Goal: Task Accomplishment & Management: Use online tool/utility

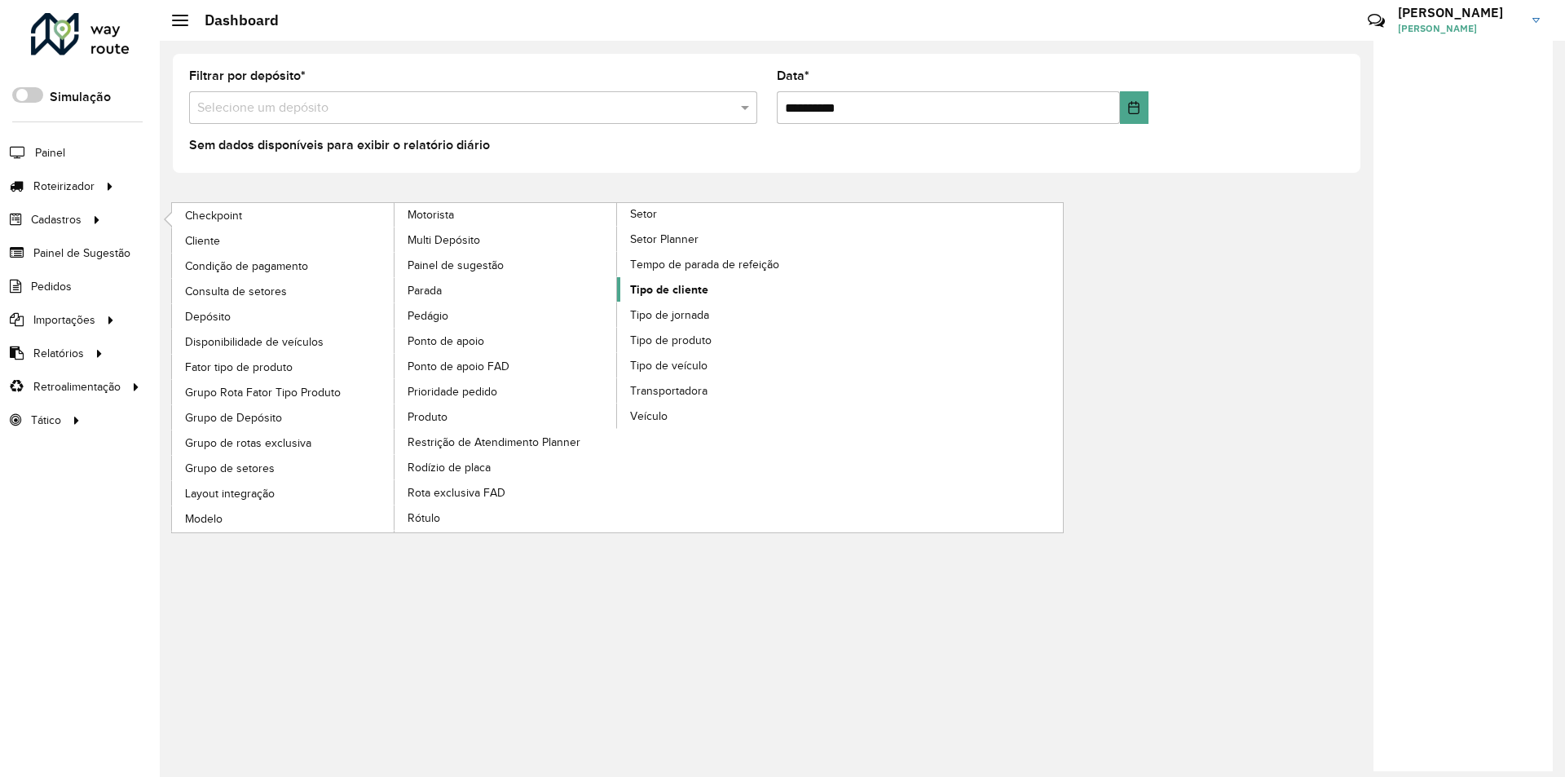
click at [678, 287] on span "Tipo de cliente" at bounding box center [669, 289] width 78 height 17
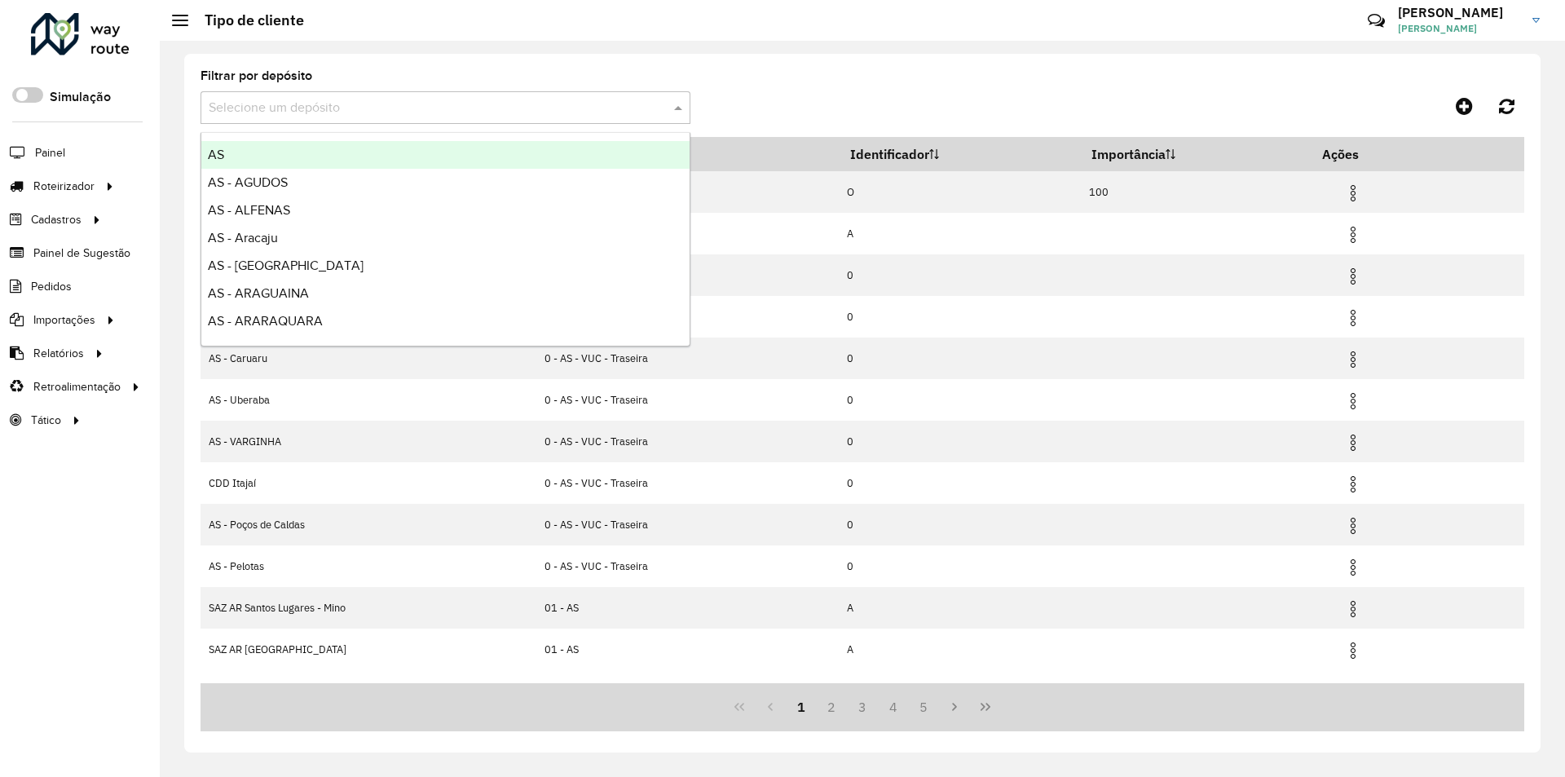
click at [298, 112] on input "text" at bounding box center [429, 109] width 441 height 20
type input "***"
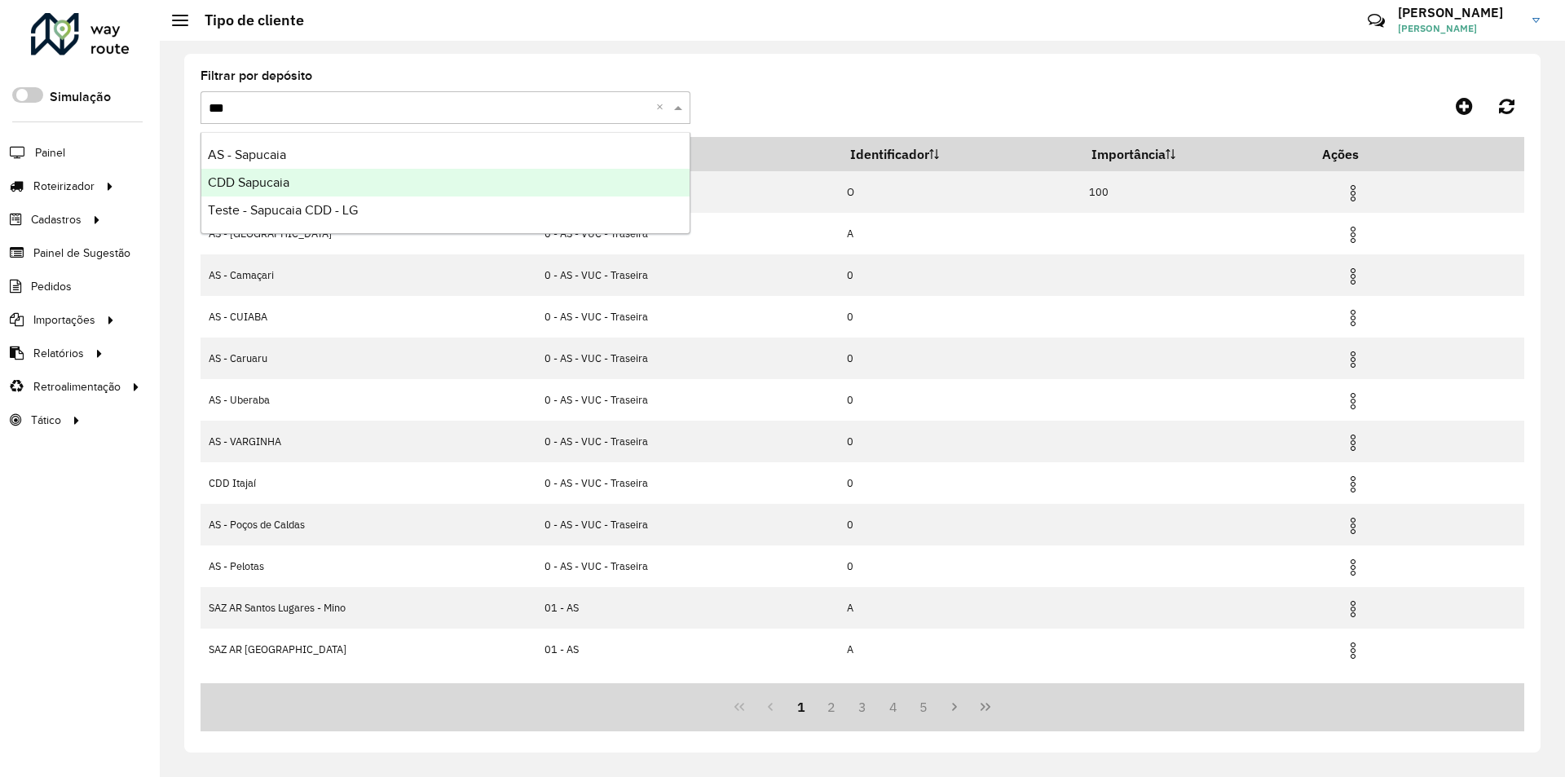
click at [243, 179] on span "CDD Sapucaia" at bounding box center [249, 182] width 82 height 14
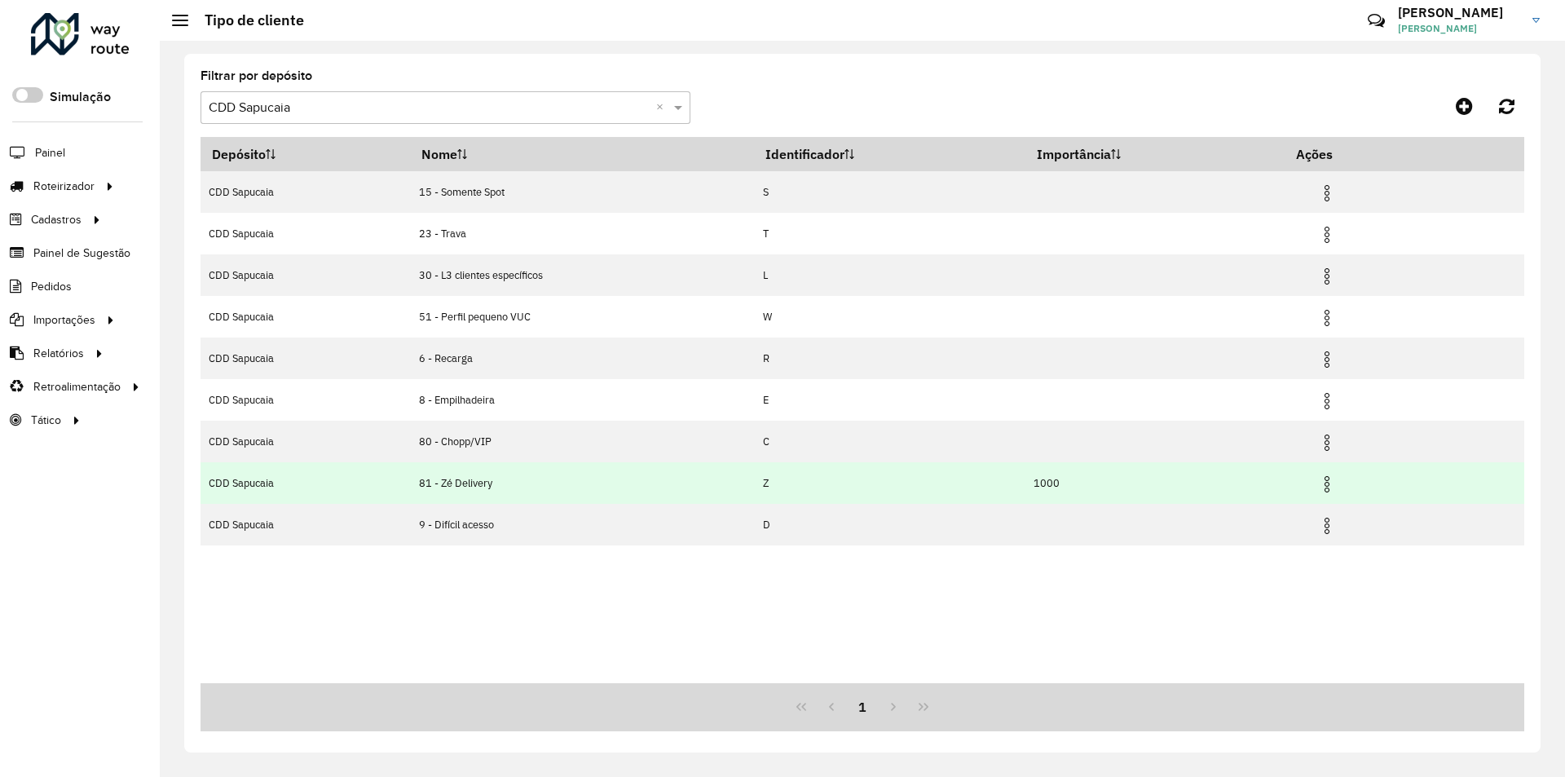
click at [1333, 479] on img at bounding box center [1327, 484] width 20 height 20
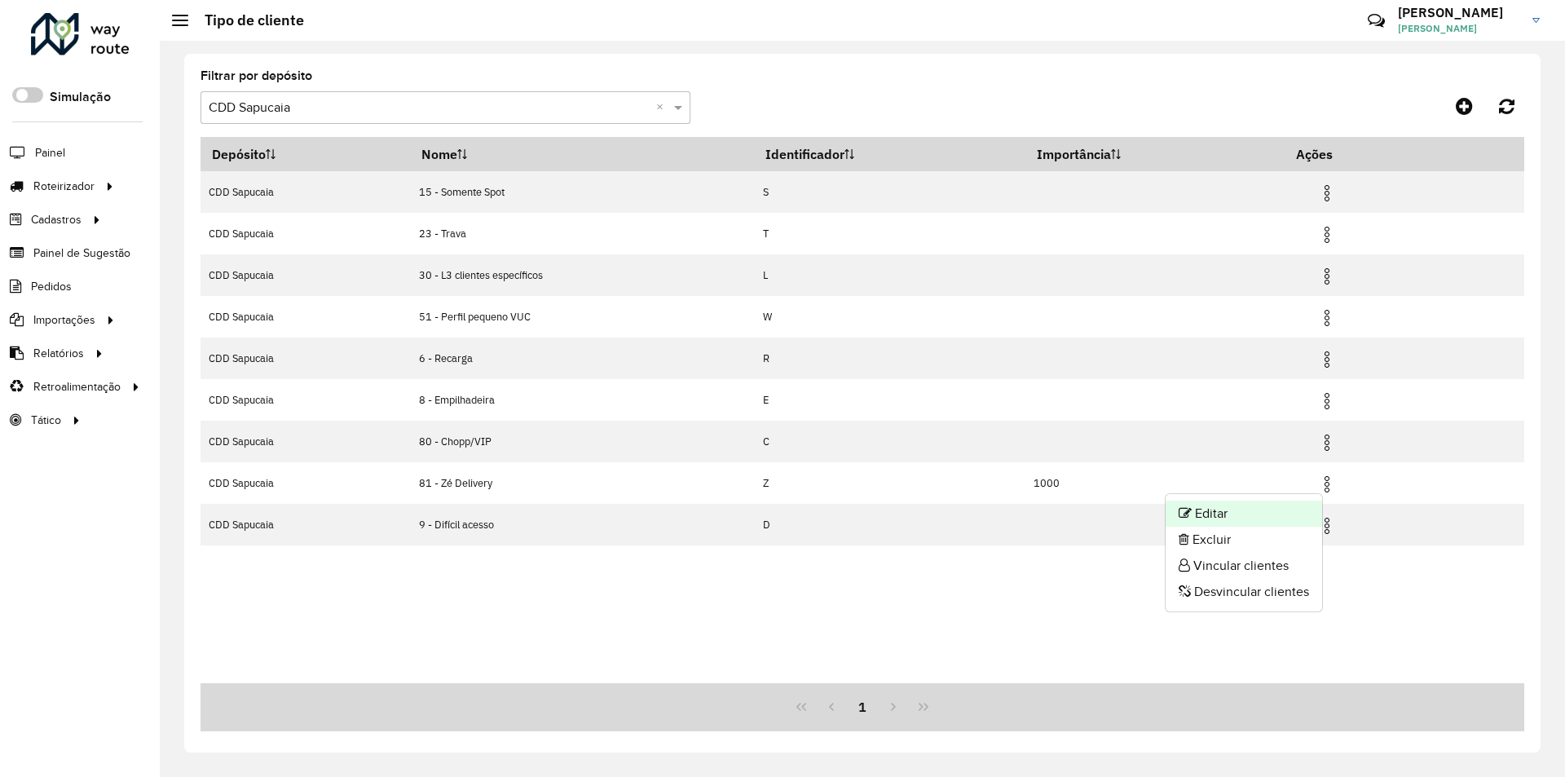
click at [1217, 513] on li "Editar" at bounding box center [1244, 513] width 156 height 26
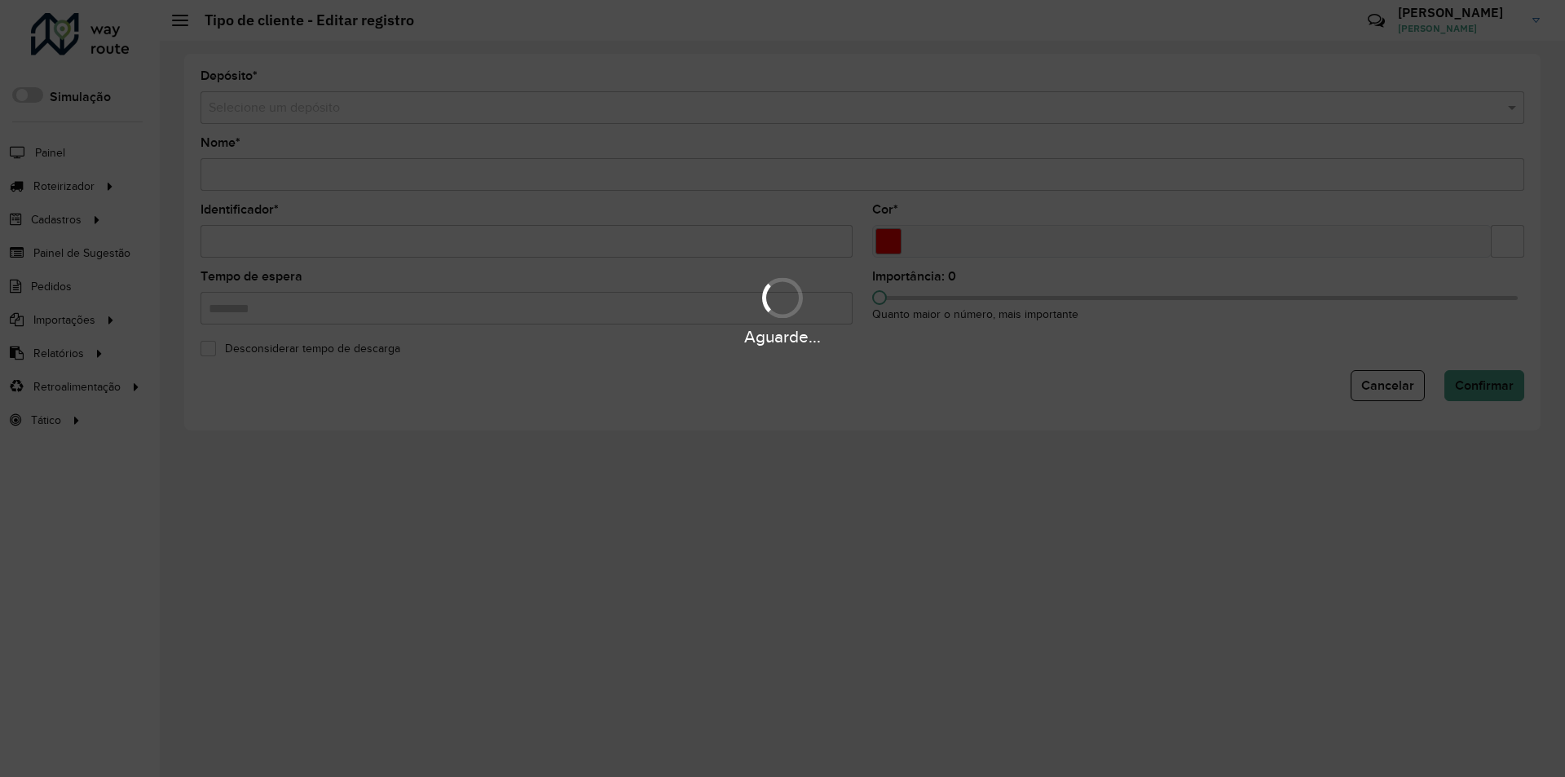
type input "**********"
type input "*"
type input "*******"
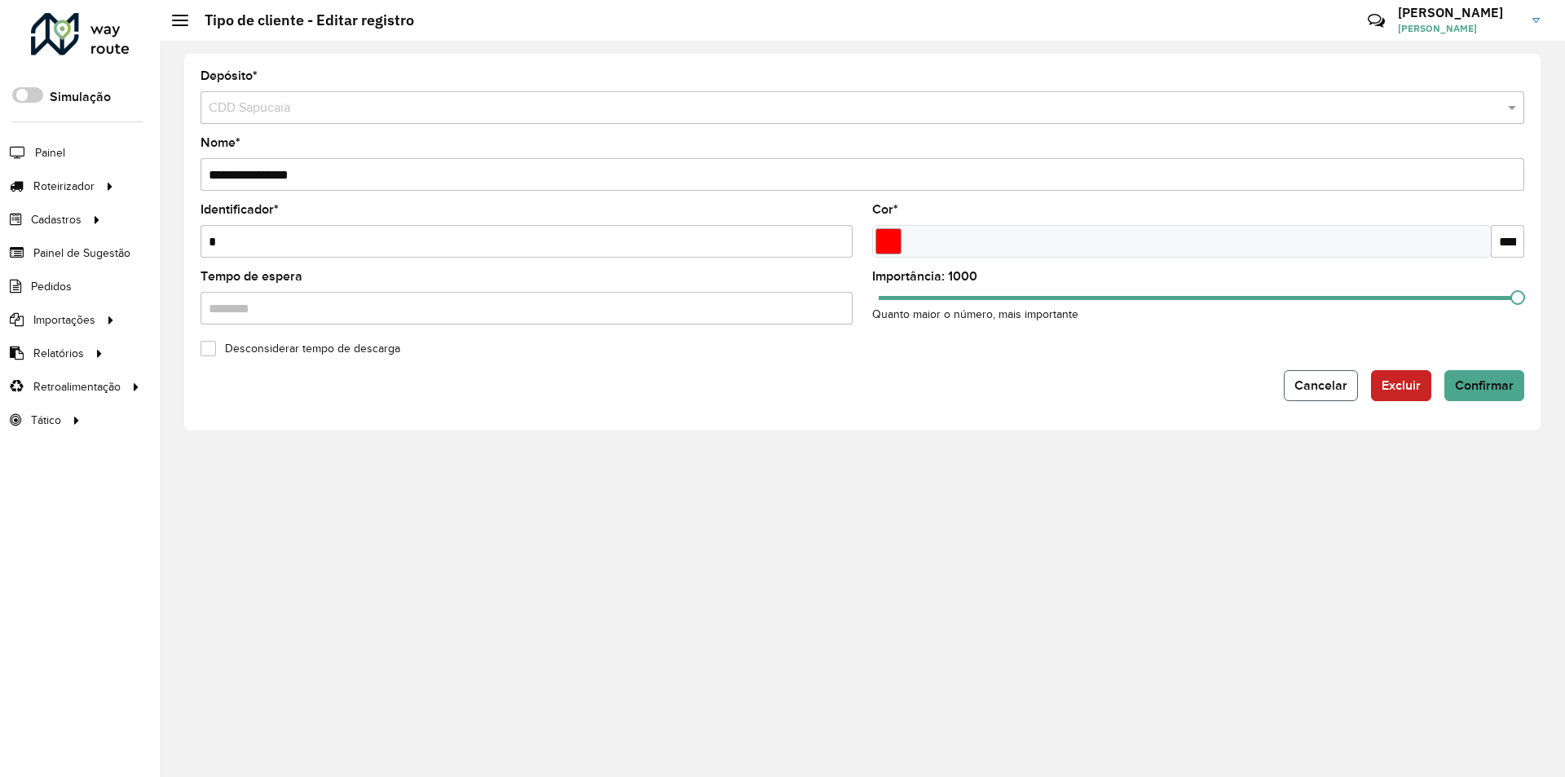
click at [1327, 389] on span "Cancelar" at bounding box center [1320, 385] width 53 height 14
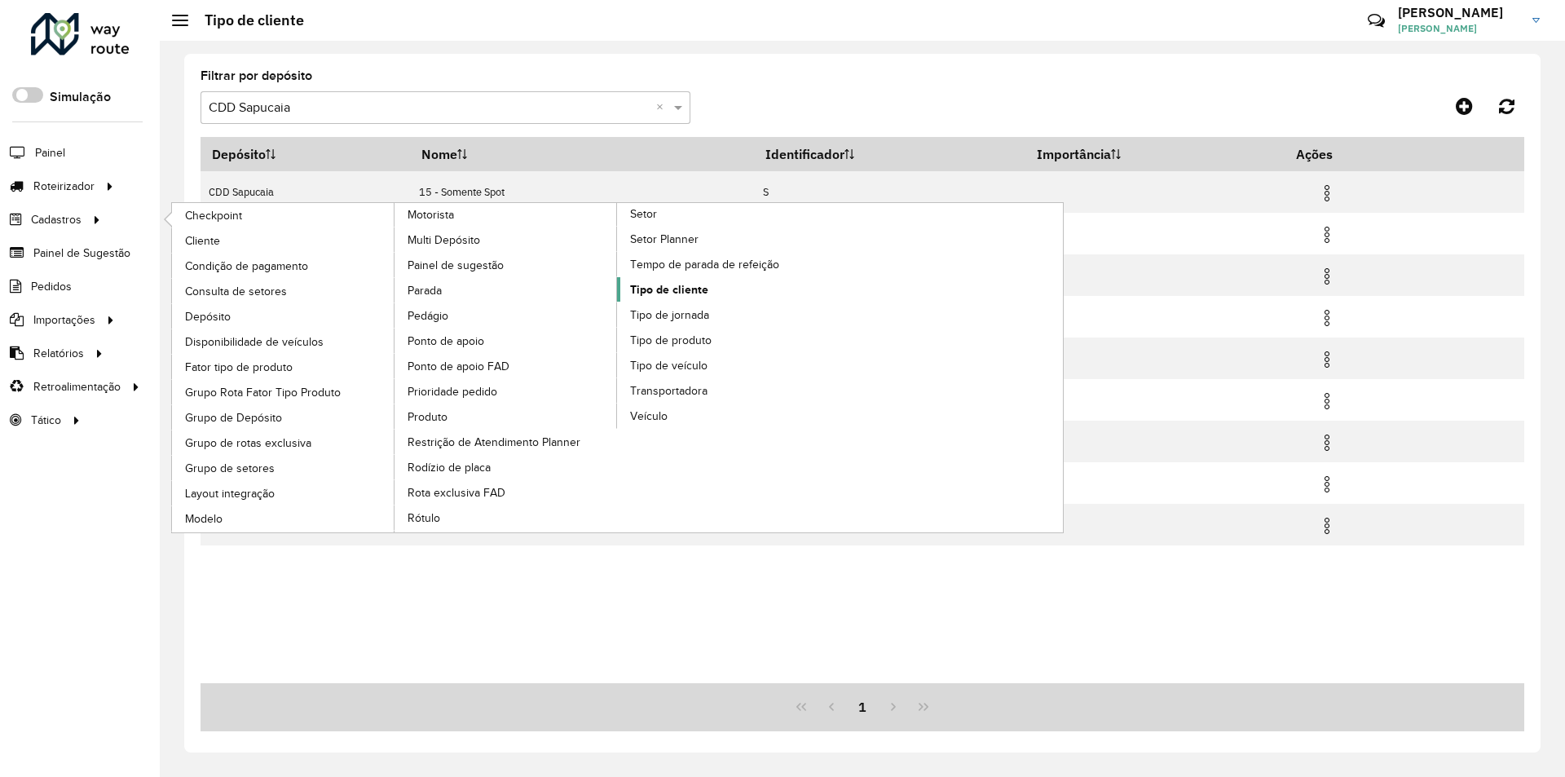
click at [666, 287] on span "Tipo de cliente" at bounding box center [669, 289] width 78 height 17
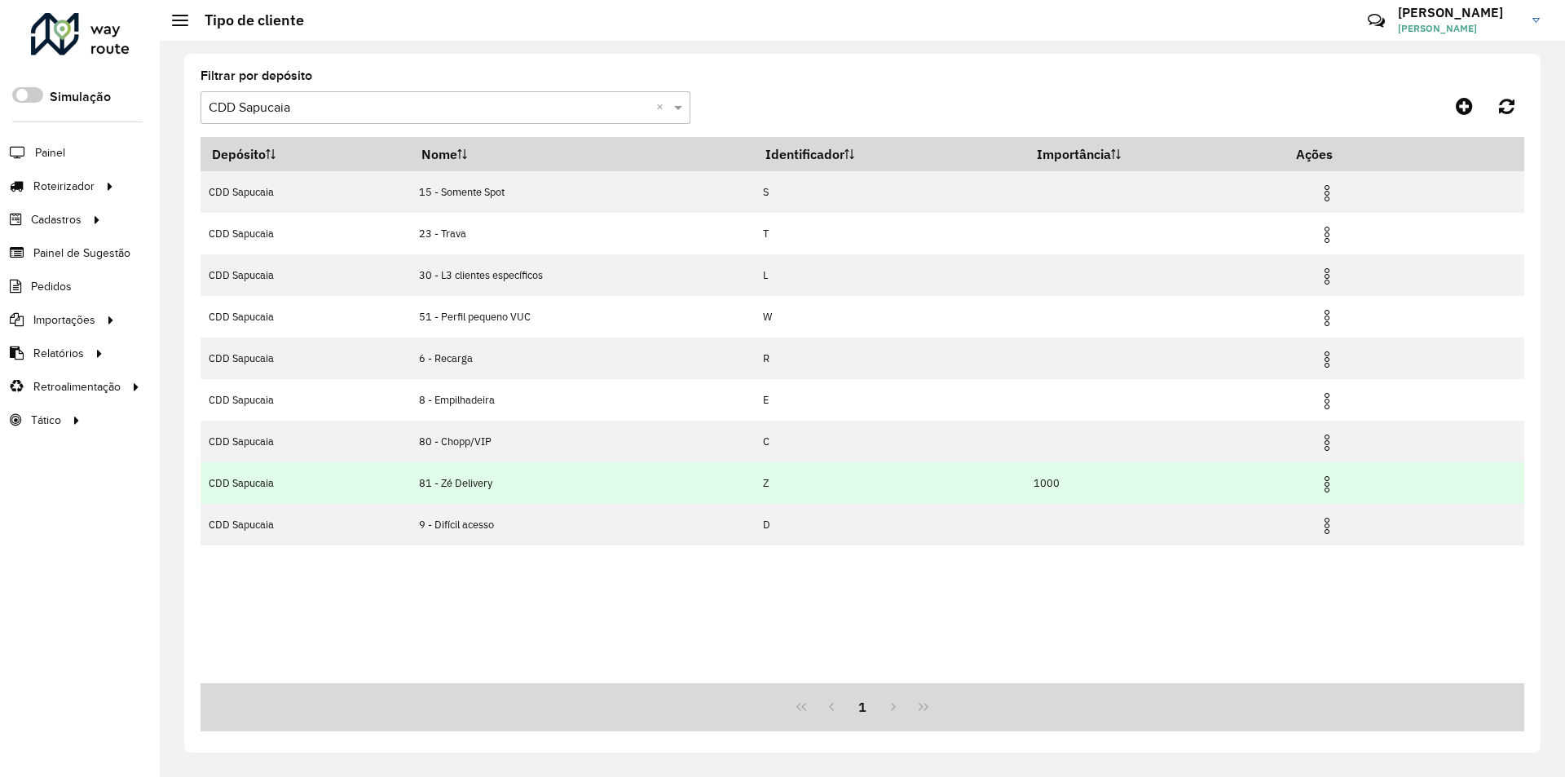
click at [1337, 489] on img at bounding box center [1327, 484] width 20 height 20
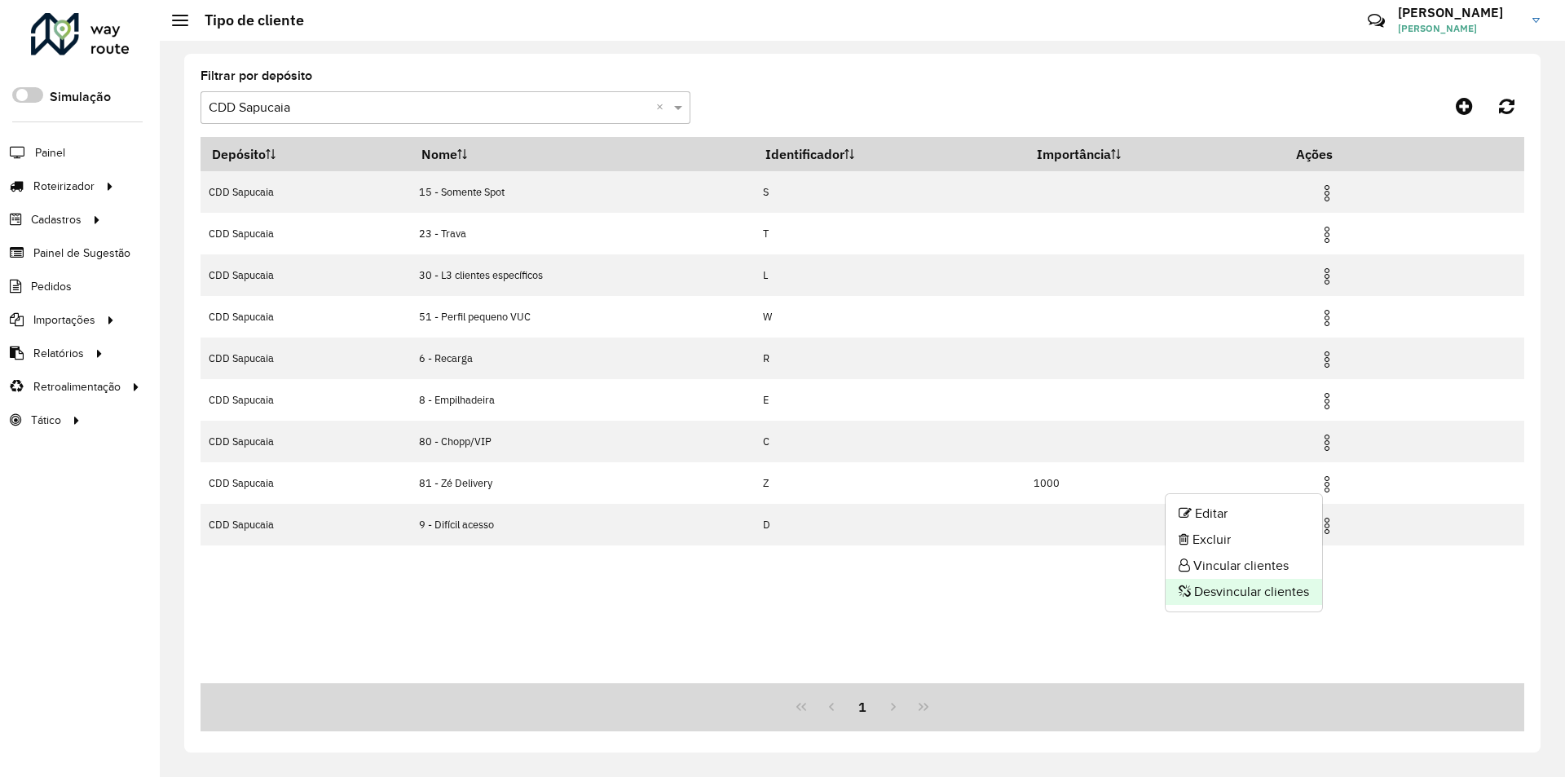
click at [1259, 589] on li "Desvincular clientes" at bounding box center [1244, 592] width 156 height 26
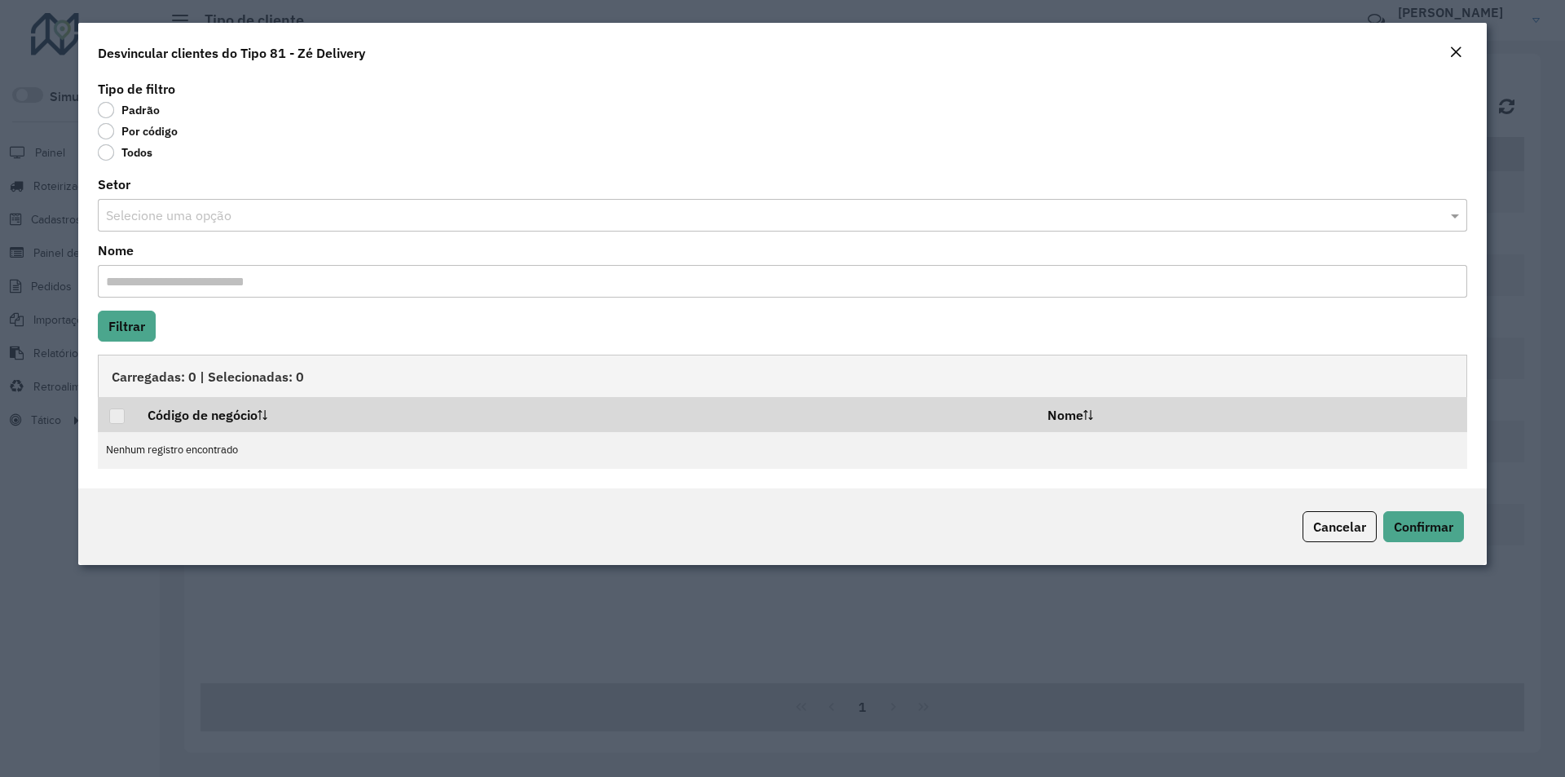
click at [103, 158] on label "Todos" at bounding box center [125, 152] width 55 height 16
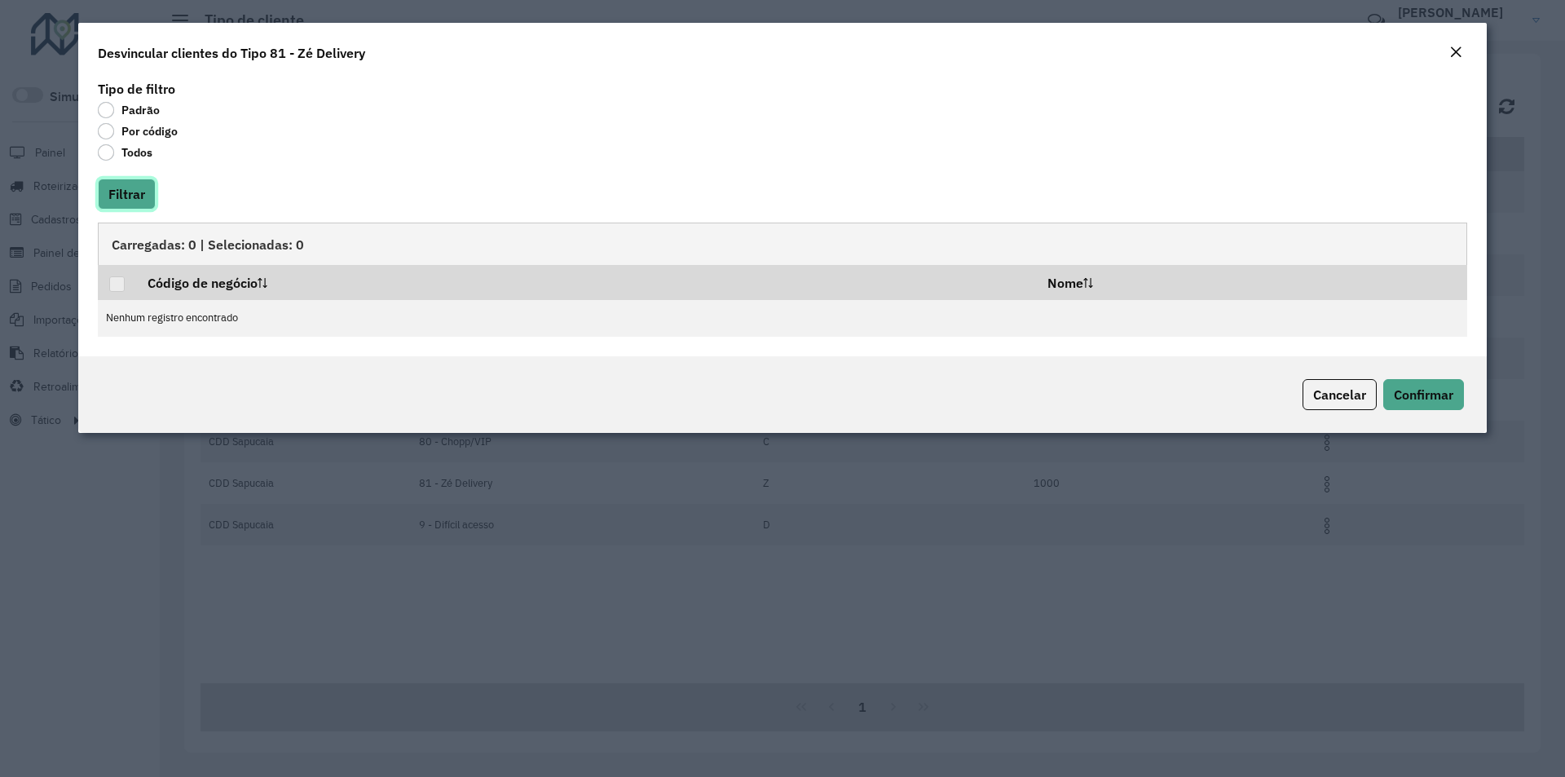
click at [118, 193] on button "Filtrar" at bounding box center [127, 194] width 58 height 31
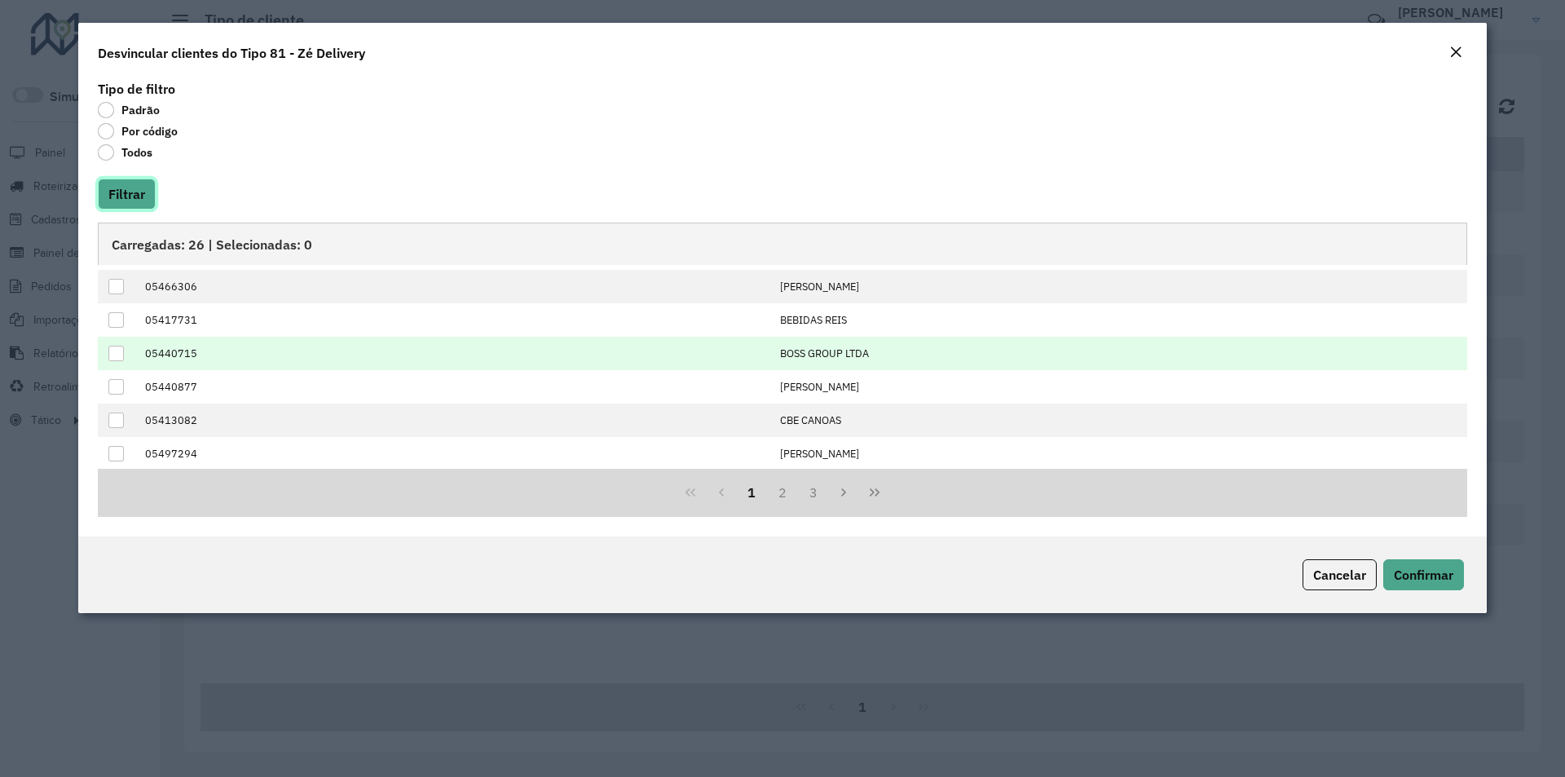
scroll to position [165, 0]
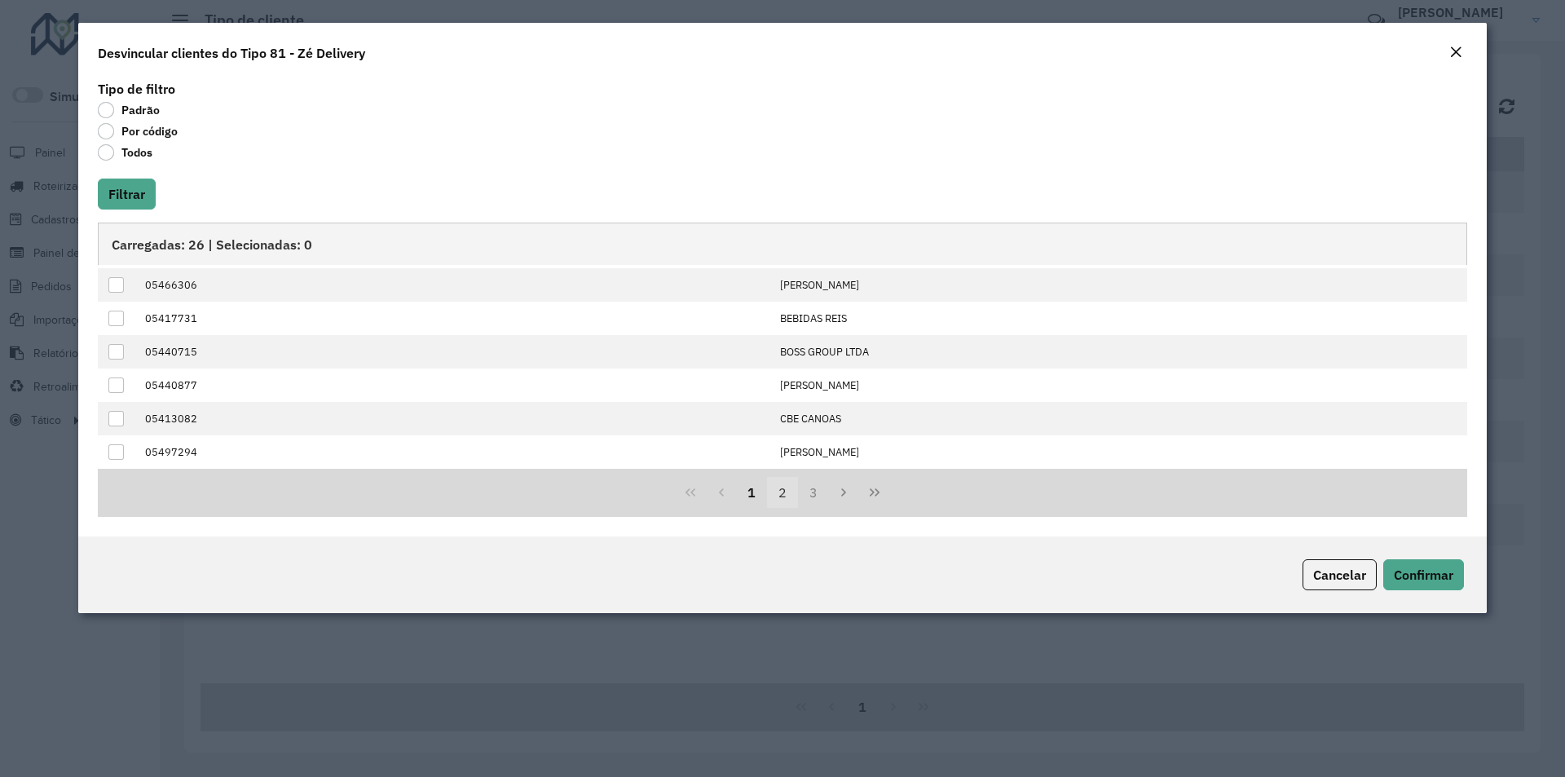
click at [788, 489] on button "2" at bounding box center [782, 492] width 31 height 31
click at [819, 492] on button "3" at bounding box center [813, 492] width 31 height 31
click at [747, 492] on button "1" at bounding box center [751, 492] width 31 height 31
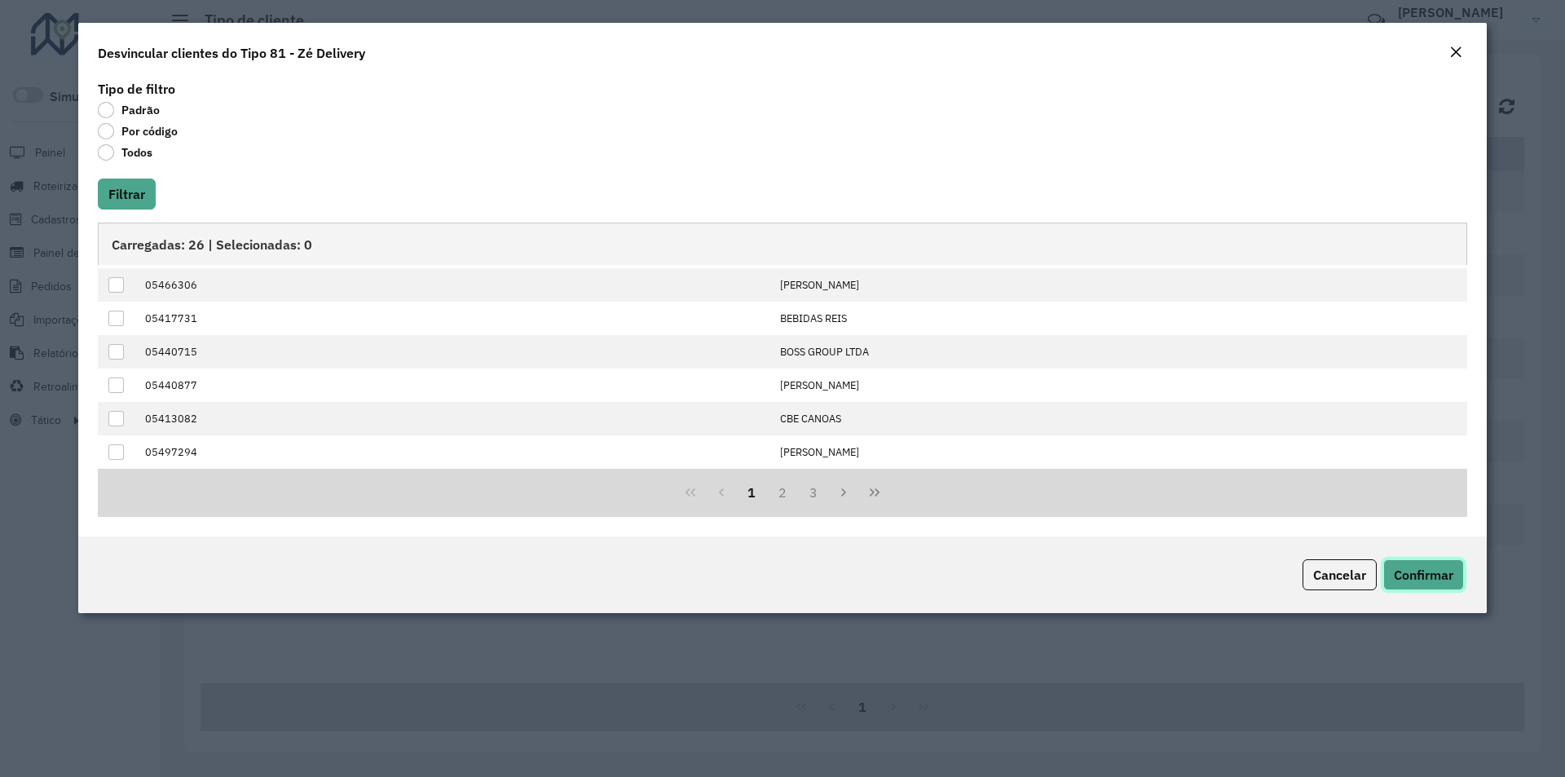
click at [1420, 576] on span "Confirmar" at bounding box center [1424, 574] width 60 height 16
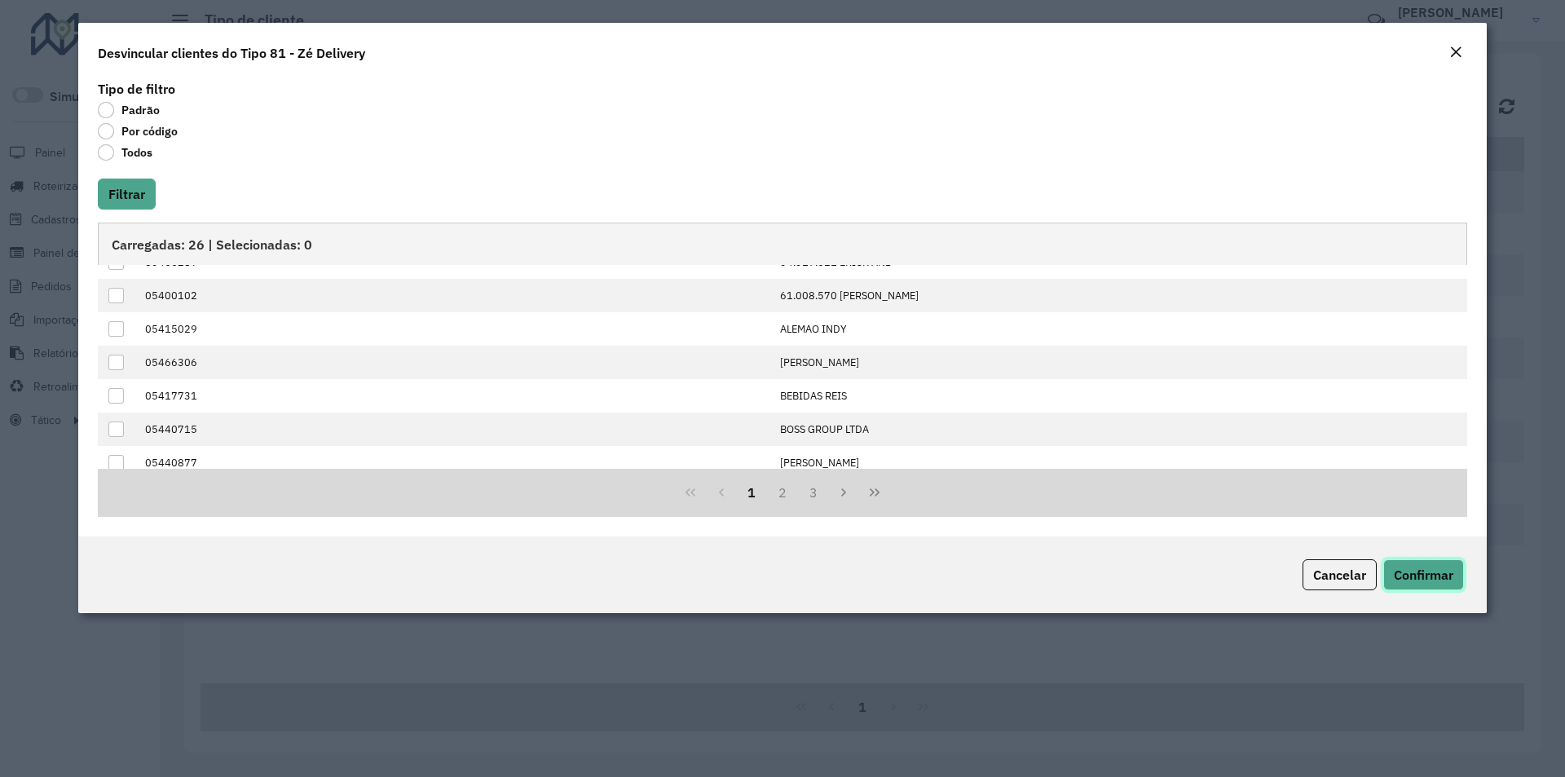
scroll to position [0, 0]
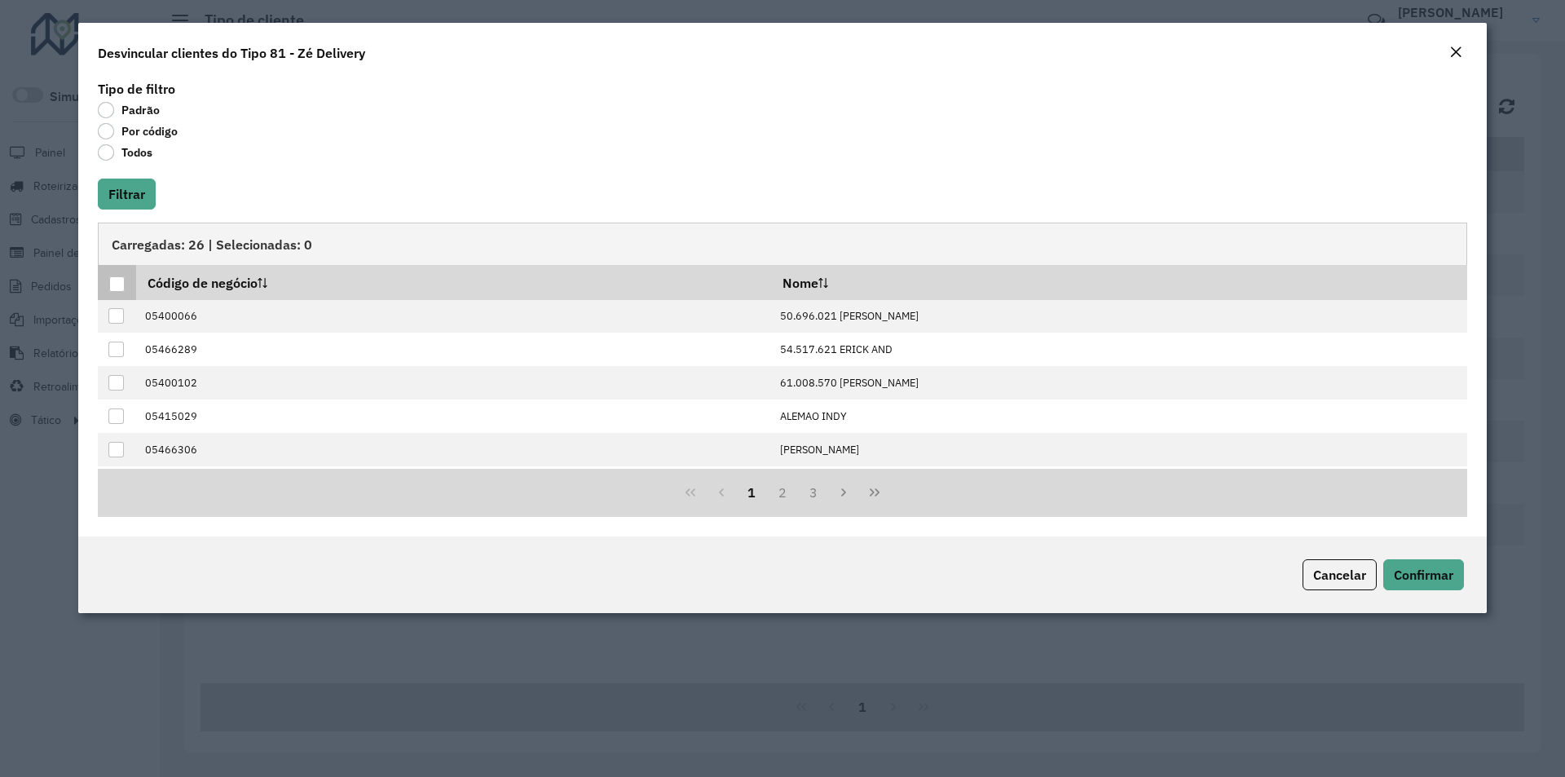
click at [119, 279] on div at bounding box center [116, 283] width 15 height 15
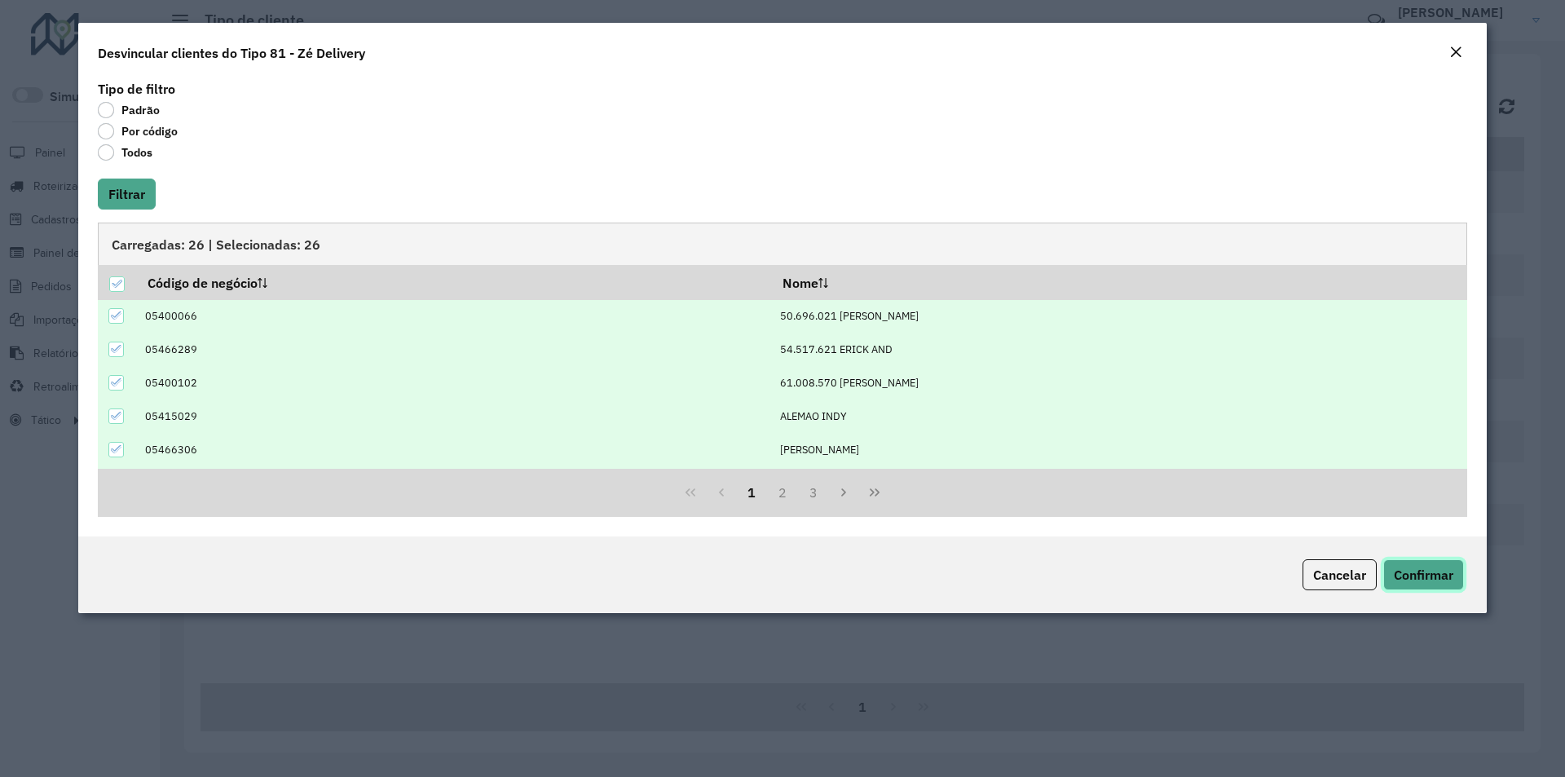
click at [1409, 571] on span "Confirmar" at bounding box center [1424, 574] width 60 height 16
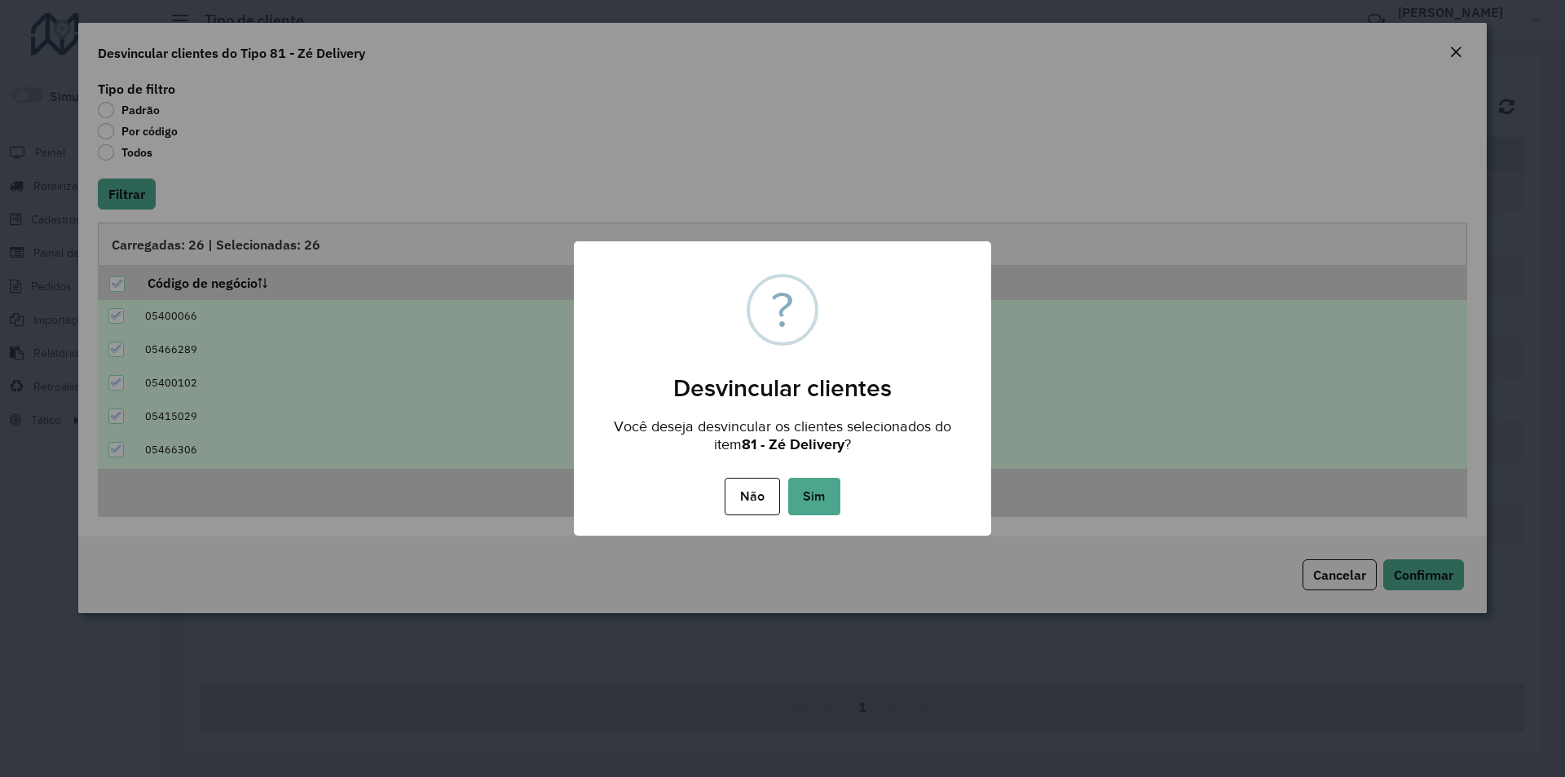
click at [822, 493] on button "Sim" at bounding box center [814, 496] width 52 height 37
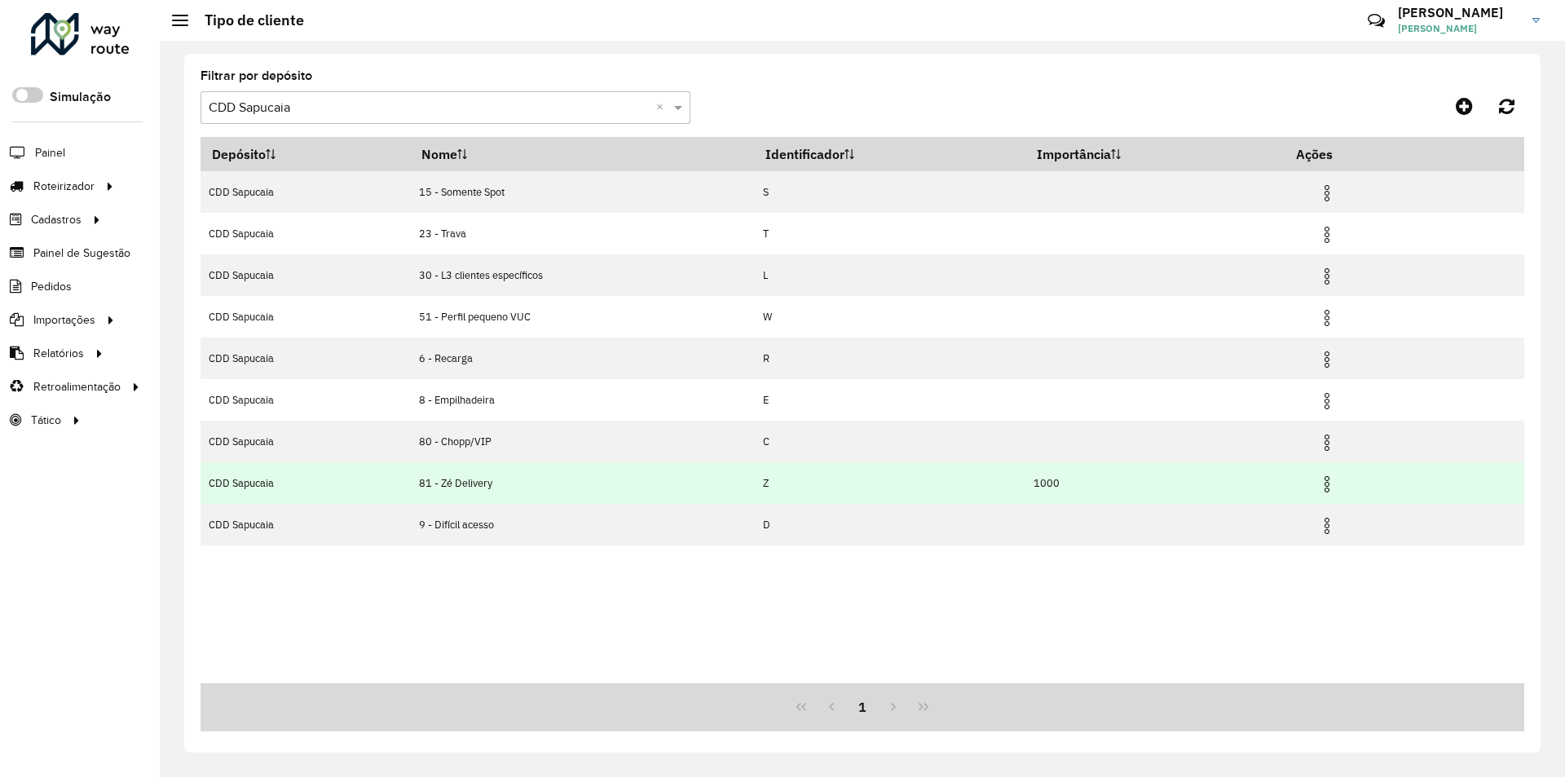
click at [1333, 478] on img at bounding box center [1327, 484] width 20 height 20
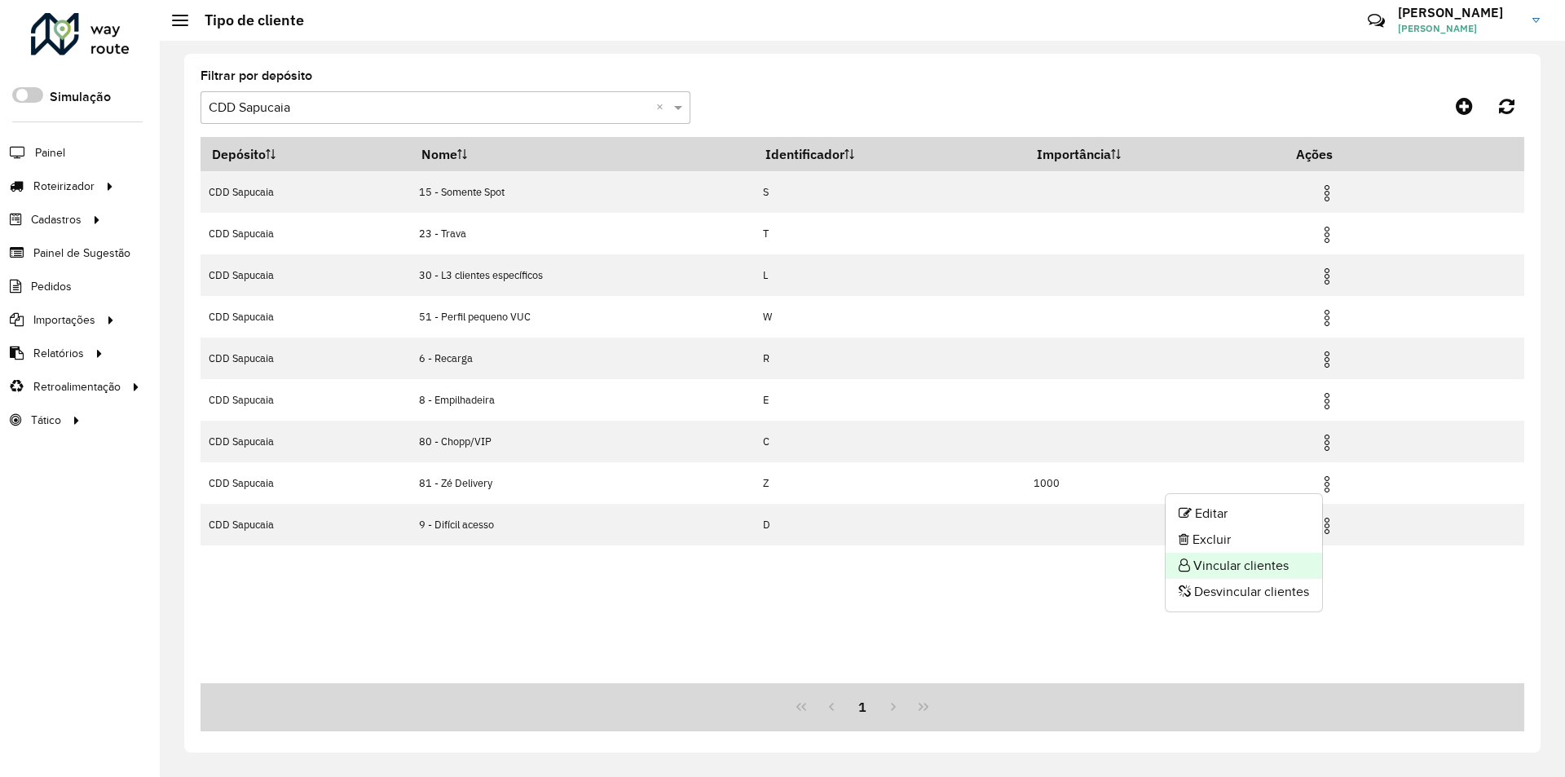
click at [1224, 567] on li "Vincular clientes" at bounding box center [1244, 566] width 156 height 26
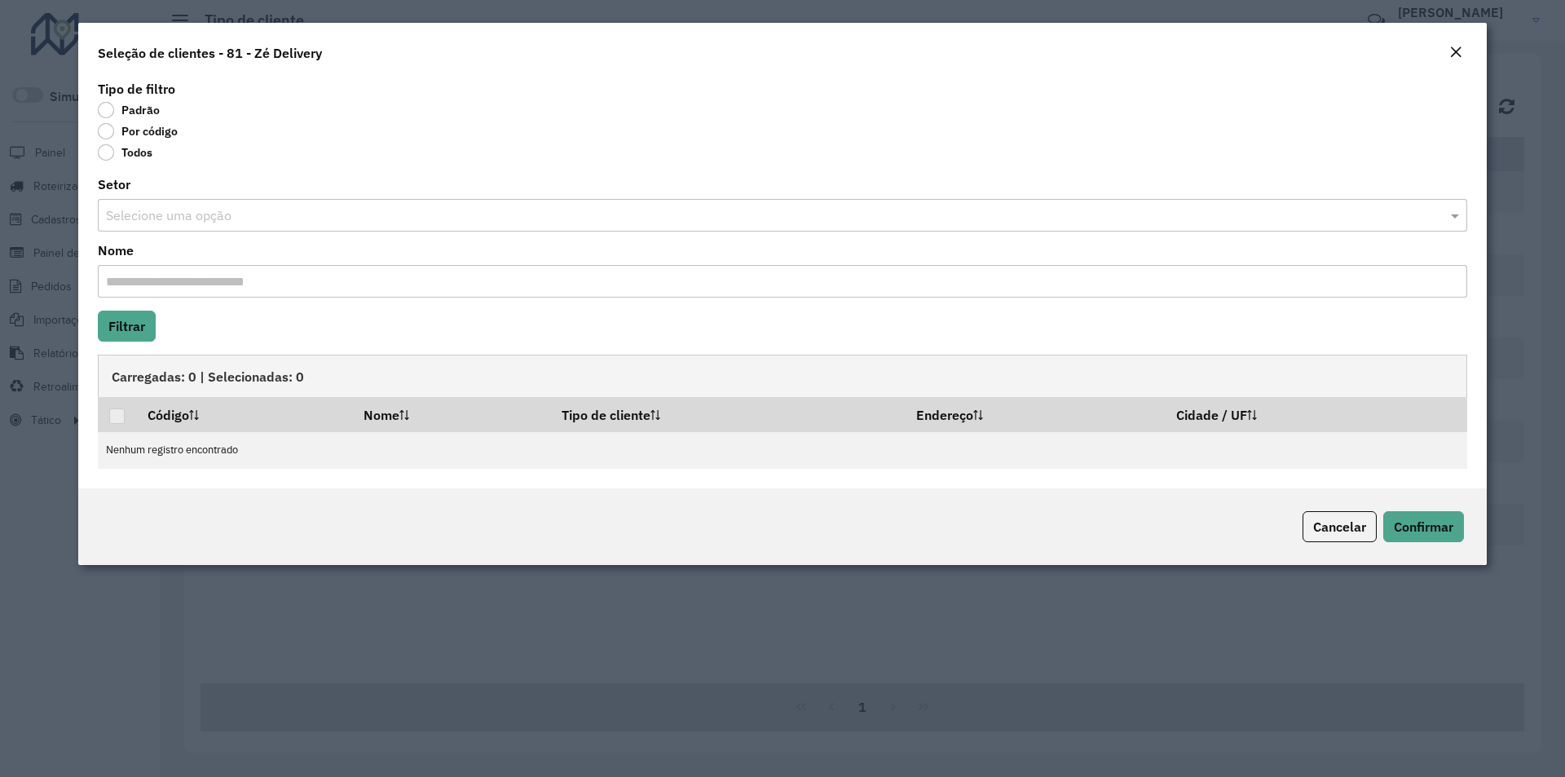
click at [118, 130] on label "Por código" at bounding box center [138, 131] width 80 height 16
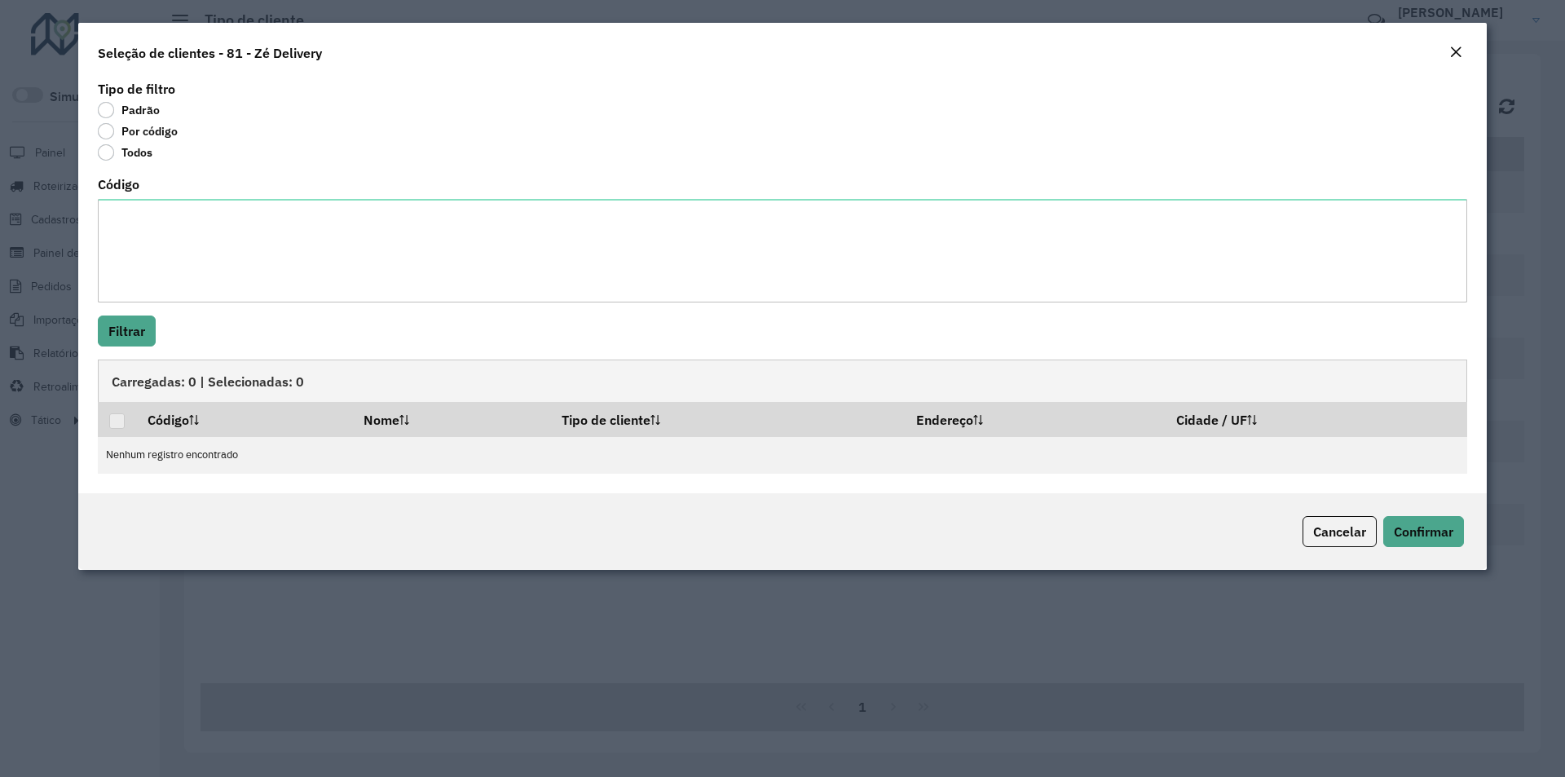
click at [135, 192] on label "Código" at bounding box center [119, 184] width 42 height 20
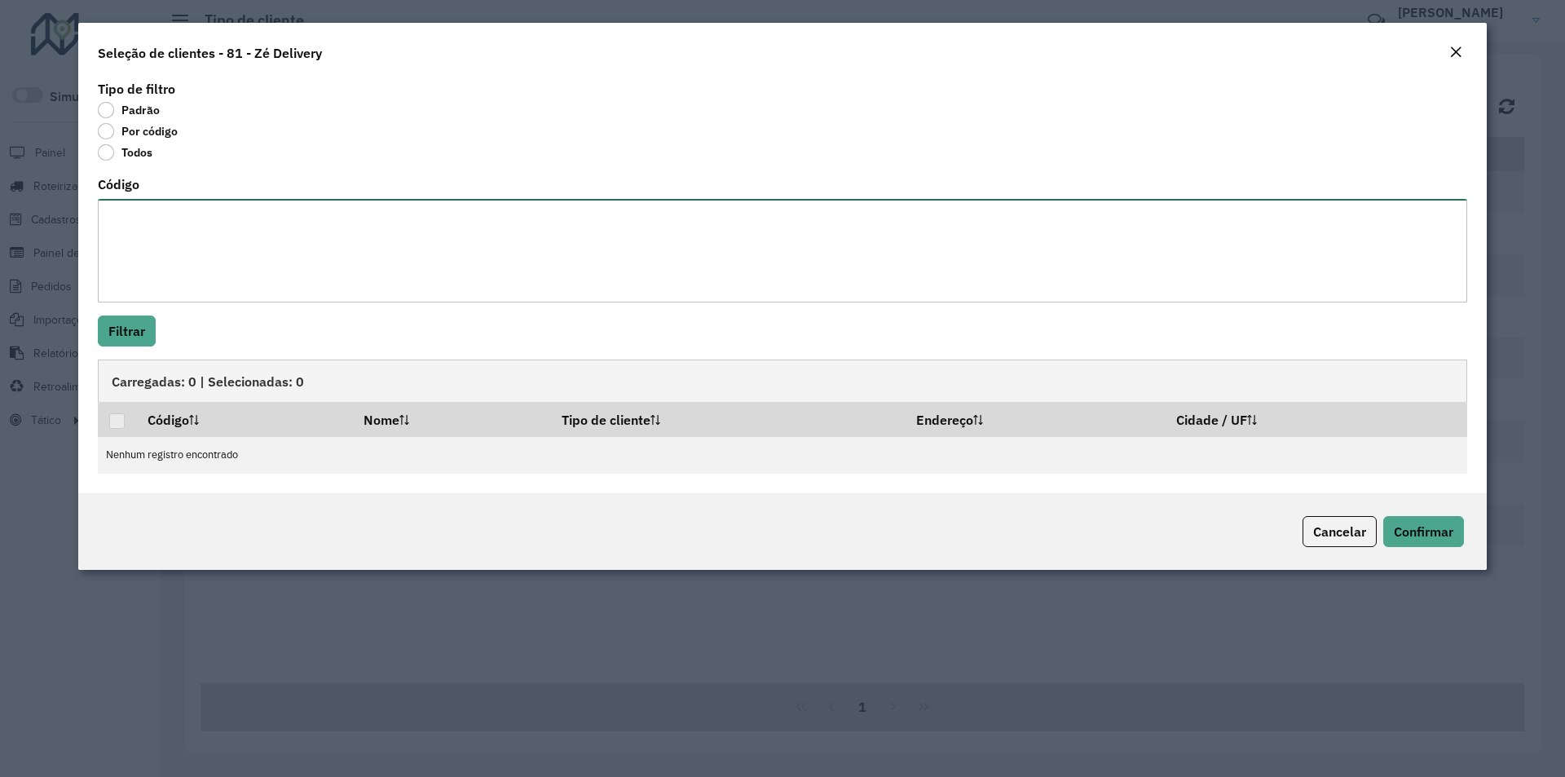
click at [135, 199] on textarea "Código" at bounding box center [782, 251] width 1369 height 104
paste textarea "***** ***** ***** ***** ***** ***** ***** **** ** *** ***** ***** ***** ***** *…"
type textarea "***** ***** ***** ***** ***** ***** ***** **** ** *** ***** ***** ***** ***** *…"
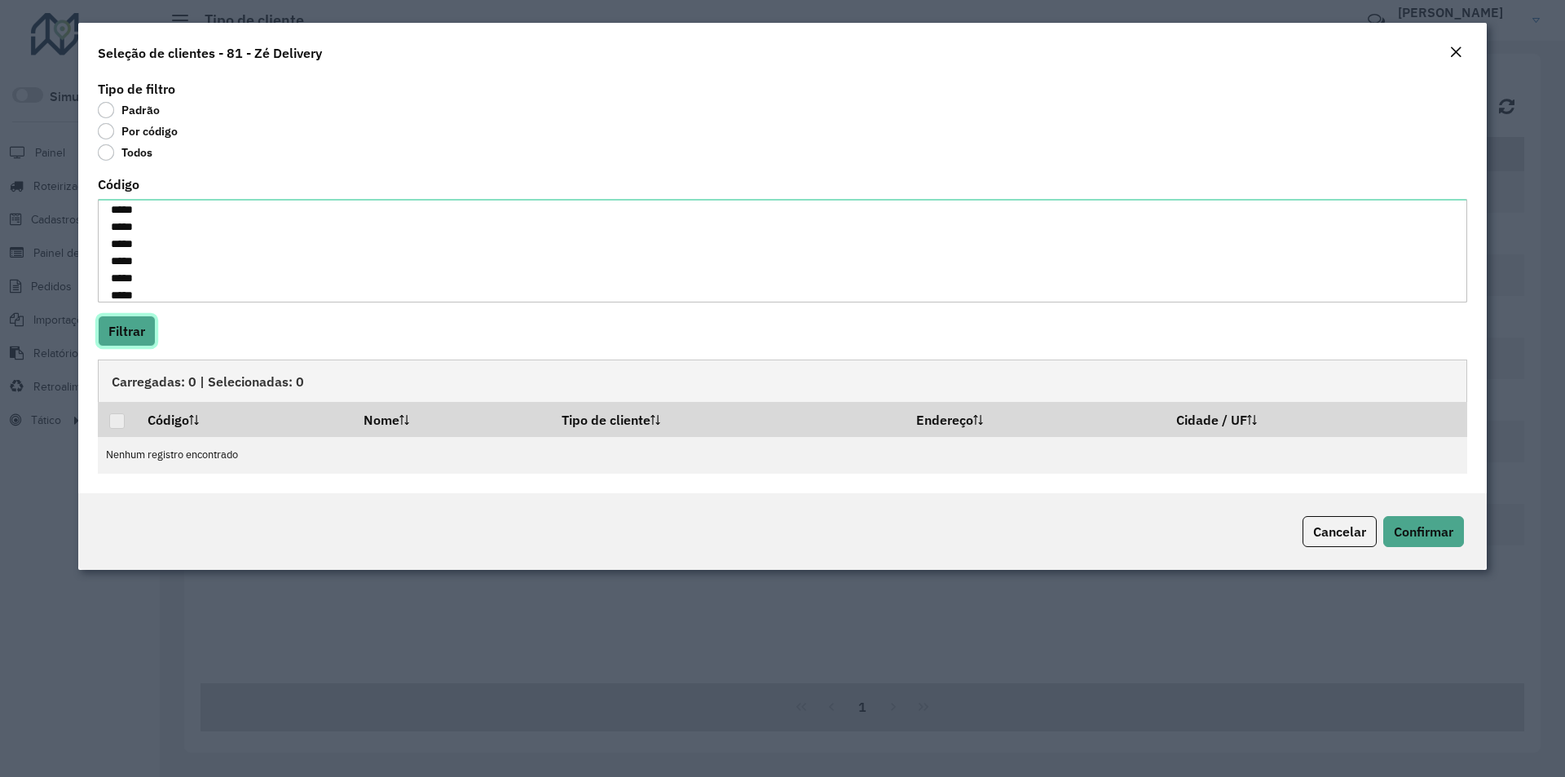
click at [128, 337] on button "Filtrar" at bounding box center [127, 330] width 58 height 31
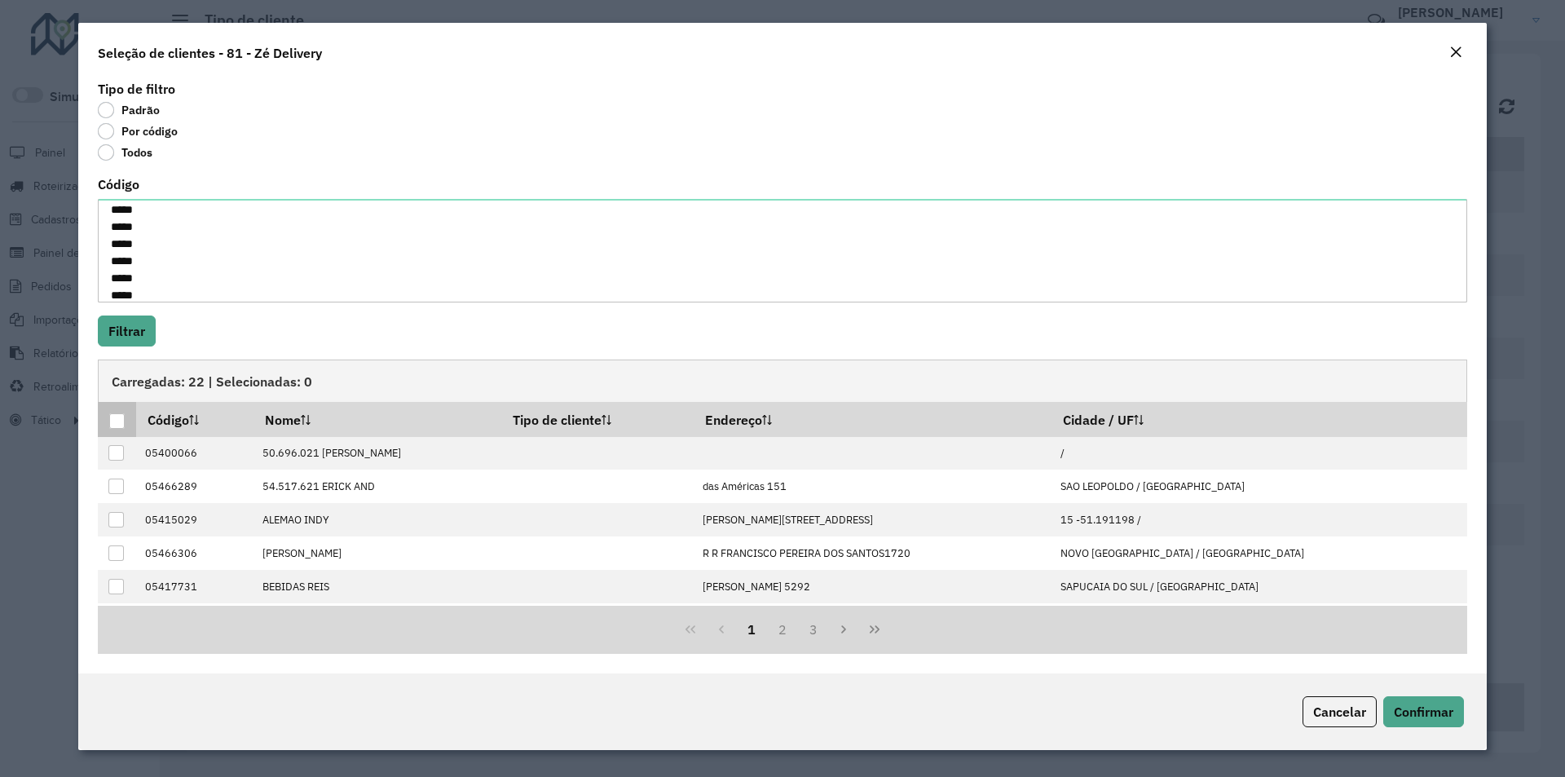
click at [117, 422] on div at bounding box center [116, 420] width 15 height 15
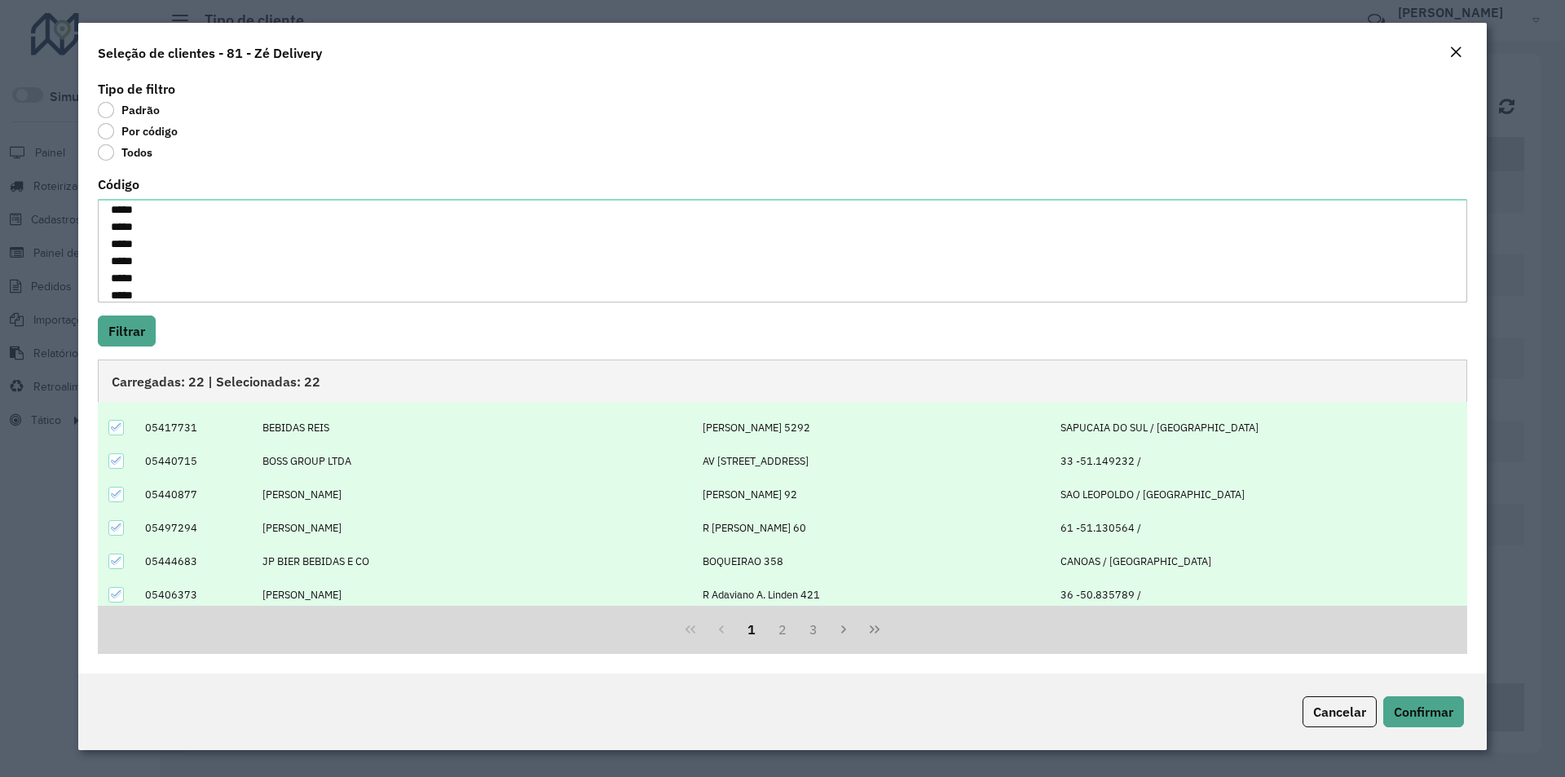
scroll to position [165, 0]
click at [772, 626] on button "2" at bounding box center [782, 629] width 31 height 31
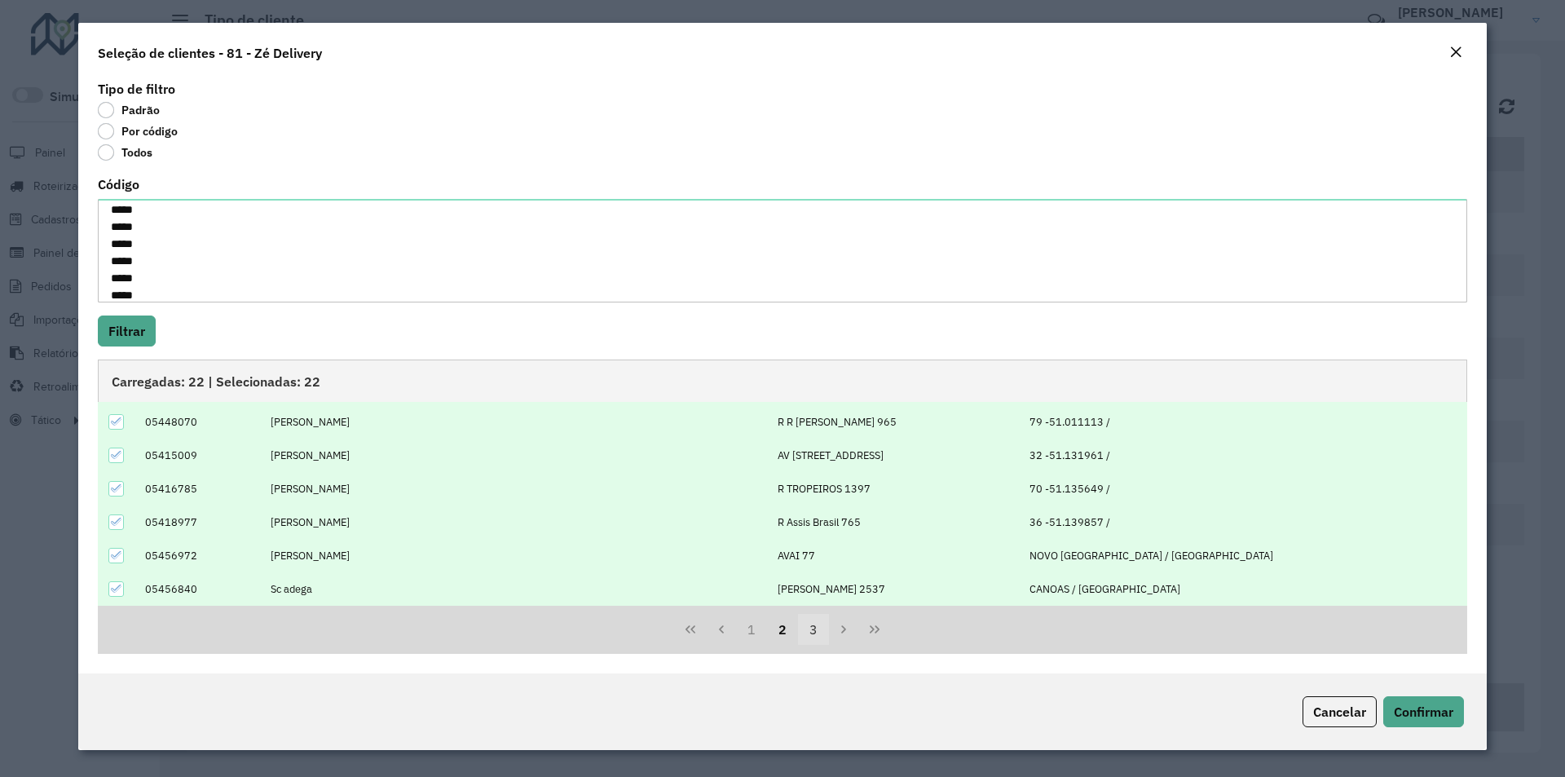
click at [815, 629] on button "3" at bounding box center [813, 629] width 31 height 31
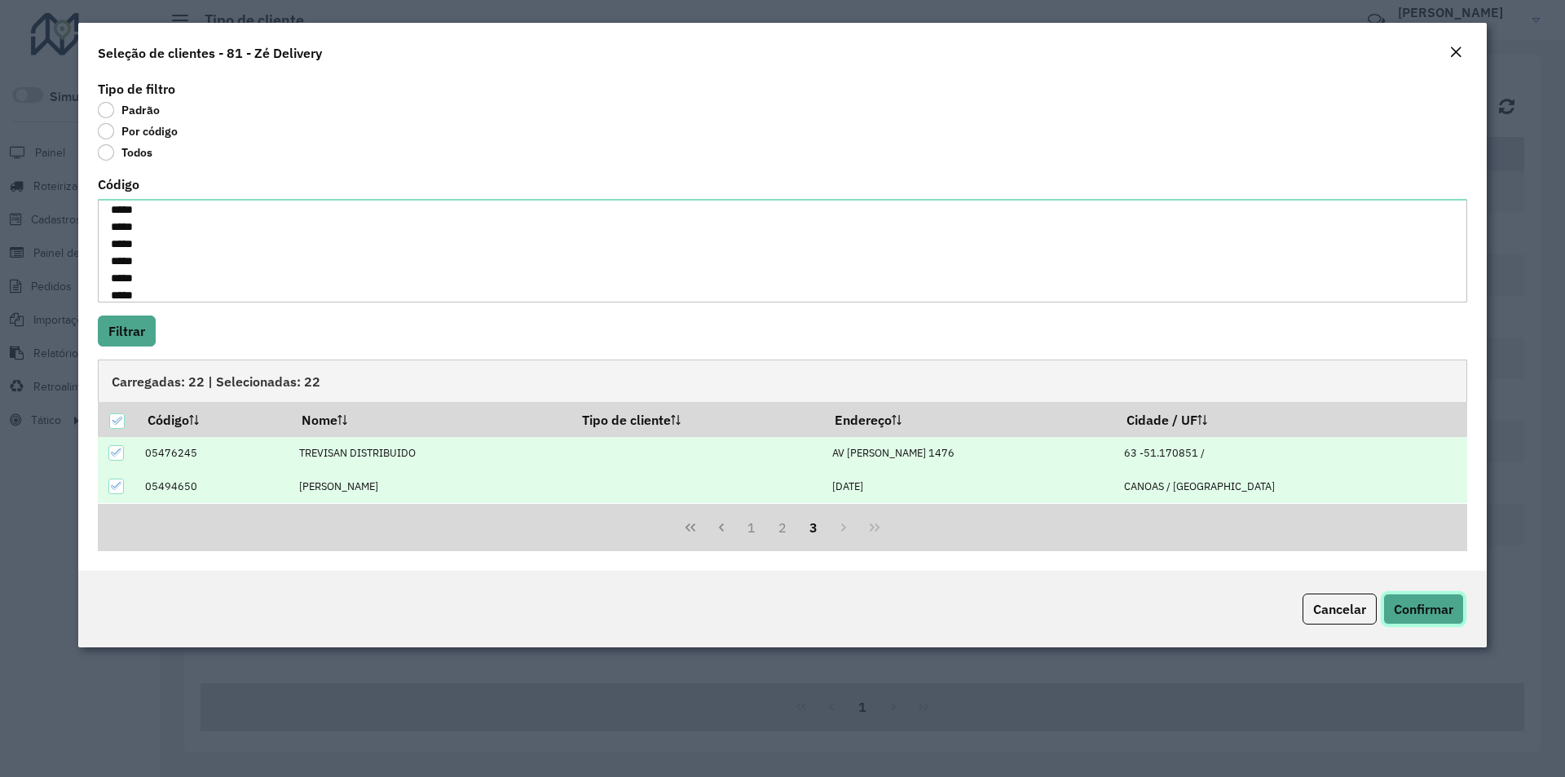
click at [1410, 608] on span "Confirmar" at bounding box center [1424, 609] width 60 height 16
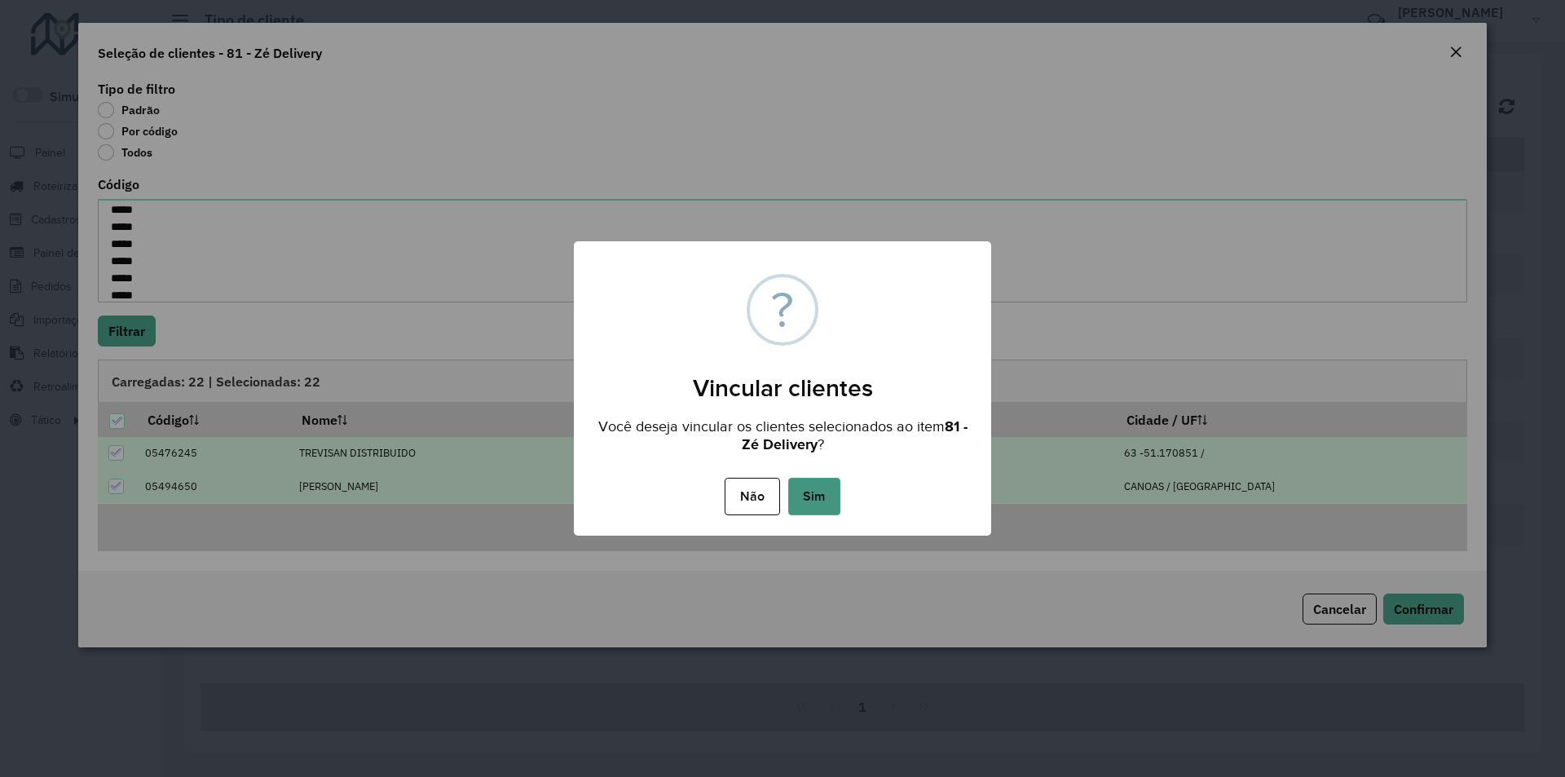
click at [836, 500] on button "Sim" at bounding box center [814, 496] width 52 height 37
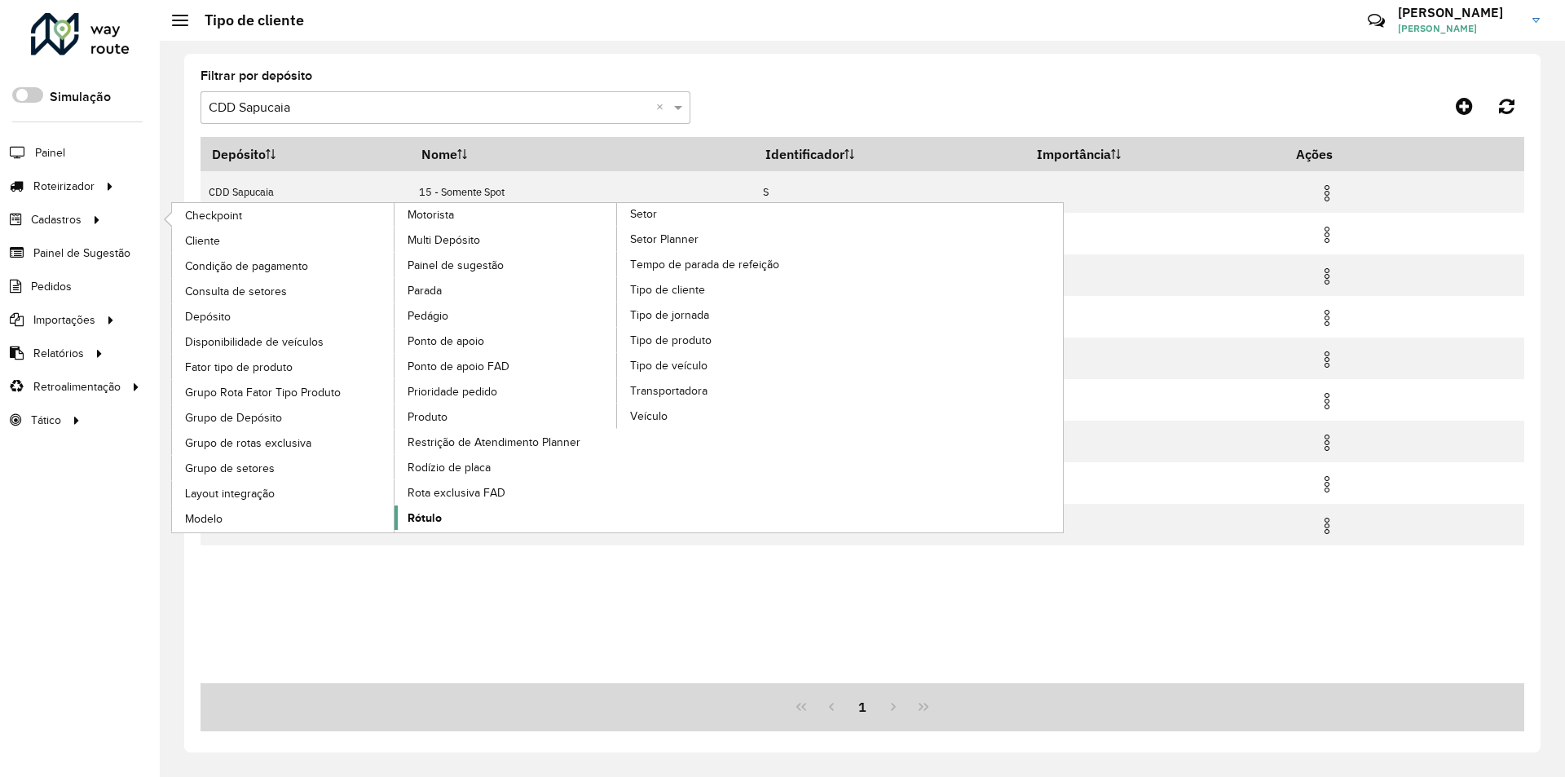
click at [425, 515] on span "Rótulo" at bounding box center [425, 517] width 34 height 17
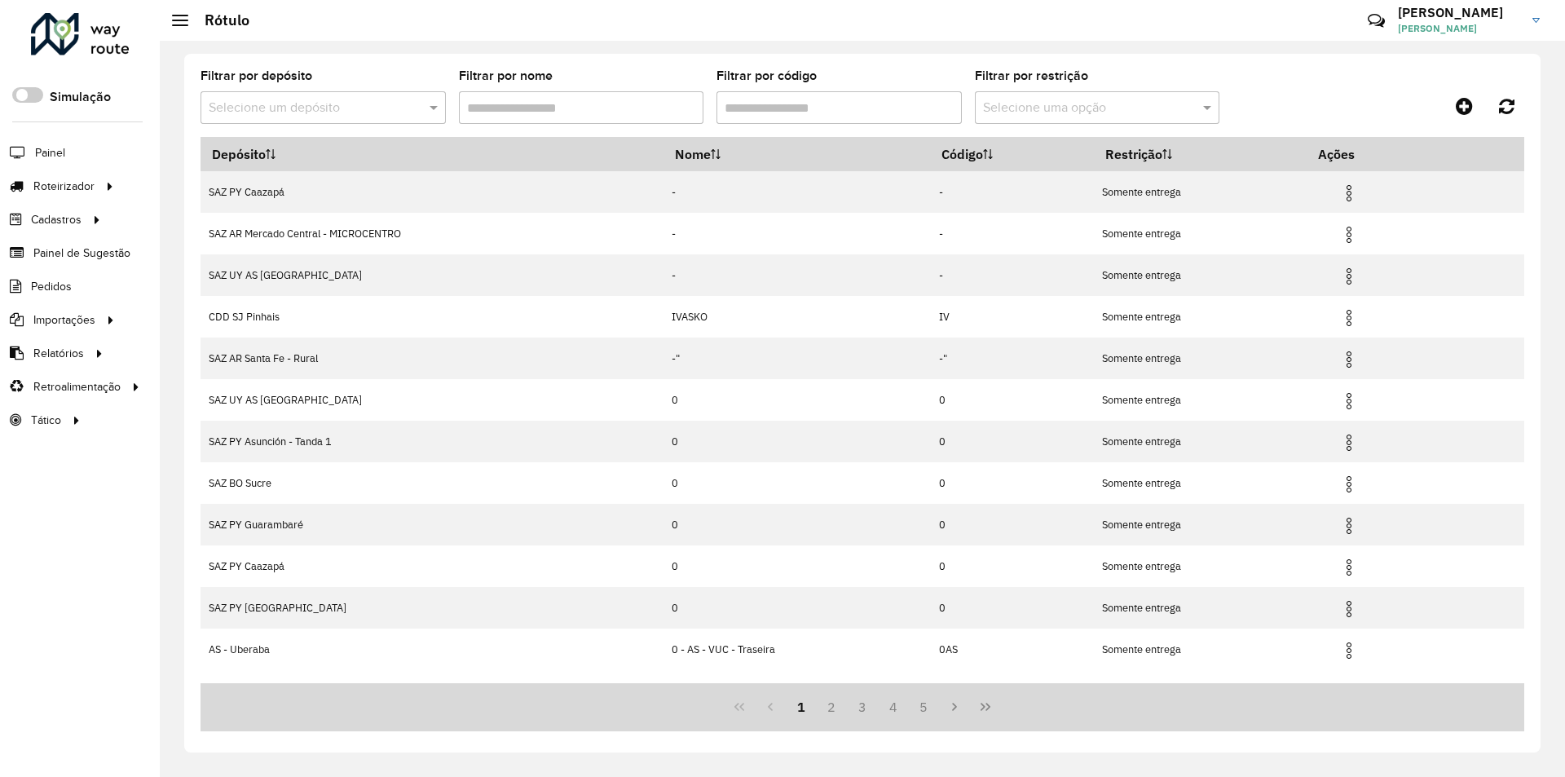
click at [253, 113] on input "text" at bounding box center [307, 109] width 196 height 20
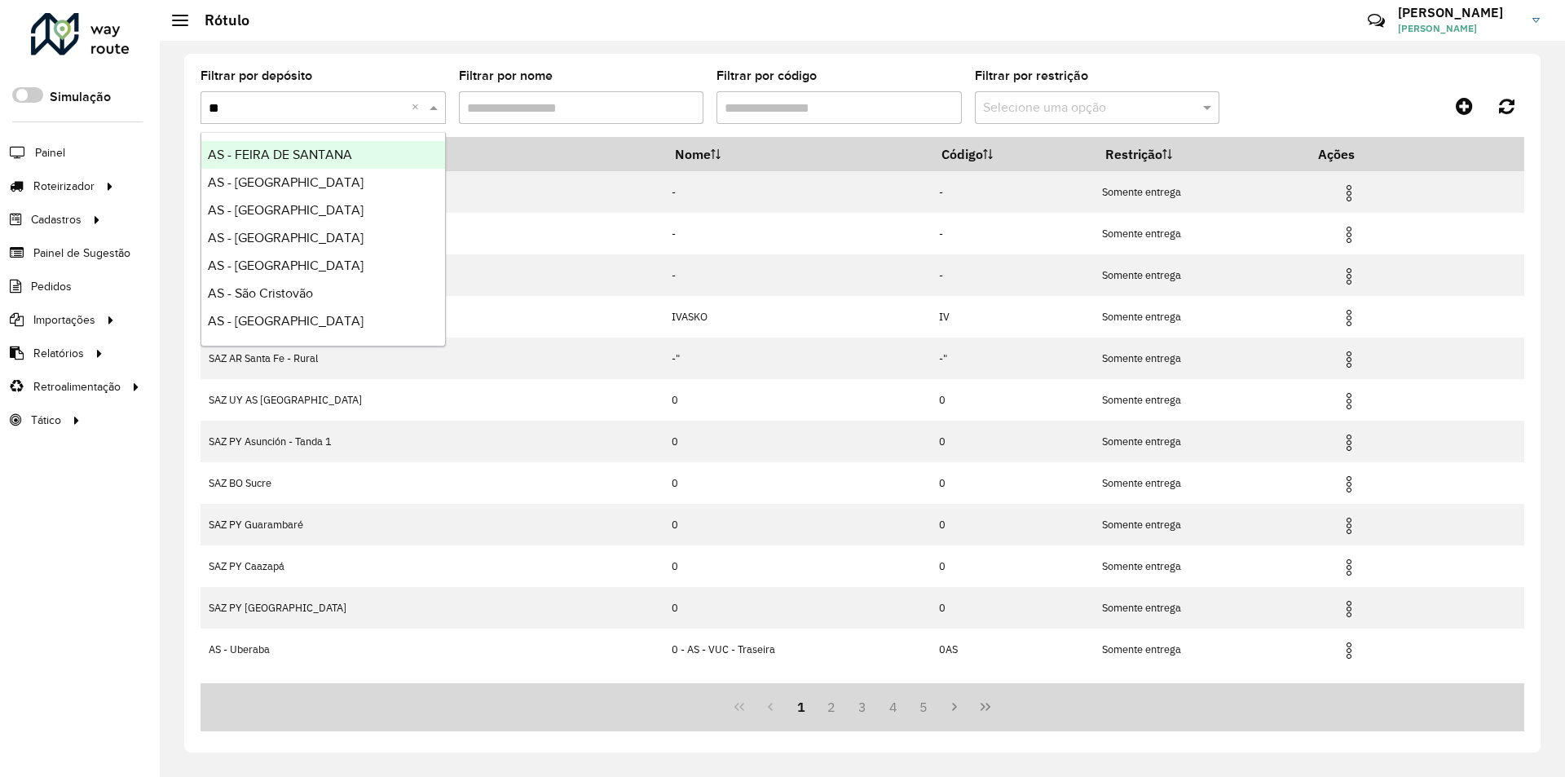
type input "***"
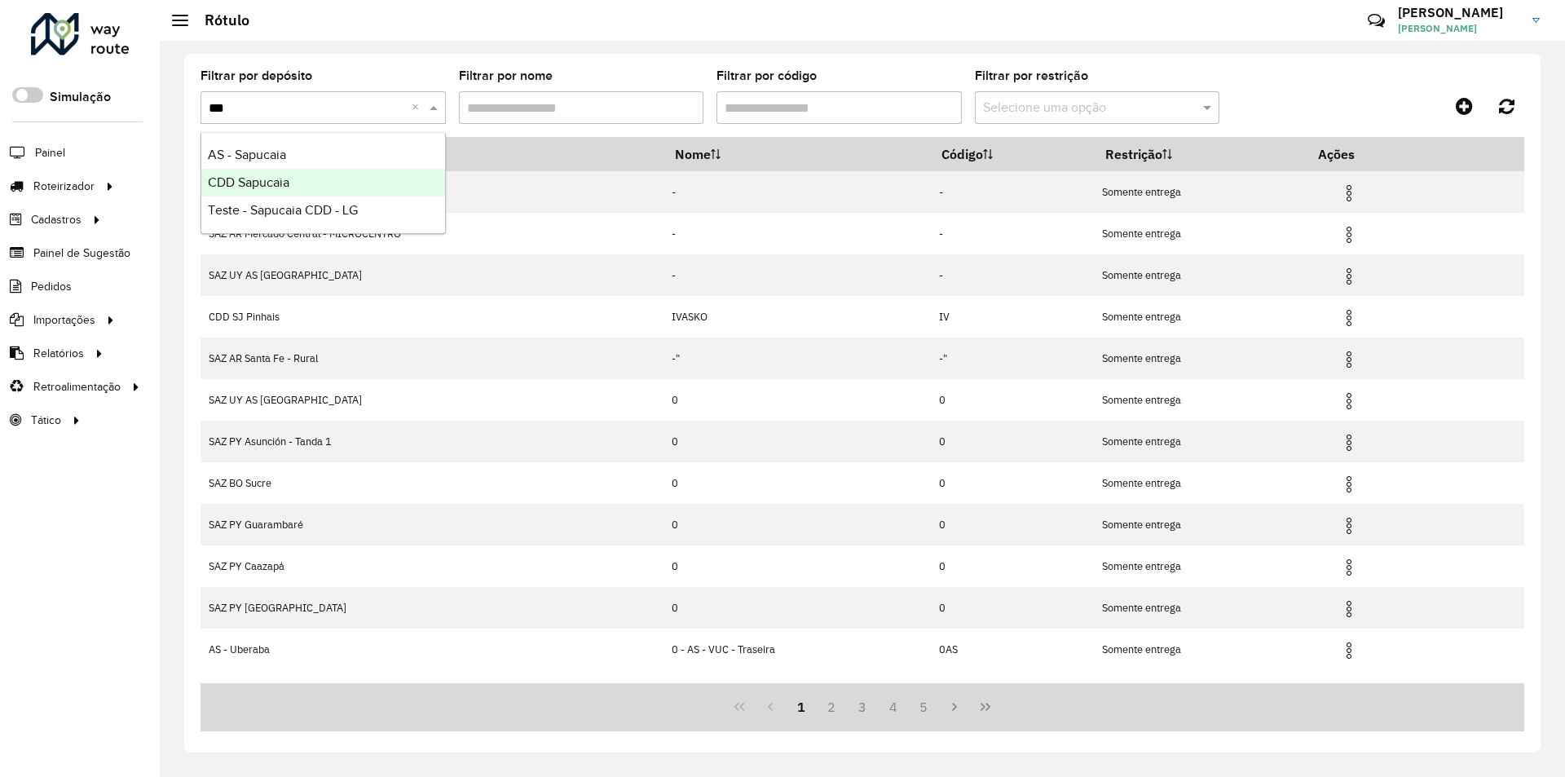
click at [261, 183] on span "CDD Sapucaia" at bounding box center [249, 182] width 82 height 14
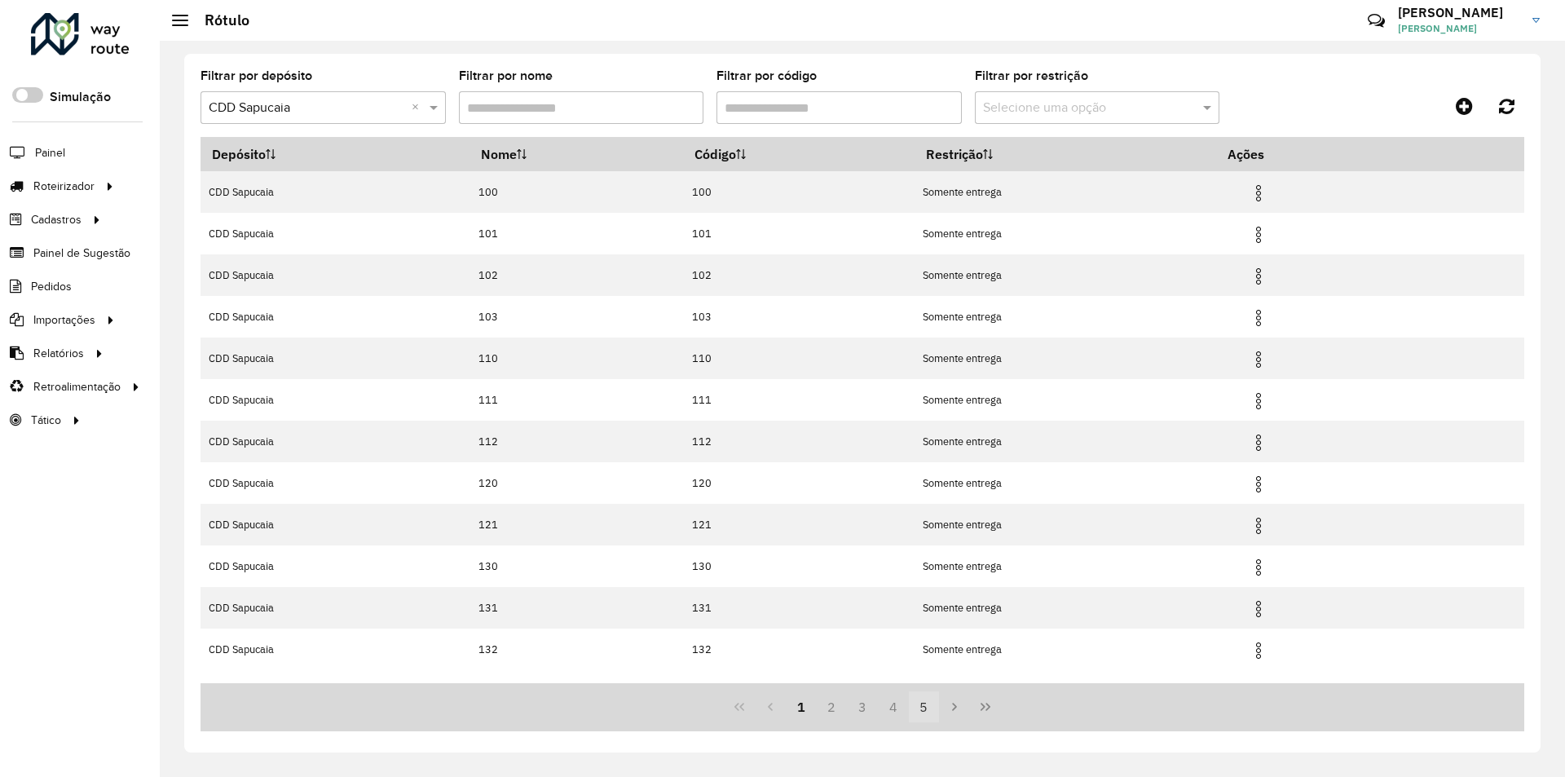
click at [927, 709] on button "5" at bounding box center [924, 706] width 31 height 31
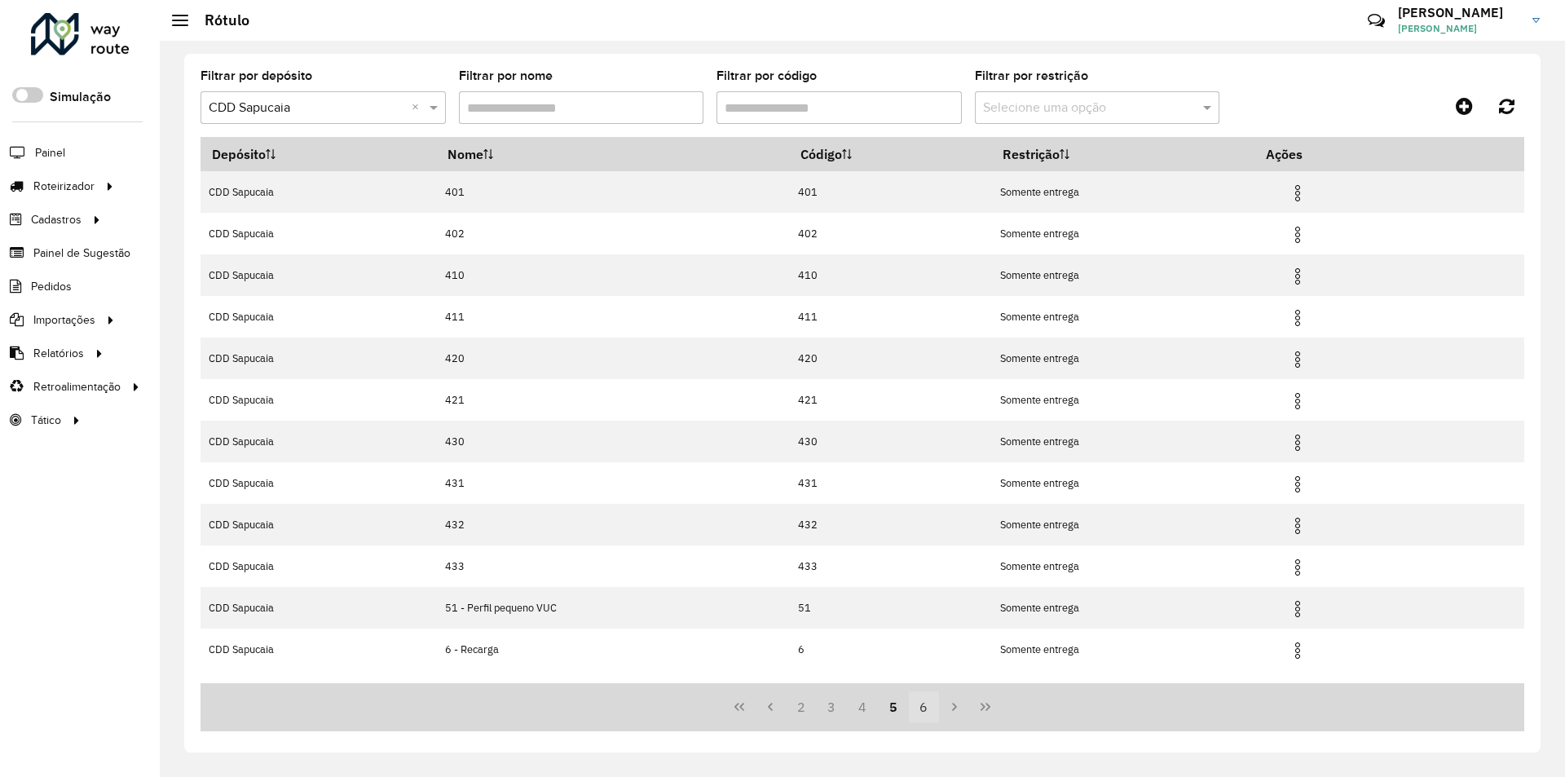
click at [923, 707] on button "6" at bounding box center [924, 706] width 31 height 31
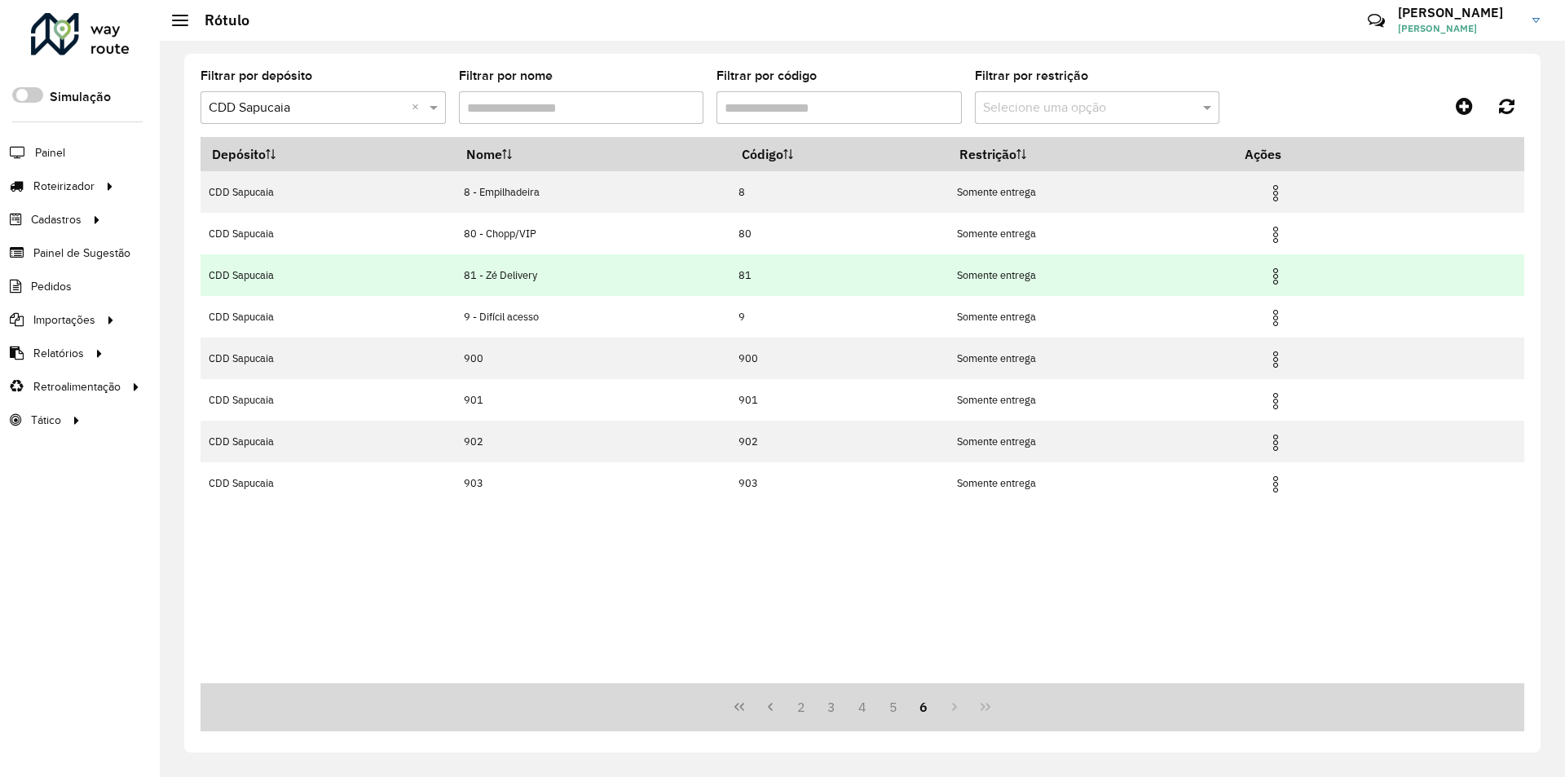
click at [1278, 275] on img at bounding box center [1276, 277] width 20 height 20
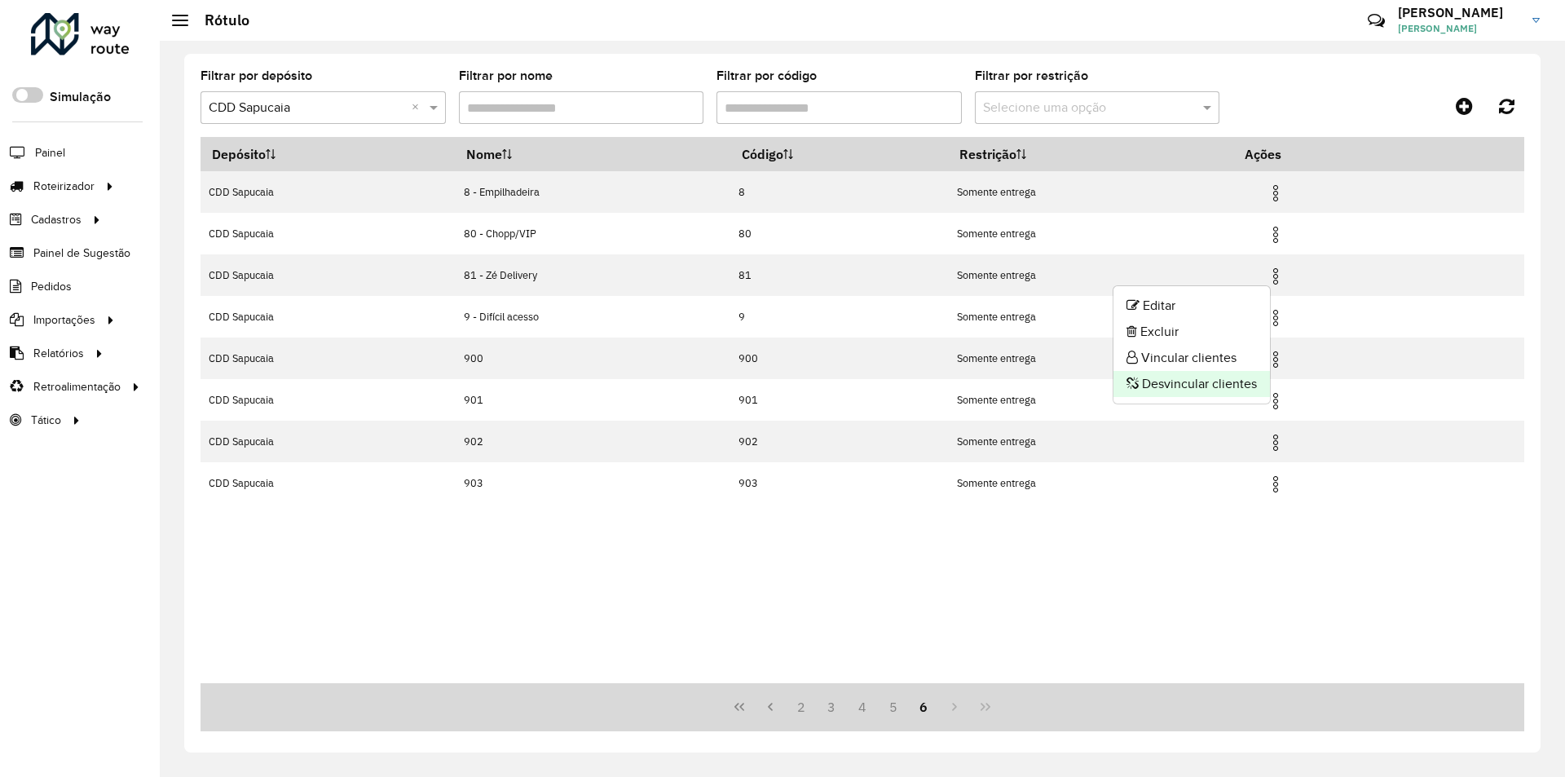
click at [1179, 382] on li "Desvincular clientes" at bounding box center [1191, 384] width 156 height 26
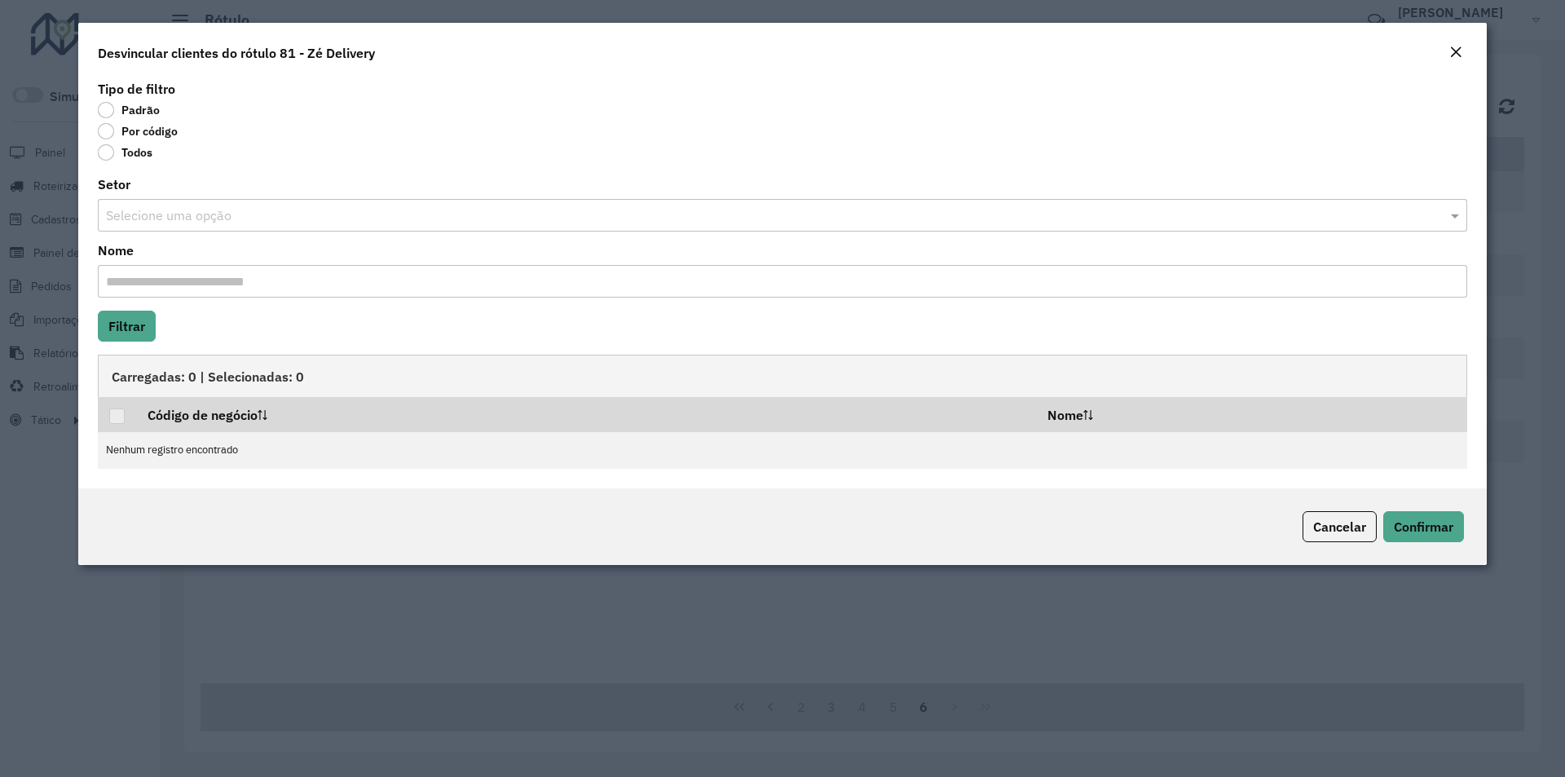
click at [104, 146] on label "Todos" at bounding box center [125, 152] width 55 height 16
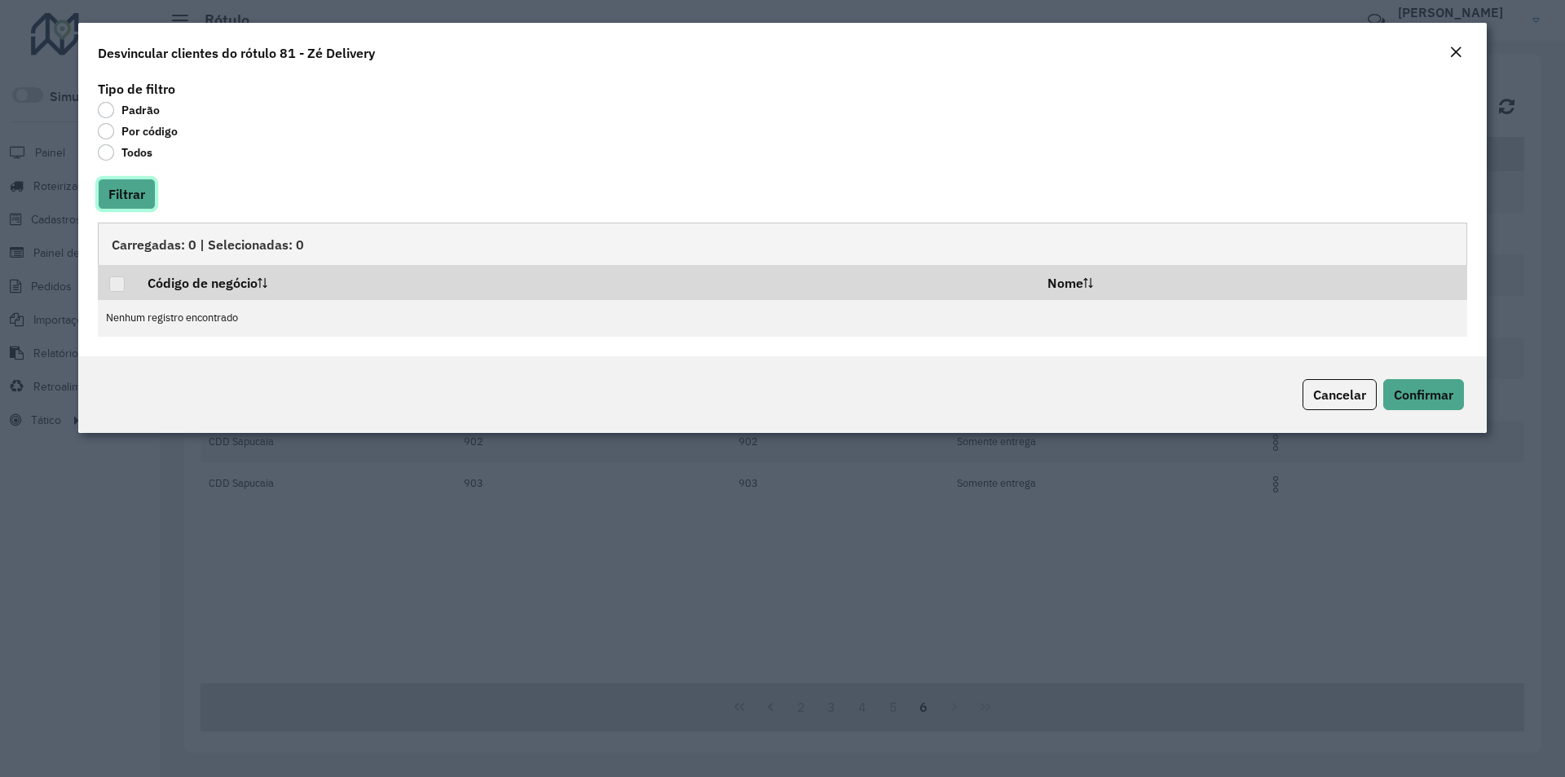
click at [145, 198] on button "Filtrar" at bounding box center [127, 194] width 58 height 31
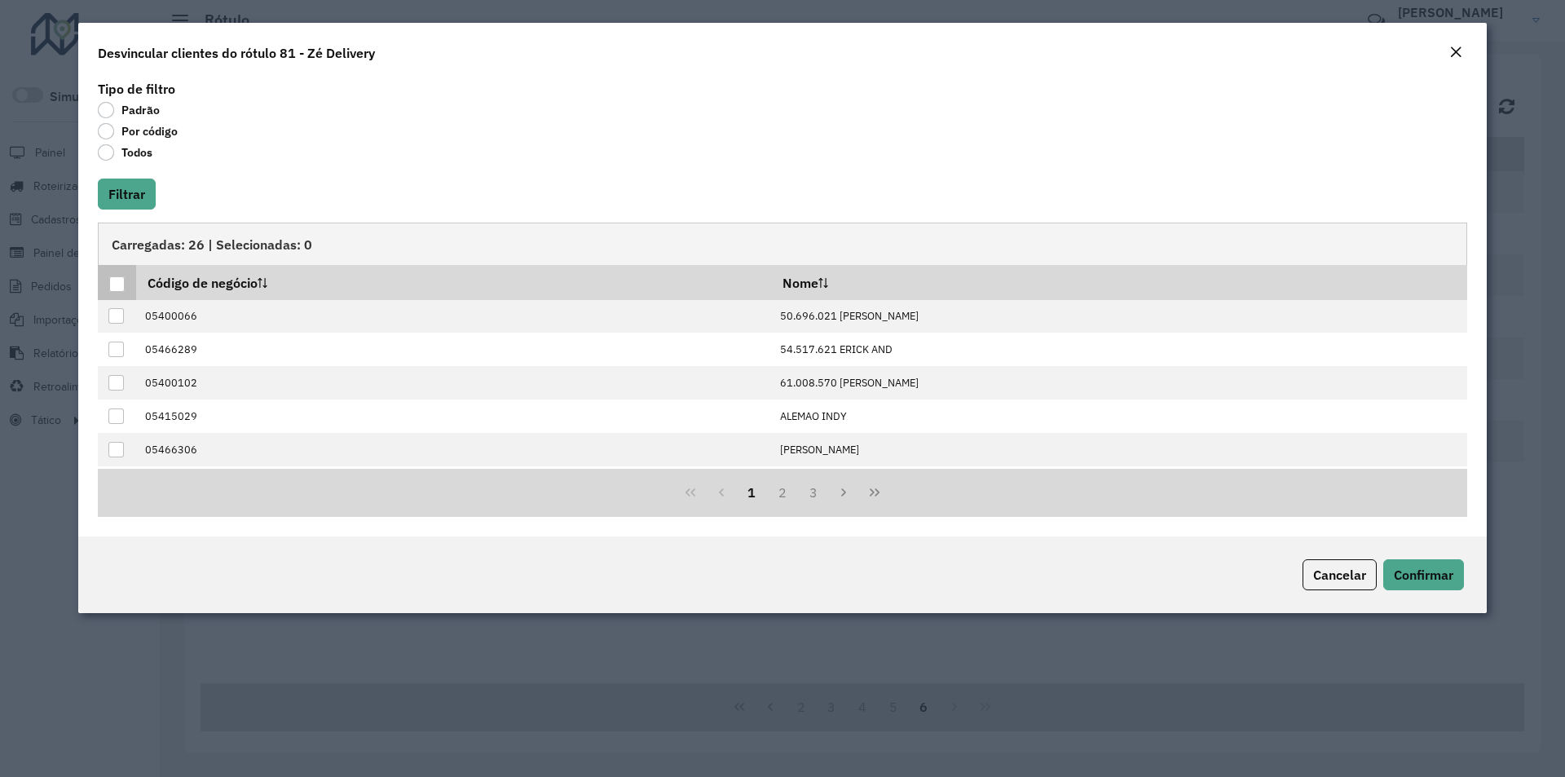
click at [121, 283] on div at bounding box center [116, 283] width 15 height 15
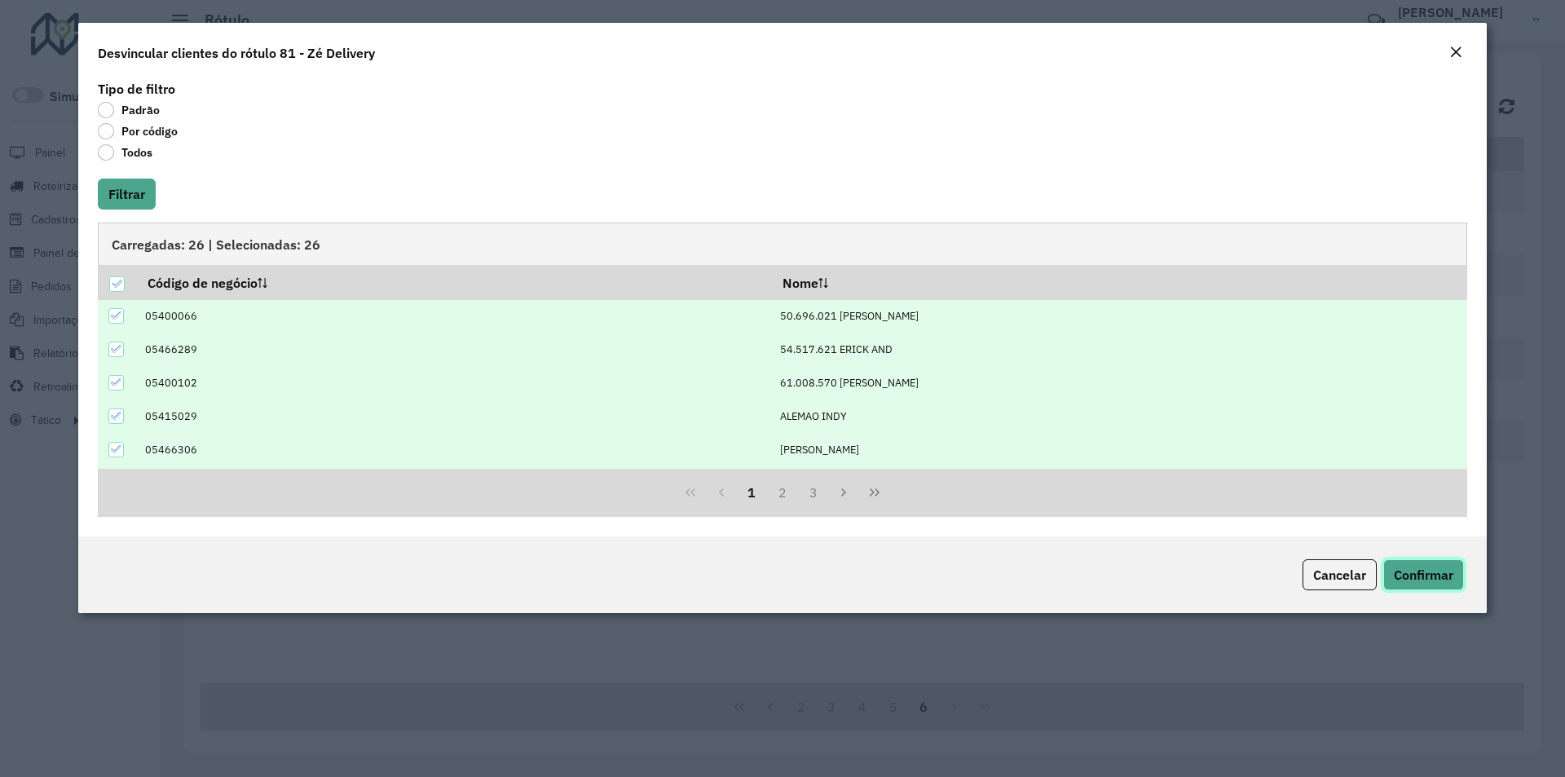
click at [1435, 579] on span "Confirmar" at bounding box center [1424, 574] width 60 height 16
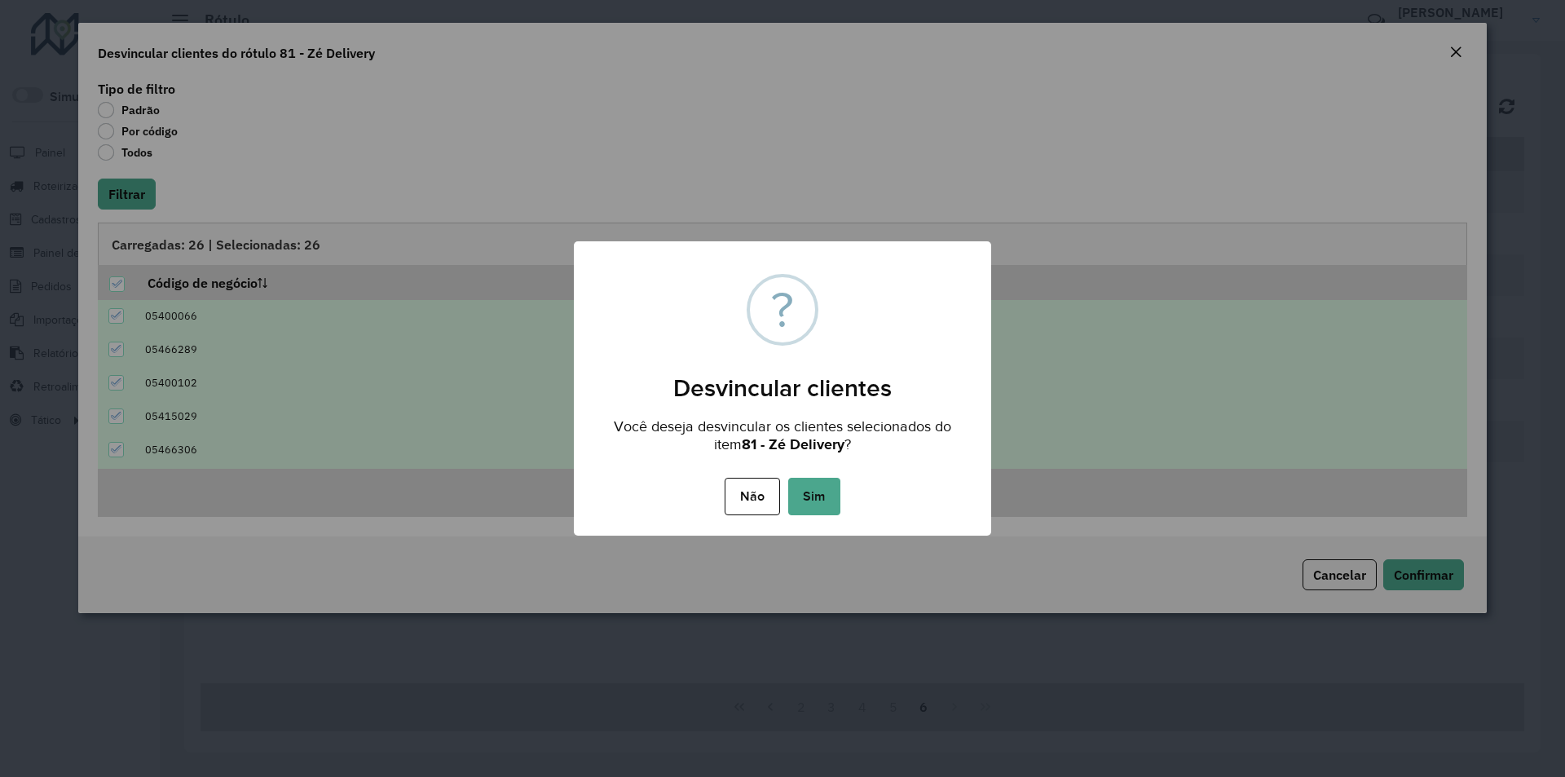
click at [812, 500] on button "Sim" at bounding box center [814, 496] width 52 height 37
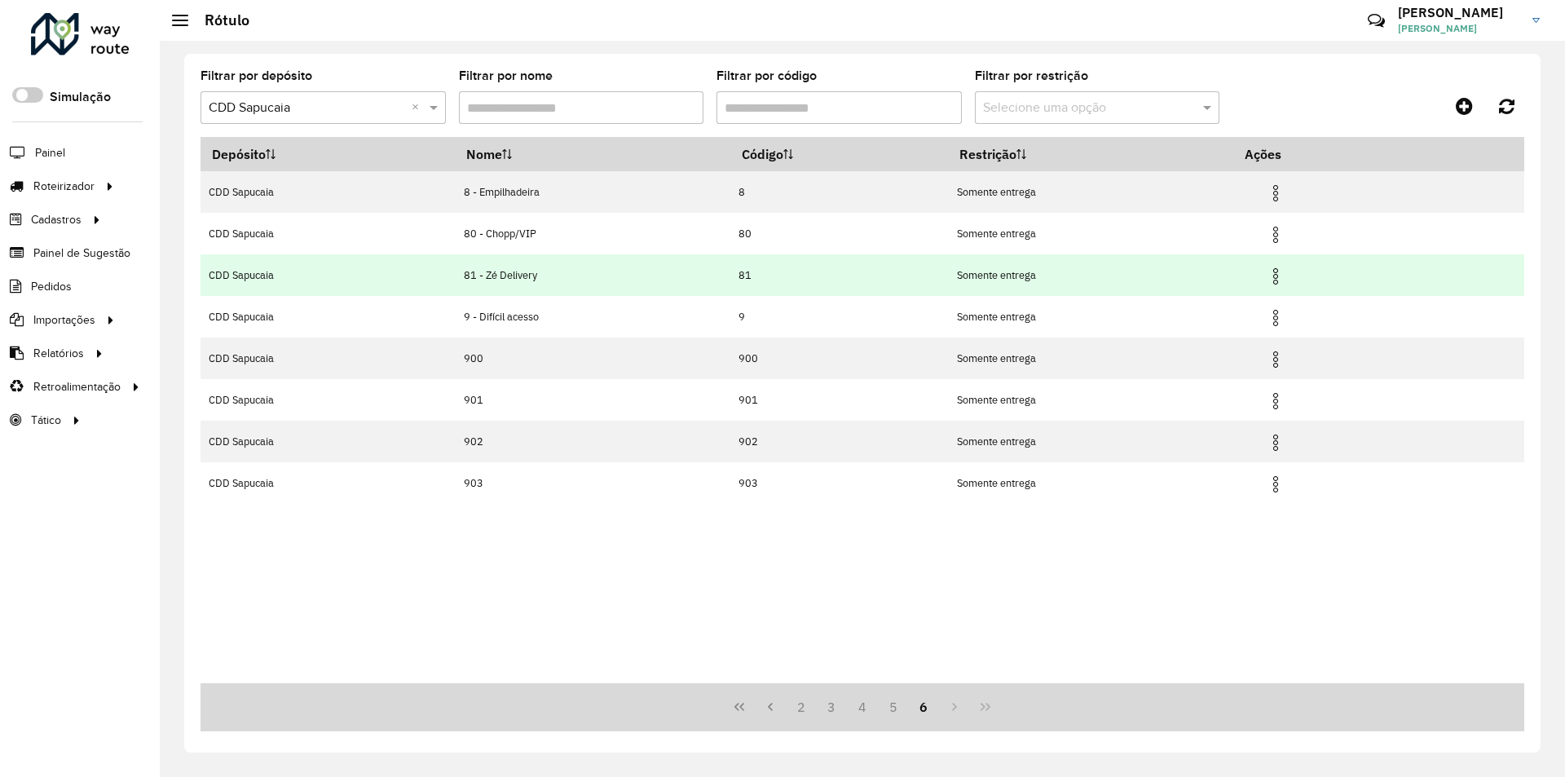
click at [1281, 275] on img at bounding box center [1276, 277] width 20 height 20
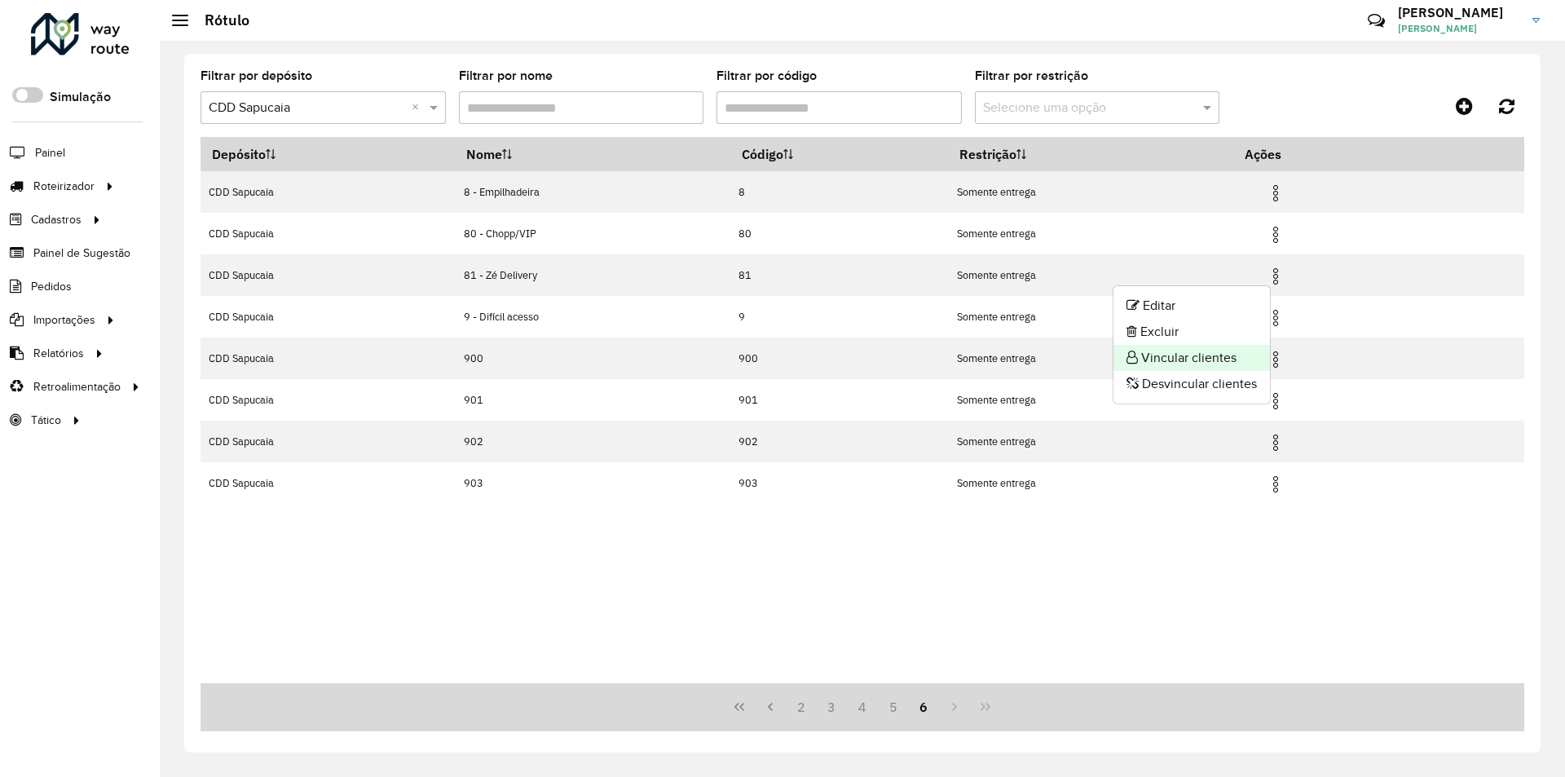
click at [1166, 352] on li "Vincular clientes" at bounding box center [1191, 358] width 156 height 26
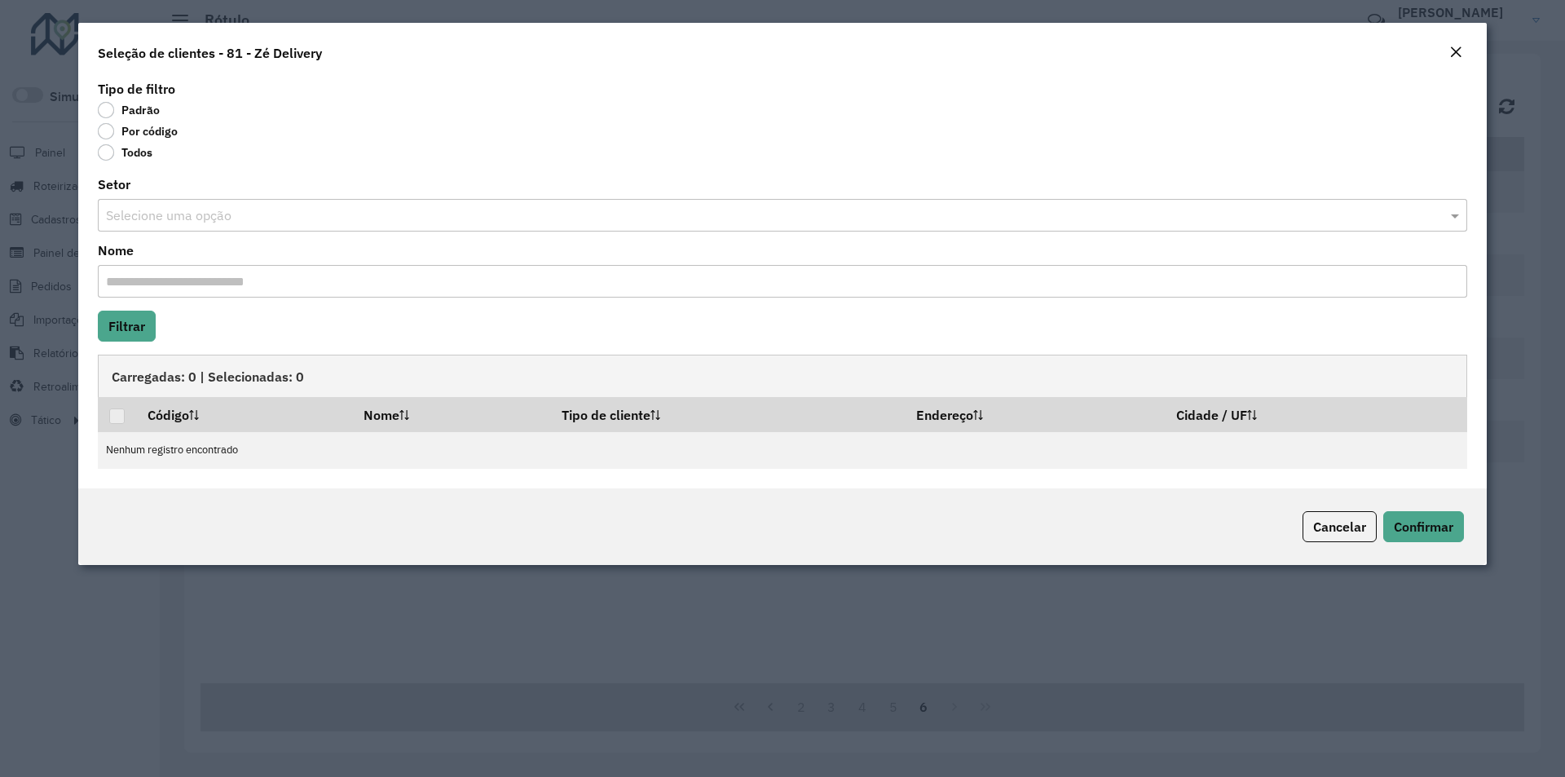
click at [124, 133] on label "Por código" at bounding box center [138, 131] width 80 height 16
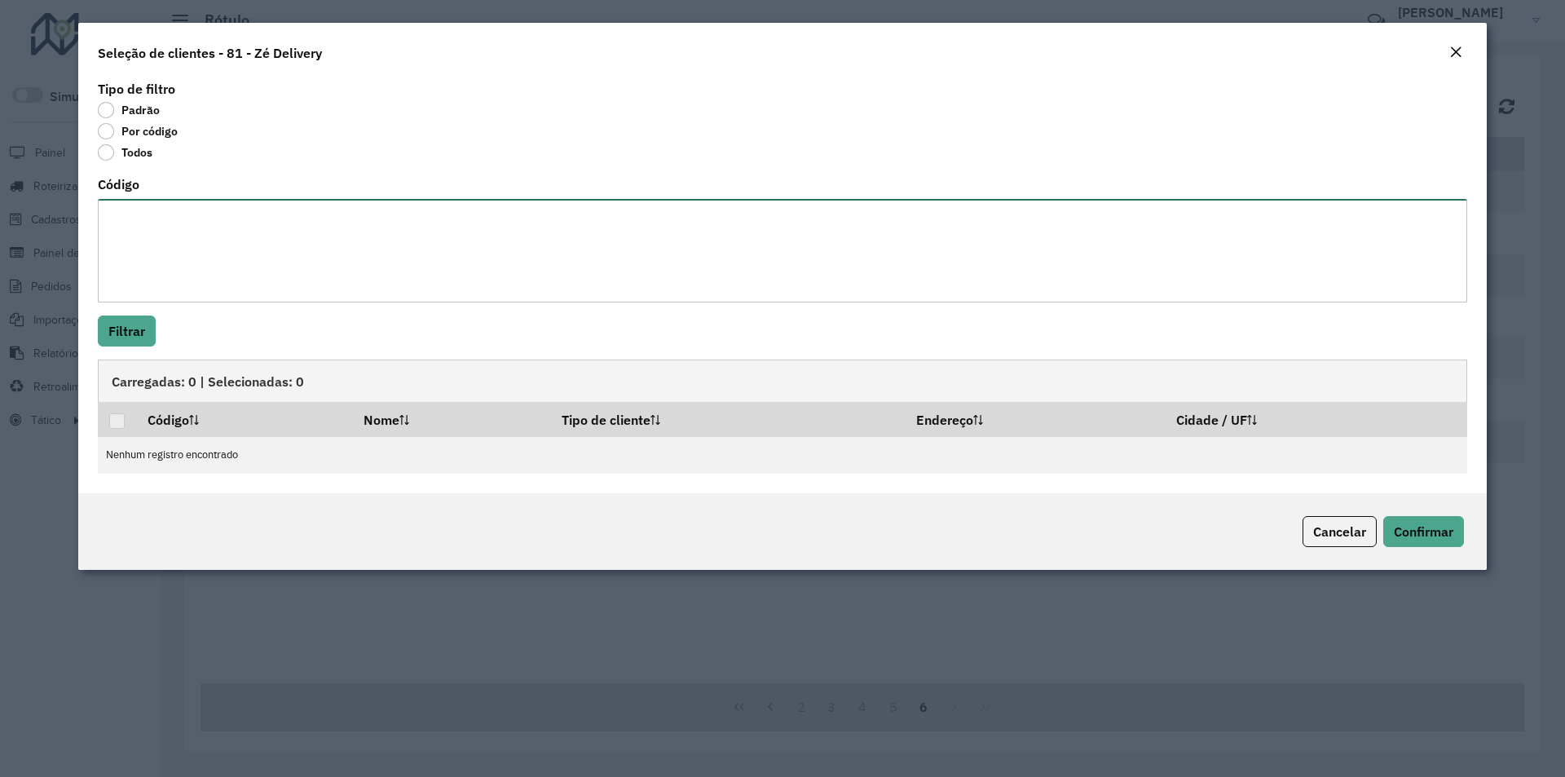
click at [143, 223] on textarea "Código" at bounding box center [782, 251] width 1369 height 104
paste textarea "***** ***** ***** ***** ***** ***** ***** **** ** *** ***** ***** ***** ***** *…"
type textarea "***** ***** ***** ***** ***** ***** ***** **** ** *** ***** ***** ***** ***** *…"
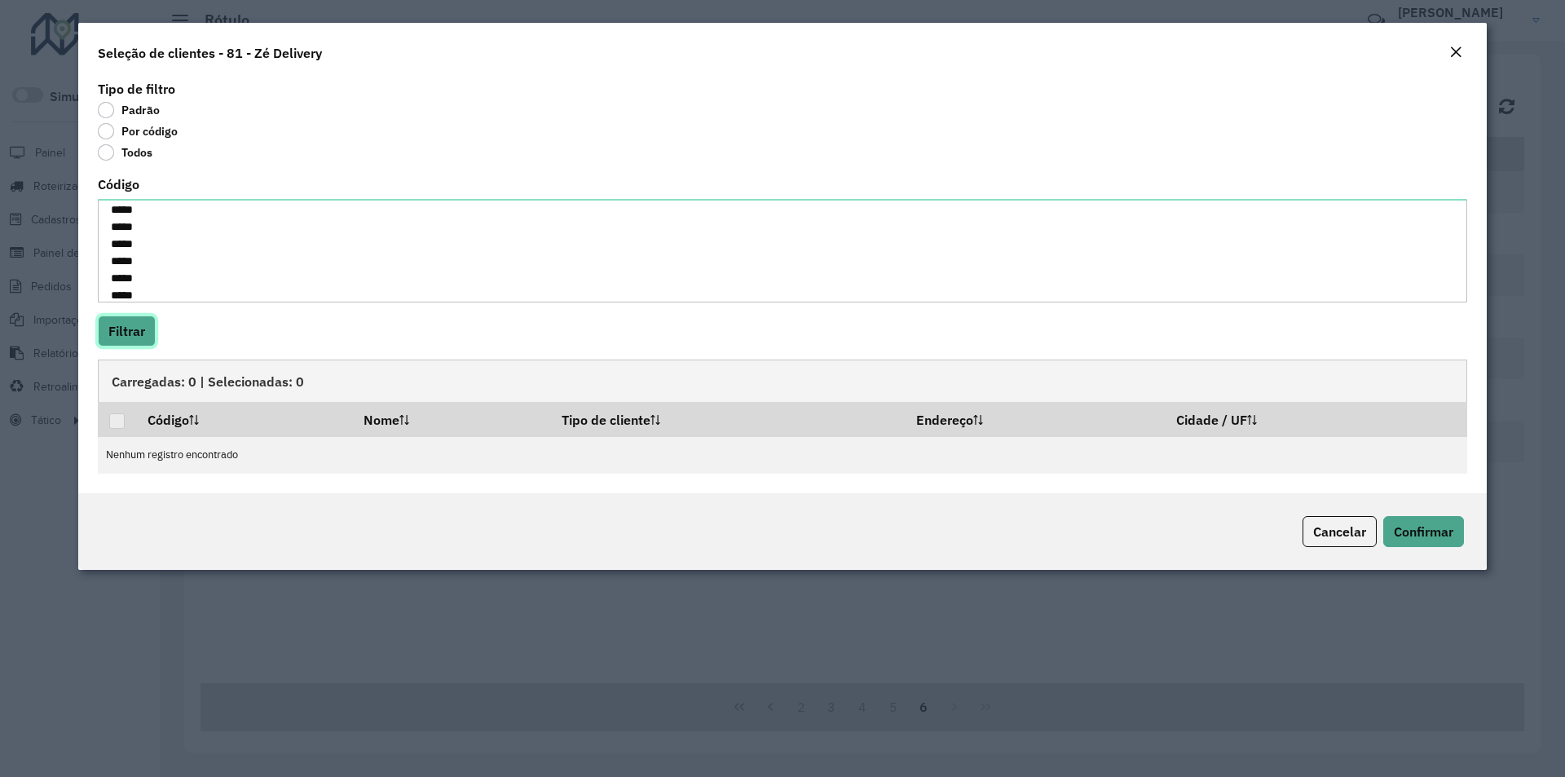
click at [134, 327] on button "Filtrar" at bounding box center [127, 330] width 58 height 31
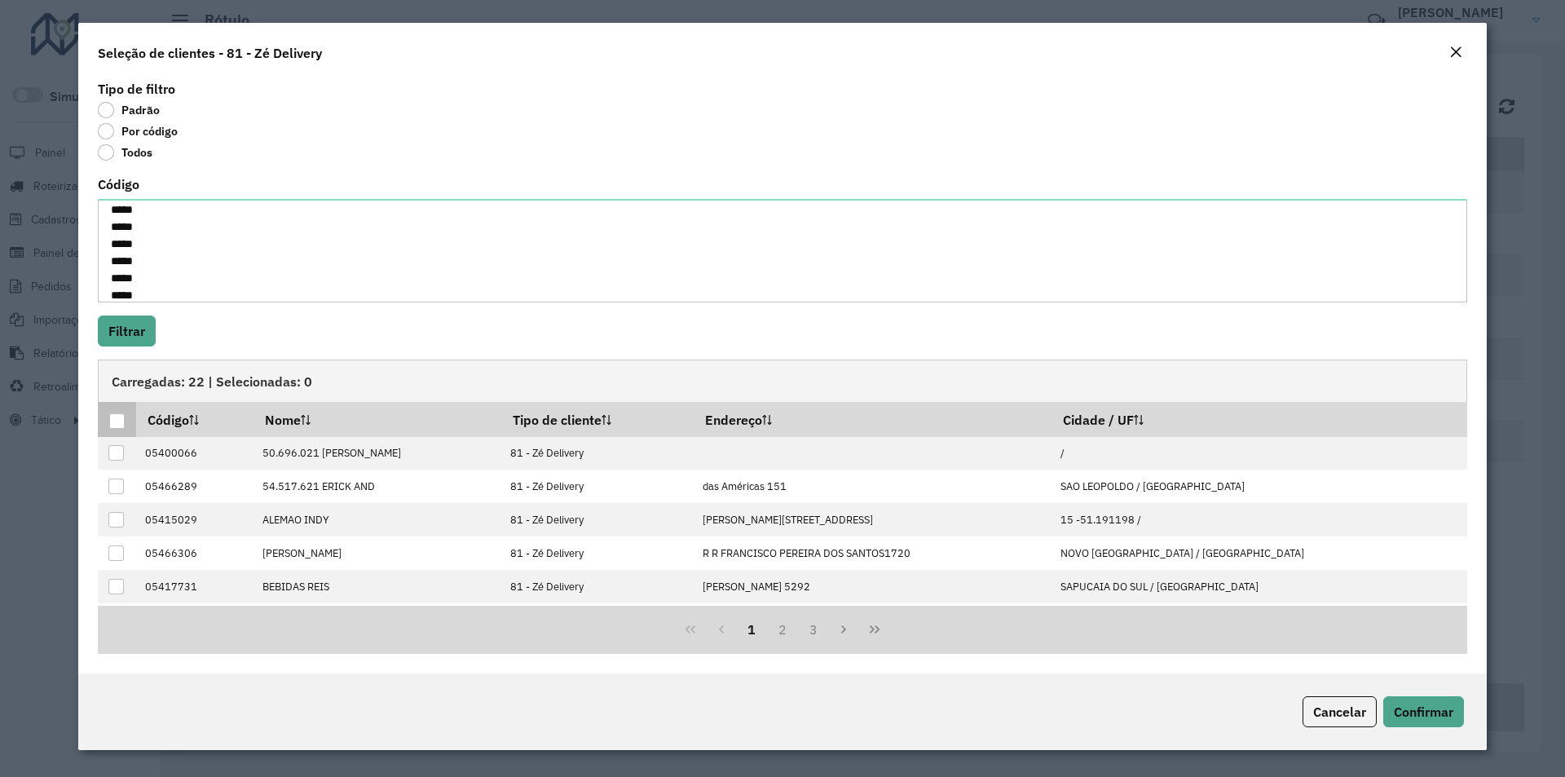
click at [114, 418] on div at bounding box center [116, 420] width 15 height 15
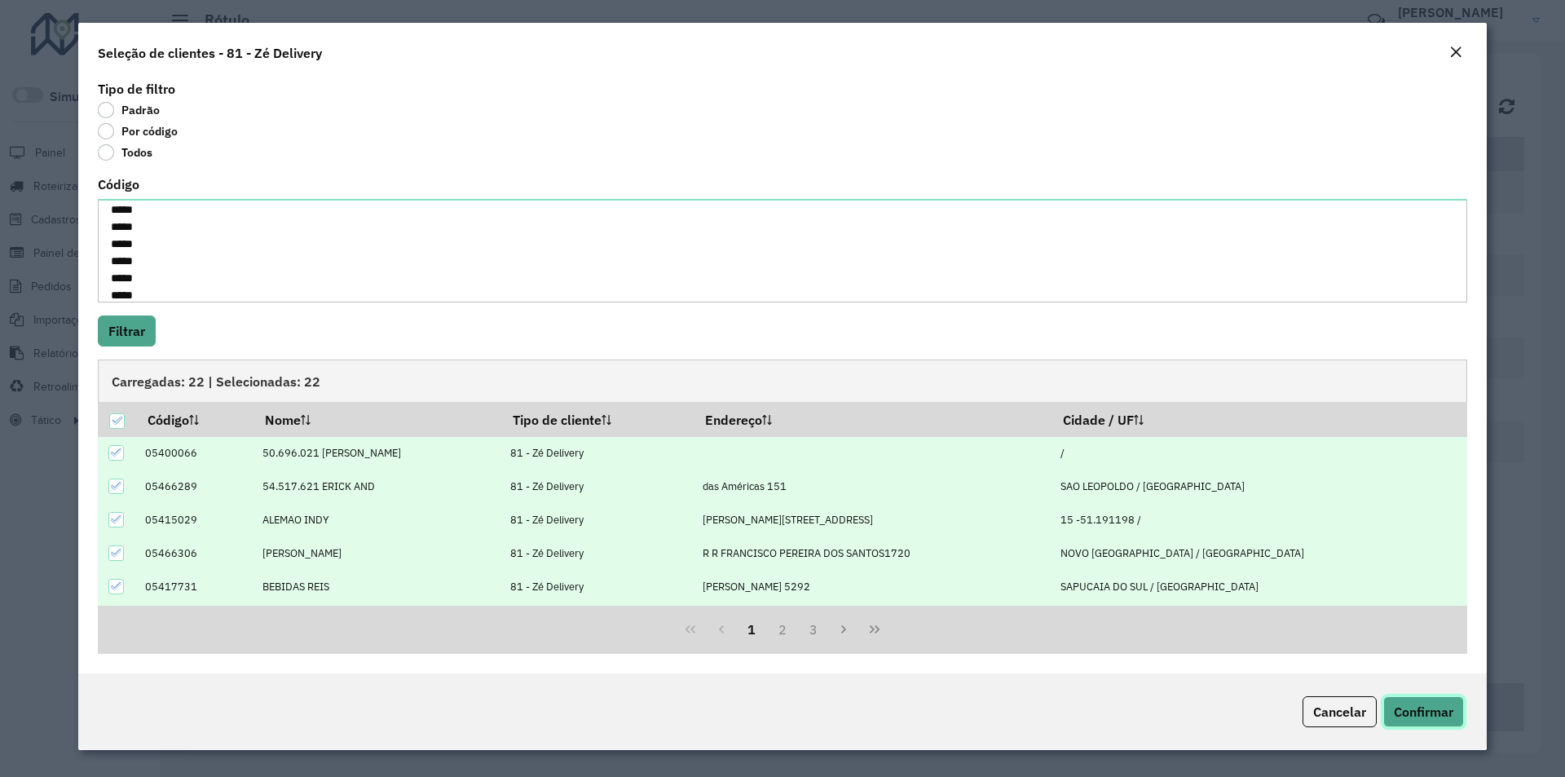
click at [1435, 712] on span "Confirmar" at bounding box center [1424, 711] width 60 height 16
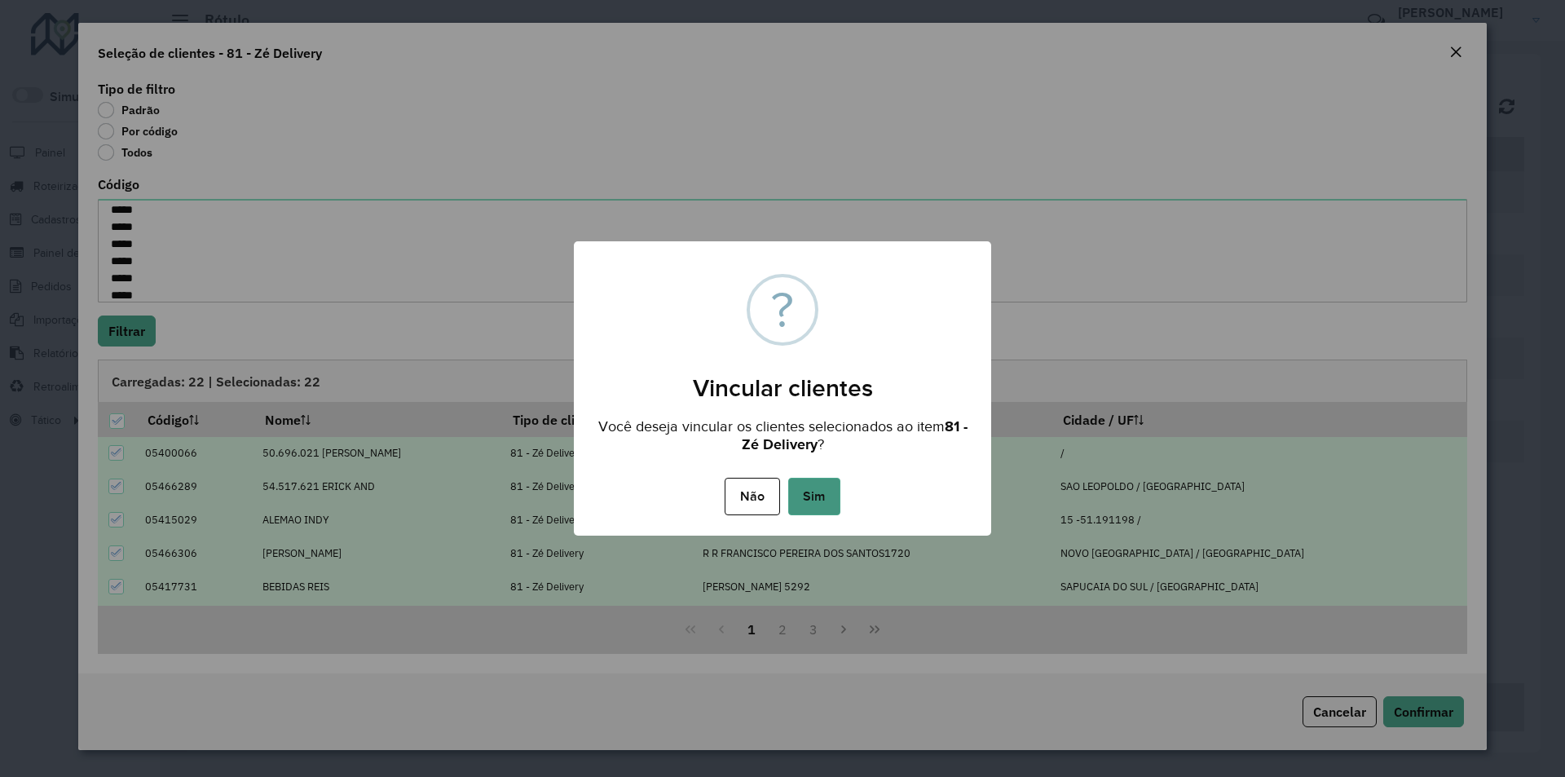
click at [812, 492] on button "Sim" at bounding box center [814, 496] width 52 height 37
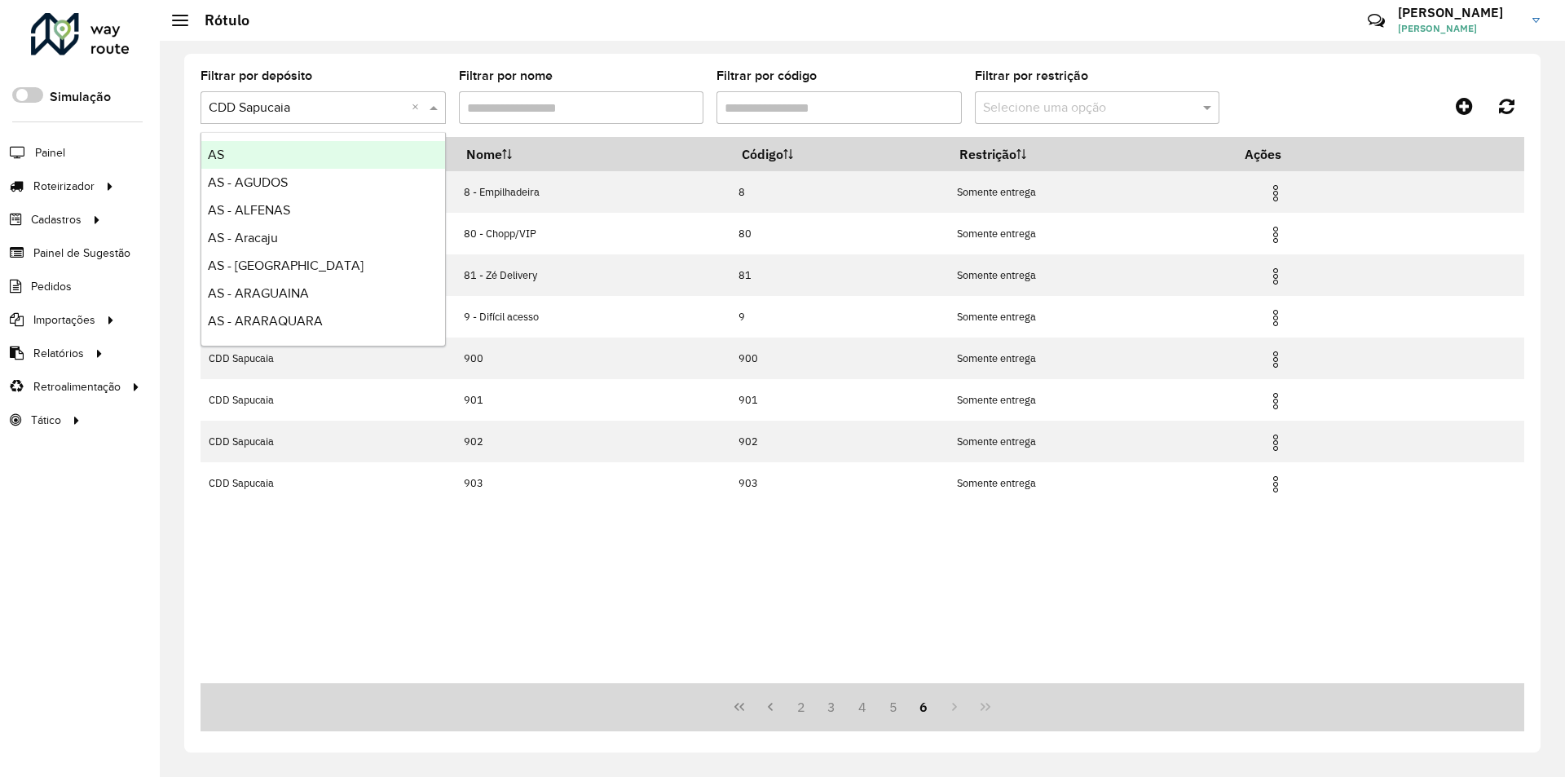
drag, startPoint x: 289, startPoint y: 109, endPoint x: 260, endPoint y: 109, distance: 28.5
click at [260, 109] on input "text" at bounding box center [307, 109] width 196 height 20
type input "***"
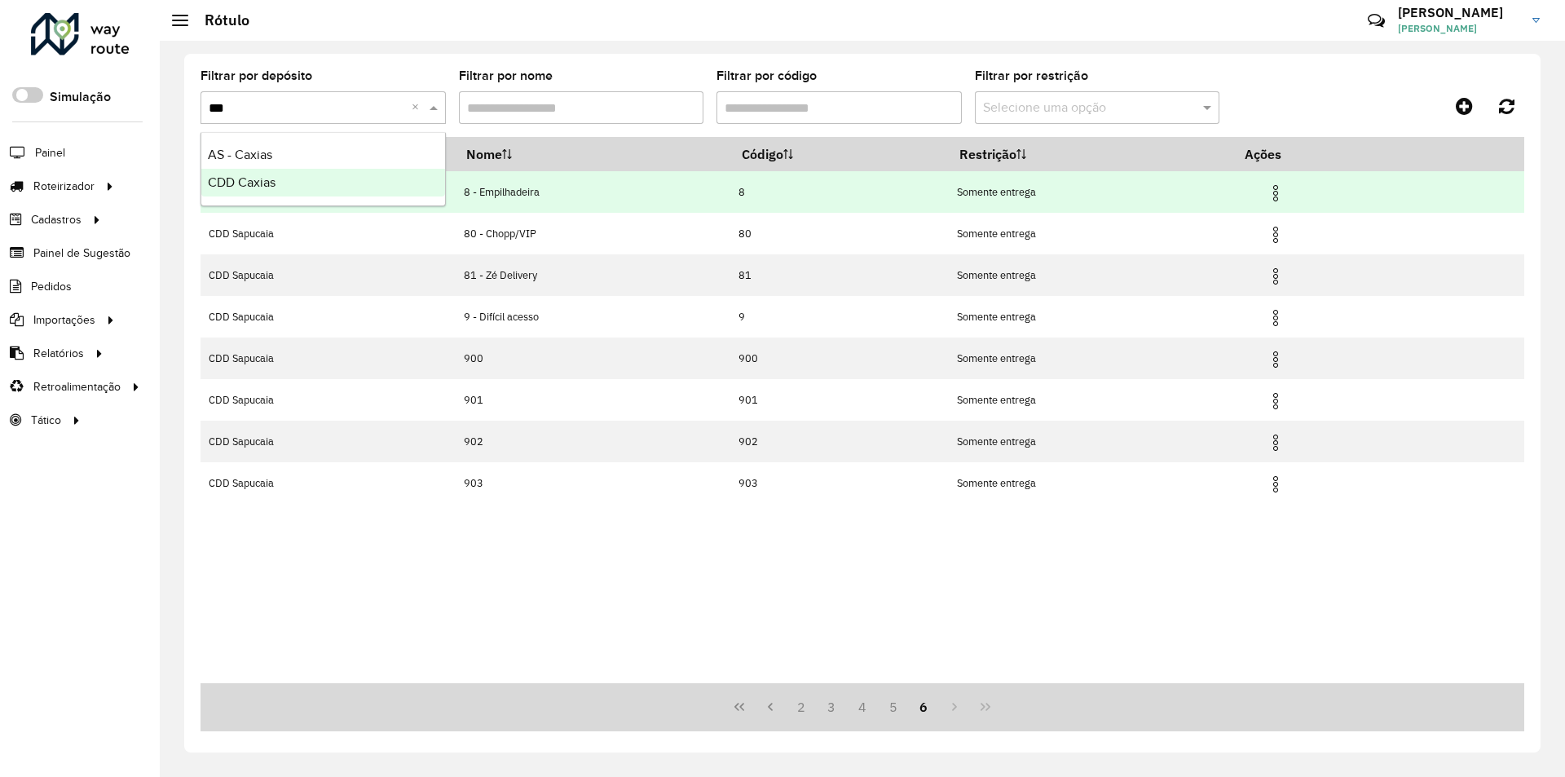
click at [253, 183] on span "CDD Caxias" at bounding box center [242, 182] width 68 height 14
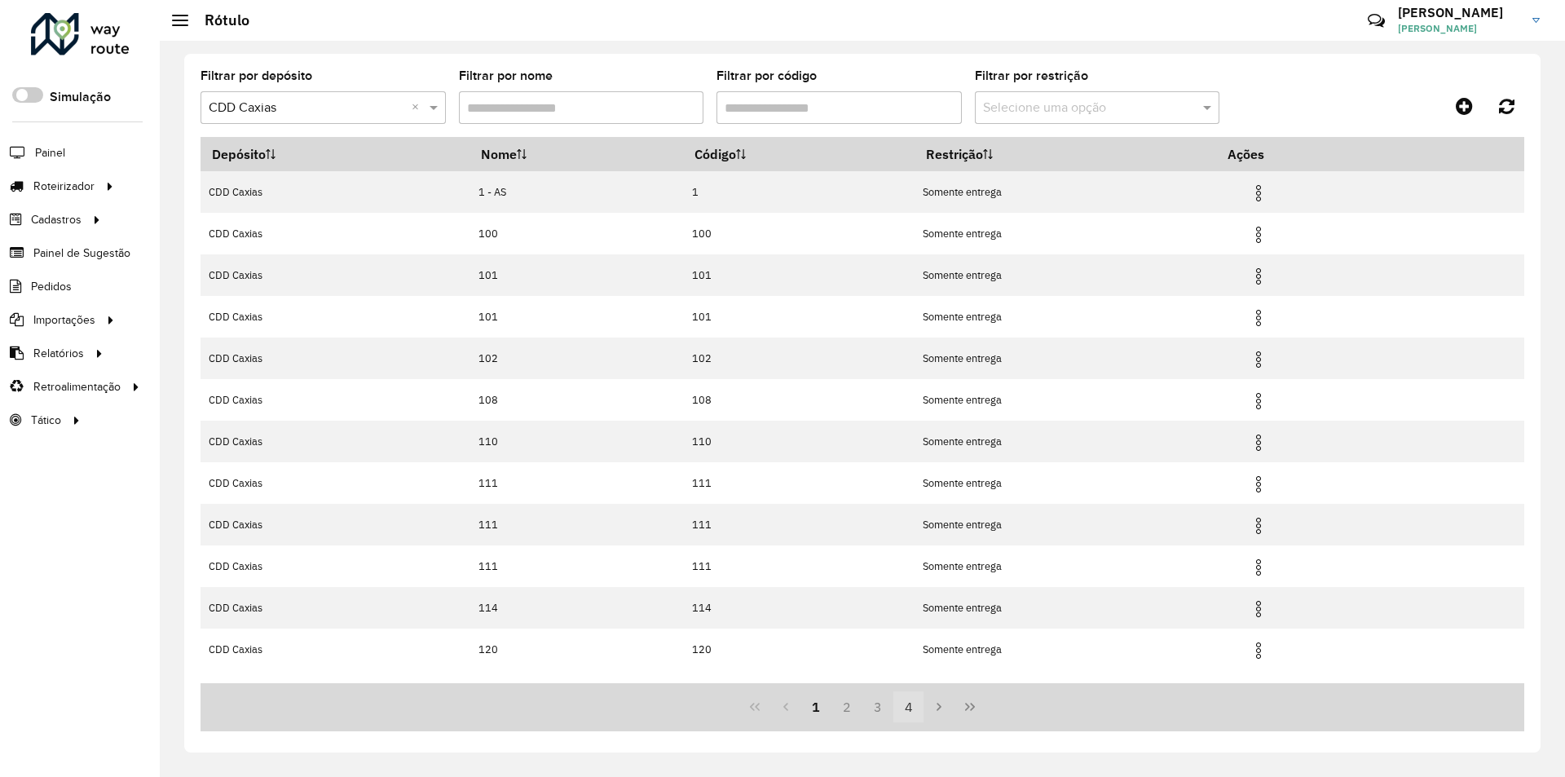
click at [913, 708] on button "4" at bounding box center [908, 706] width 31 height 31
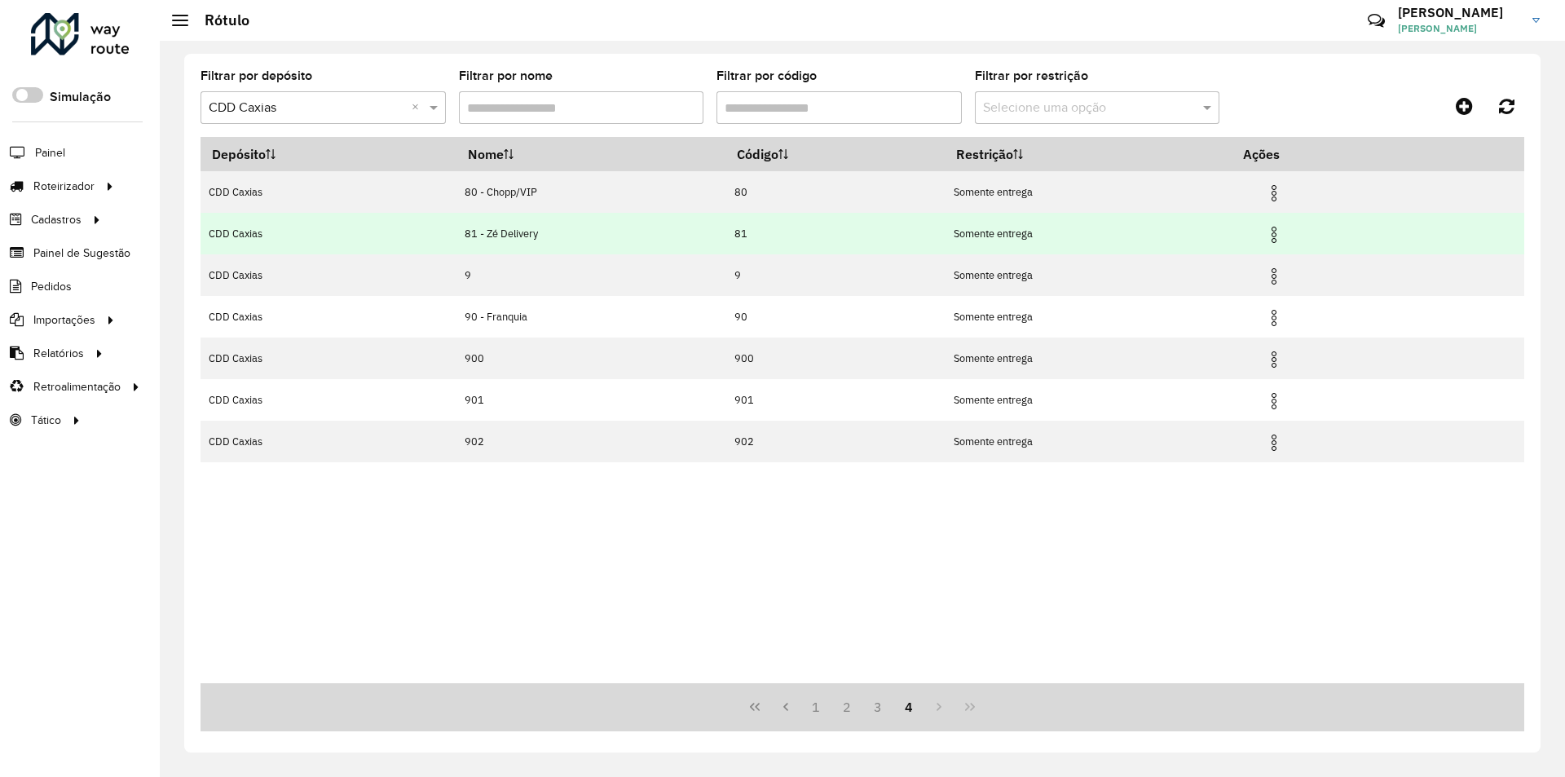
click at [1284, 234] on img at bounding box center [1274, 235] width 20 height 20
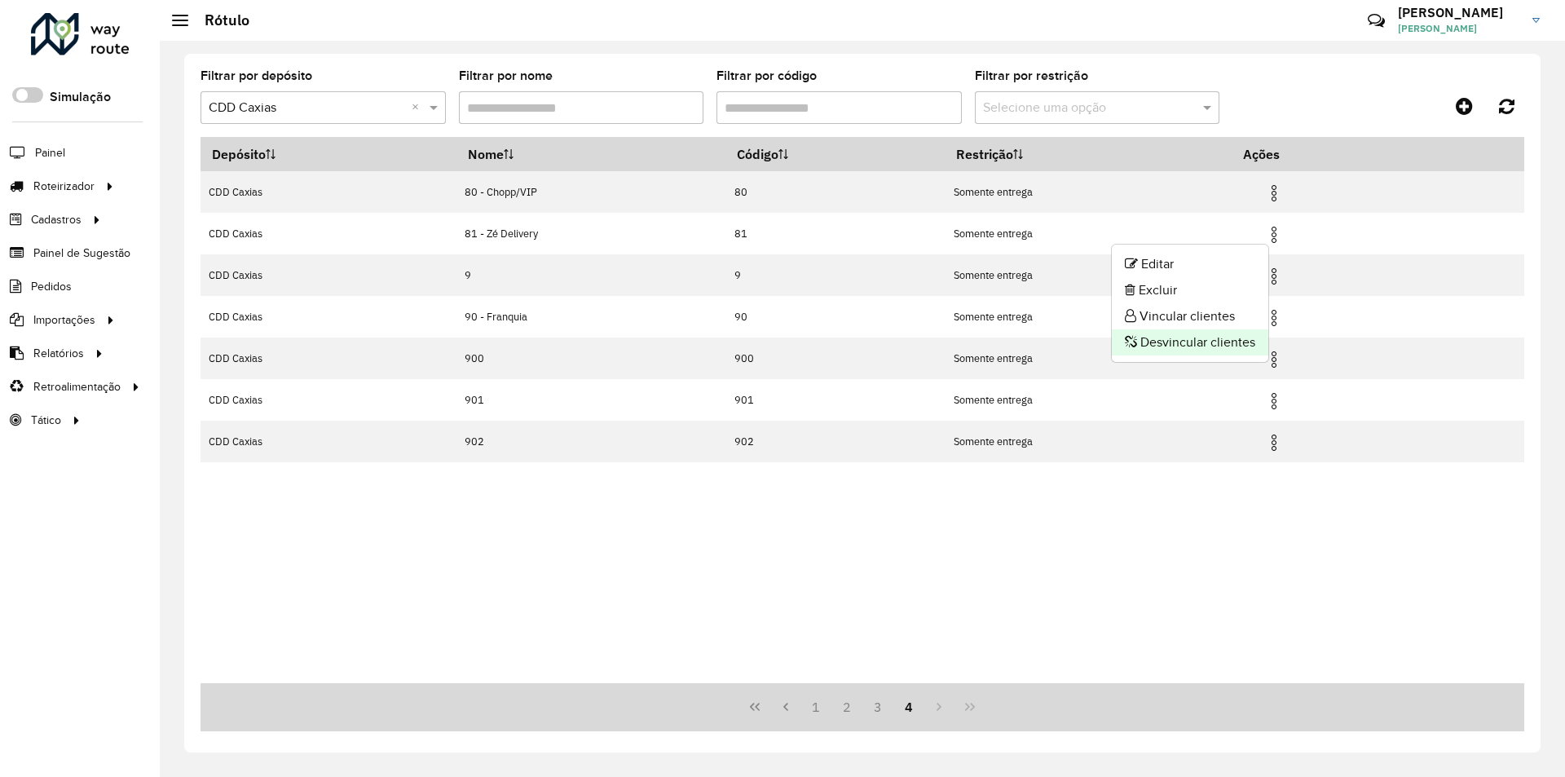
click at [1191, 337] on li "Desvincular clientes" at bounding box center [1190, 342] width 156 height 26
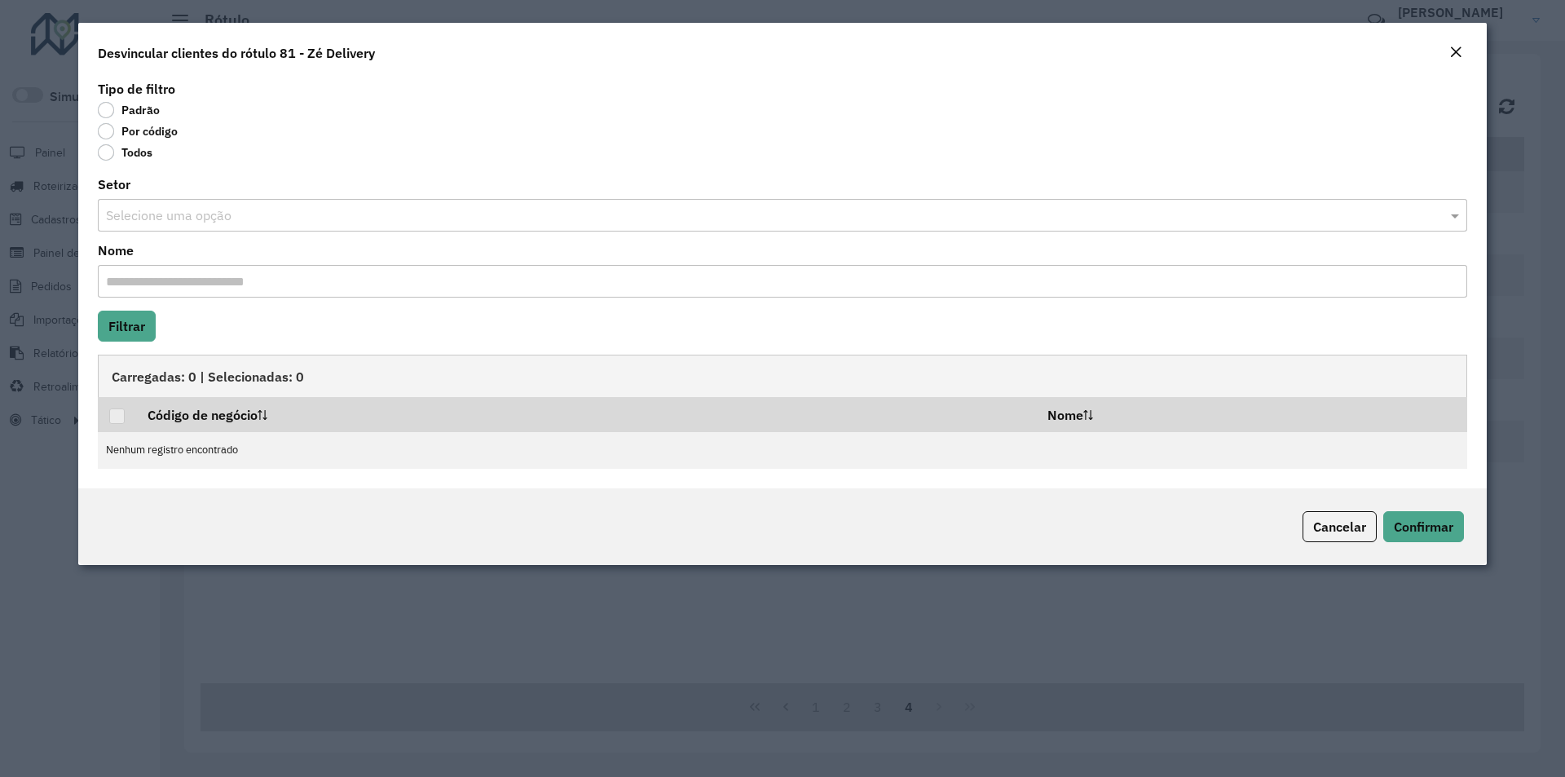
click at [145, 135] on label "Por código" at bounding box center [138, 131] width 80 height 16
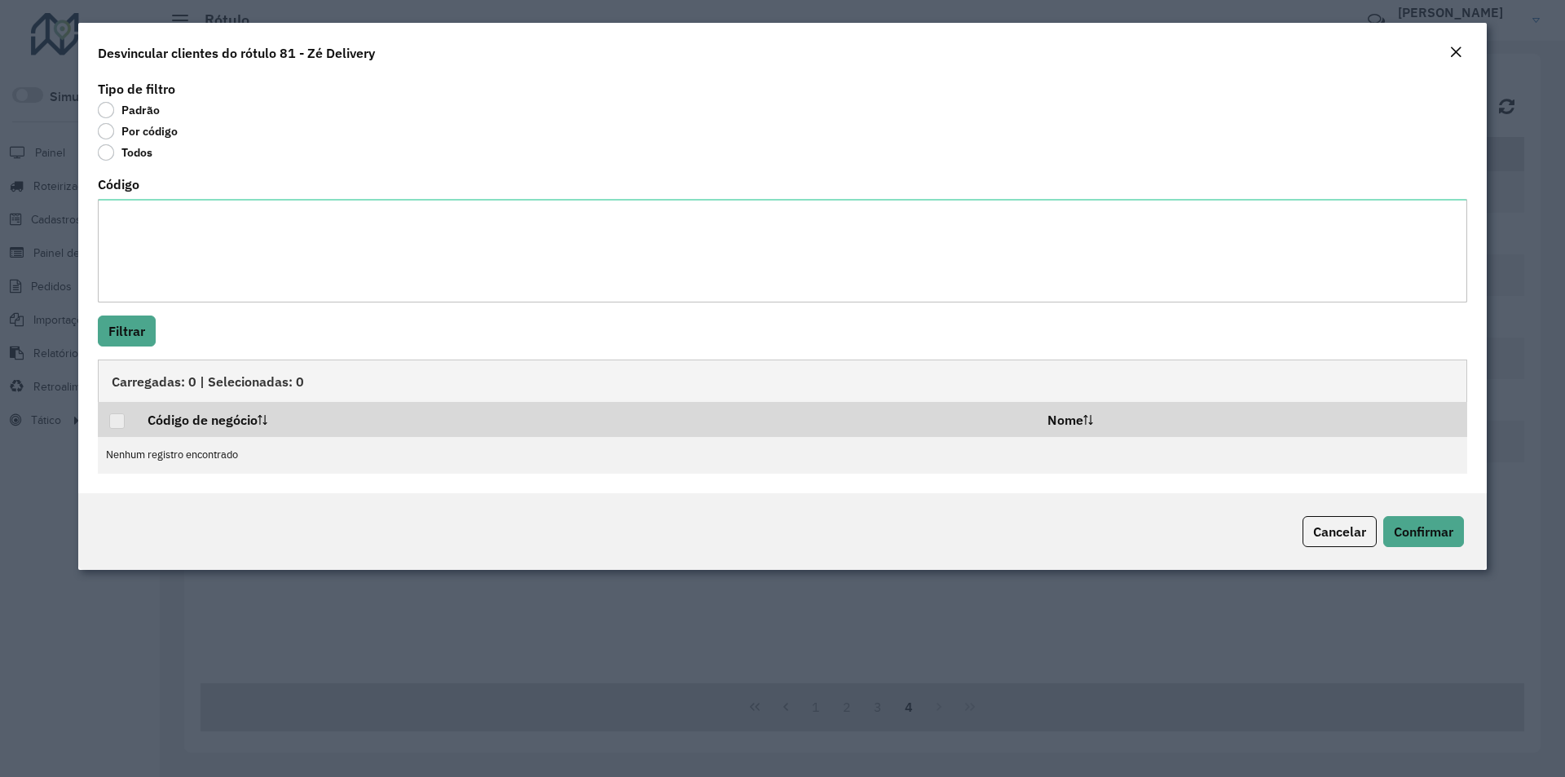
drag, startPoint x: 141, startPoint y: 152, endPoint x: 147, endPoint y: 160, distance: 9.9
click at [141, 152] on label "Todos" at bounding box center [125, 152] width 55 height 16
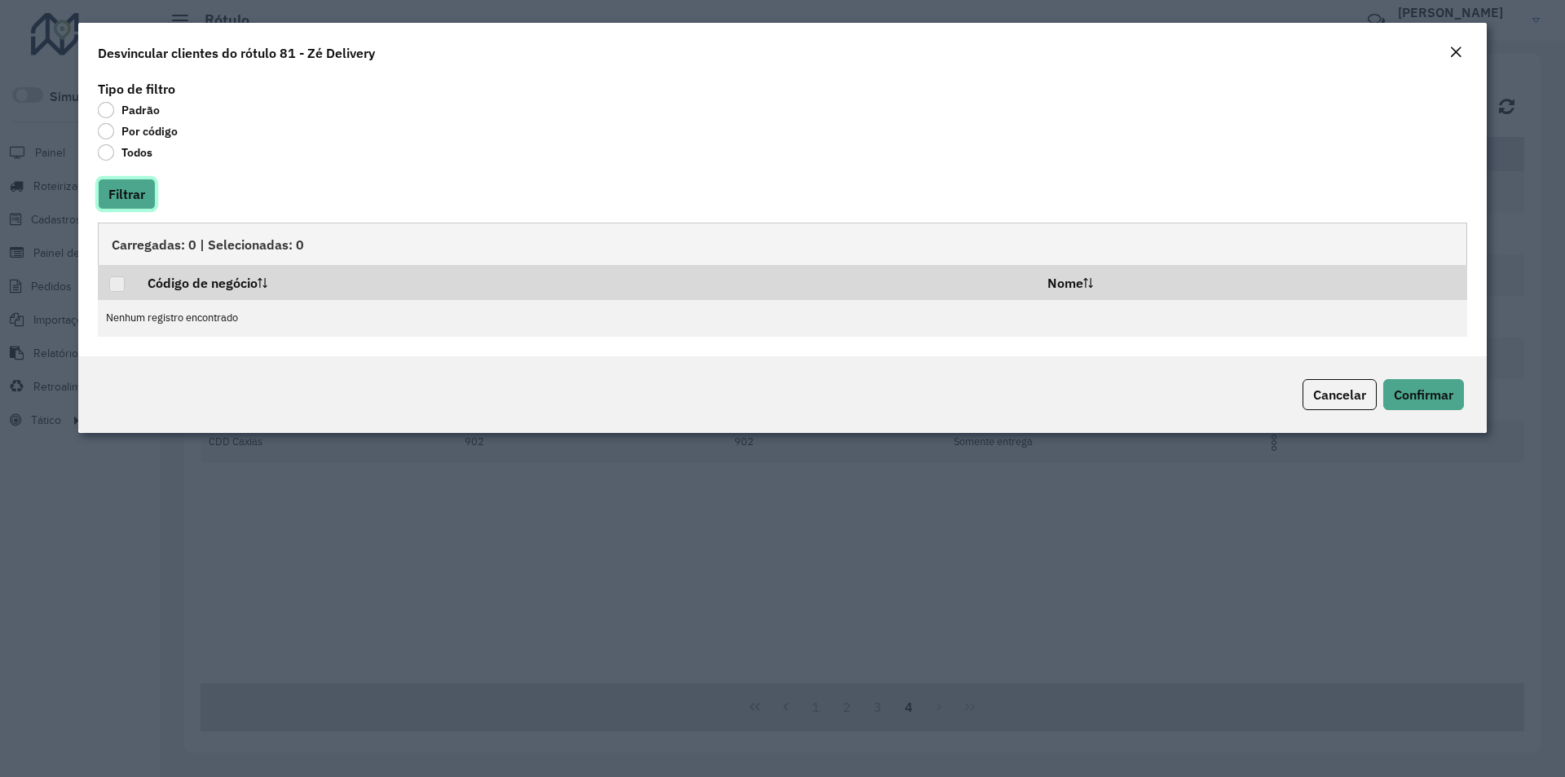
click at [135, 199] on button "Filtrar" at bounding box center [127, 194] width 58 height 31
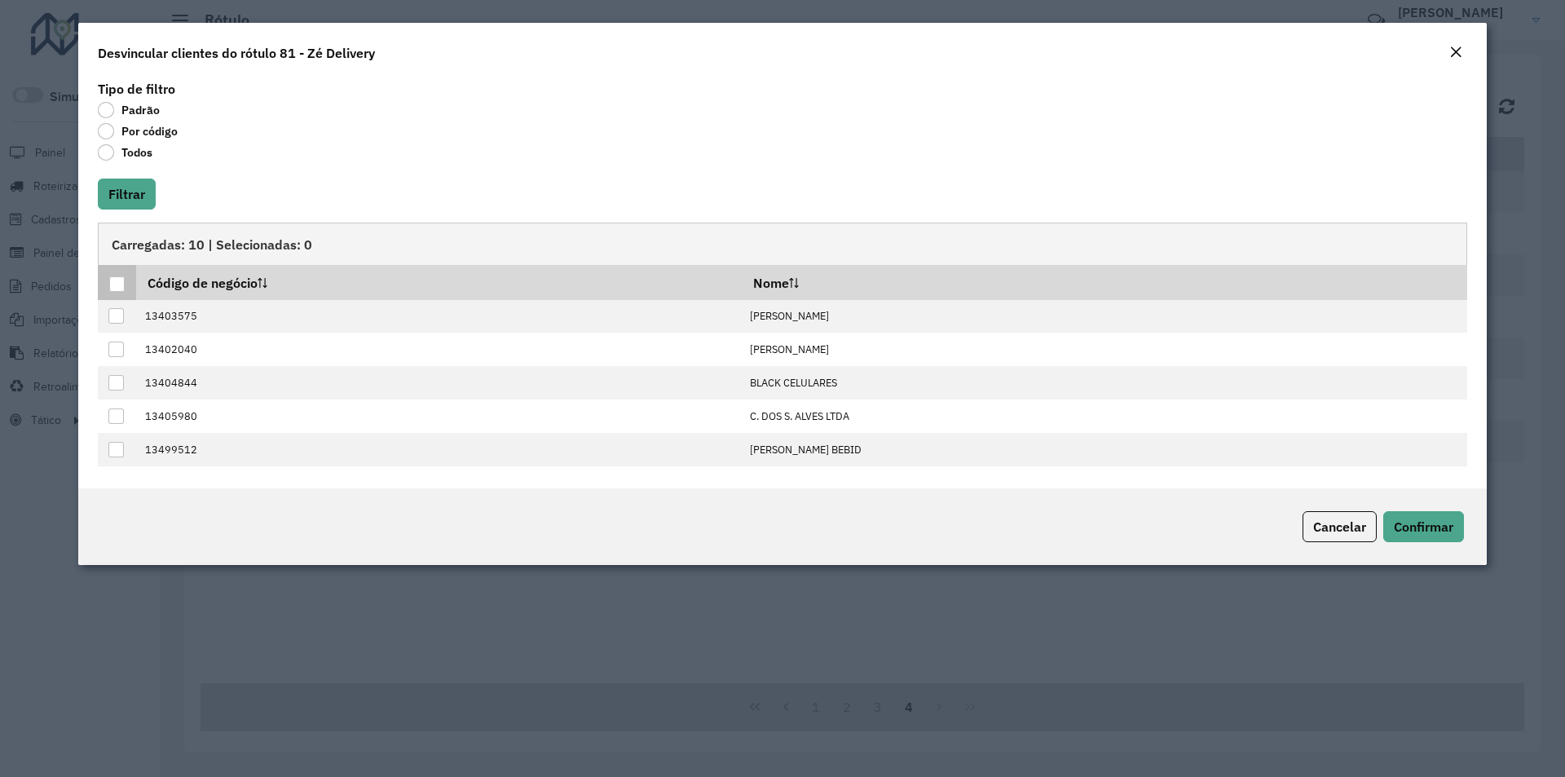
click at [124, 278] on div at bounding box center [116, 283] width 15 height 15
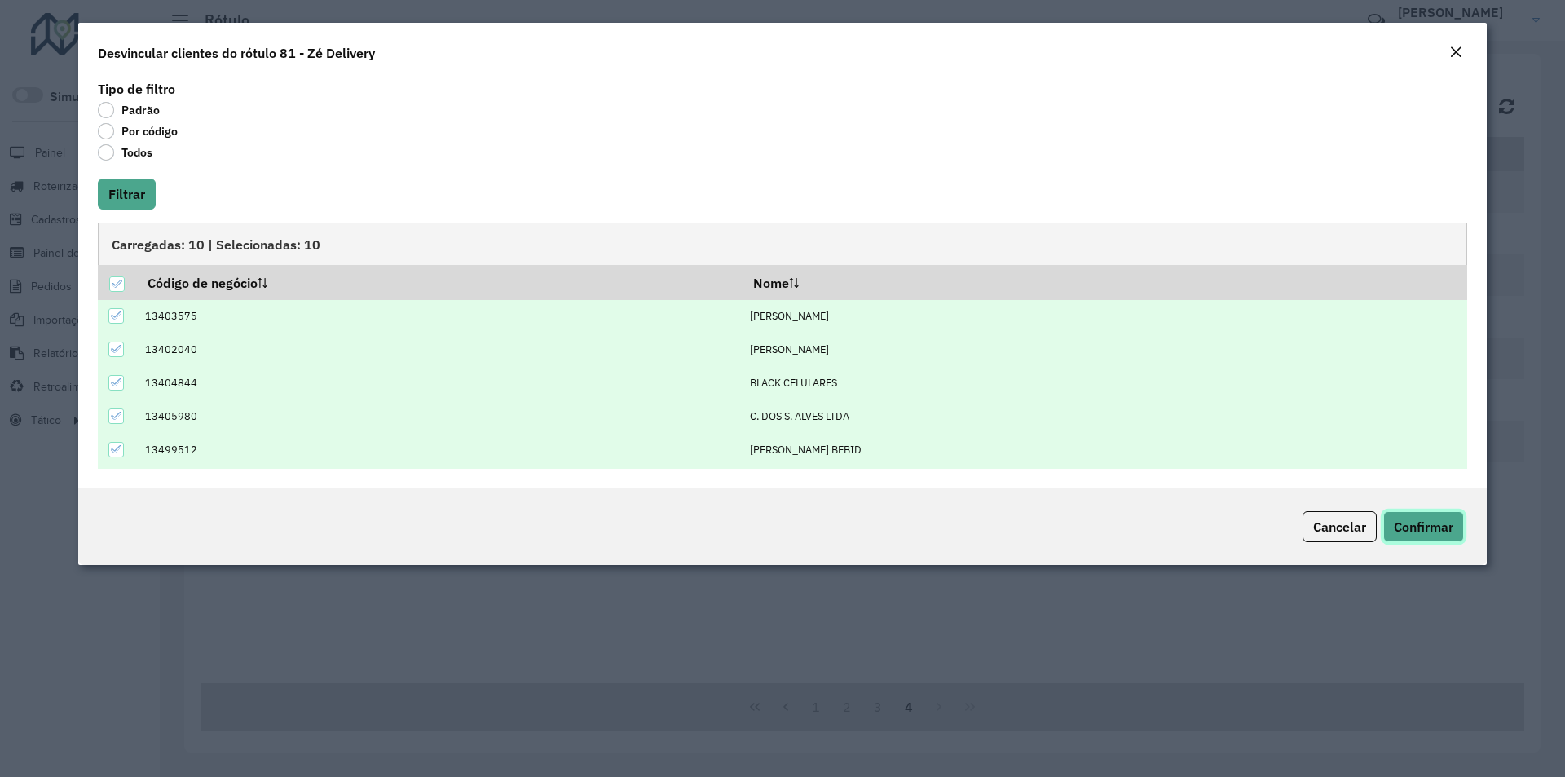
click at [1421, 522] on span "Confirmar" at bounding box center [1424, 526] width 60 height 16
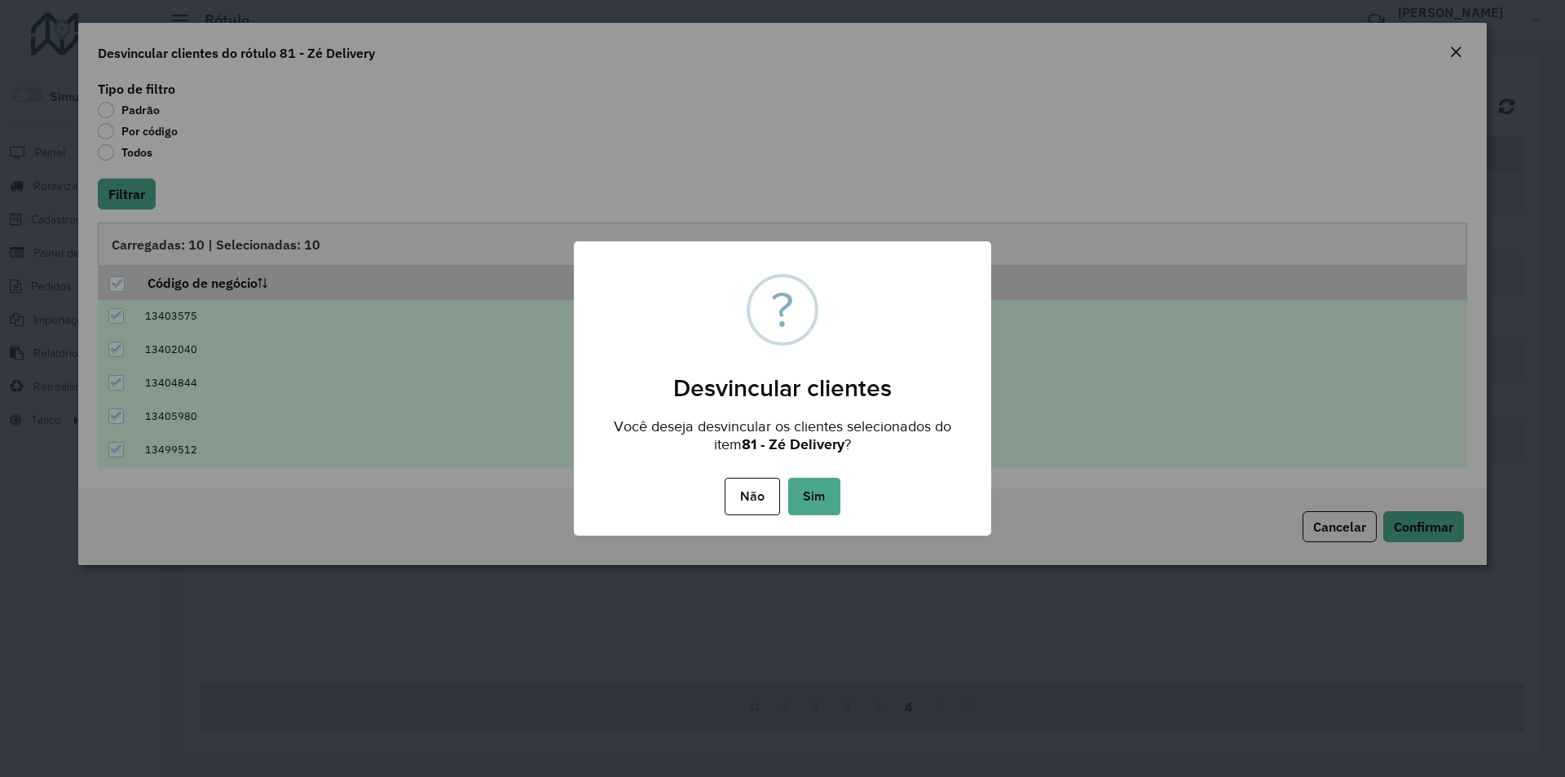
click at [827, 498] on button "Sim" at bounding box center [814, 496] width 52 height 37
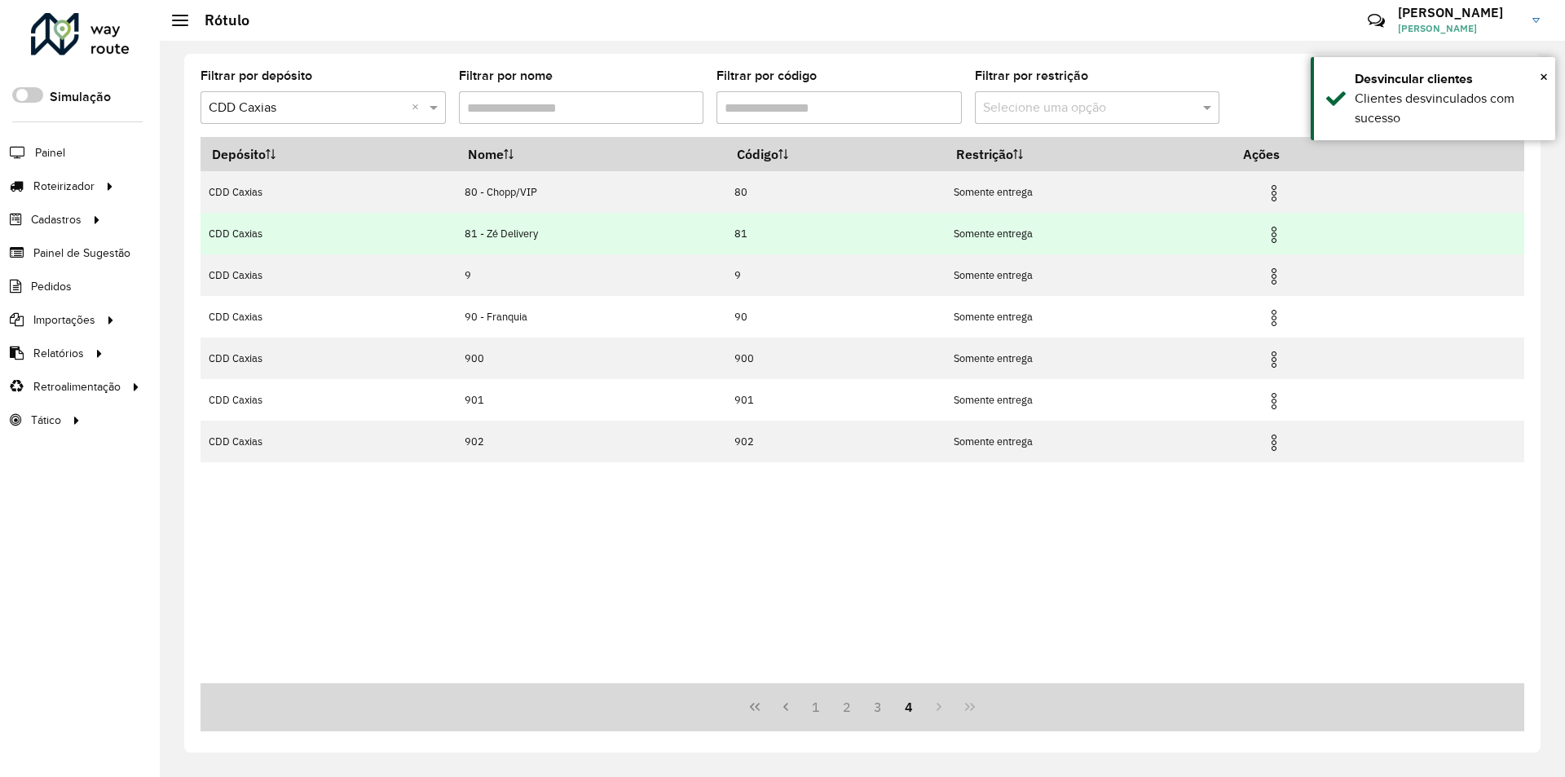
click at [1276, 235] on img at bounding box center [1274, 235] width 20 height 20
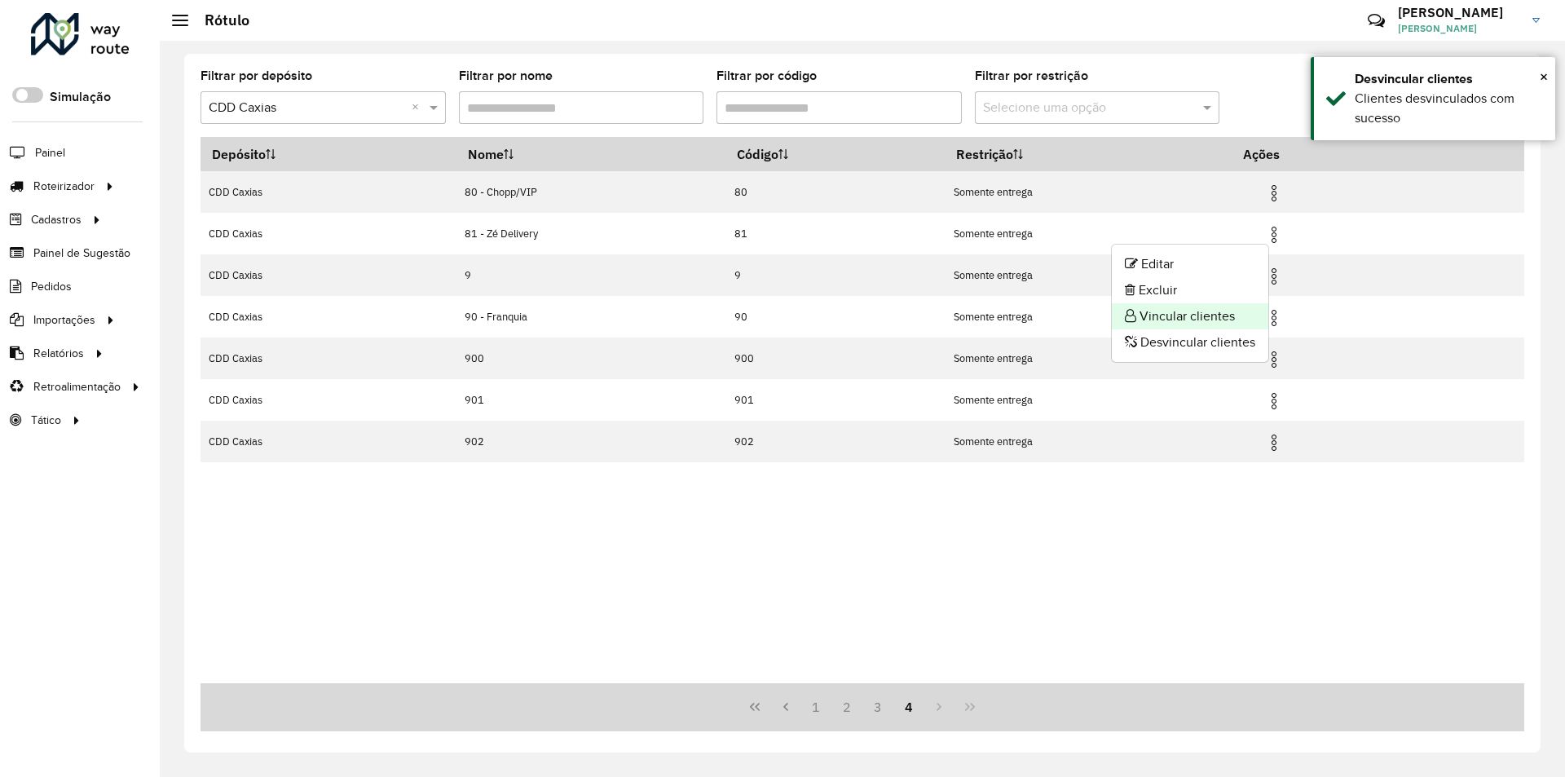
click at [1174, 319] on li "Vincular clientes" at bounding box center [1190, 316] width 156 height 26
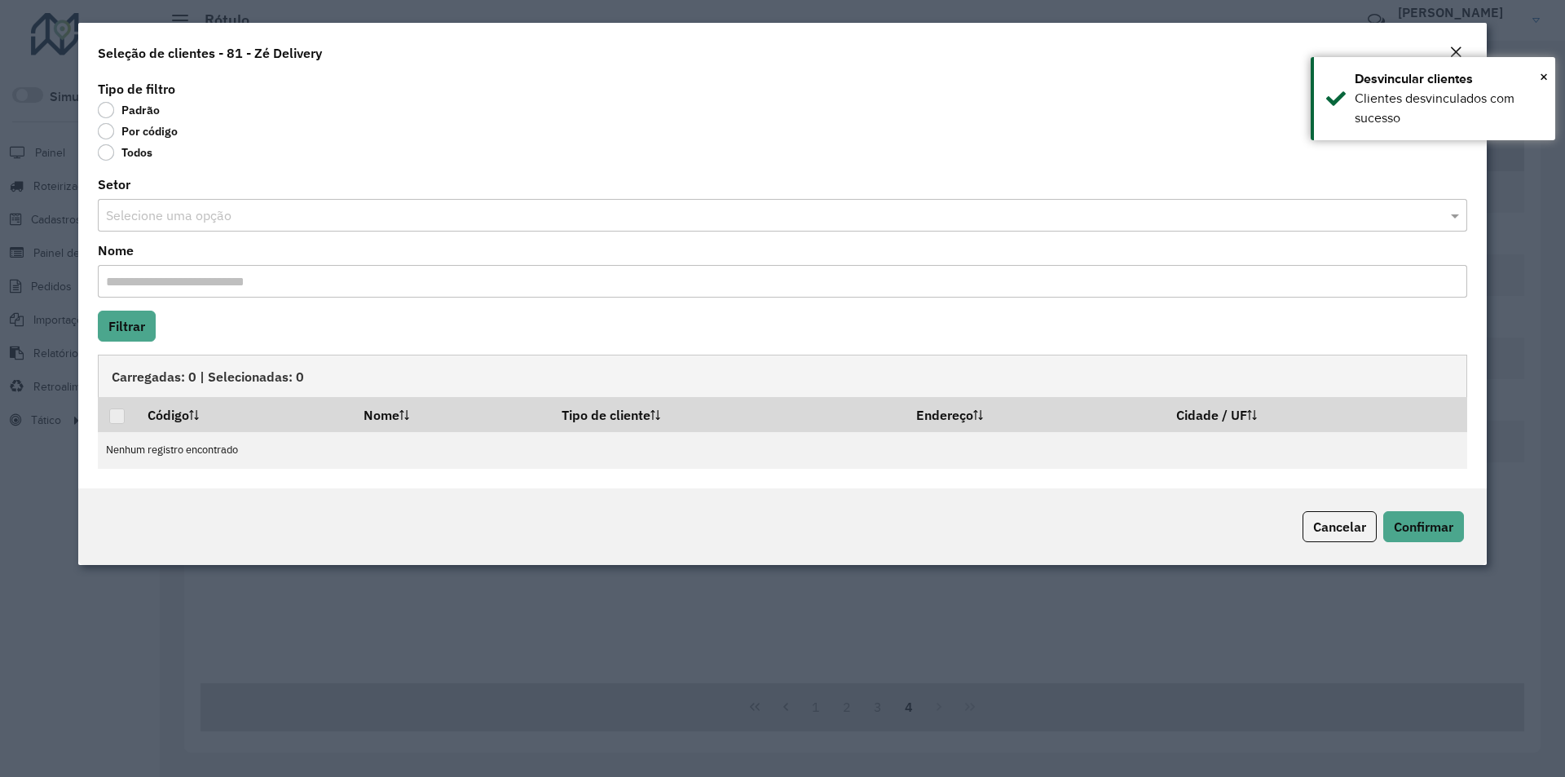
click at [134, 134] on label "Por código" at bounding box center [138, 131] width 80 height 16
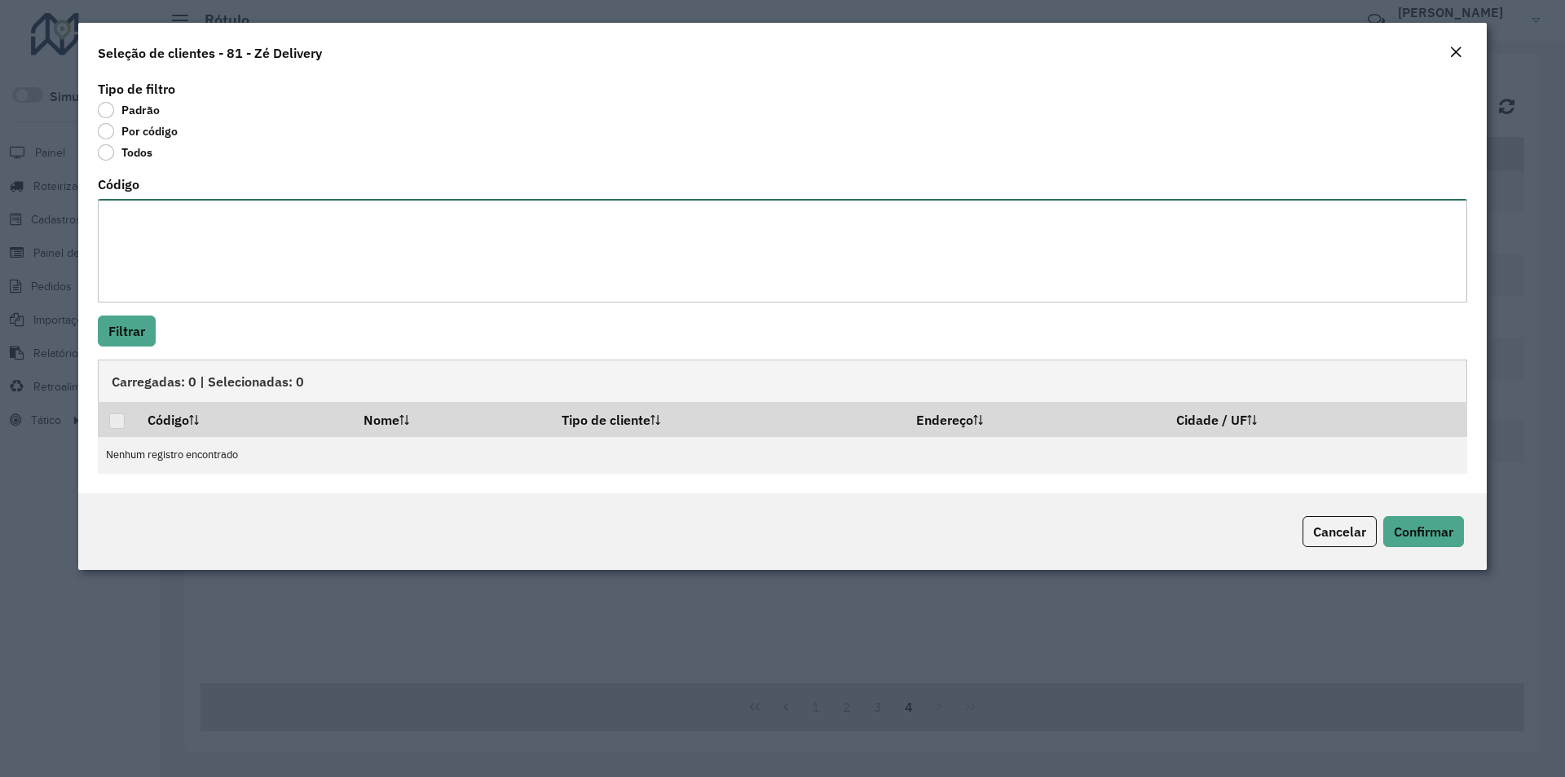
click at [136, 203] on textarea "Código" at bounding box center [782, 251] width 1369 height 104
paste textarea "***** **** **** **** ***** **** **** **** *****"
type textarea "***** **** **** **** ***** **** **** **** *****"
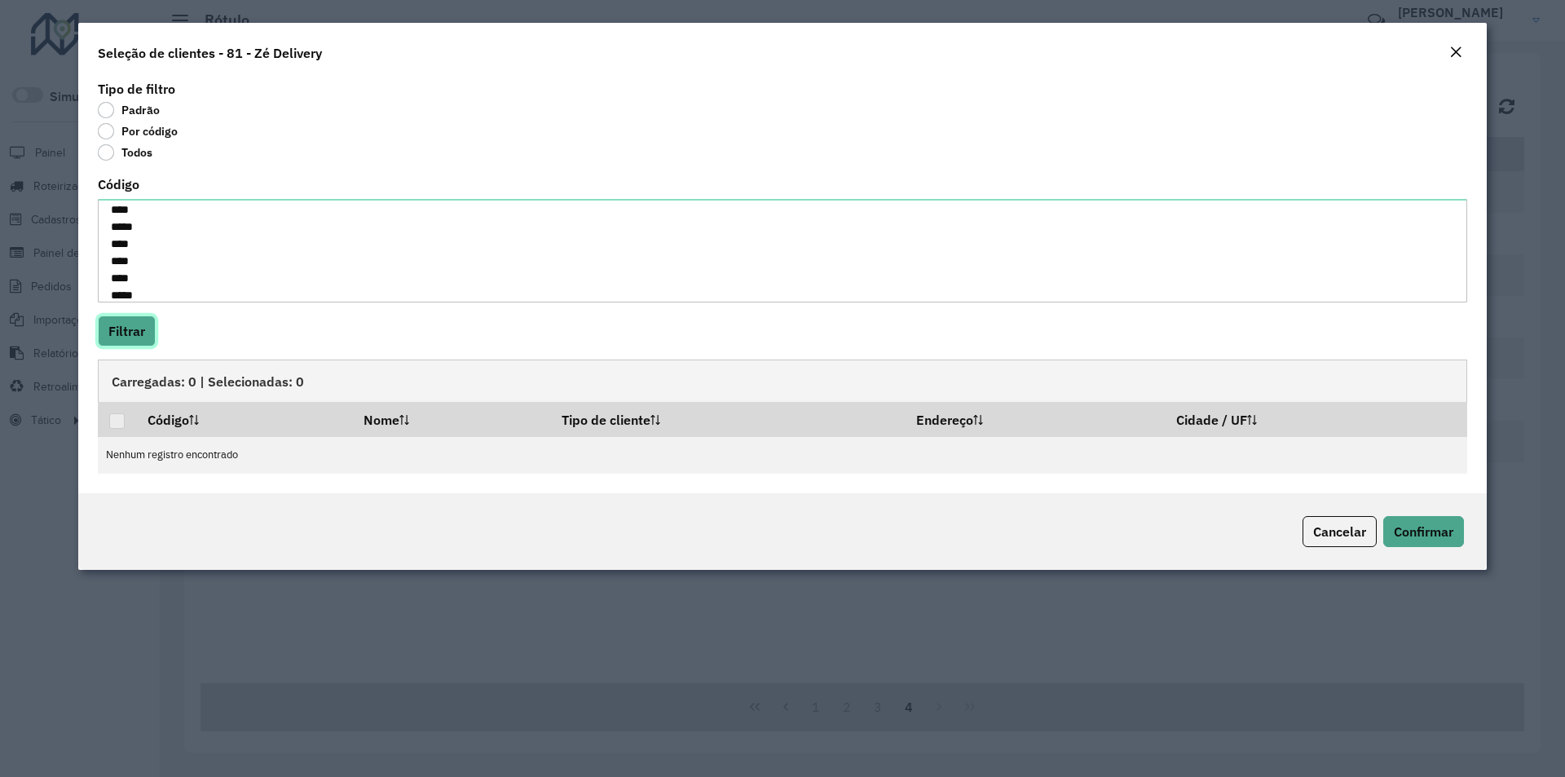
click at [121, 323] on button "Filtrar" at bounding box center [127, 330] width 58 height 31
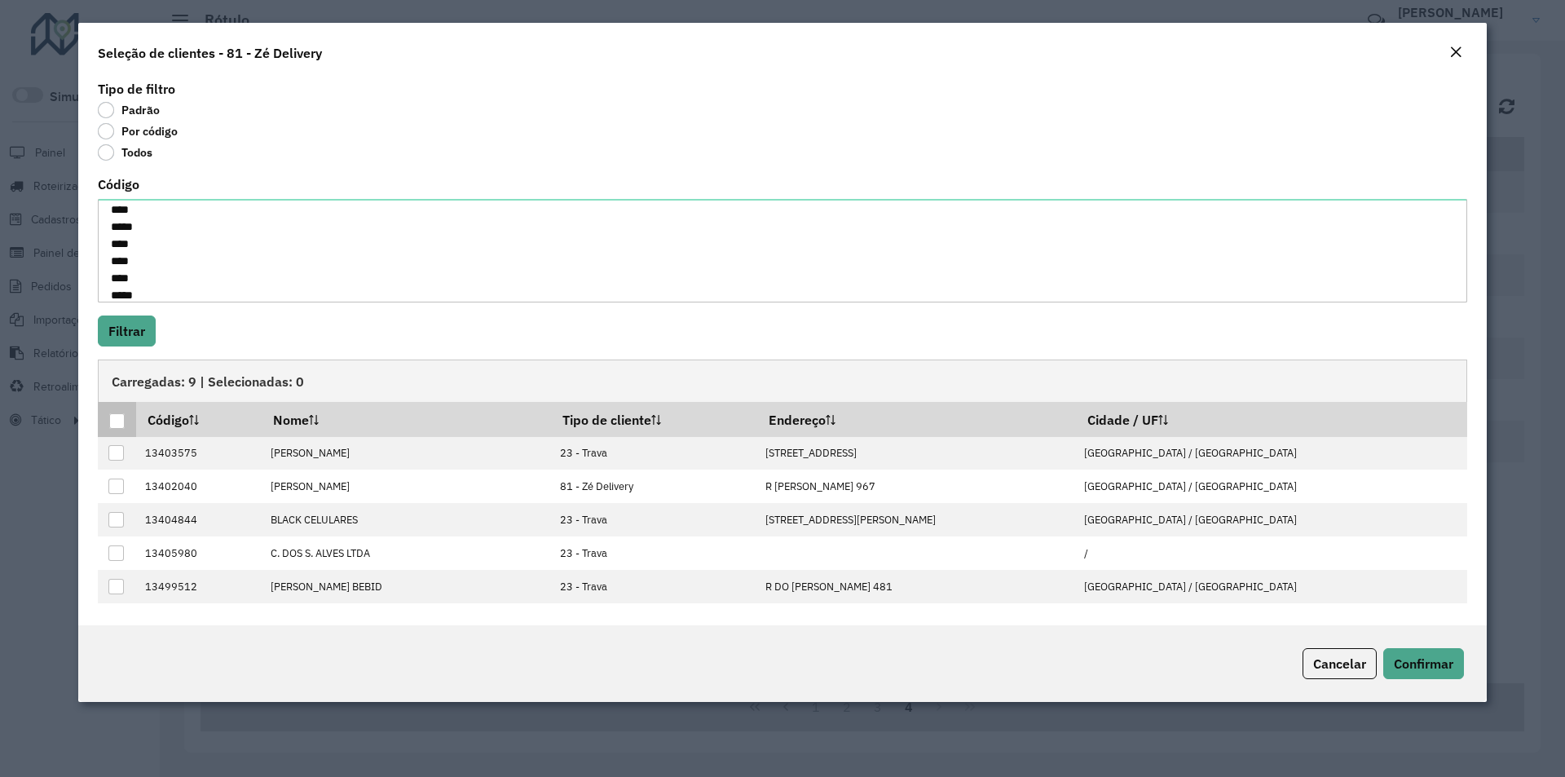
click at [115, 420] on div at bounding box center [116, 420] width 15 height 15
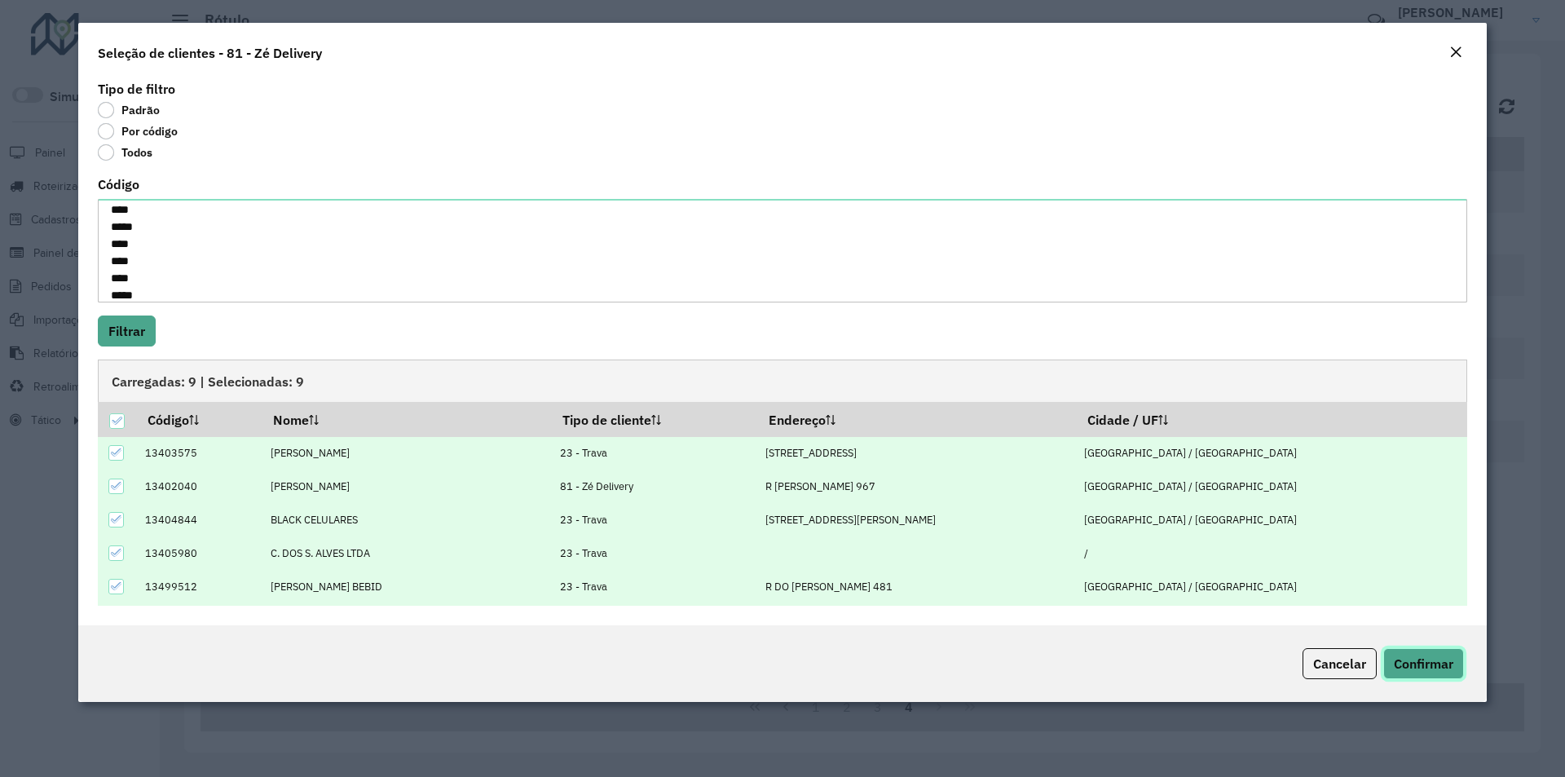
click at [1423, 653] on button "Confirmar" at bounding box center [1423, 663] width 81 height 31
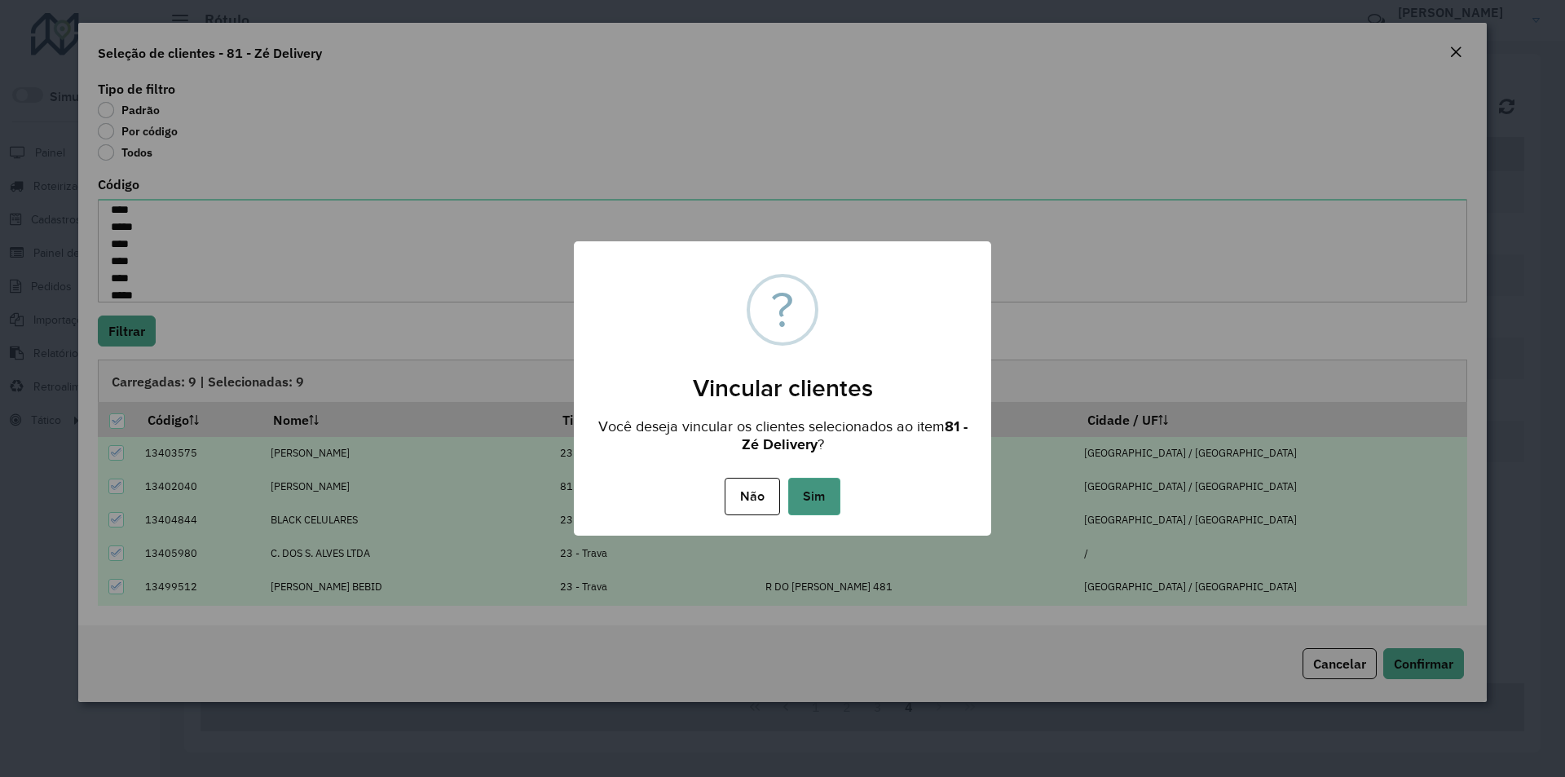
click at [829, 490] on button "Sim" at bounding box center [814, 496] width 52 height 37
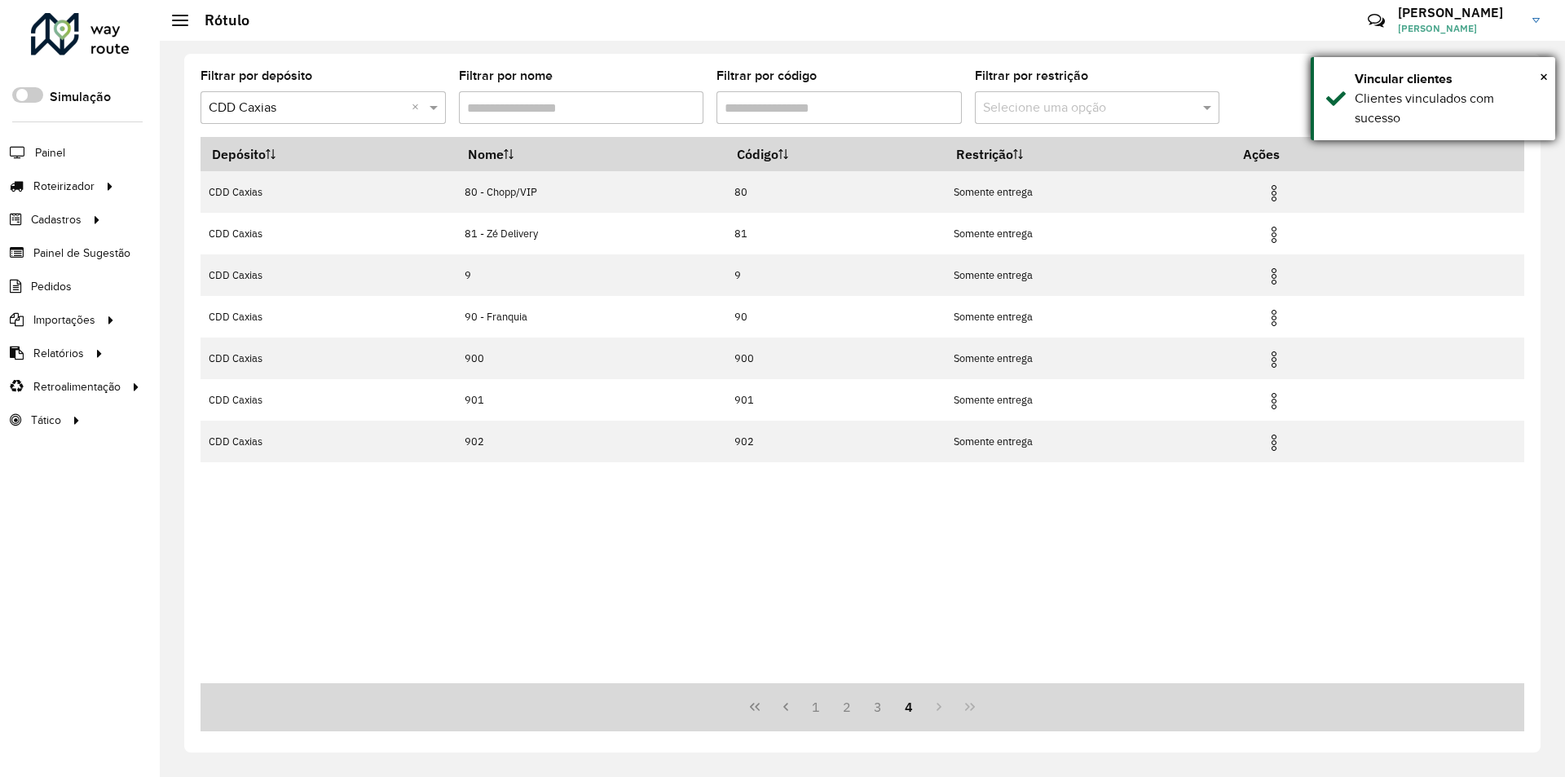
click at [1548, 76] on div "× Vincular clientes Clientes vinculados com sucesso" at bounding box center [1433, 98] width 245 height 83
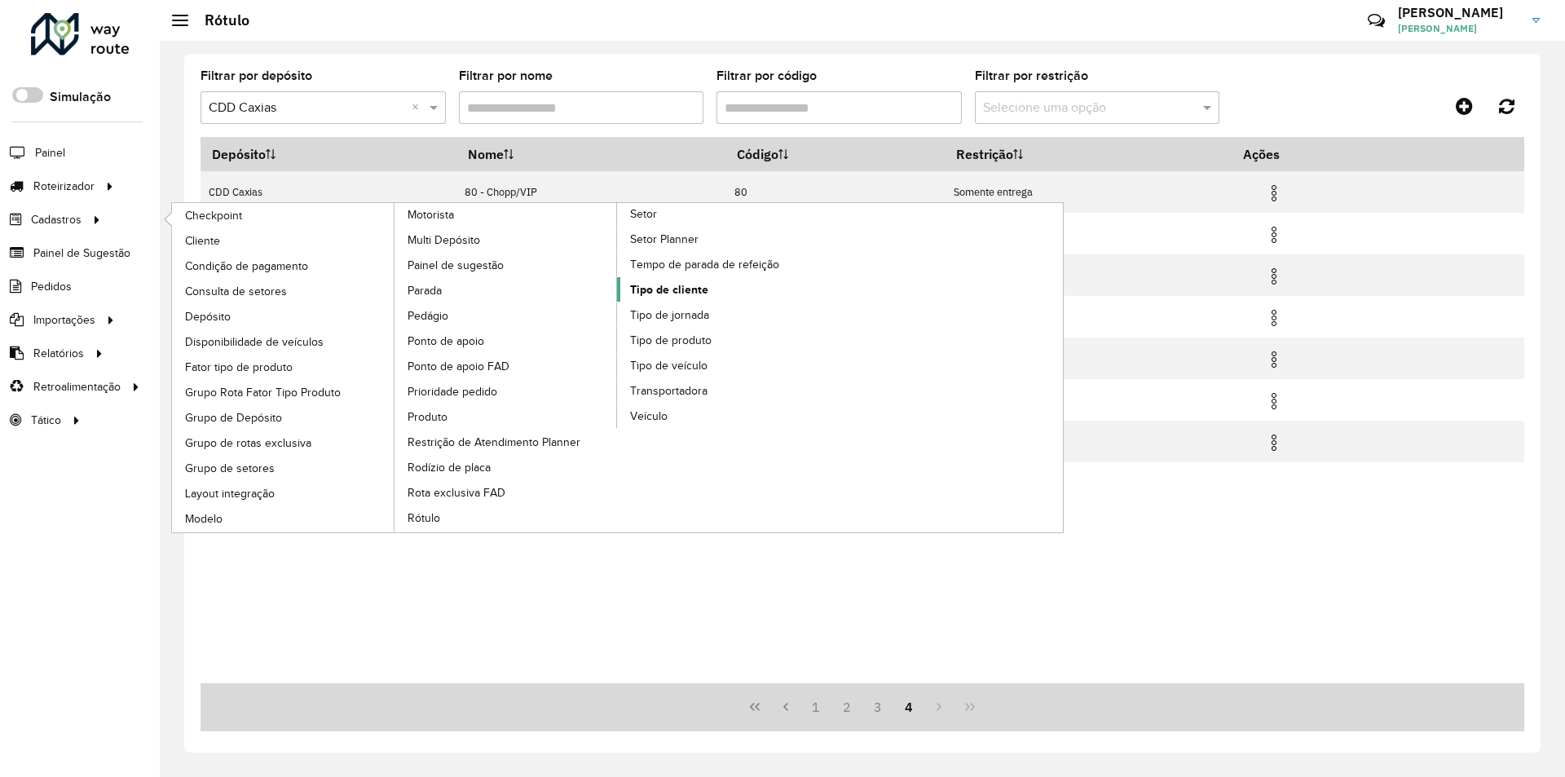
click at [650, 289] on span "Tipo de cliente" at bounding box center [669, 289] width 78 height 17
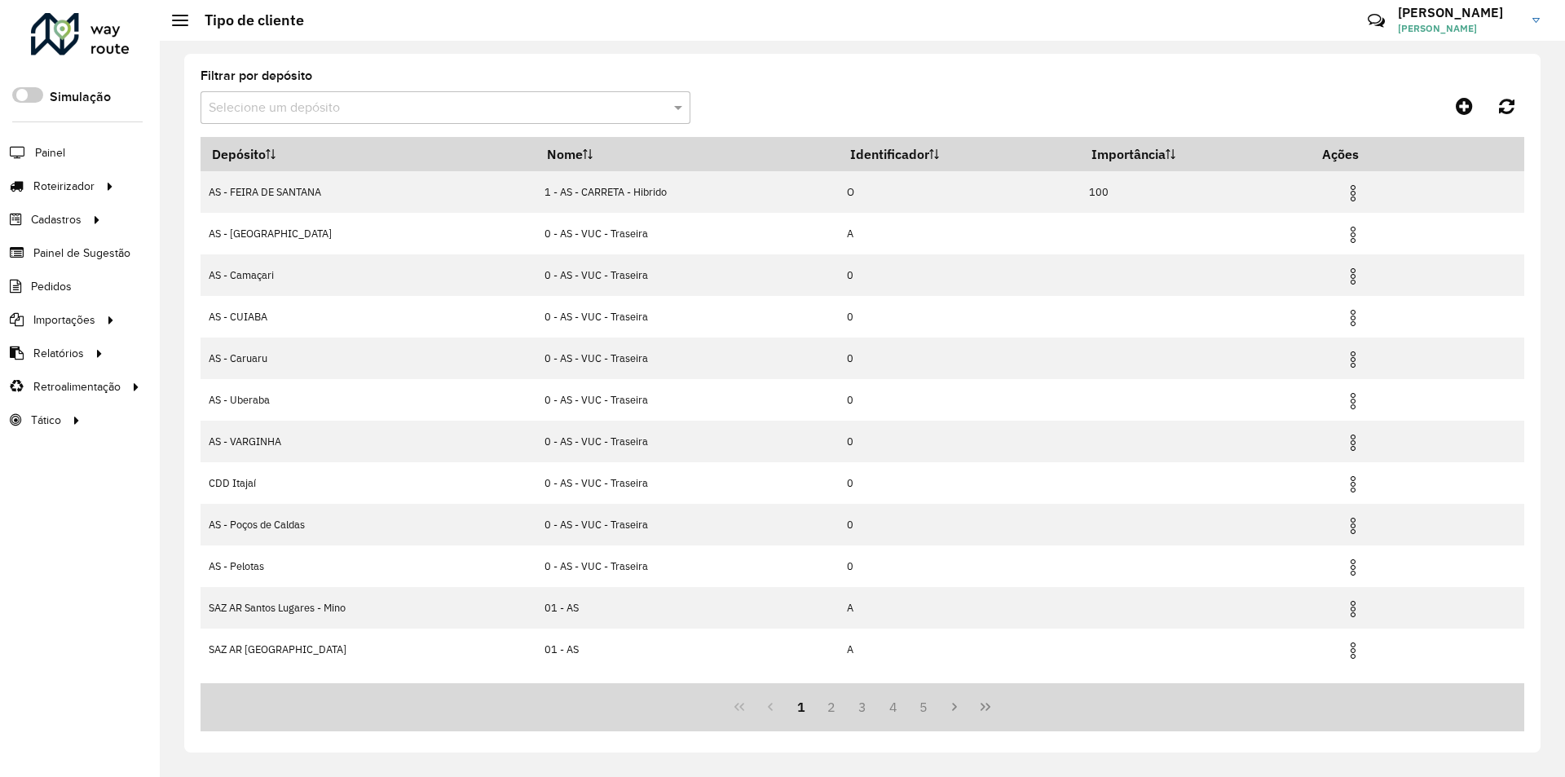
click at [348, 112] on input "text" at bounding box center [429, 109] width 441 height 20
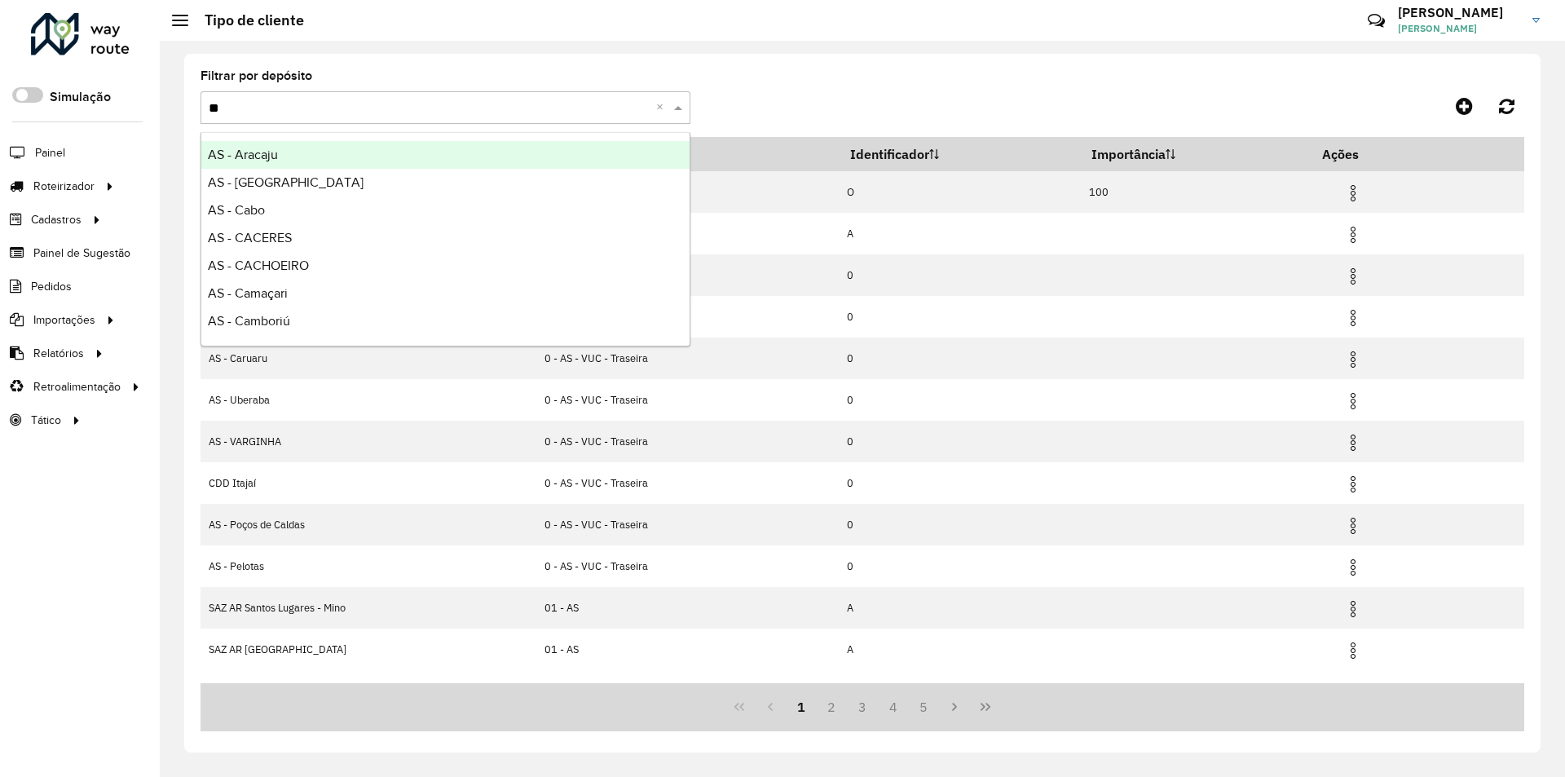
type input "***"
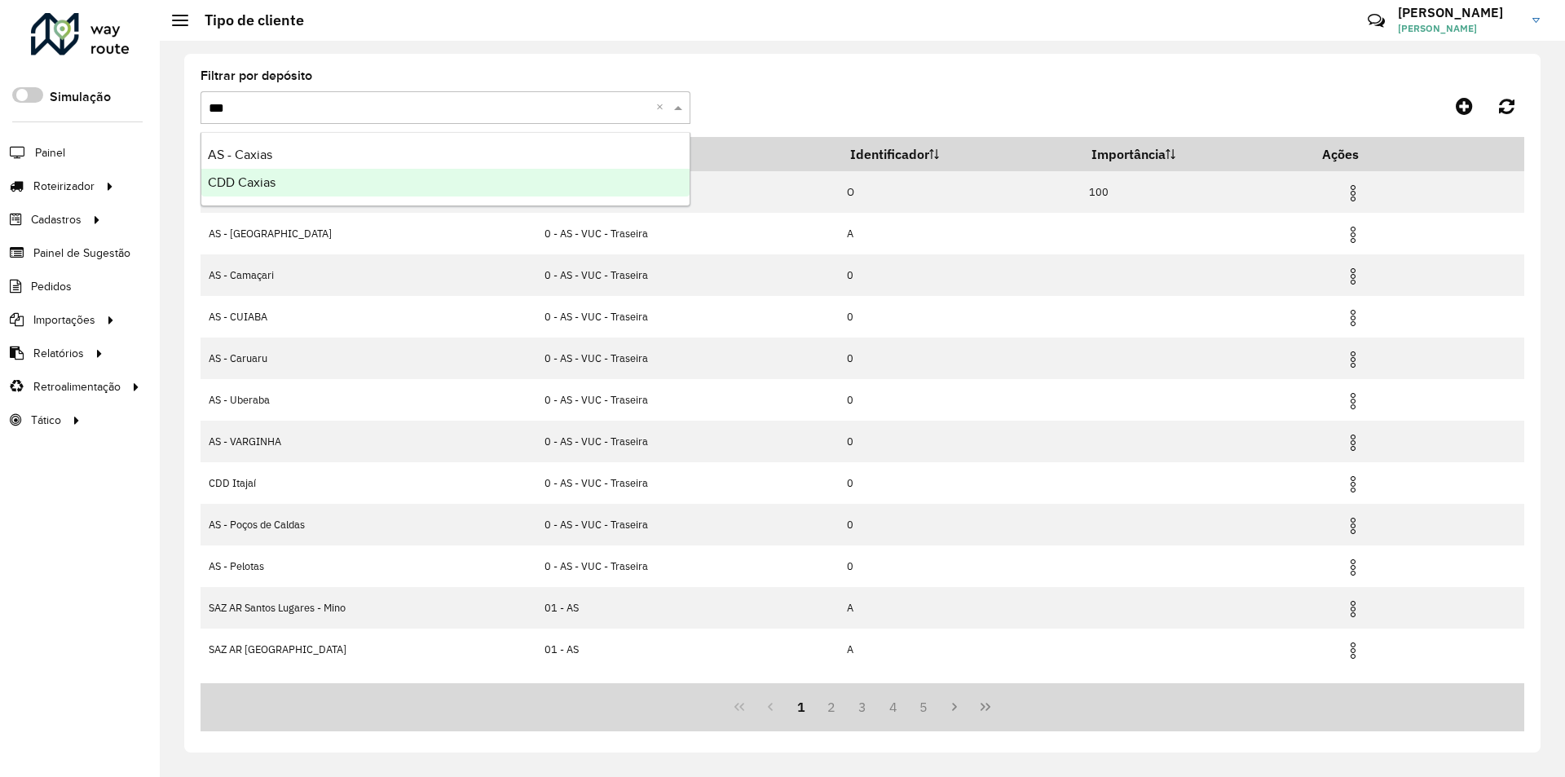
click at [240, 179] on span "CDD Caxias" at bounding box center [242, 182] width 68 height 14
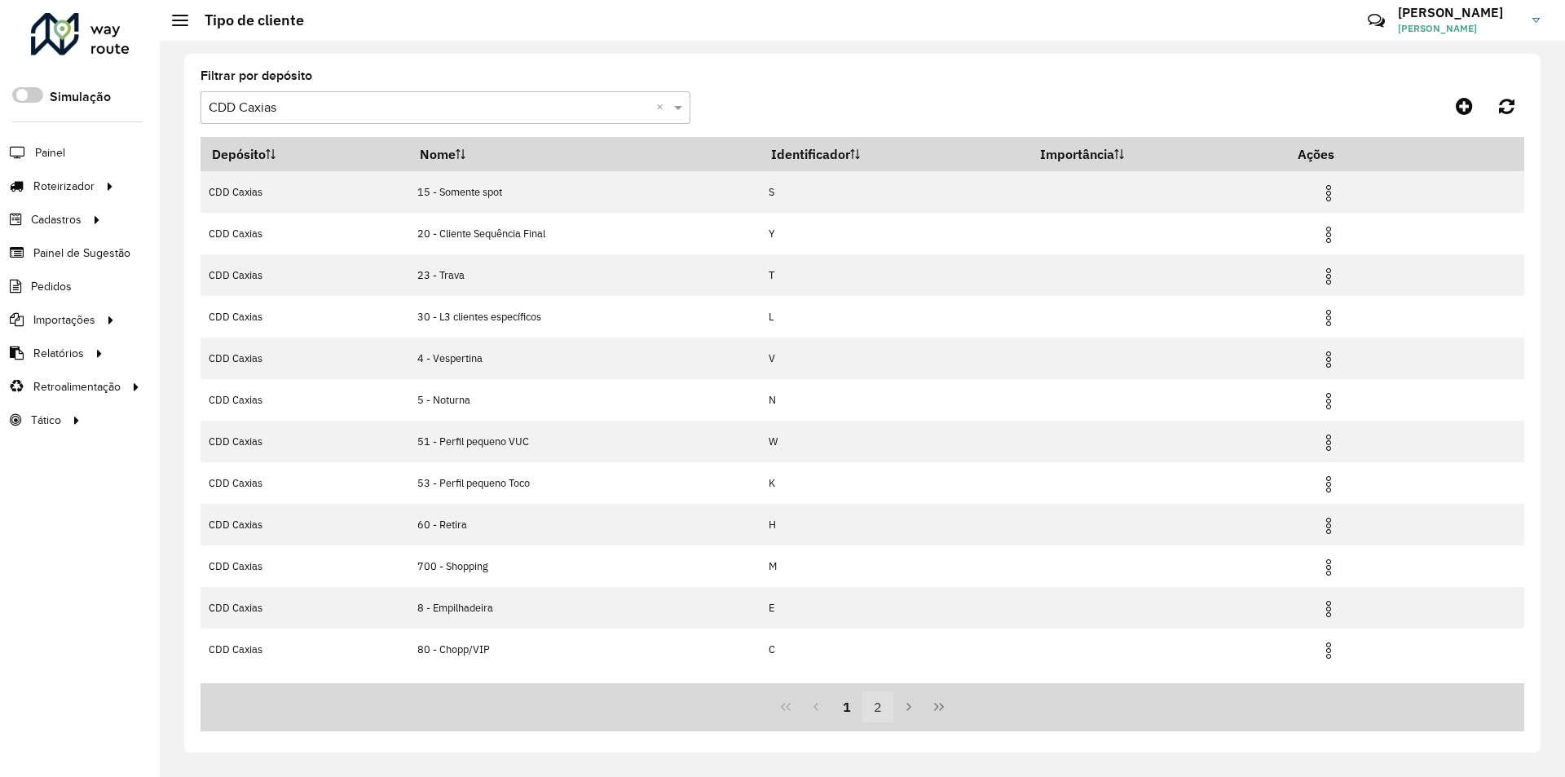
click at [881, 705] on button "2" at bounding box center [877, 706] width 31 height 31
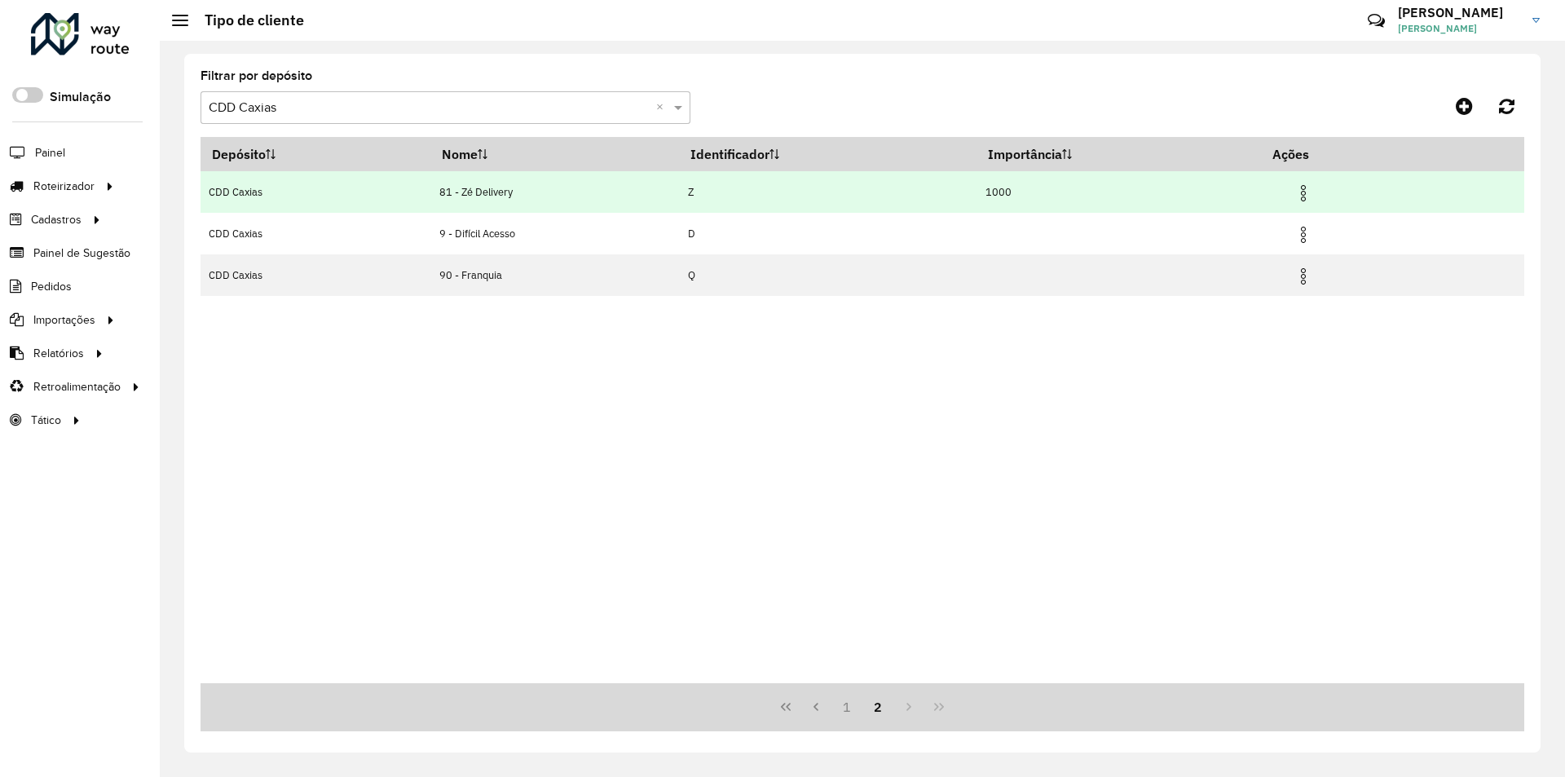
click at [1304, 189] on img at bounding box center [1304, 193] width 20 height 20
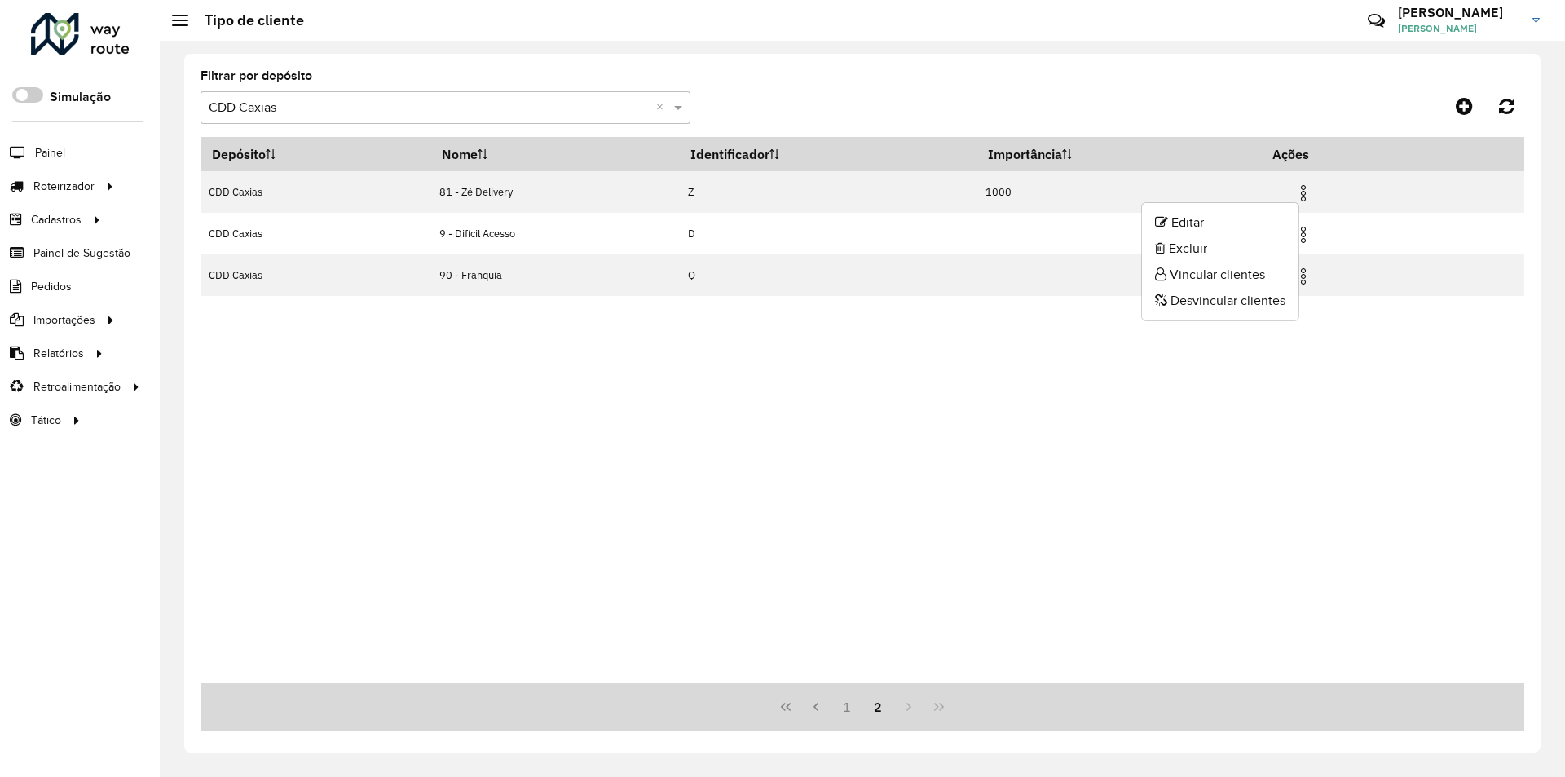
drag, startPoint x: 1204, startPoint y: 301, endPoint x: 1060, endPoint y: 303, distance: 143.5
click at [1203, 301] on li "Desvincular clientes" at bounding box center [1220, 301] width 156 height 26
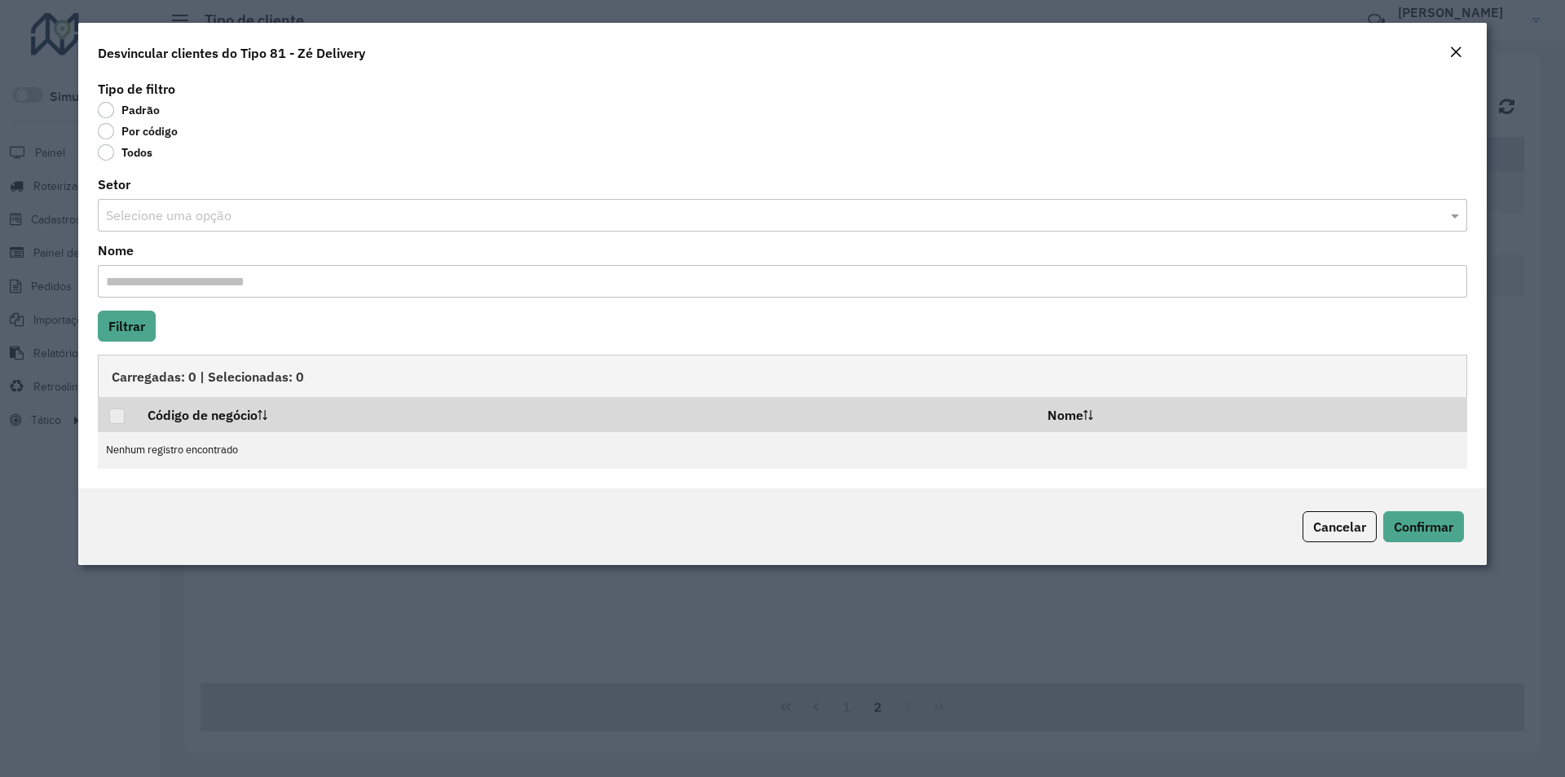
click at [123, 154] on label "Todos" at bounding box center [125, 152] width 55 height 16
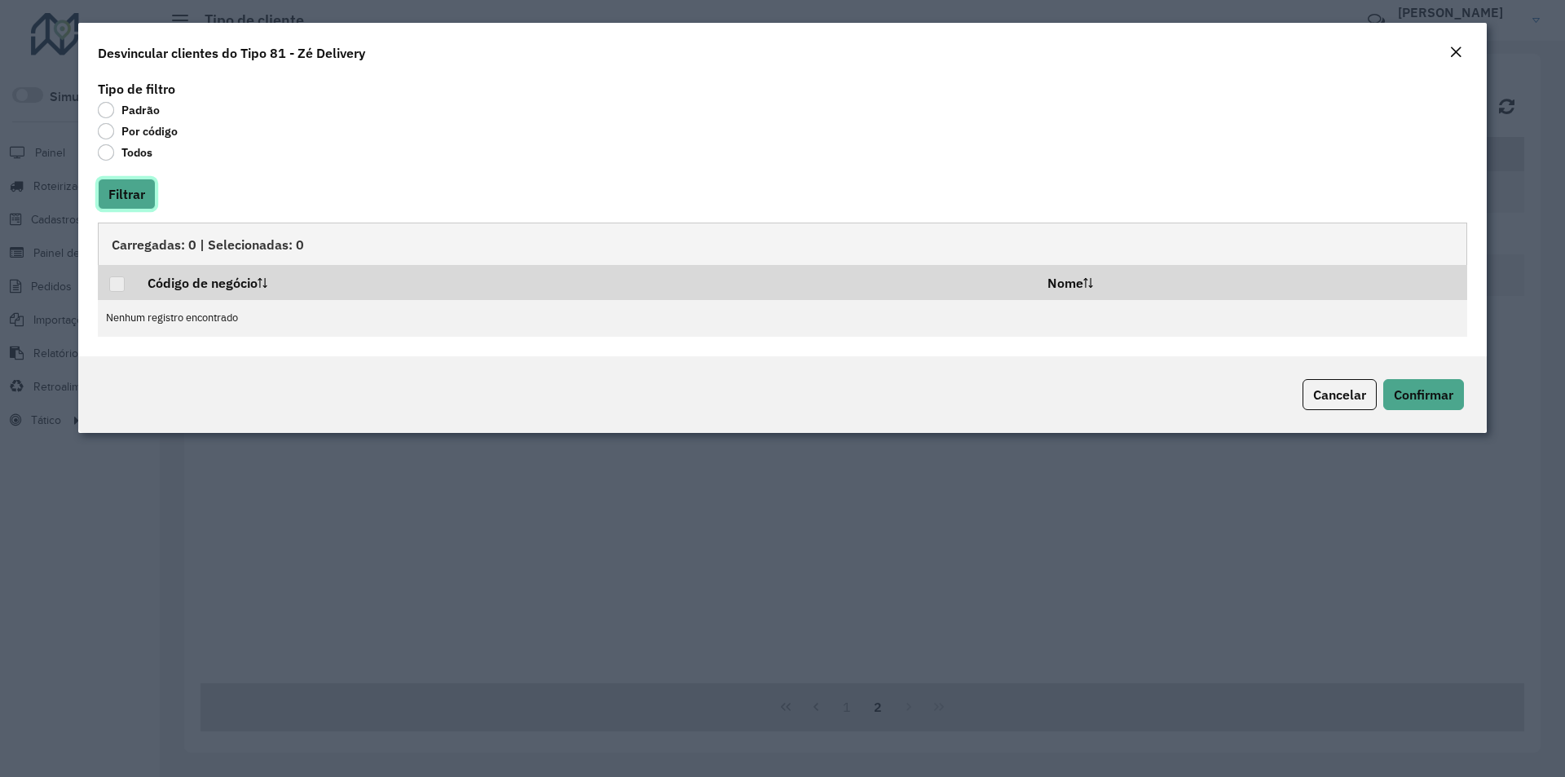
click at [122, 196] on button "Filtrar" at bounding box center [127, 194] width 58 height 31
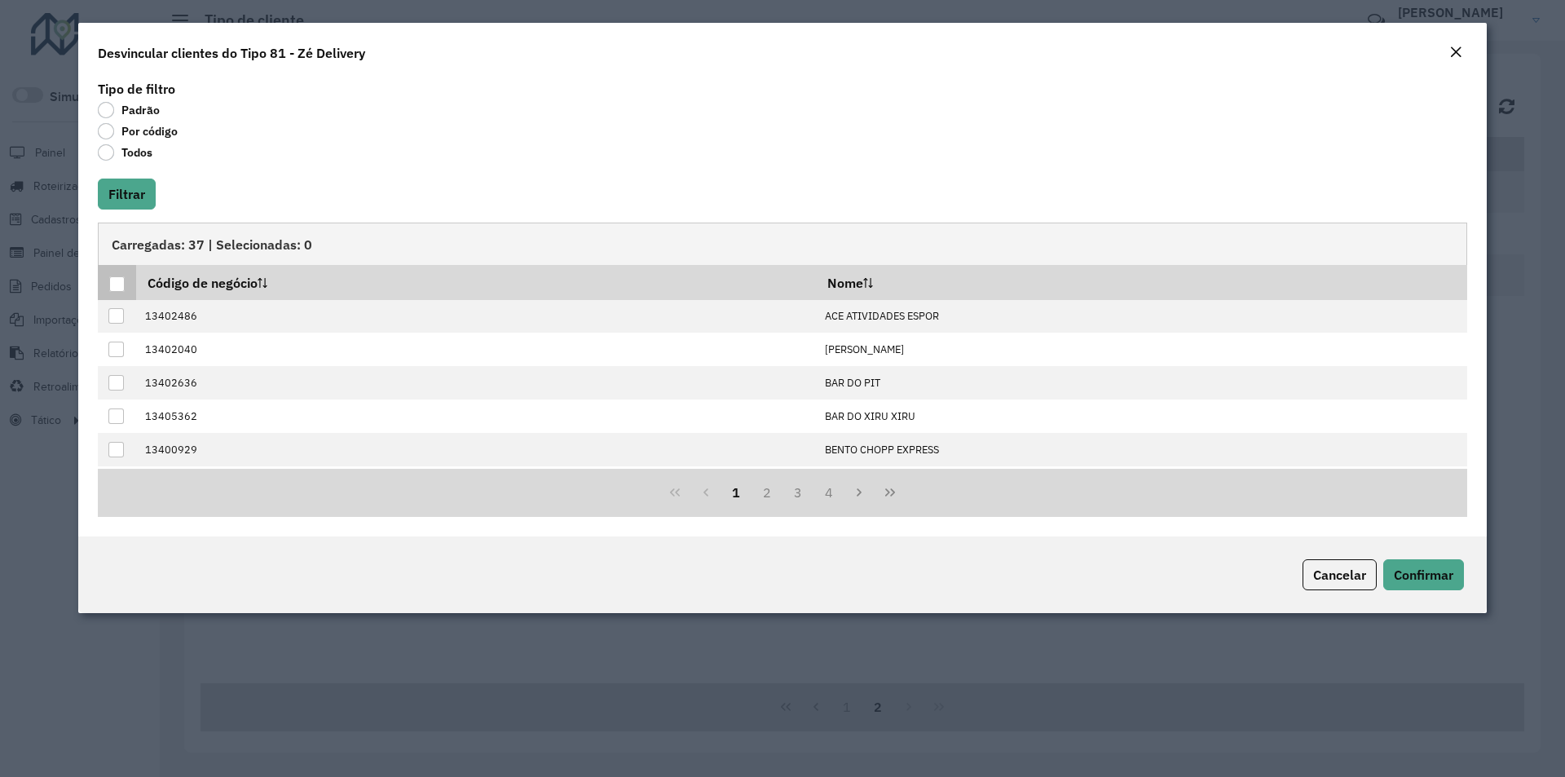
click at [118, 283] on div at bounding box center [116, 283] width 15 height 15
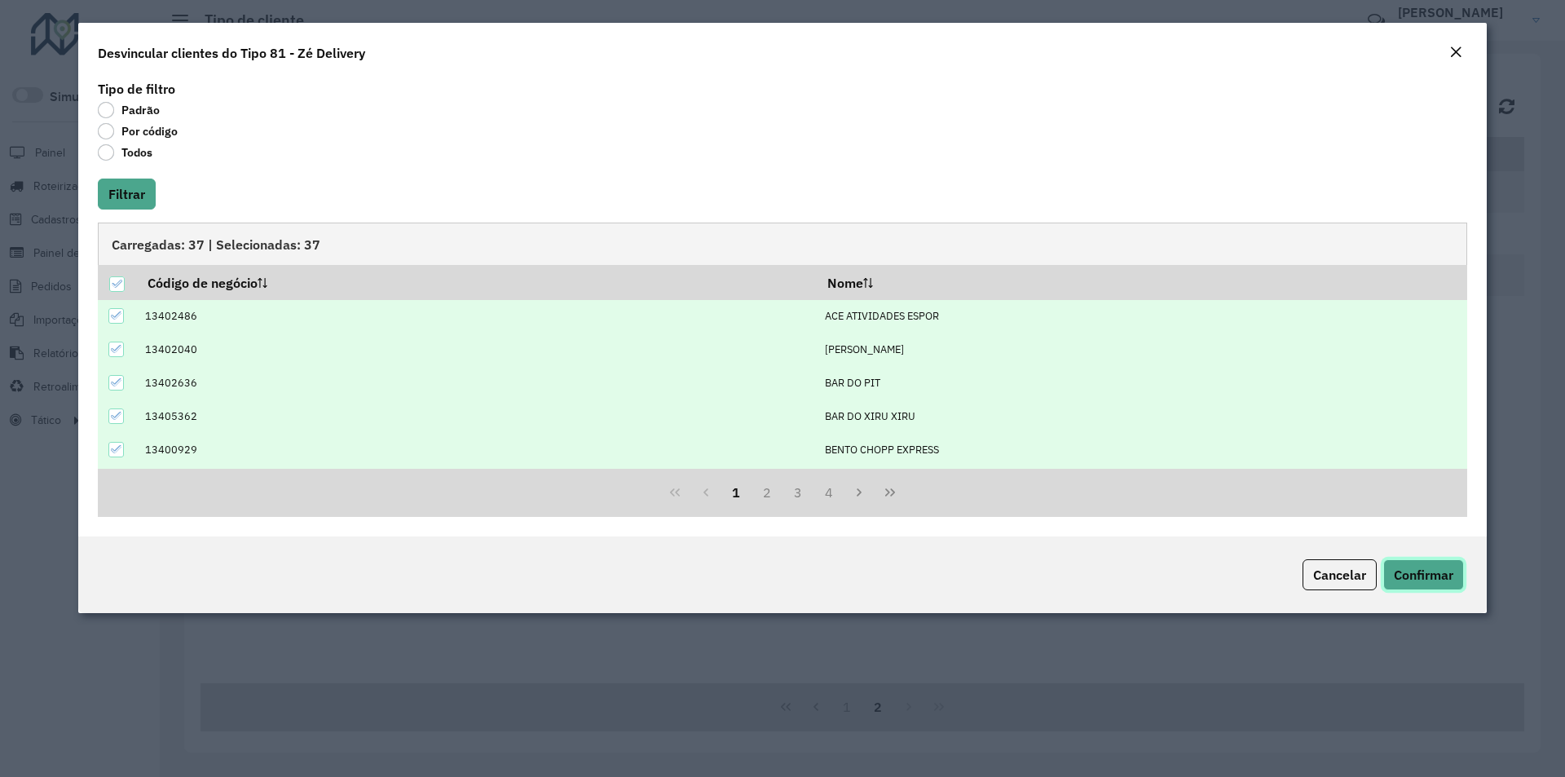
click at [1439, 575] on span "Confirmar" at bounding box center [1424, 574] width 60 height 16
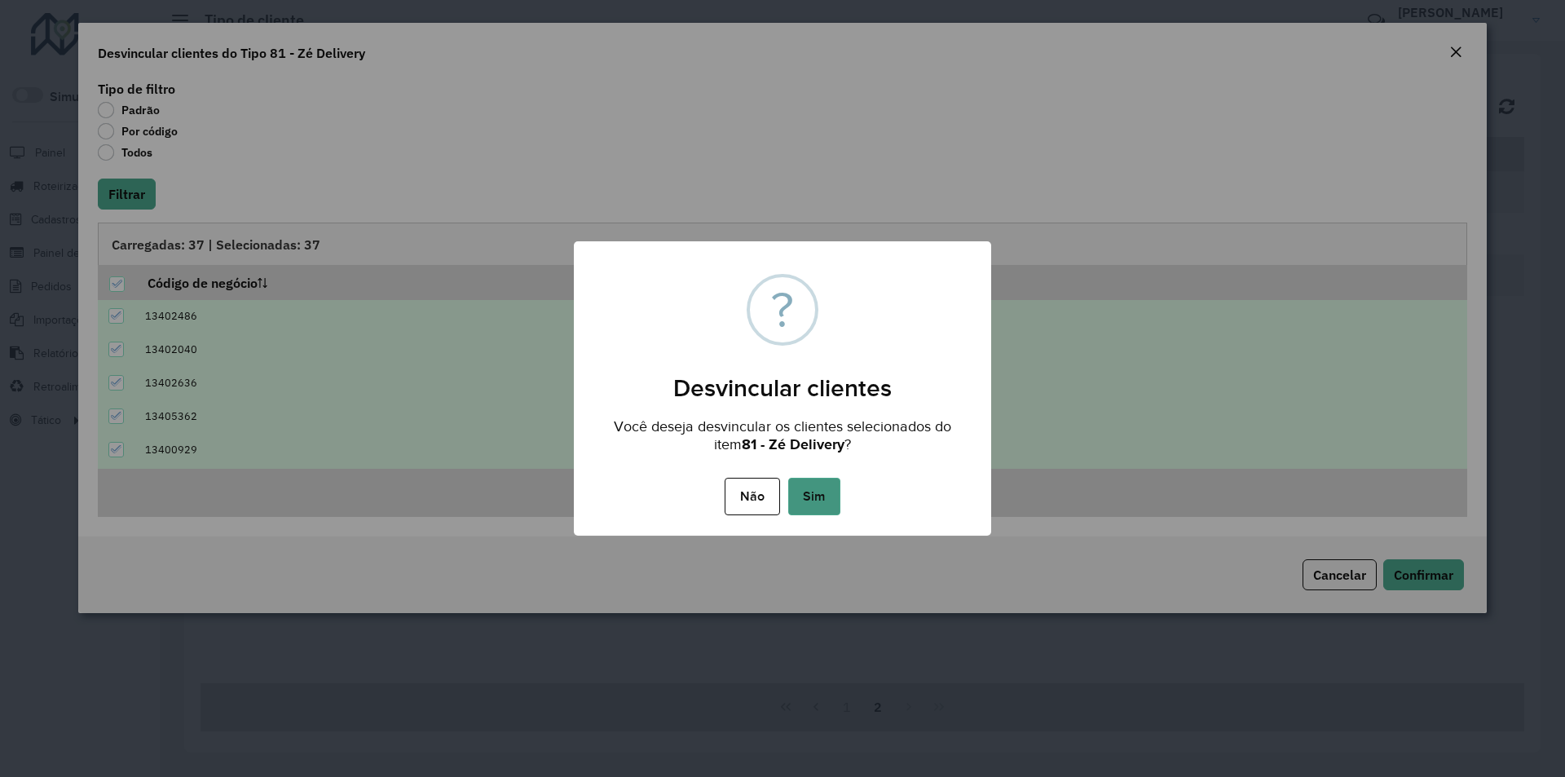
click at [823, 495] on button "Sim" at bounding box center [814, 496] width 52 height 37
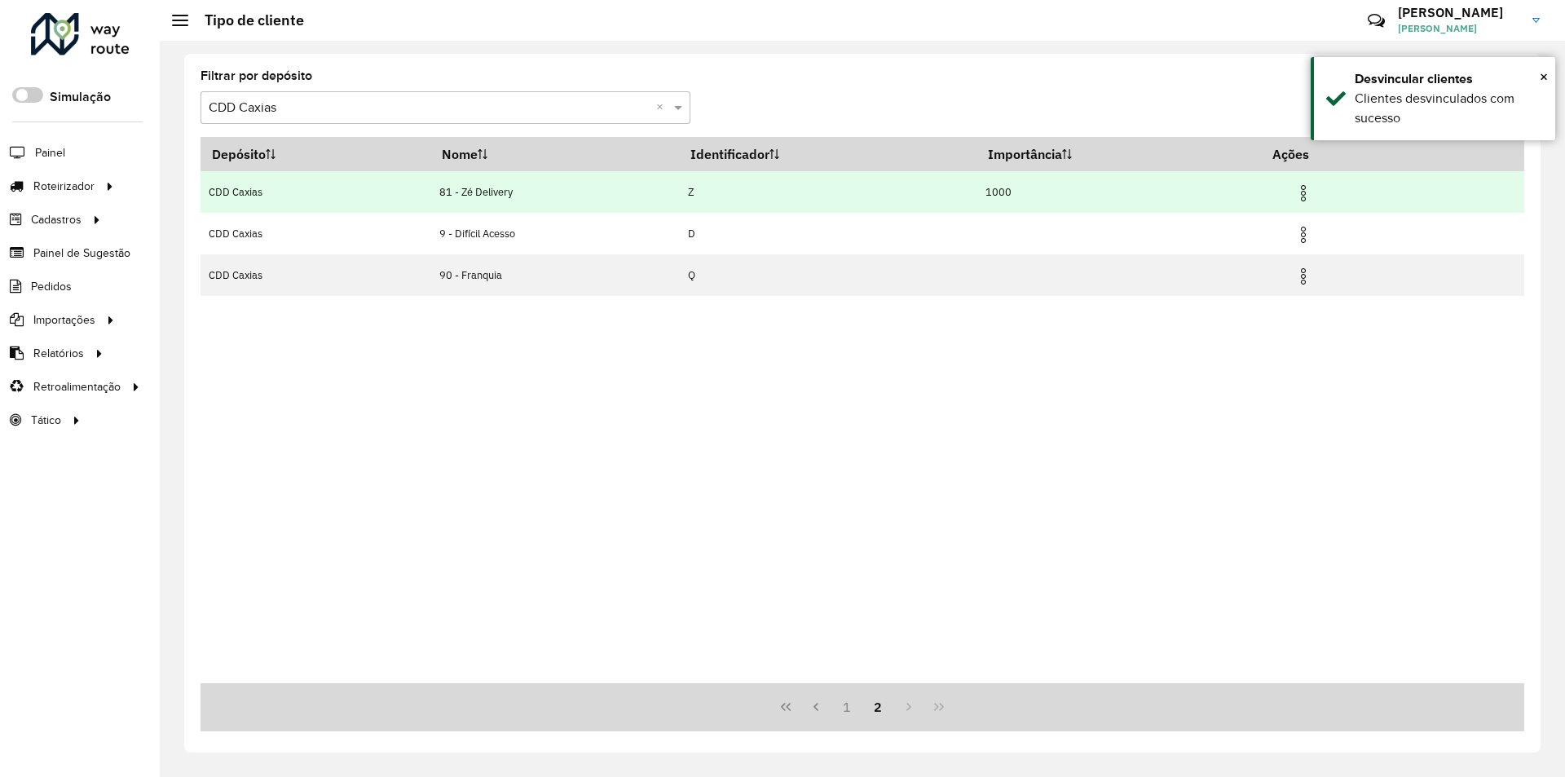
click at [1308, 200] on img at bounding box center [1304, 193] width 20 height 20
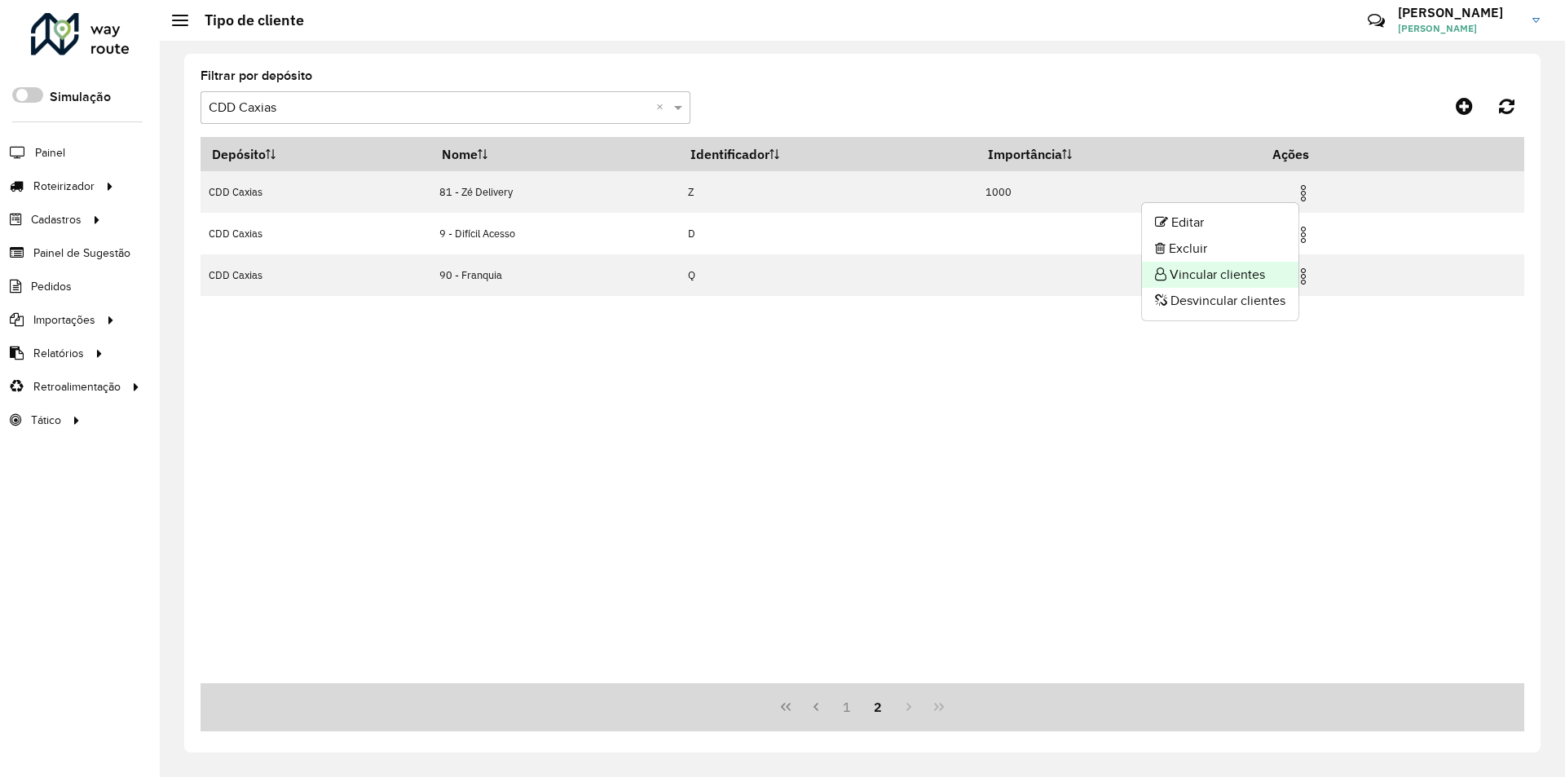
click at [1206, 273] on li "Vincular clientes" at bounding box center [1220, 275] width 156 height 26
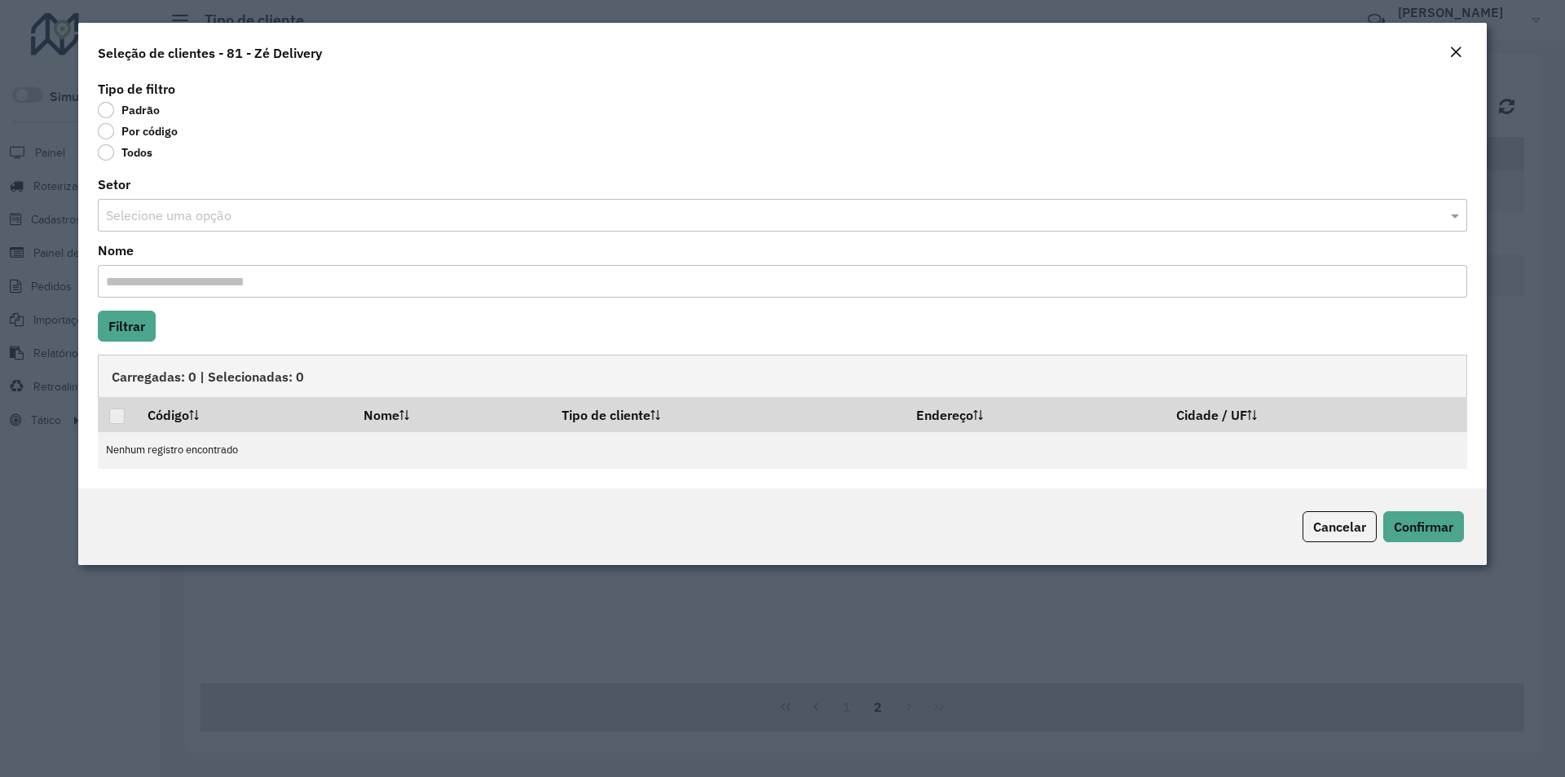
click at [143, 134] on label "Por código" at bounding box center [138, 131] width 80 height 16
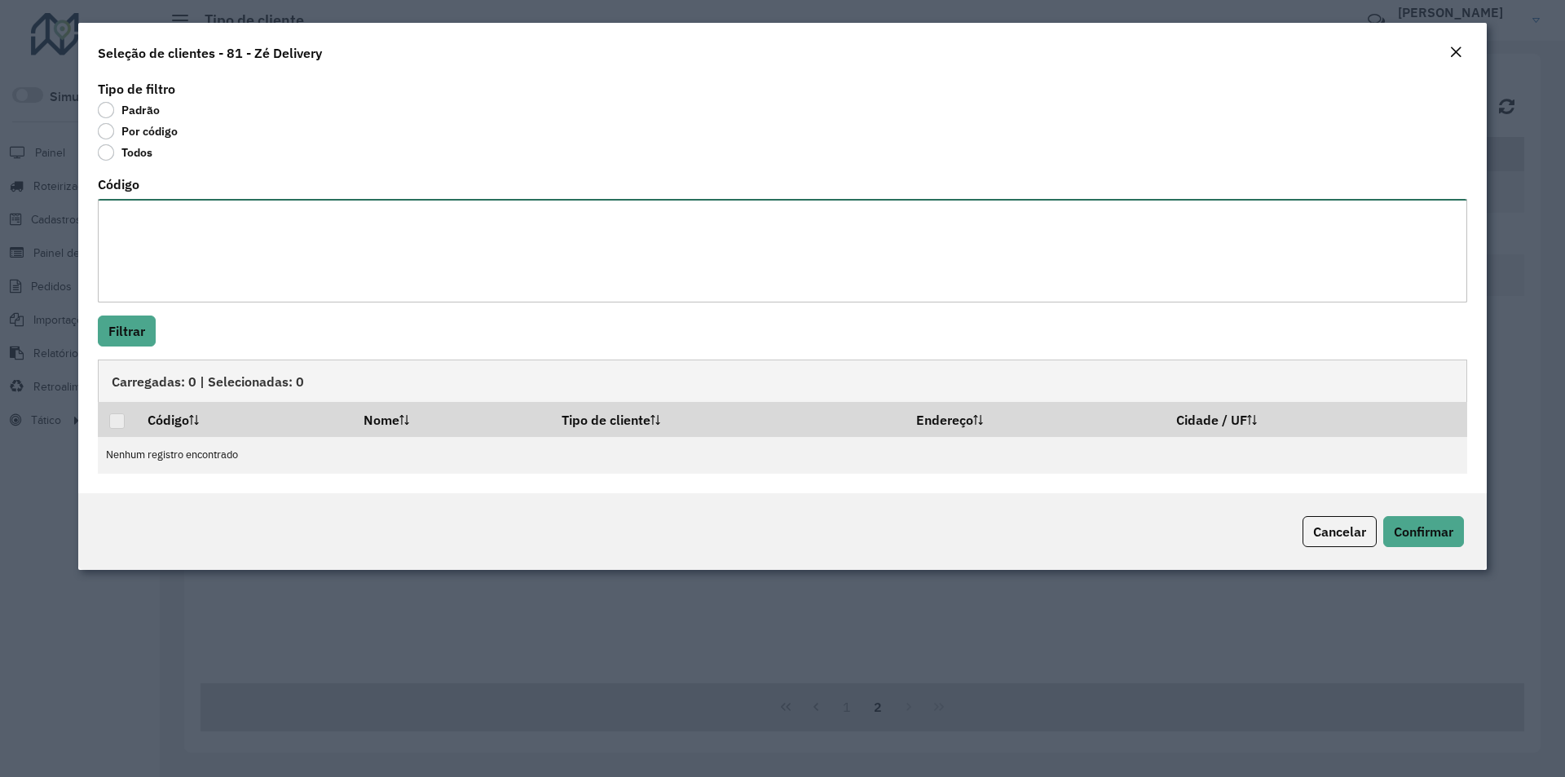
click at [148, 217] on textarea "Código" at bounding box center [782, 251] width 1369 height 104
paste textarea "***** **** **** **** ***** **** **** **** *****"
type textarea "***** **** **** **** ***** **** **** **** *****"
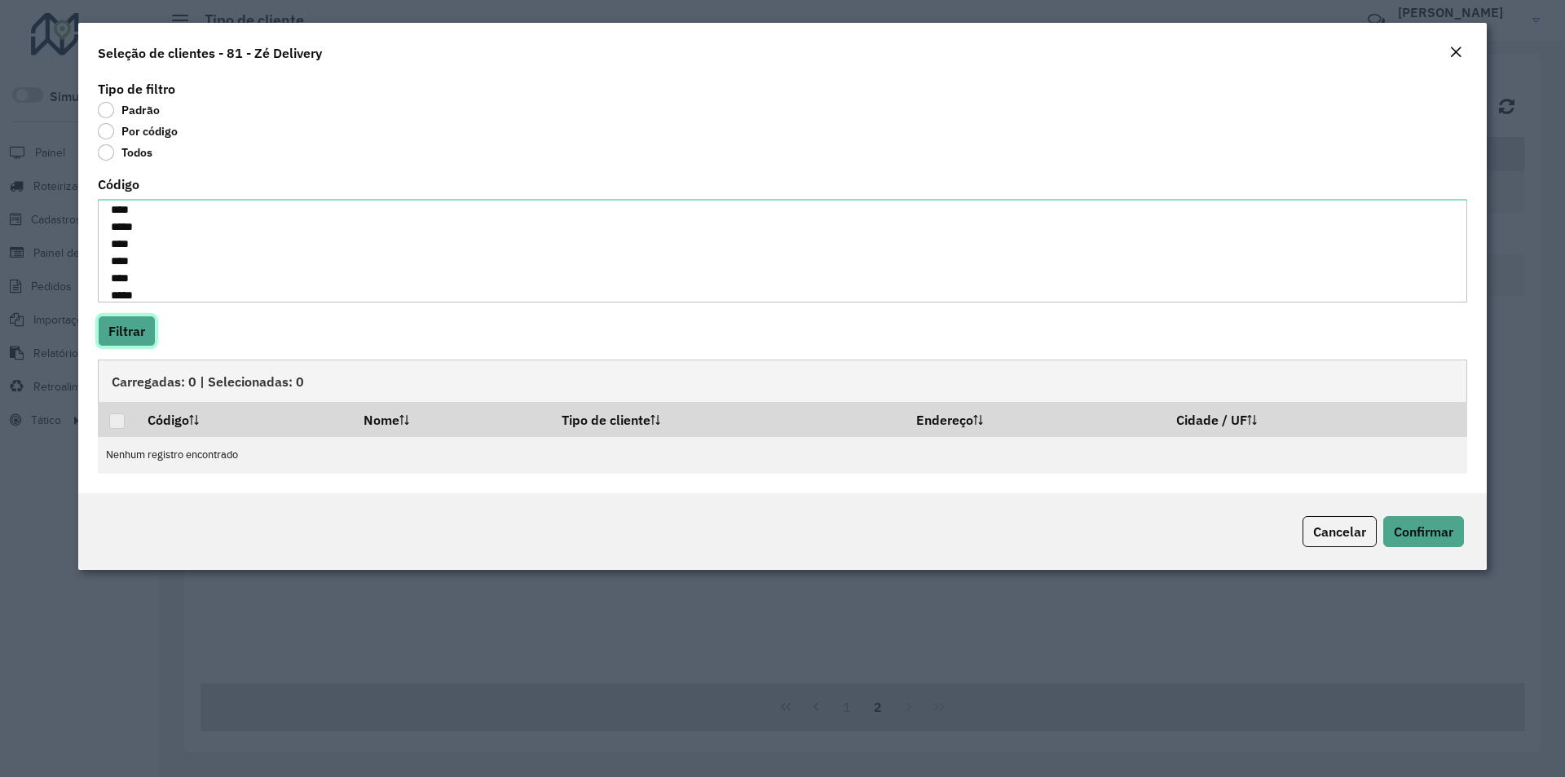
click at [133, 328] on button "Filtrar" at bounding box center [127, 330] width 58 height 31
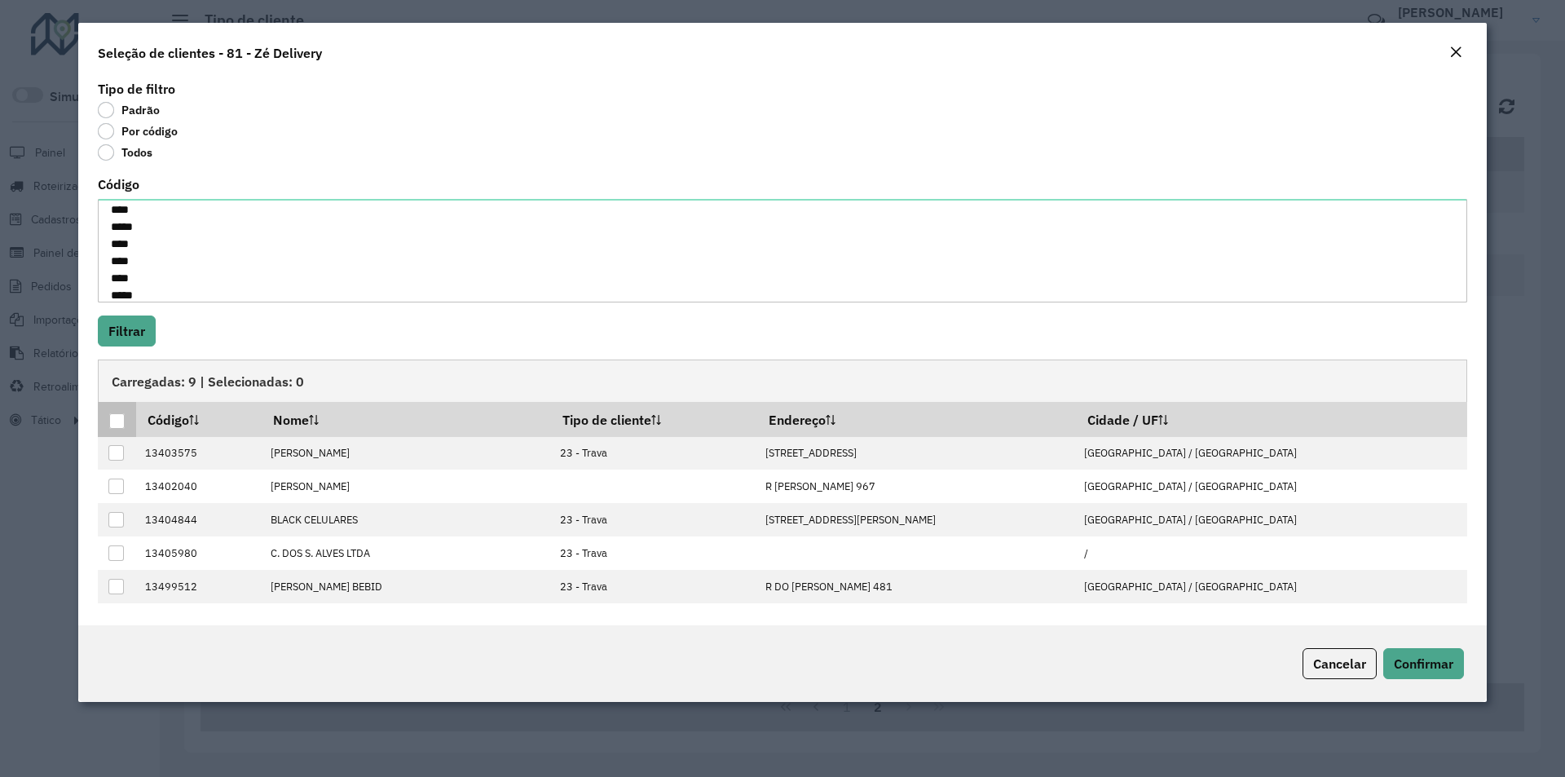
click at [112, 421] on div at bounding box center [116, 420] width 15 height 15
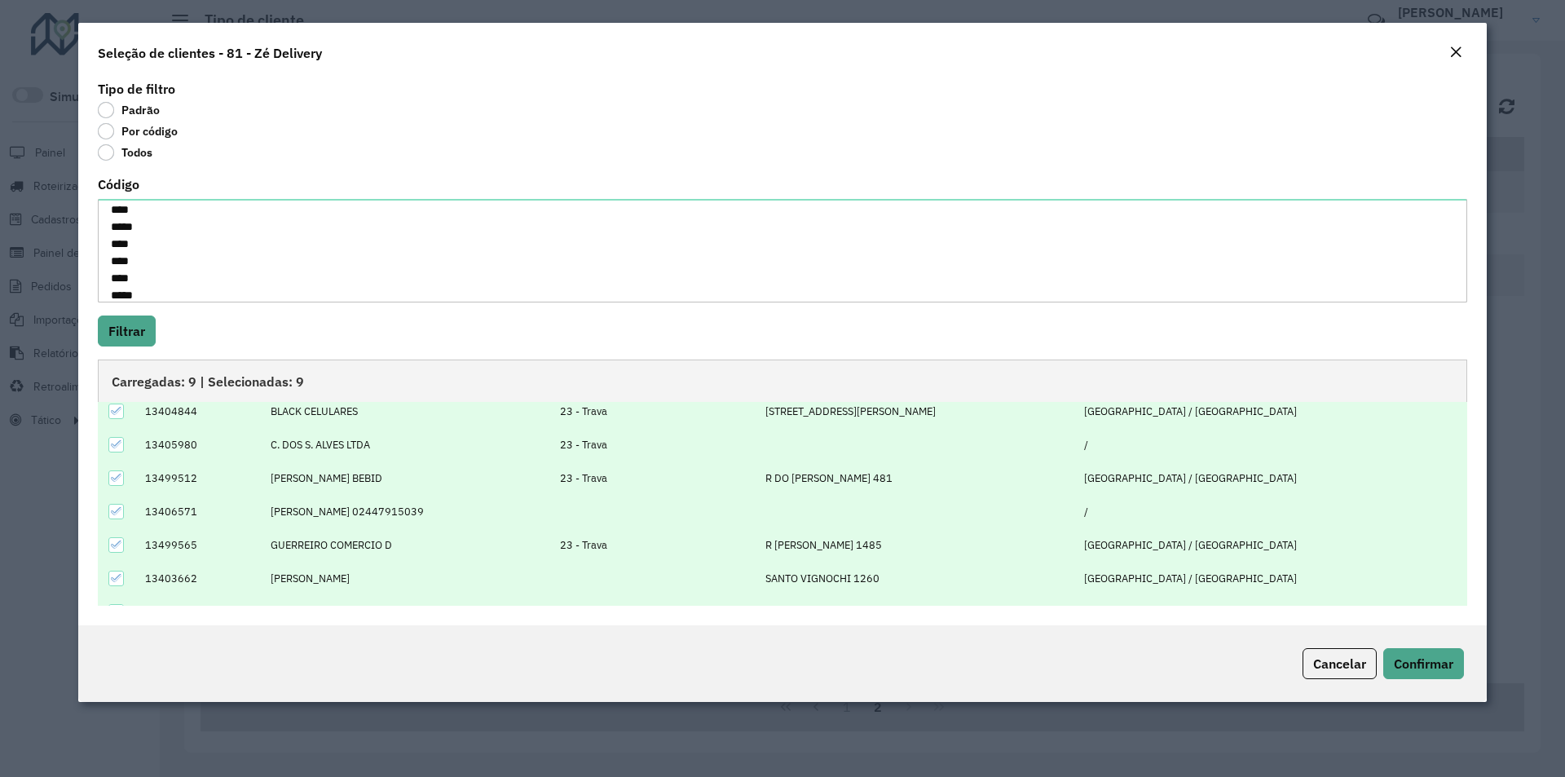
scroll to position [131, 0]
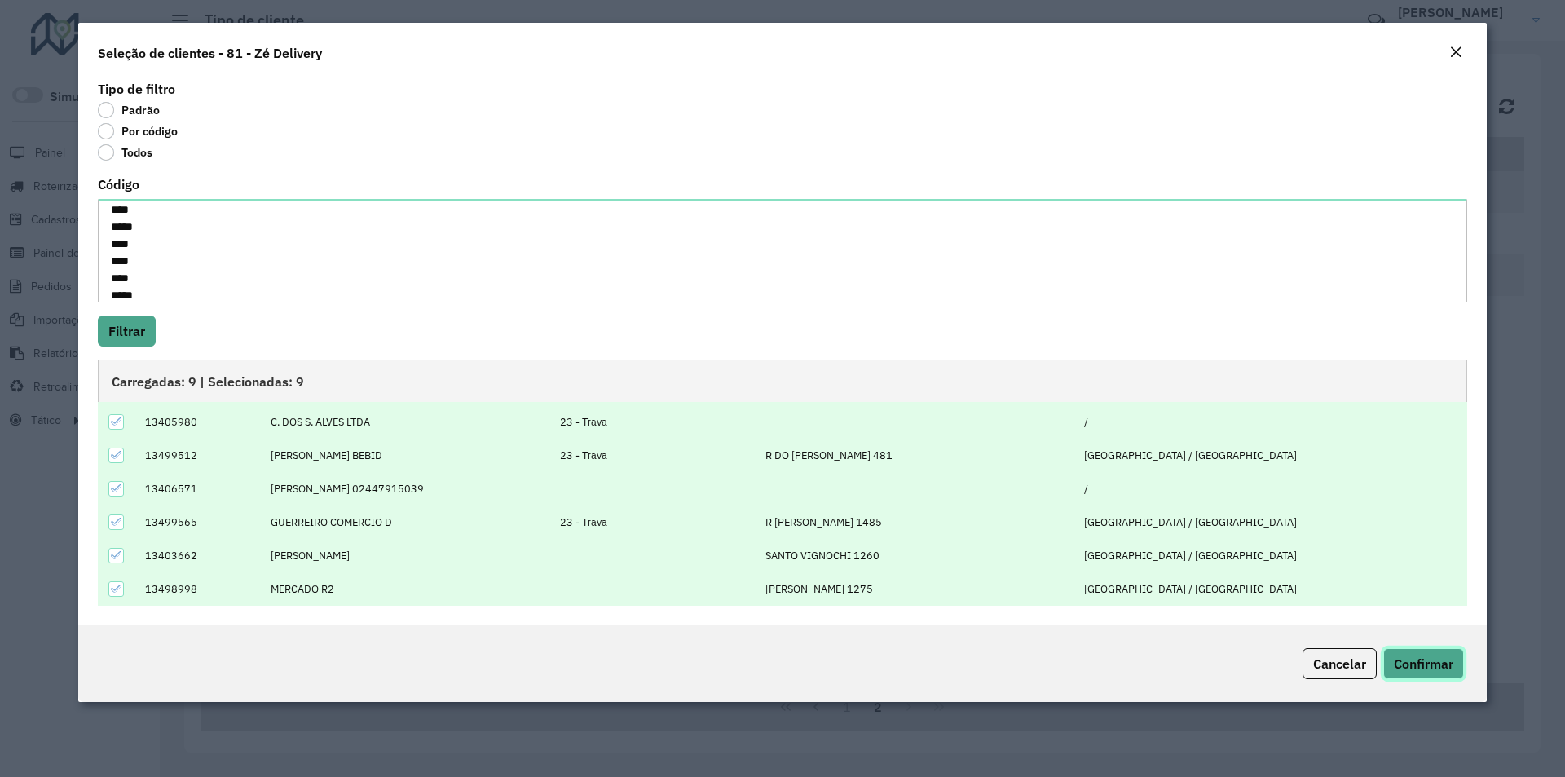
click at [1425, 659] on span "Confirmar" at bounding box center [1424, 663] width 60 height 16
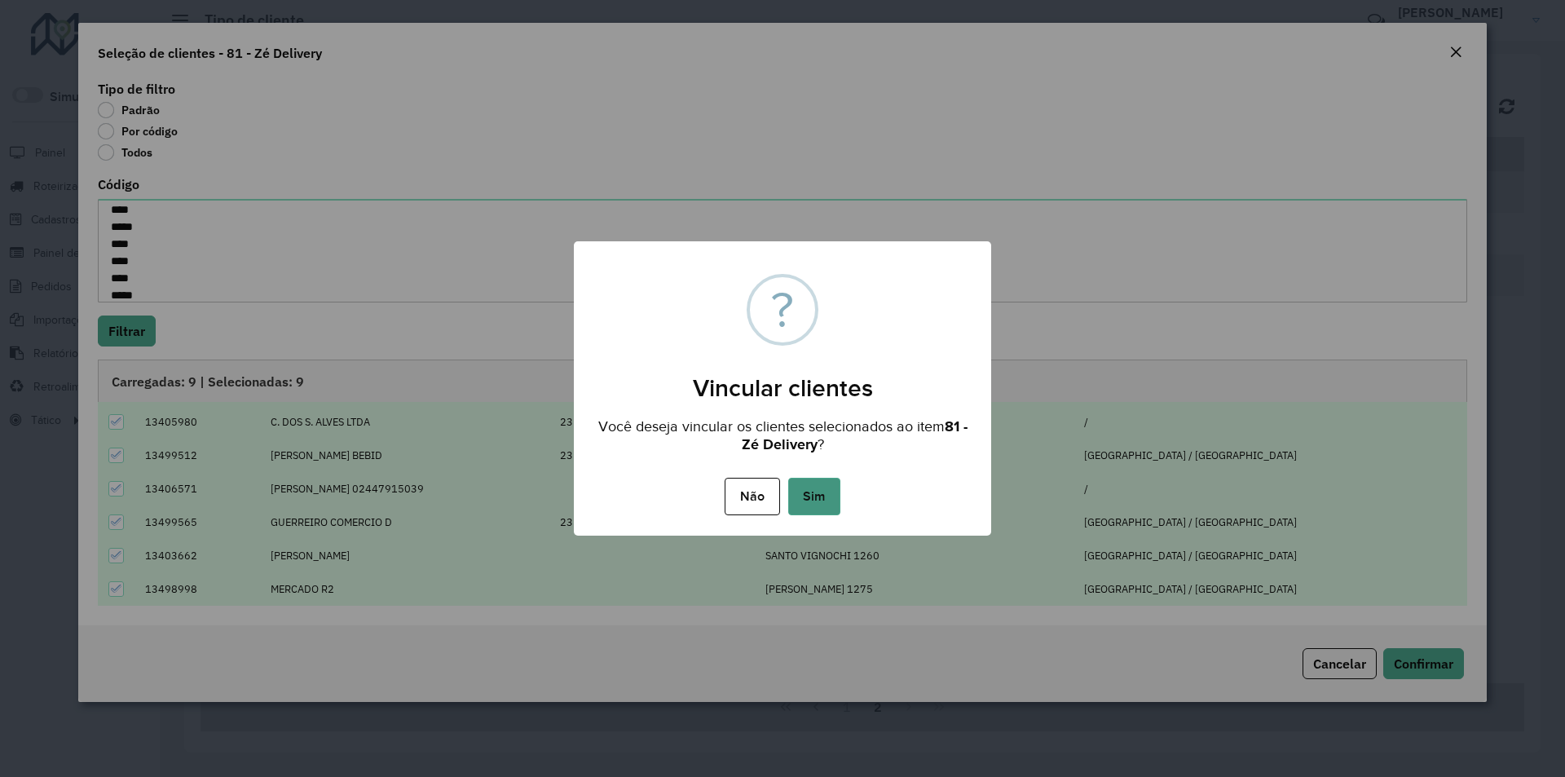
click at [818, 494] on button "Sim" at bounding box center [814, 496] width 52 height 37
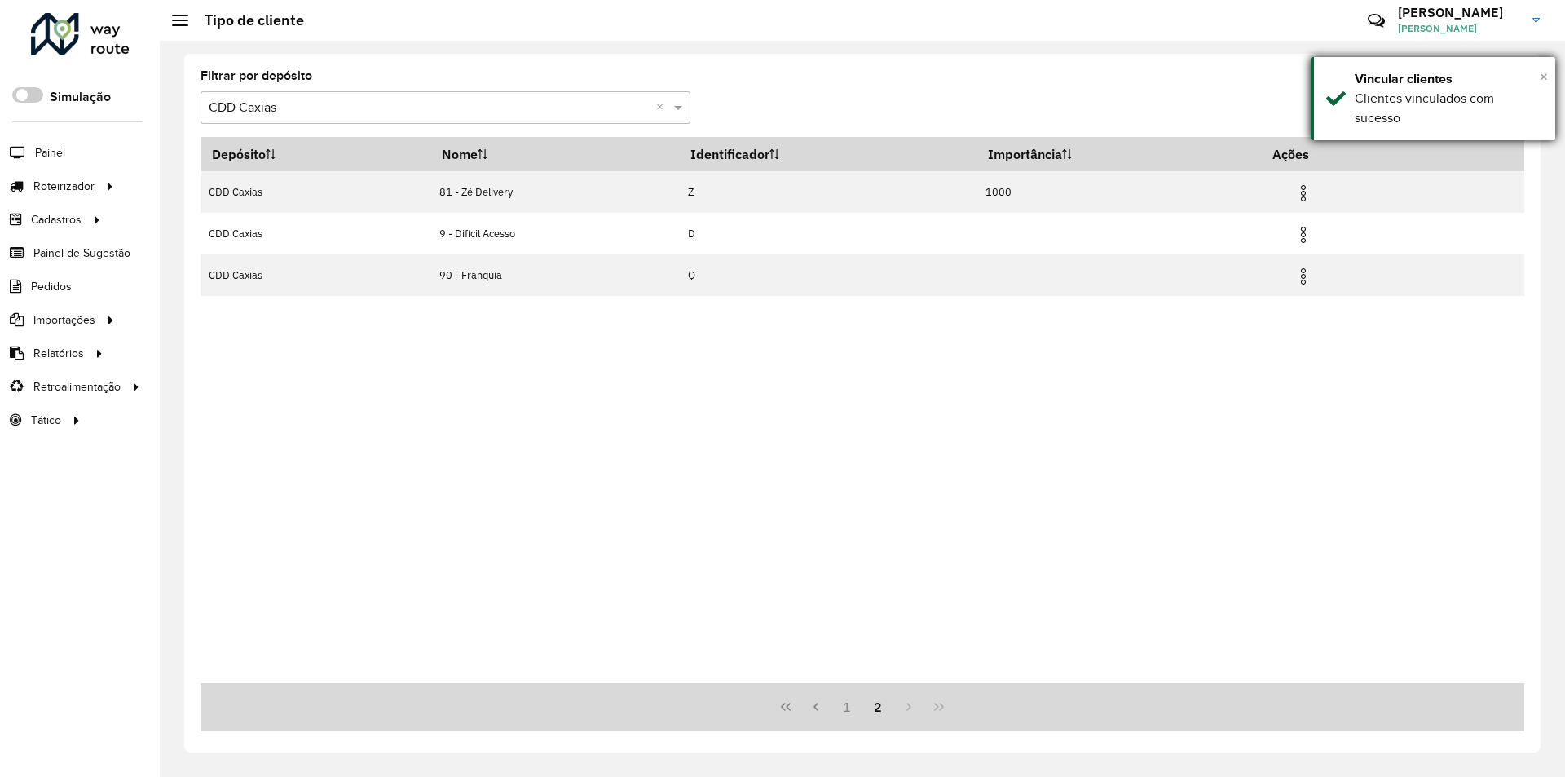
click at [1541, 73] on span "×" at bounding box center [1544, 77] width 8 height 18
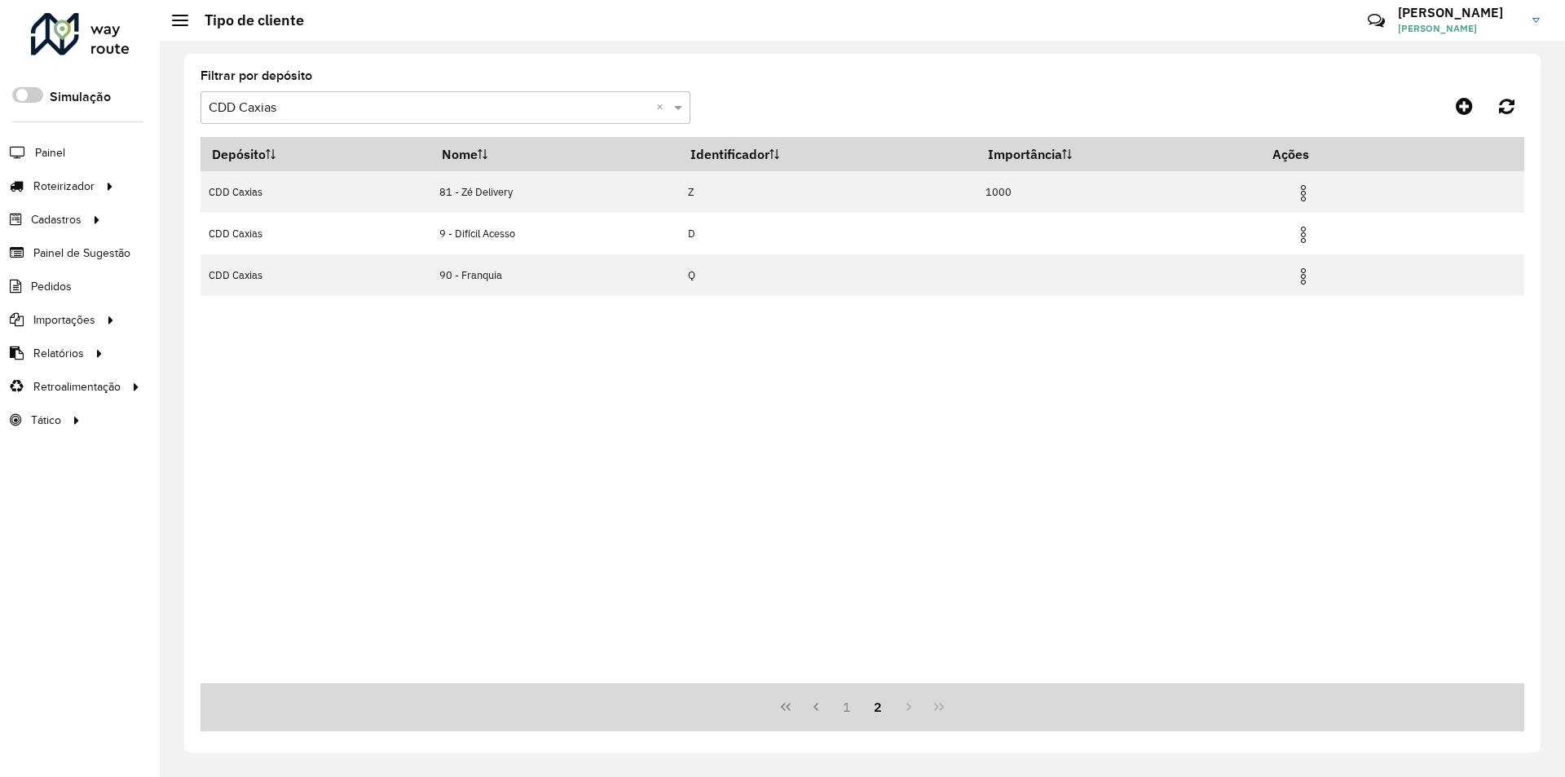
click at [298, 103] on input "text" at bounding box center [429, 109] width 441 height 20
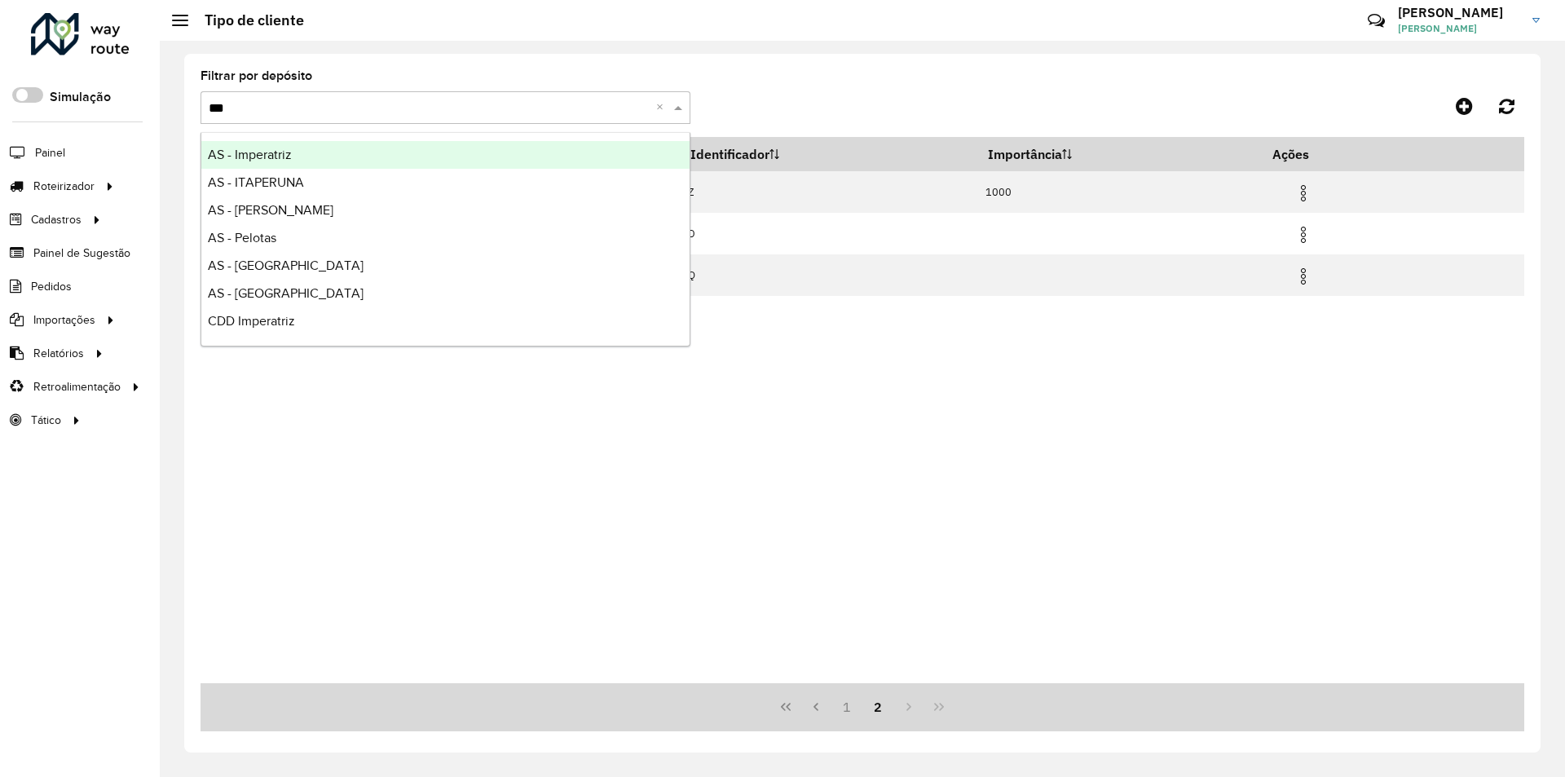
type input "****"
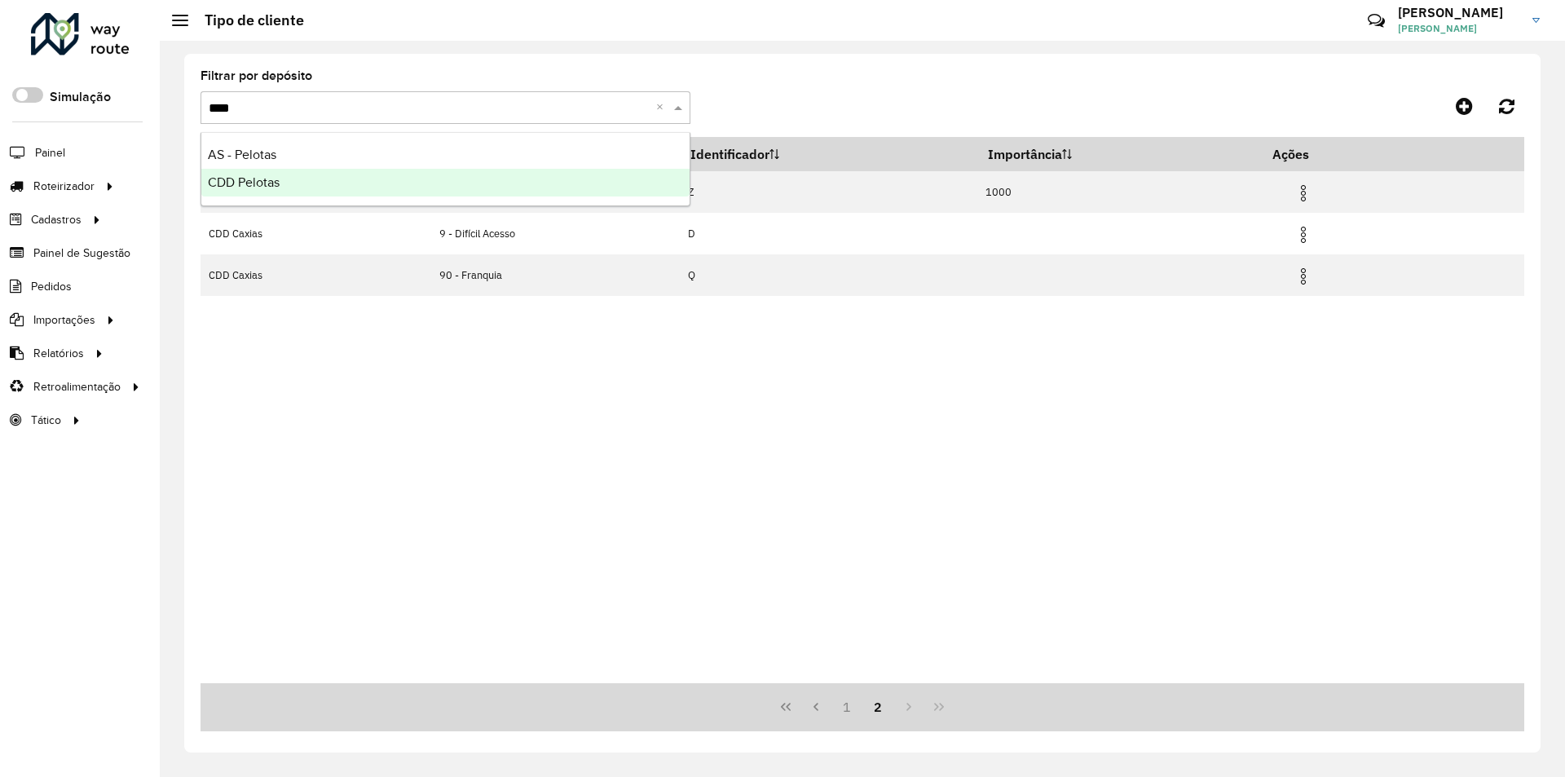
click at [245, 179] on span "CDD Pelotas" at bounding box center [244, 182] width 72 height 14
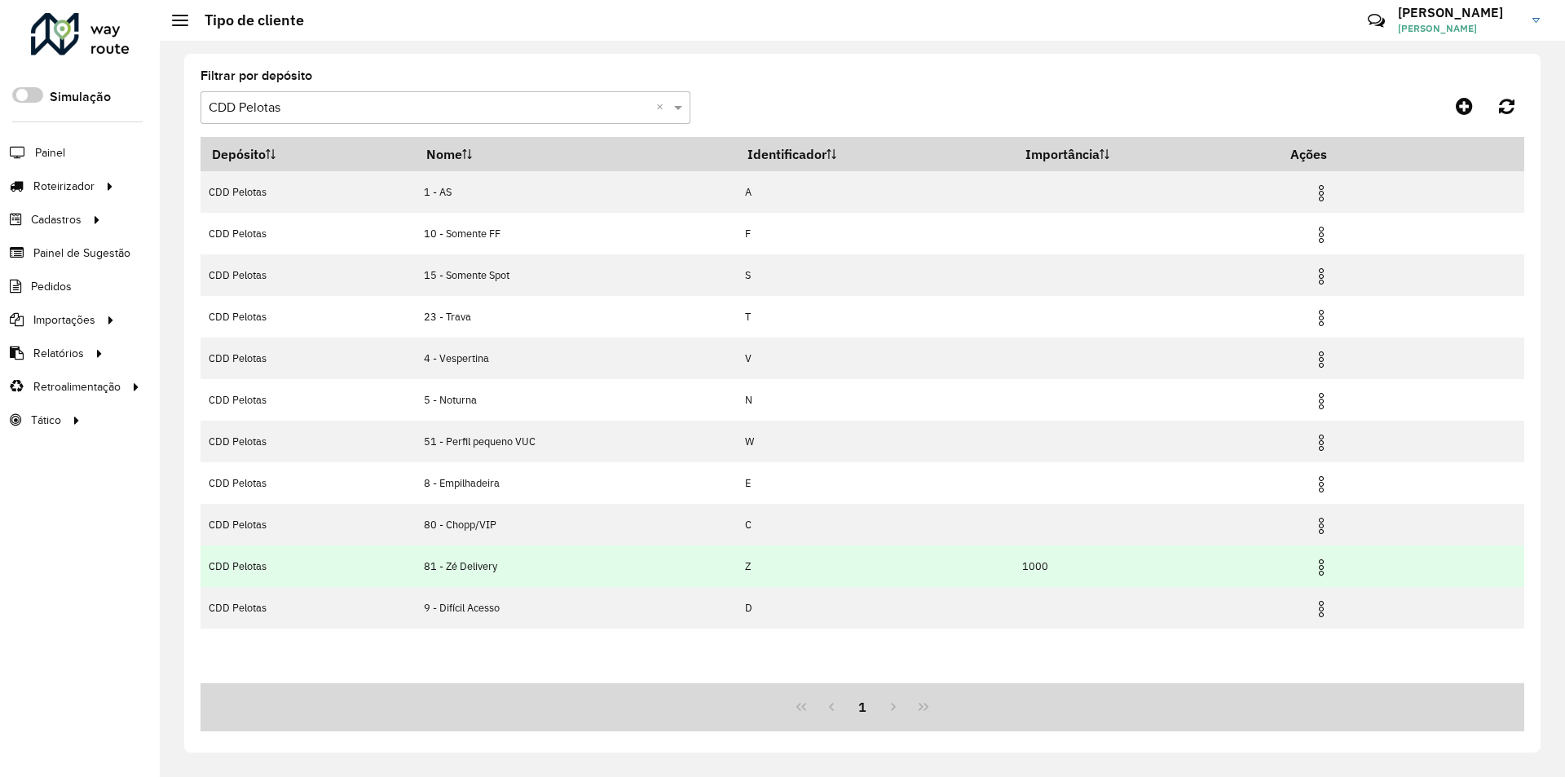
click at [1328, 568] on img at bounding box center [1321, 568] width 20 height 20
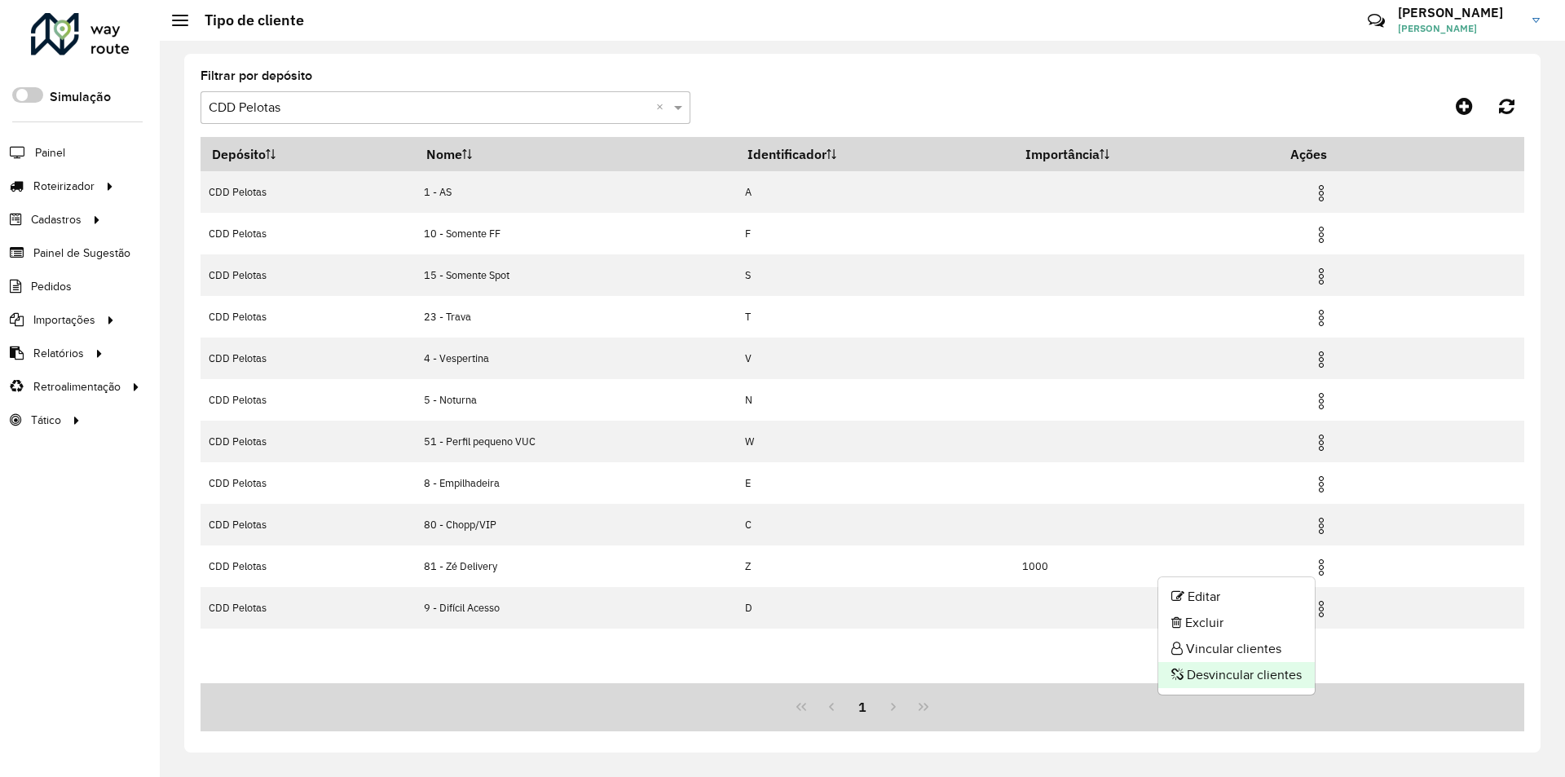
click at [1222, 675] on li "Desvincular clientes" at bounding box center [1236, 675] width 156 height 26
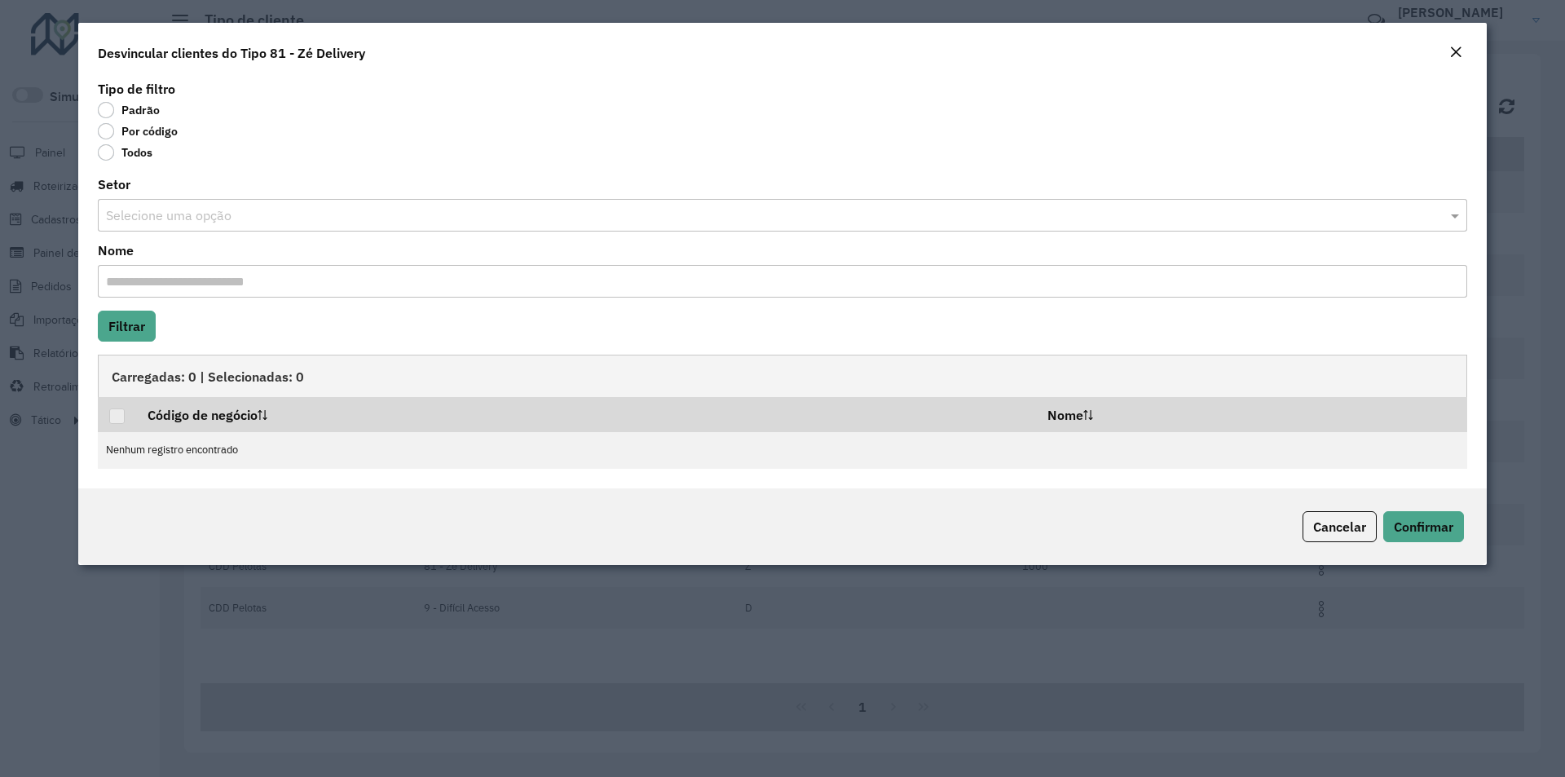
click at [134, 149] on label "Todos" at bounding box center [125, 152] width 55 height 16
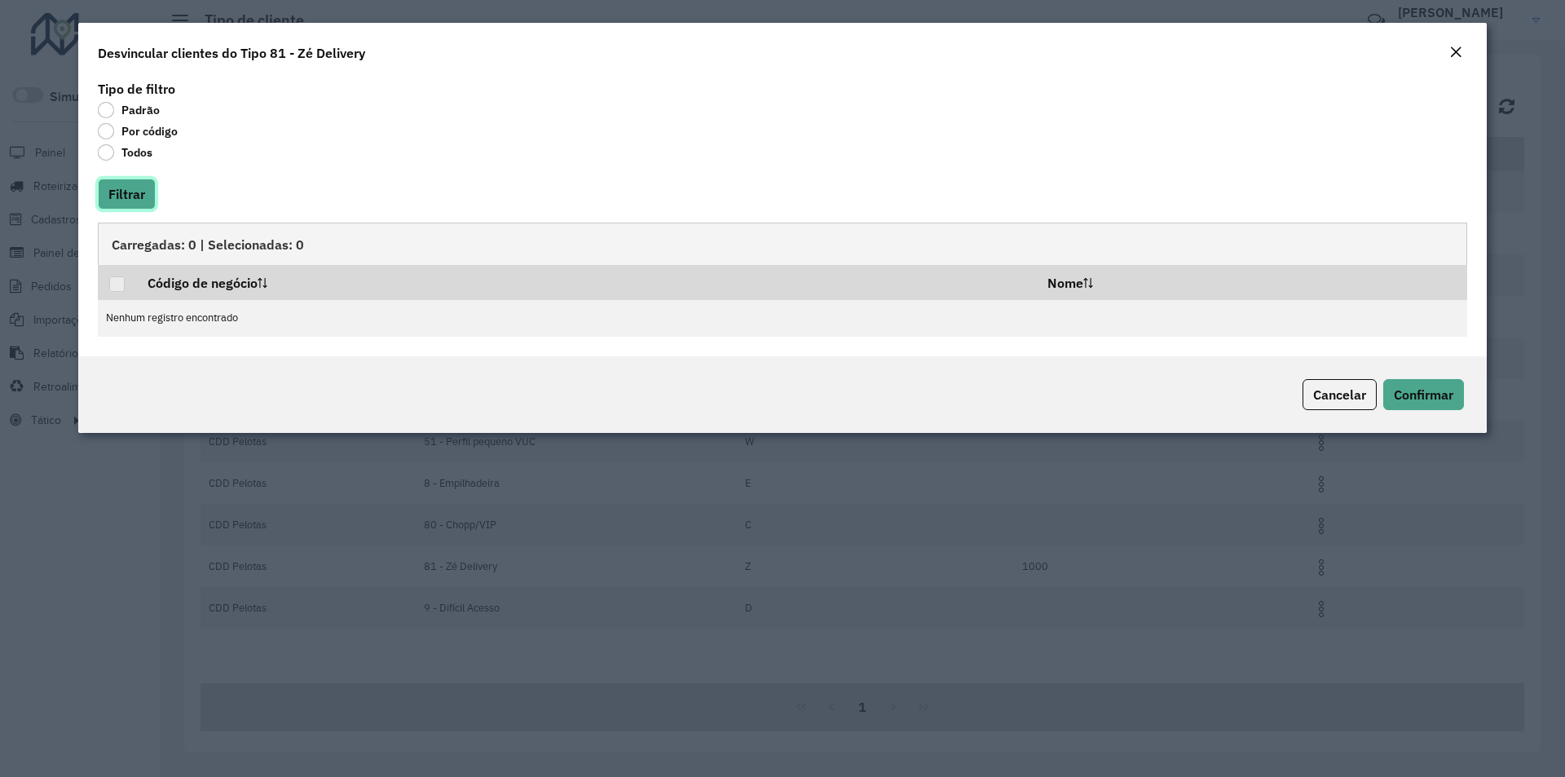
click at [132, 200] on button "Filtrar" at bounding box center [127, 194] width 58 height 31
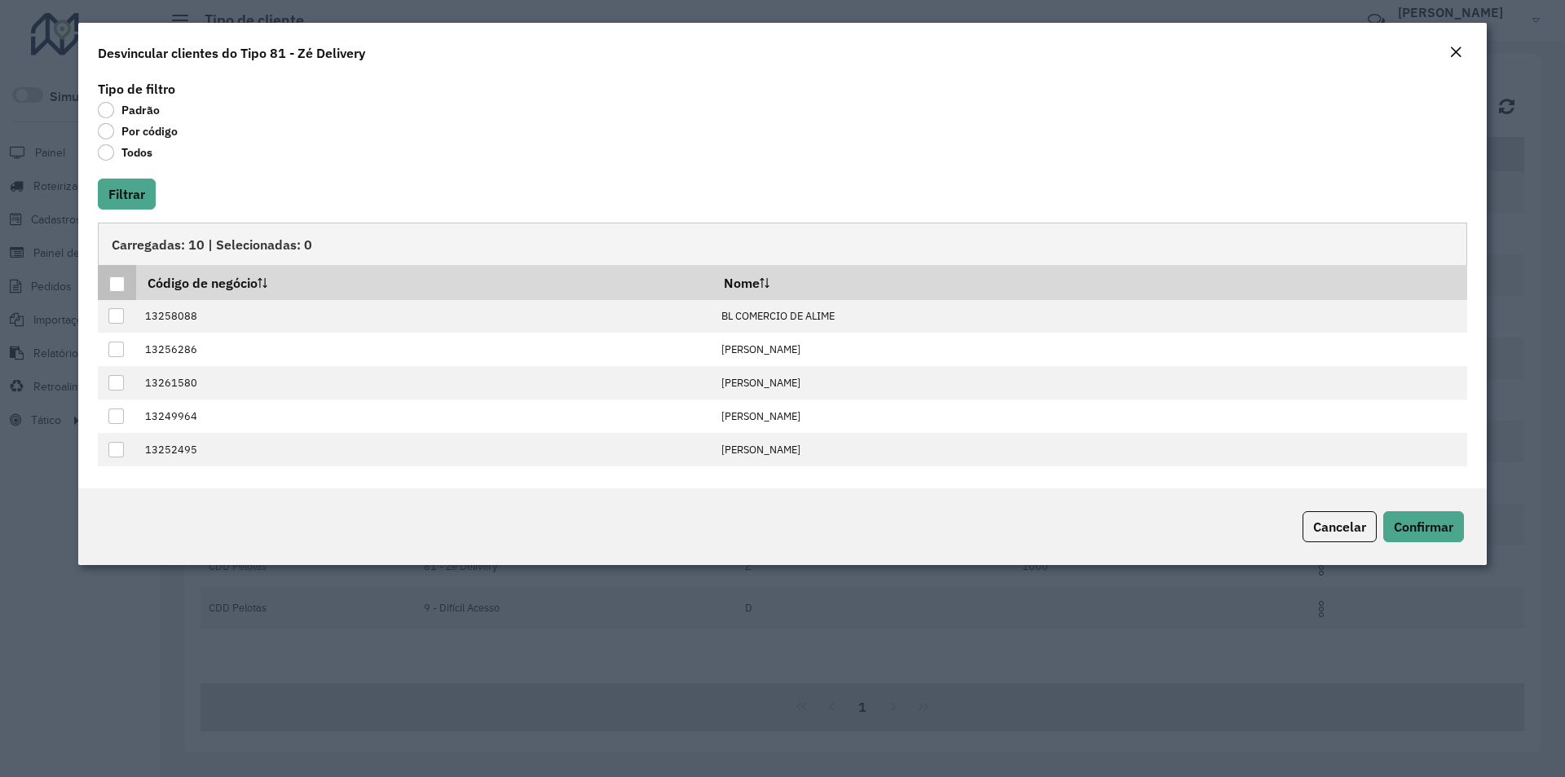
drag, startPoint x: 116, startPoint y: 282, endPoint x: 129, endPoint y: 280, distance: 13.3
click at [117, 281] on div at bounding box center [116, 283] width 15 height 15
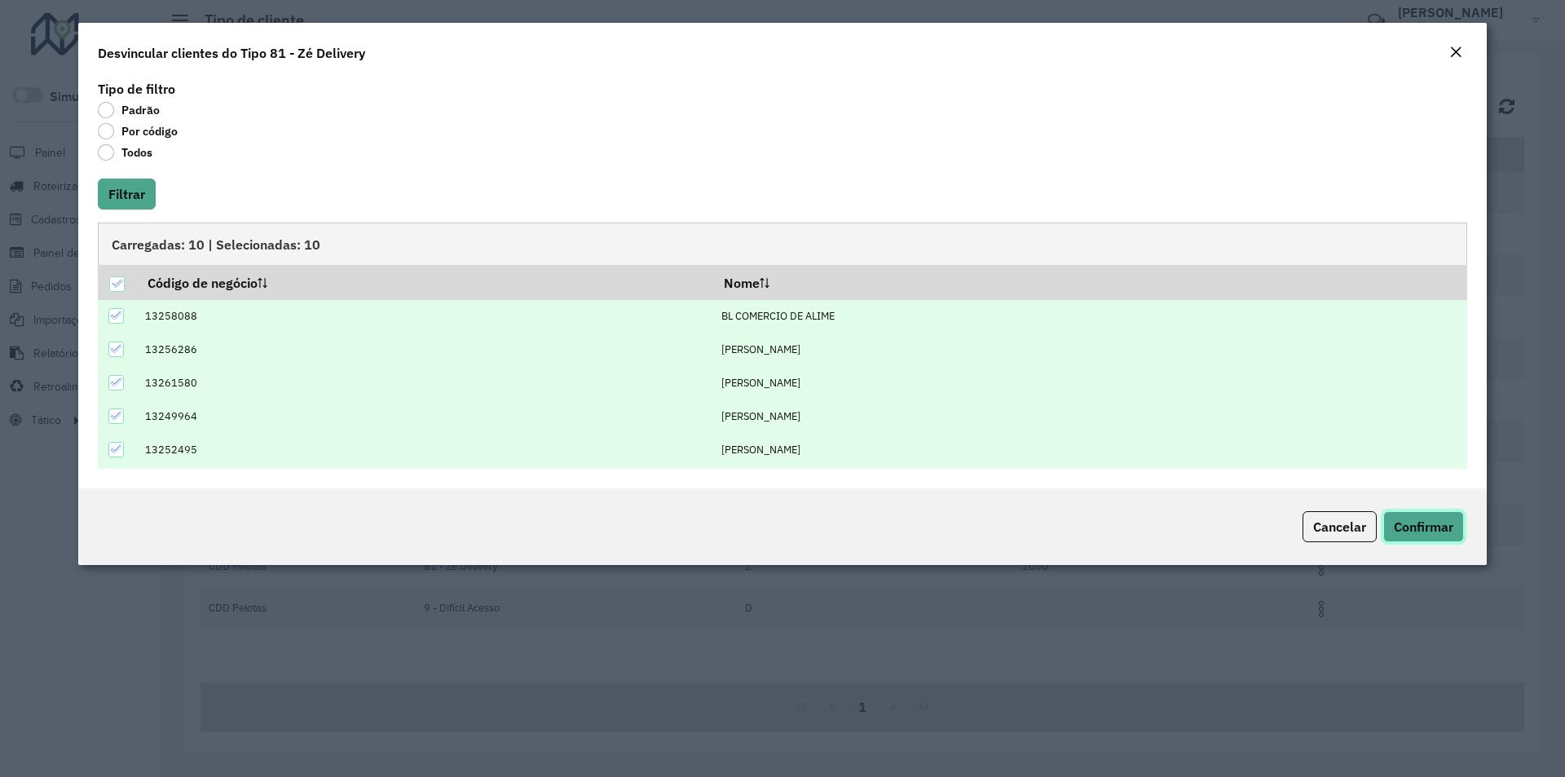
click at [1413, 523] on span "Confirmar" at bounding box center [1424, 526] width 60 height 16
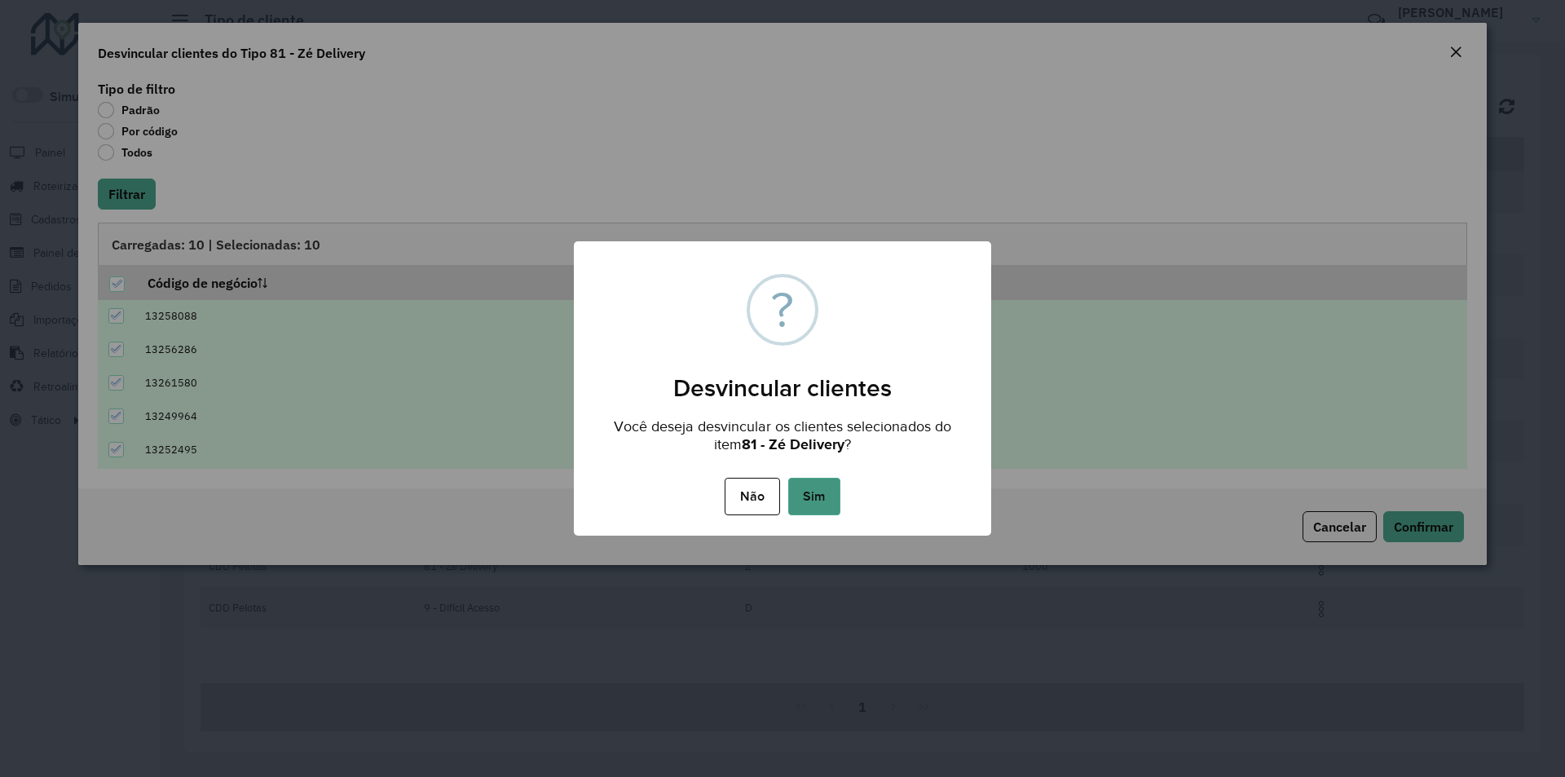
click at [819, 487] on button "Sim" at bounding box center [814, 496] width 52 height 37
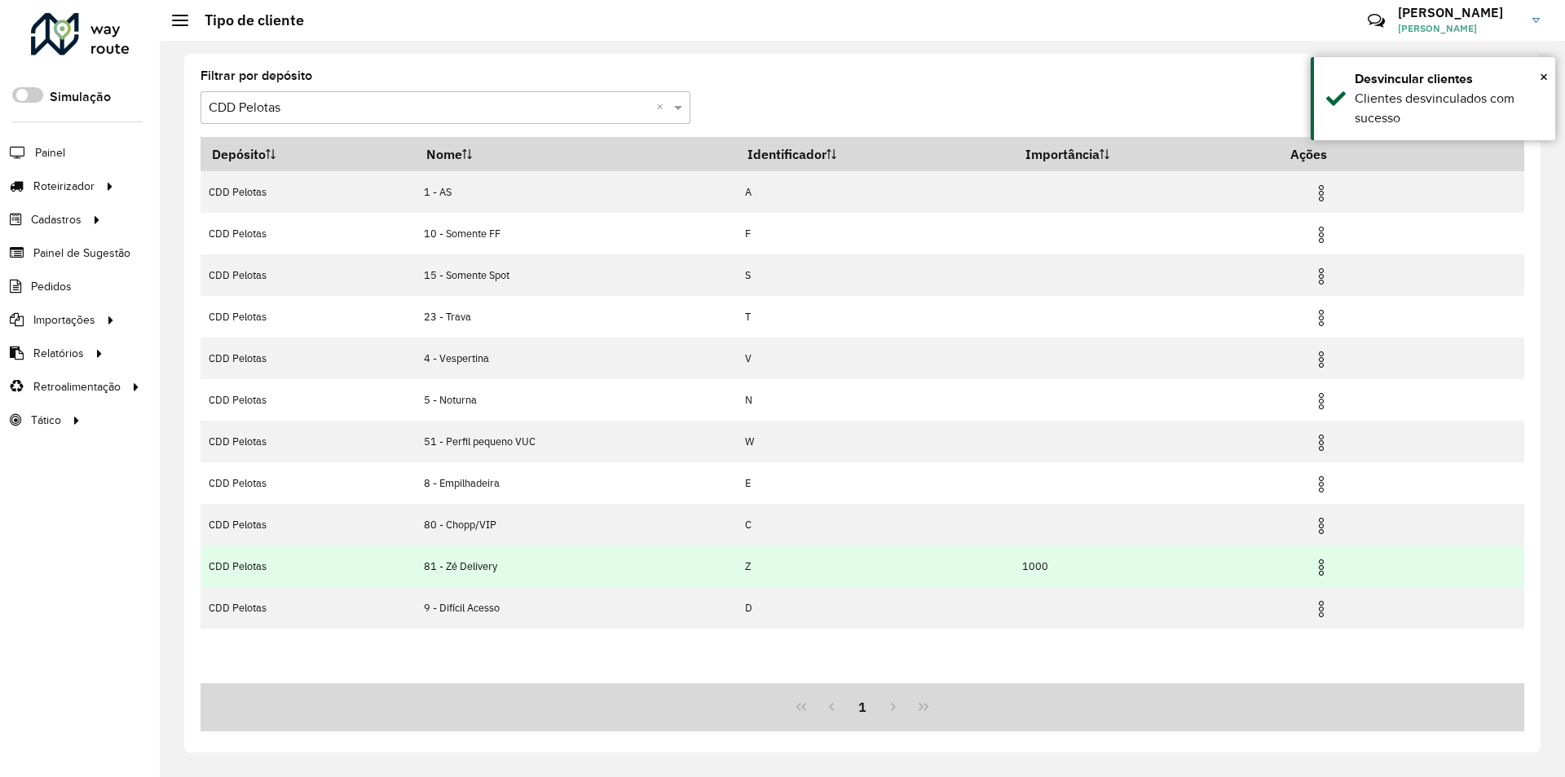
click at [1325, 567] on img at bounding box center [1321, 568] width 20 height 20
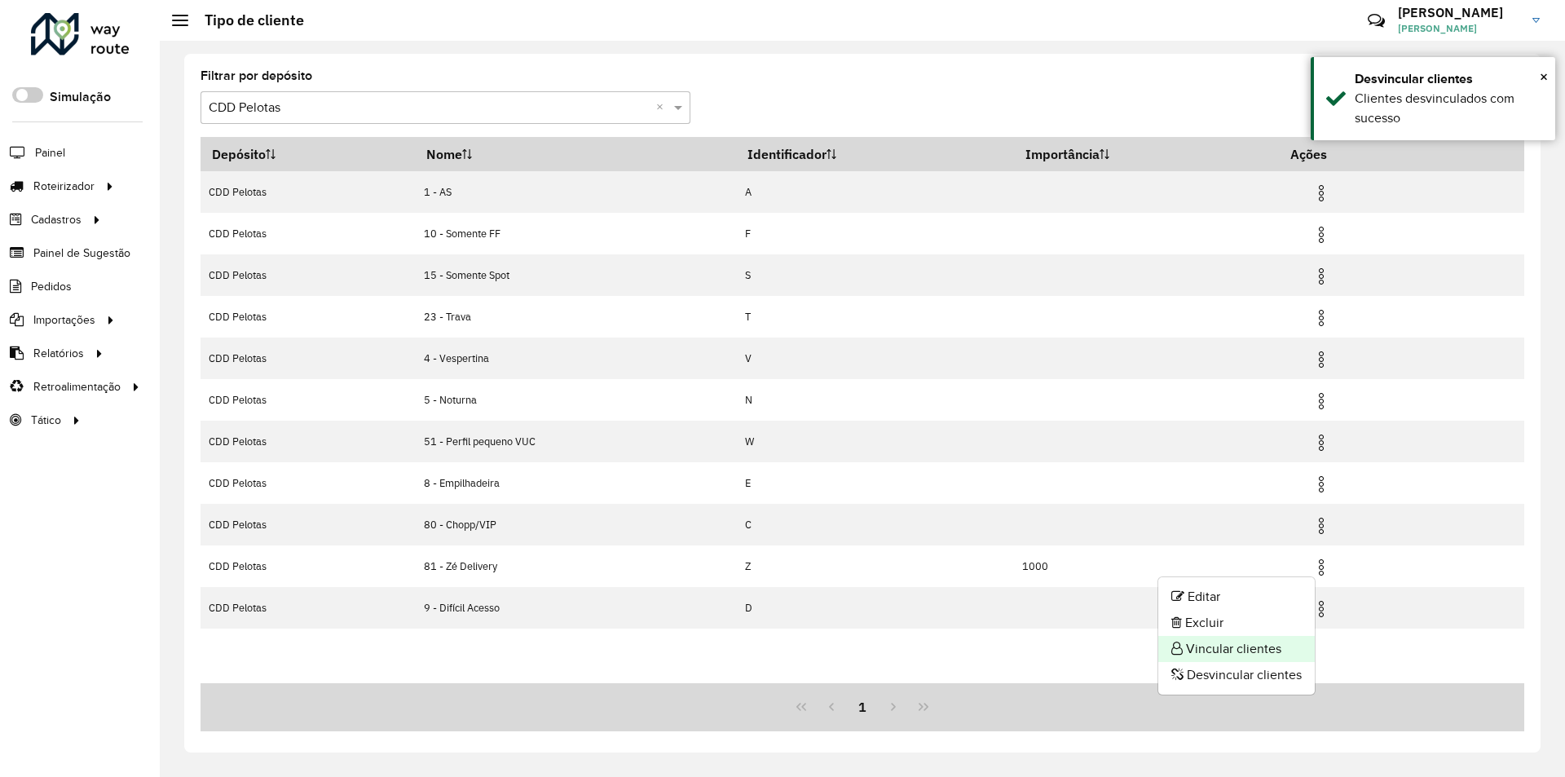
click at [1208, 638] on li "Vincular clientes" at bounding box center [1236, 649] width 156 height 26
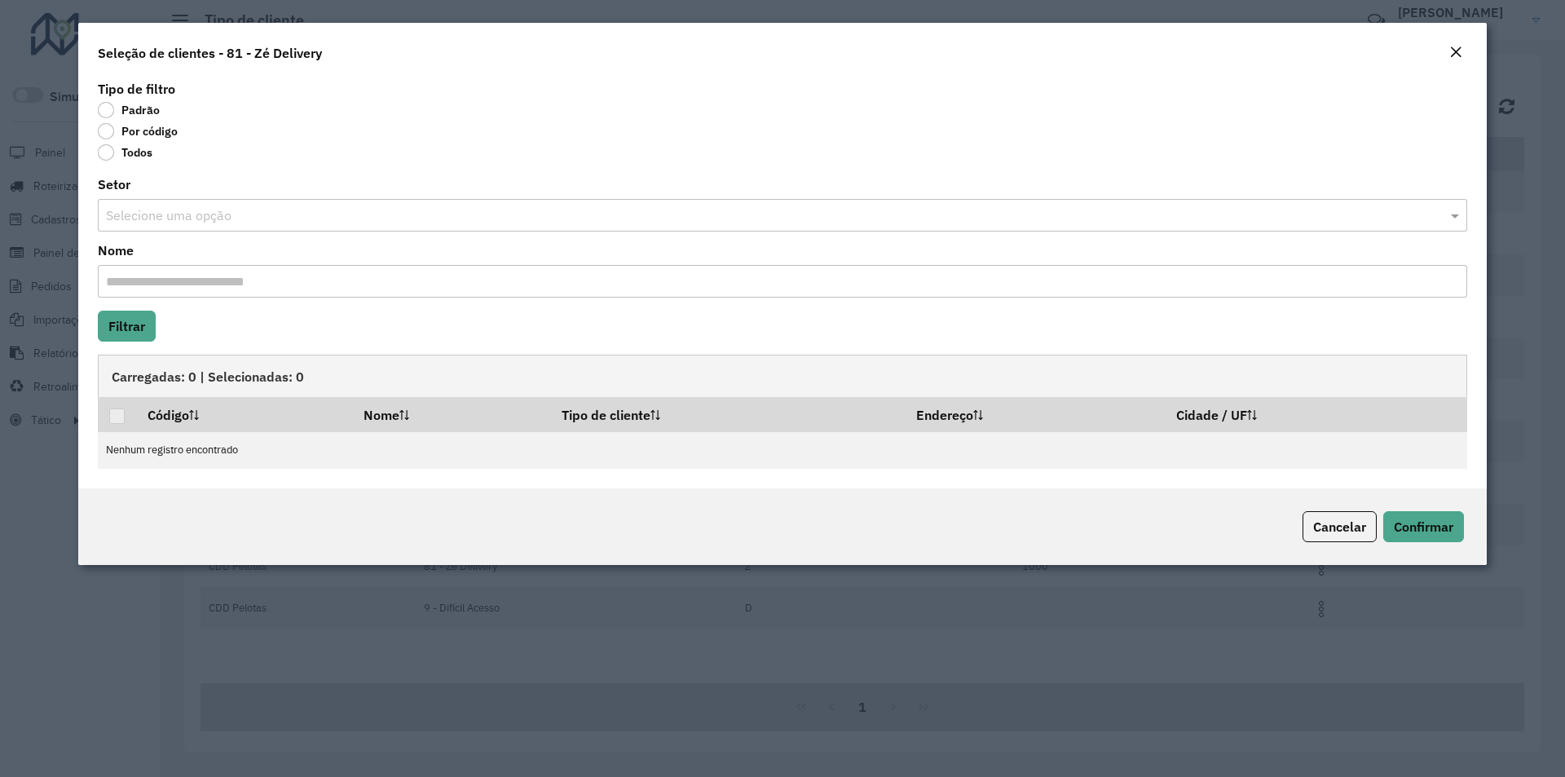
drag, startPoint x: 130, startPoint y: 125, endPoint x: 141, endPoint y: 133, distance: 13.4
click at [131, 125] on label "Por código" at bounding box center [138, 131] width 80 height 16
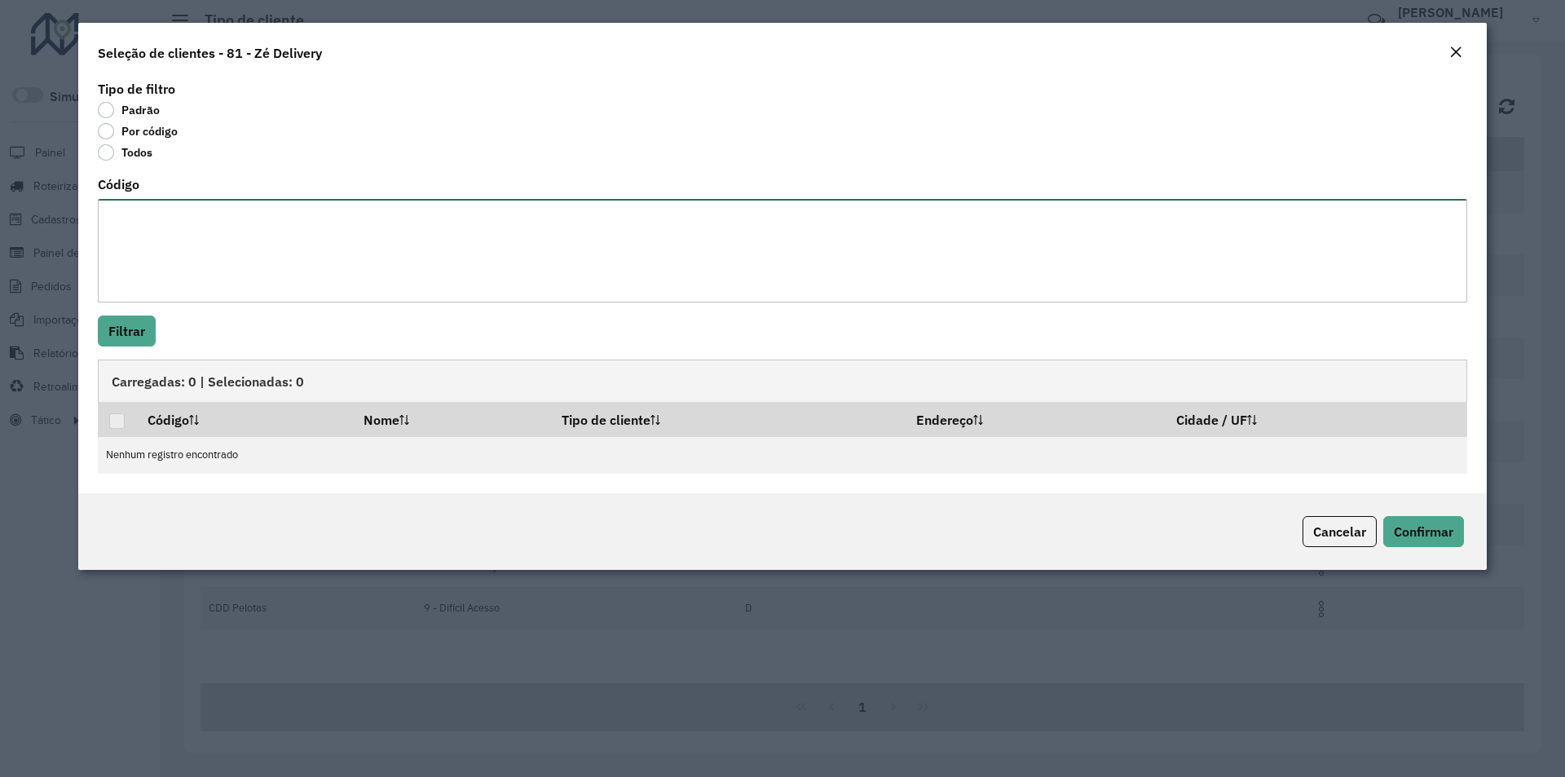
click at [170, 209] on textarea "Código" at bounding box center [782, 251] width 1369 height 104
paste textarea "***** ***** ***** ***** ***** ***** ***** *****"
type textarea "***** ***** ***** ***** ***** ***** ***** *****"
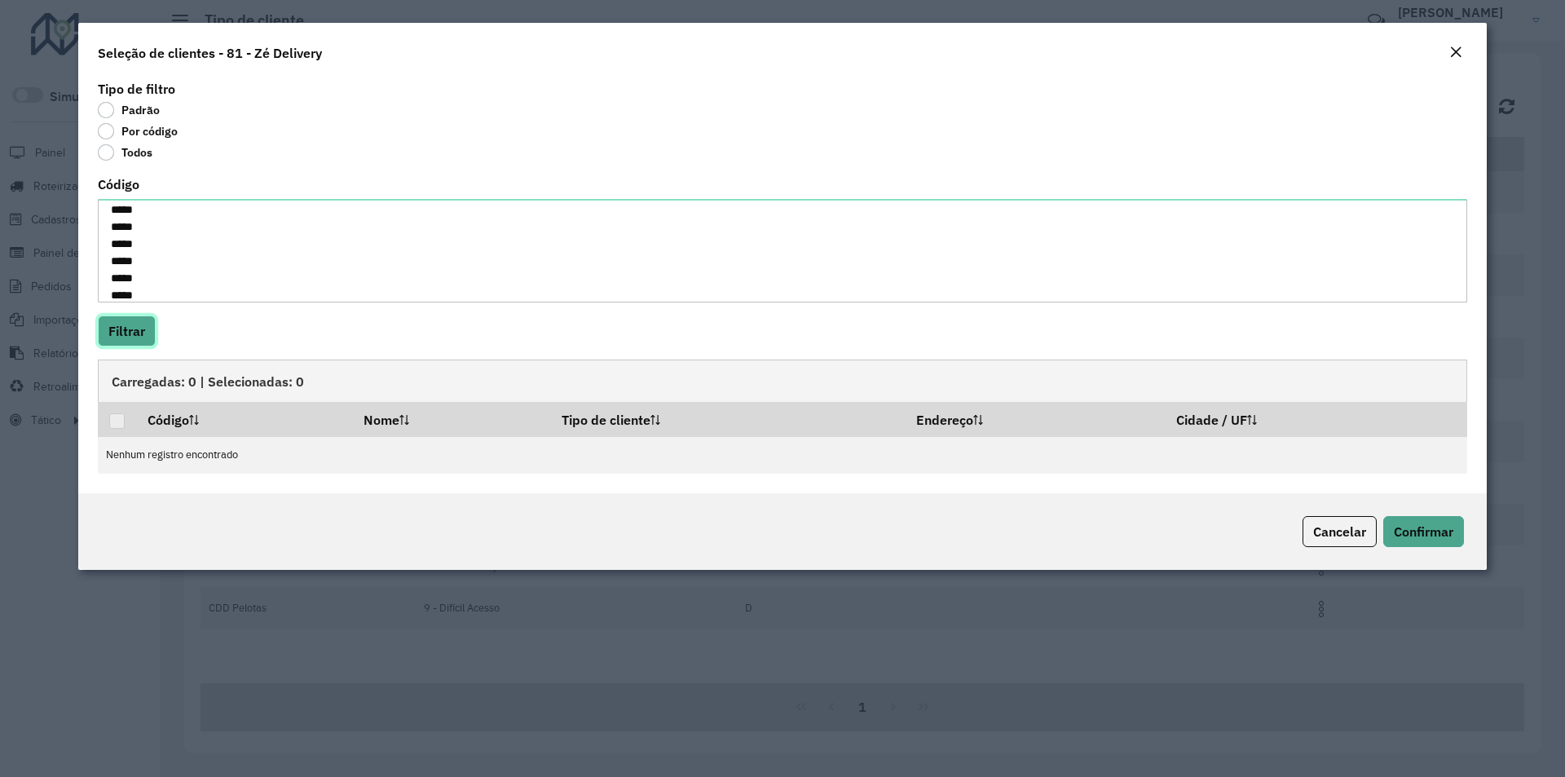
click at [107, 325] on button "Filtrar" at bounding box center [127, 330] width 58 height 31
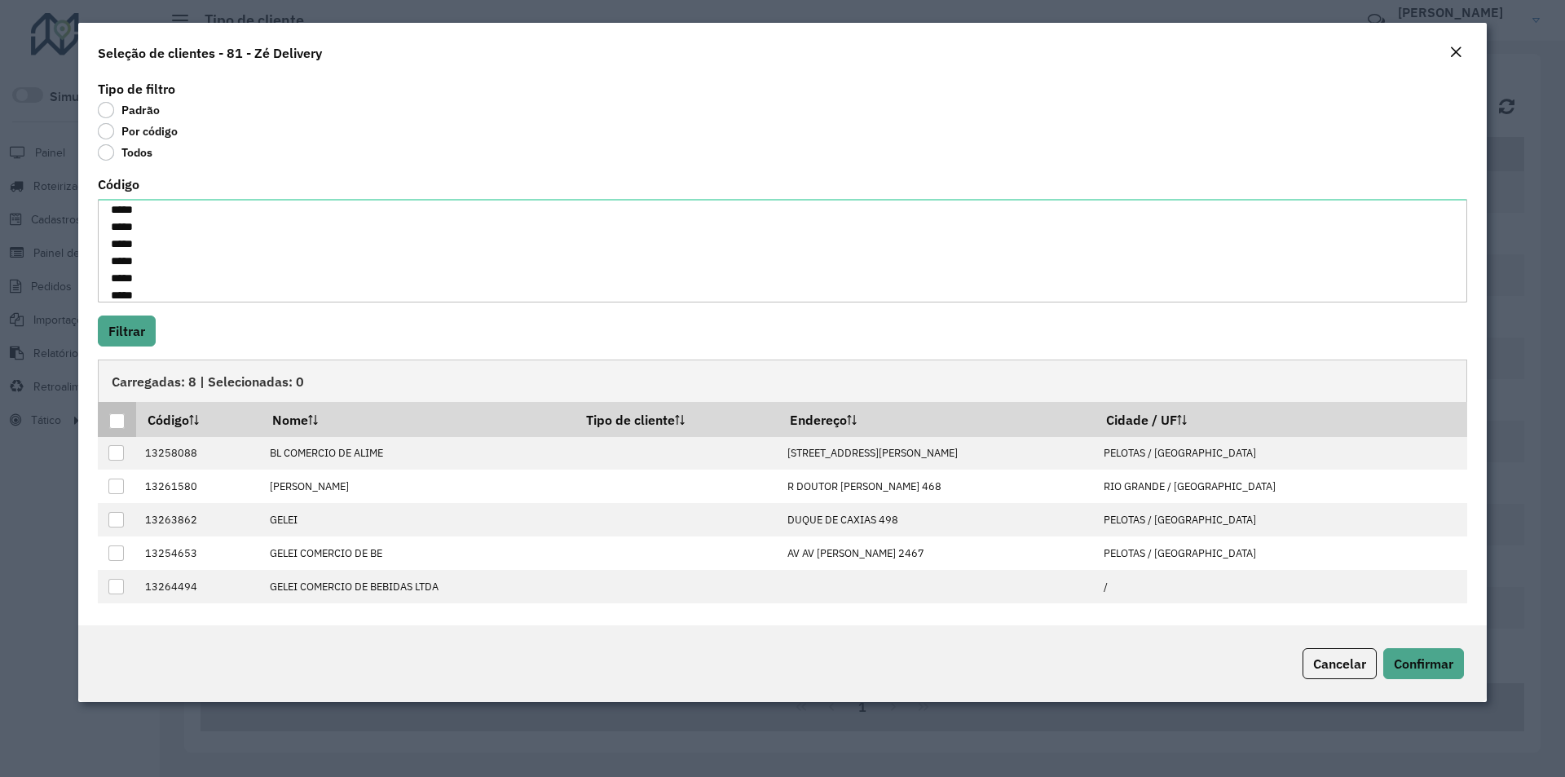
click at [114, 421] on div at bounding box center [116, 420] width 15 height 15
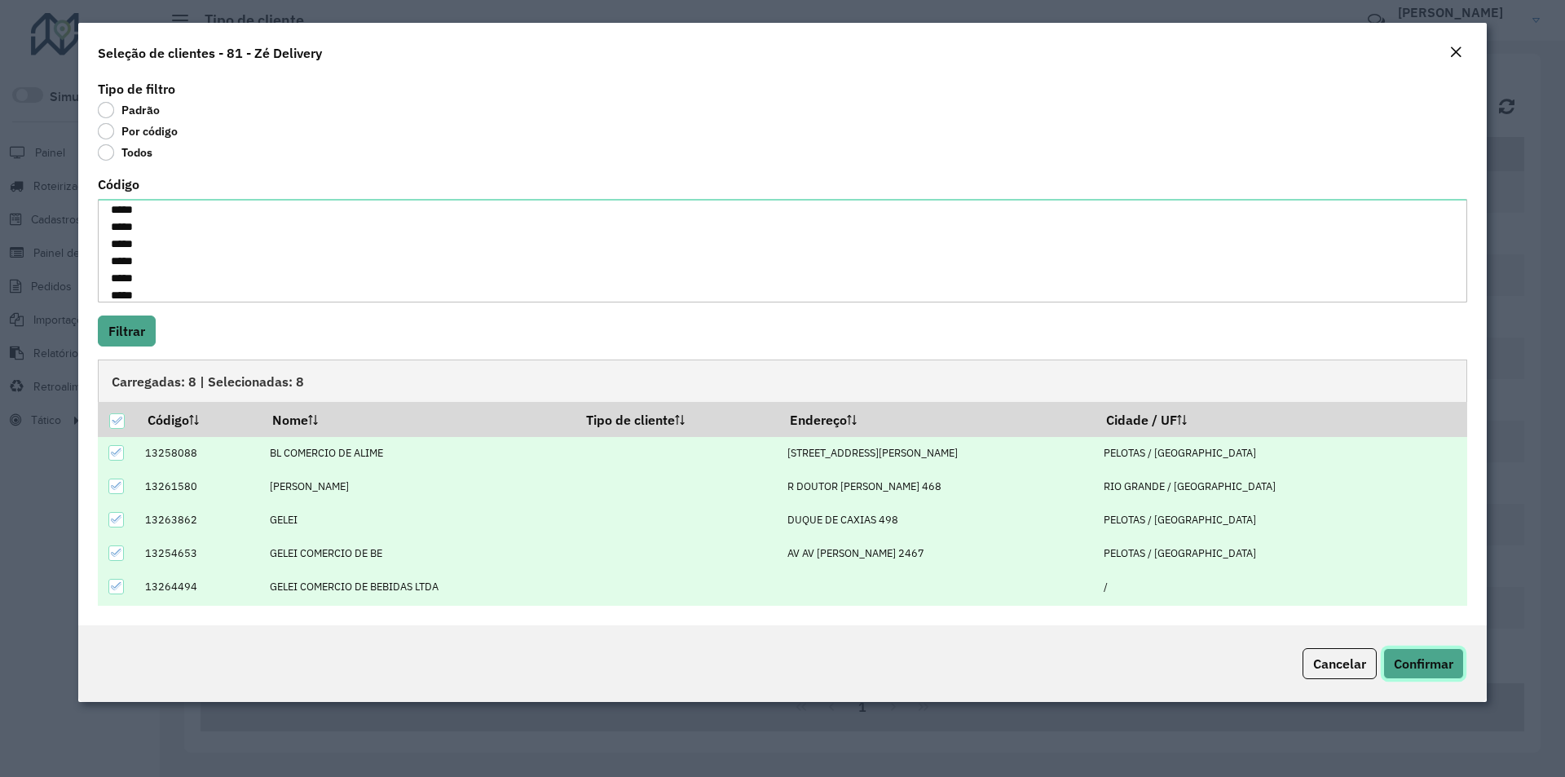
click at [1410, 659] on span "Confirmar" at bounding box center [1424, 663] width 60 height 16
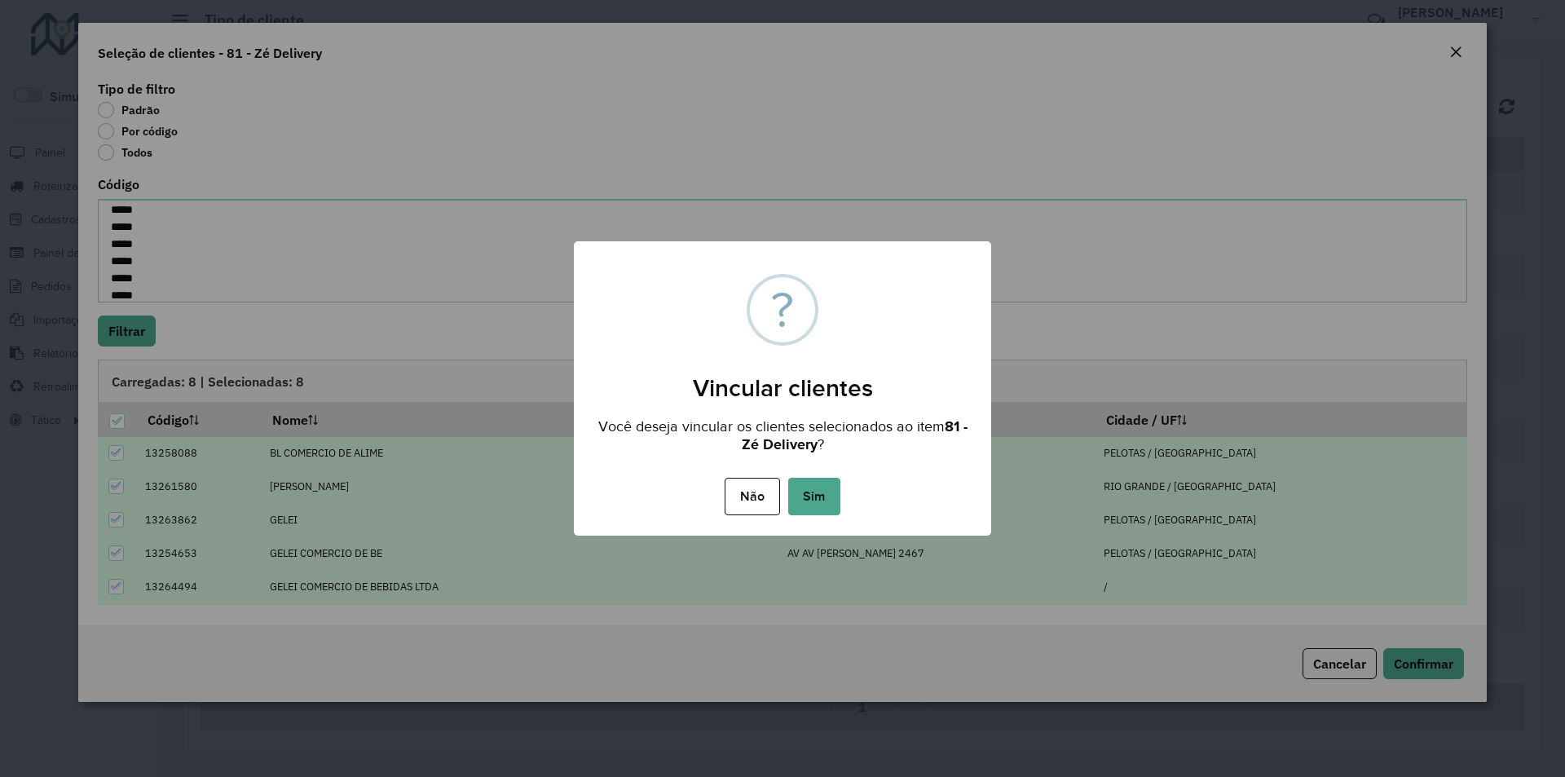
click at [819, 495] on button "Sim" at bounding box center [814, 496] width 52 height 37
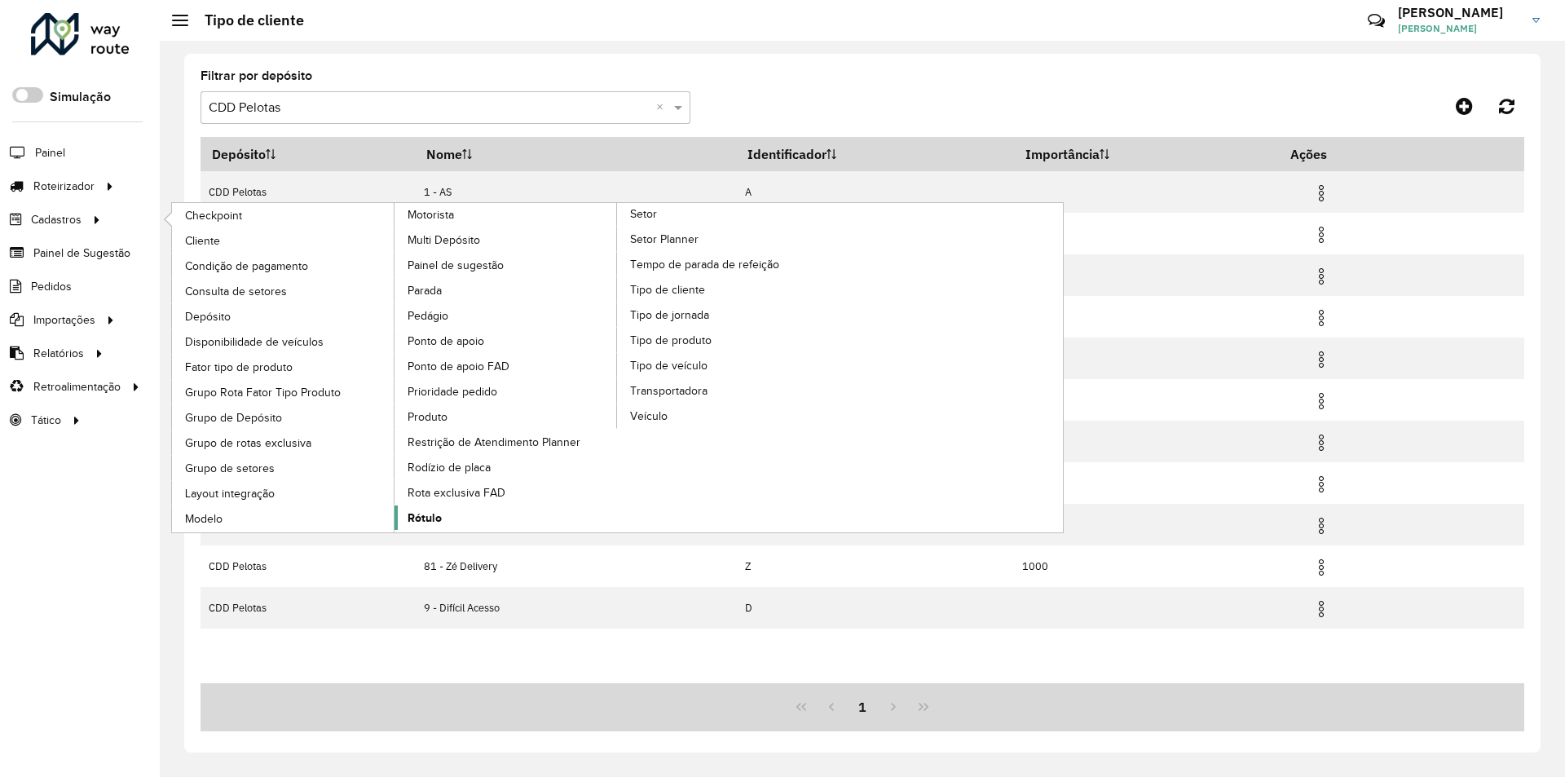
click at [440, 519] on span "Rótulo" at bounding box center [425, 517] width 34 height 17
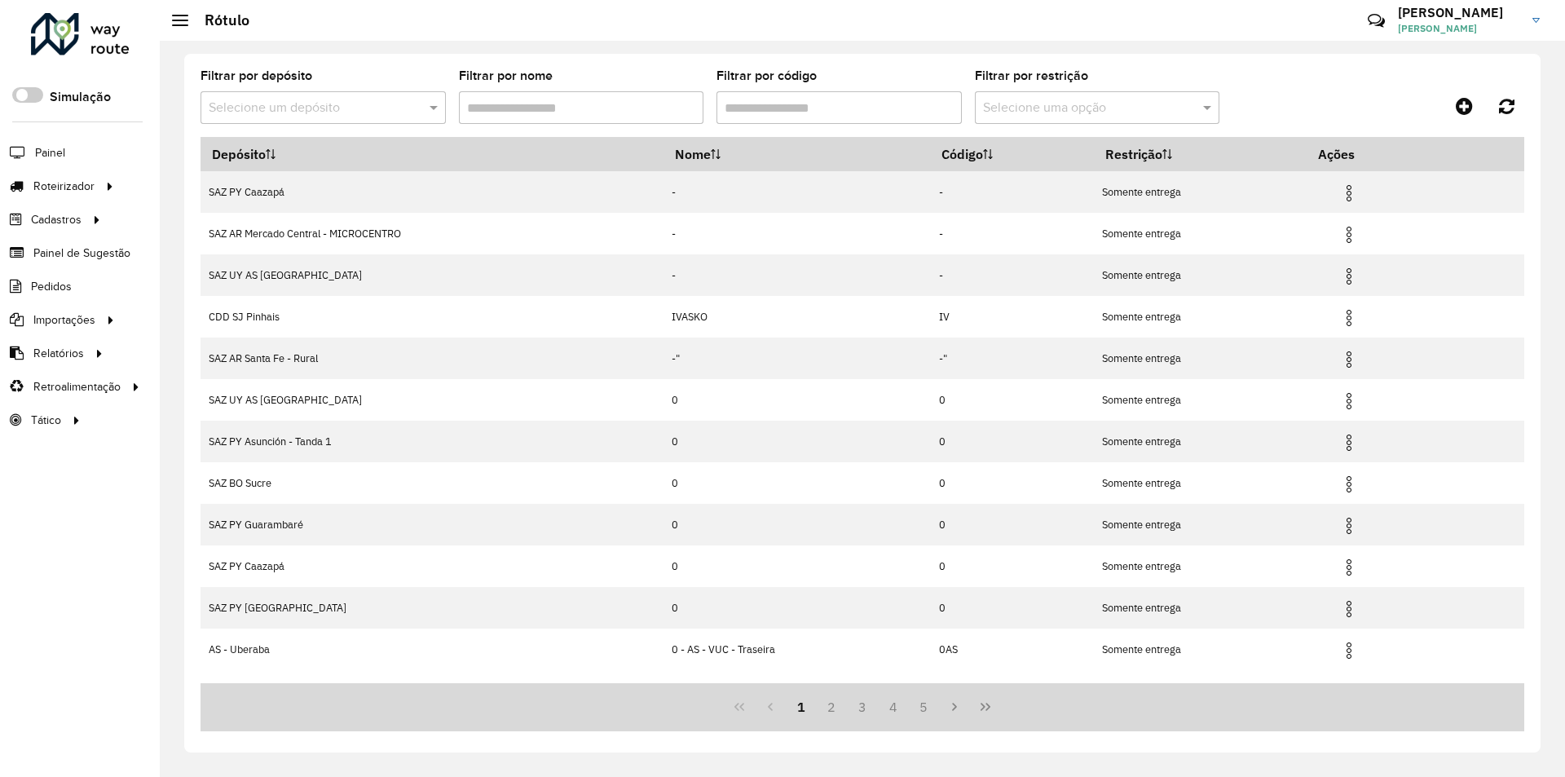
click at [333, 109] on input "text" at bounding box center [307, 109] width 196 height 20
type input "****"
click at [268, 179] on span "CDD Pelotas" at bounding box center [244, 182] width 72 height 14
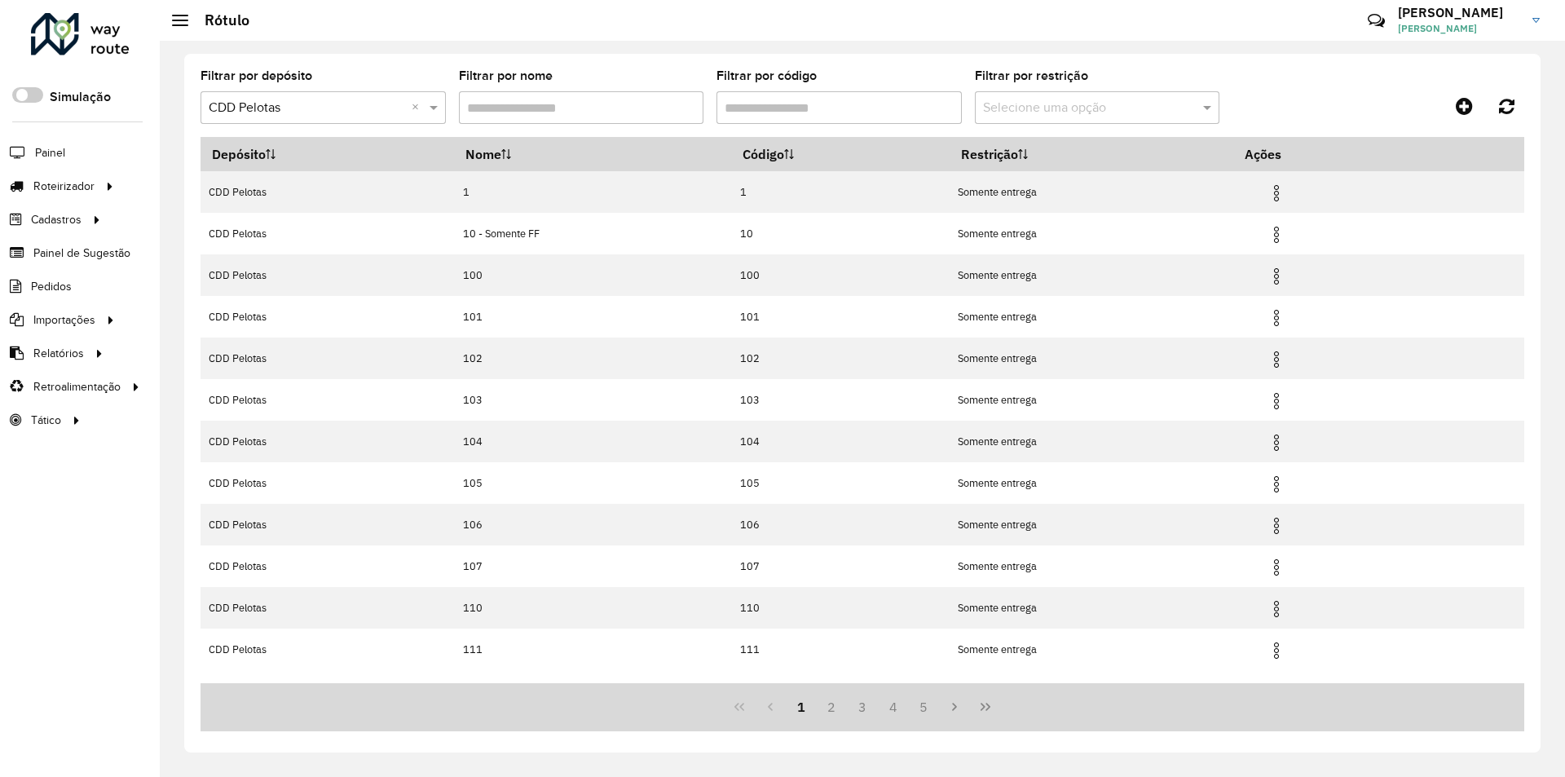
click at [835, 101] on input "Filtrar por código" at bounding box center [838, 107] width 245 height 33
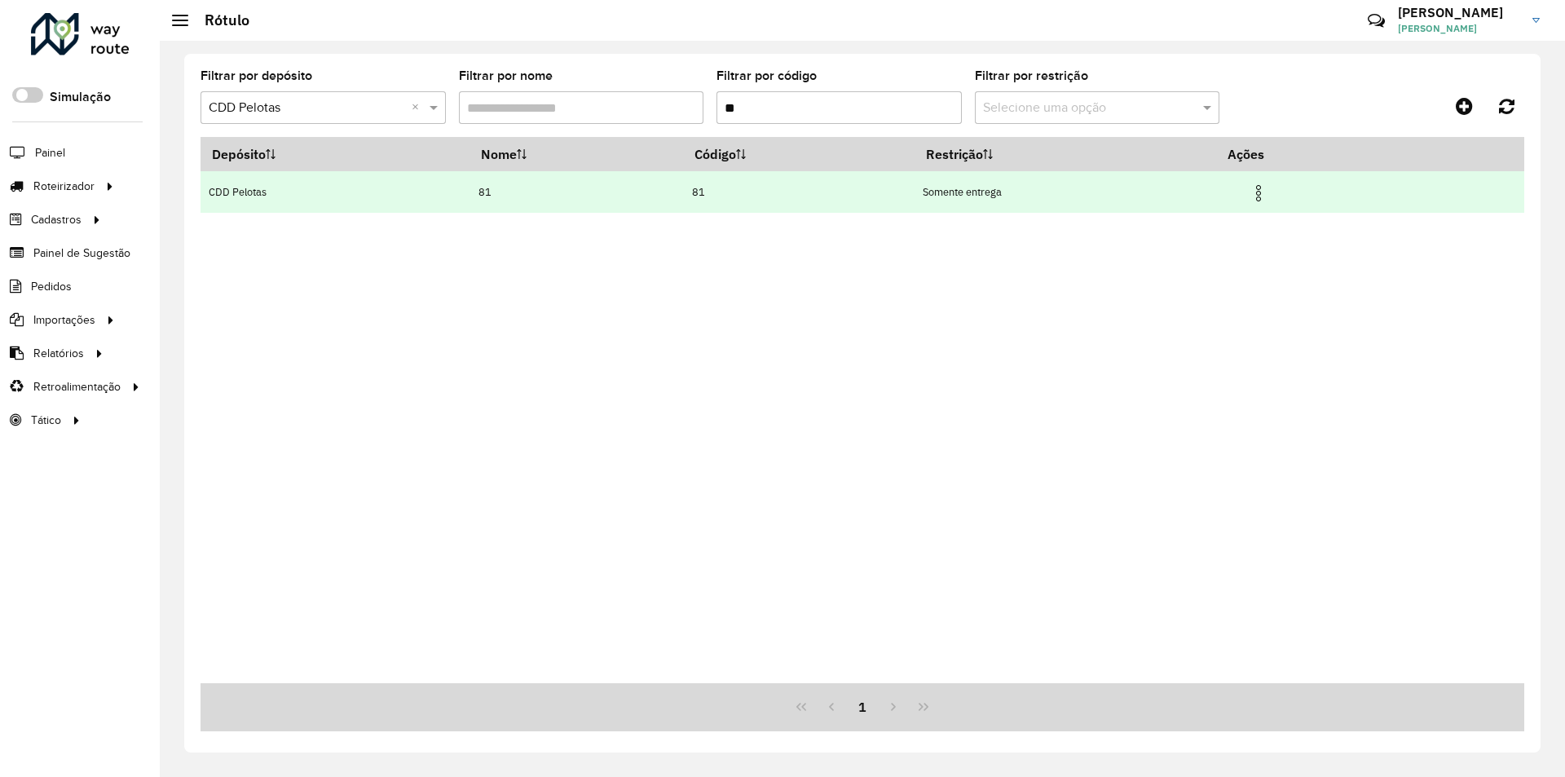
type input "**"
drag, startPoint x: 1267, startPoint y: 191, endPoint x: 1271, endPoint y: 181, distance: 10.3
click at [1268, 191] on img at bounding box center [1259, 193] width 20 height 20
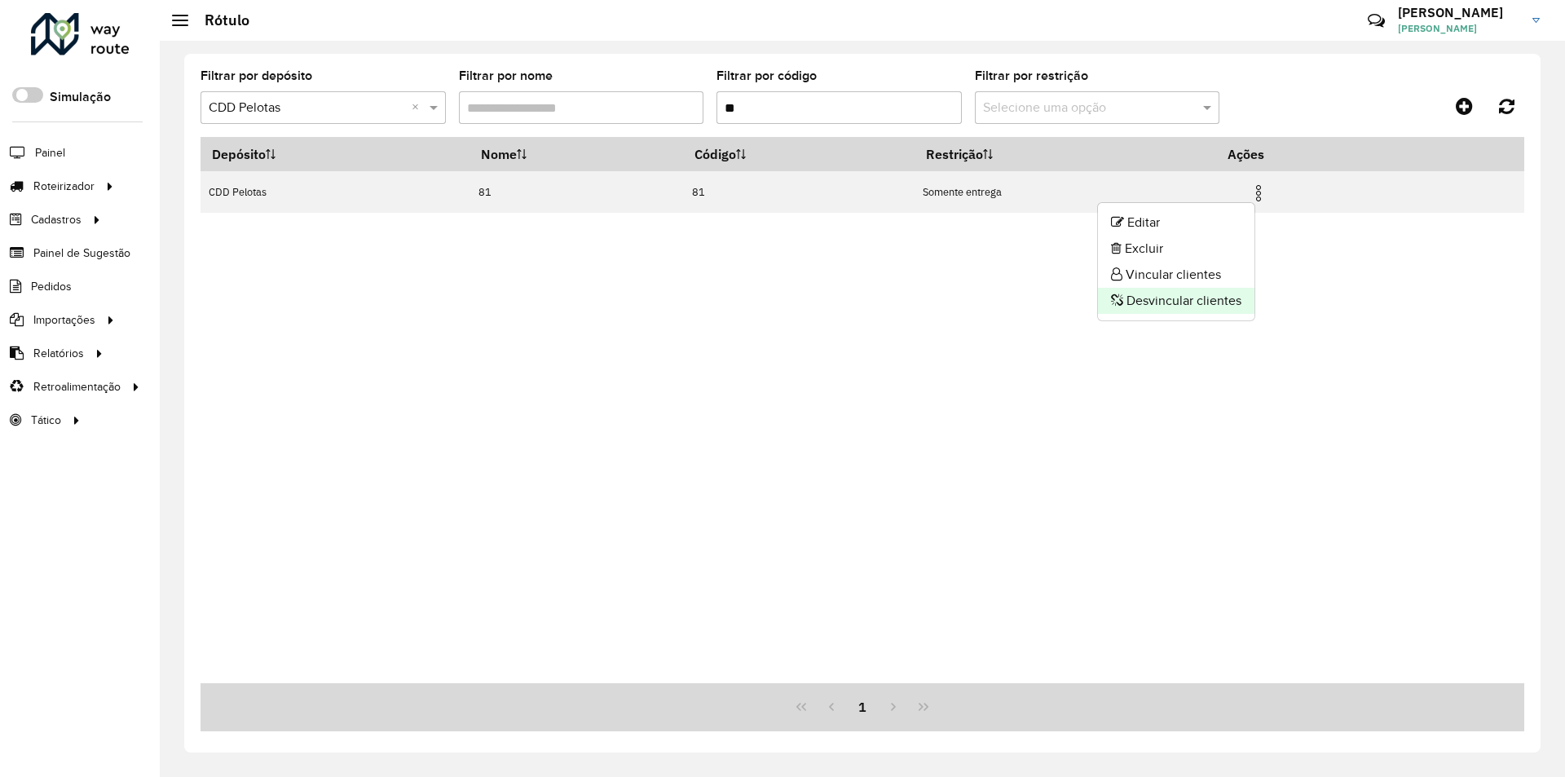
click at [1188, 295] on li "Desvincular clientes" at bounding box center [1176, 301] width 156 height 26
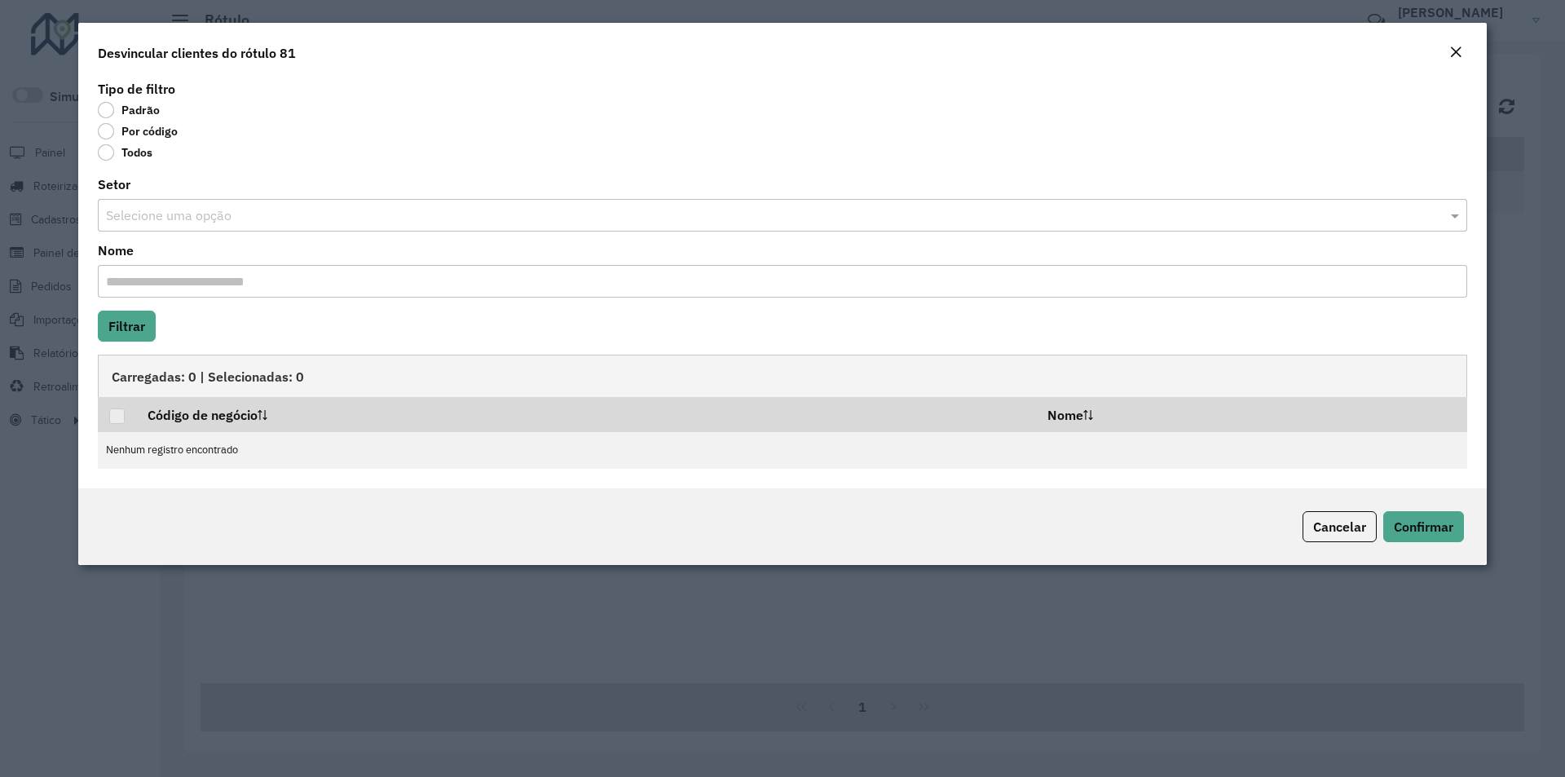
click at [134, 130] on label "Por código" at bounding box center [138, 131] width 80 height 16
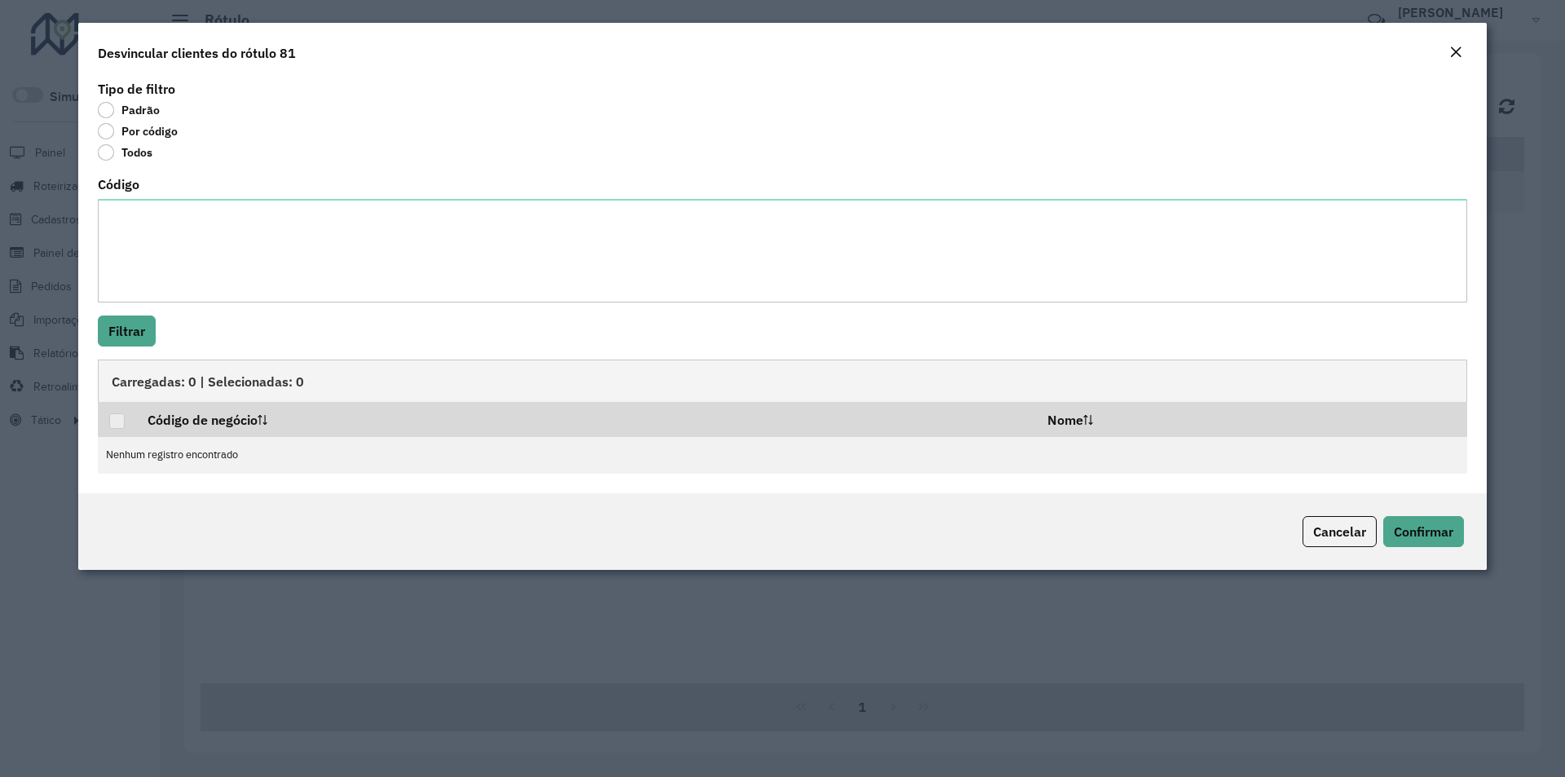
click at [115, 160] on div "Todos" at bounding box center [782, 156] width 1369 height 20
click at [110, 152] on label "Todos" at bounding box center [125, 152] width 55 height 16
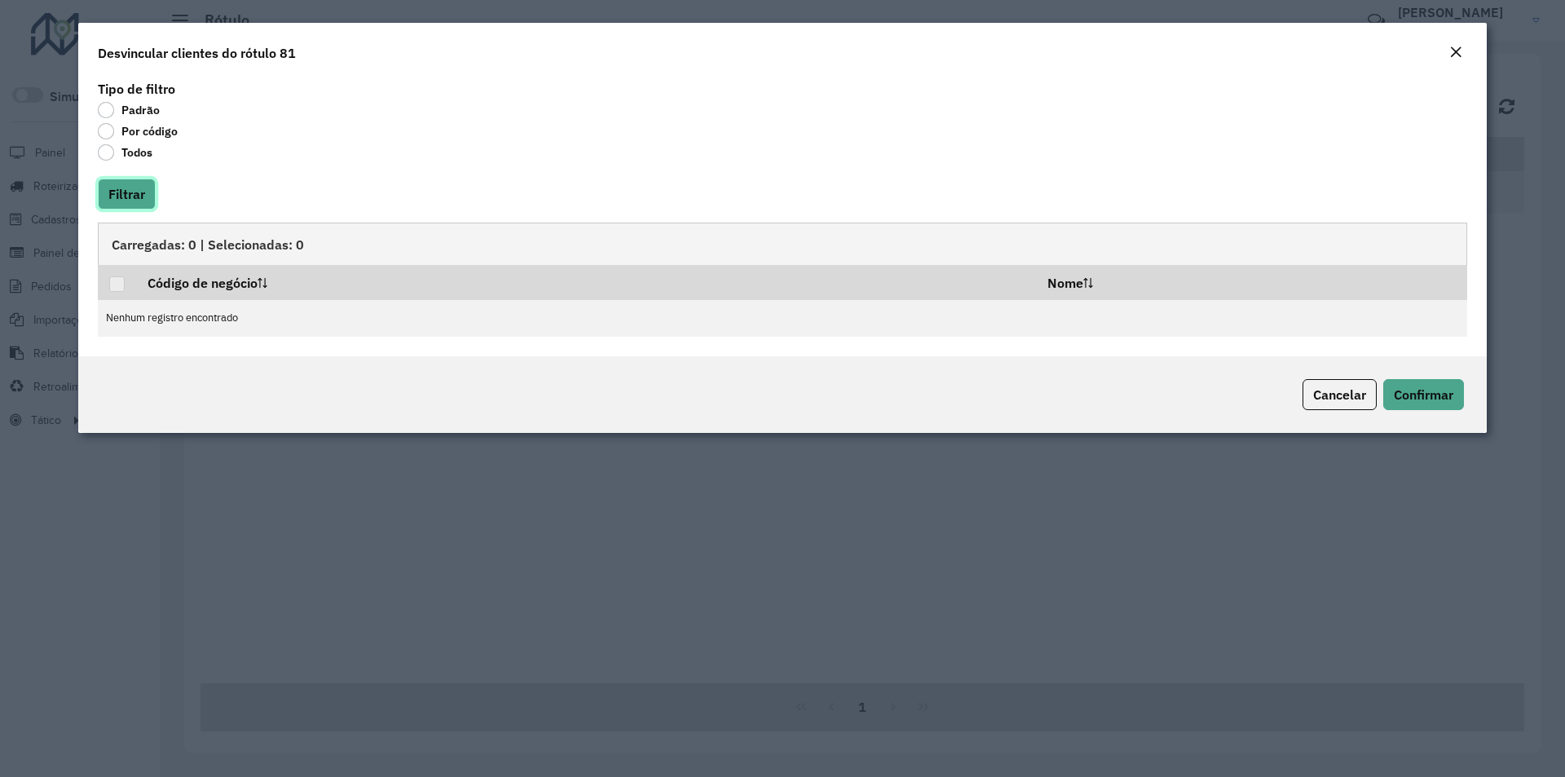
click at [126, 189] on button "Filtrar" at bounding box center [127, 194] width 58 height 31
click at [124, 197] on button "Filtrar" at bounding box center [127, 194] width 58 height 31
click at [1338, 389] on span "Cancelar" at bounding box center [1339, 394] width 53 height 16
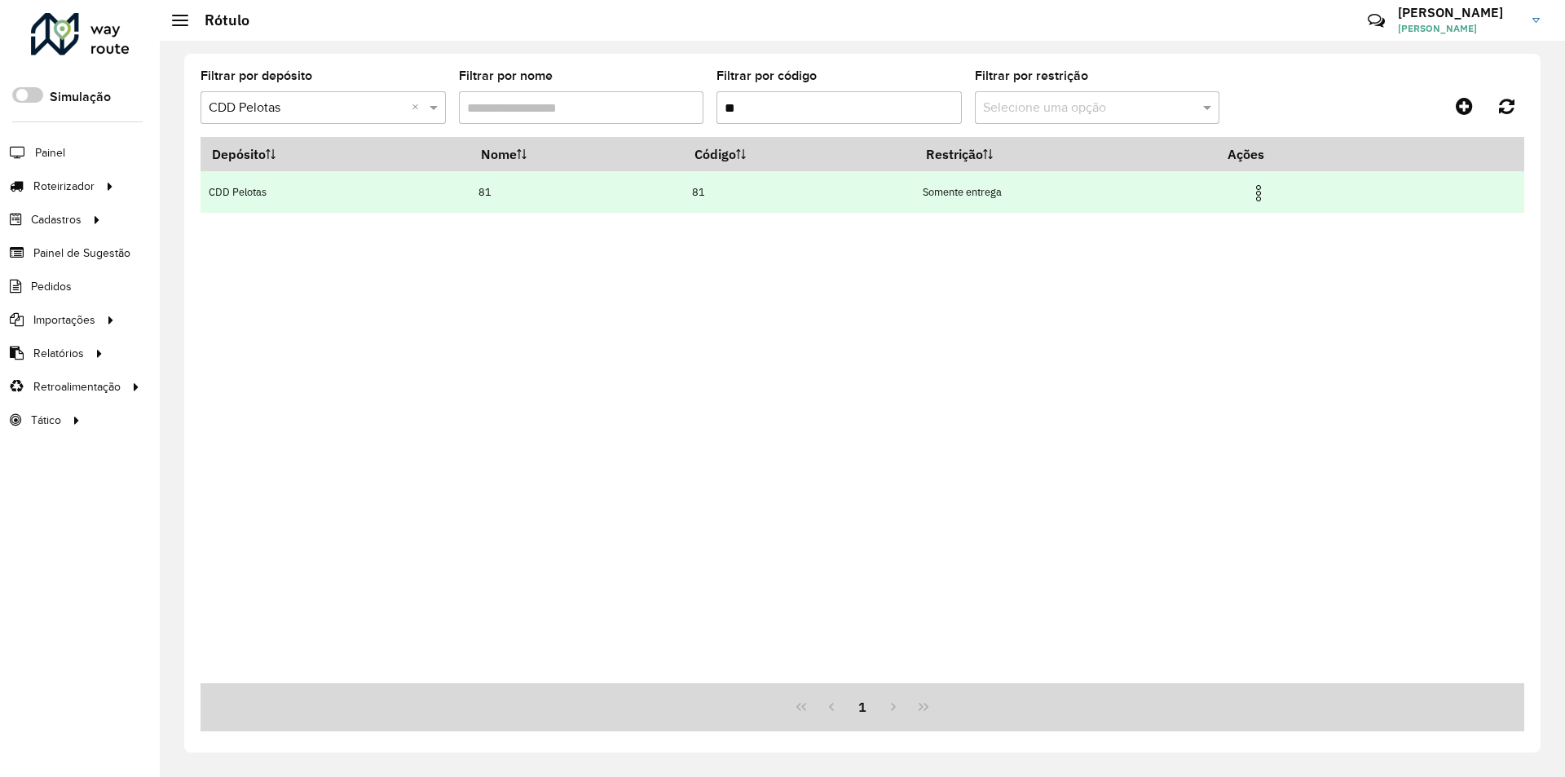
click at [1265, 193] on img at bounding box center [1259, 193] width 20 height 20
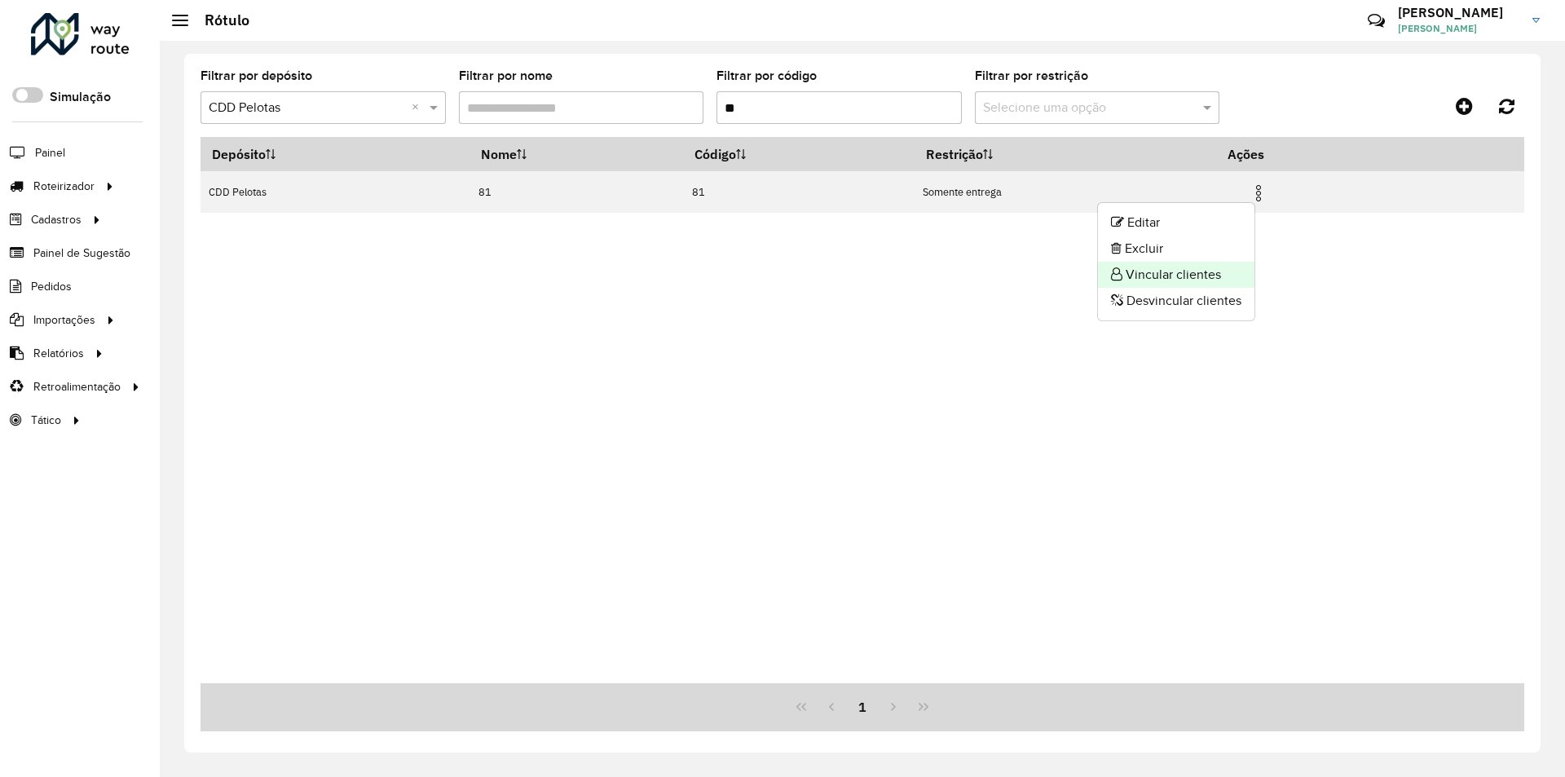
click at [1146, 275] on li "Vincular clientes" at bounding box center [1176, 275] width 156 height 26
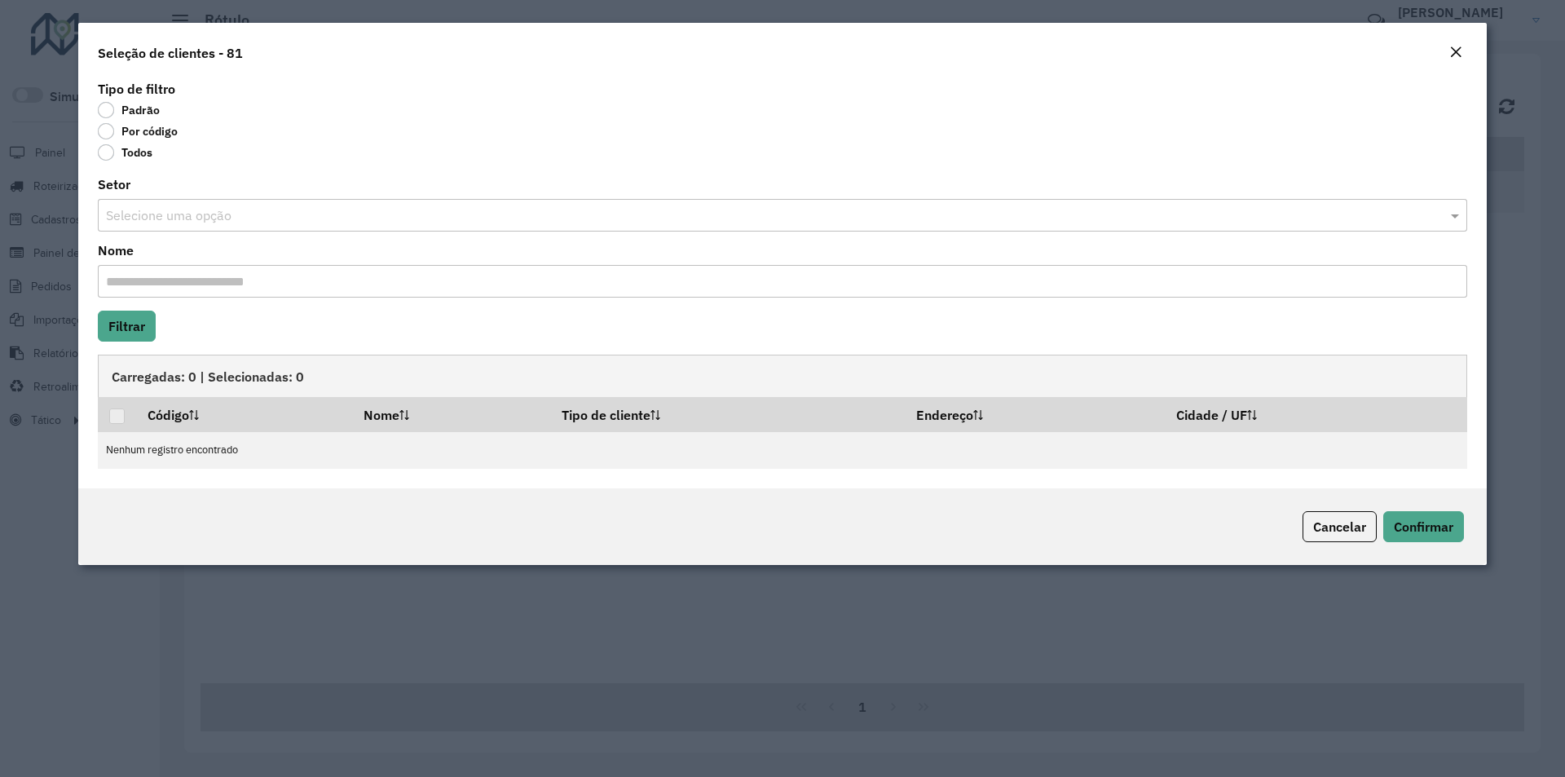
click at [120, 138] on label "Por código" at bounding box center [138, 131] width 80 height 16
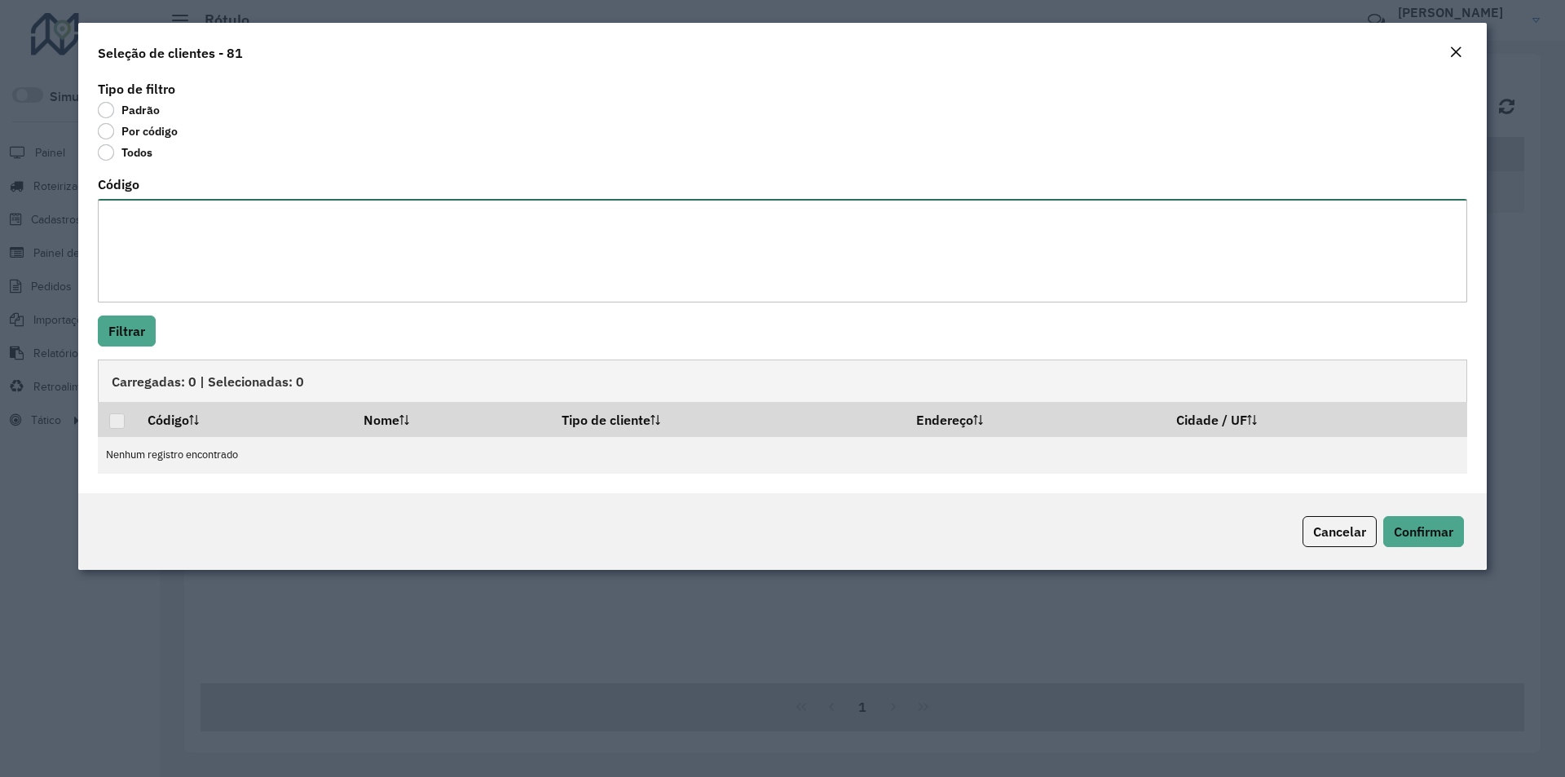
click at [146, 214] on textarea "Código" at bounding box center [782, 251] width 1369 height 104
paste textarea "***** ***** ***** ***** ***** ***** ***** *****"
type textarea "***** ***** ***** ***** ***** ***** ***** *****"
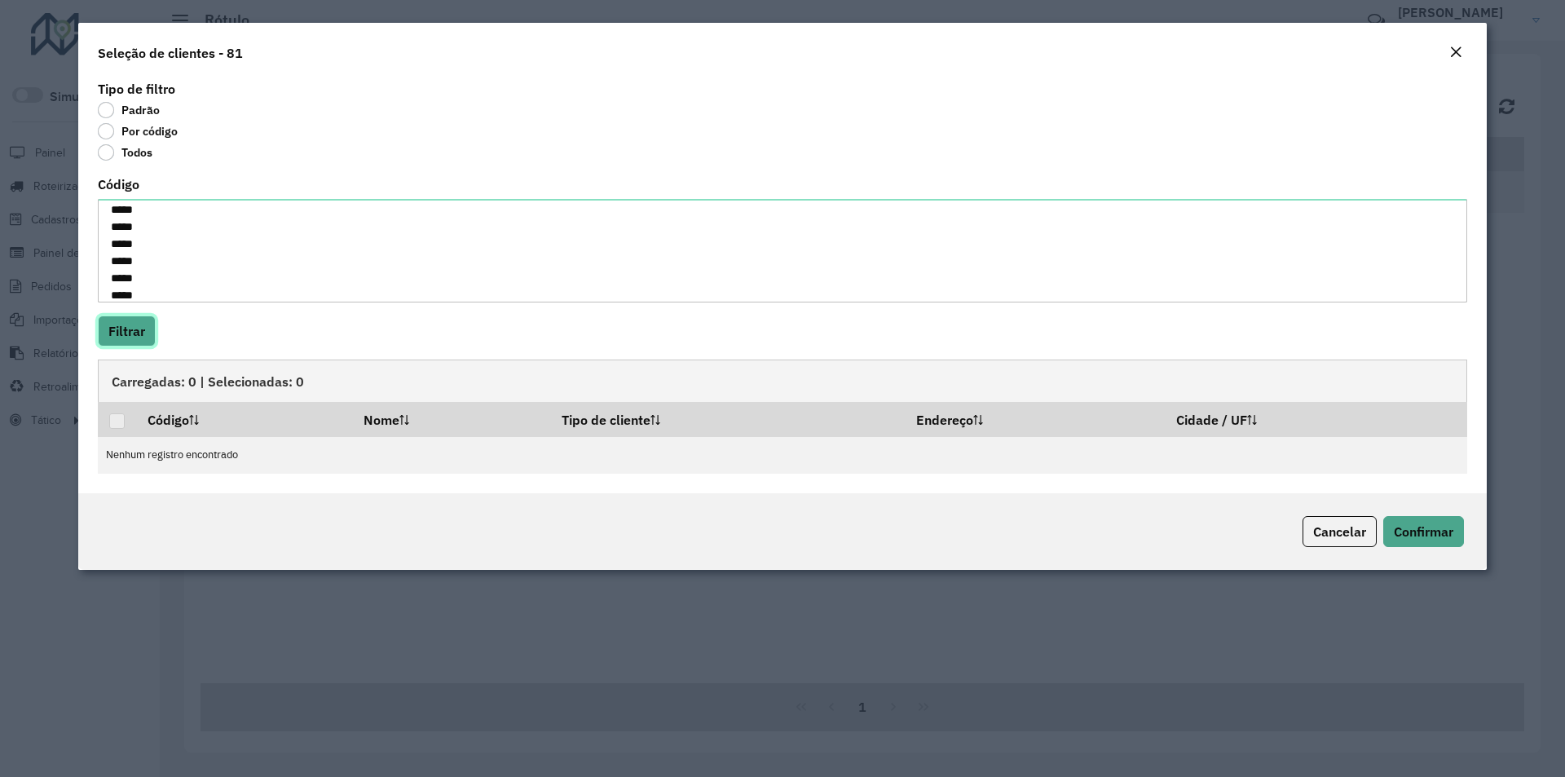
click at [135, 330] on button "Filtrar" at bounding box center [127, 330] width 58 height 31
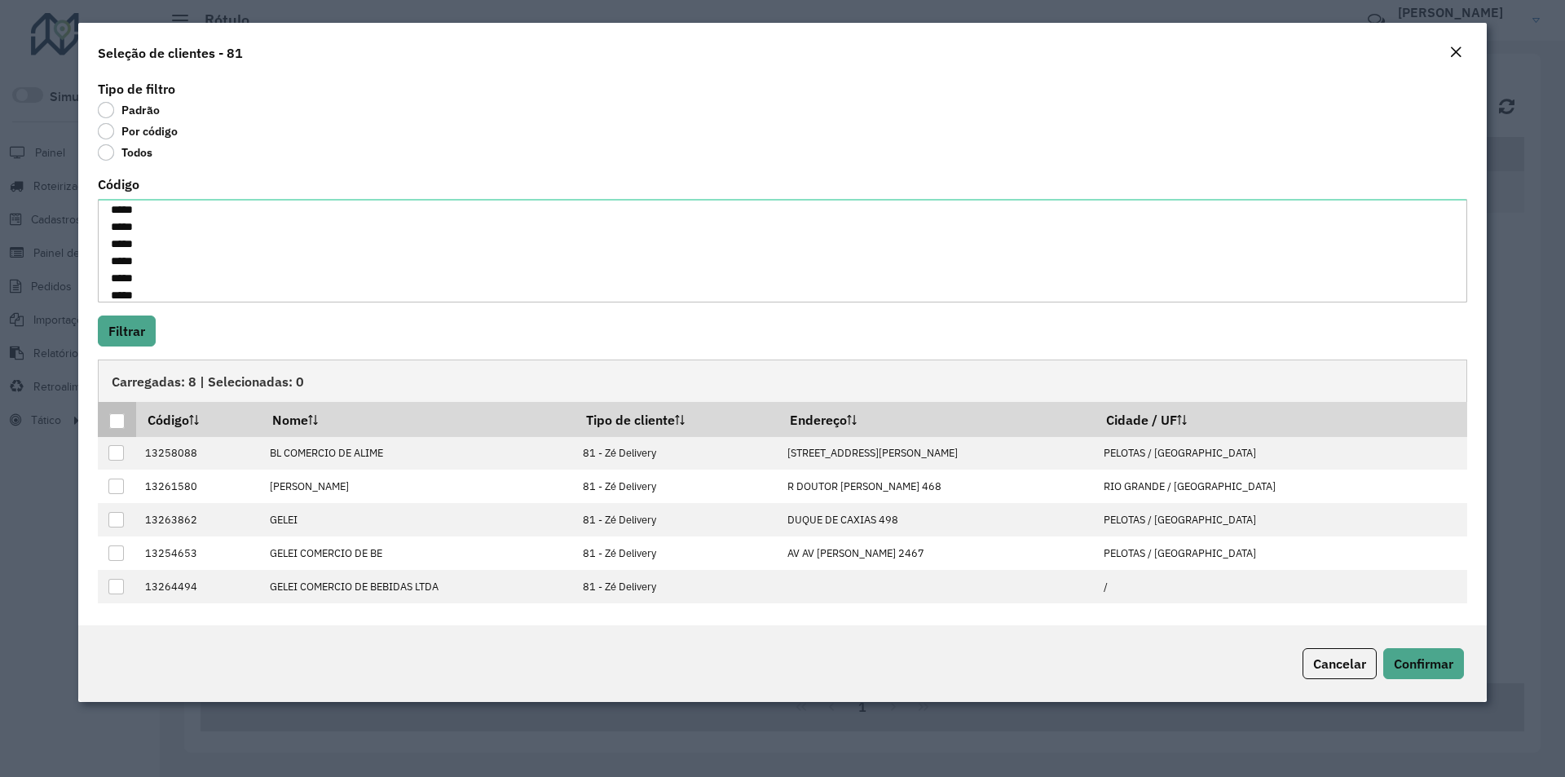
click at [115, 421] on div at bounding box center [116, 420] width 15 height 15
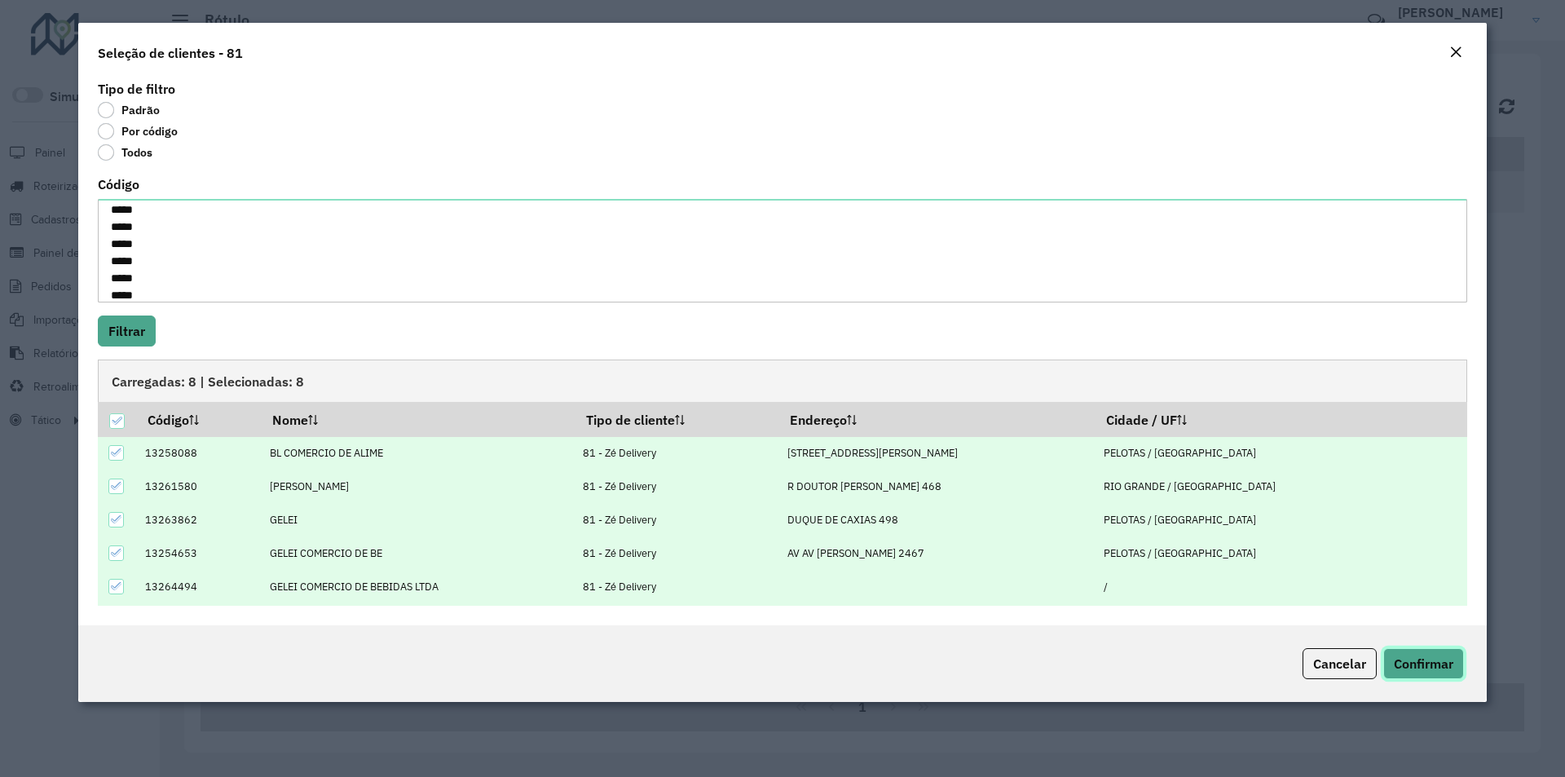
click at [1415, 659] on span "Confirmar" at bounding box center [1424, 663] width 60 height 16
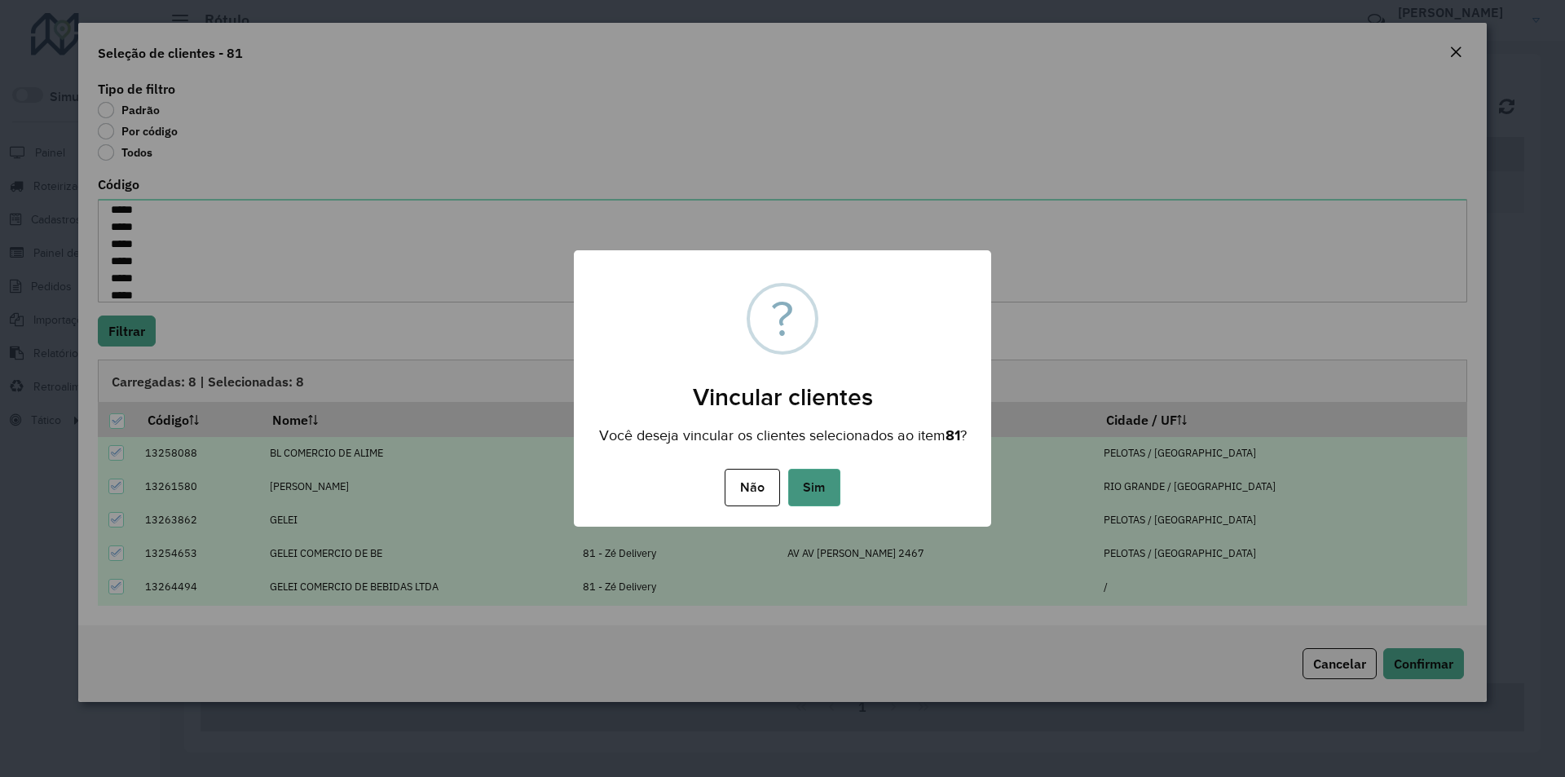
click at [825, 496] on button "Sim" at bounding box center [814, 487] width 52 height 37
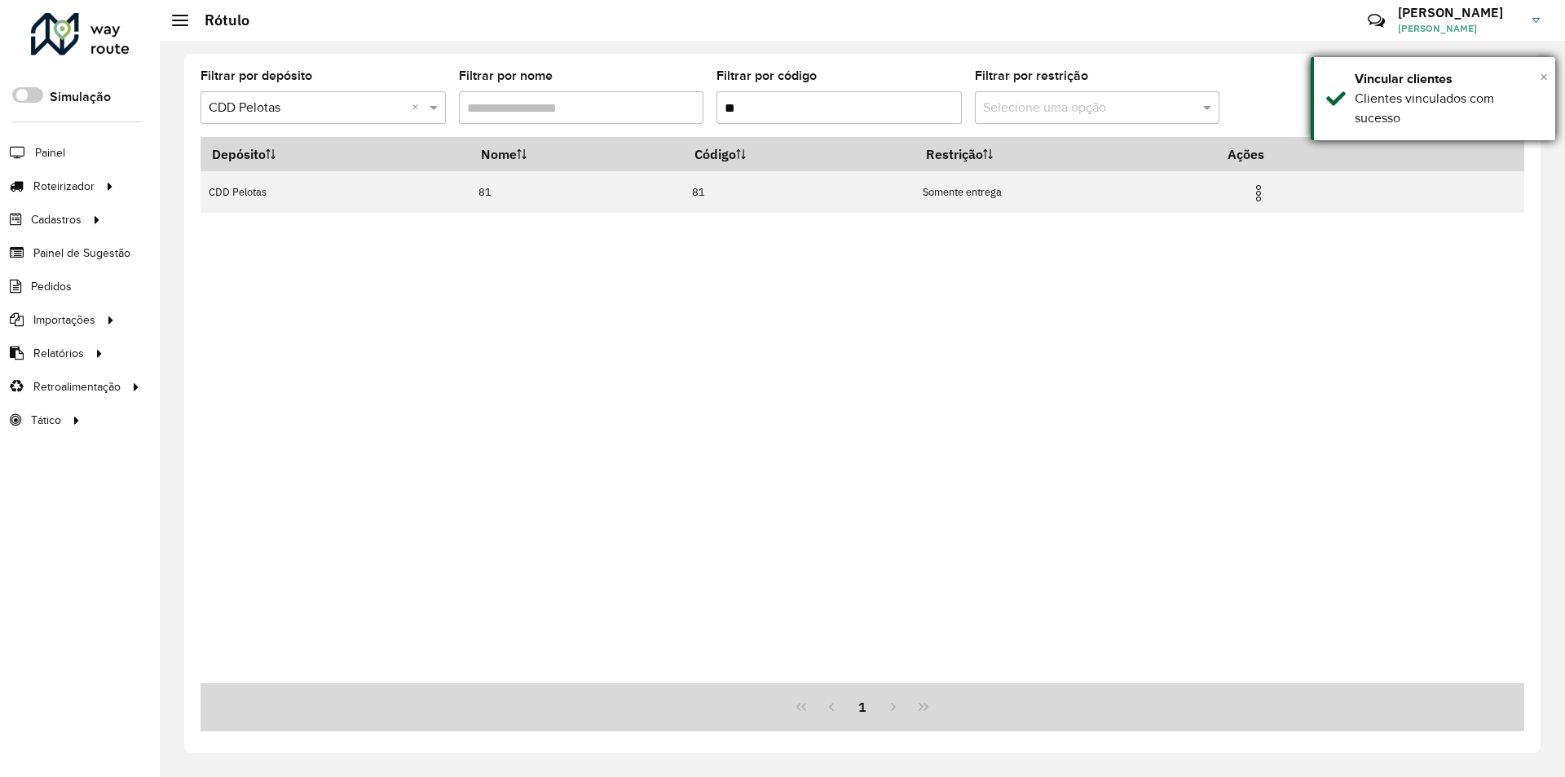
click at [1546, 77] on span "×" at bounding box center [1544, 77] width 8 height 18
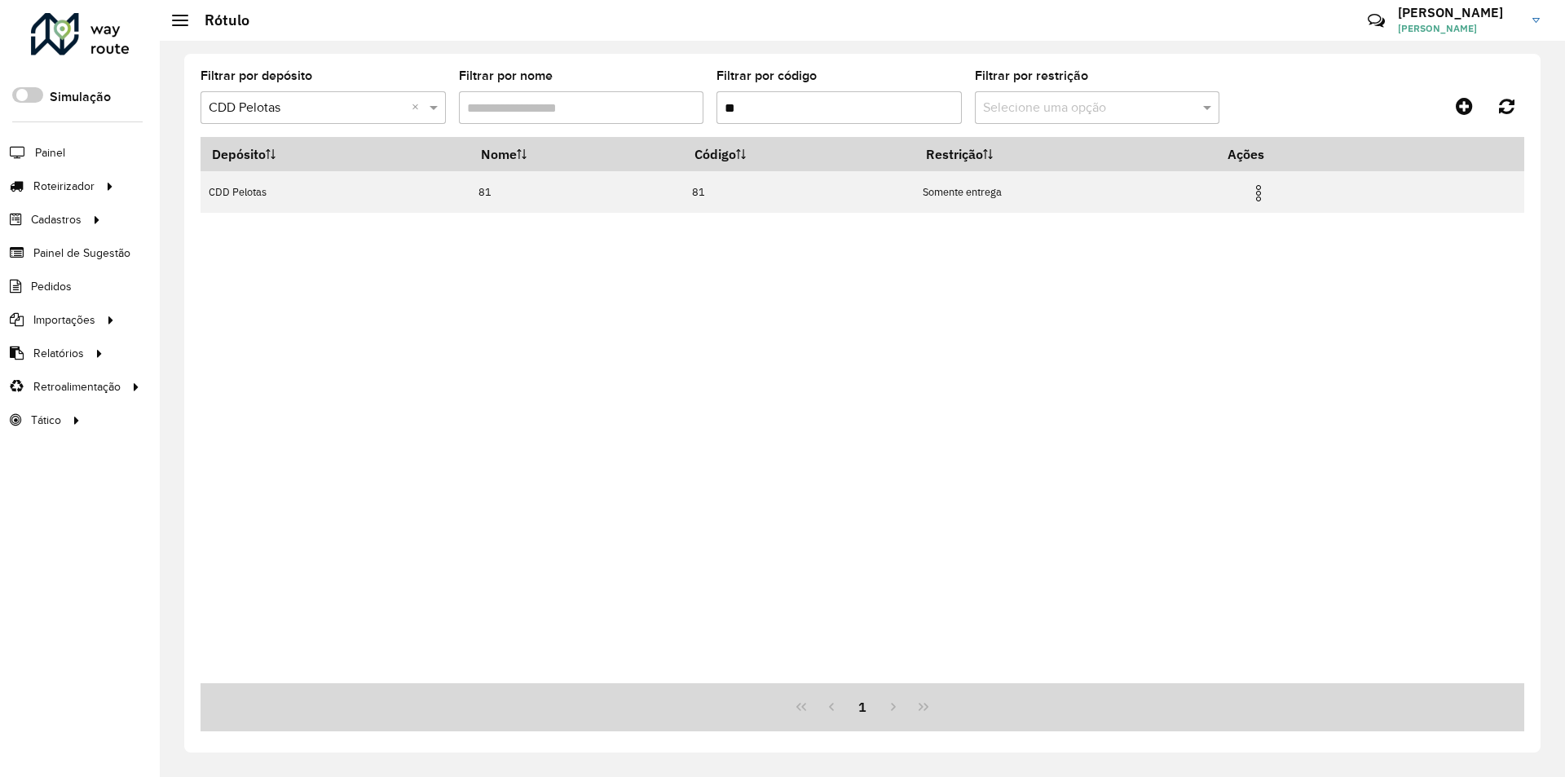
click at [274, 115] on input "text" at bounding box center [307, 109] width 196 height 20
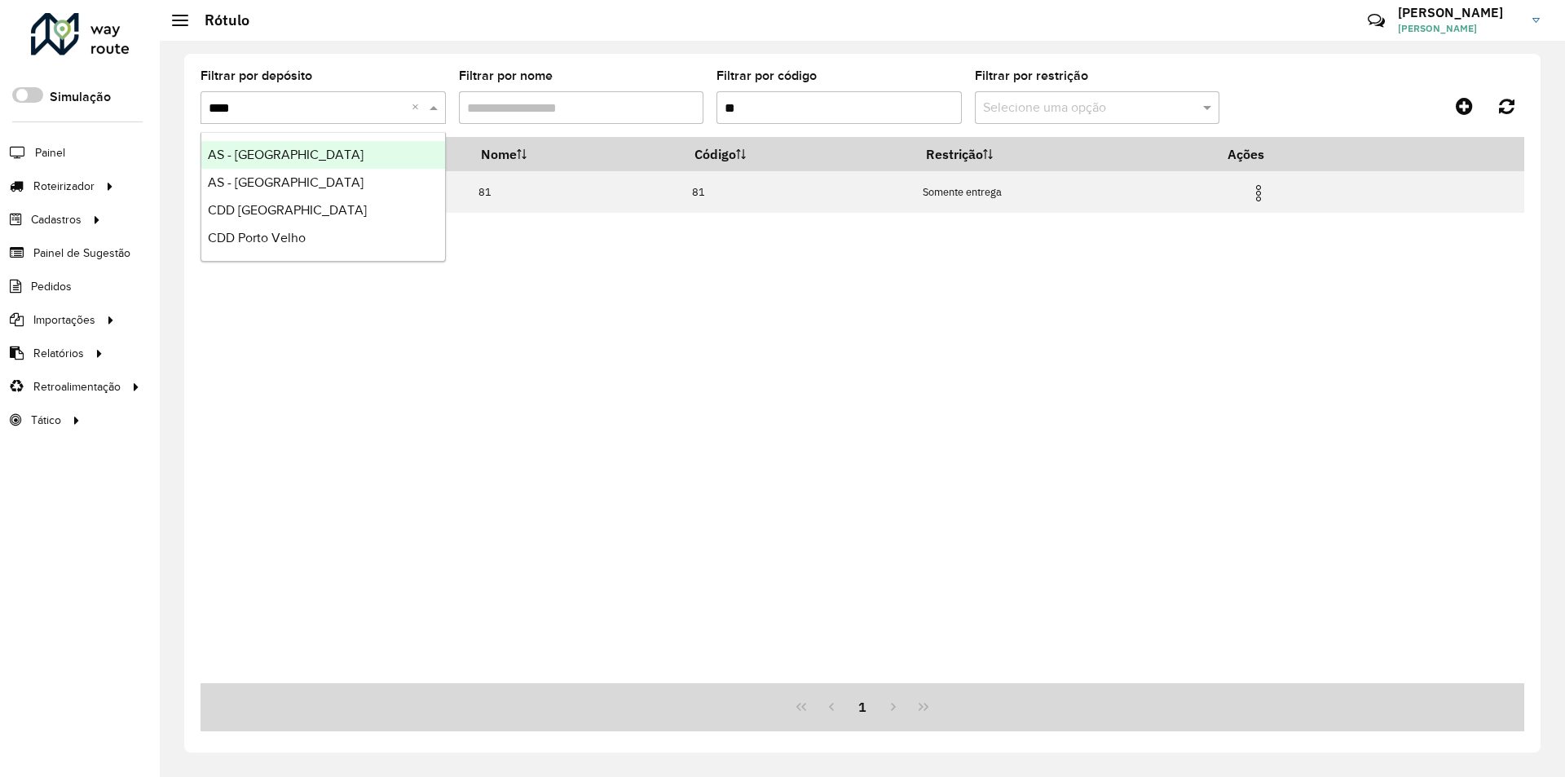
type input "*****"
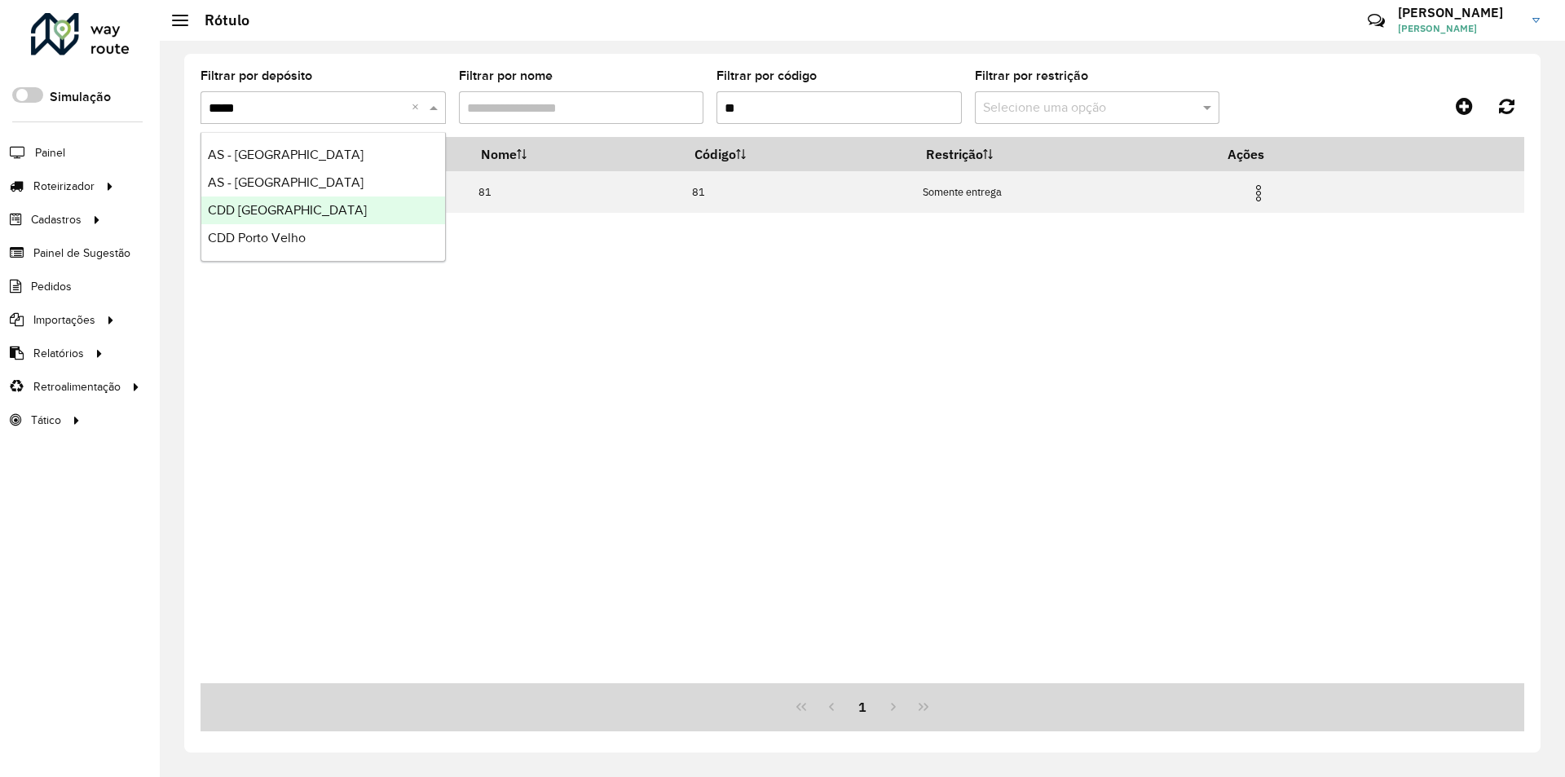
click at [295, 211] on span "CDD Porto Alegre" at bounding box center [287, 210] width 159 height 14
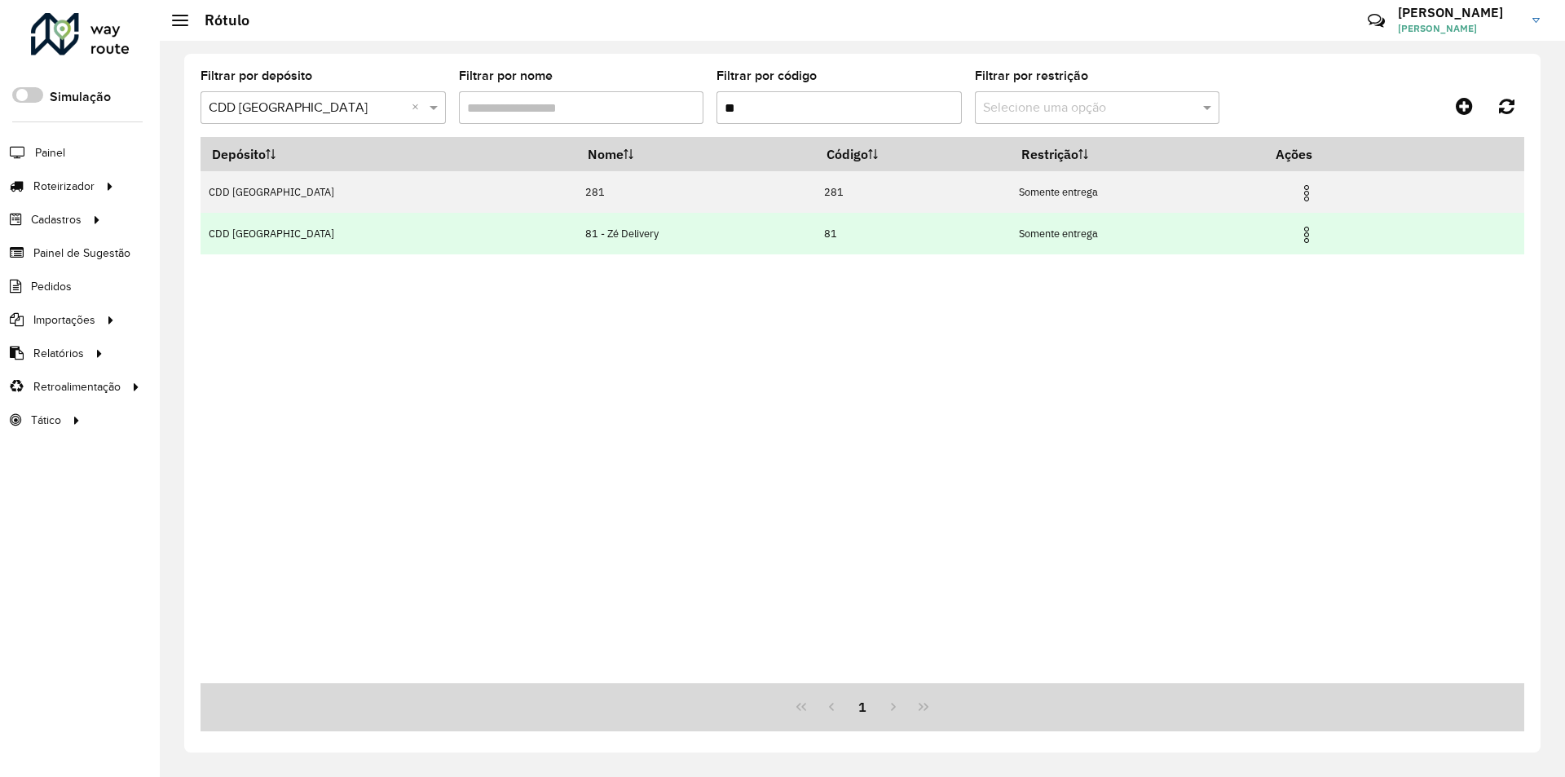
click at [1297, 229] on img at bounding box center [1307, 235] width 20 height 20
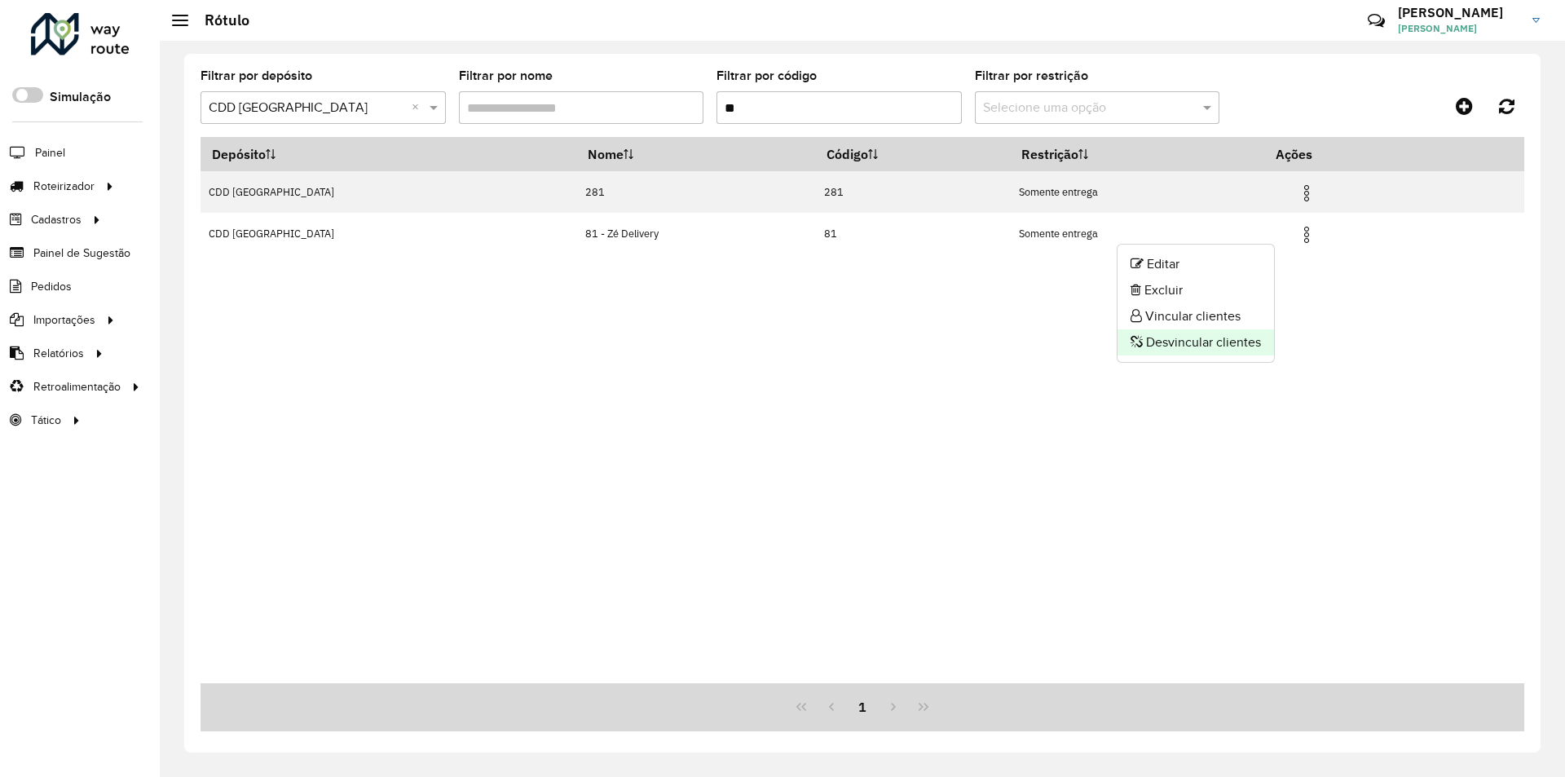
click at [1193, 339] on li "Desvincular clientes" at bounding box center [1196, 342] width 156 height 26
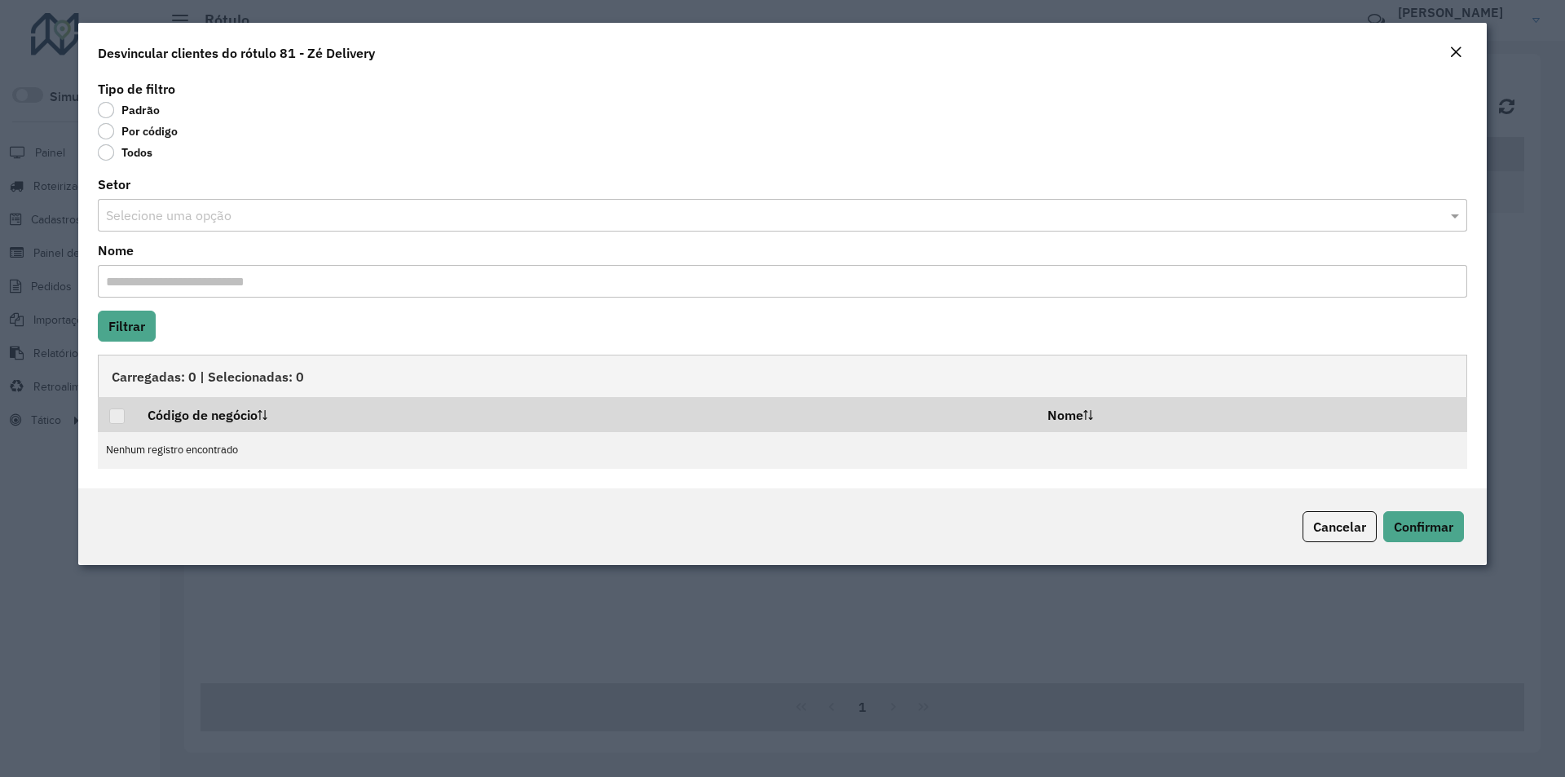
click at [130, 134] on label "Por código" at bounding box center [138, 131] width 80 height 16
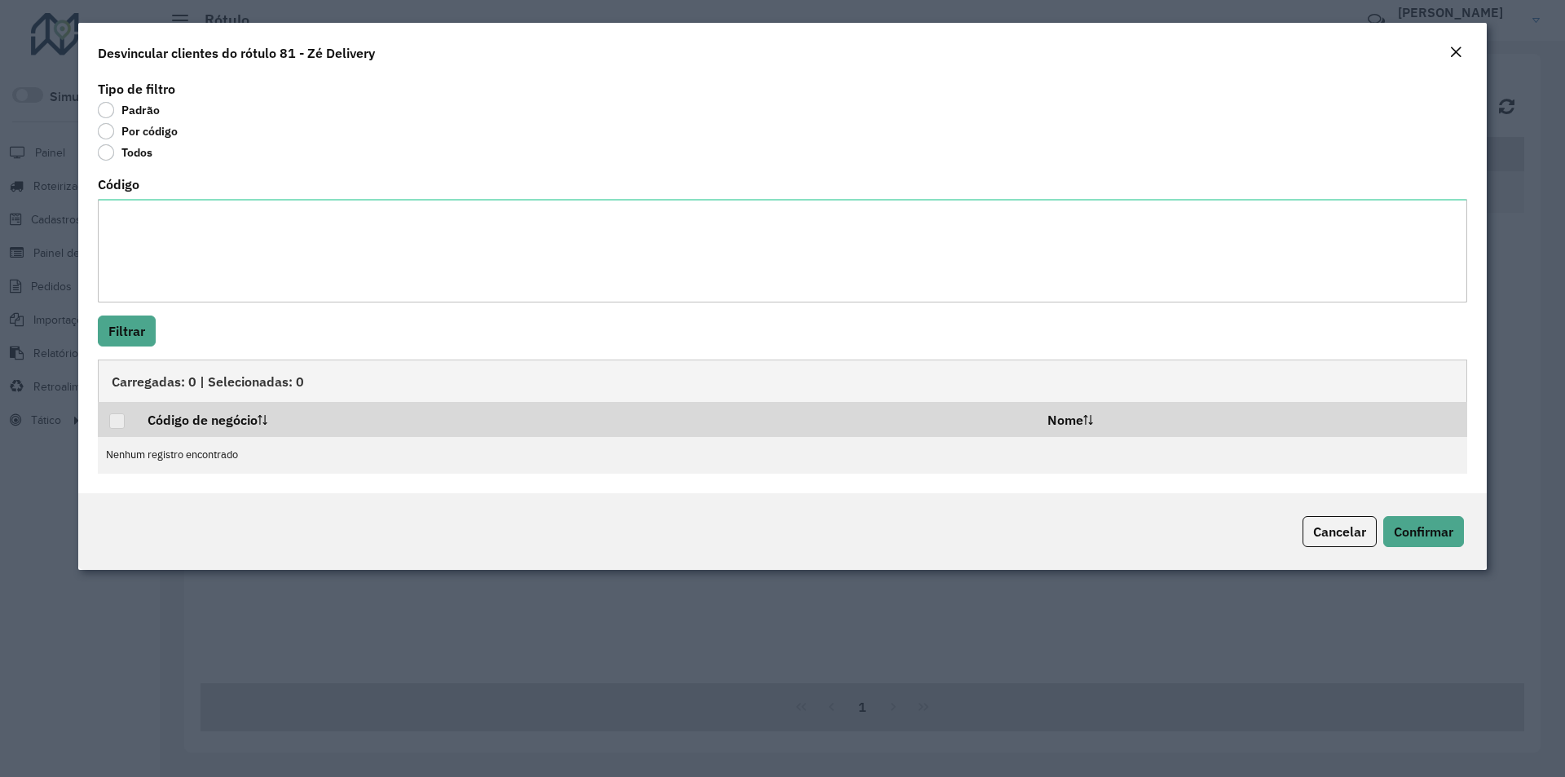
click at [135, 154] on label "Todos" at bounding box center [125, 152] width 55 height 16
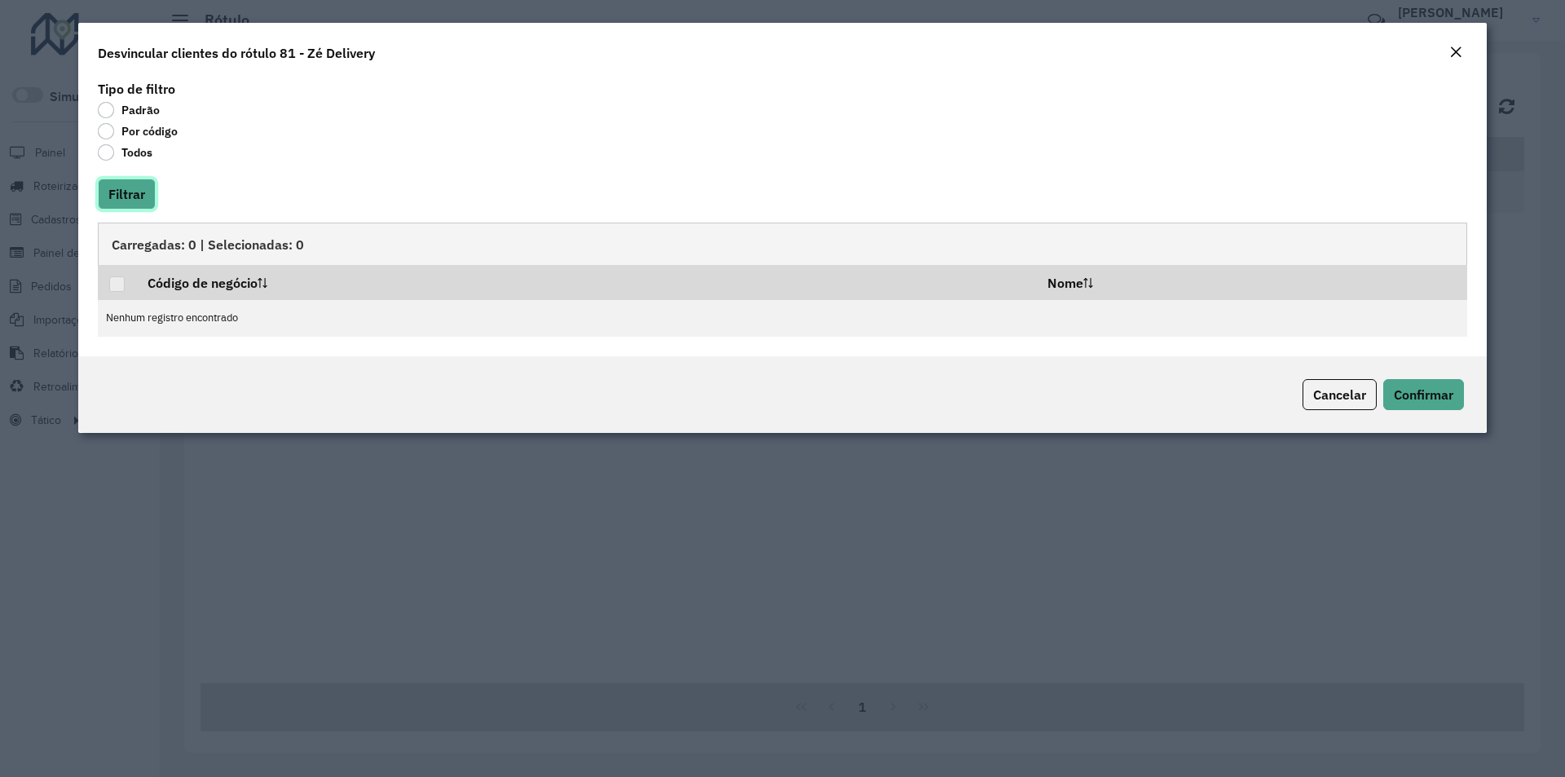
click at [134, 196] on button "Filtrar" at bounding box center [127, 194] width 58 height 31
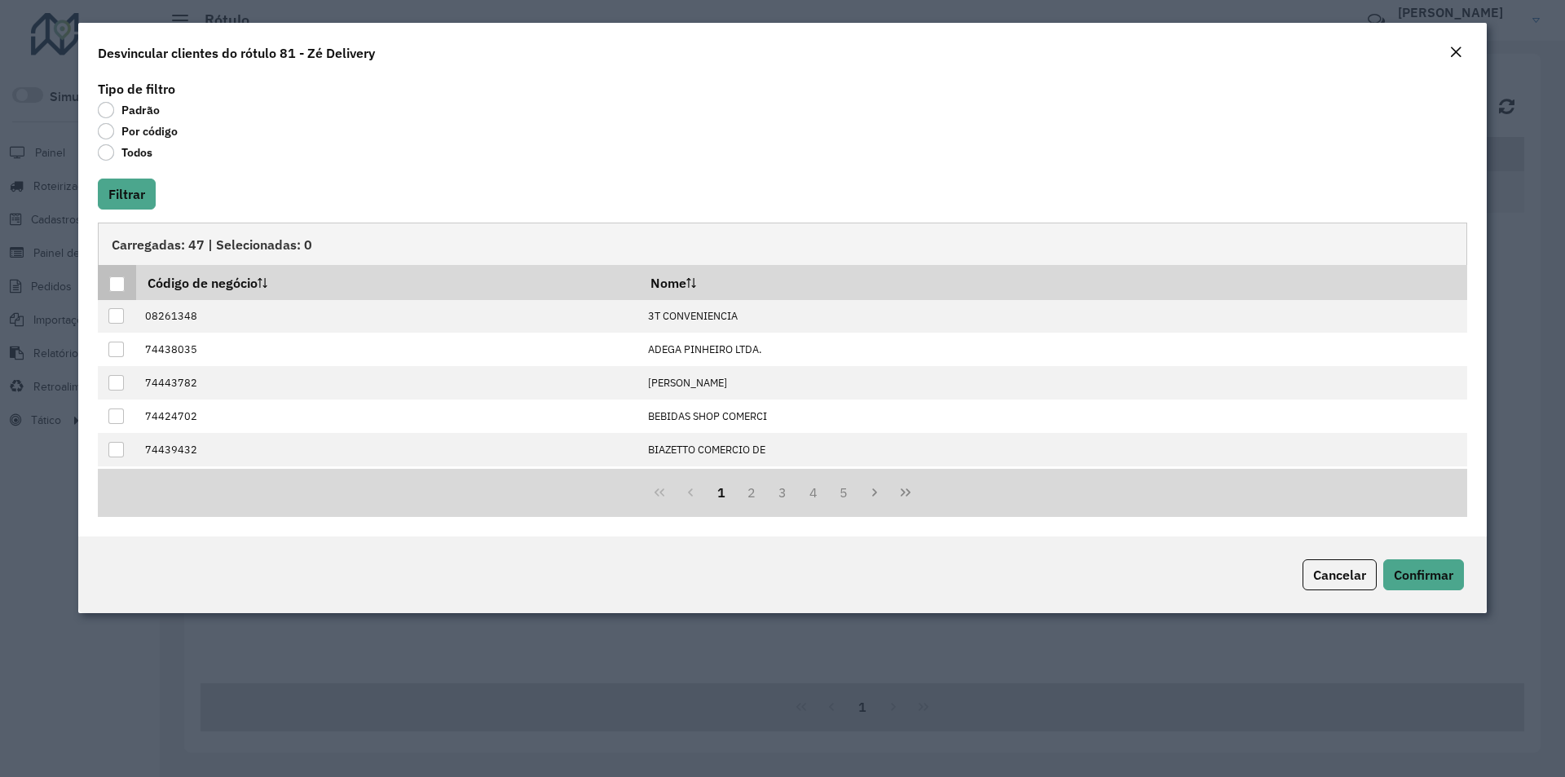
click at [120, 280] on div at bounding box center [116, 283] width 15 height 15
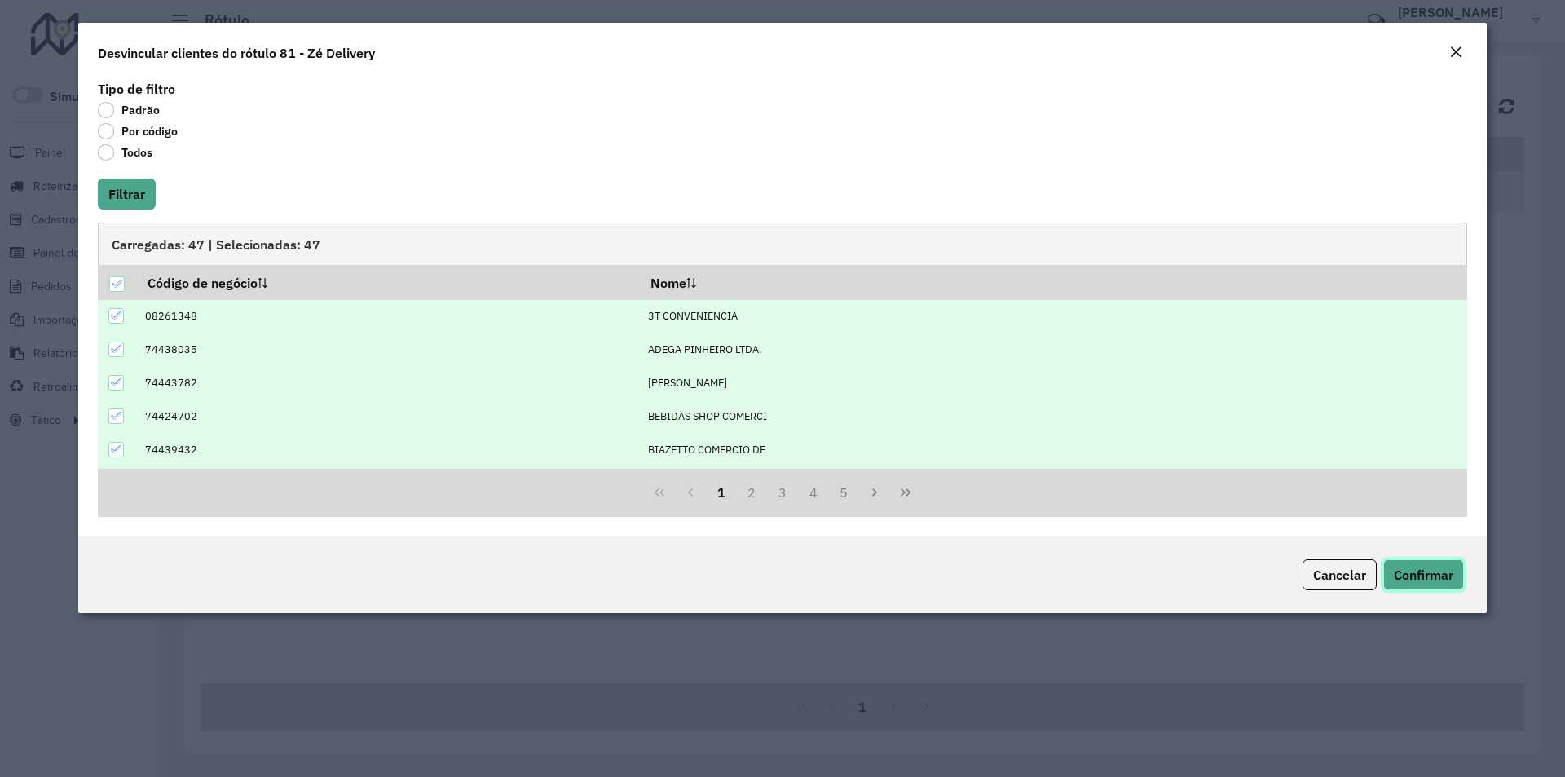
click at [1413, 566] on button "Confirmar" at bounding box center [1423, 574] width 81 height 31
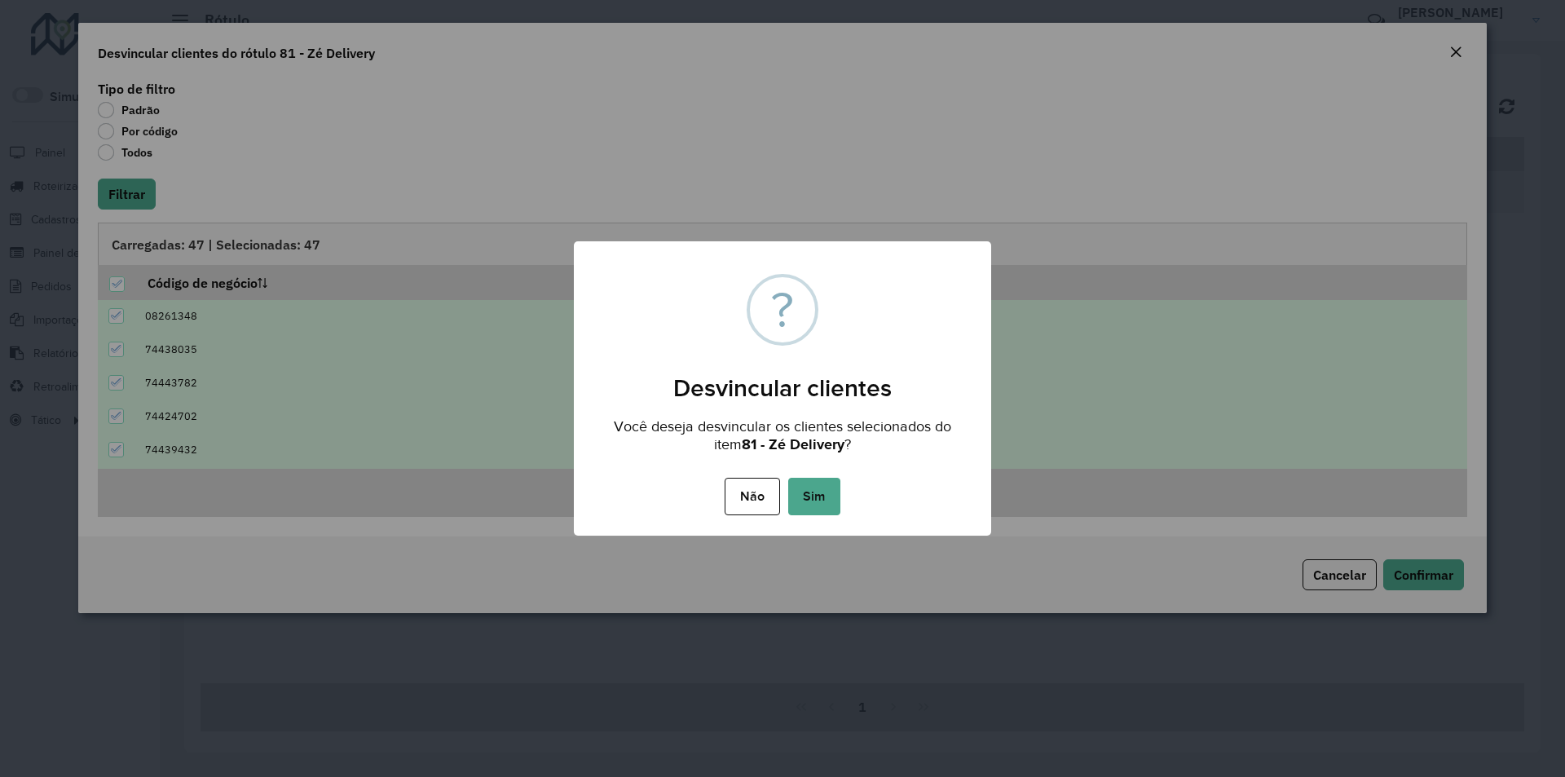
click at [803, 489] on button "Sim" at bounding box center [814, 496] width 52 height 37
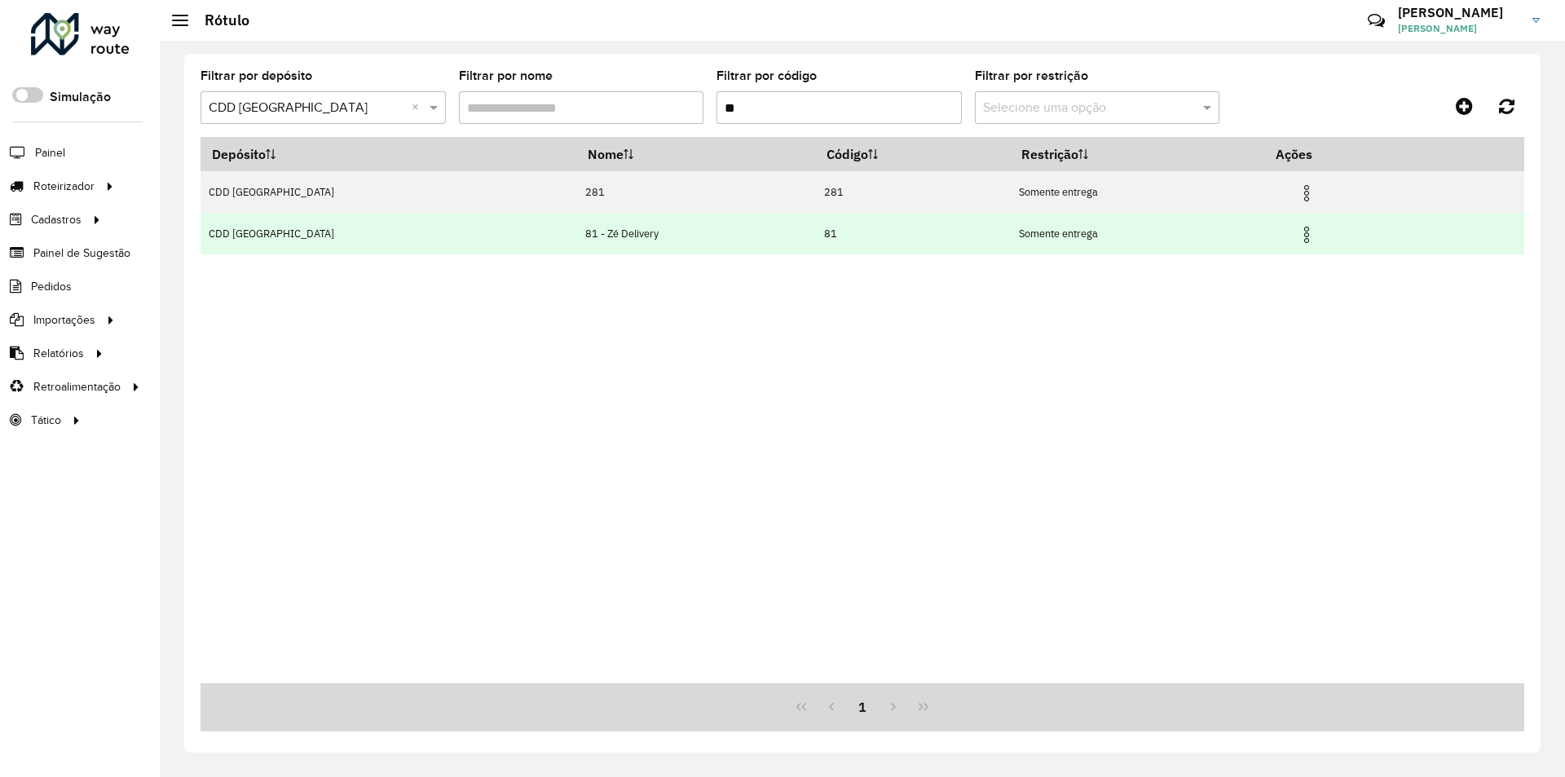
click at [1297, 232] on img at bounding box center [1307, 235] width 20 height 20
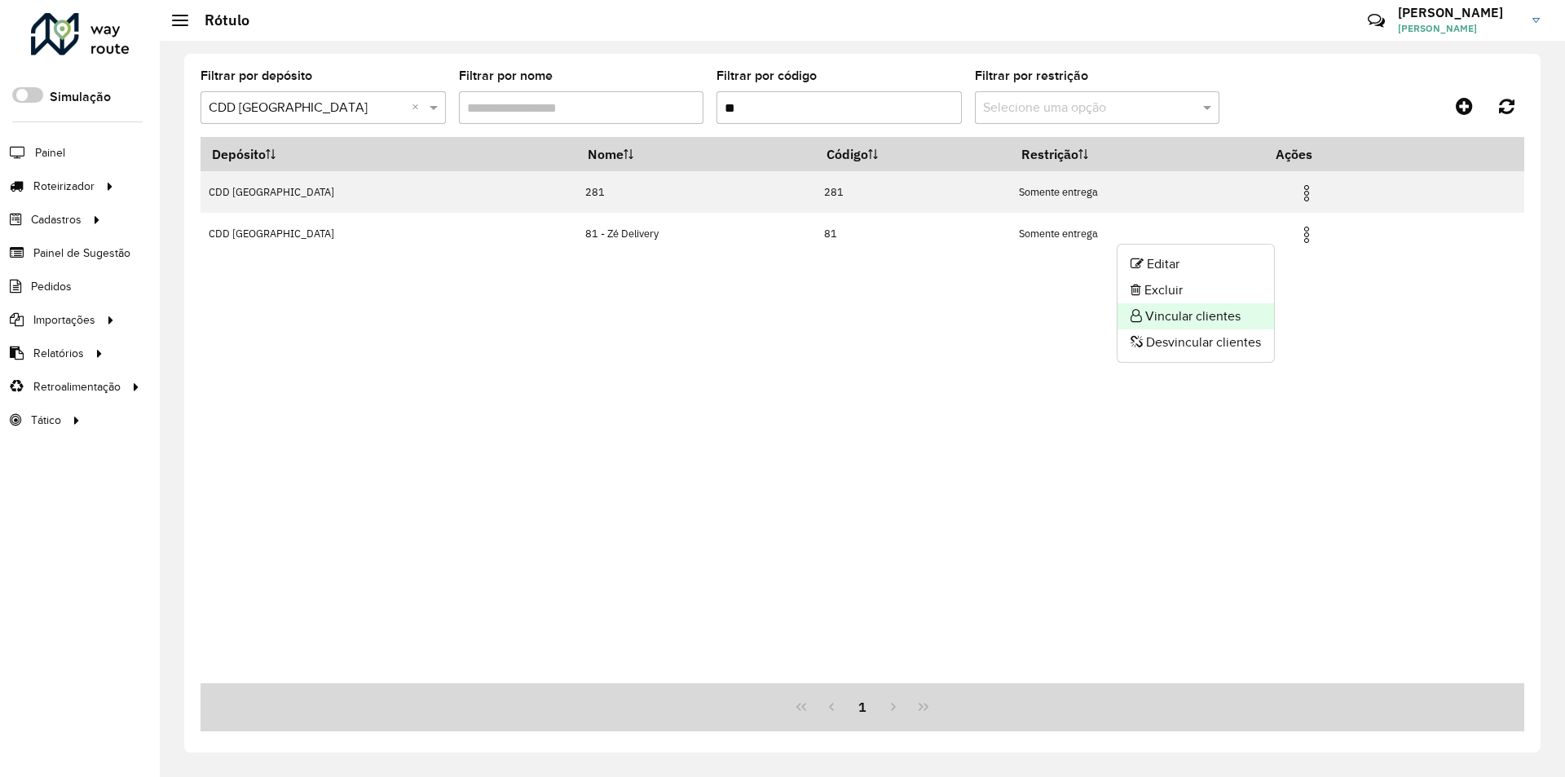
click at [1171, 317] on li "Vincular clientes" at bounding box center [1196, 316] width 156 height 26
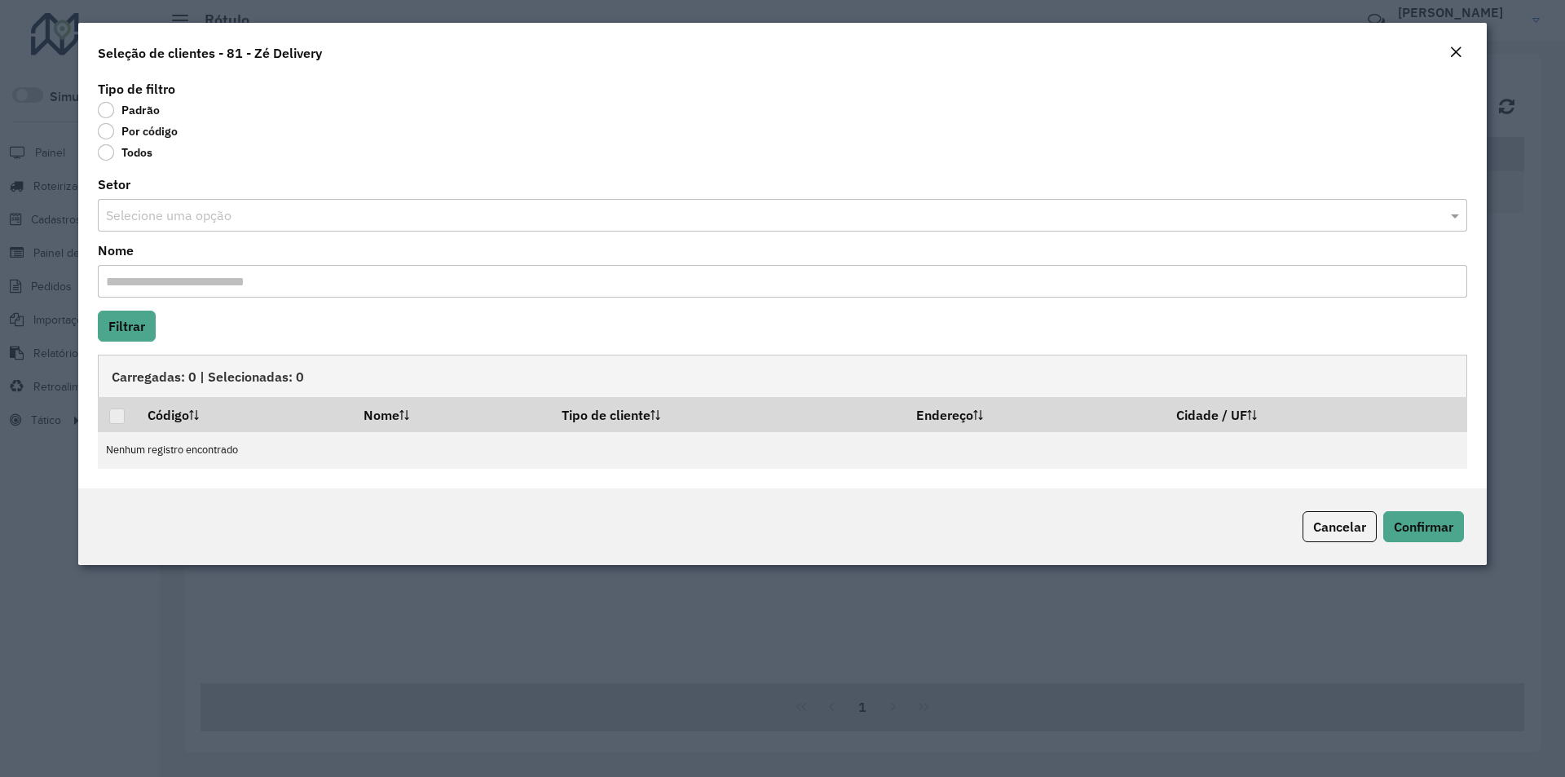
click at [144, 129] on label "Por código" at bounding box center [138, 131] width 80 height 16
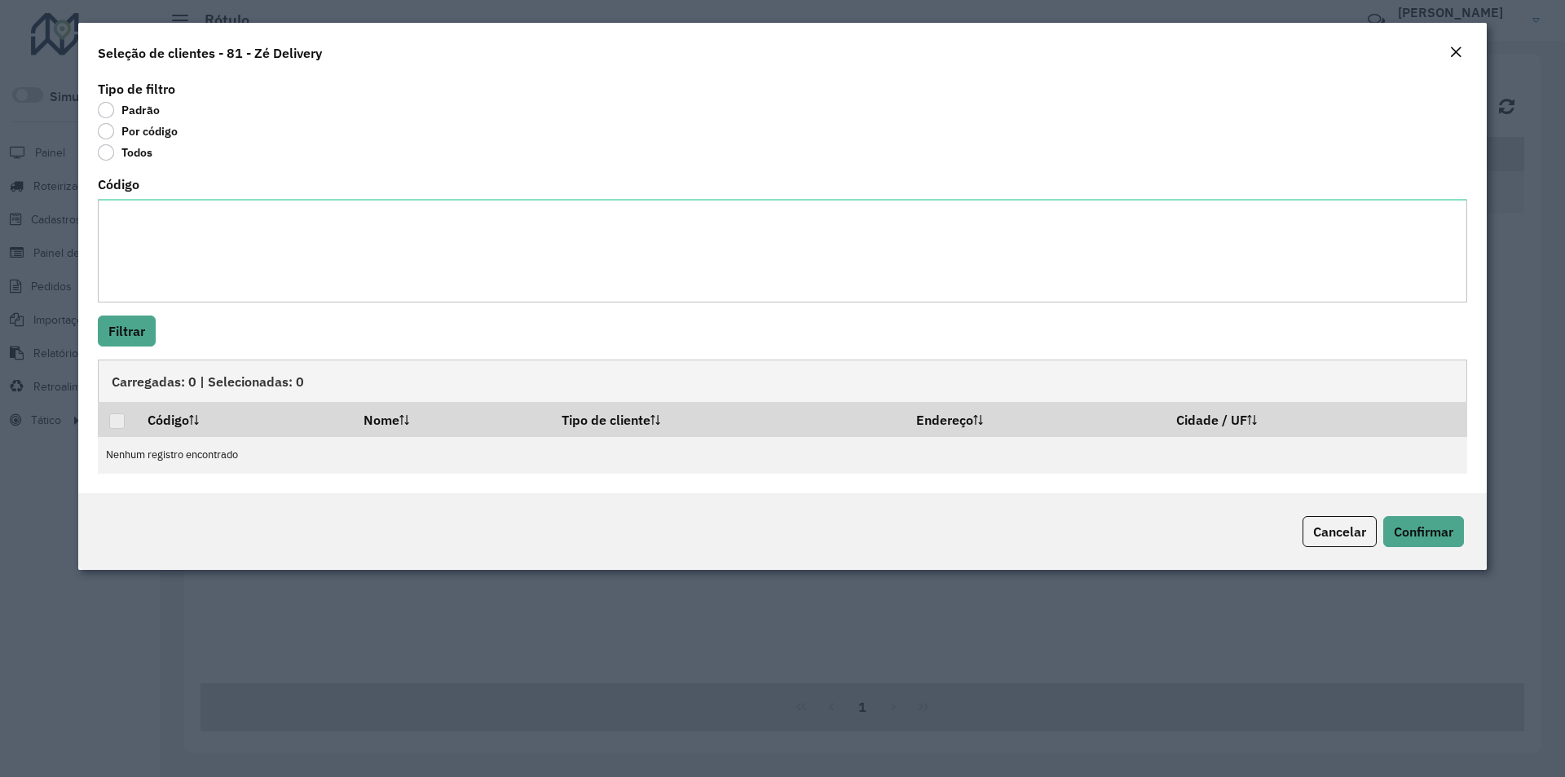
click at [173, 198] on div "Código" at bounding box center [782, 241] width 1369 height 124
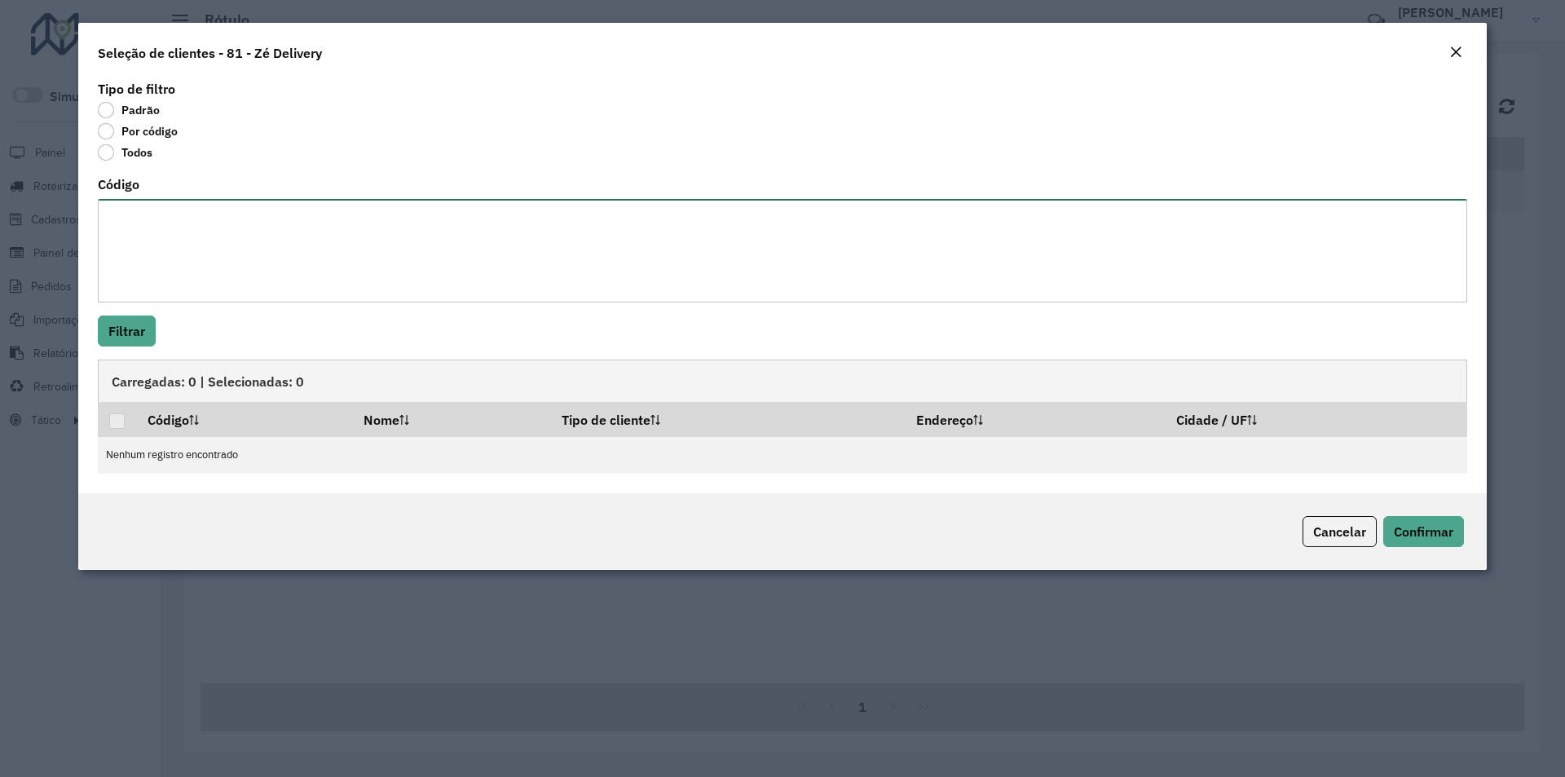
drag, startPoint x: 175, startPoint y: 202, endPoint x: 185, endPoint y: 205, distance: 10.1
click at [176, 202] on textarea "Código" at bounding box center [782, 251] width 1369 height 104
paste textarea "******** ******** ******** ******** ******** ******** ******** ******** *******…"
type textarea "******** ******** ******** ******** ******** ******** ******** ******** *******…"
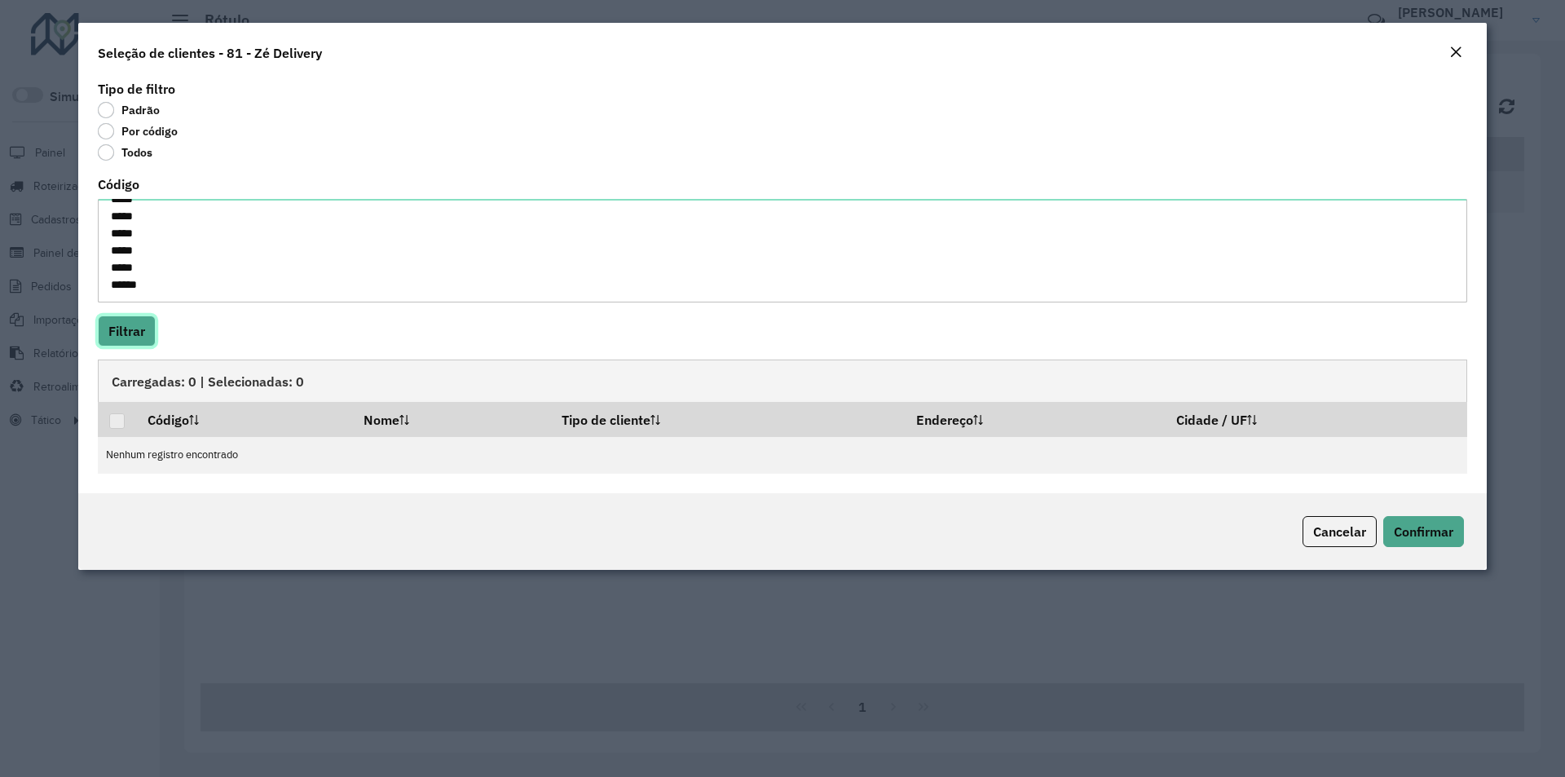
click at [133, 329] on button "Filtrar" at bounding box center [127, 330] width 58 height 31
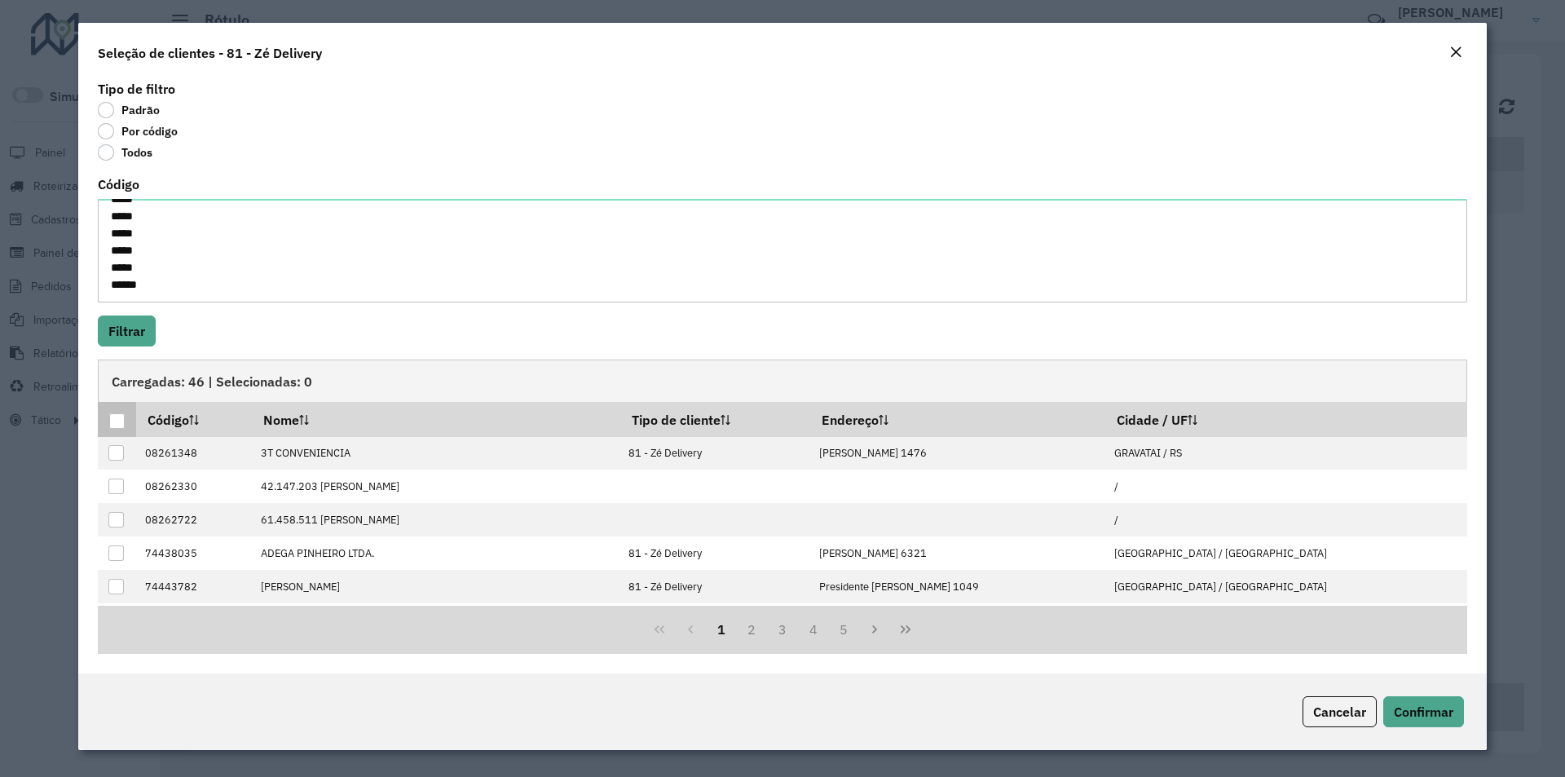
click at [116, 417] on div at bounding box center [116, 420] width 15 height 15
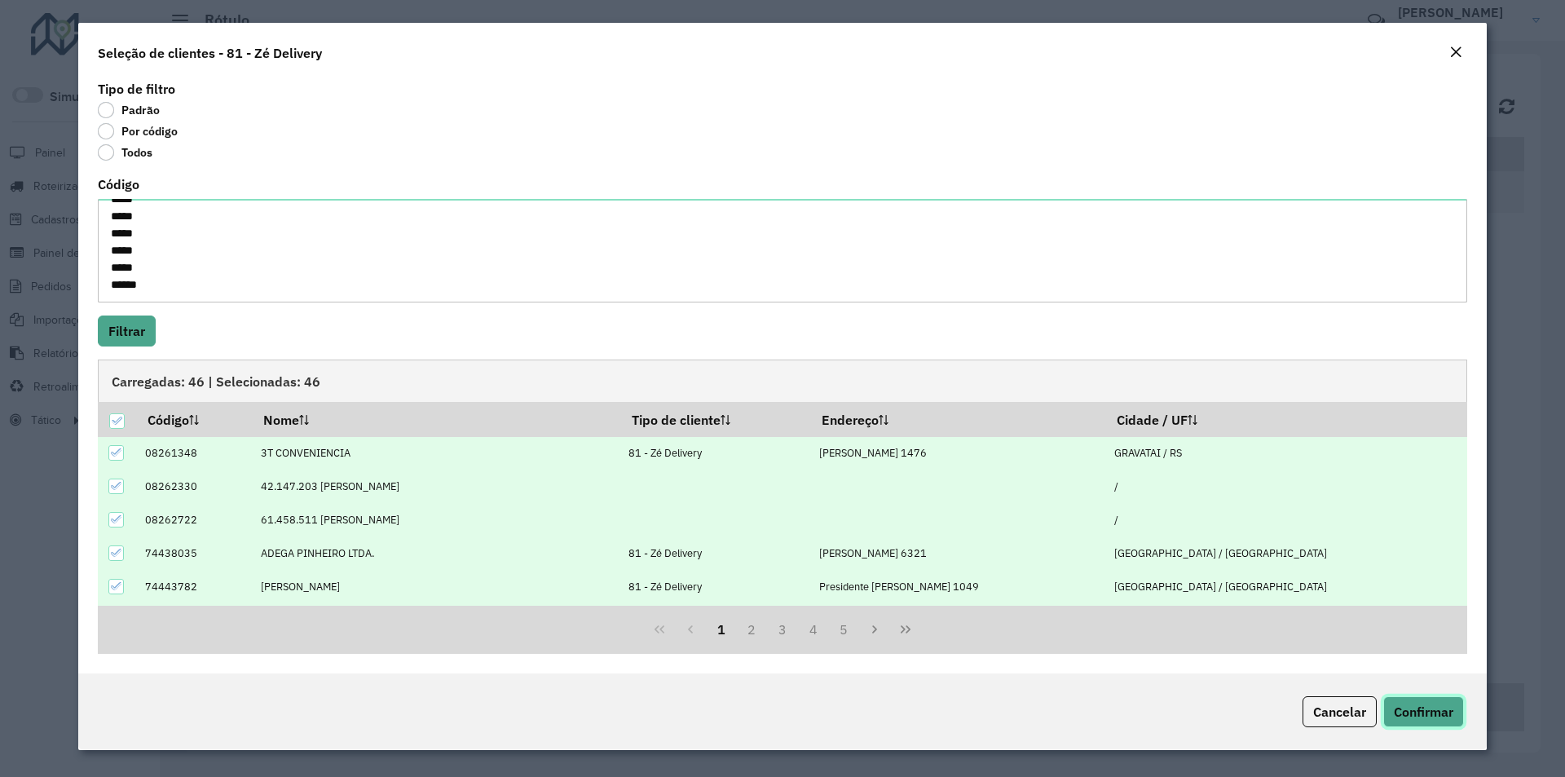
click at [1417, 710] on span "Confirmar" at bounding box center [1424, 711] width 60 height 16
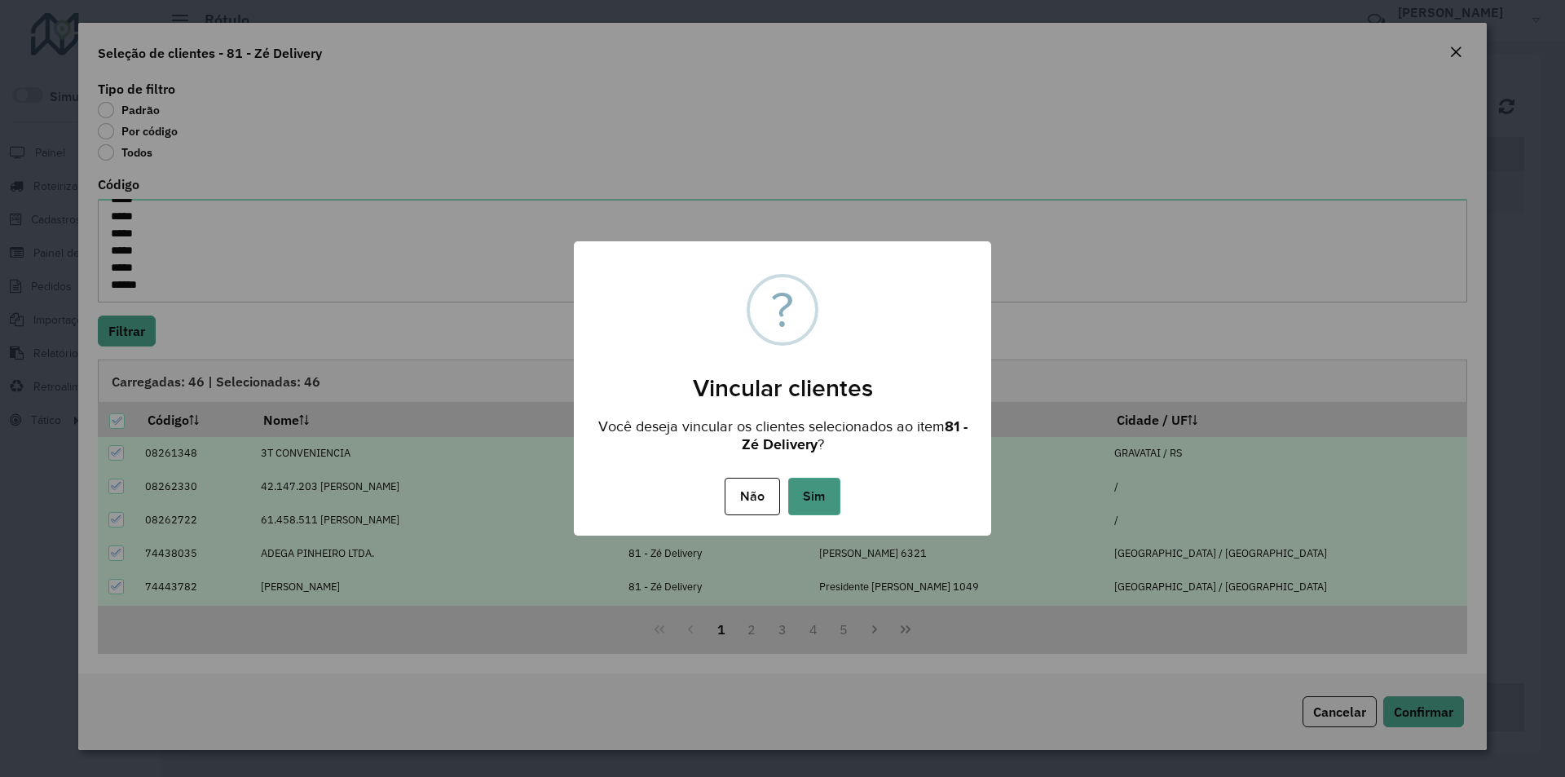
click at [816, 501] on button "Sim" at bounding box center [814, 496] width 52 height 37
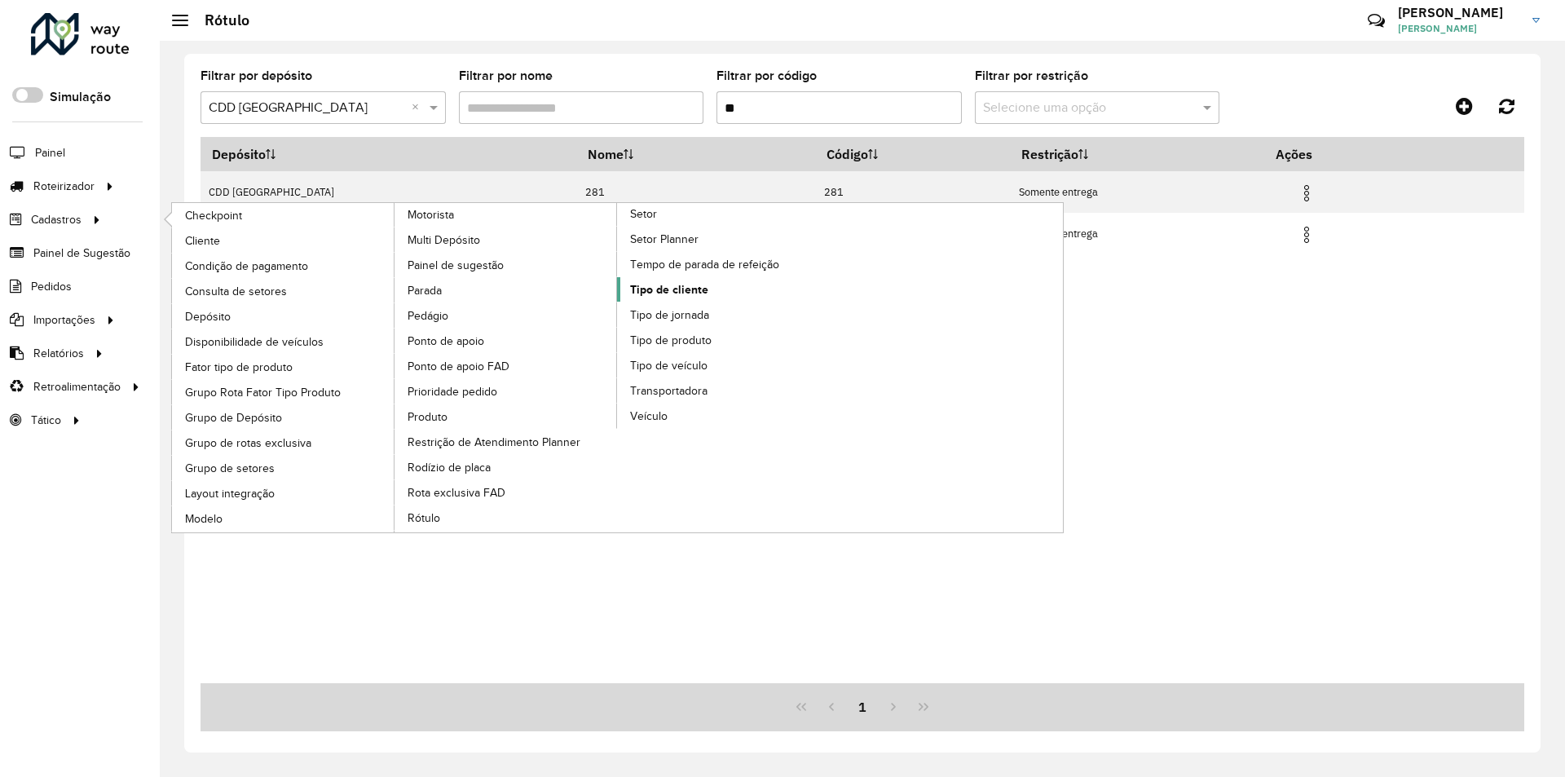
click at [662, 293] on span "Tipo de cliente" at bounding box center [669, 289] width 78 height 17
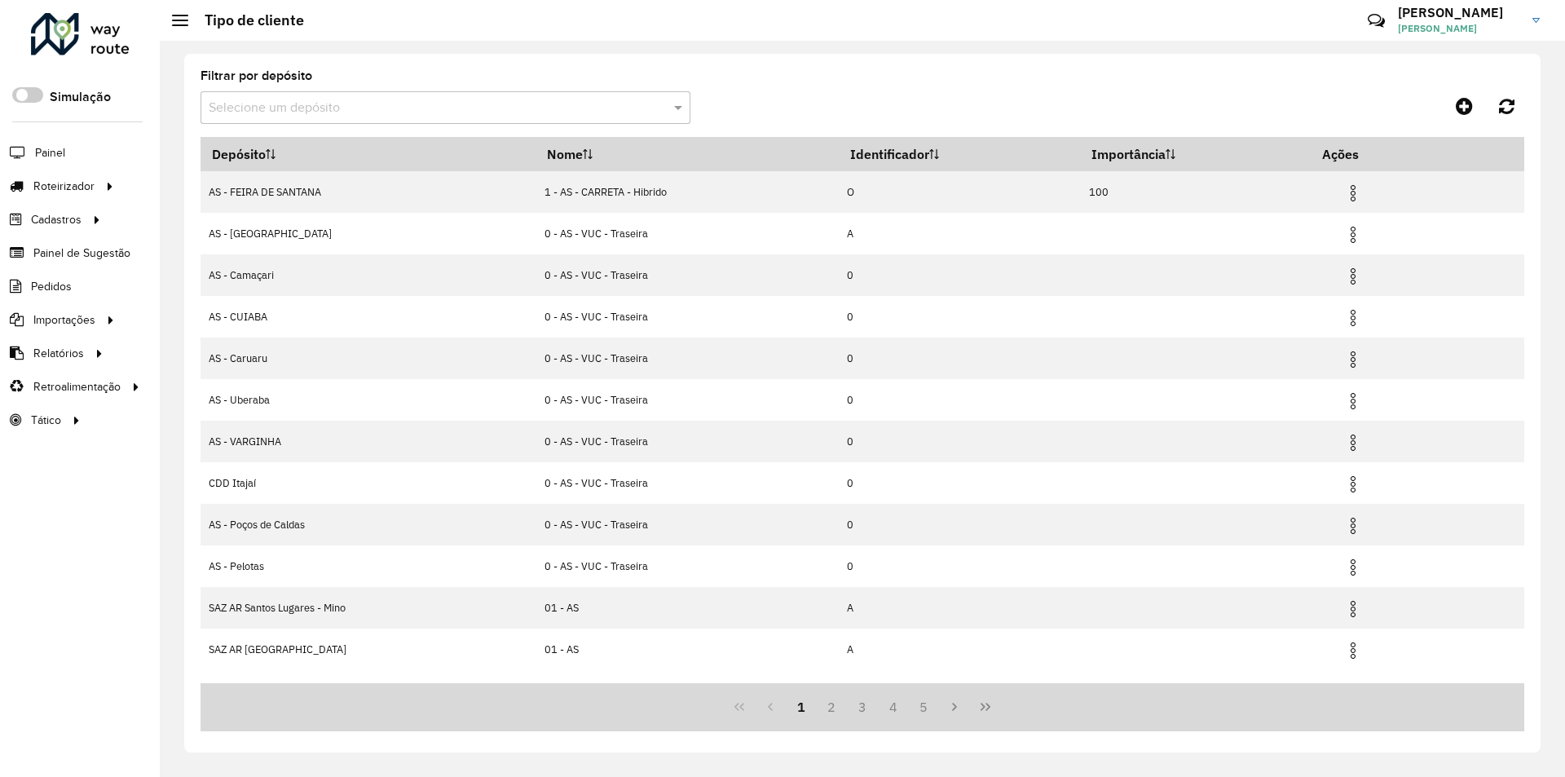
click at [290, 108] on input "text" at bounding box center [429, 109] width 441 height 20
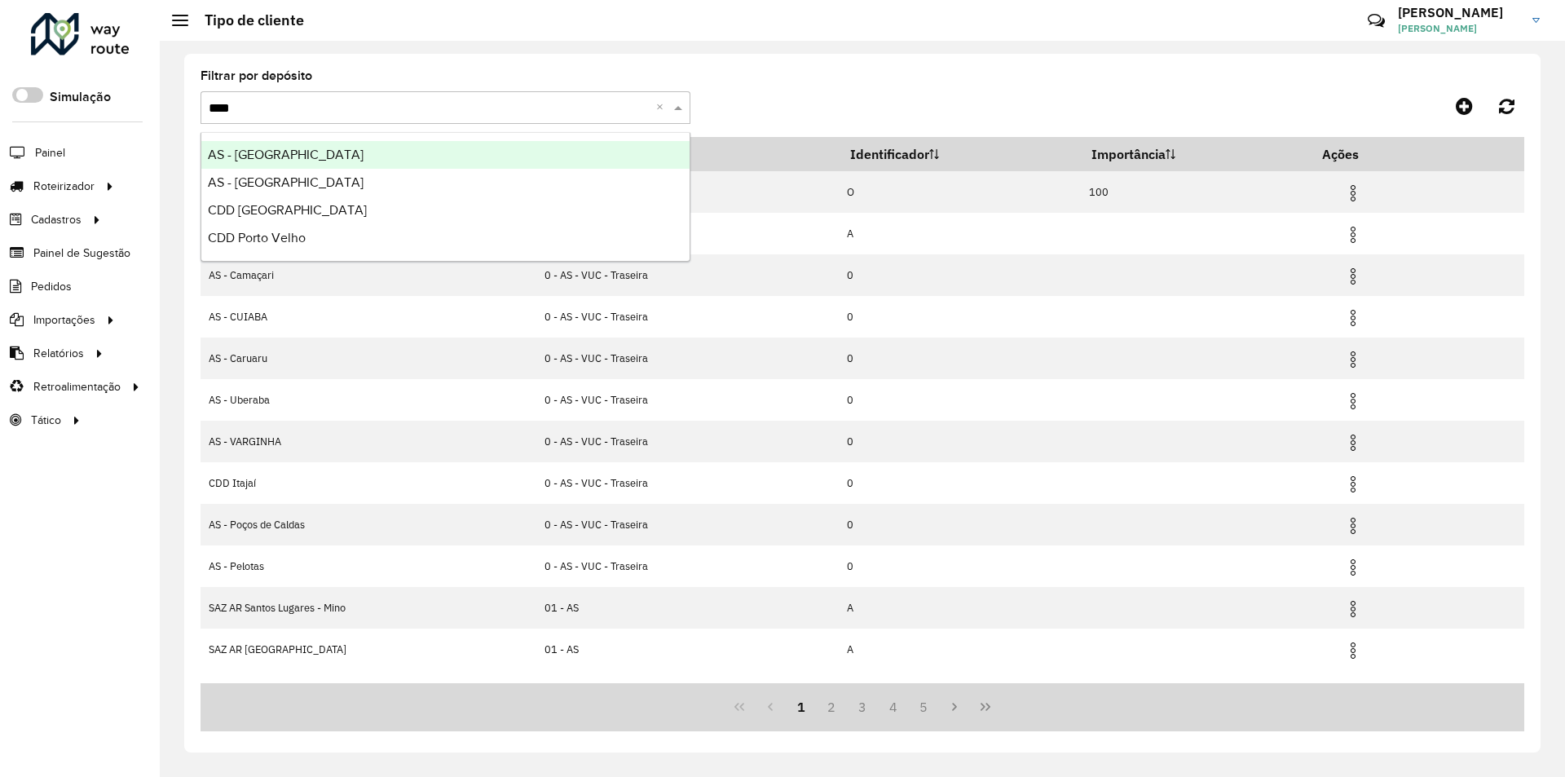
type input "*****"
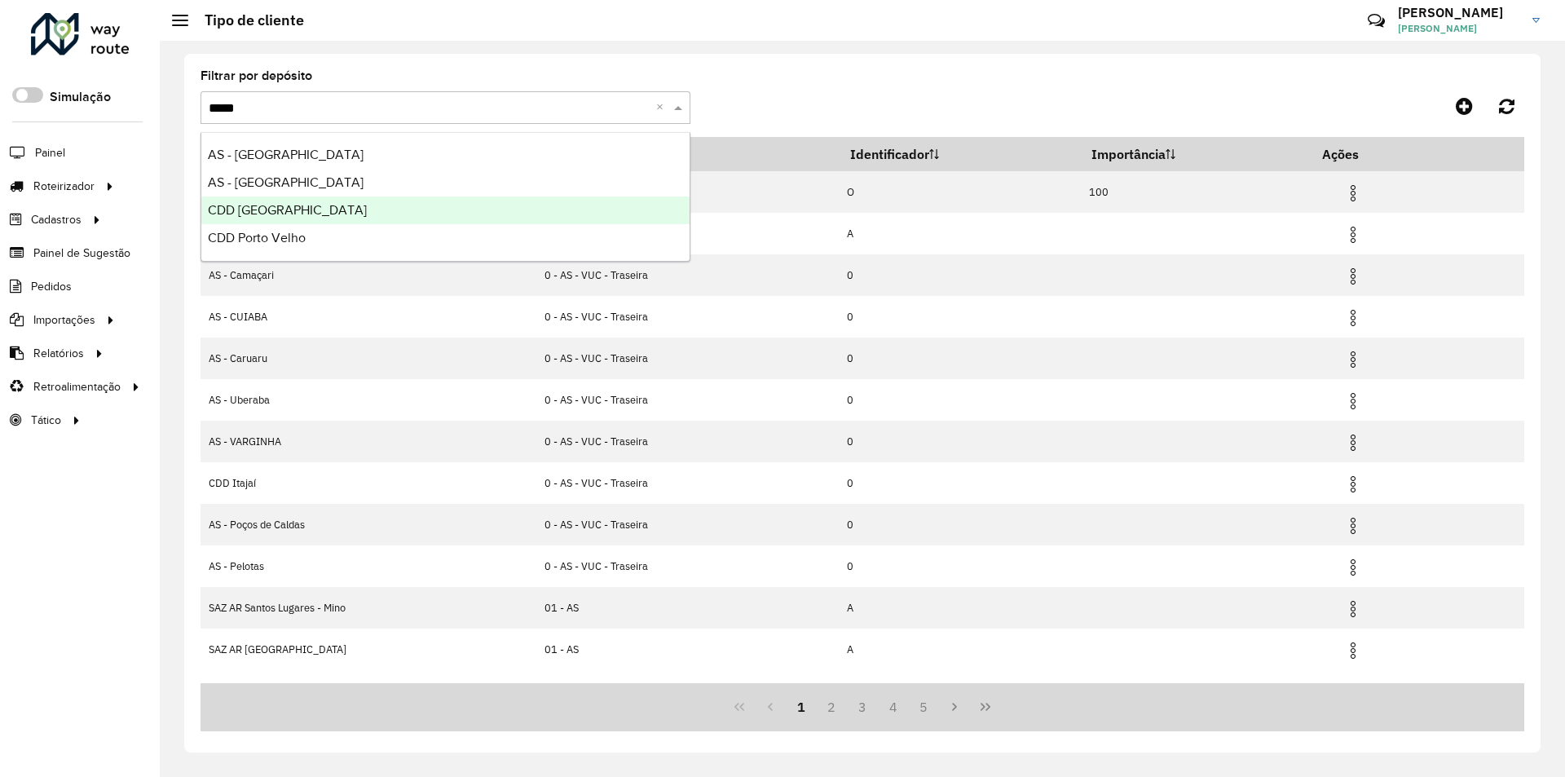
click at [296, 214] on span "CDD Porto Alegre" at bounding box center [287, 210] width 159 height 14
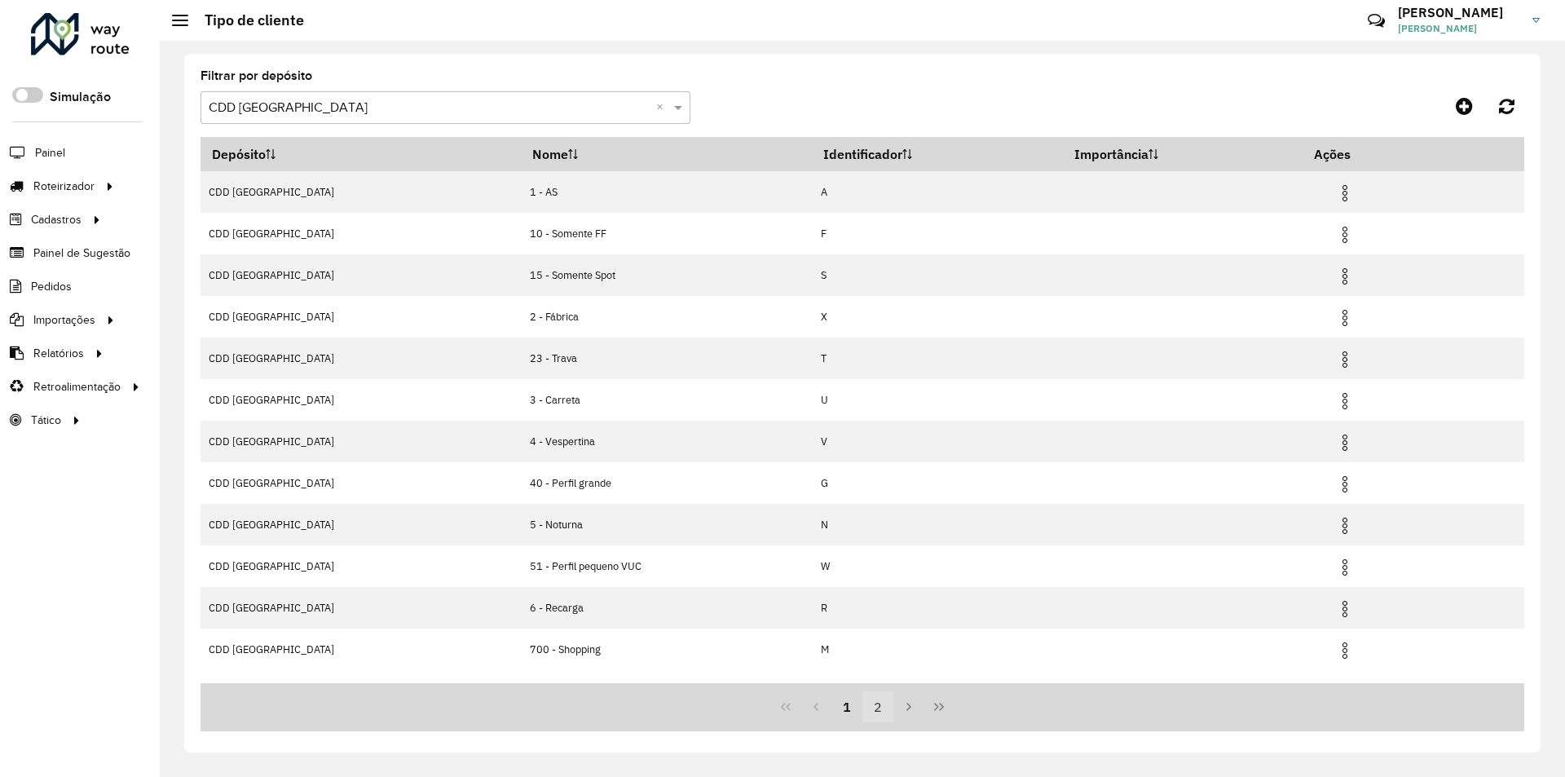
click at [882, 708] on button "2" at bounding box center [877, 706] width 31 height 31
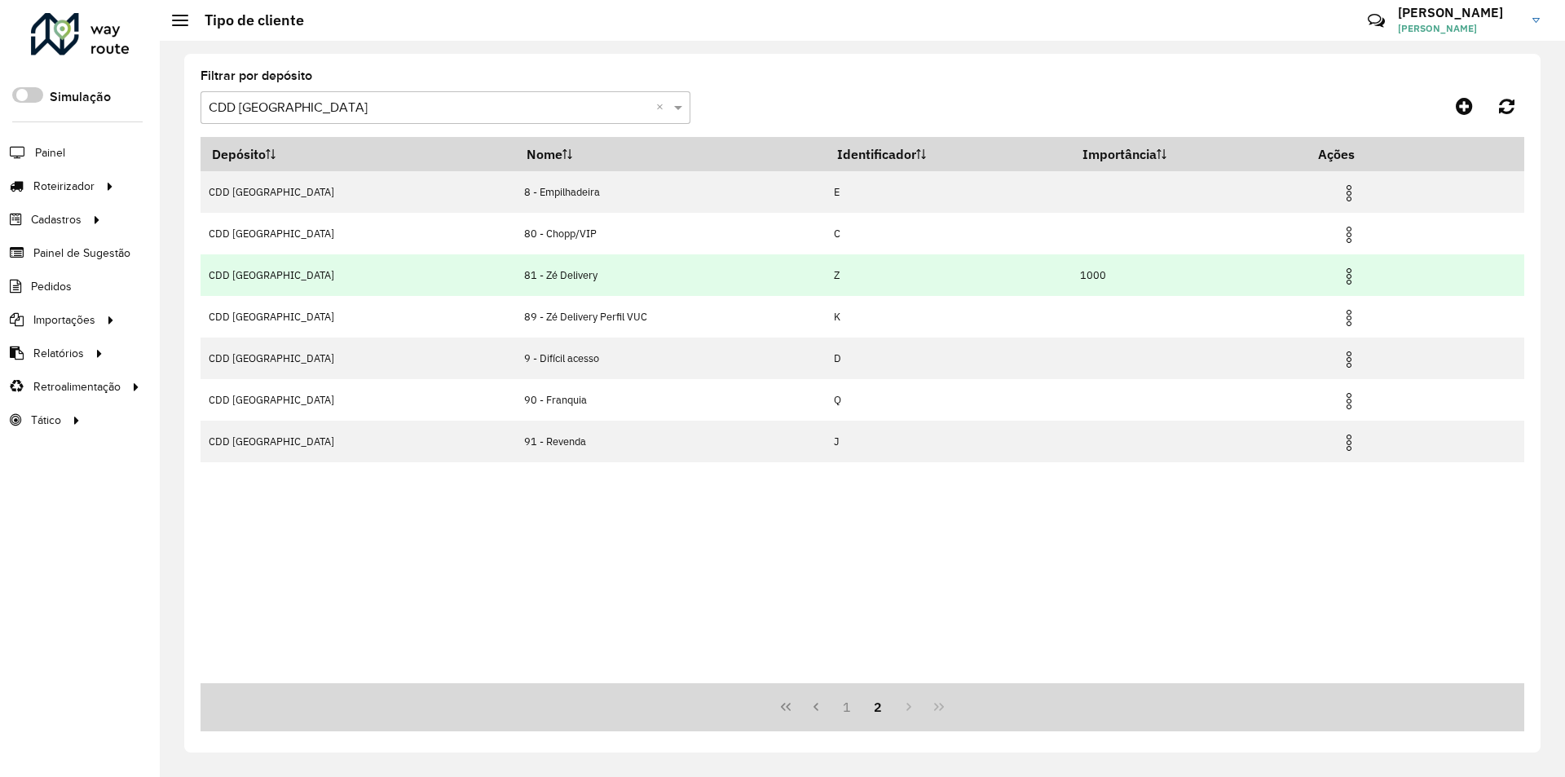
click at [1339, 270] on img at bounding box center [1349, 277] width 20 height 20
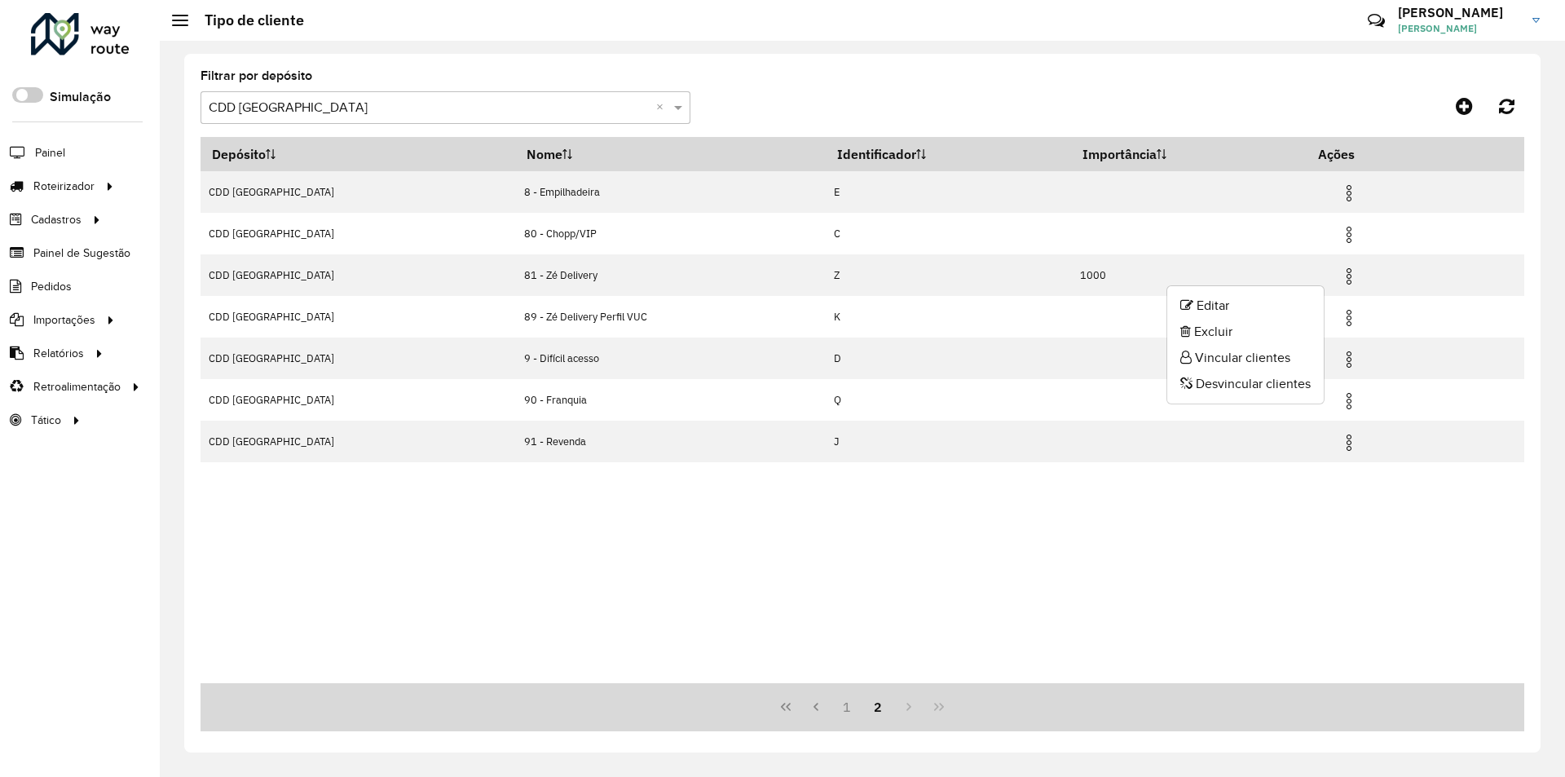
drag, startPoint x: 1232, startPoint y: 380, endPoint x: 1223, endPoint y: 379, distance: 9.0
click at [1232, 381] on li "Desvincular clientes" at bounding box center [1245, 384] width 156 height 26
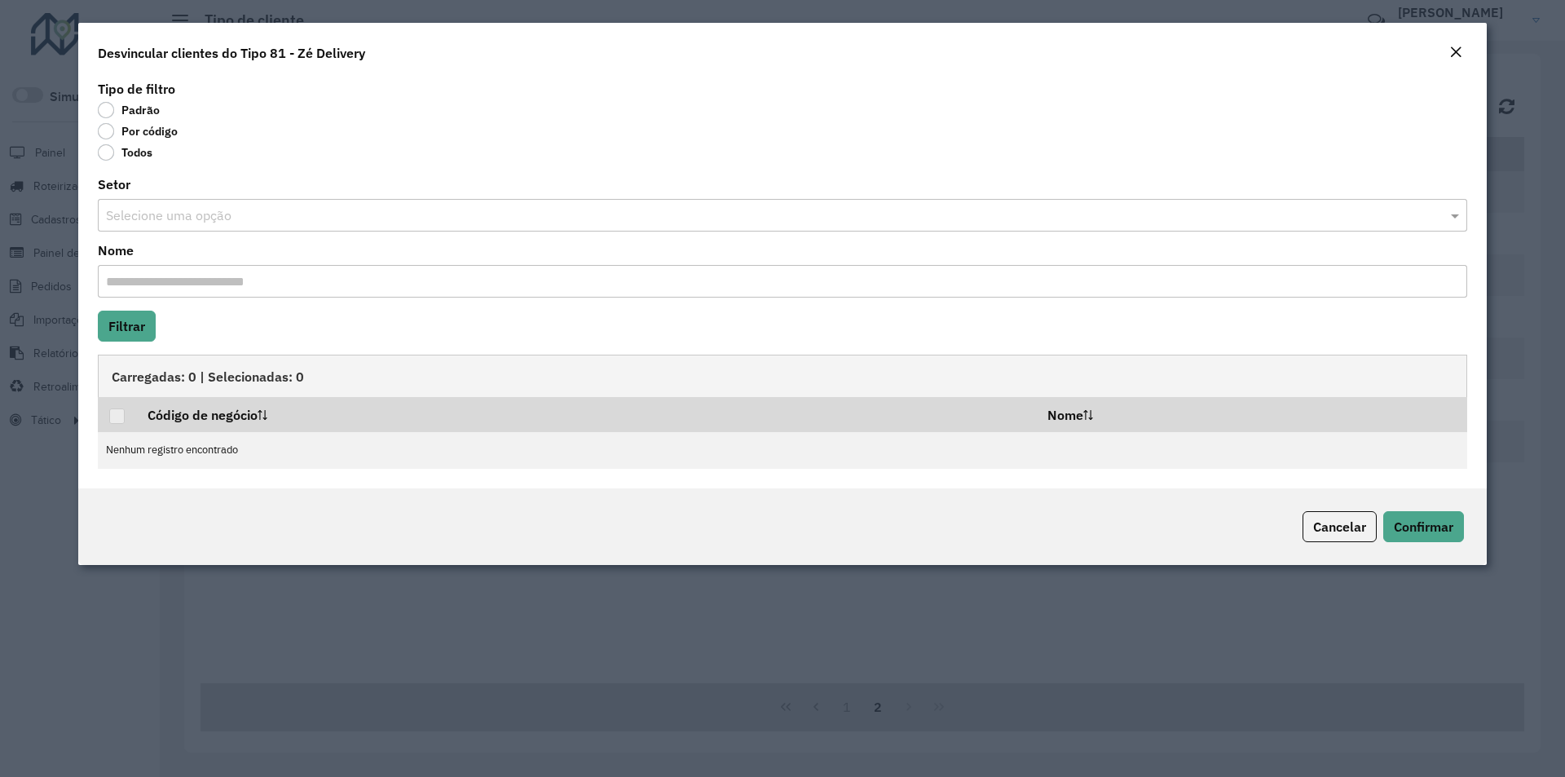
click at [127, 127] on label "Por código" at bounding box center [138, 131] width 80 height 16
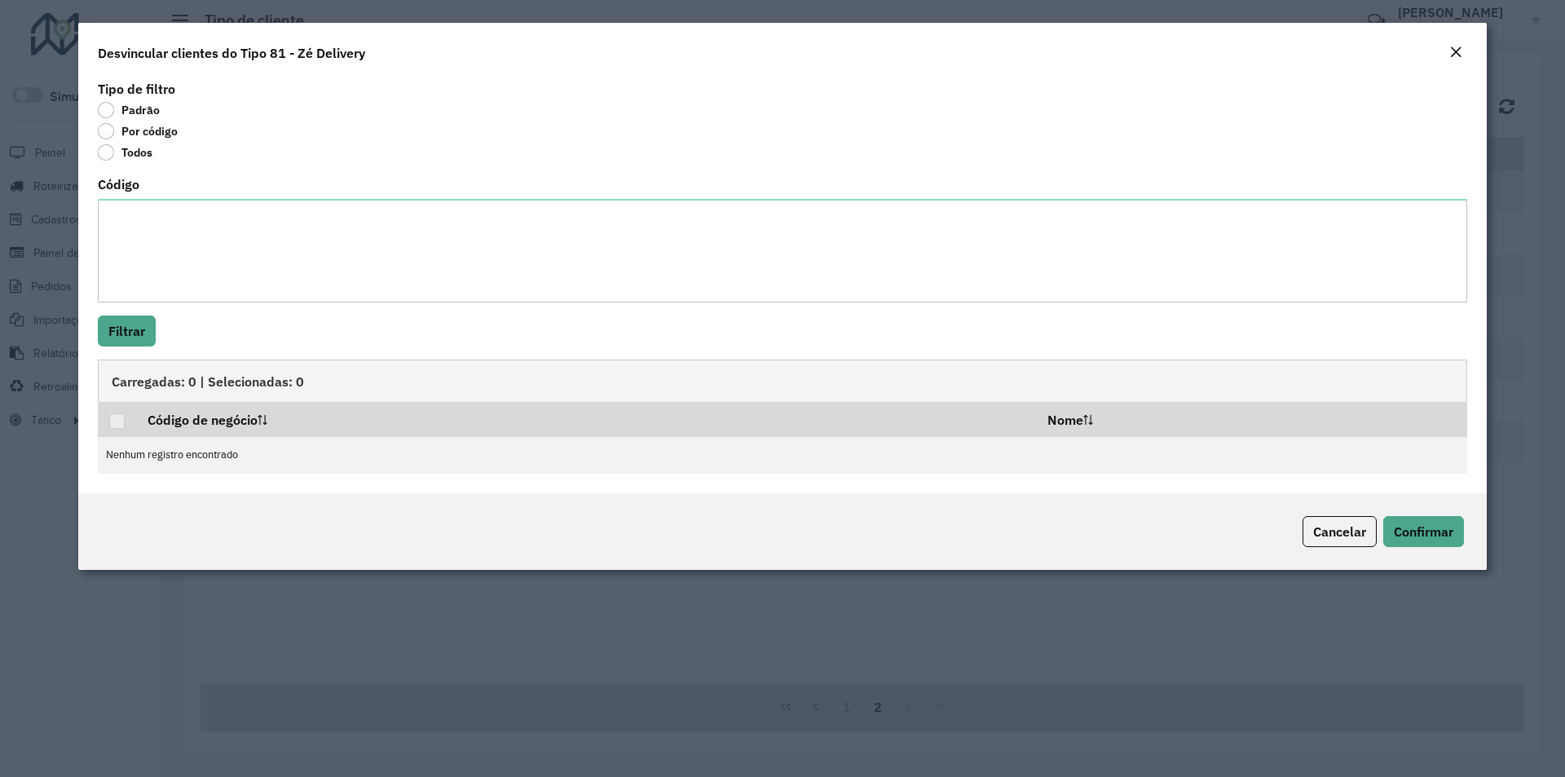
click at [121, 148] on label "Todos" at bounding box center [125, 152] width 55 height 16
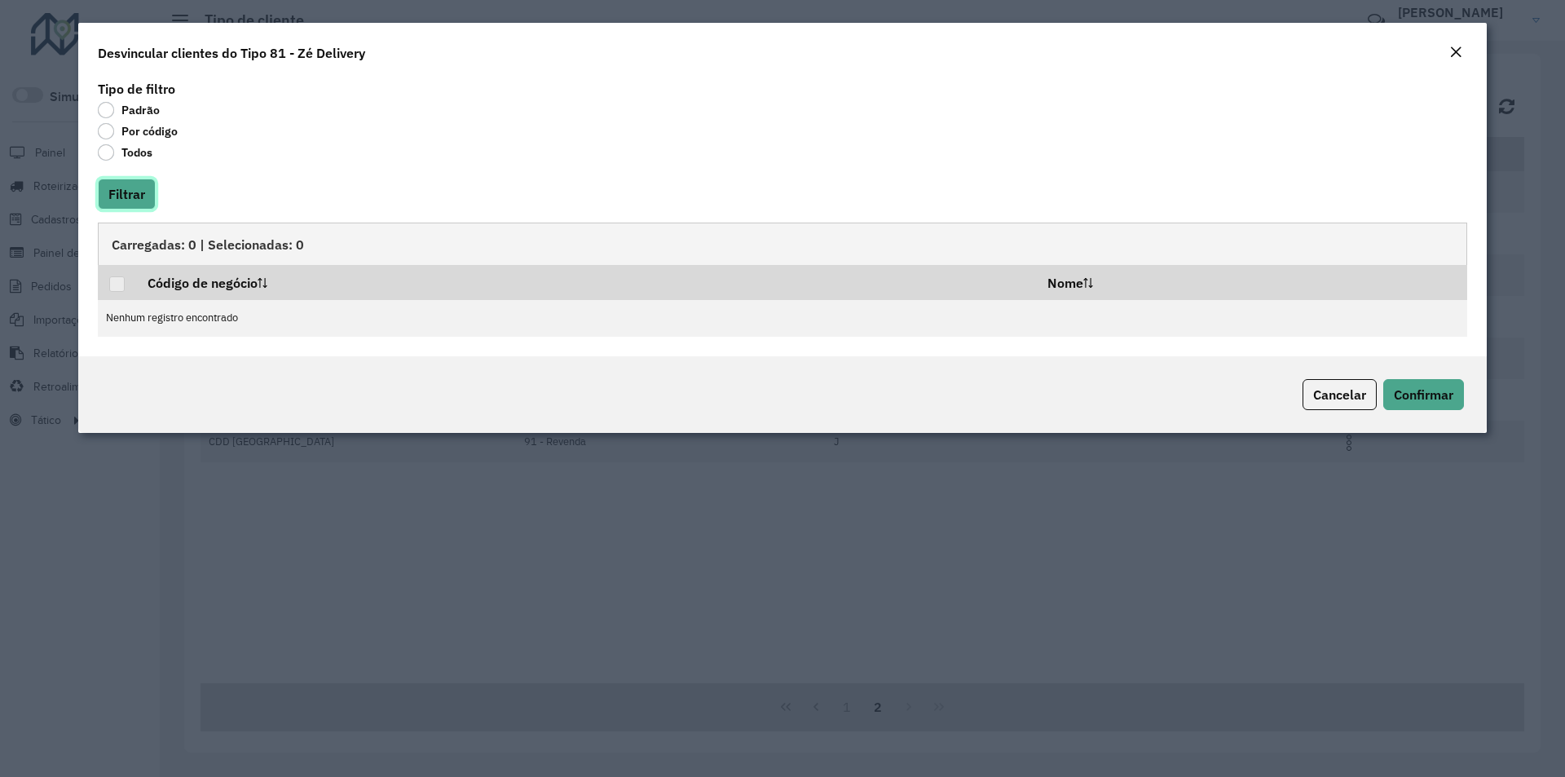
click at [132, 196] on button "Filtrar" at bounding box center [127, 194] width 58 height 31
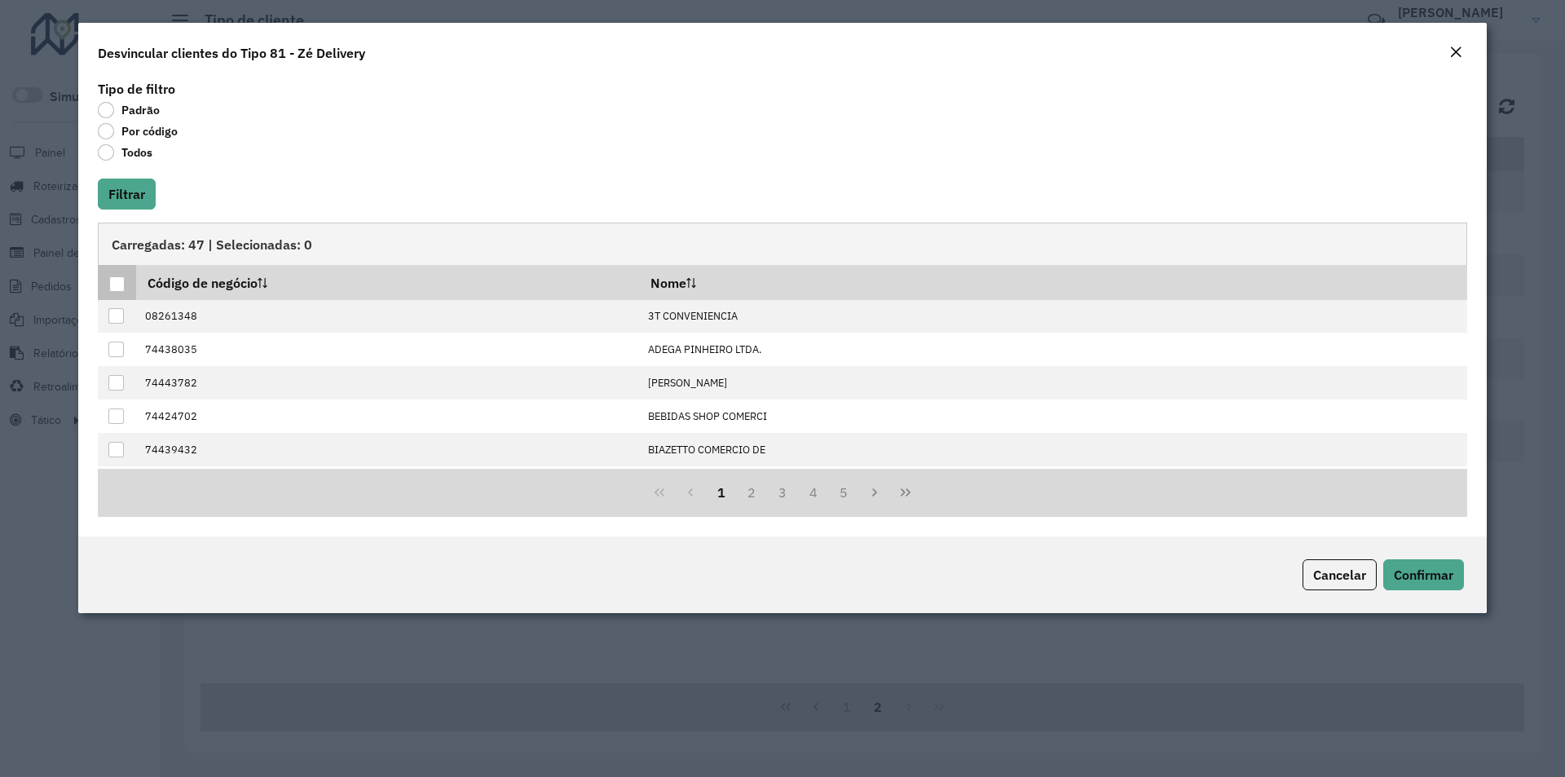
click at [120, 276] on div at bounding box center [116, 283] width 15 height 15
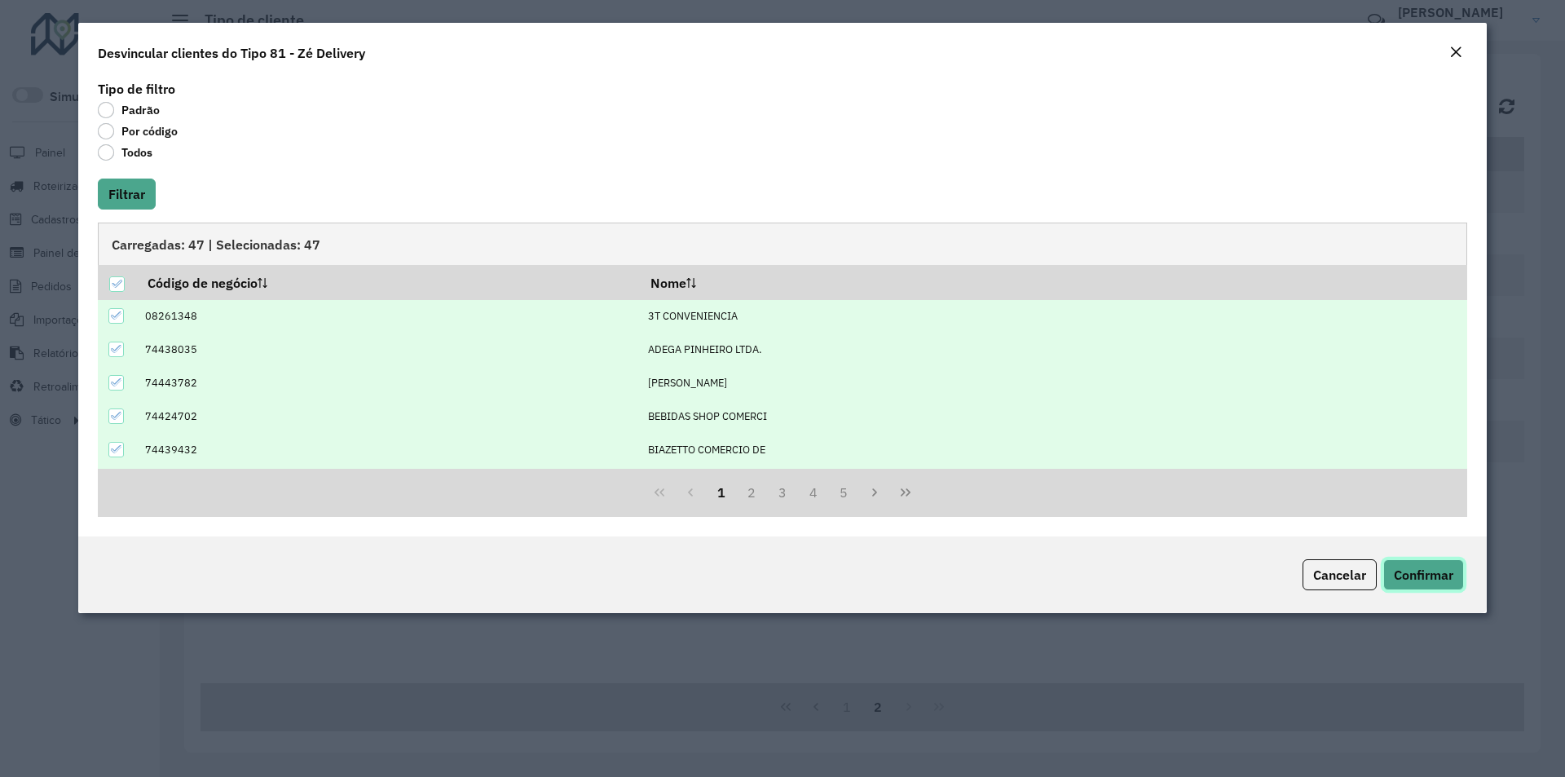
click at [1436, 567] on span "Confirmar" at bounding box center [1424, 574] width 60 height 16
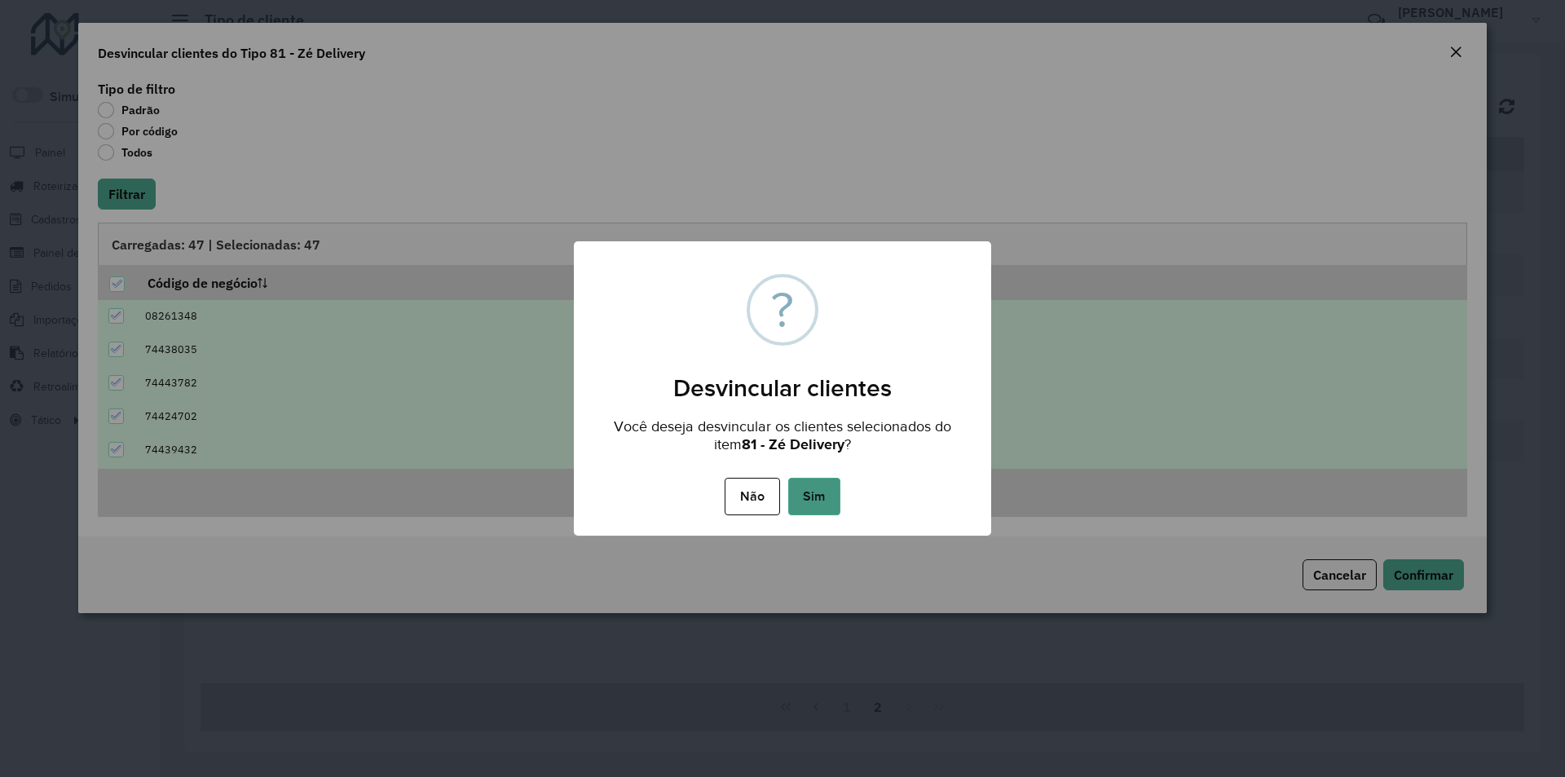
click at [808, 490] on button "Sim" at bounding box center [814, 496] width 52 height 37
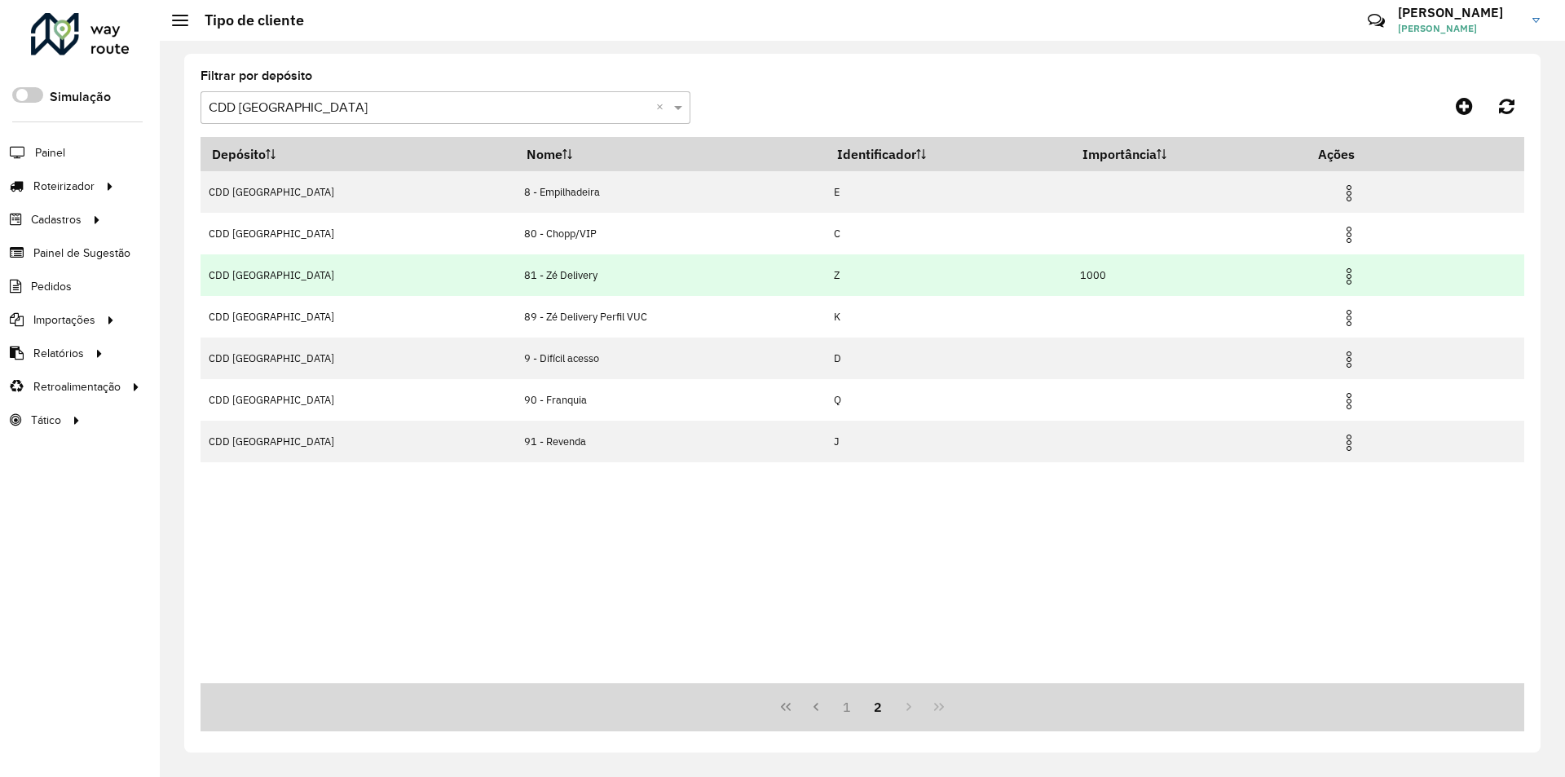
click at [1339, 276] on img at bounding box center [1349, 277] width 20 height 20
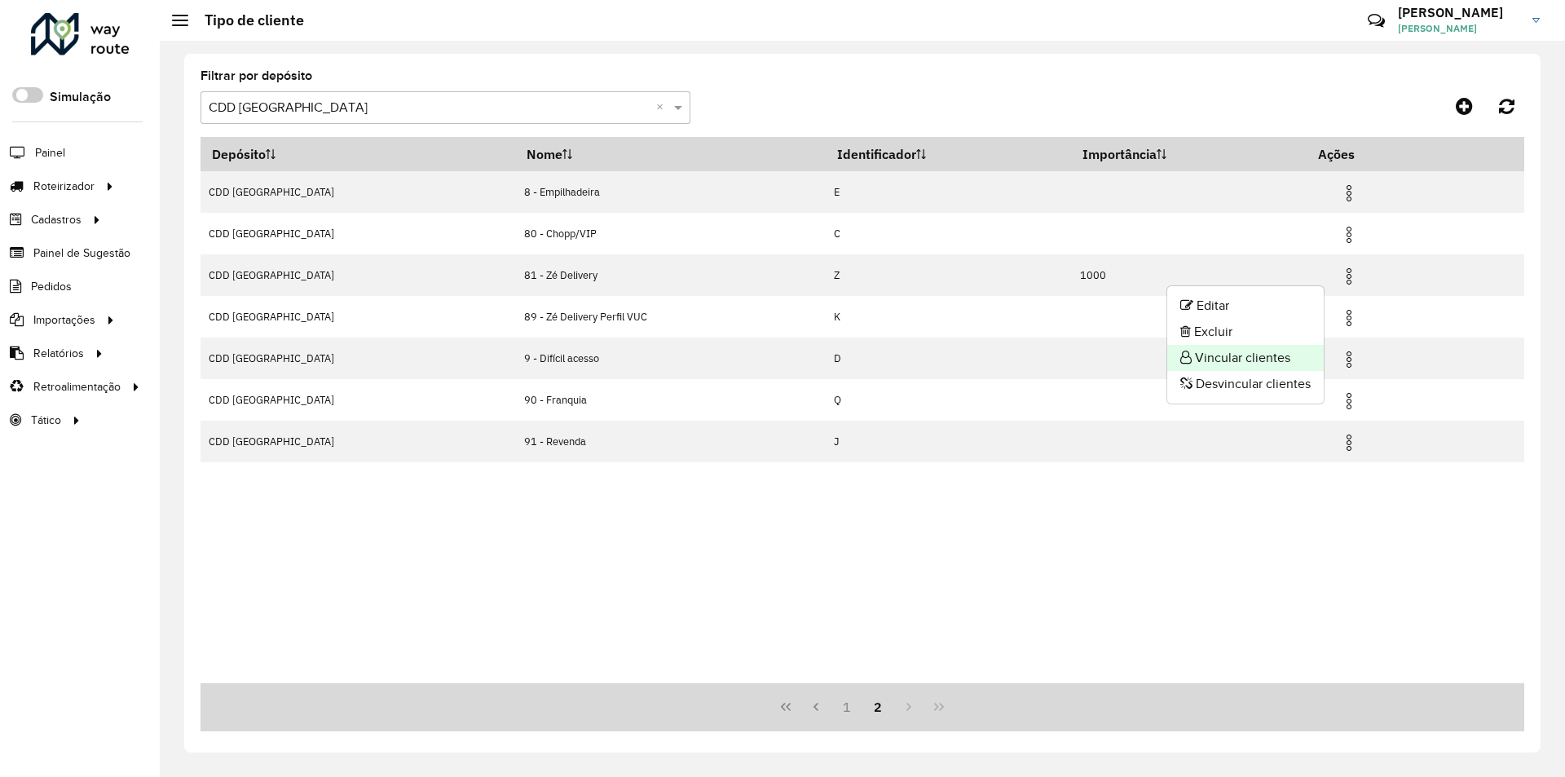
click at [1234, 357] on li "Vincular clientes" at bounding box center [1245, 358] width 156 height 26
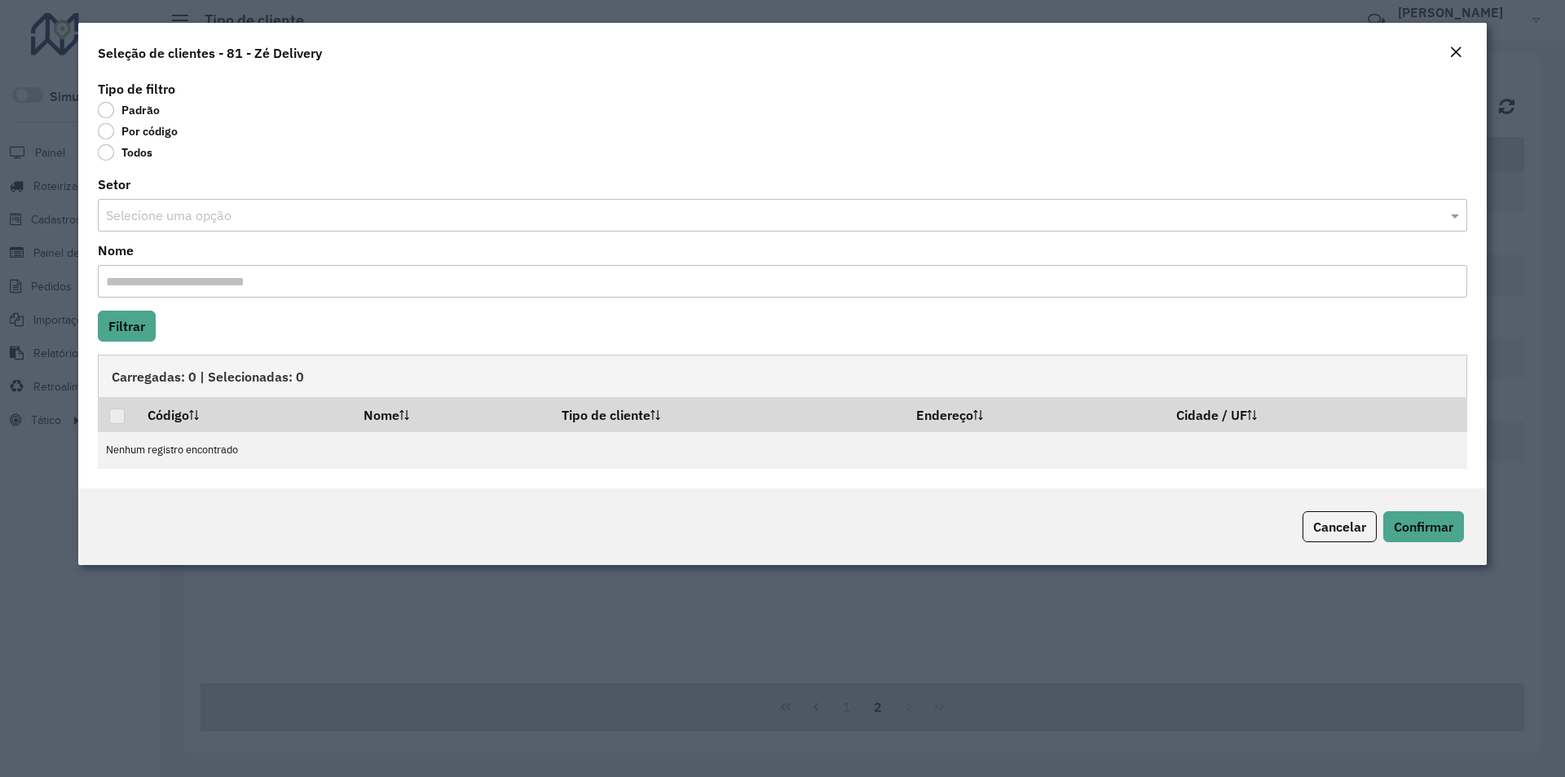
click at [149, 130] on label "Por código" at bounding box center [138, 131] width 80 height 16
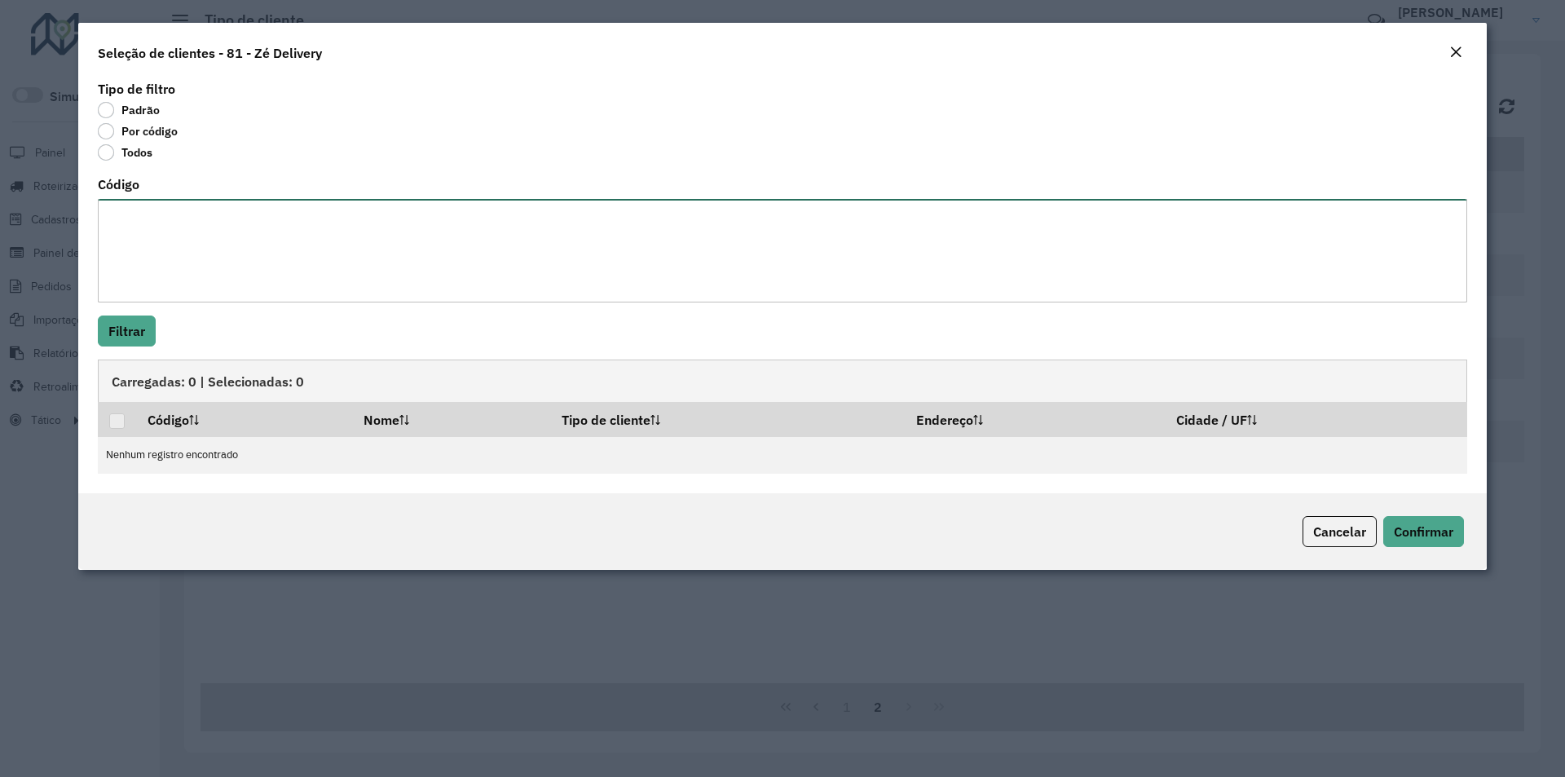
click at [151, 208] on textarea "Código" at bounding box center [782, 251] width 1369 height 104
paste textarea "******** ******** ******** ******** ******** ******** ******** ******** *******…"
type textarea "******** ******** ******** ******** ******** ******** ******** ******** *******…"
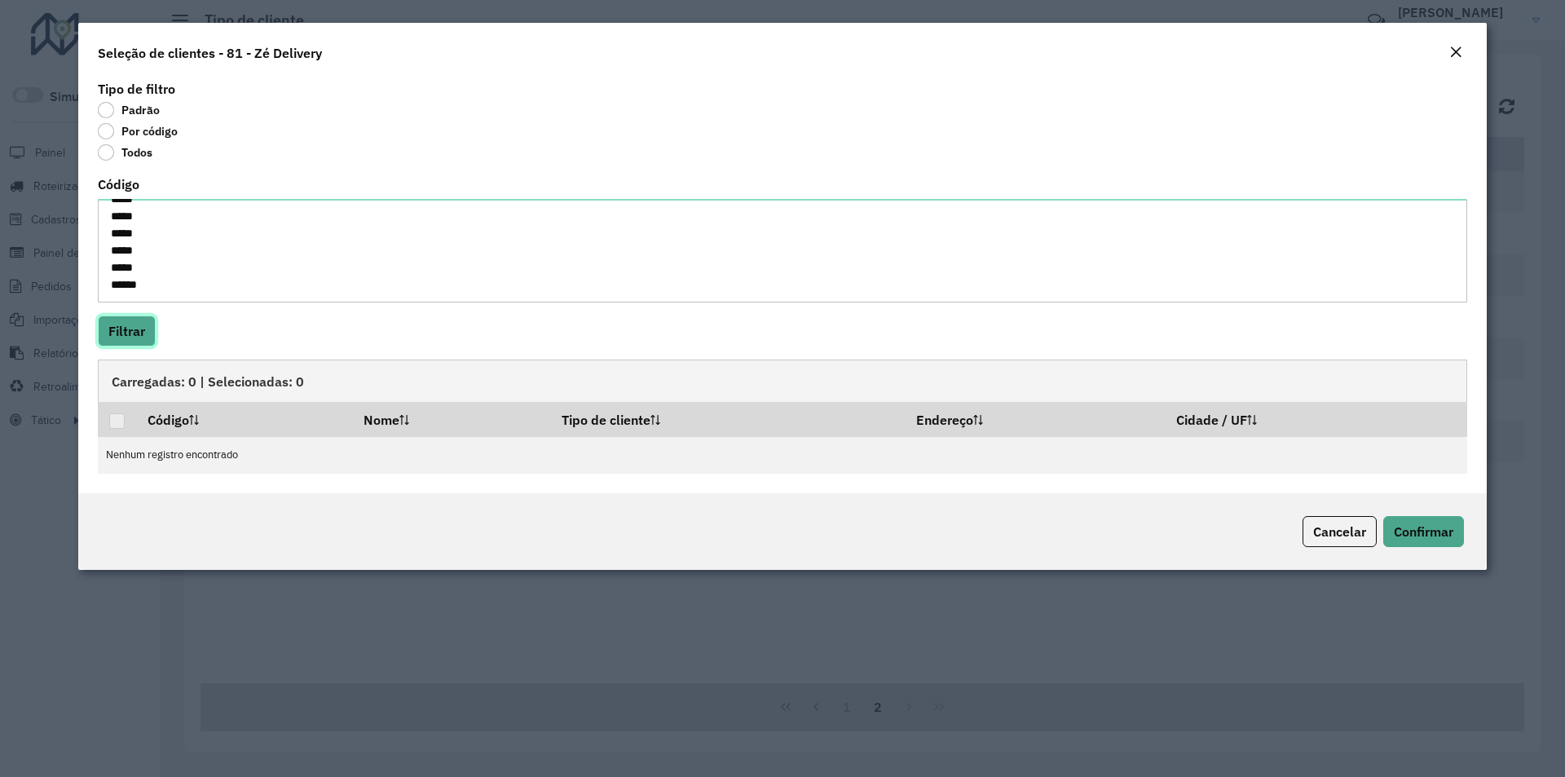
click at [131, 337] on button "Filtrar" at bounding box center [127, 330] width 58 height 31
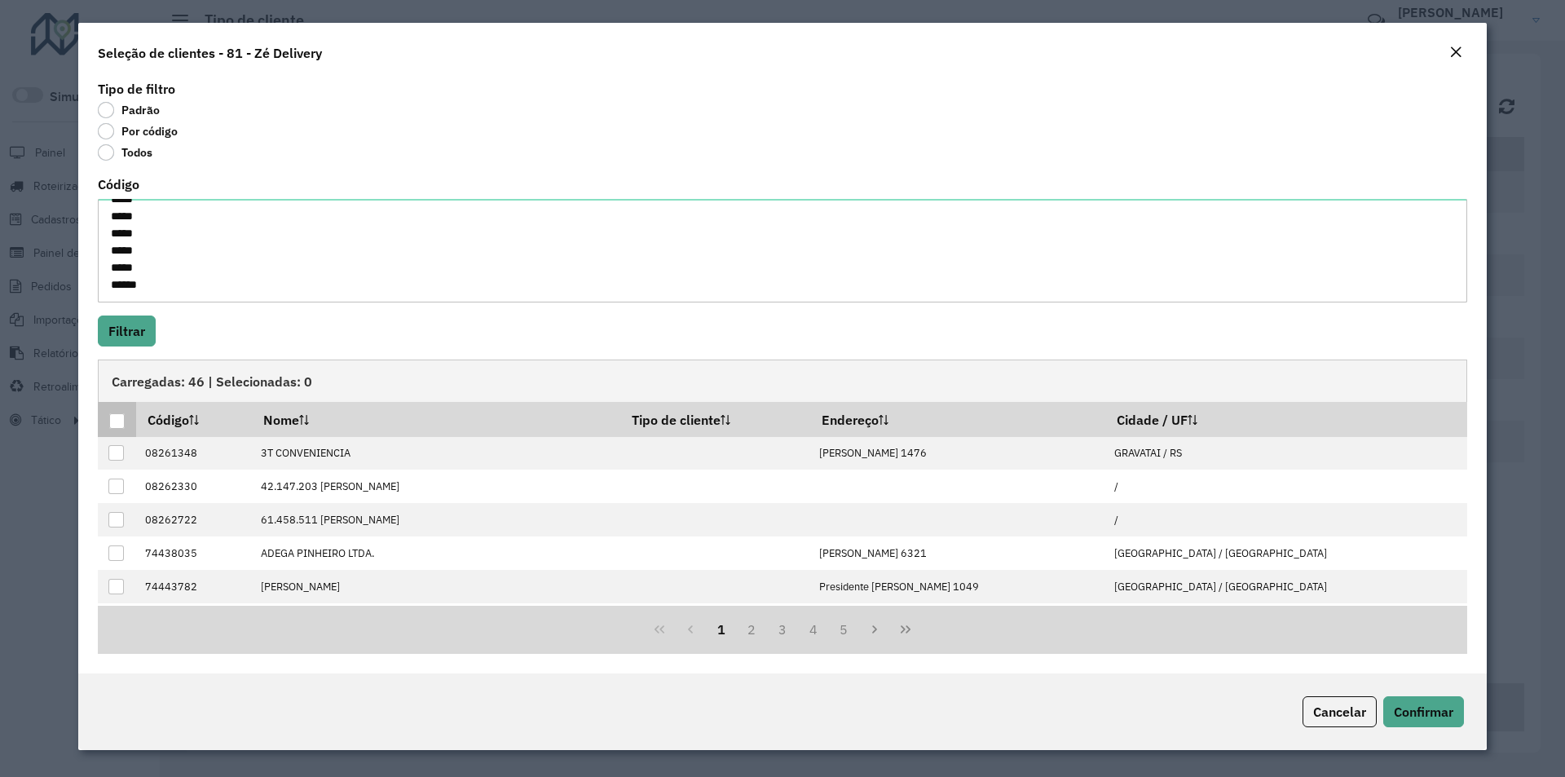
click at [121, 421] on div at bounding box center [116, 420] width 15 height 15
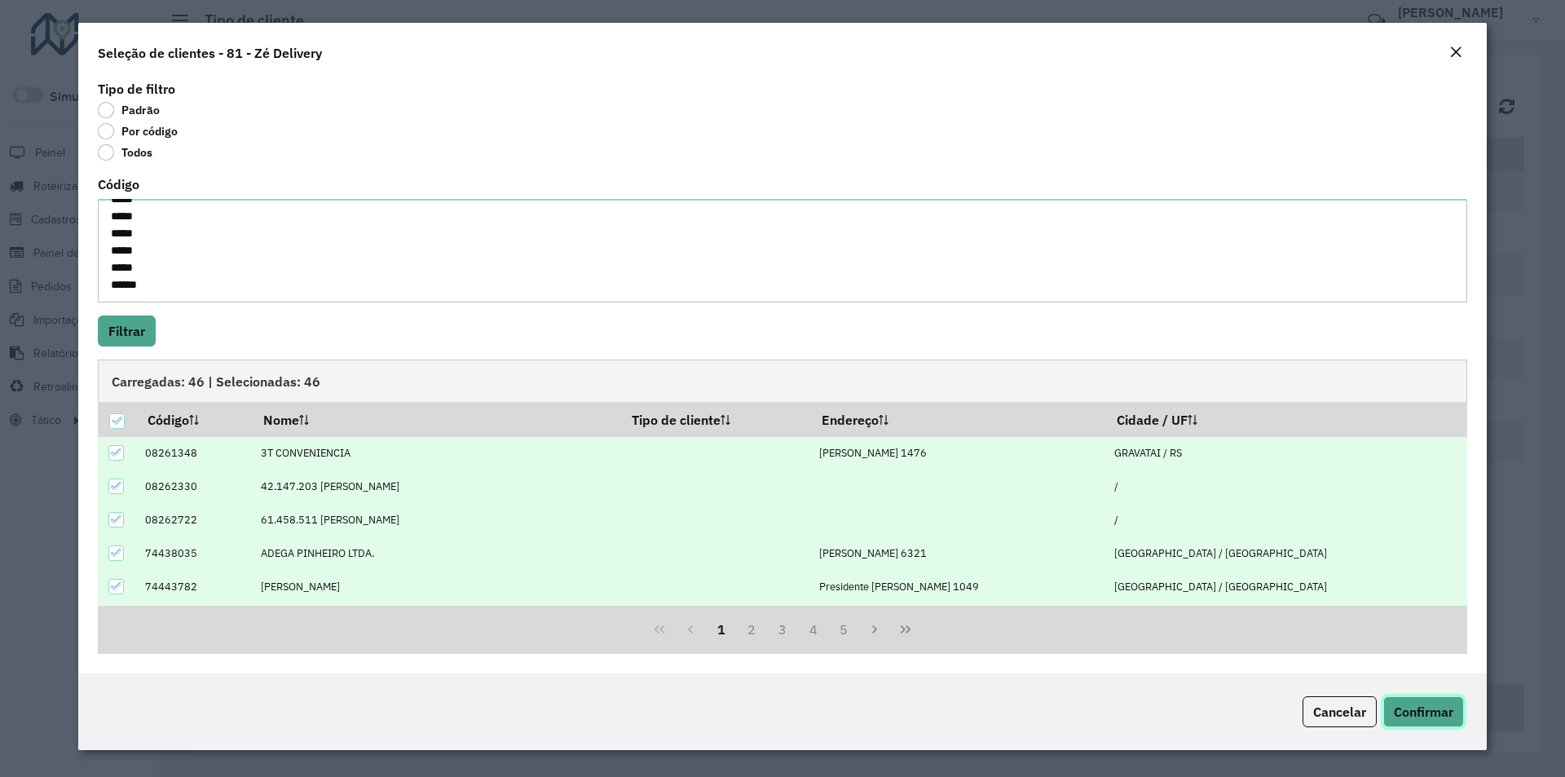
click at [1434, 706] on span "Confirmar" at bounding box center [1424, 711] width 60 height 16
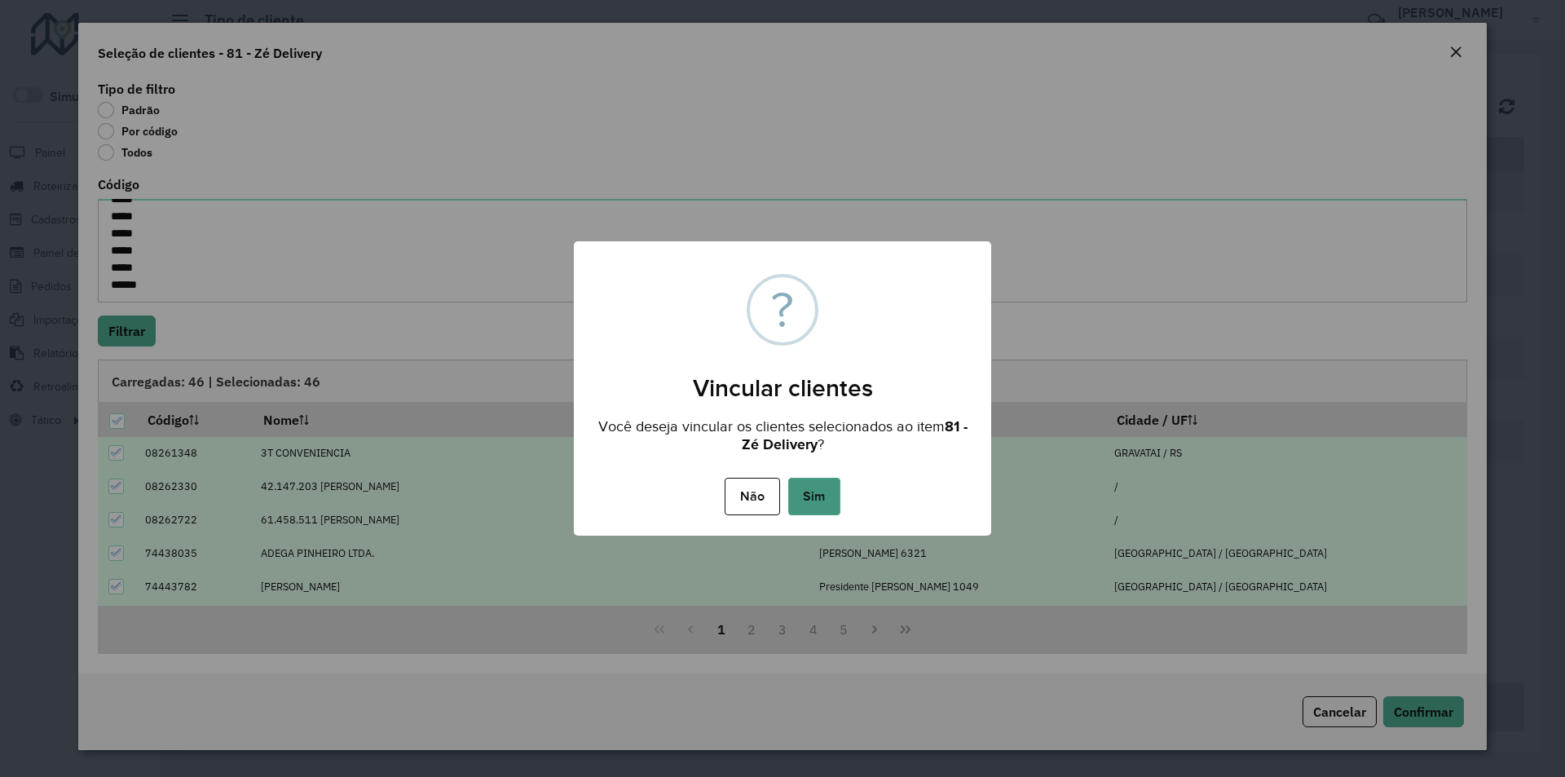
click at [808, 498] on button "Sim" at bounding box center [814, 496] width 52 height 37
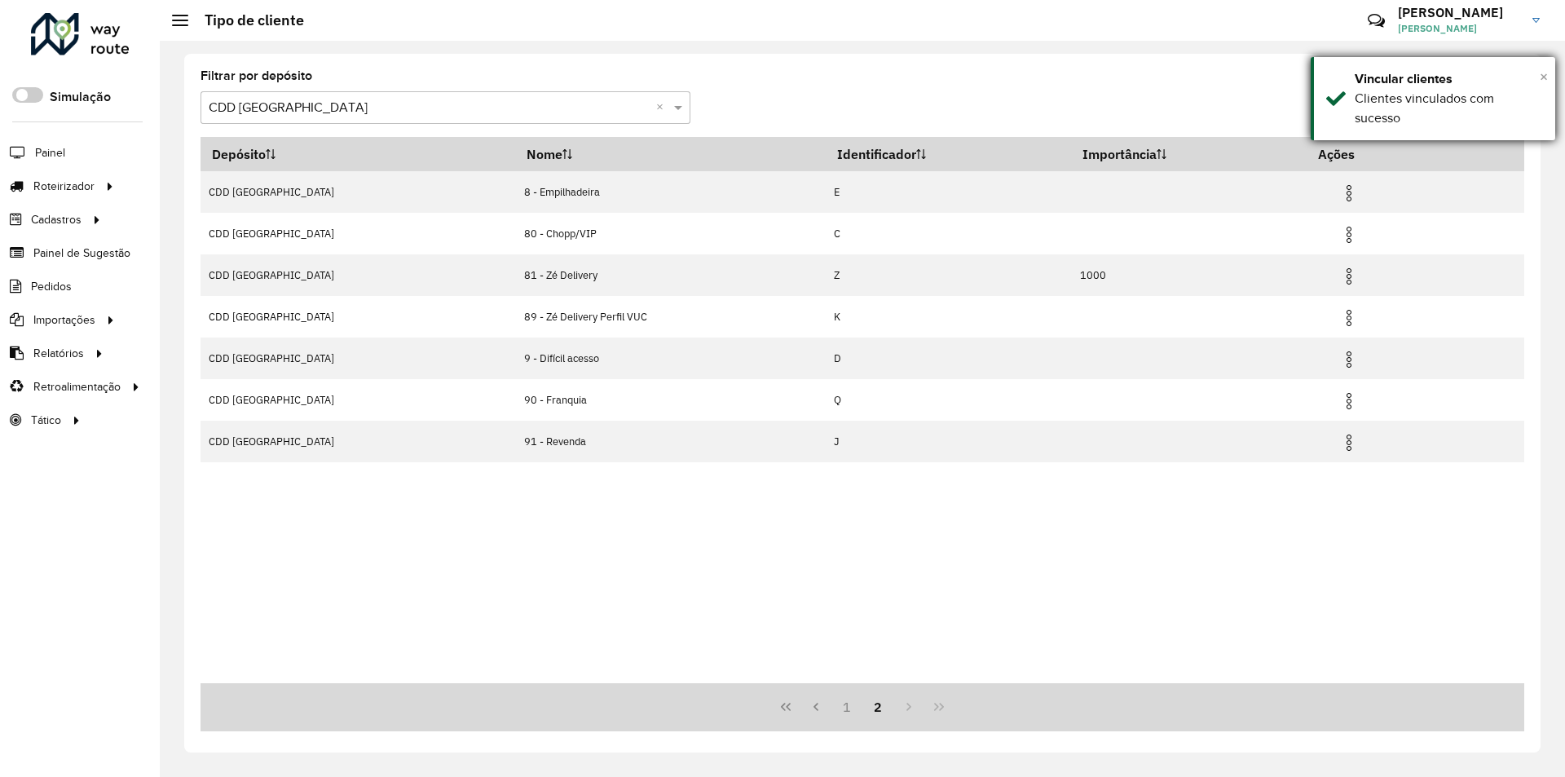
click at [1544, 76] on span "×" at bounding box center [1544, 77] width 8 height 18
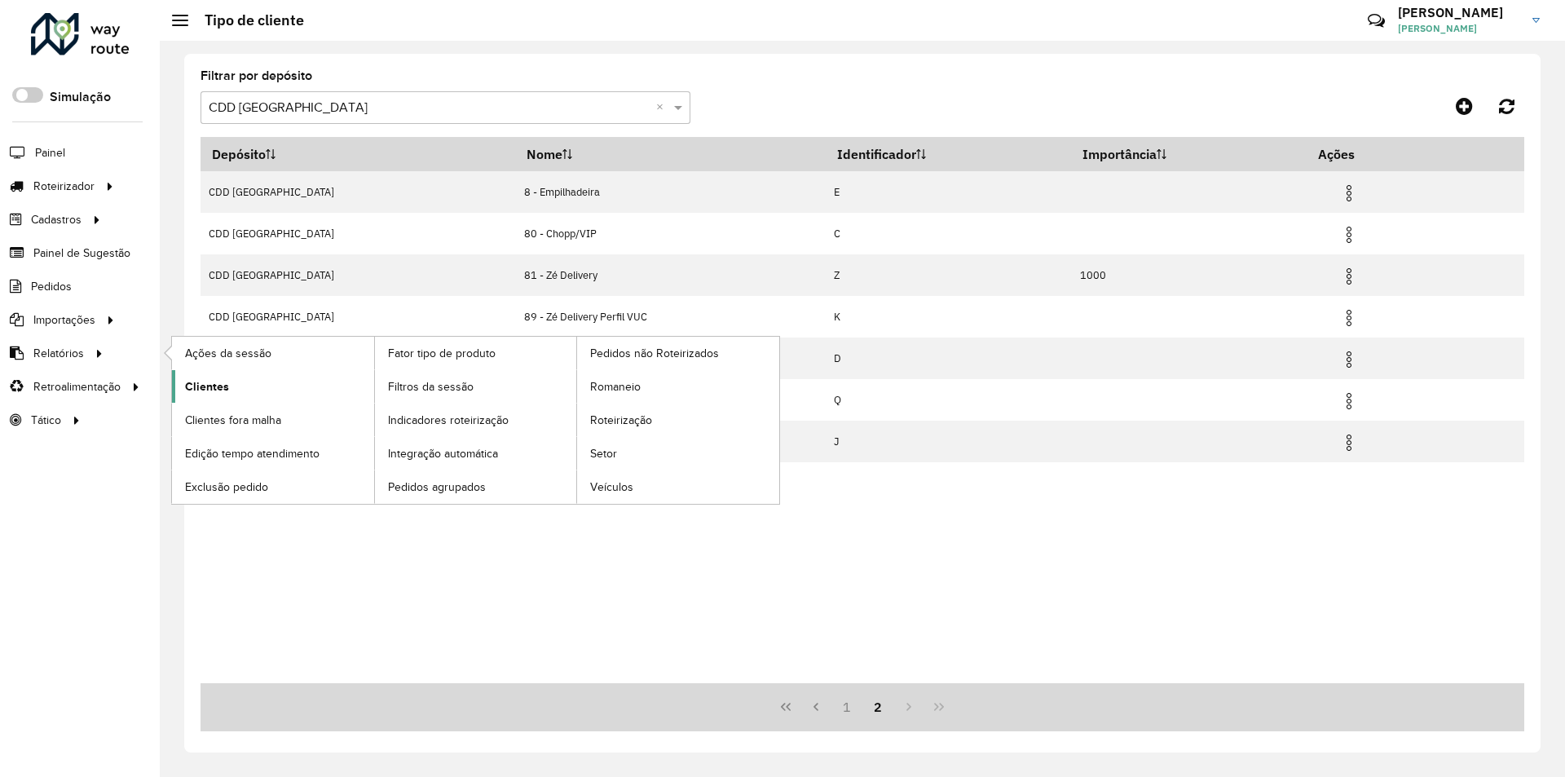
click at [220, 389] on span "Clientes" at bounding box center [207, 386] width 44 height 17
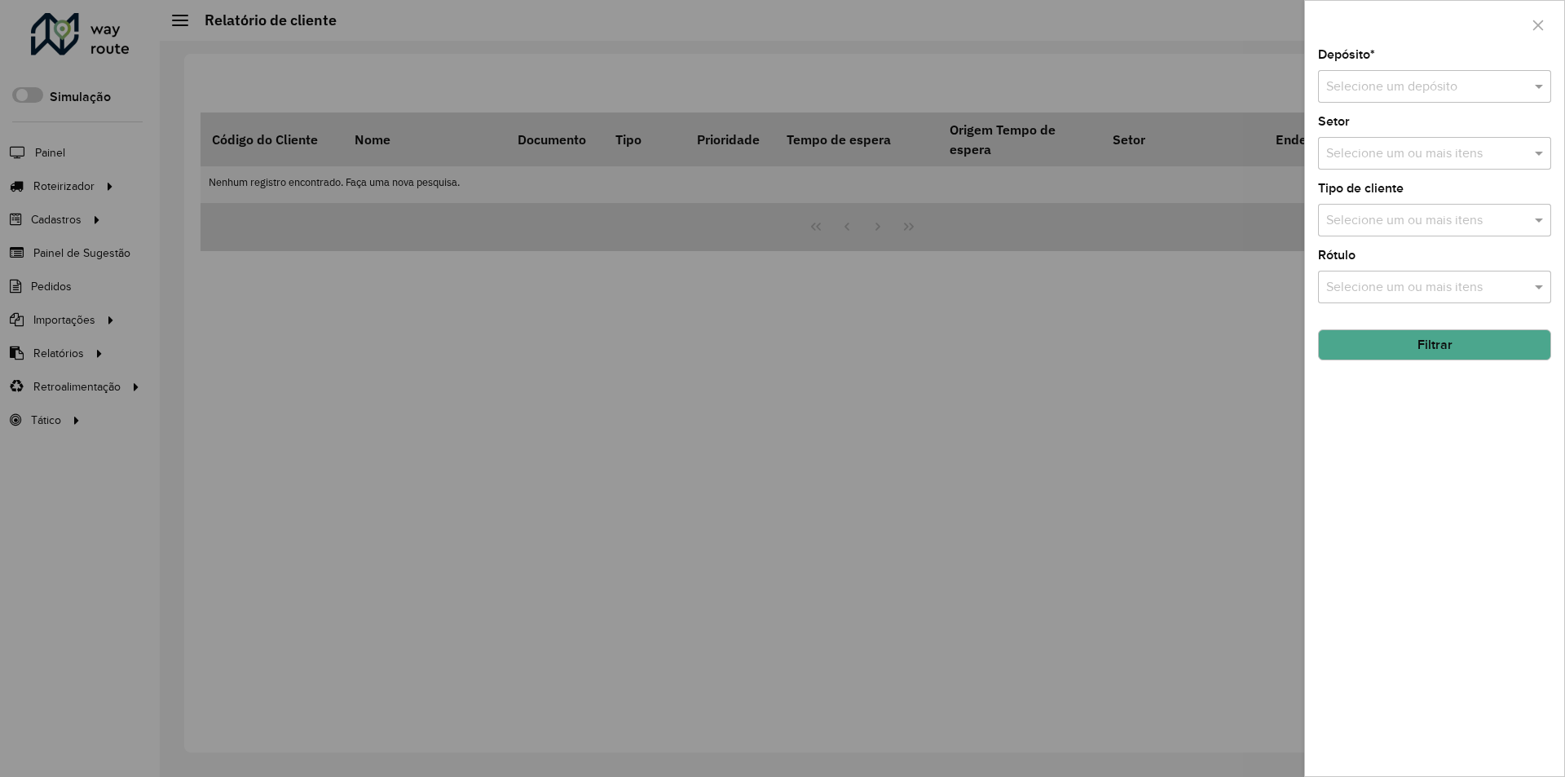
click at [1428, 93] on input "text" at bounding box center [1418, 87] width 184 height 20
type input "*****"
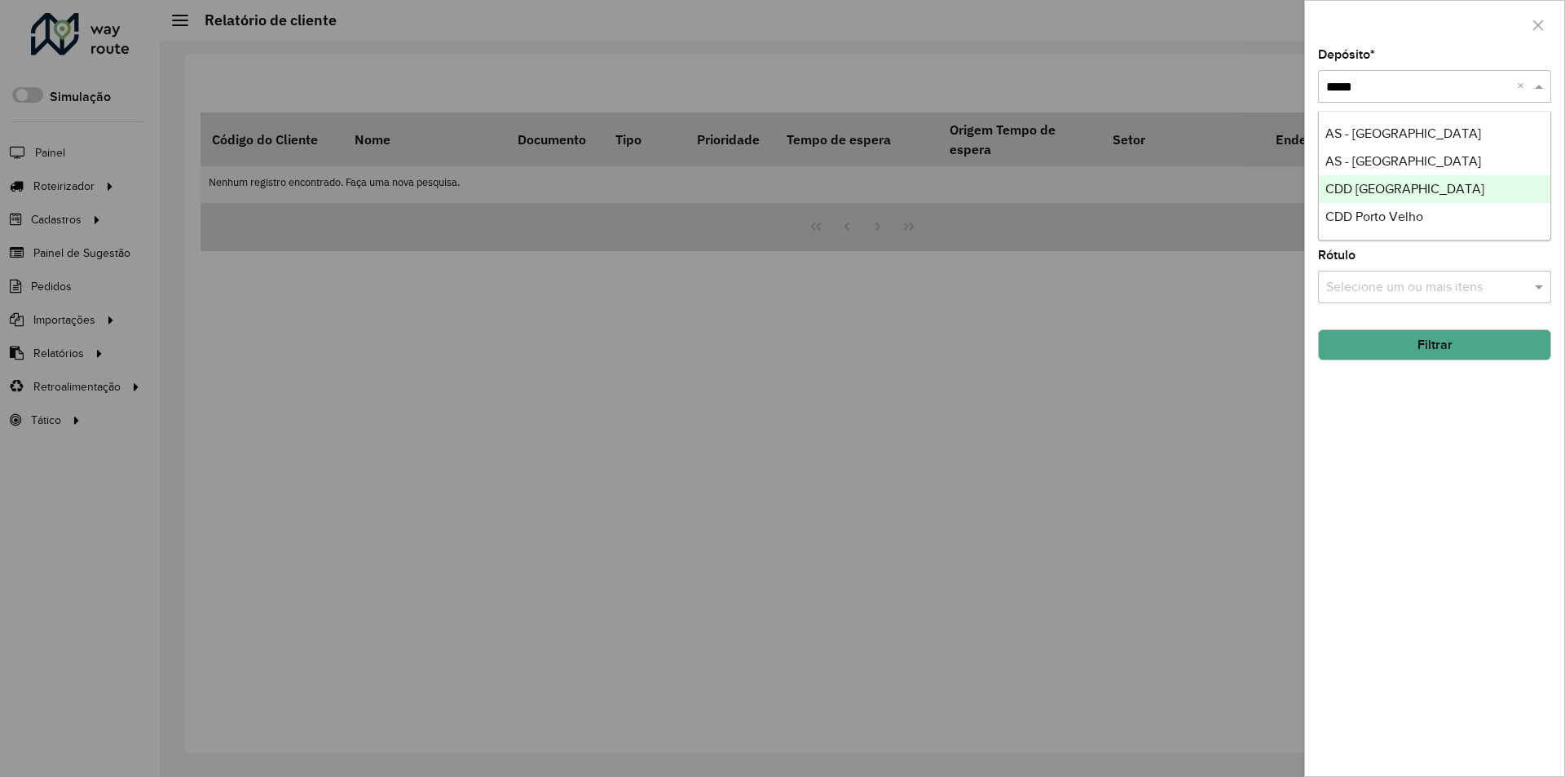
click at [1401, 183] on span "CDD Porto Alegre" at bounding box center [1404, 189] width 159 height 14
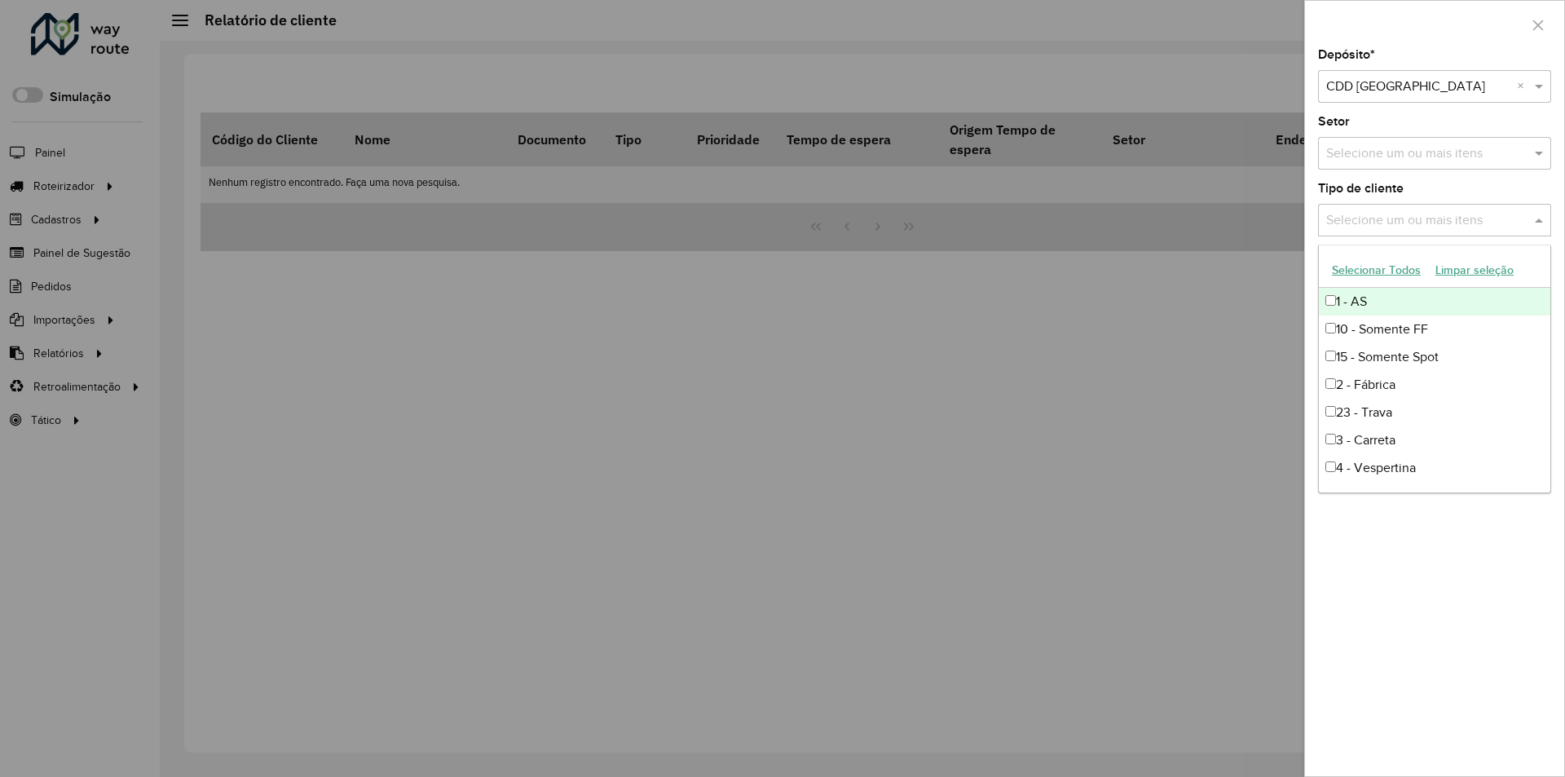
click at [1441, 216] on input "text" at bounding box center [1426, 221] width 209 height 20
type input "**"
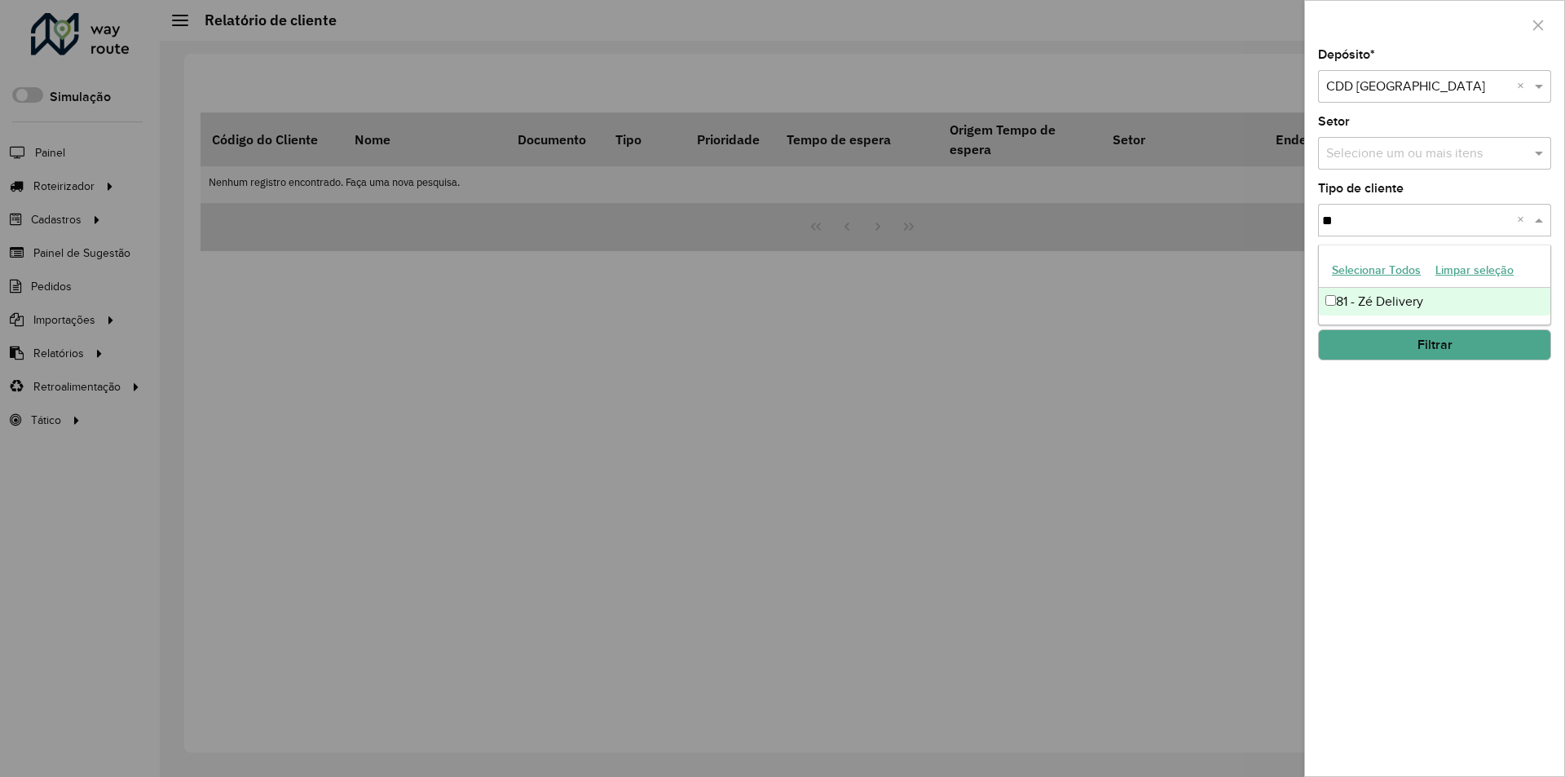
click at [1342, 299] on div "81 - Zé Delivery" at bounding box center [1434, 302] width 231 height 28
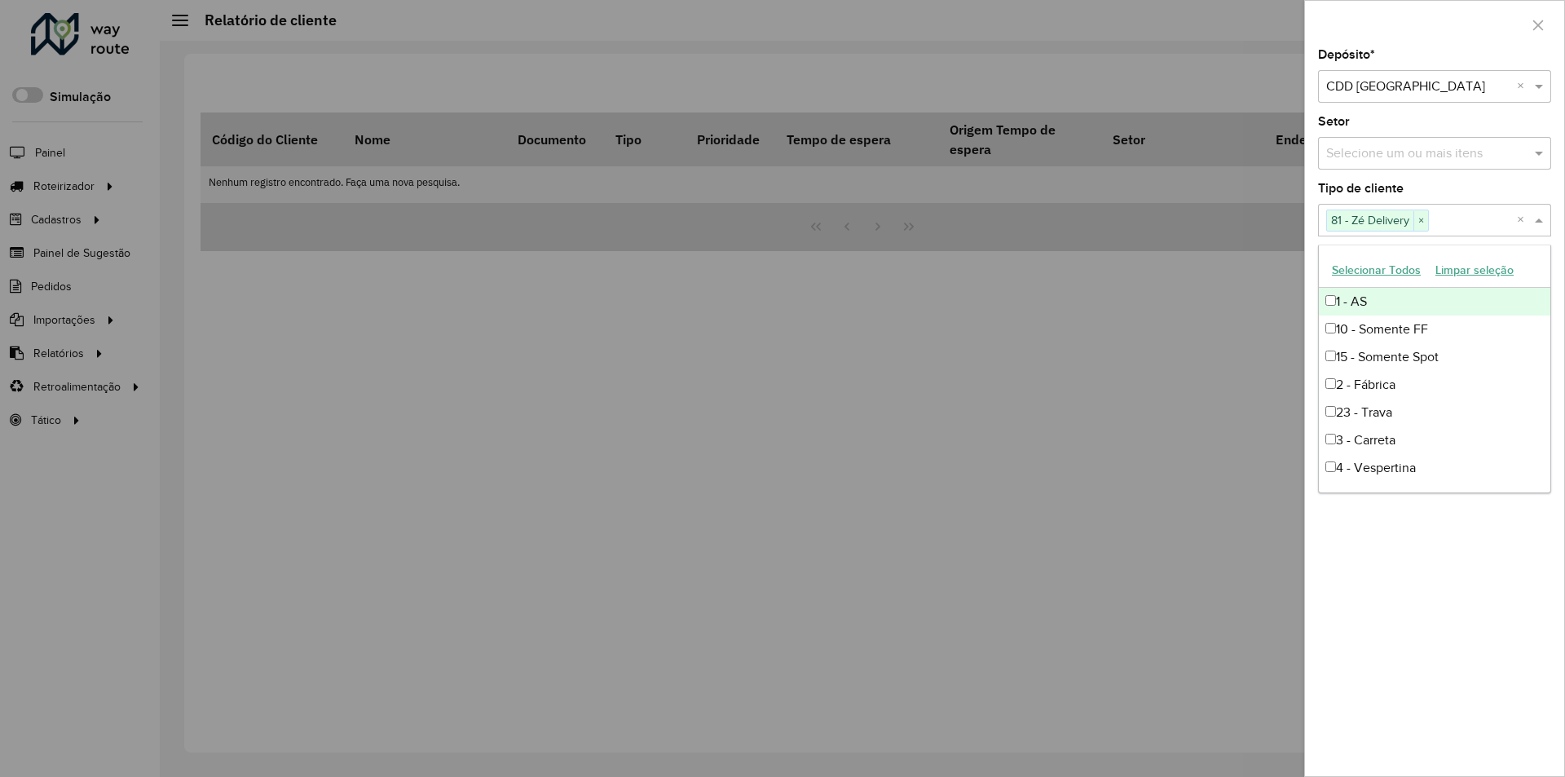
click at [1253, 306] on div at bounding box center [782, 388] width 1565 height 777
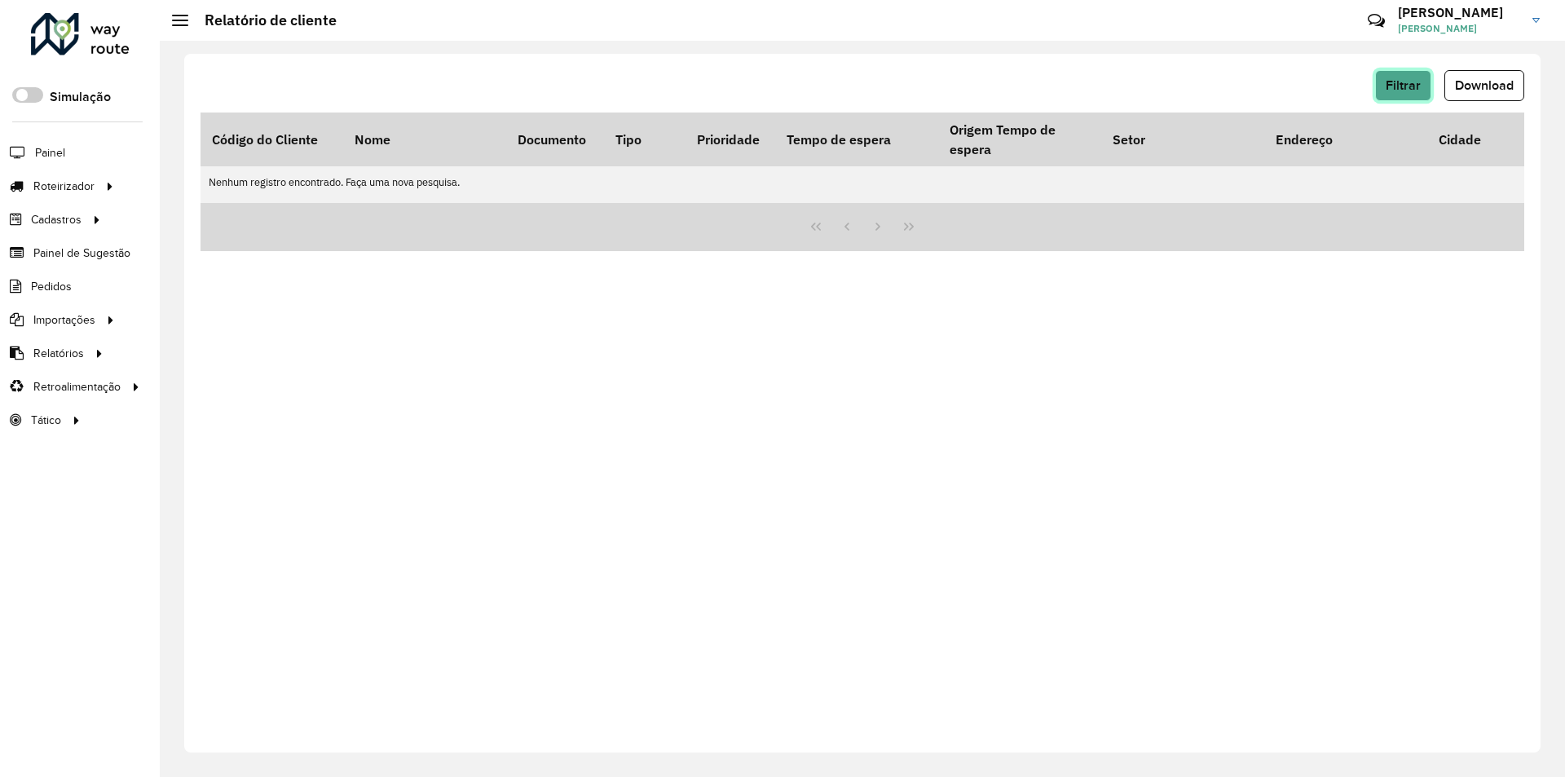
click at [1405, 83] on span "Filtrar" at bounding box center [1403, 85] width 35 height 14
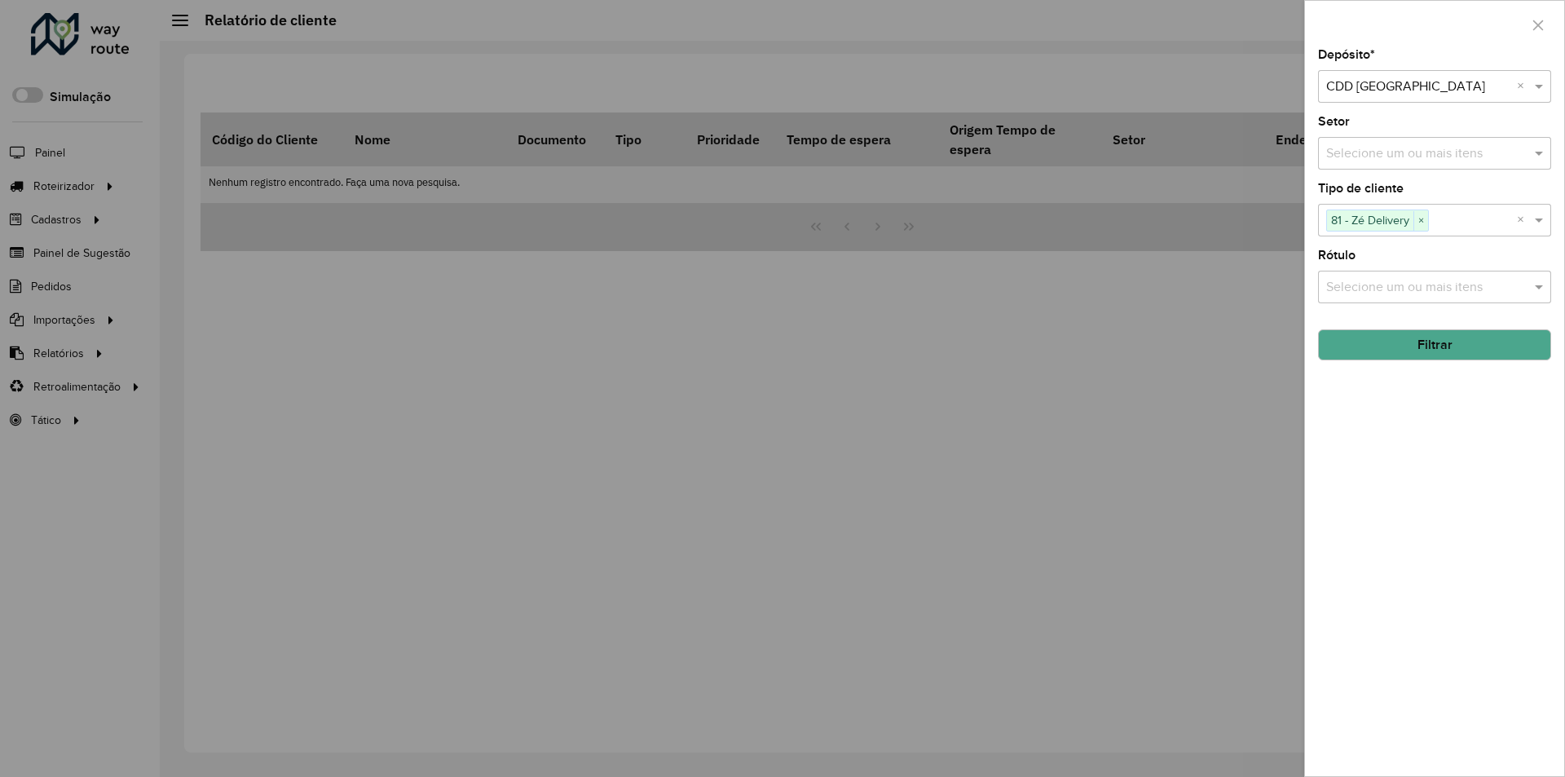
click at [1407, 337] on button "Filtrar" at bounding box center [1434, 344] width 233 height 31
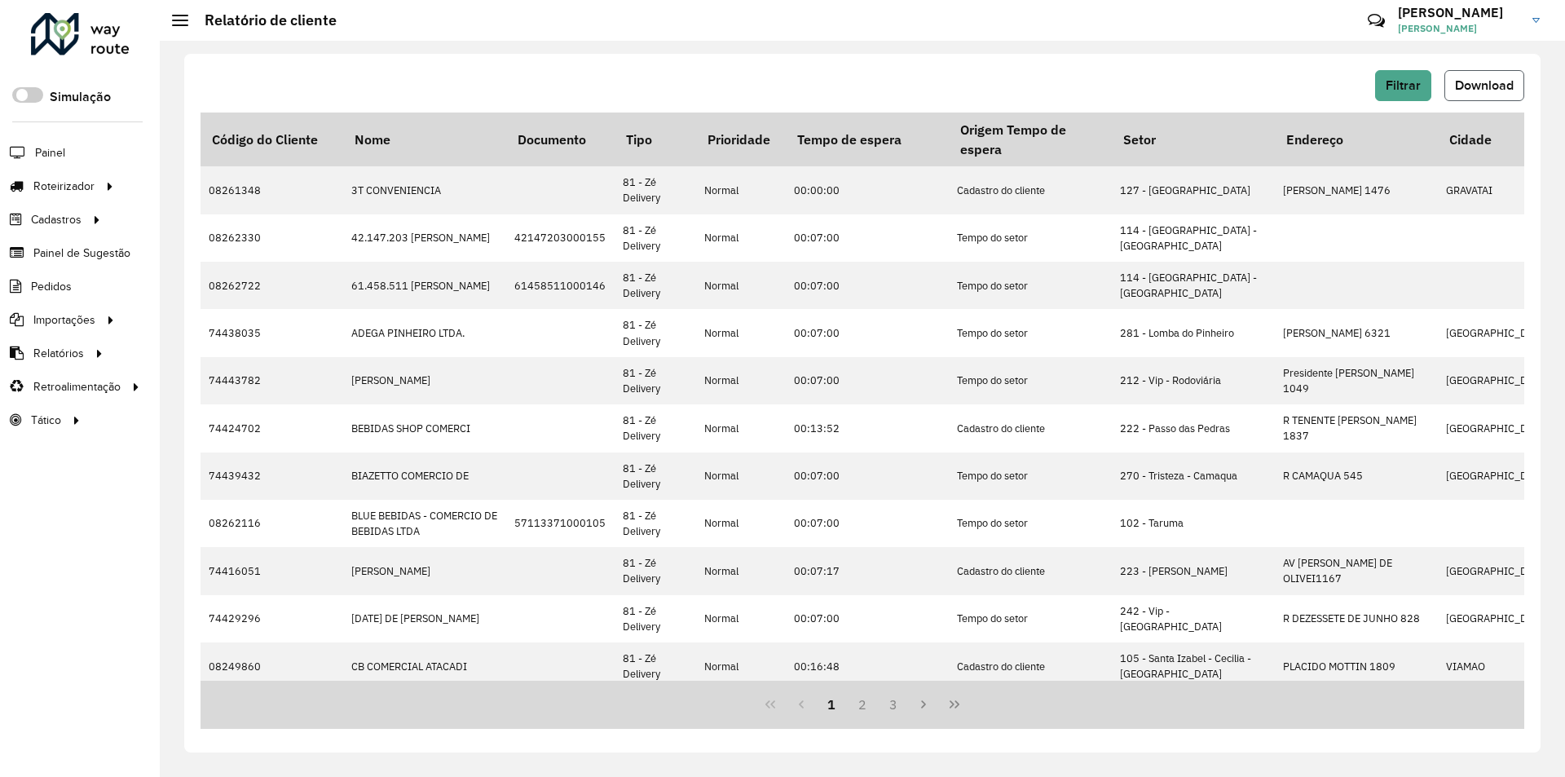
click at [1489, 82] on span "Download" at bounding box center [1484, 85] width 59 height 14
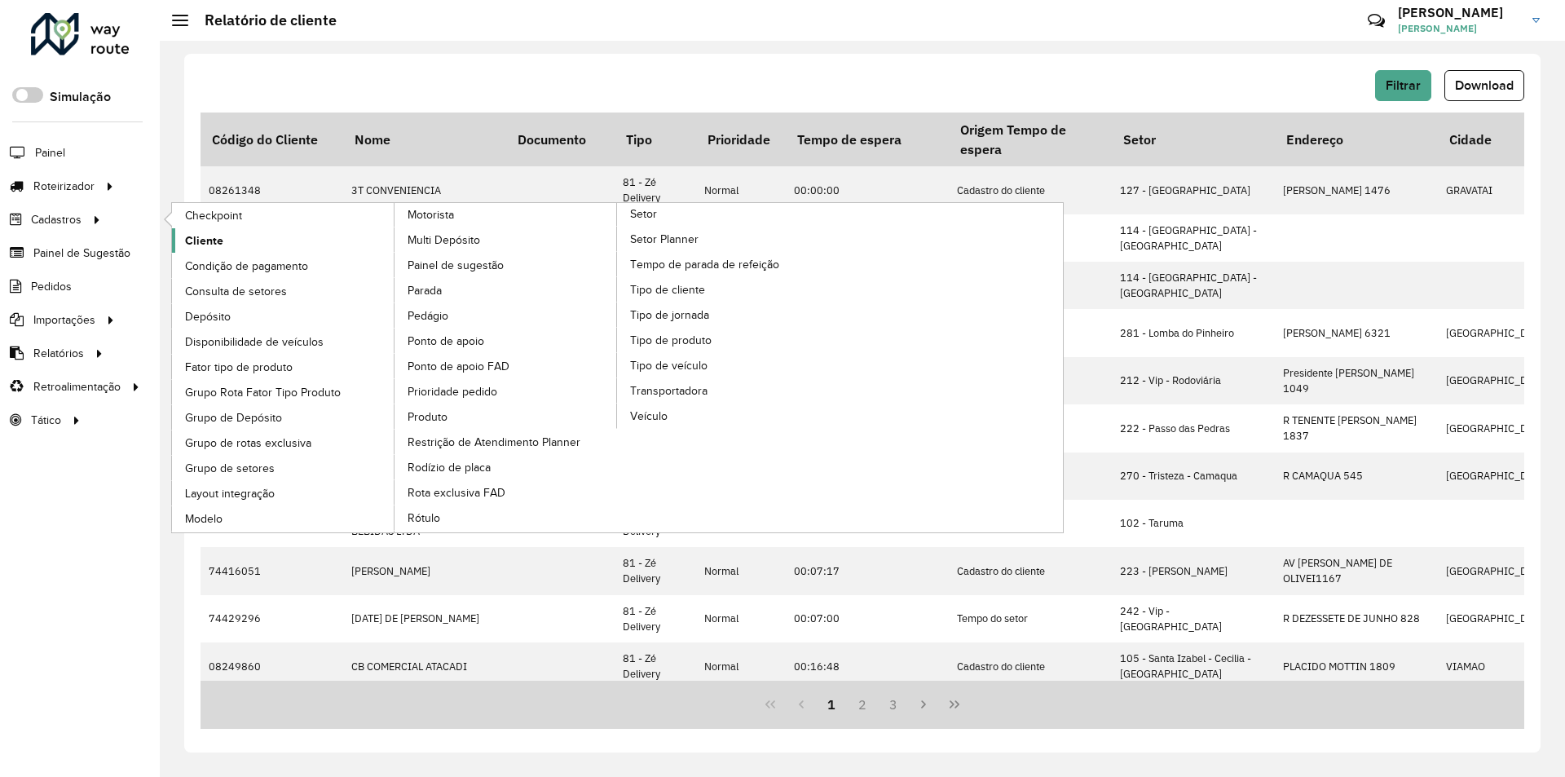
click at [213, 240] on span "Cliente" at bounding box center [204, 240] width 38 height 17
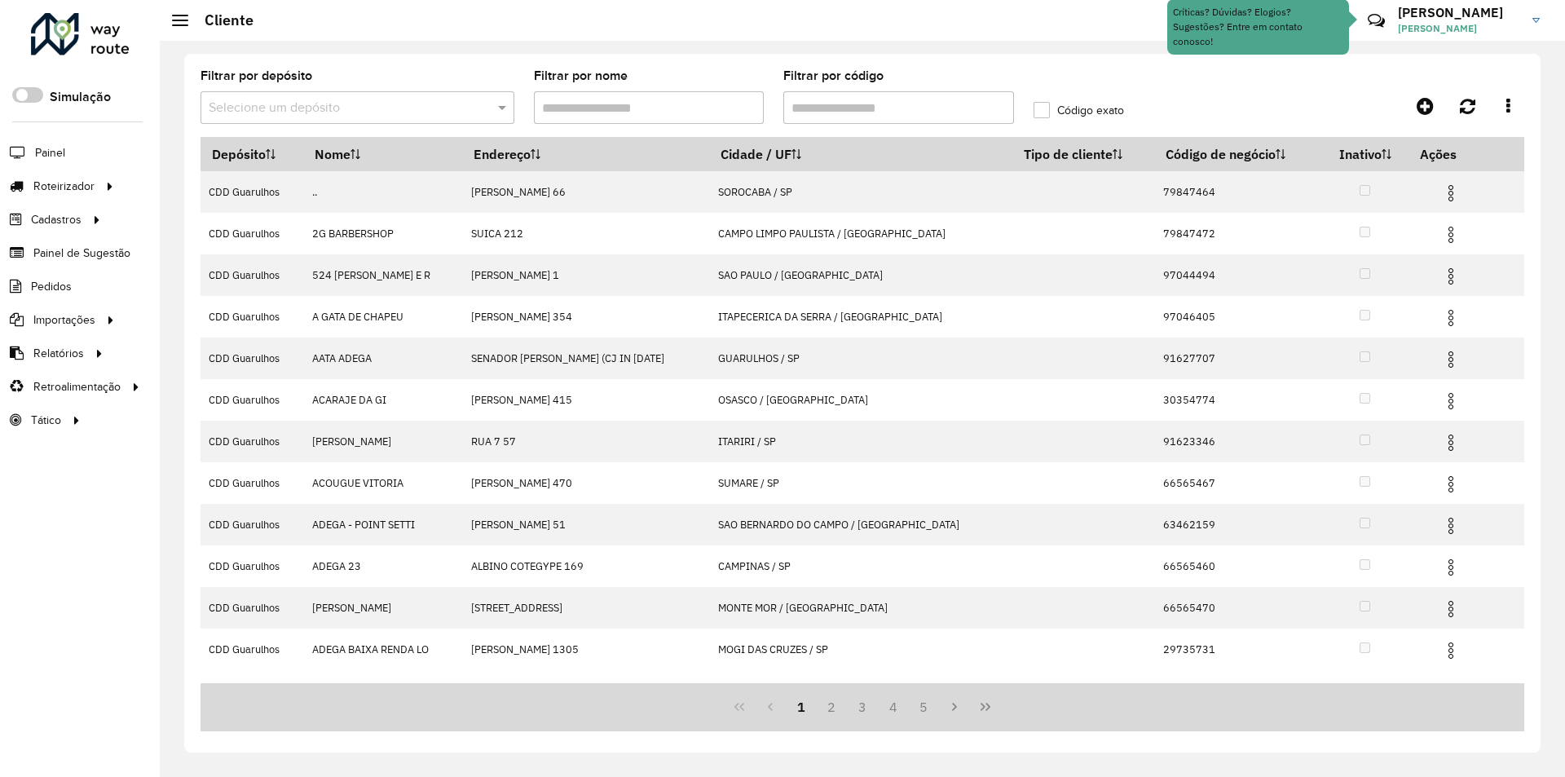
click at [390, 102] on input "text" at bounding box center [341, 109] width 265 height 20
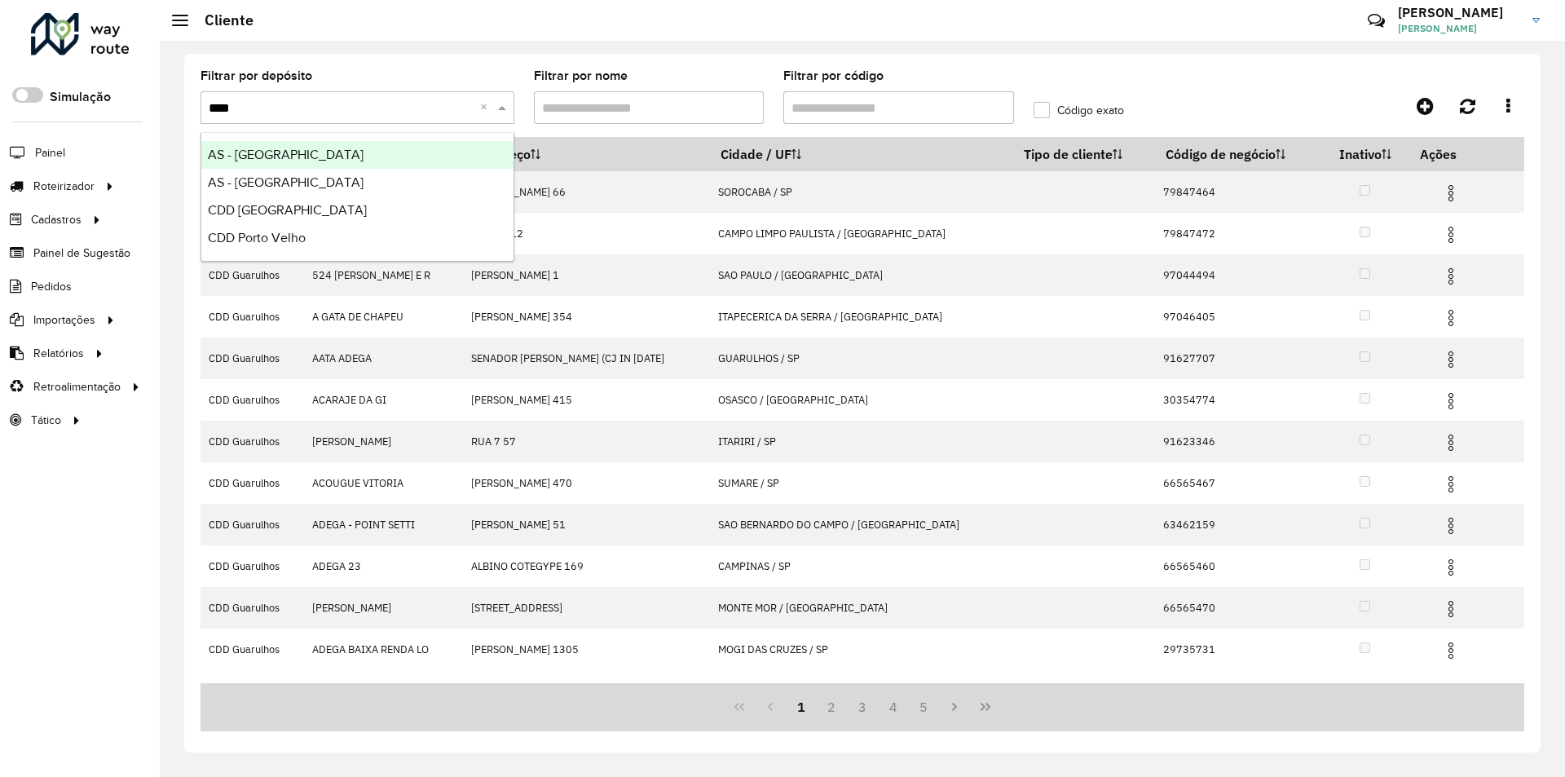
type input "*****"
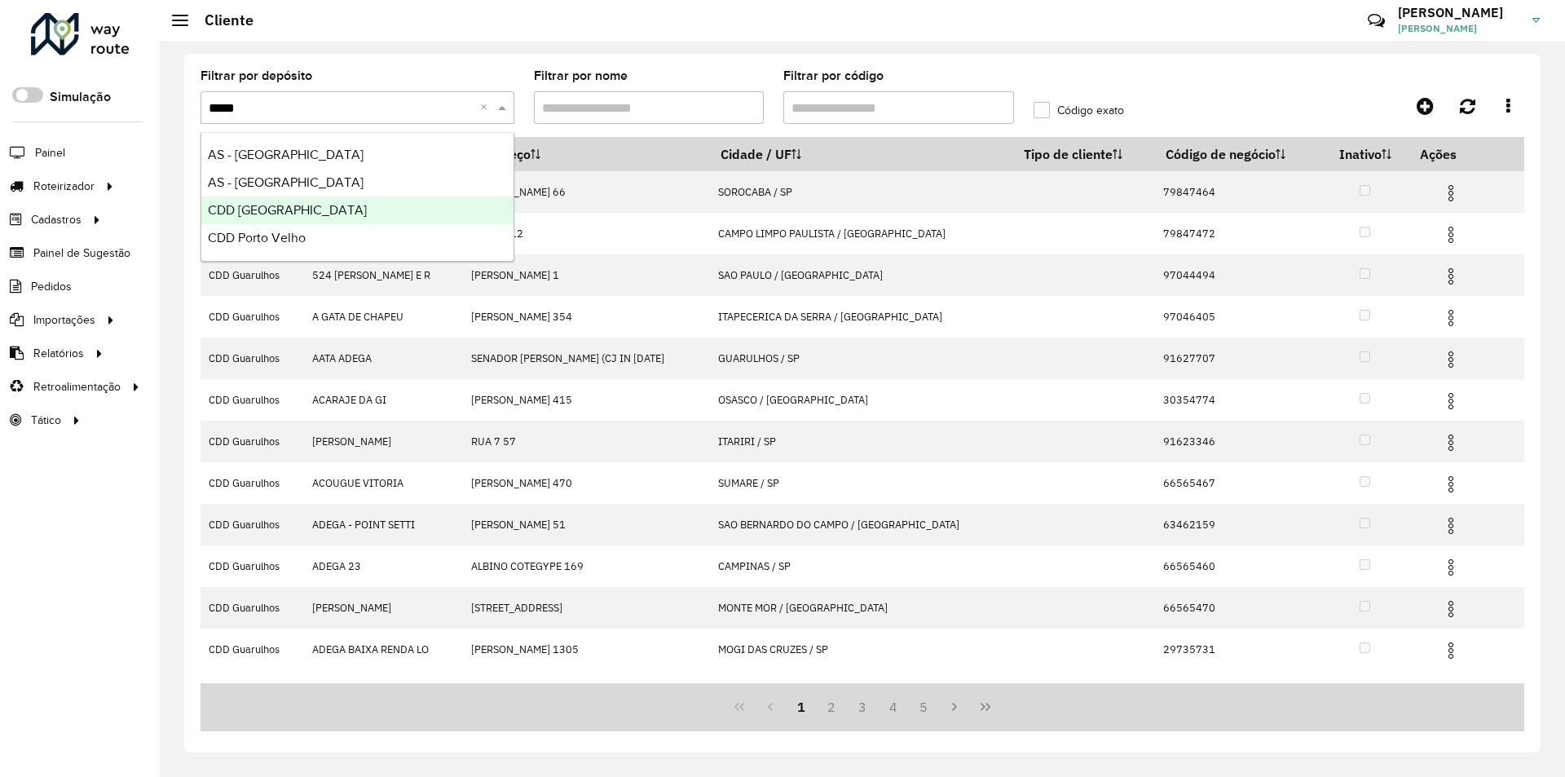
click at [279, 213] on span "CDD Porto Alegre" at bounding box center [287, 210] width 159 height 14
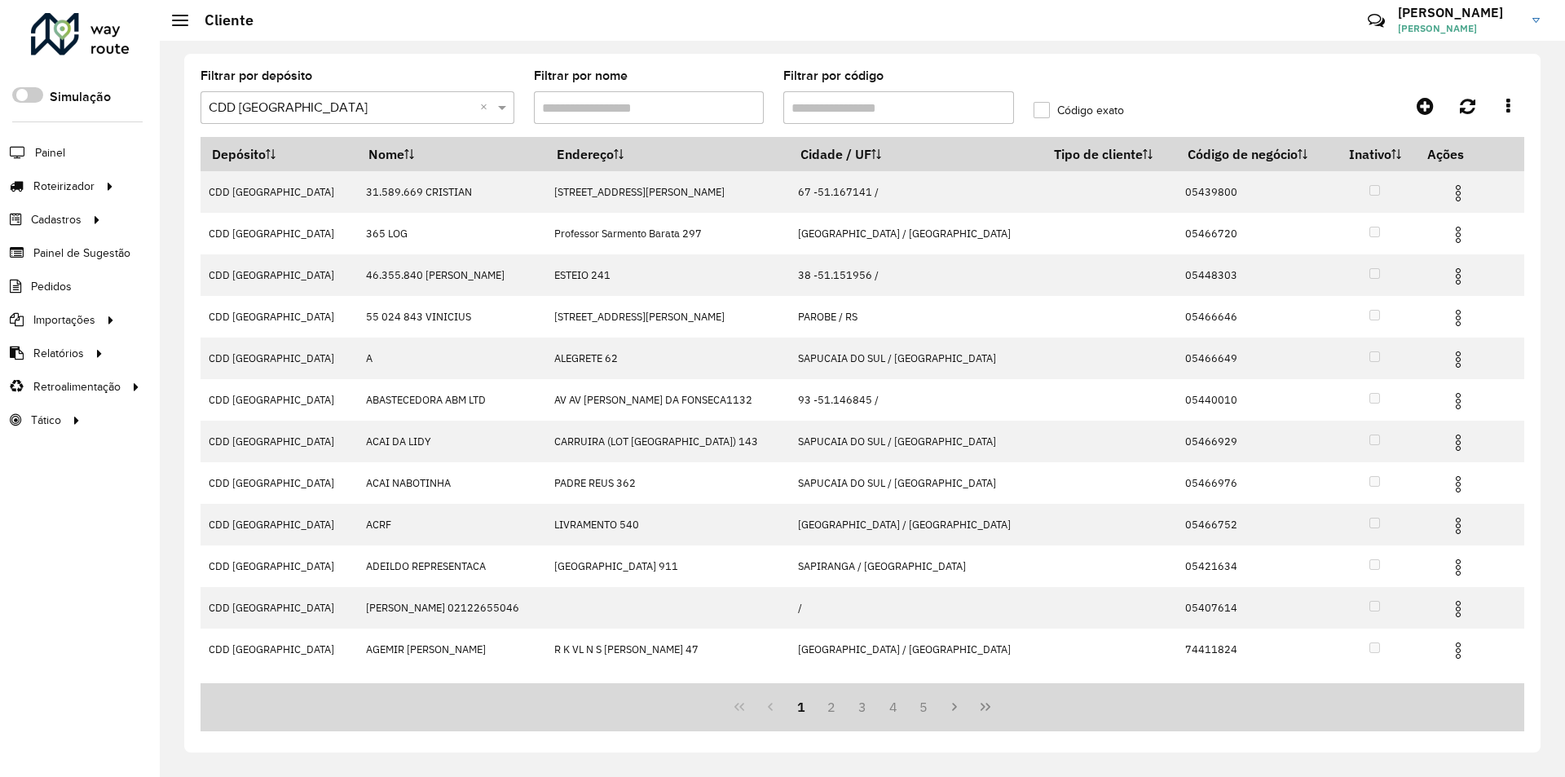
click at [821, 108] on input "Filtrar por código" at bounding box center [898, 107] width 231 height 33
type input "*****"
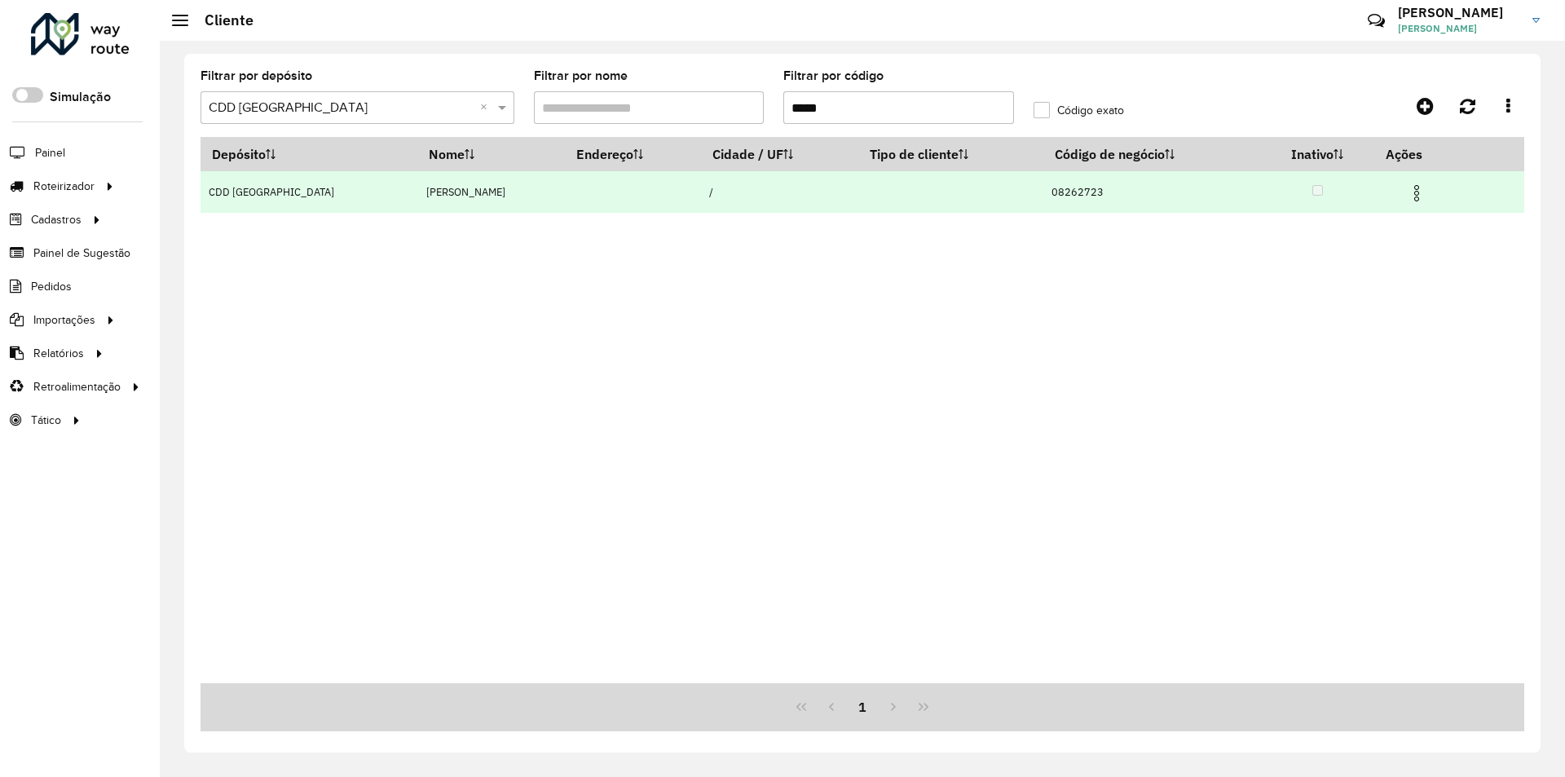
click at [1418, 186] on img at bounding box center [1417, 193] width 20 height 20
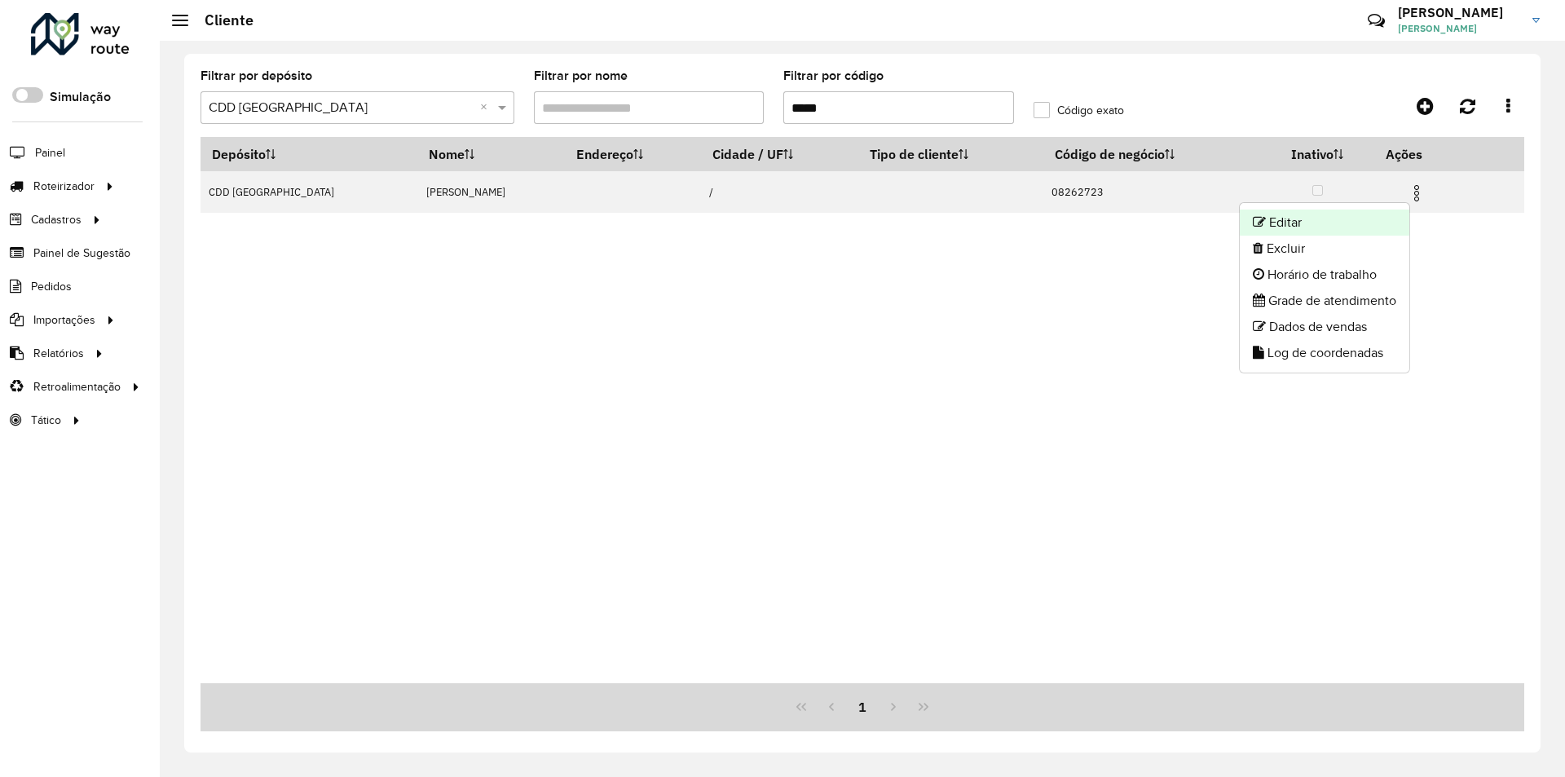
click at [1289, 223] on li "Editar" at bounding box center [1325, 222] width 170 height 26
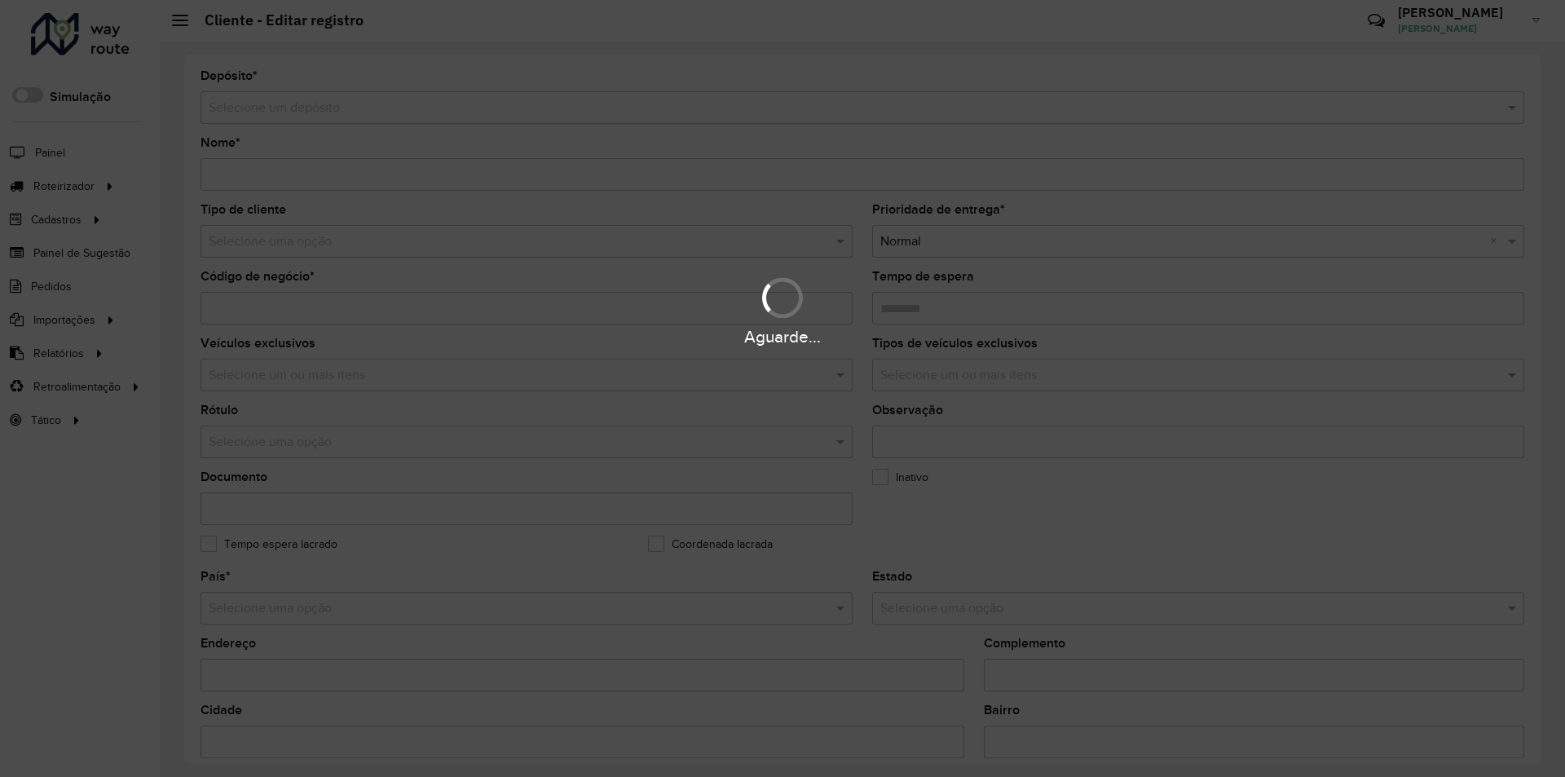
type input "**********"
type input "********"
type input "**********"
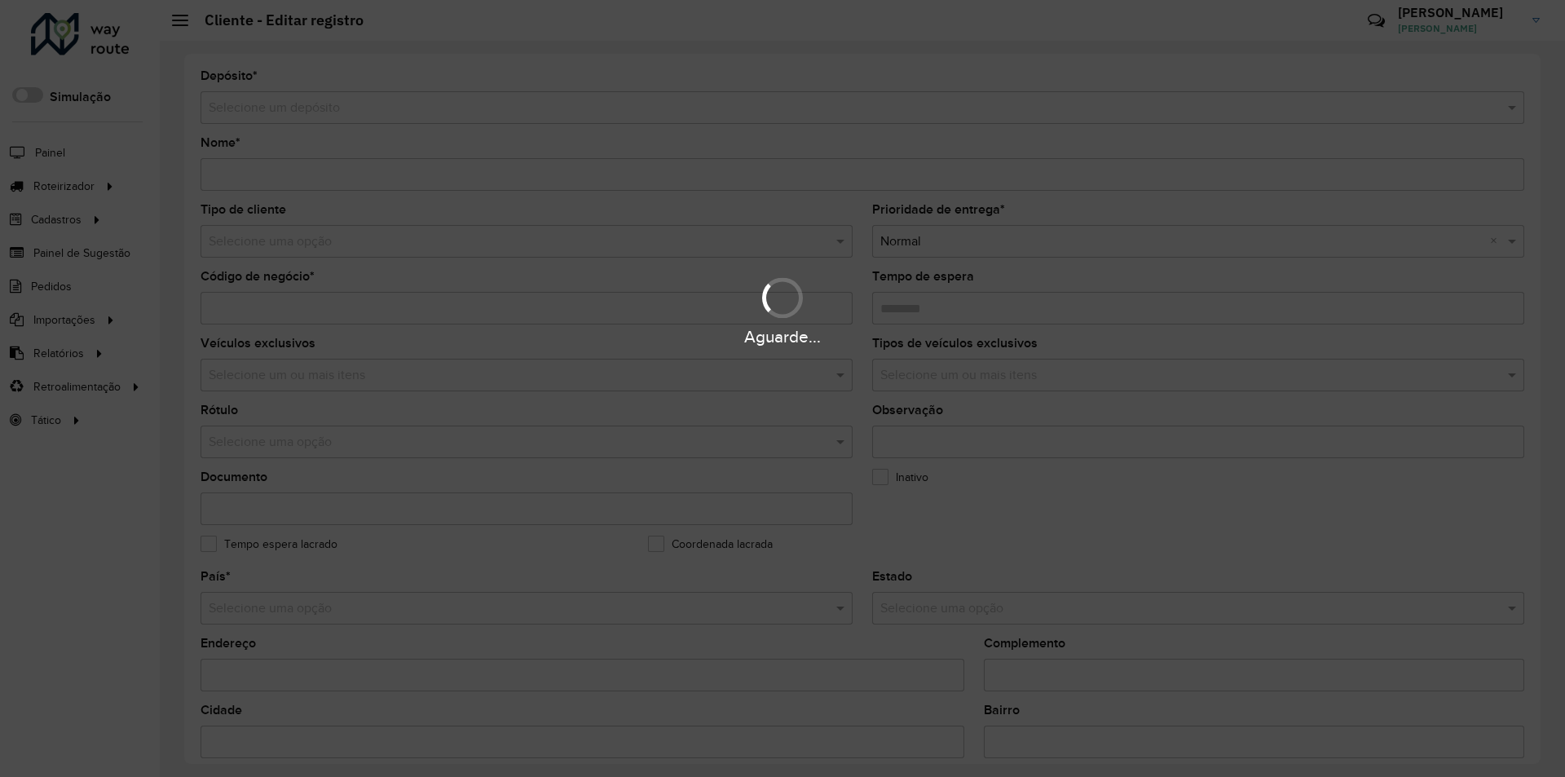
type input "**********"
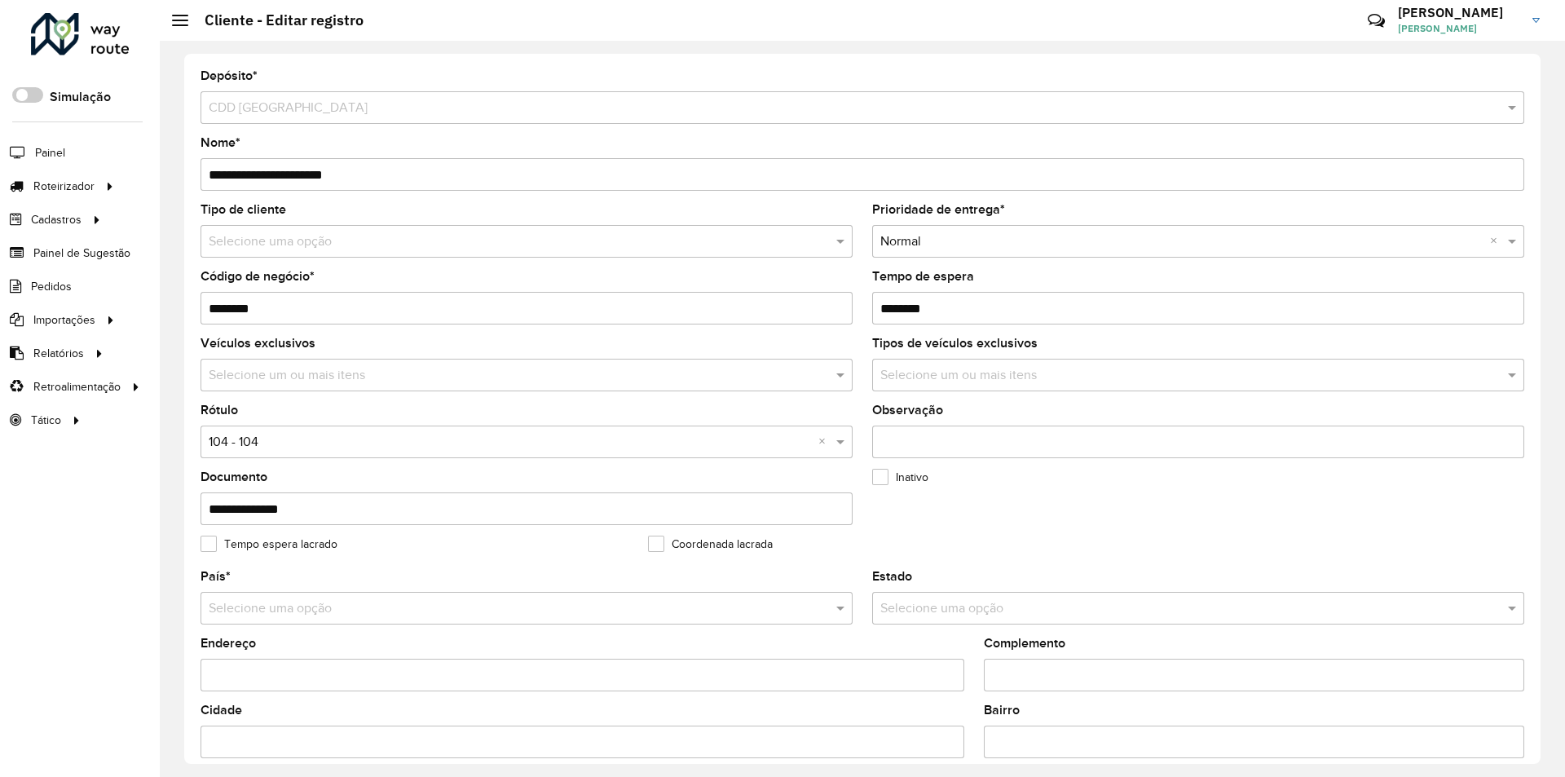
click at [283, 234] on input "text" at bounding box center [510, 242] width 603 height 20
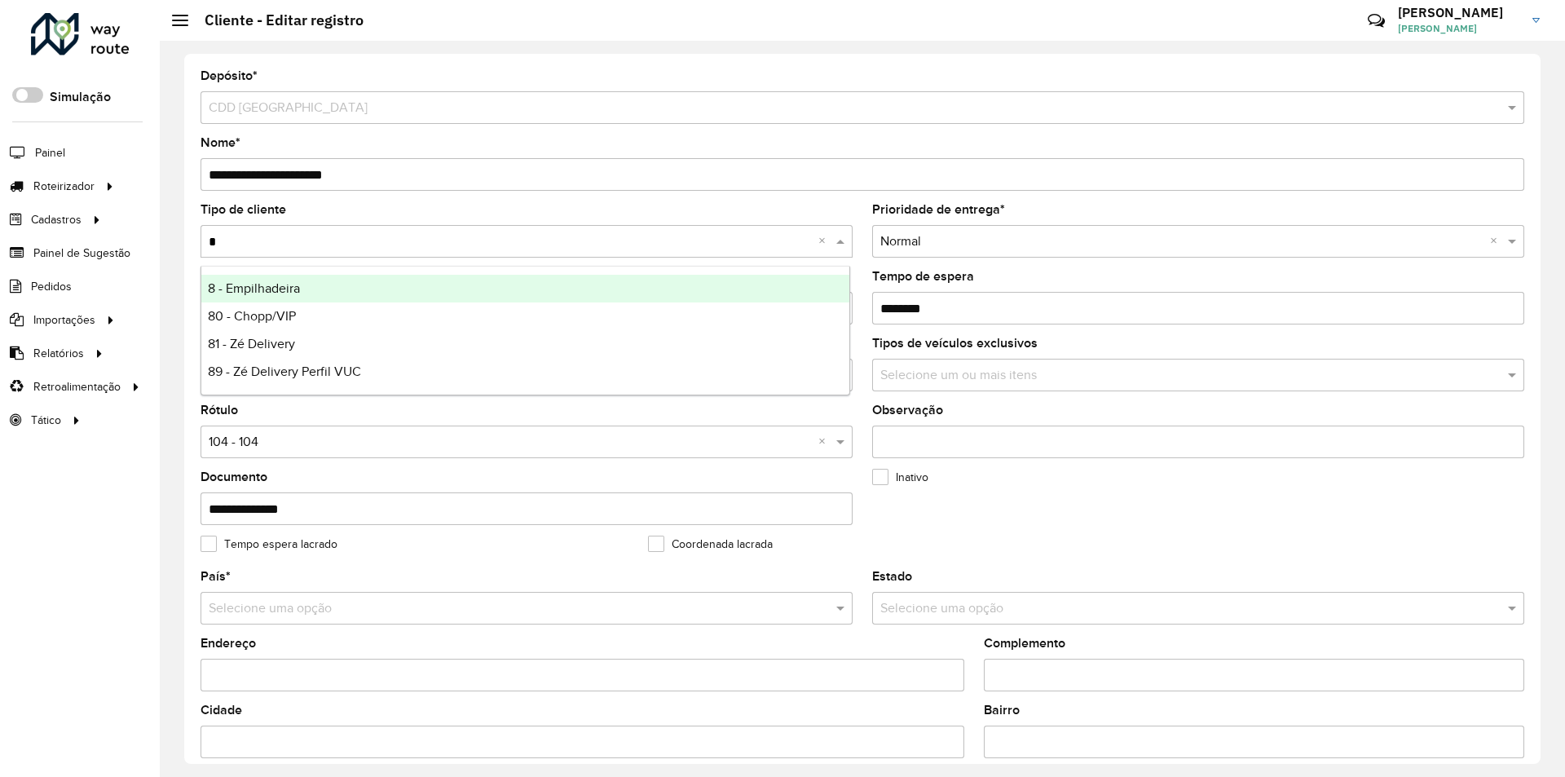
type input "**"
click at [236, 286] on span "81 - Zé Delivery" at bounding box center [251, 288] width 87 height 14
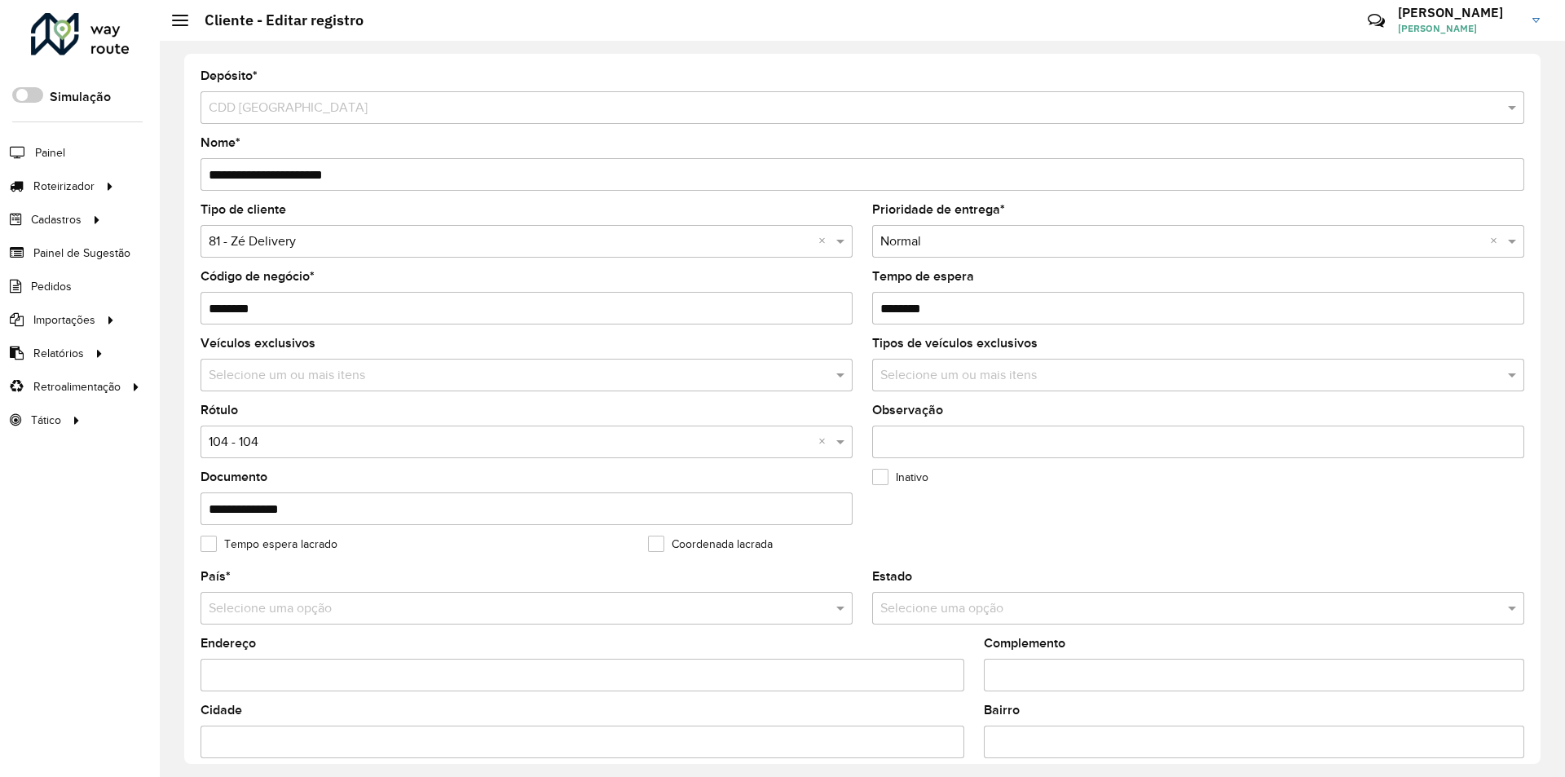
click at [318, 442] on input "text" at bounding box center [510, 443] width 603 height 20
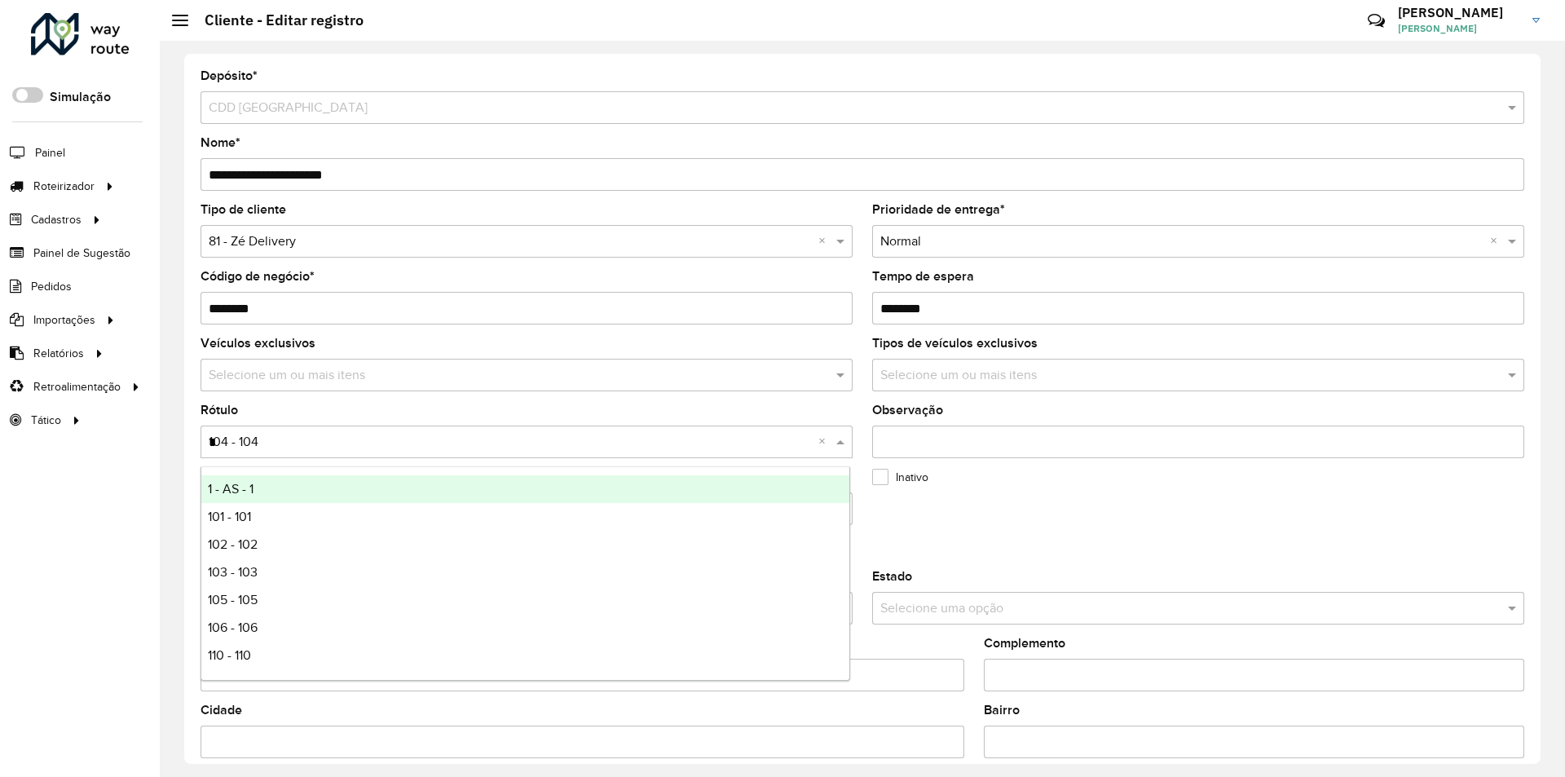
type input "**"
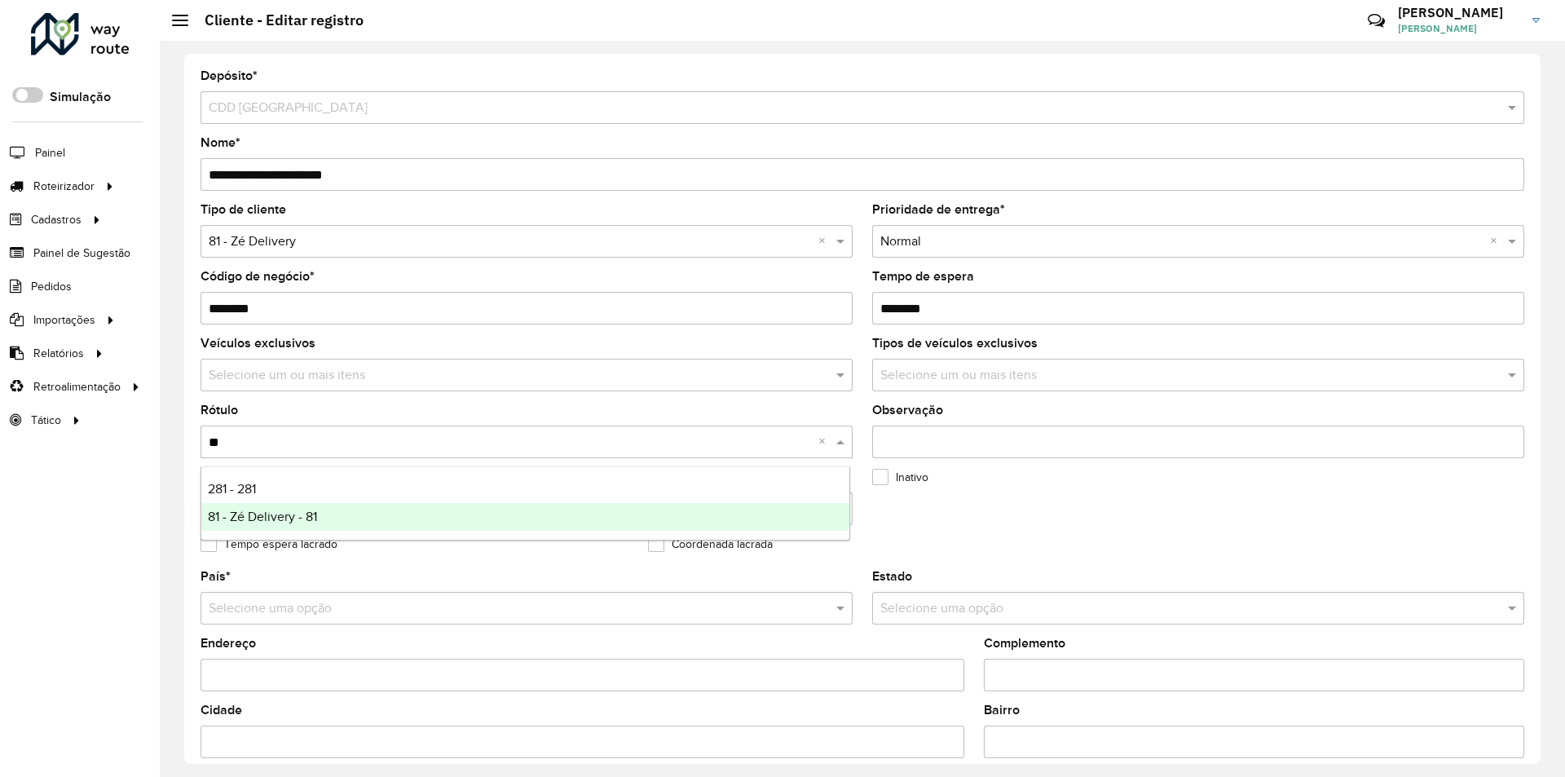
click at [276, 515] on span "81 - Zé Delivery - 81" at bounding box center [262, 516] width 109 height 14
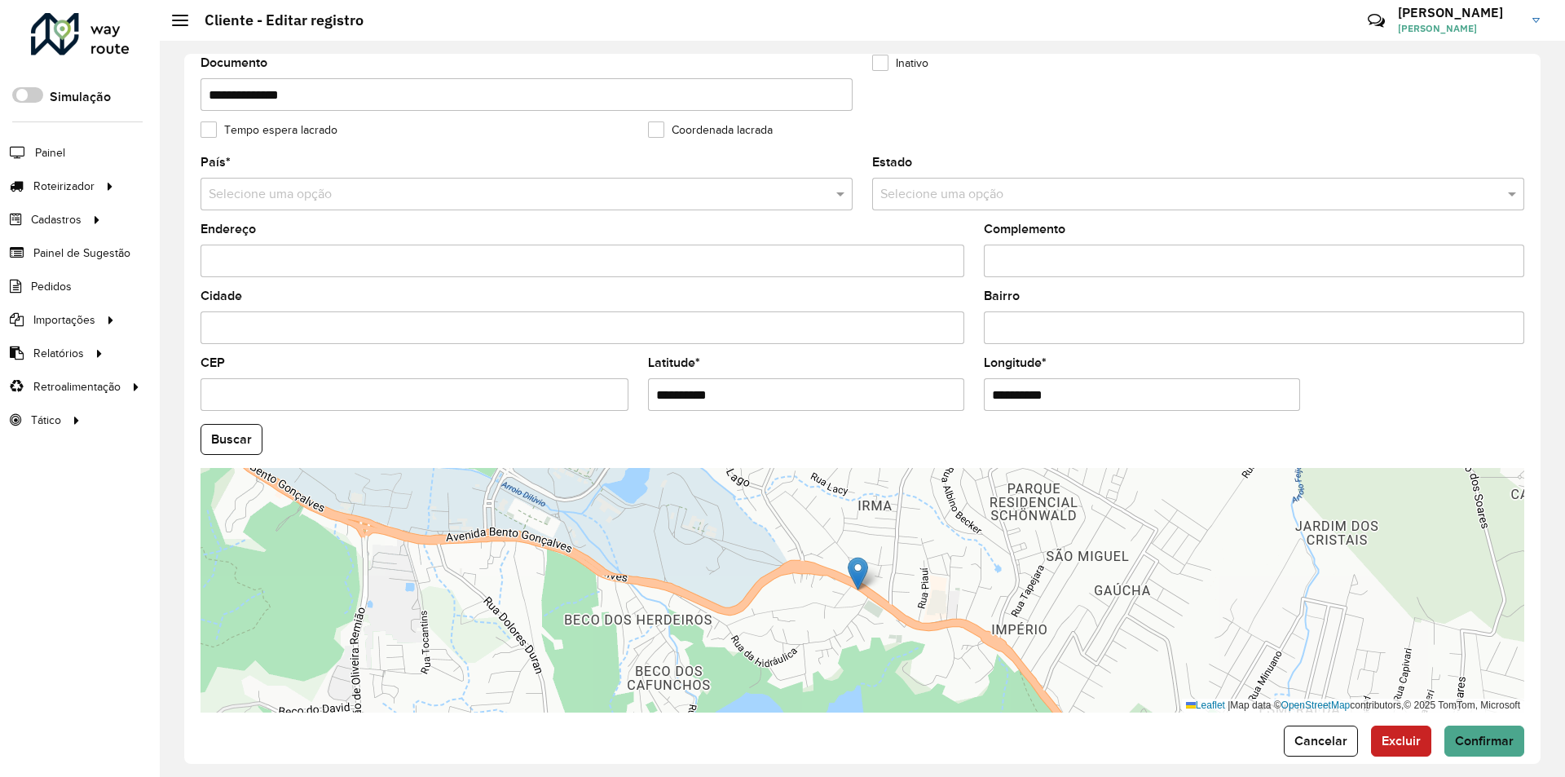
scroll to position [423, 0]
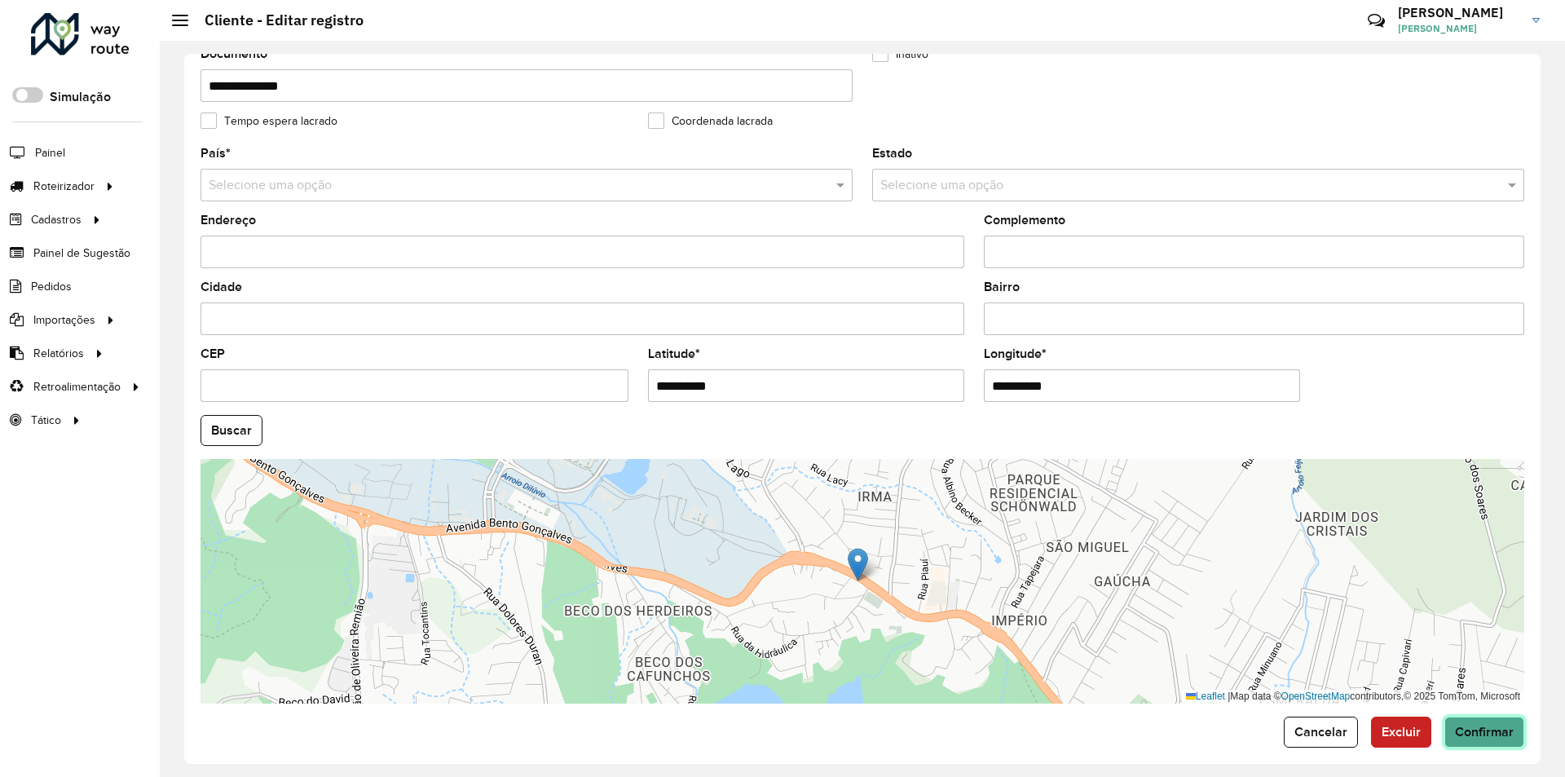
click at [1469, 730] on span "Confirmar" at bounding box center [1484, 732] width 59 height 14
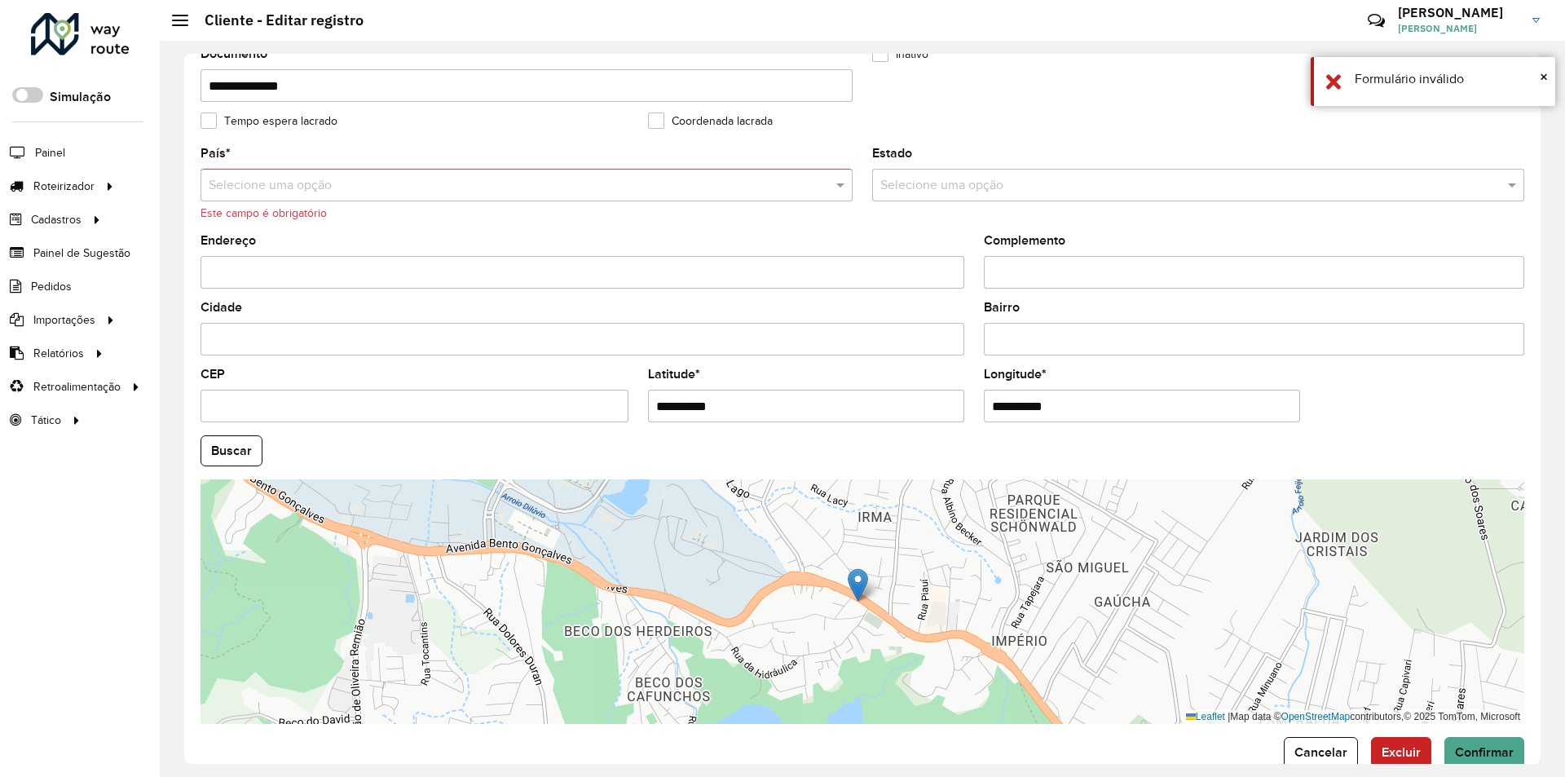
click at [244, 180] on input "text" at bounding box center [510, 186] width 603 height 20
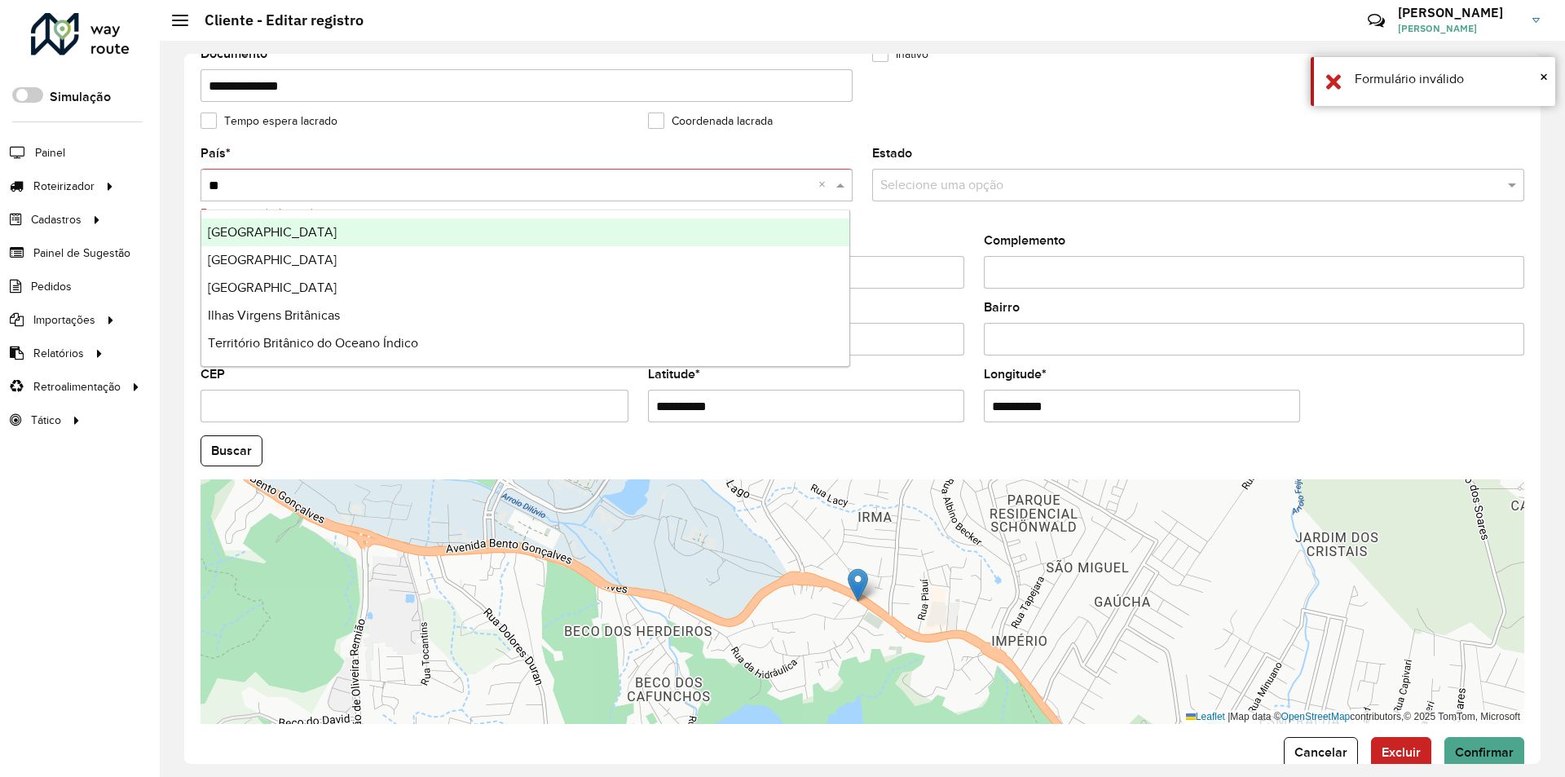
type input "***"
click at [228, 237] on span "Brasil" at bounding box center [272, 232] width 129 height 14
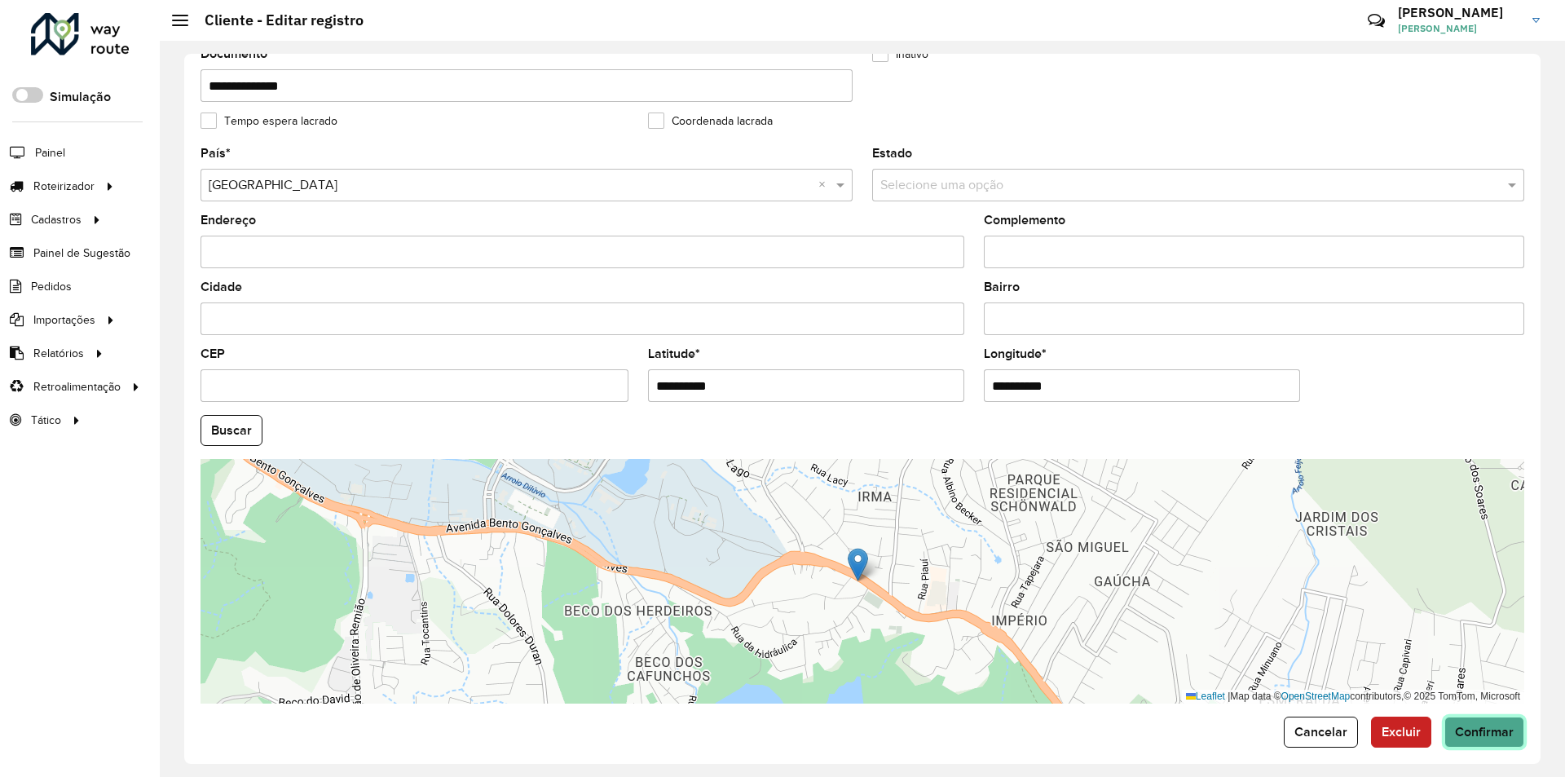
click at [1466, 734] on span "Confirmar" at bounding box center [1484, 732] width 59 height 14
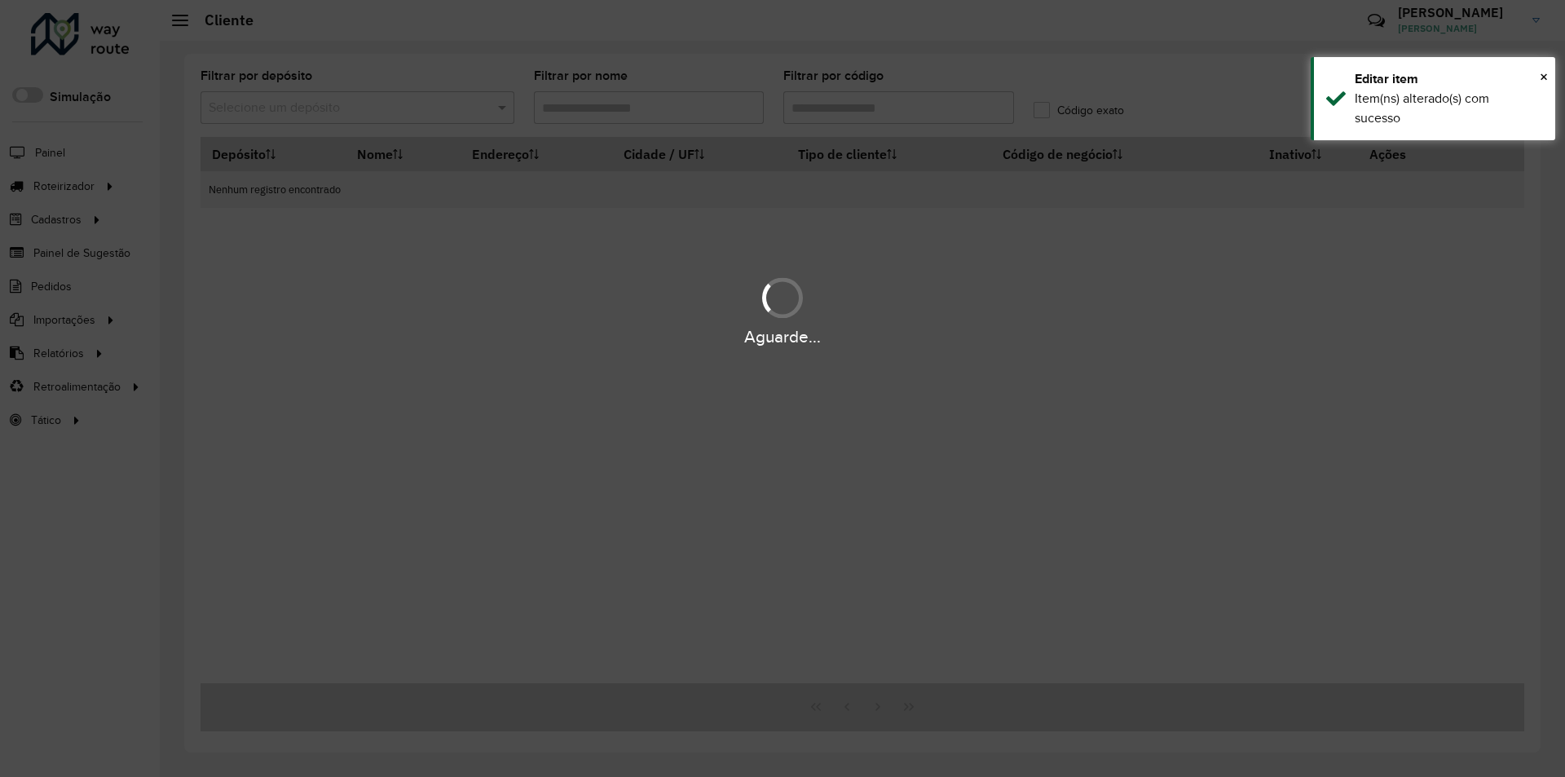
type input "*****"
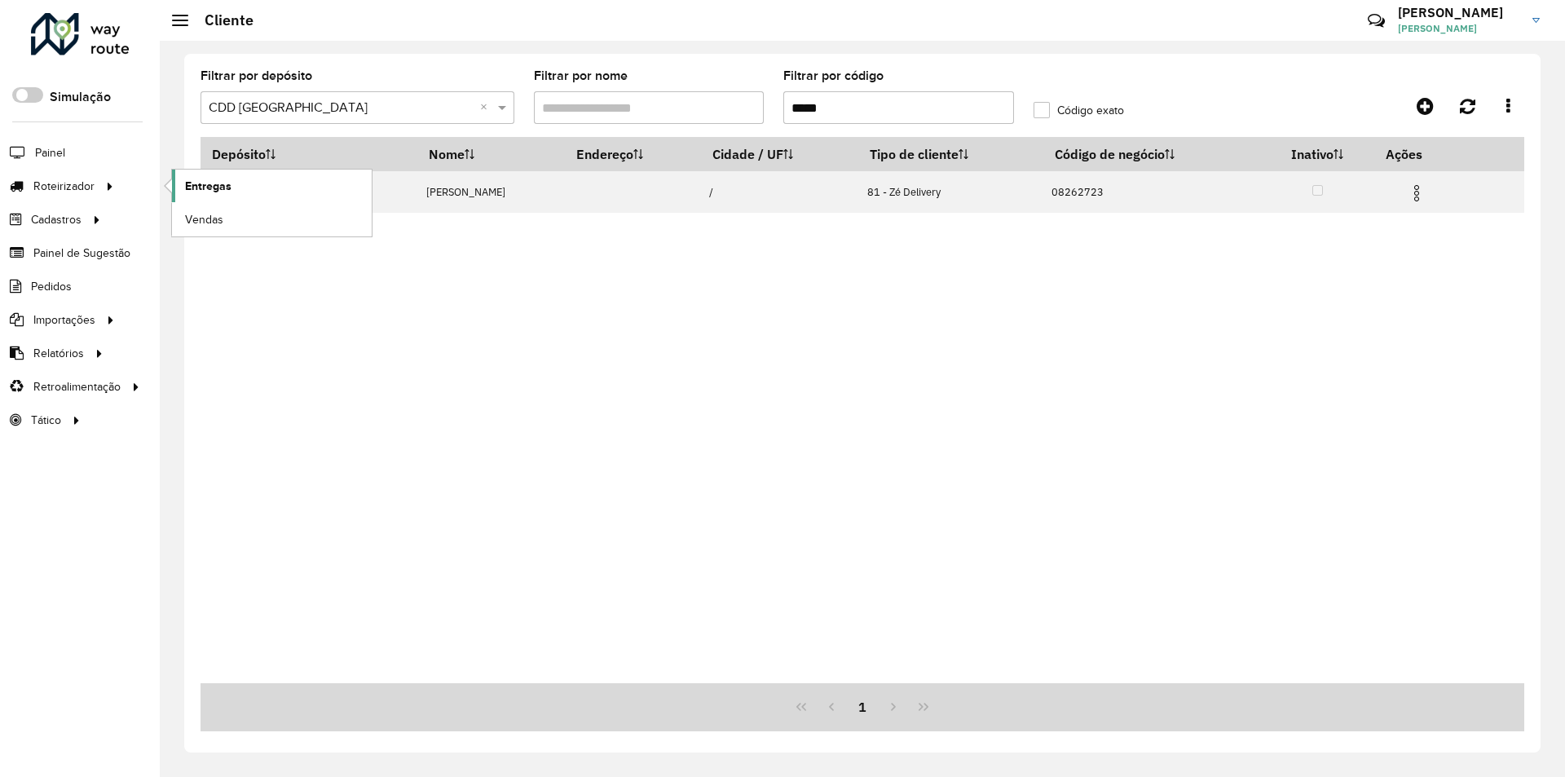
click at [190, 187] on span "Entregas" at bounding box center [208, 186] width 46 height 17
click at [397, 104] on input "text" at bounding box center [341, 109] width 265 height 20
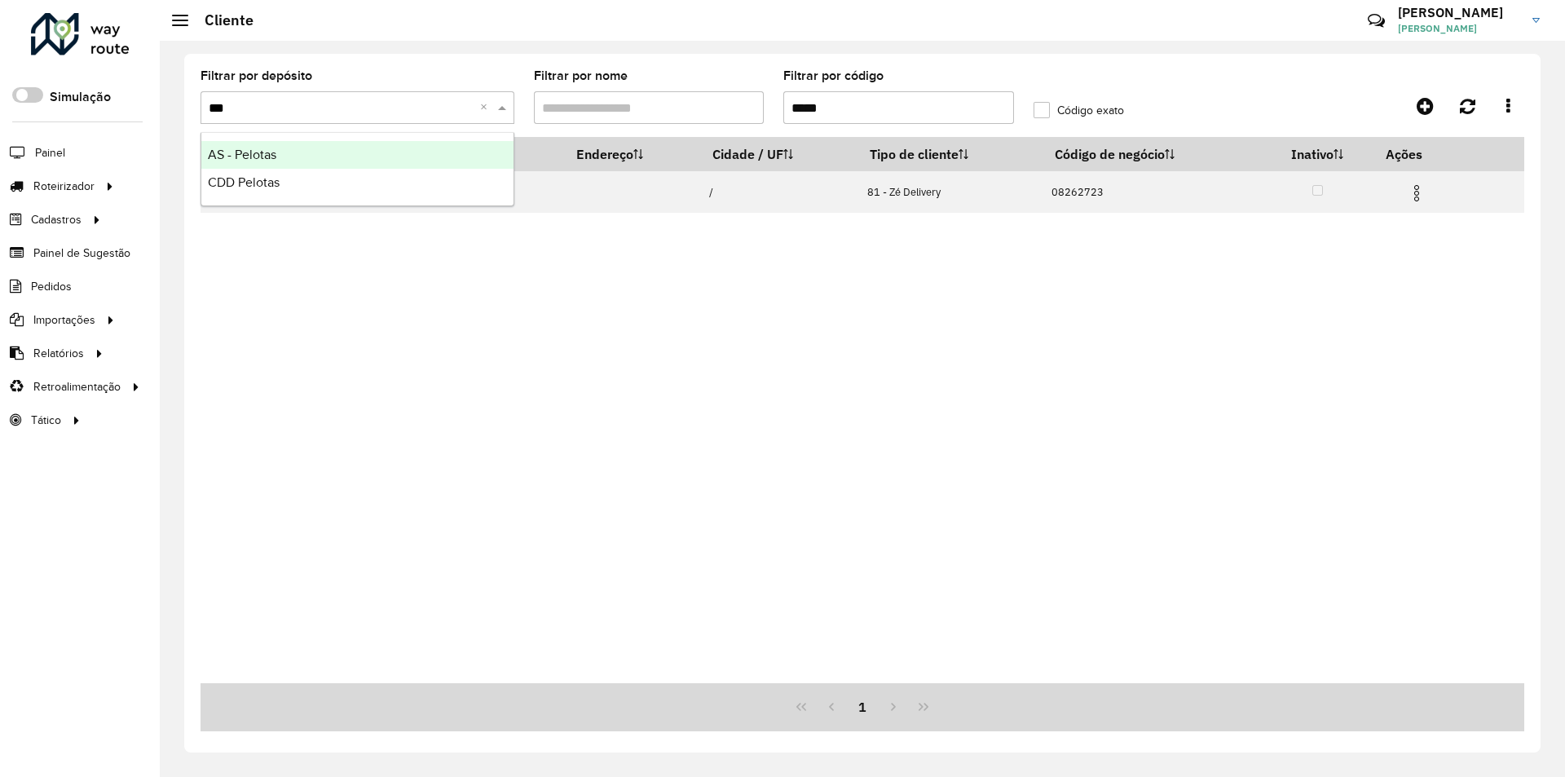
type input "****"
click at [258, 181] on span "CDD Pelotas" at bounding box center [244, 182] width 72 height 14
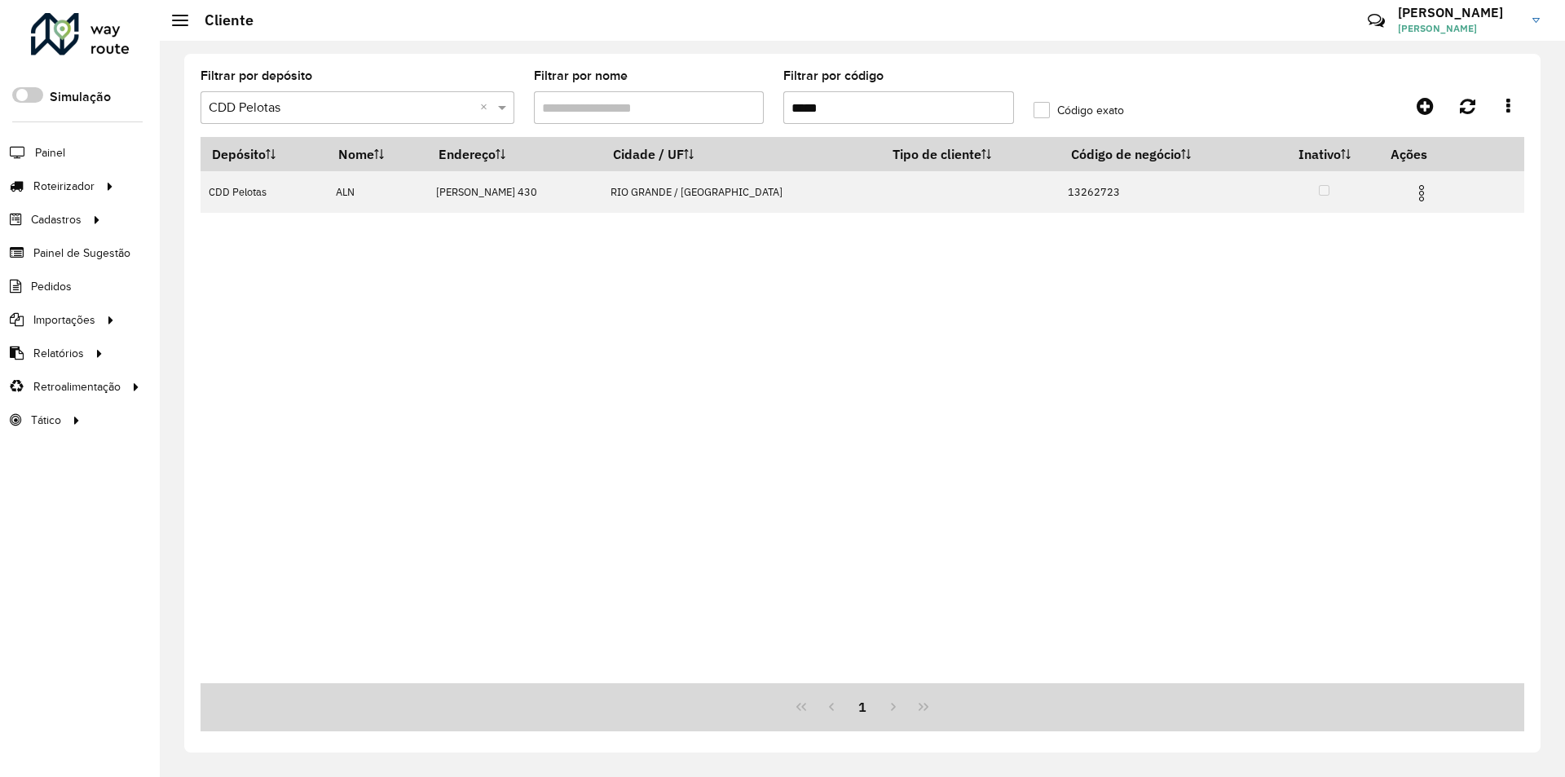
drag, startPoint x: 826, startPoint y: 117, endPoint x: 759, endPoint y: 117, distance: 66.8
click at [760, 118] on formly-group "Filtrar por depósito Selecione um depósito × CDD Pelotas × Filtrar por nome Fil…" at bounding box center [690, 103] width 999 height 67
click at [788, 108] on input "*****" at bounding box center [898, 107] width 231 height 33
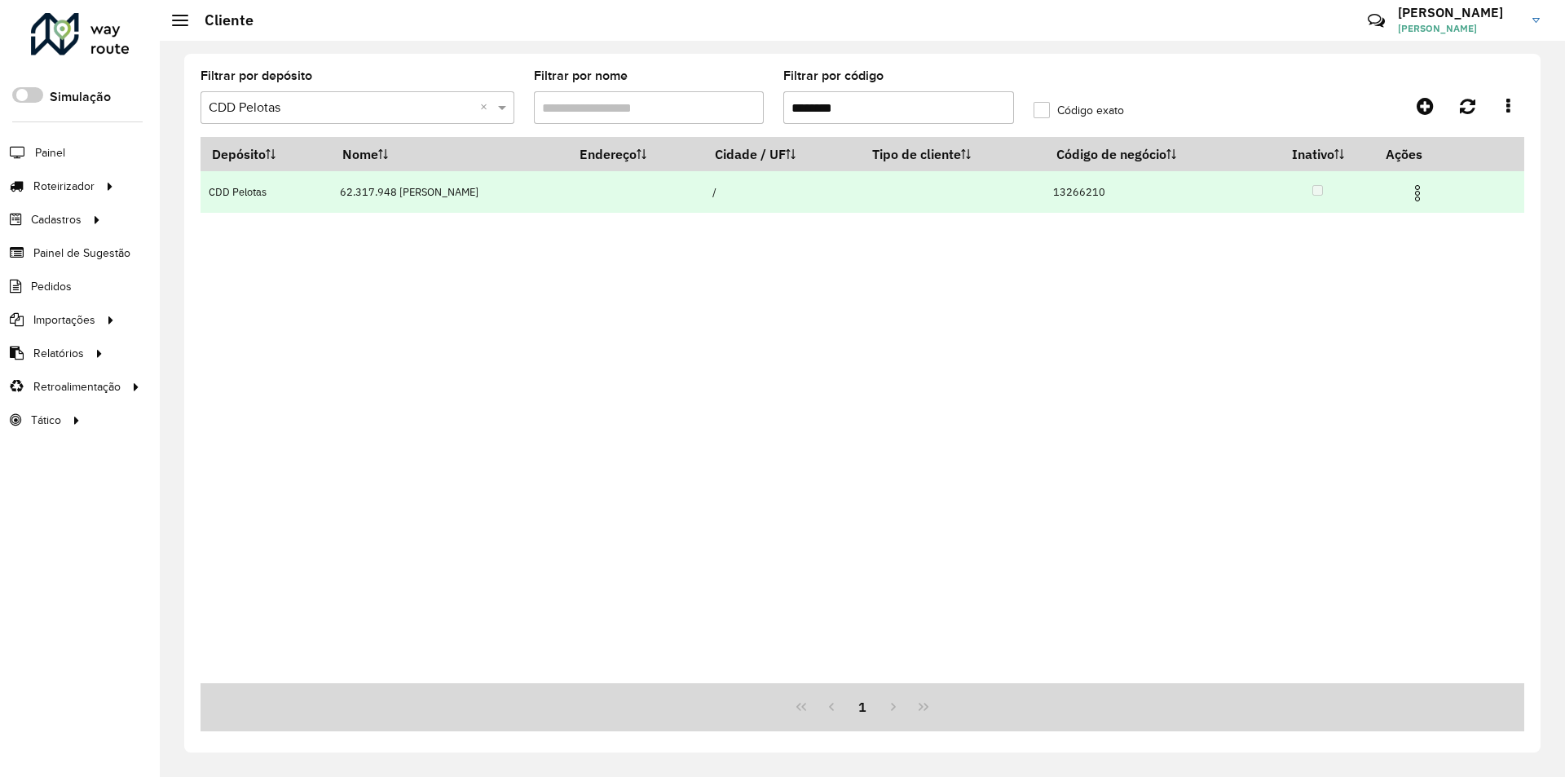
type input "********"
click at [1427, 186] on img at bounding box center [1418, 193] width 20 height 20
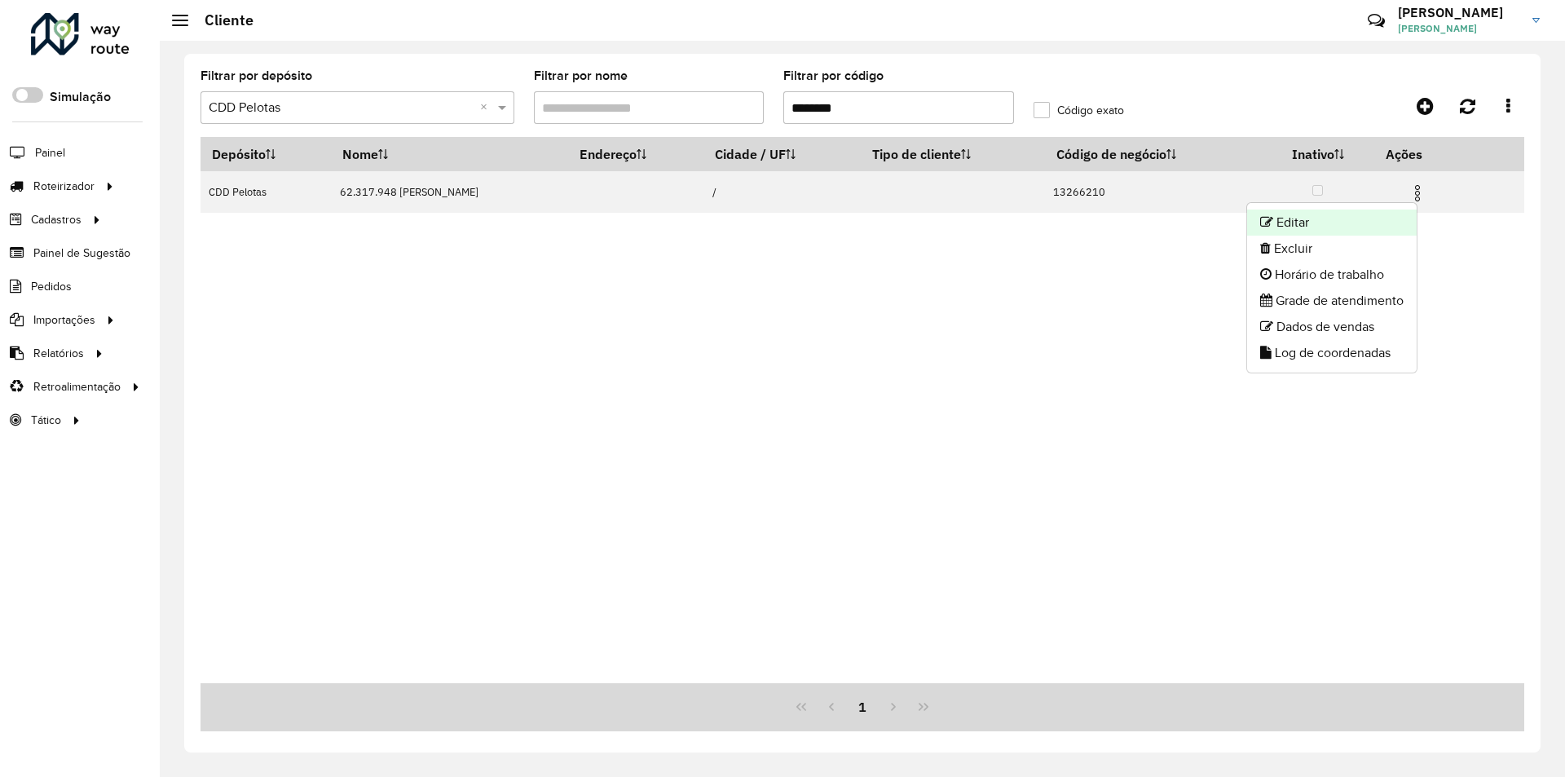
click at [1301, 224] on li "Editar" at bounding box center [1332, 222] width 170 height 26
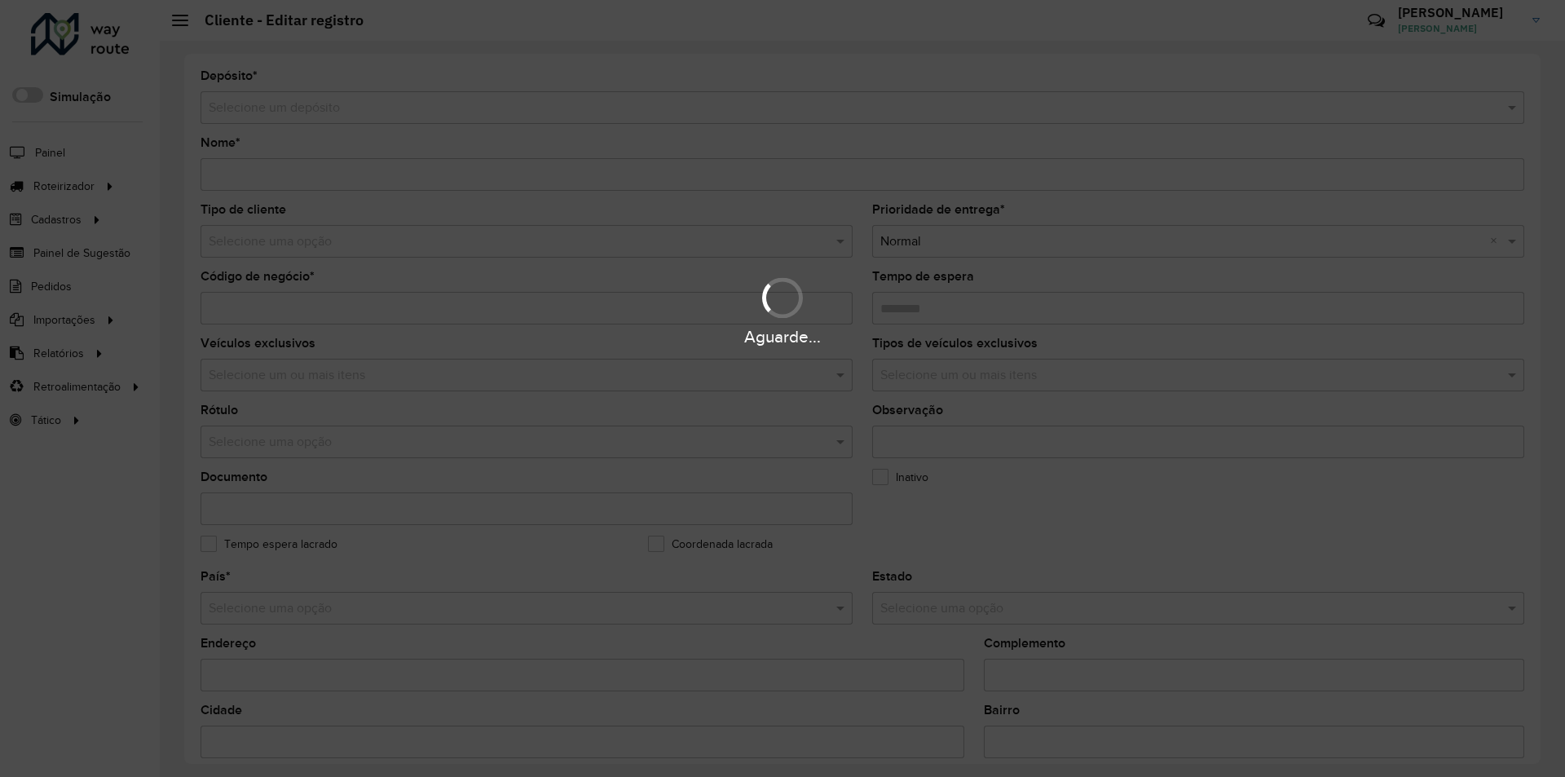
type input "**********"
type input "********"
type input "**********"
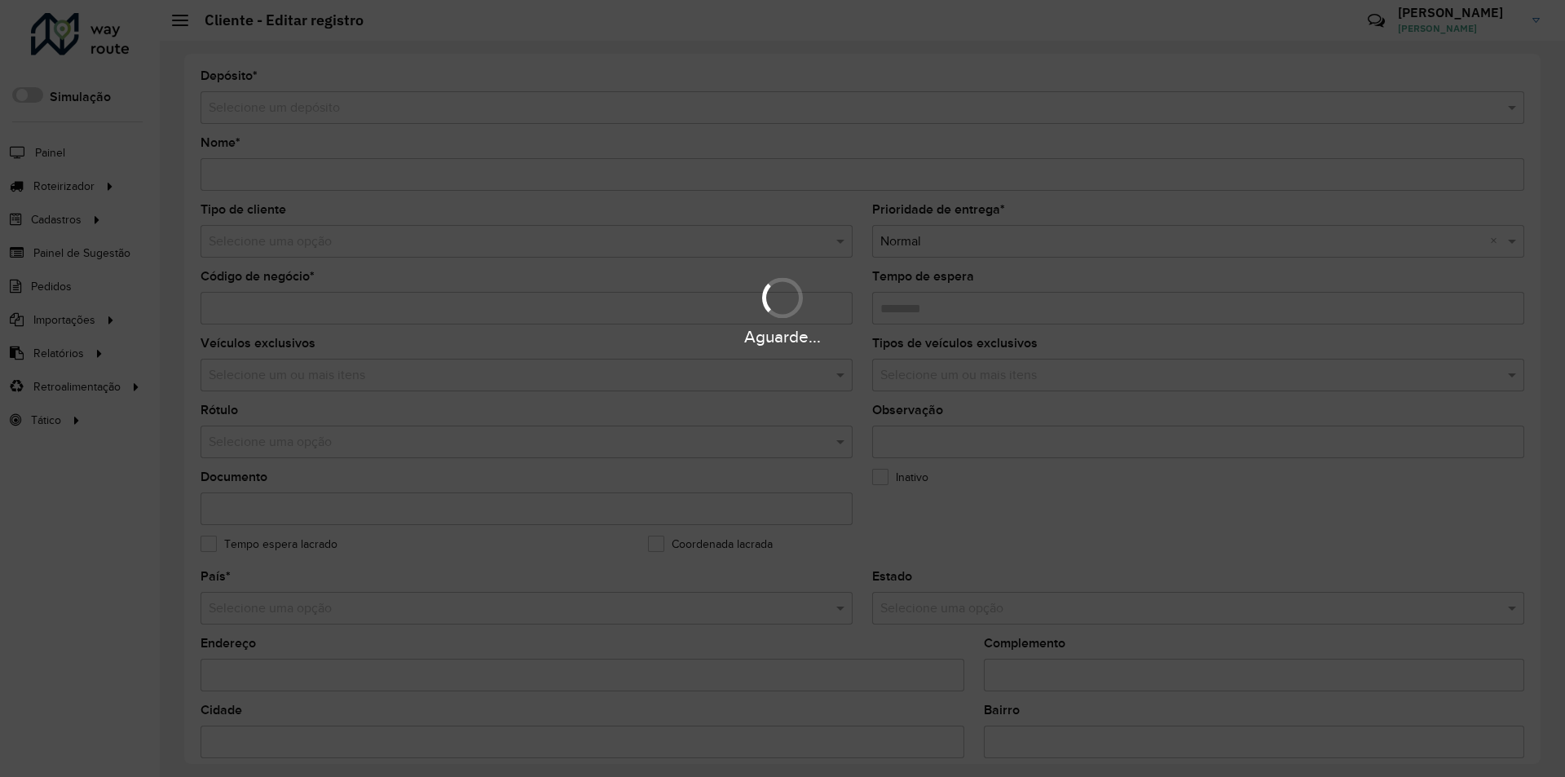
type input "*********"
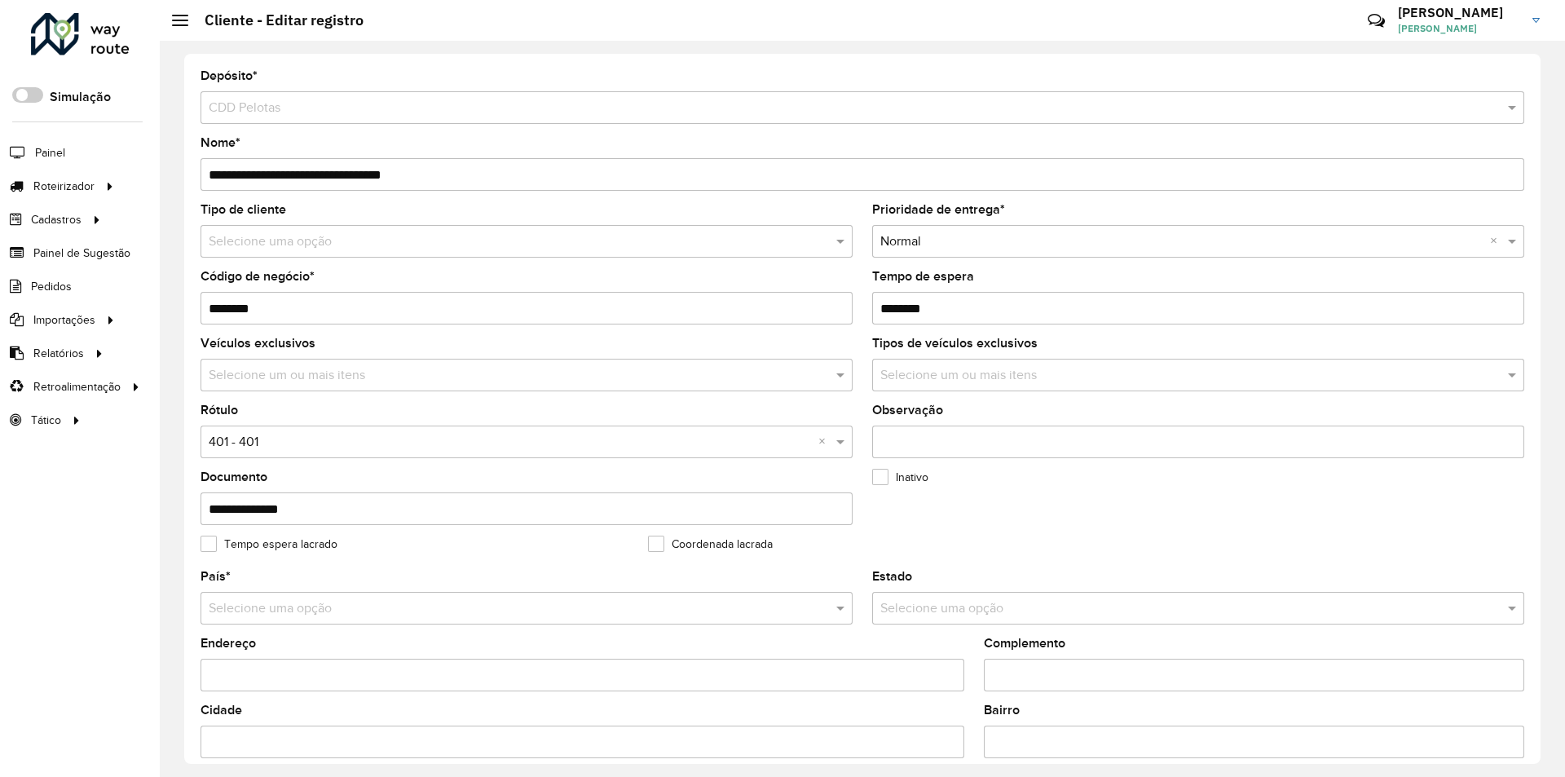
click at [322, 242] on input "text" at bounding box center [510, 242] width 603 height 20
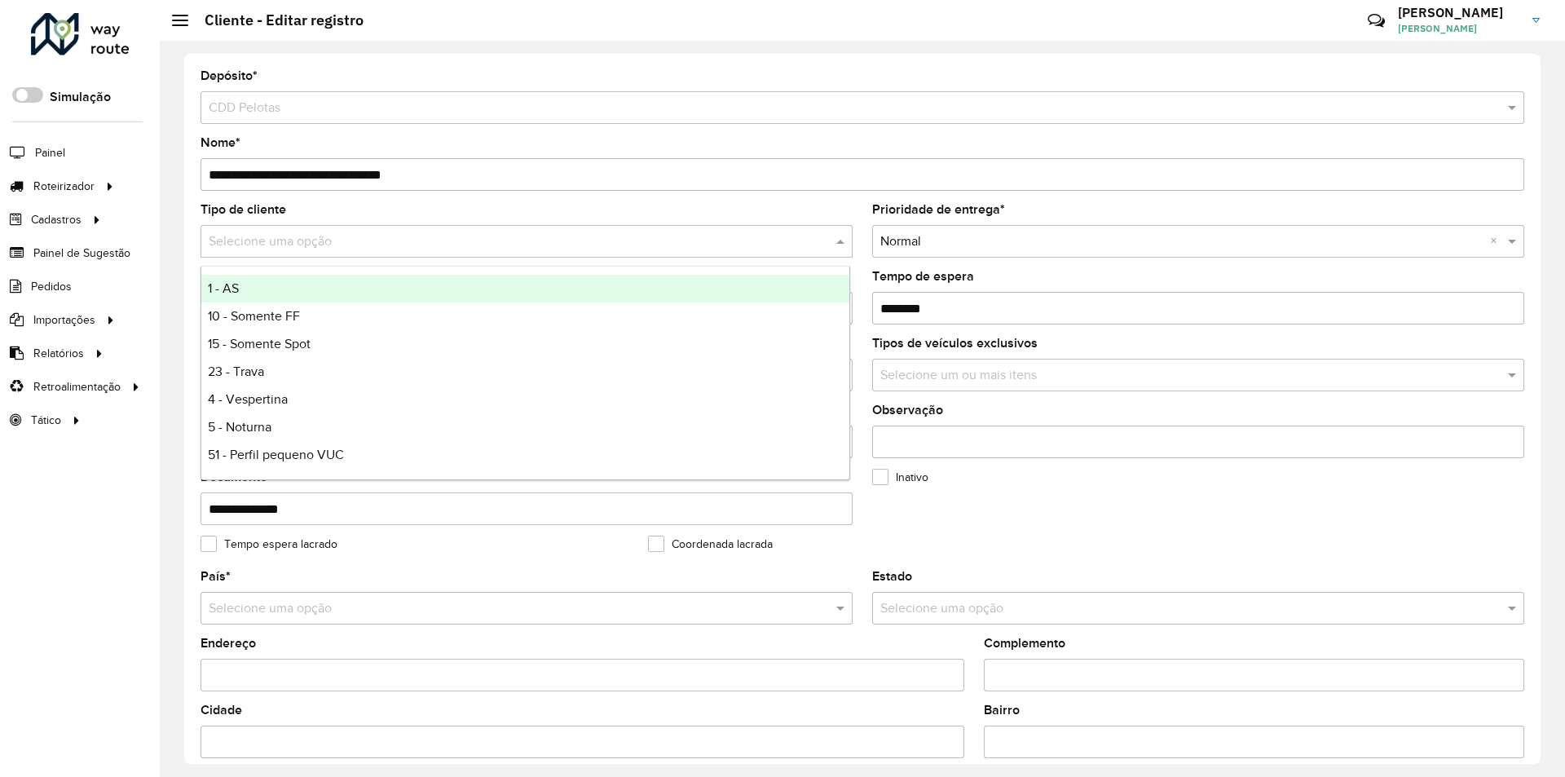
type input "*"
click at [256, 291] on span "9 - Difícil Acesso" at bounding box center [255, 288] width 95 height 14
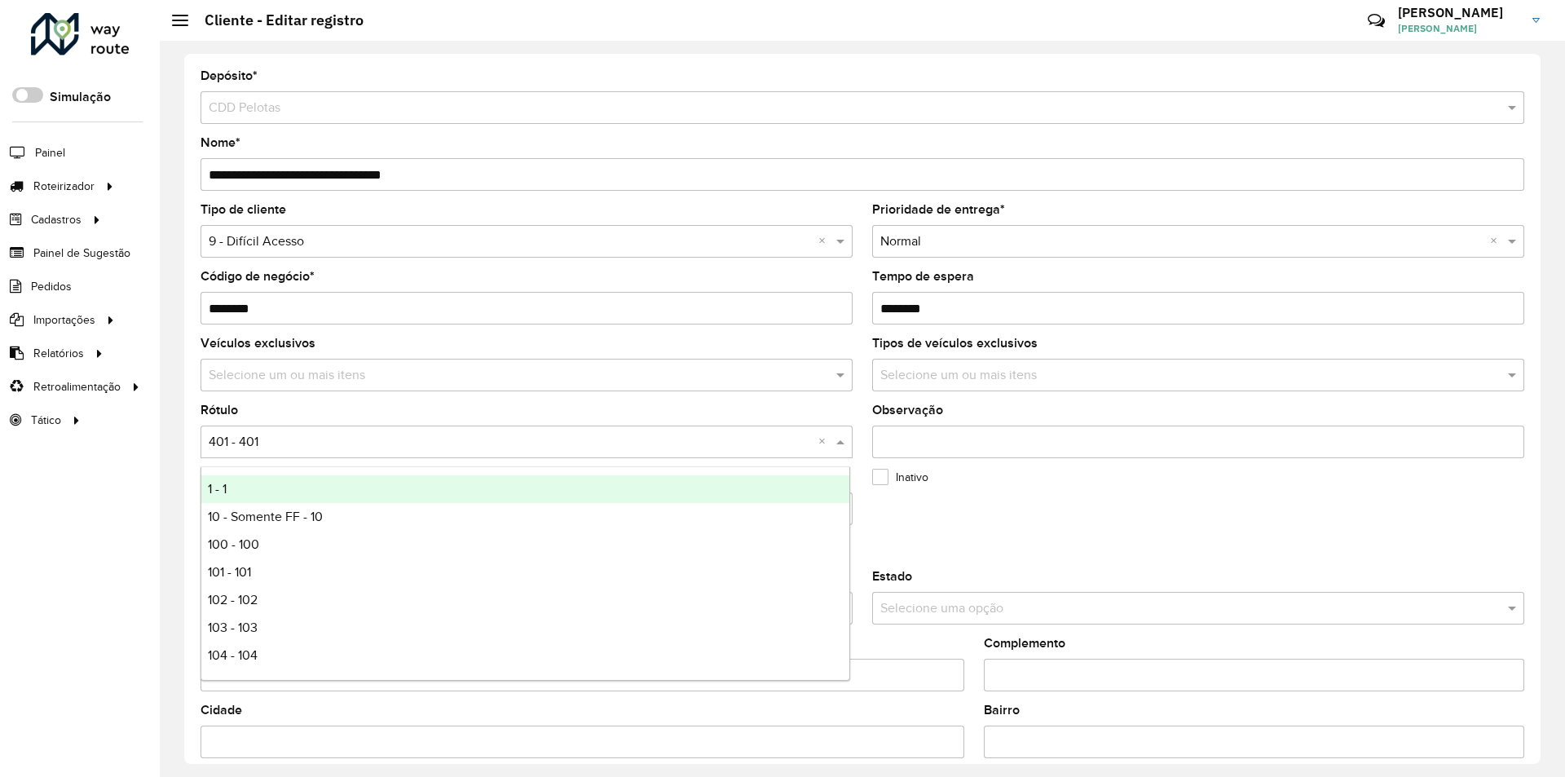
click at [813, 435] on div at bounding box center [527, 442] width 652 height 20
click at [844, 483] on div "1 - 1 10 - Somente FF - 10 100 - 100 101 - 101 102 - 102 103 - 103 104 - 104 10…" at bounding box center [525, 573] width 648 height 196
type input "*"
click at [305, 494] on span "9 - Difícil Acesso - 9" at bounding box center [264, 489] width 113 height 14
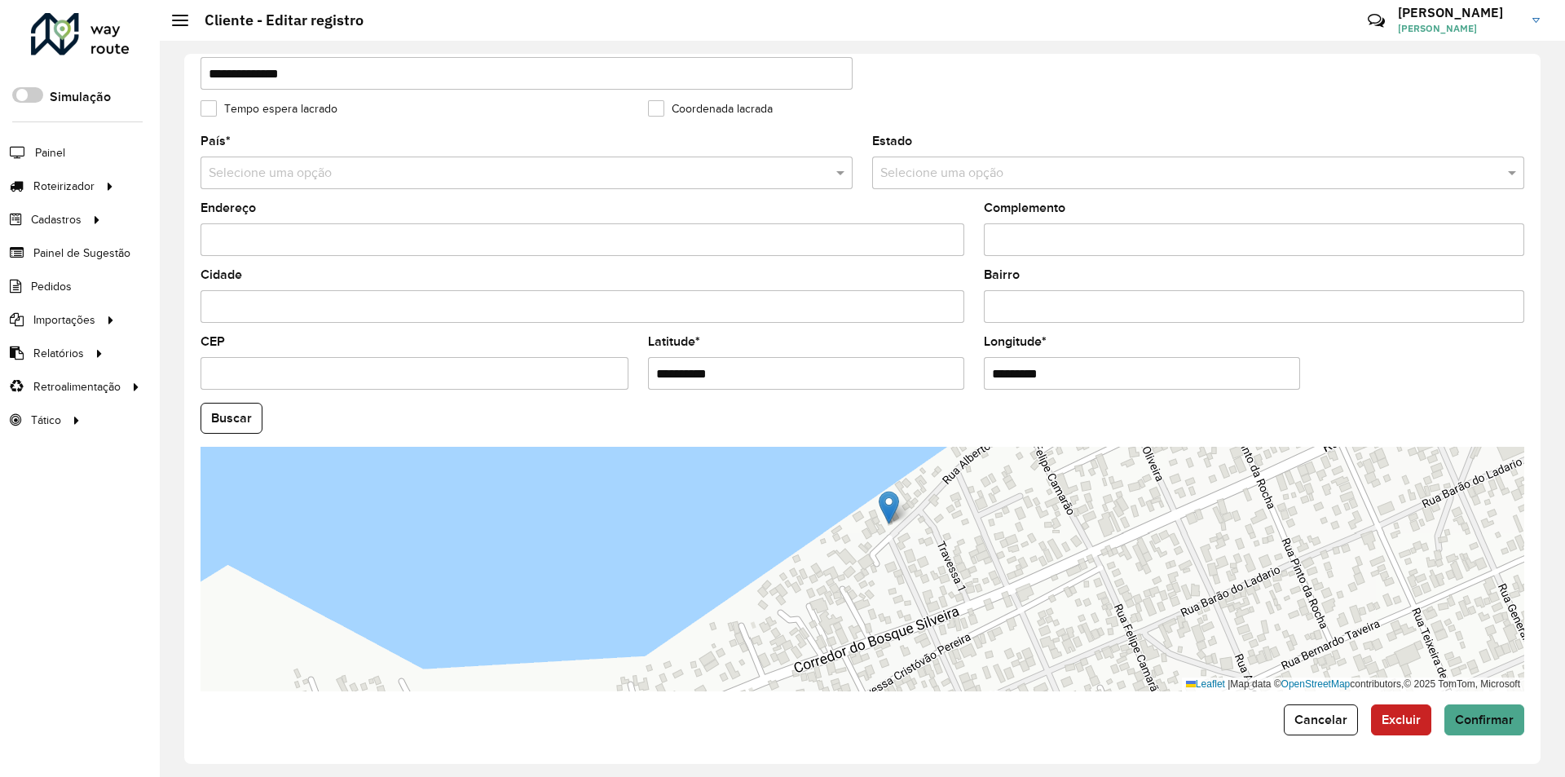
scroll to position [436, 0]
click at [1484, 716] on span "Confirmar" at bounding box center [1484, 719] width 59 height 14
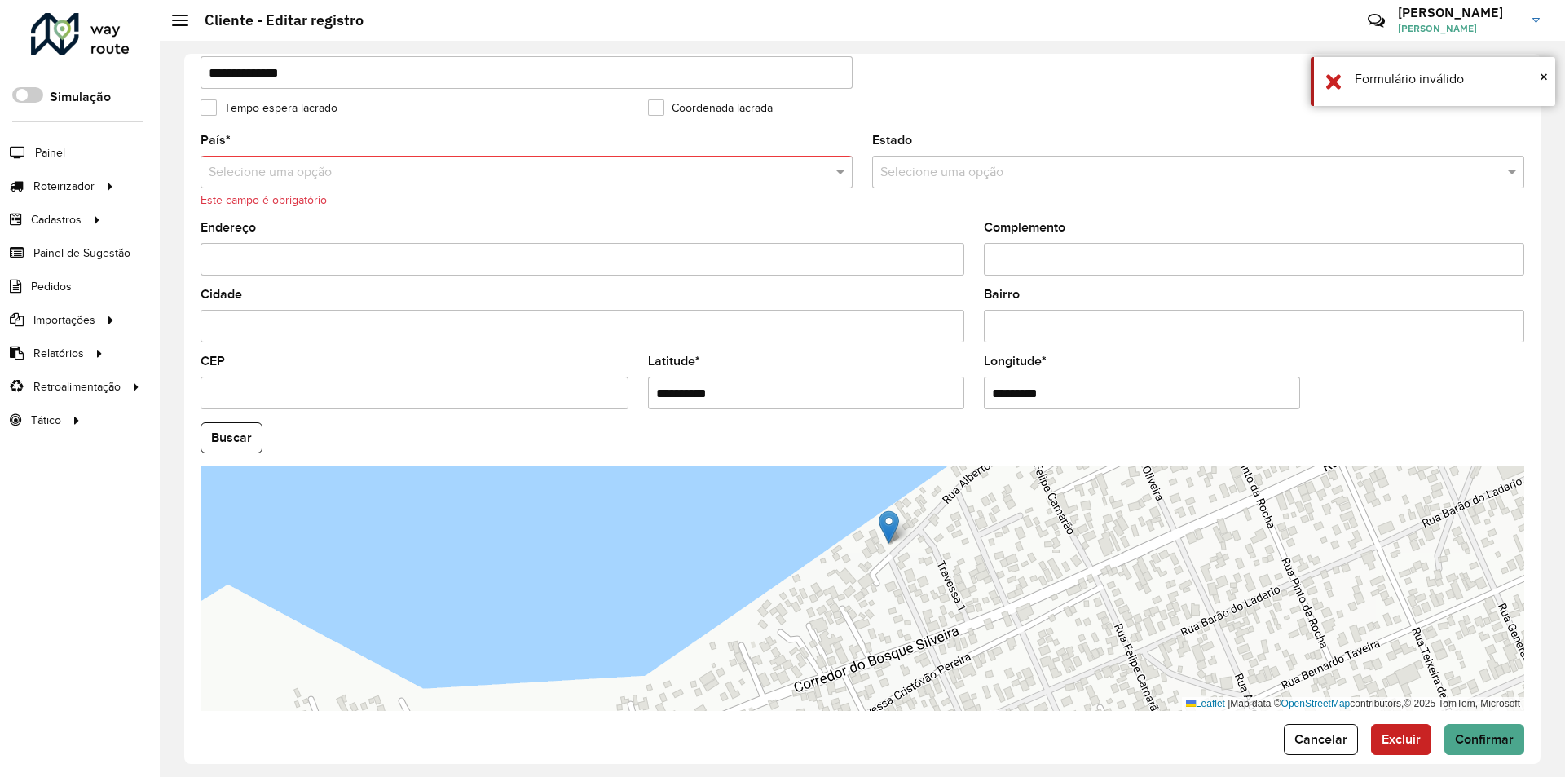
click at [311, 171] on input "text" at bounding box center [510, 173] width 603 height 20
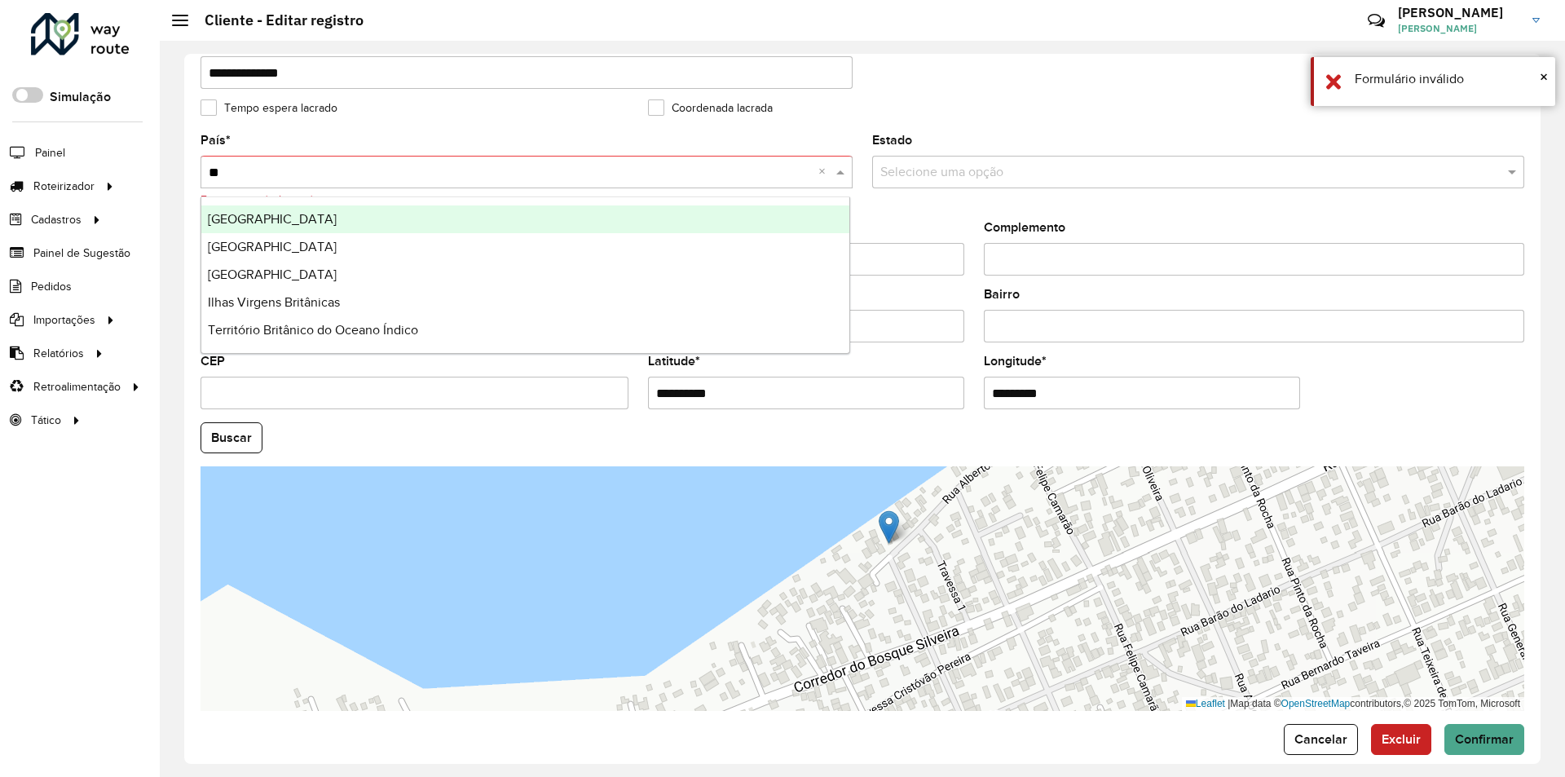
type input "***"
click at [214, 217] on span "Brasil" at bounding box center [272, 219] width 129 height 14
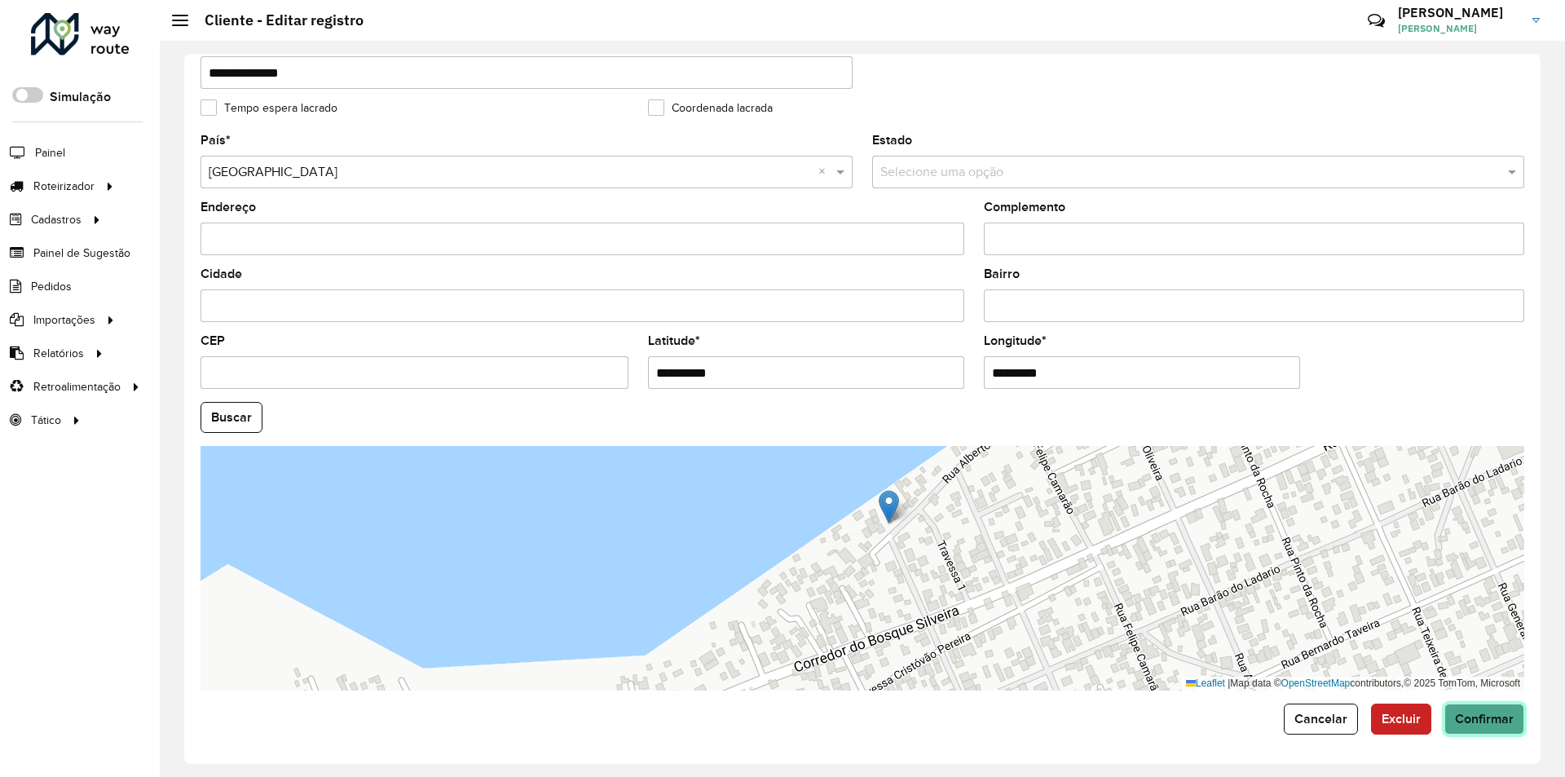
click at [1478, 721] on span "Confirmar" at bounding box center [1484, 719] width 59 height 14
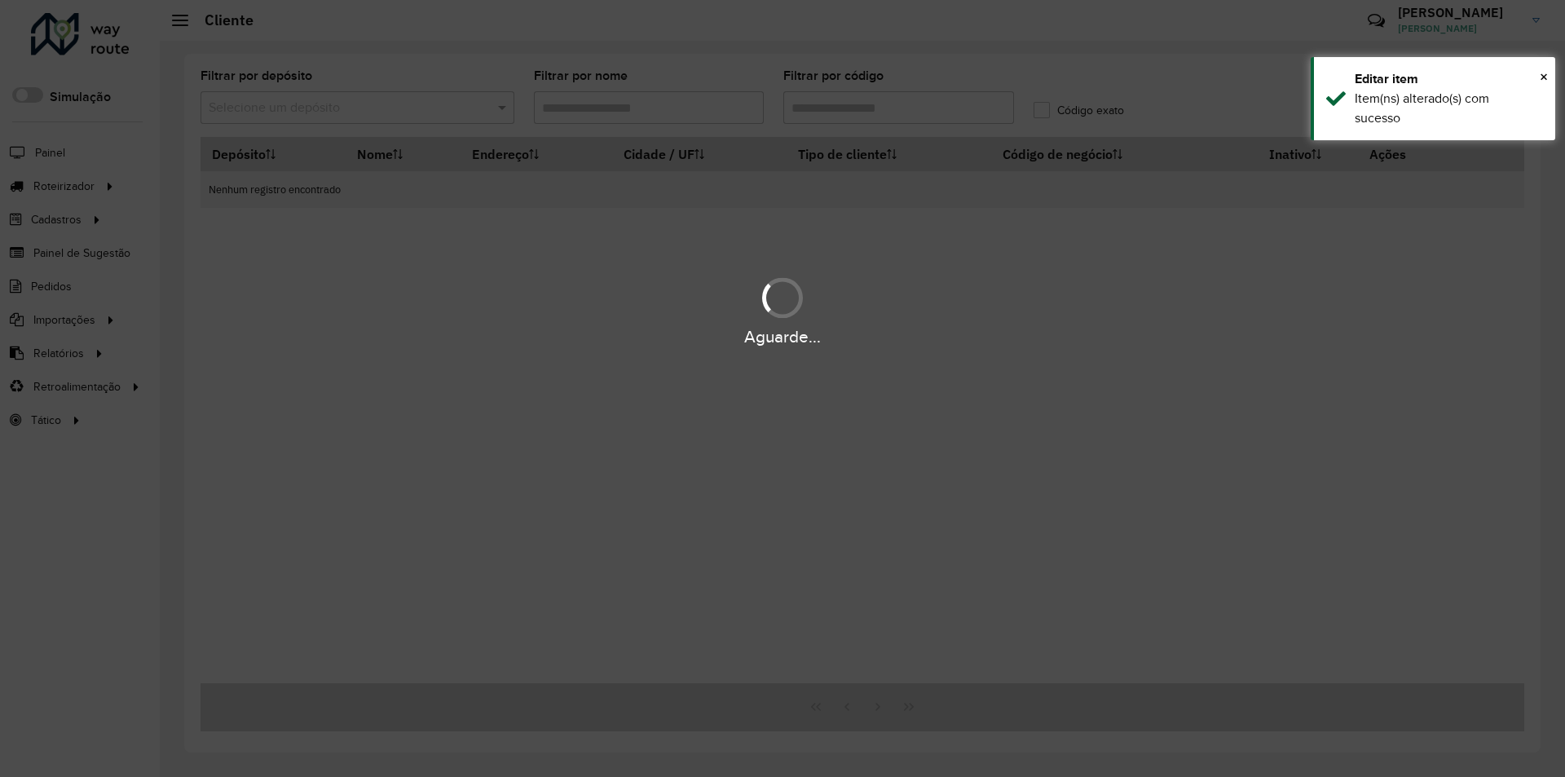
type input "********"
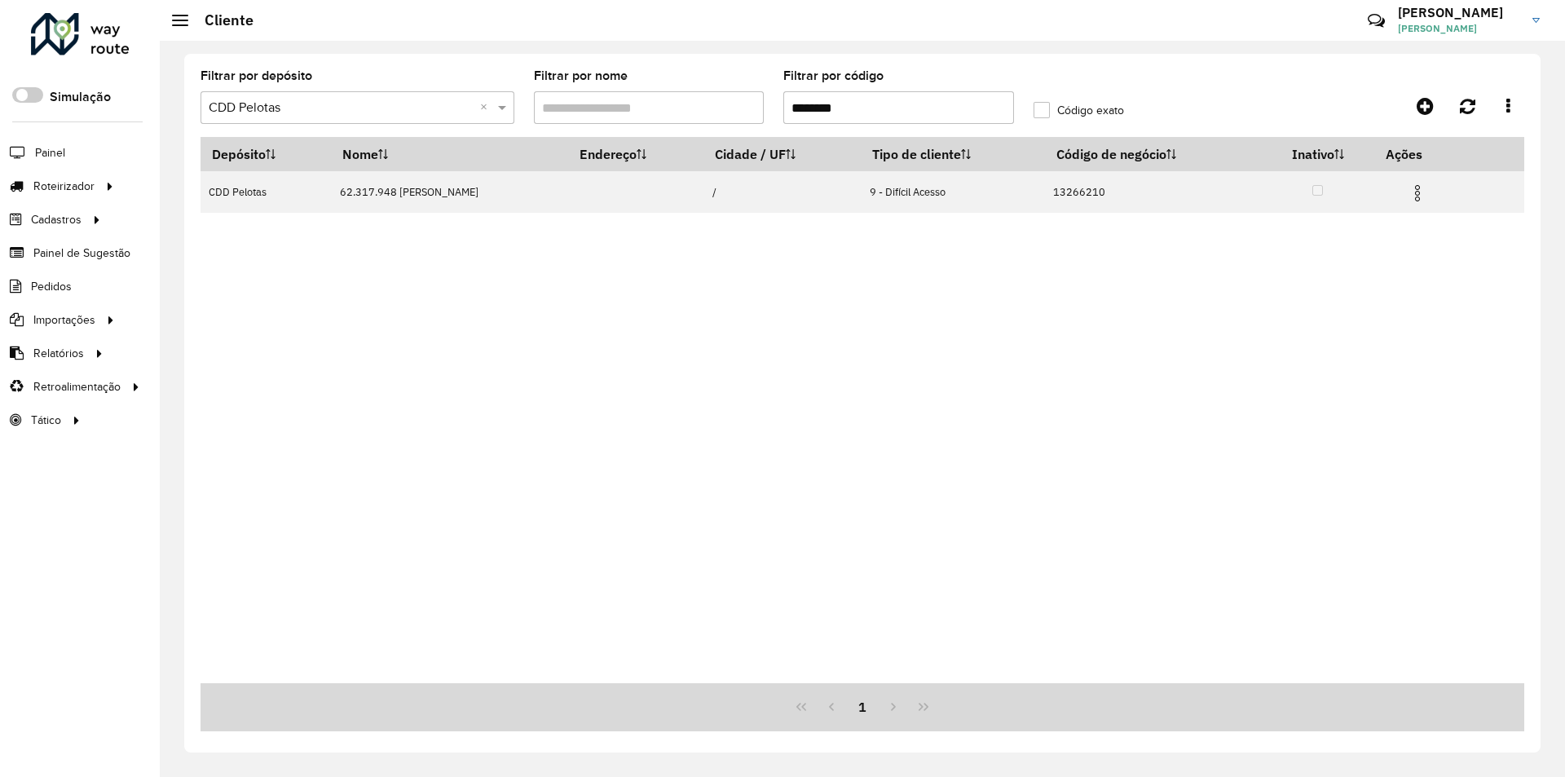
click at [856, 107] on input "********" at bounding box center [898, 107] width 231 height 33
click at [811, 103] on input "********" at bounding box center [898, 107] width 231 height 33
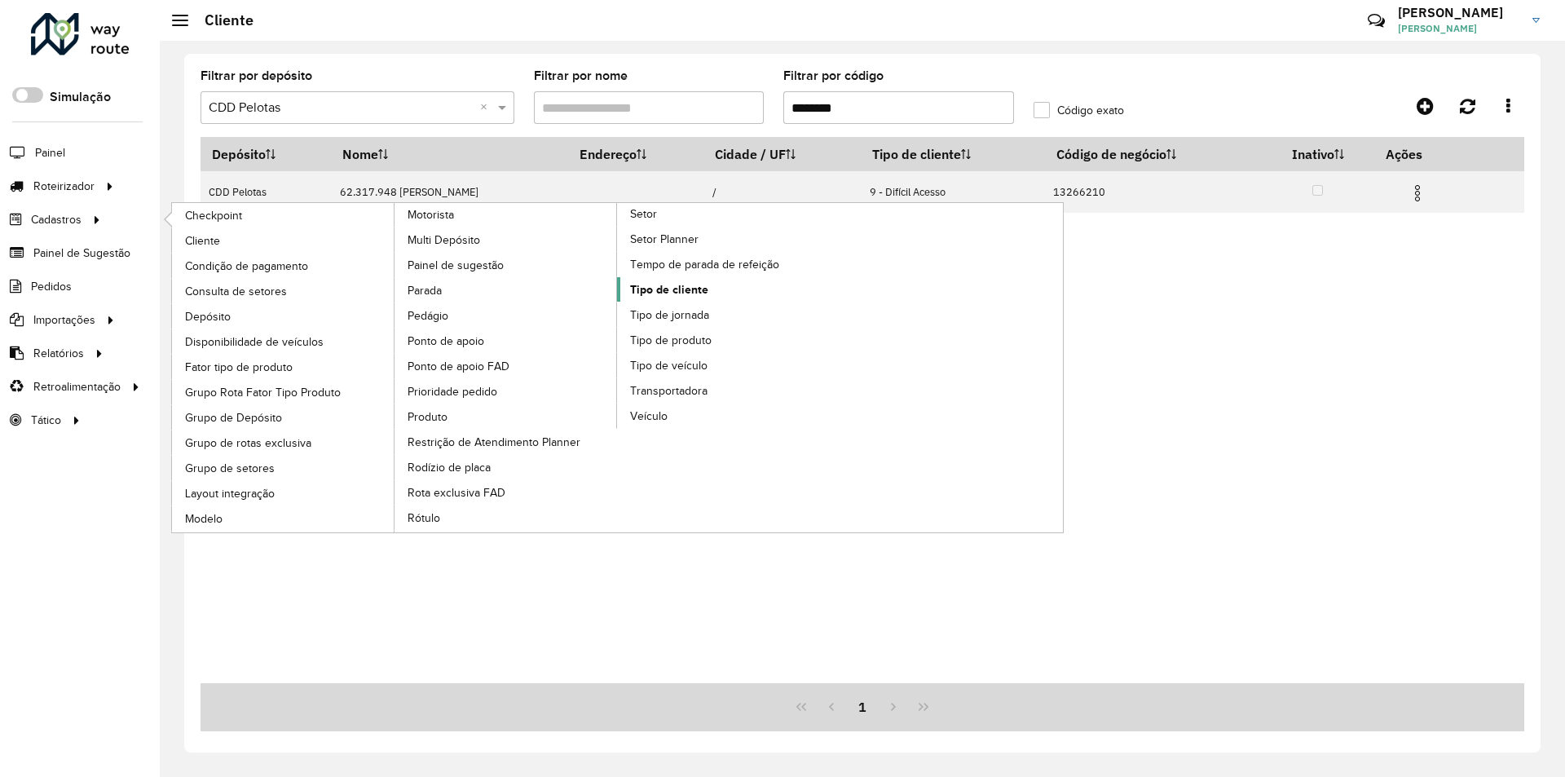
click at [673, 284] on span "Tipo de cliente" at bounding box center [669, 289] width 78 height 17
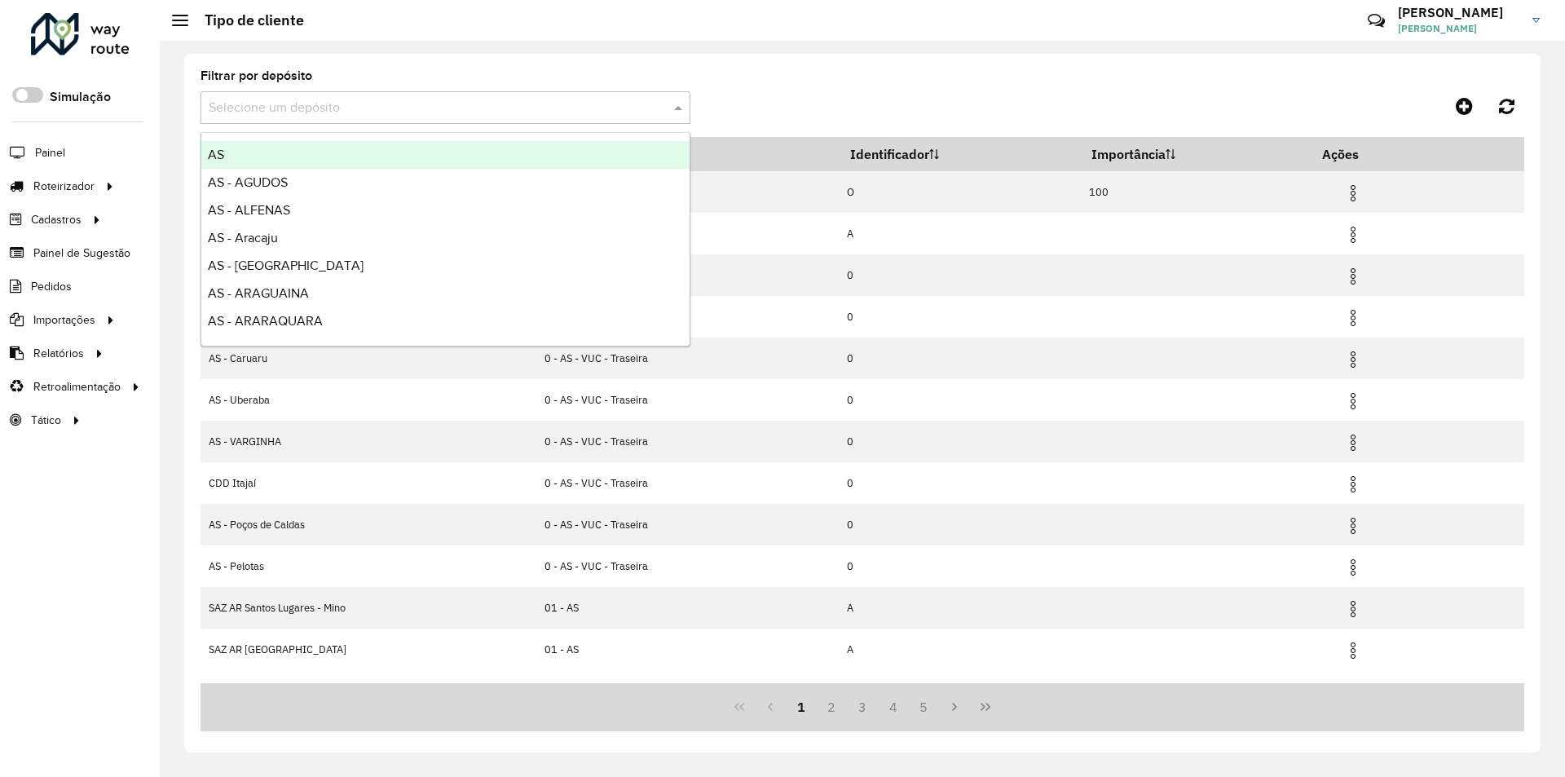
click at [293, 104] on input "text" at bounding box center [429, 109] width 441 height 20
type input "****"
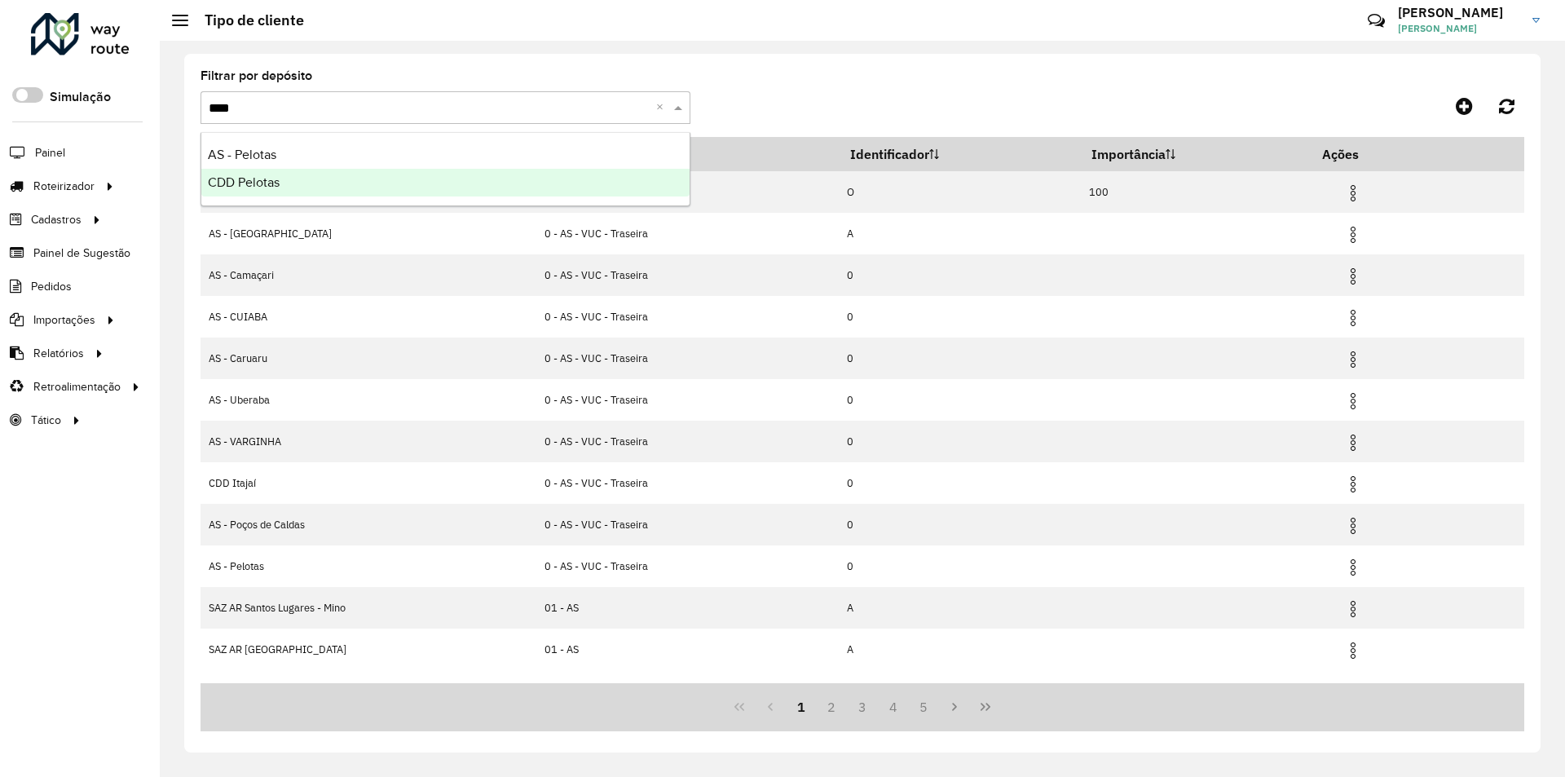
click at [228, 179] on span "CDD Pelotas" at bounding box center [244, 182] width 72 height 14
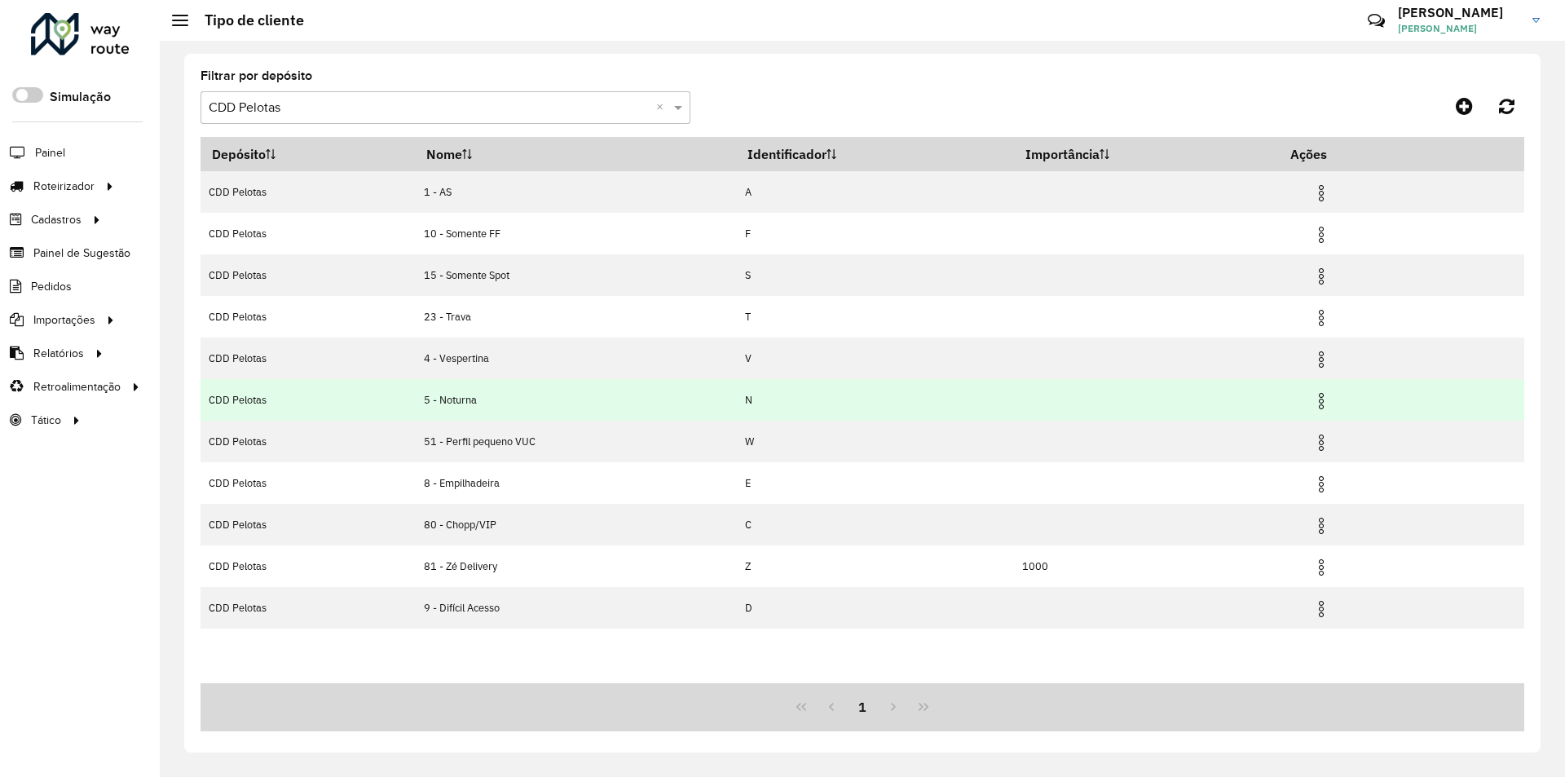
click at [1327, 399] on img at bounding box center [1321, 401] width 20 height 20
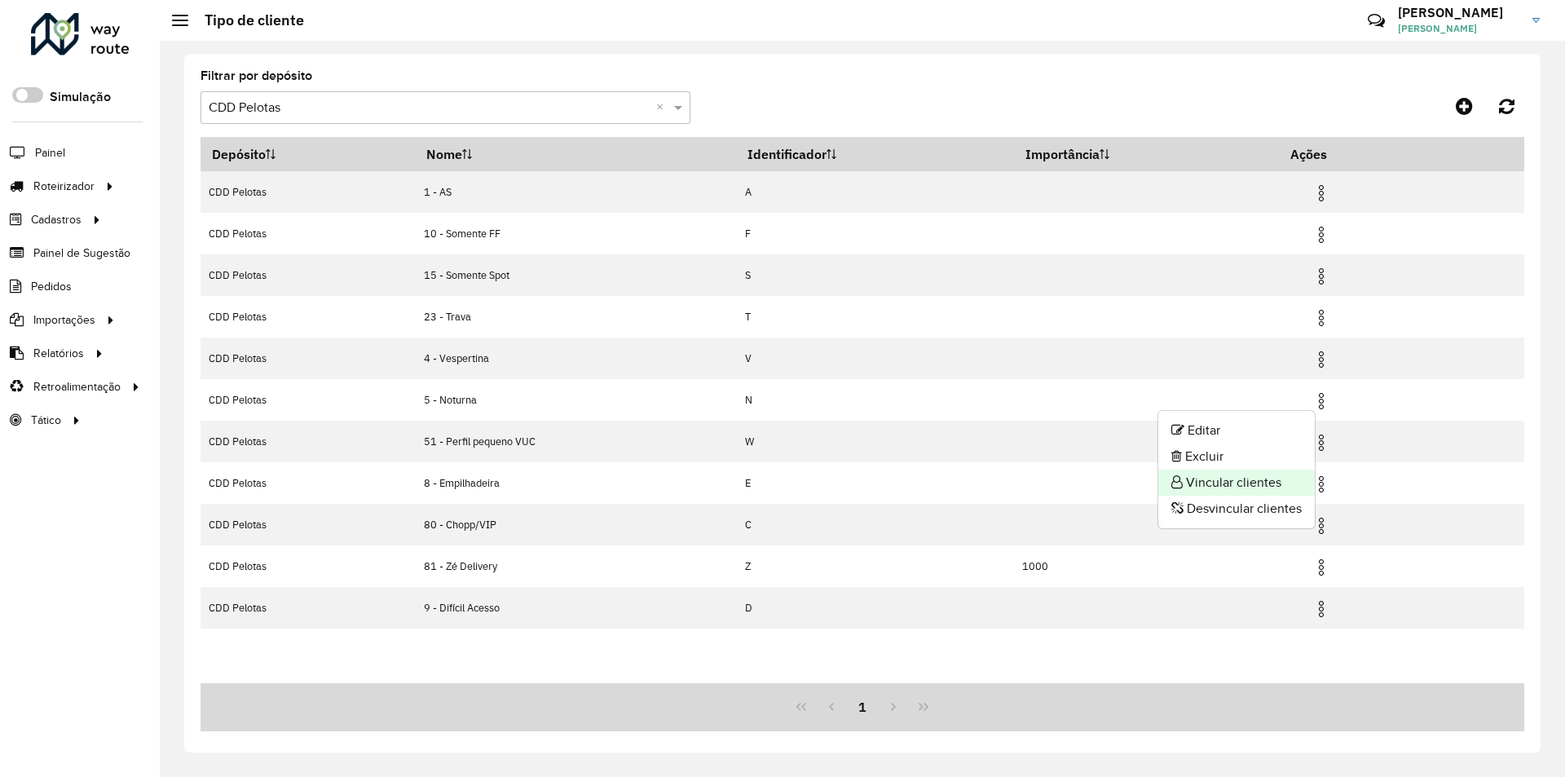
click at [1228, 474] on li "Vincular clientes" at bounding box center [1236, 482] width 156 height 26
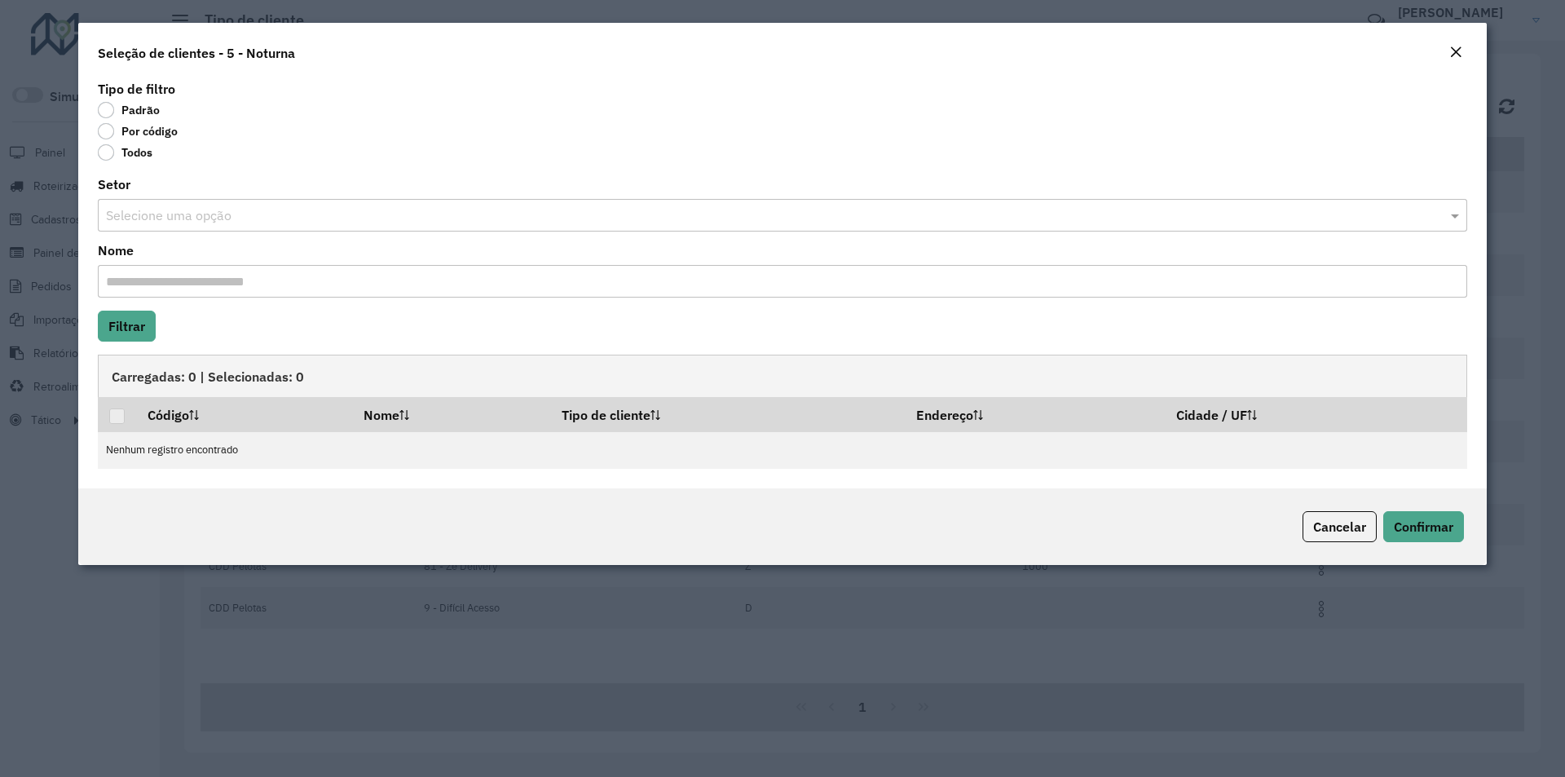
click at [145, 132] on label "Por código" at bounding box center [138, 131] width 80 height 16
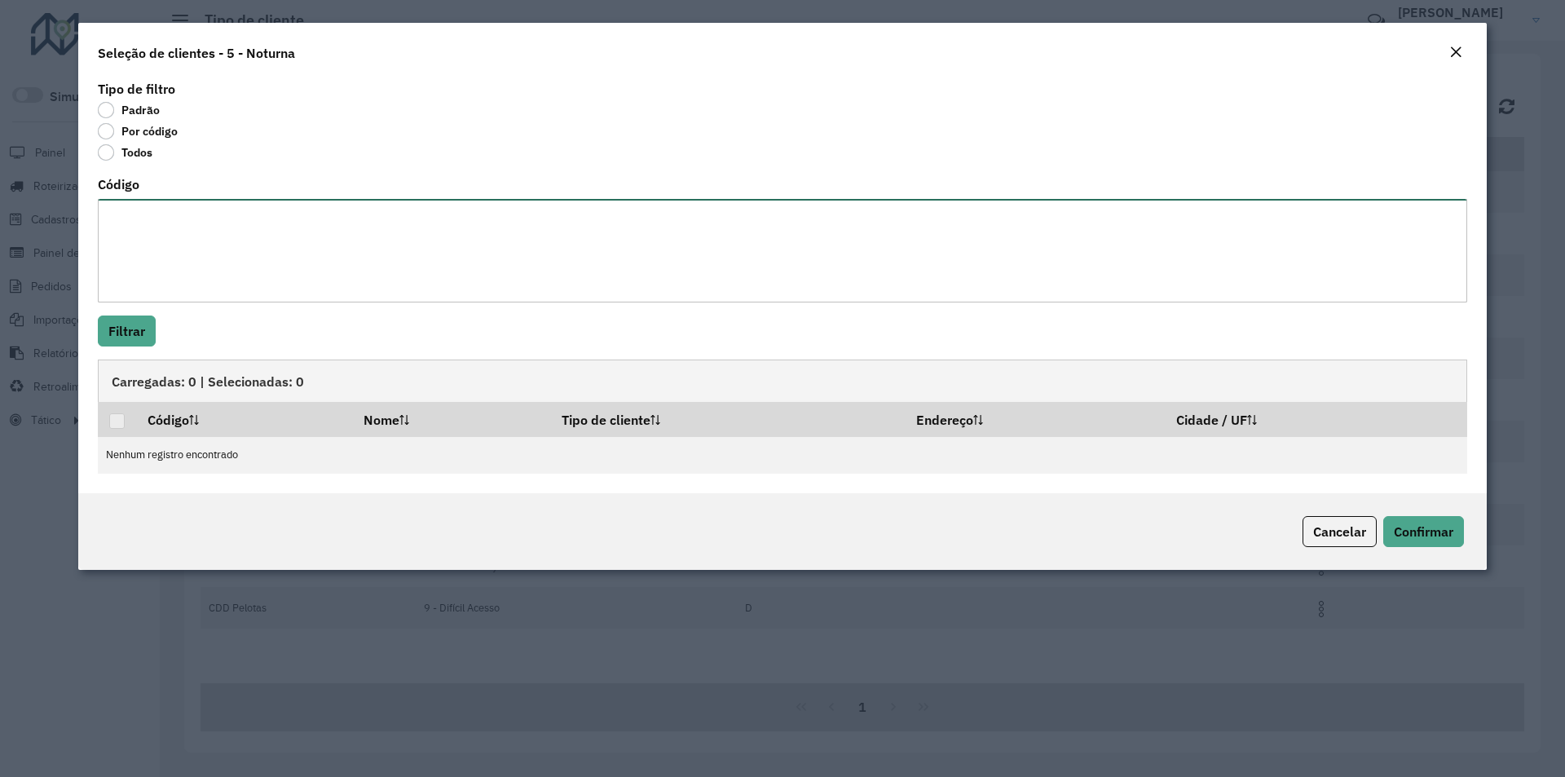
click at [185, 234] on textarea "Código" at bounding box center [782, 251] width 1369 height 104
type textarea "***** ***** *****"
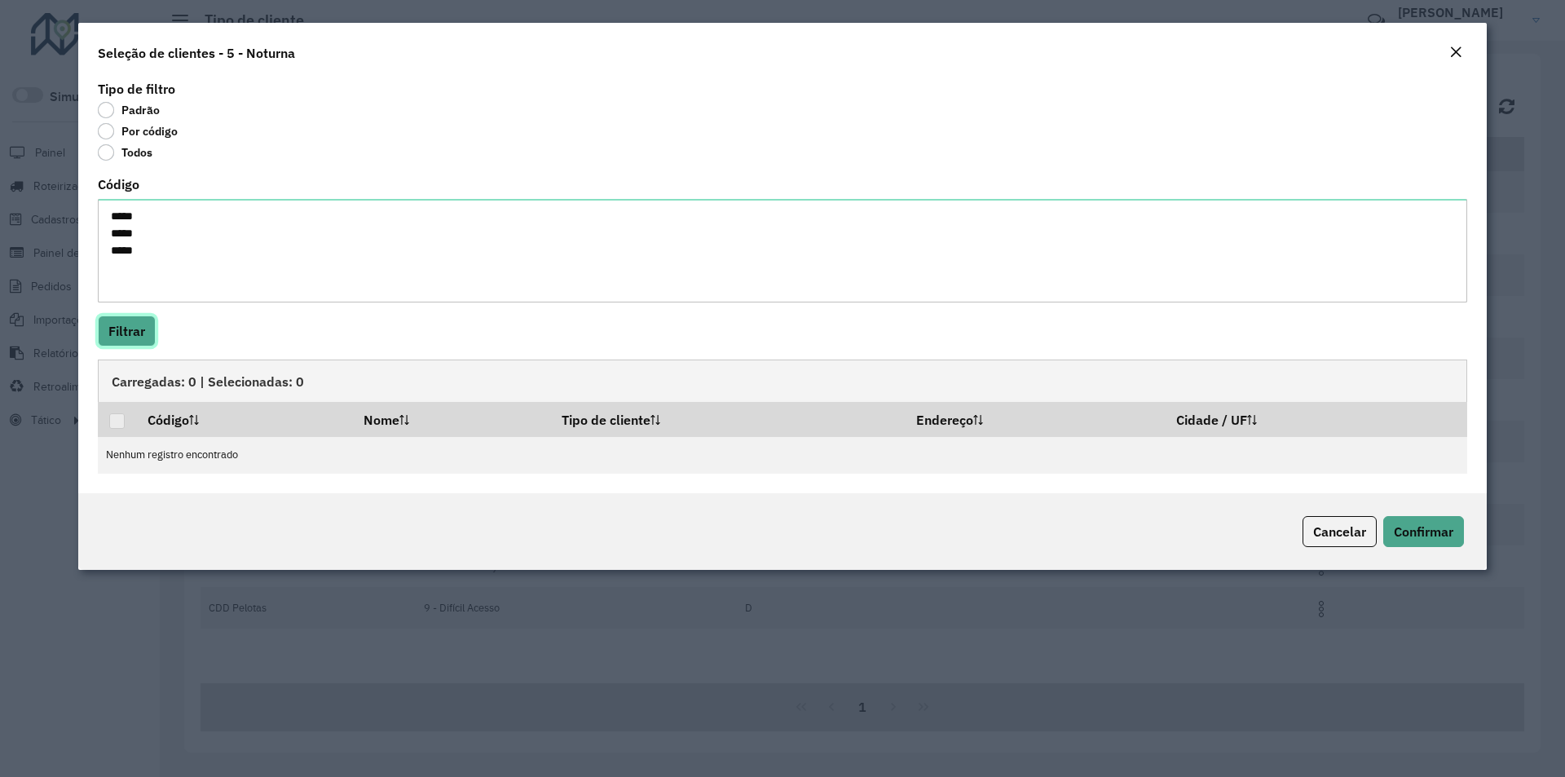
drag, startPoint x: 128, startPoint y: 323, endPoint x: 187, endPoint y: 311, distance: 59.9
click at [128, 322] on button "Filtrar" at bounding box center [127, 330] width 58 height 31
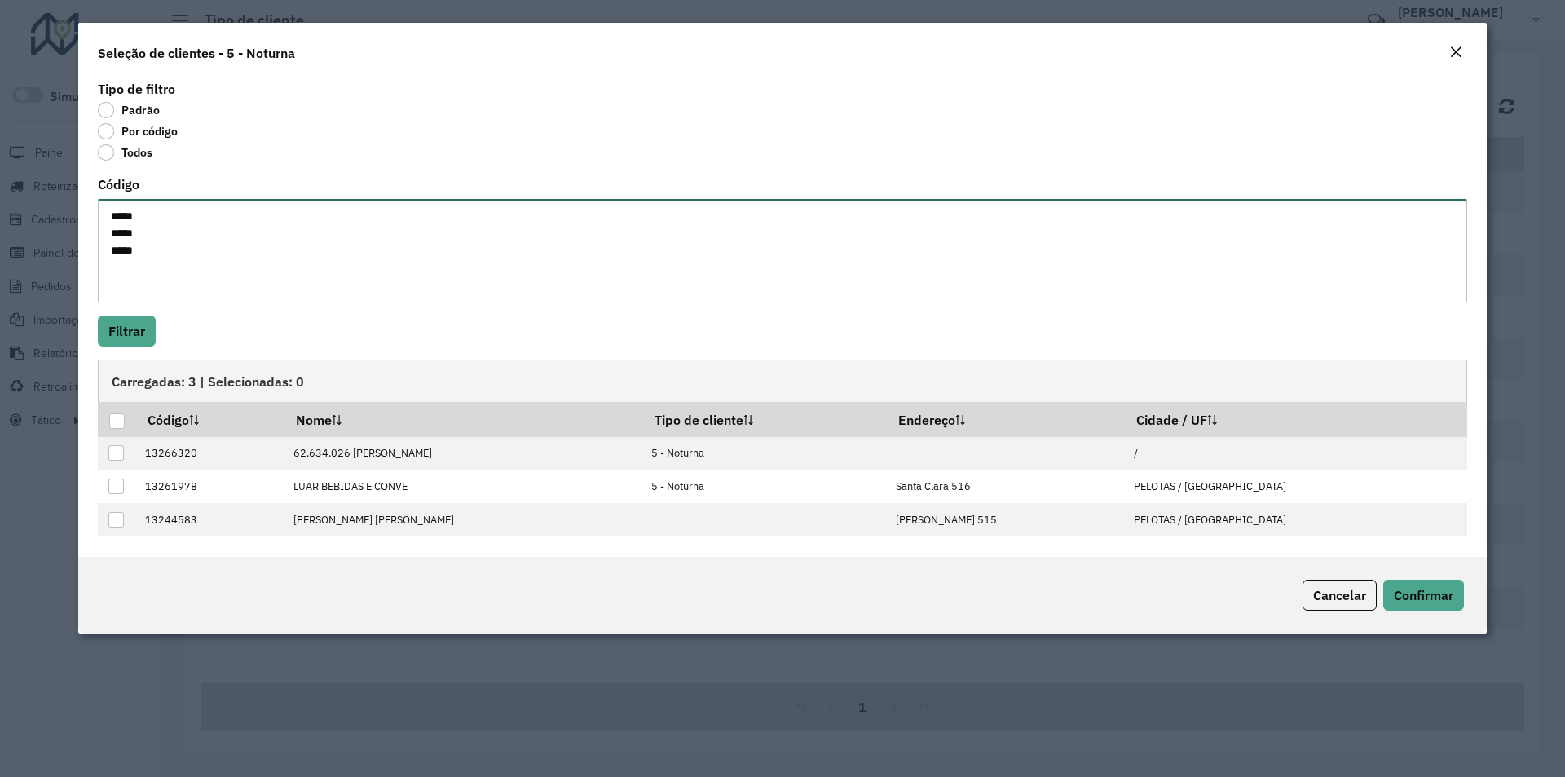
drag, startPoint x: 147, startPoint y: 255, endPoint x: 107, endPoint y: 220, distance: 53.1
click at [107, 220] on textarea "***** ***** *****" at bounding box center [782, 251] width 1369 height 104
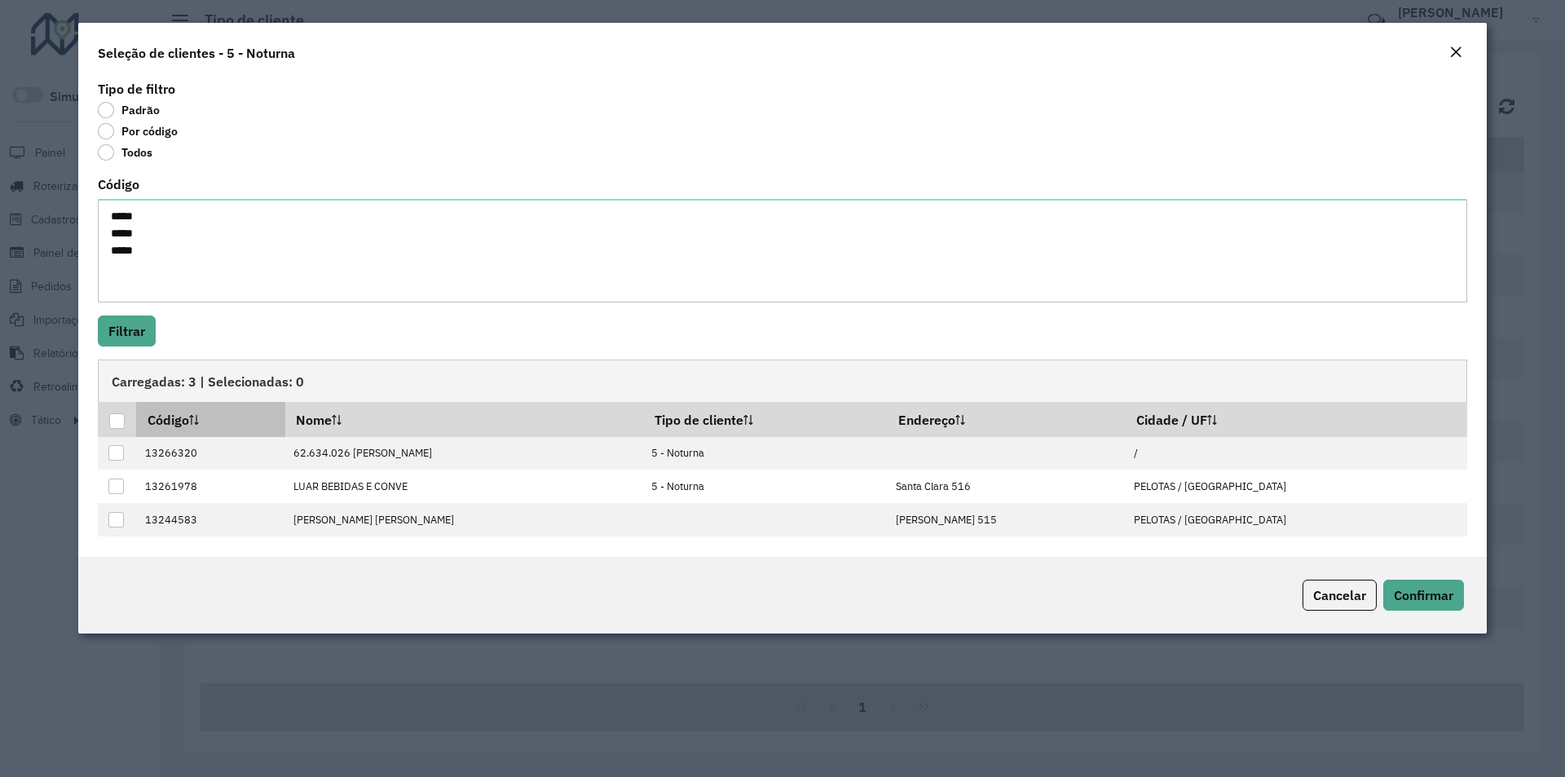
drag, startPoint x: 120, startPoint y: 414, endPoint x: 168, endPoint y: 412, distance: 48.2
click at [119, 414] on div at bounding box center [116, 420] width 15 height 15
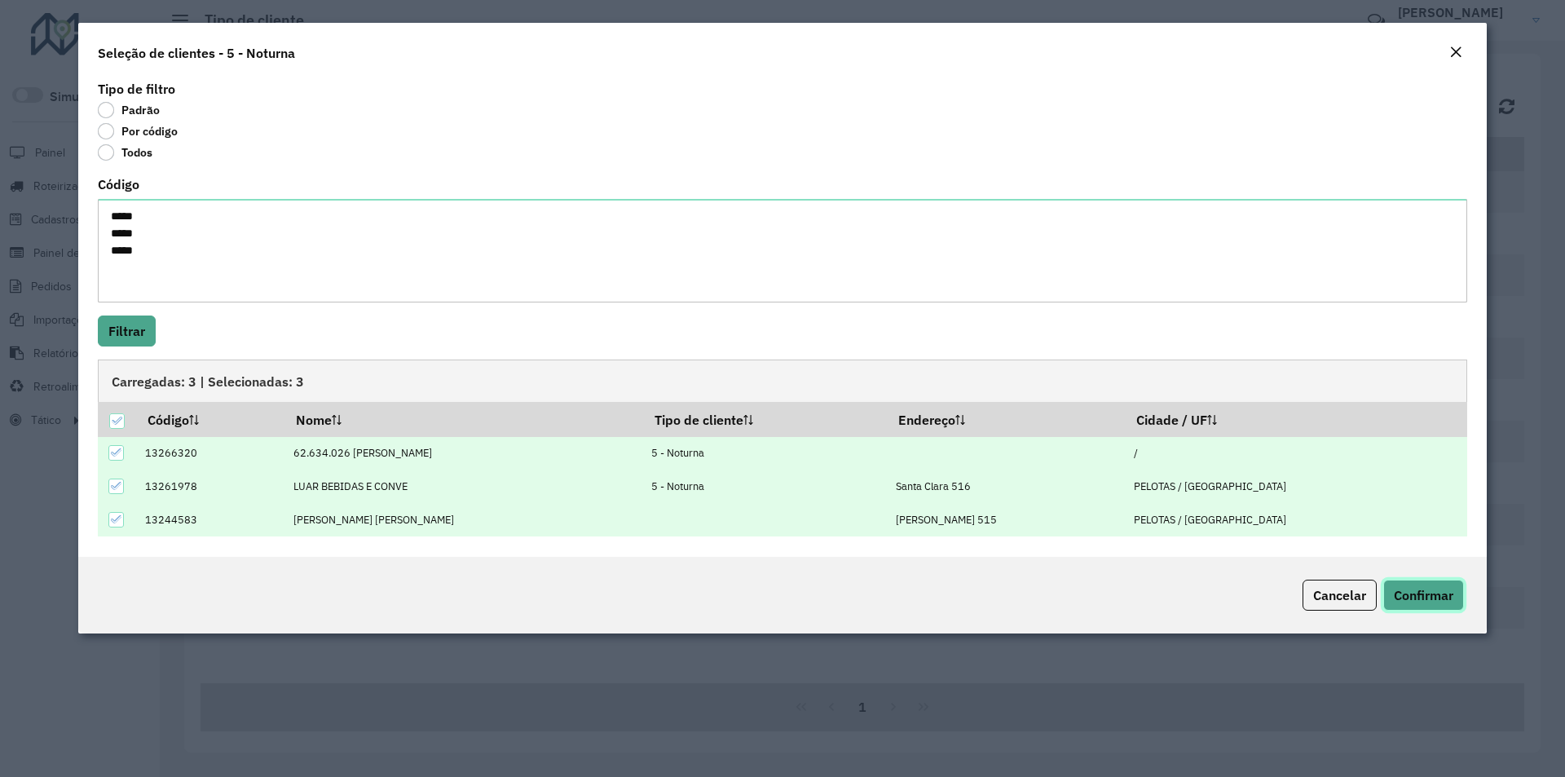
click at [1414, 595] on span "Confirmar" at bounding box center [1424, 595] width 60 height 16
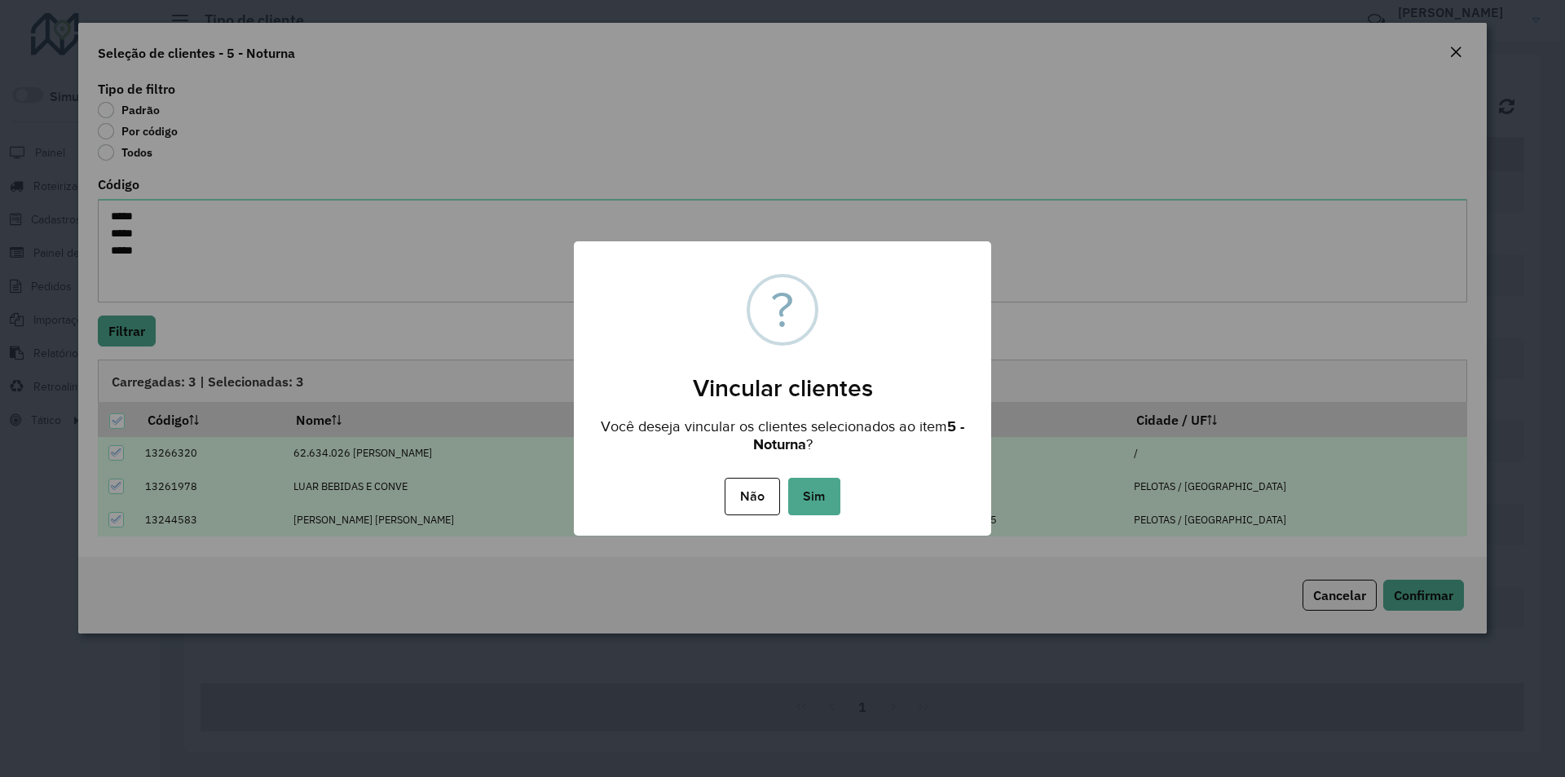
drag, startPoint x: 822, startPoint y: 500, endPoint x: 839, endPoint y: 490, distance: 19.0
click at [822, 499] on button "Sim" at bounding box center [814, 496] width 52 height 37
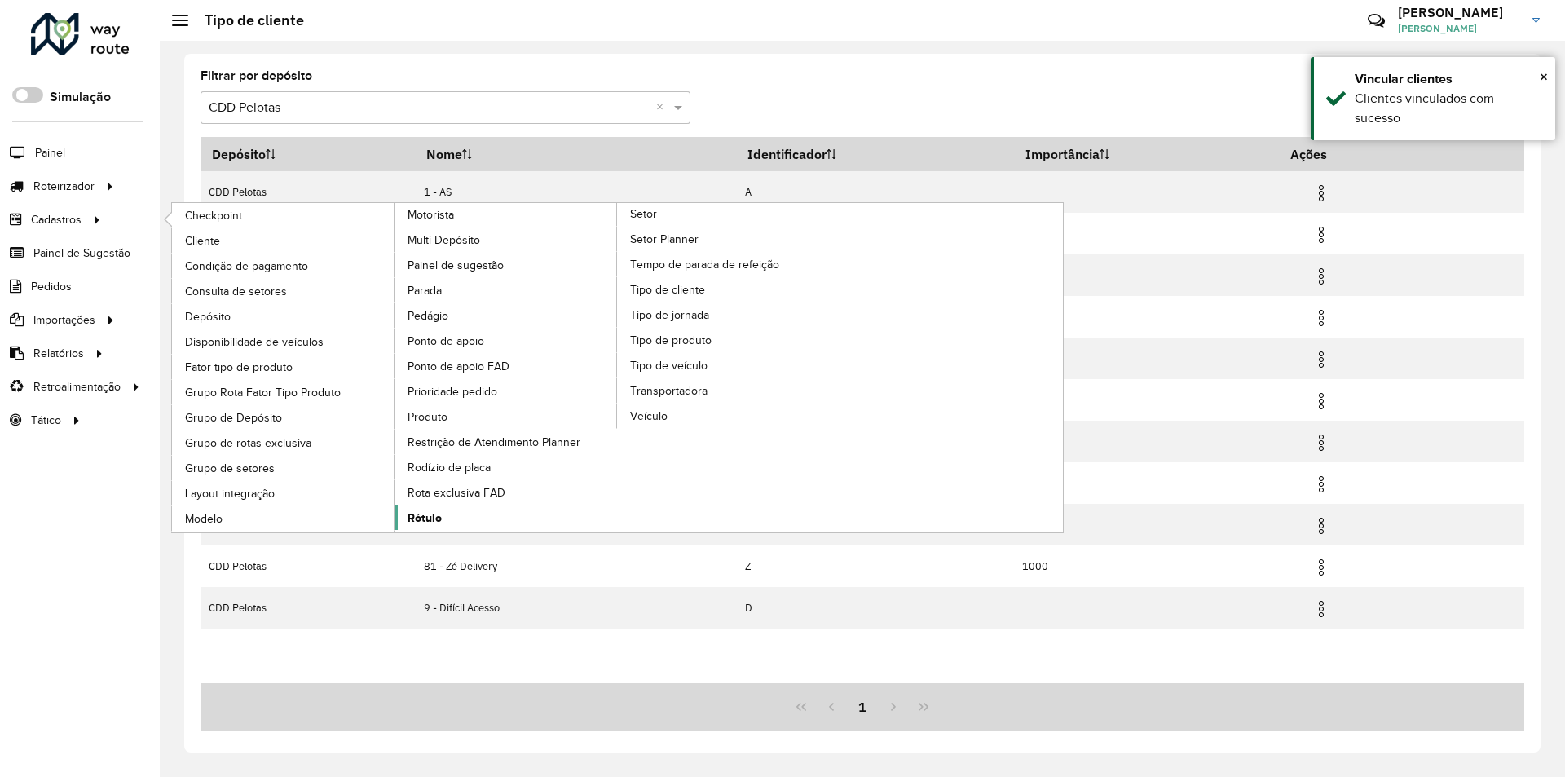
click at [430, 517] on span "Rótulo" at bounding box center [425, 517] width 34 height 17
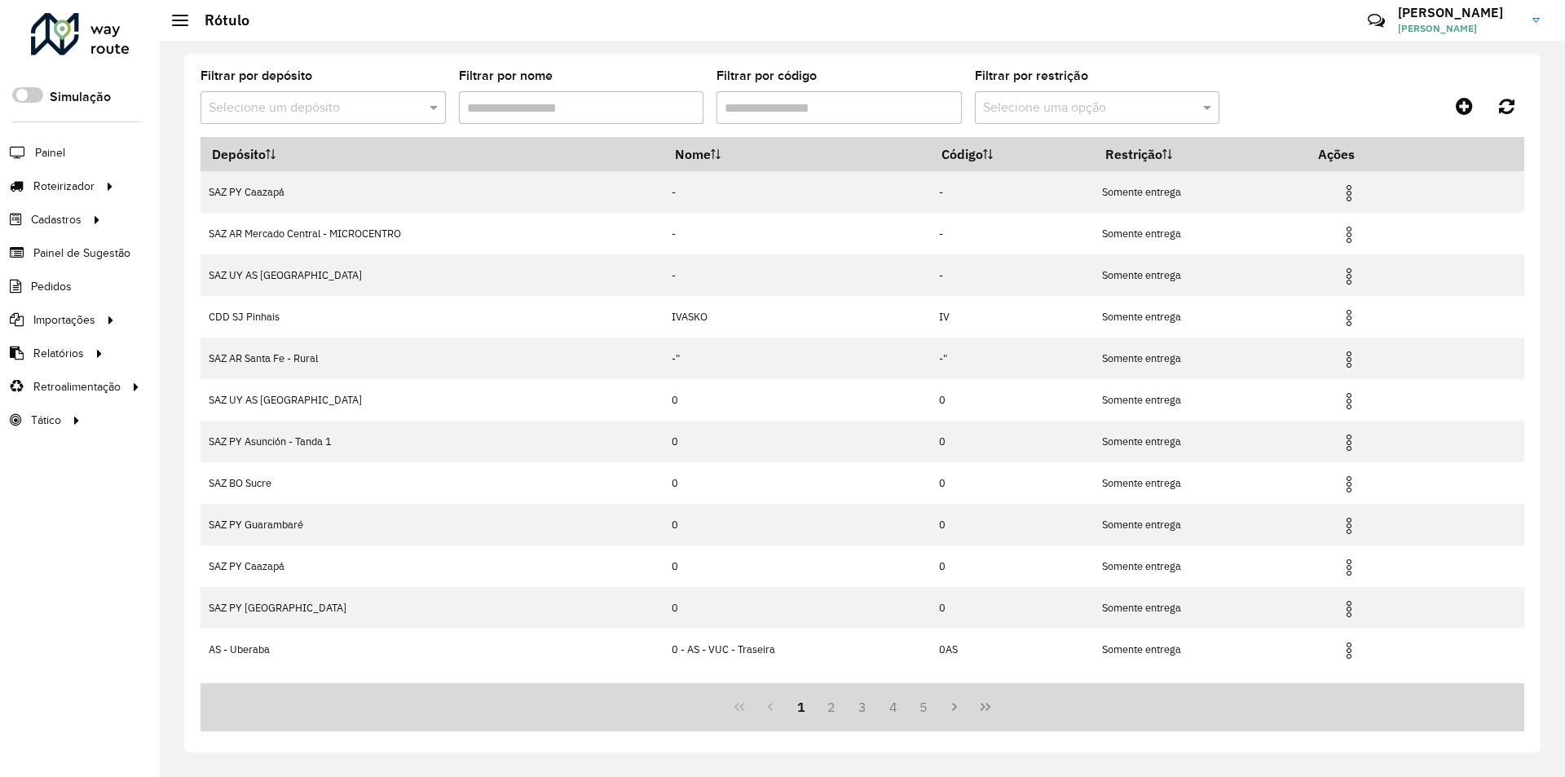
click at [320, 109] on input "text" at bounding box center [307, 109] width 196 height 20
type input "****"
click at [237, 176] on span "CDD Pelotas" at bounding box center [244, 182] width 72 height 14
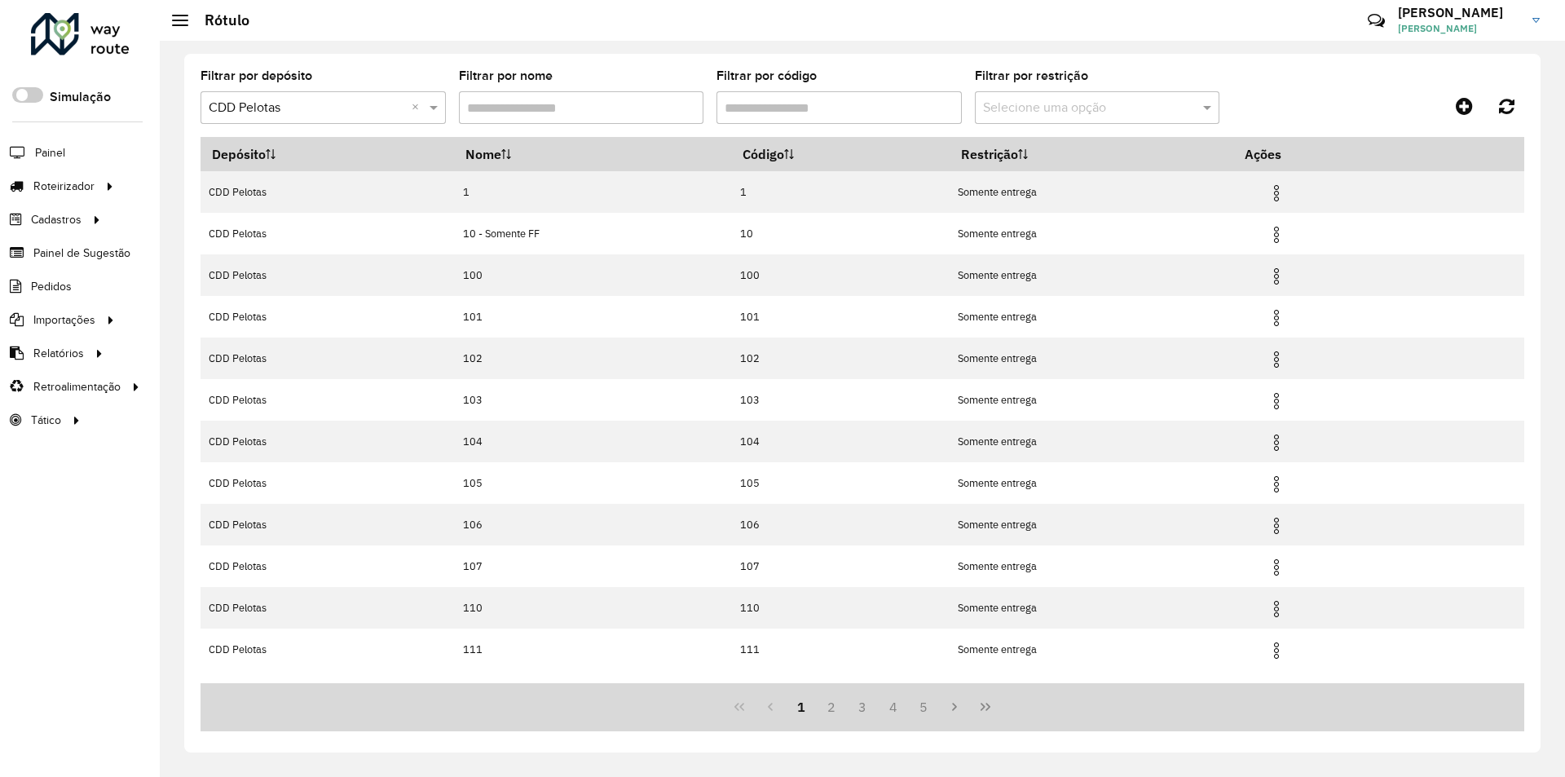
click at [887, 101] on input "Filtrar por código" at bounding box center [838, 107] width 245 height 33
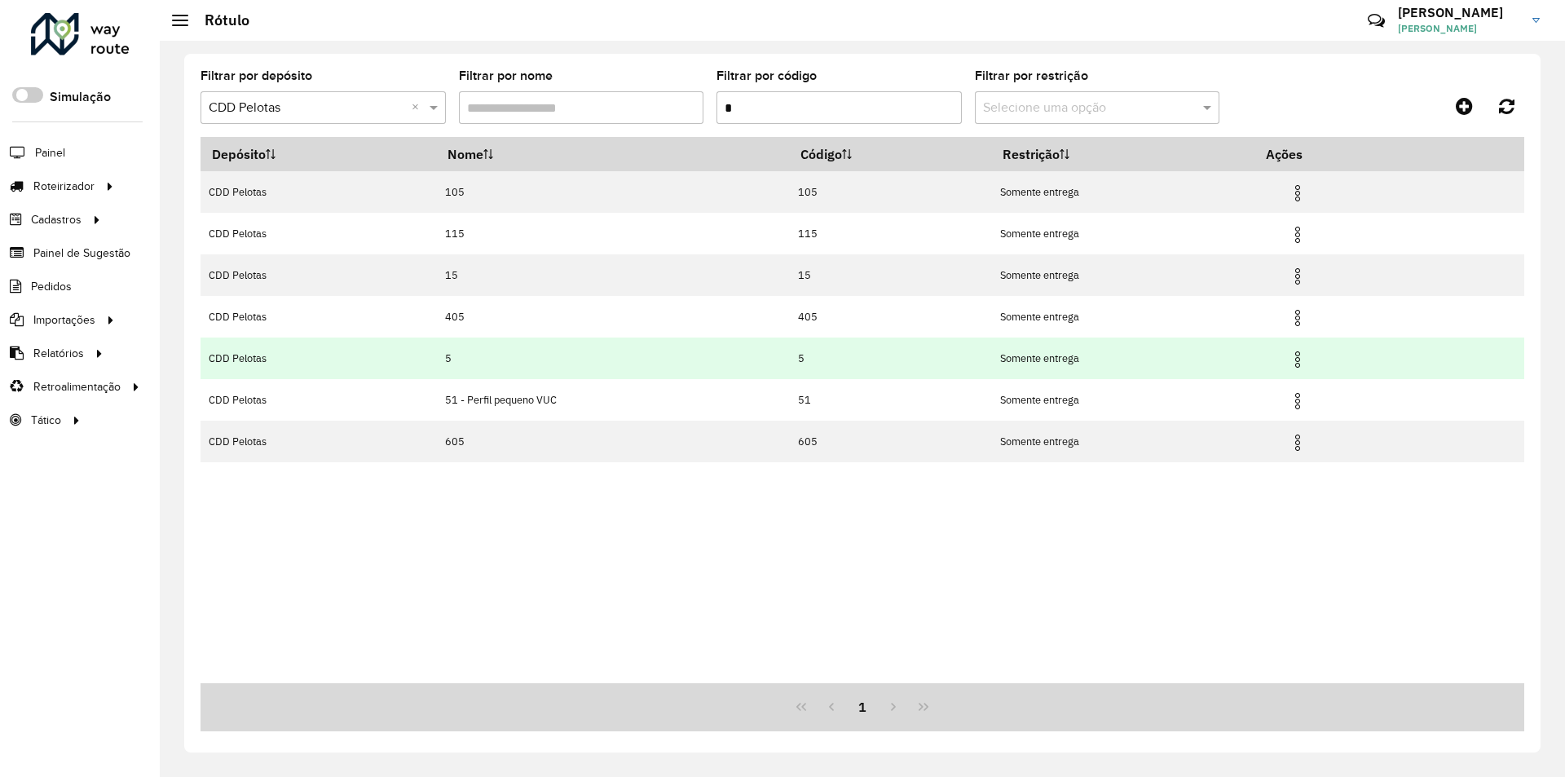
type input "*"
click at [1299, 360] on img at bounding box center [1298, 360] width 20 height 20
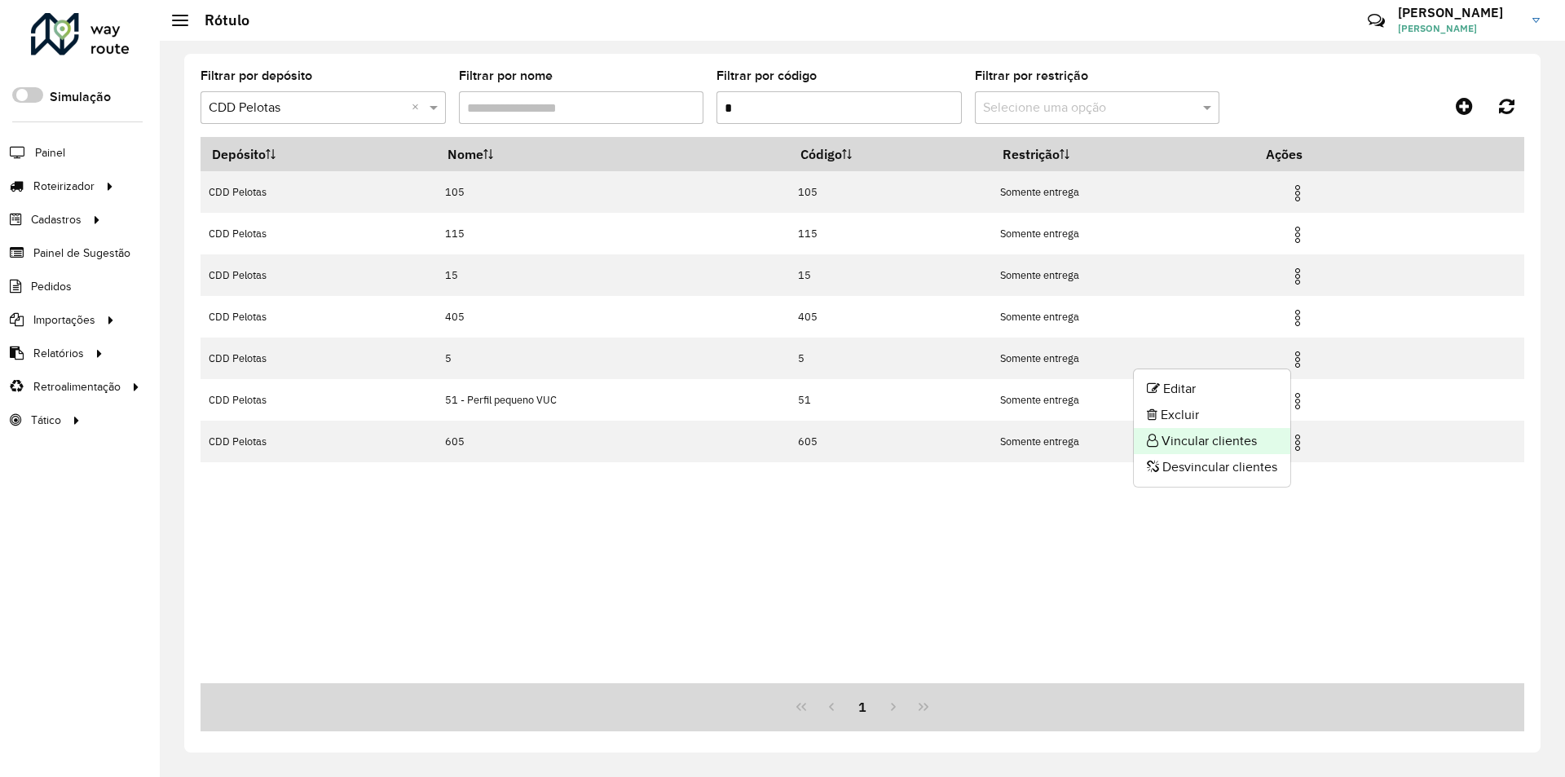
click at [1192, 435] on li "Vincular clientes" at bounding box center [1212, 441] width 156 height 26
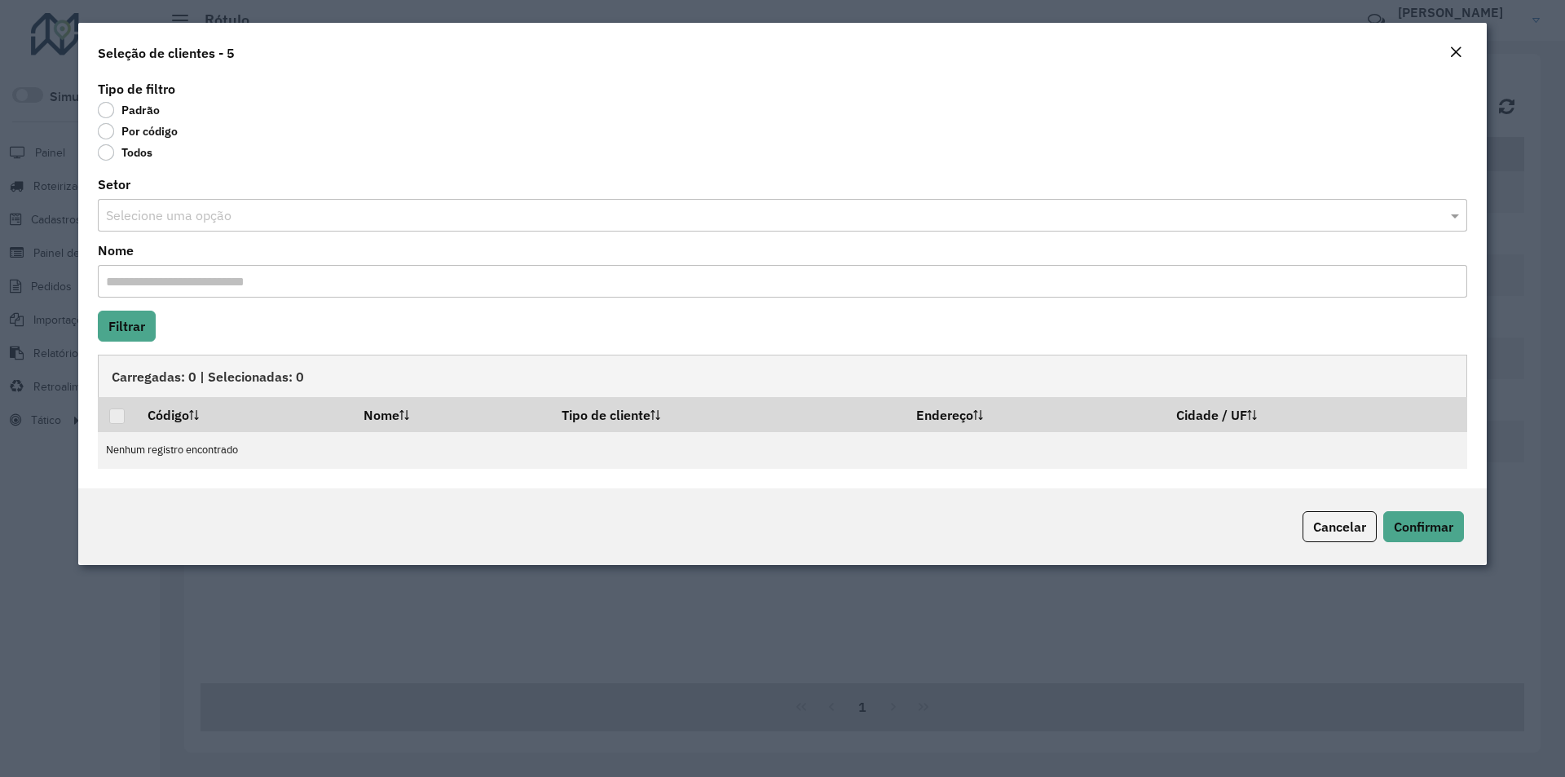
click at [160, 138] on label "Por código" at bounding box center [138, 131] width 80 height 16
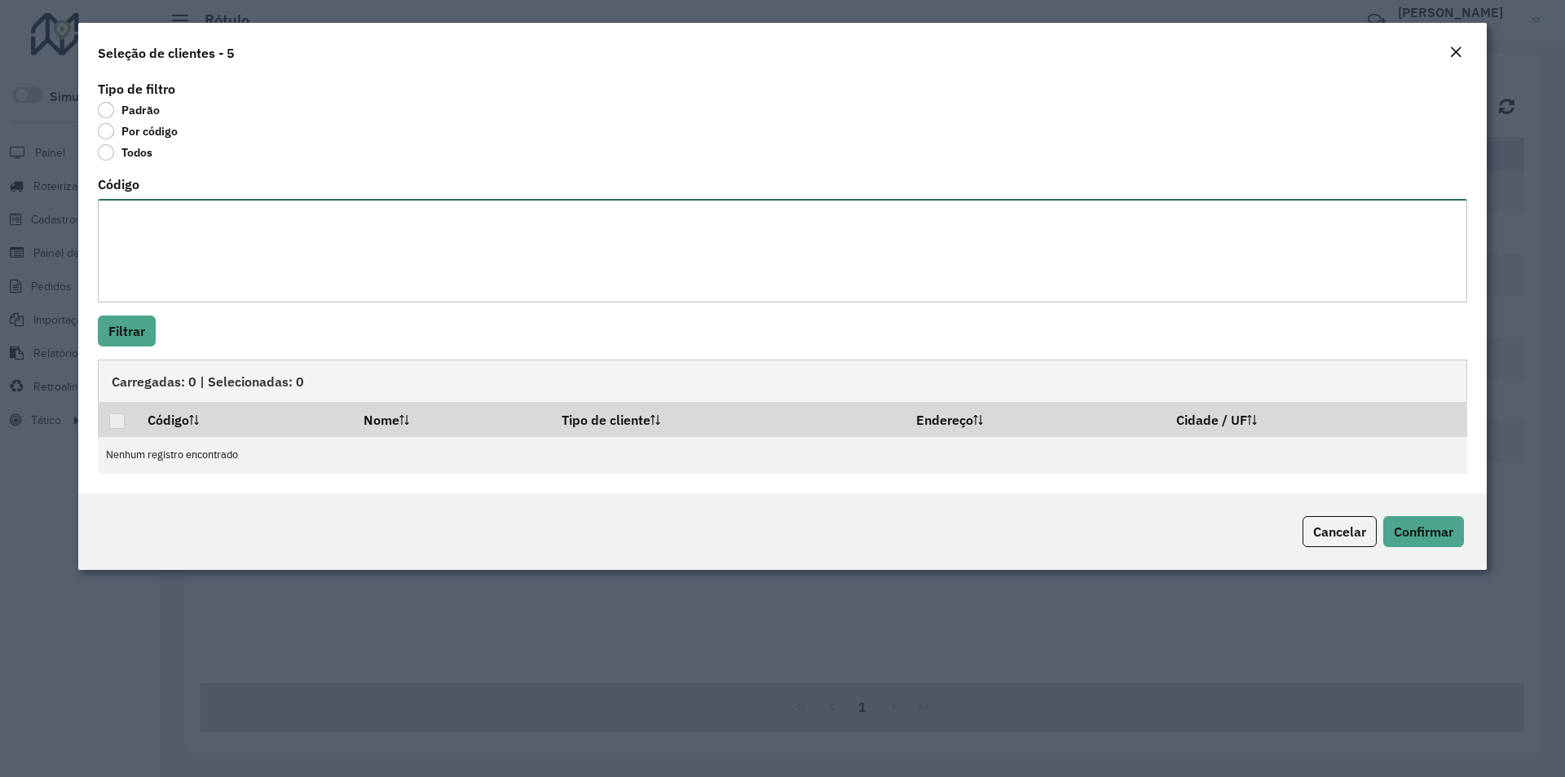
click at [178, 220] on textarea "Código" at bounding box center [782, 251] width 1369 height 104
paste textarea "***** ***** *****"
type textarea "***** ***** *****"
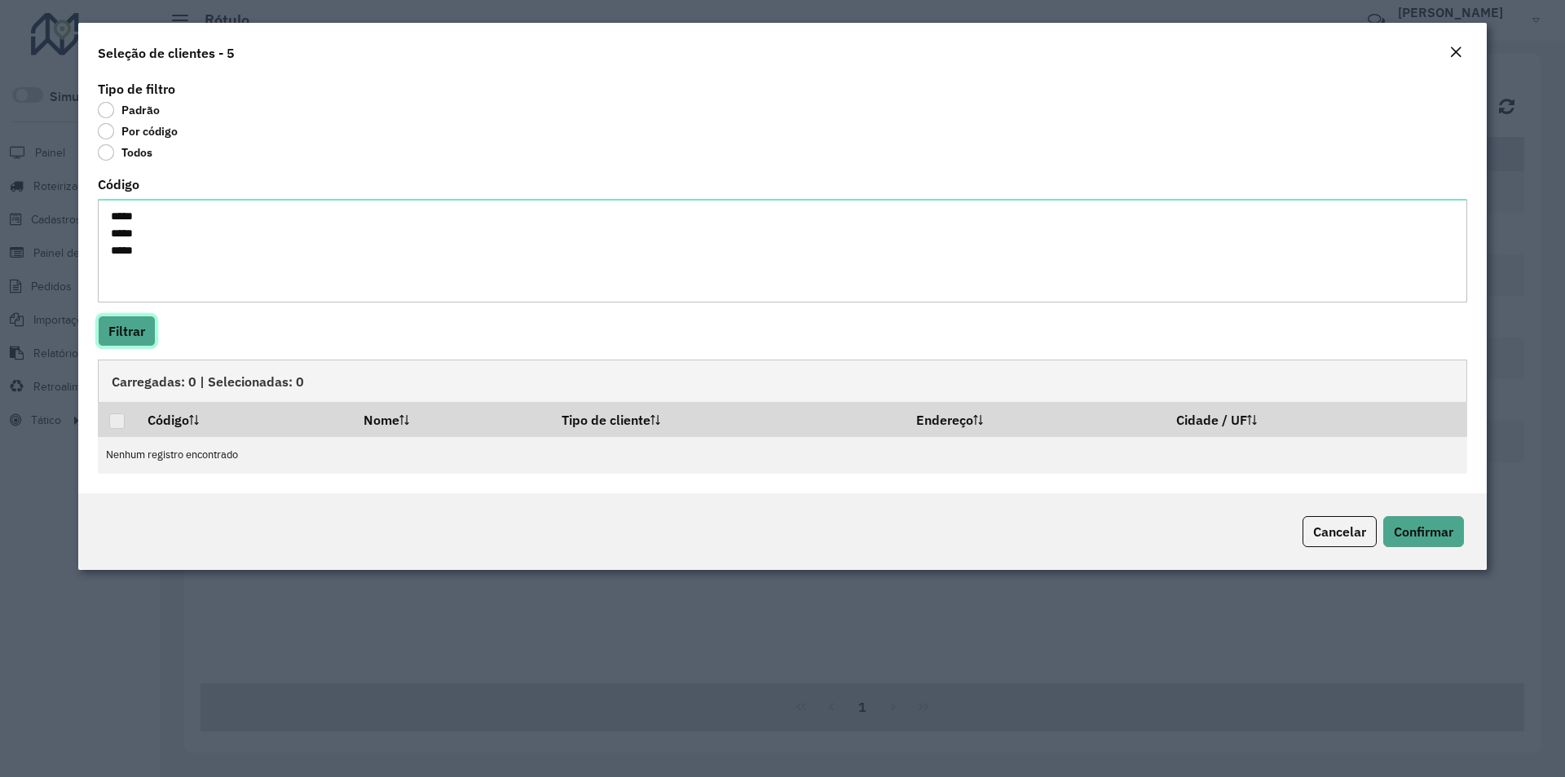
click at [115, 329] on button "Filtrar" at bounding box center [127, 330] width 58 height 31
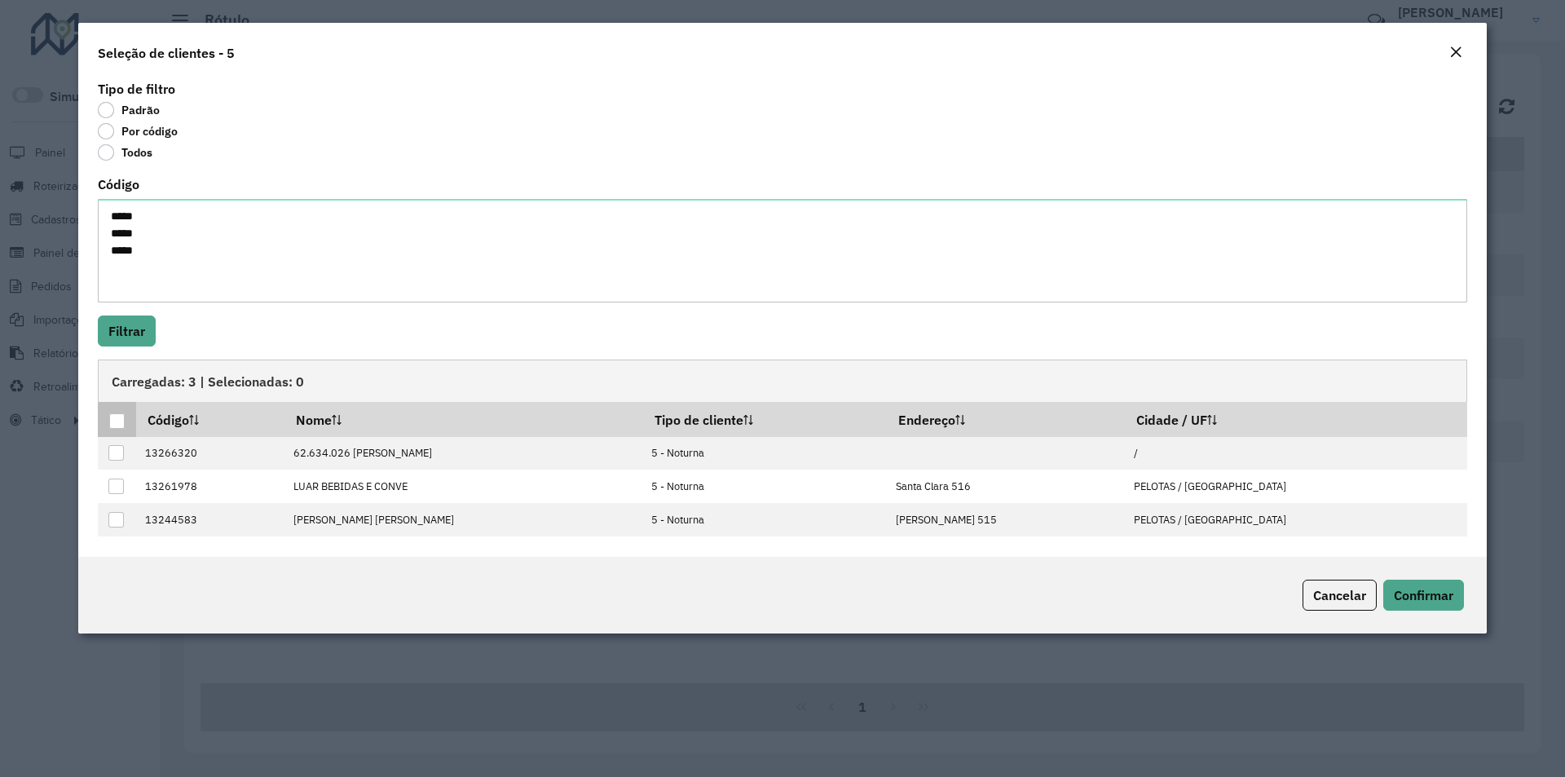
click at [119, 419] on div at bounding box center [116, 420] width 15 height 15
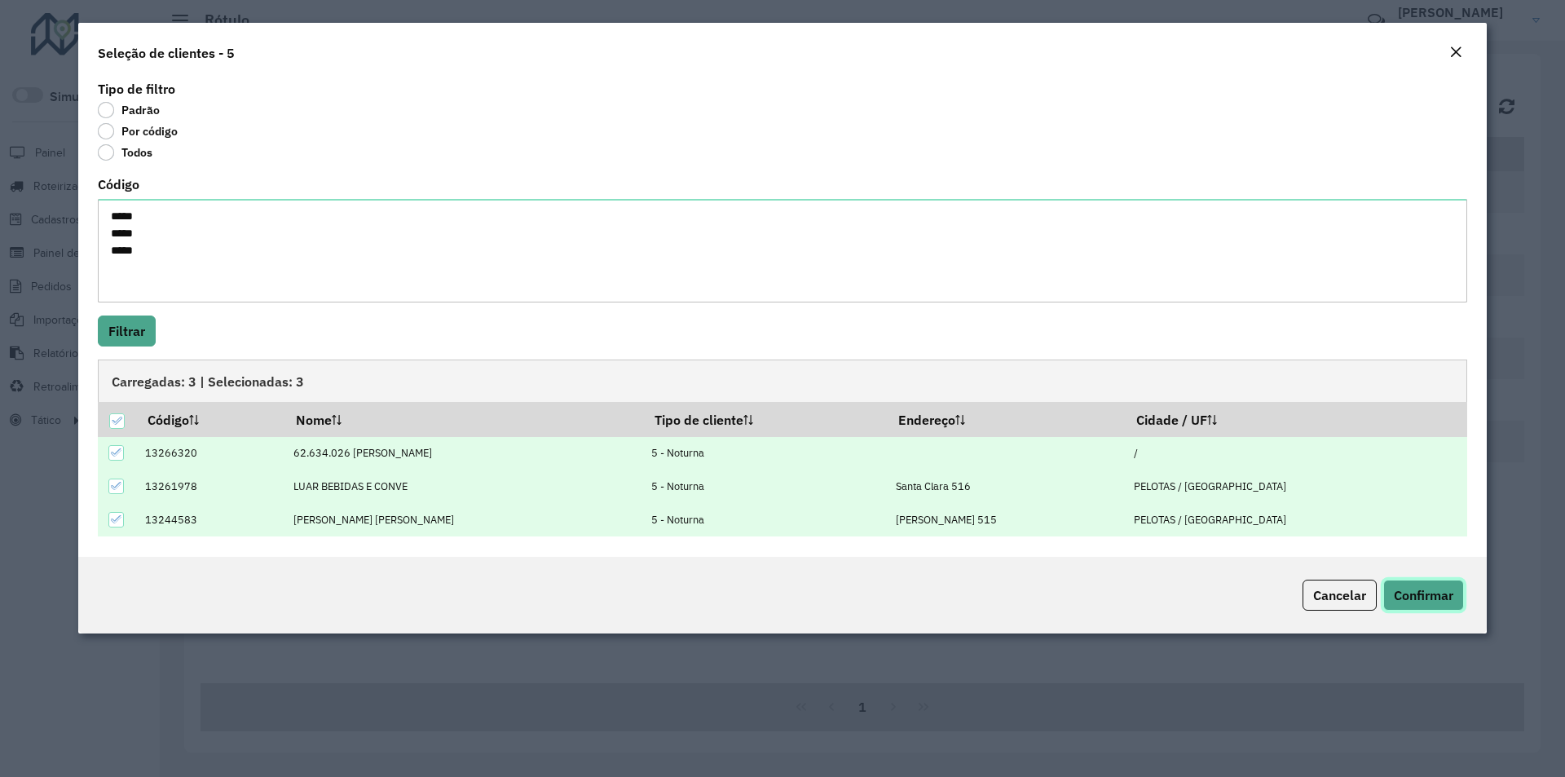
click at [1413, 595] on span "Confirmar" at bounding box center [1424, 595] width 60 height 16
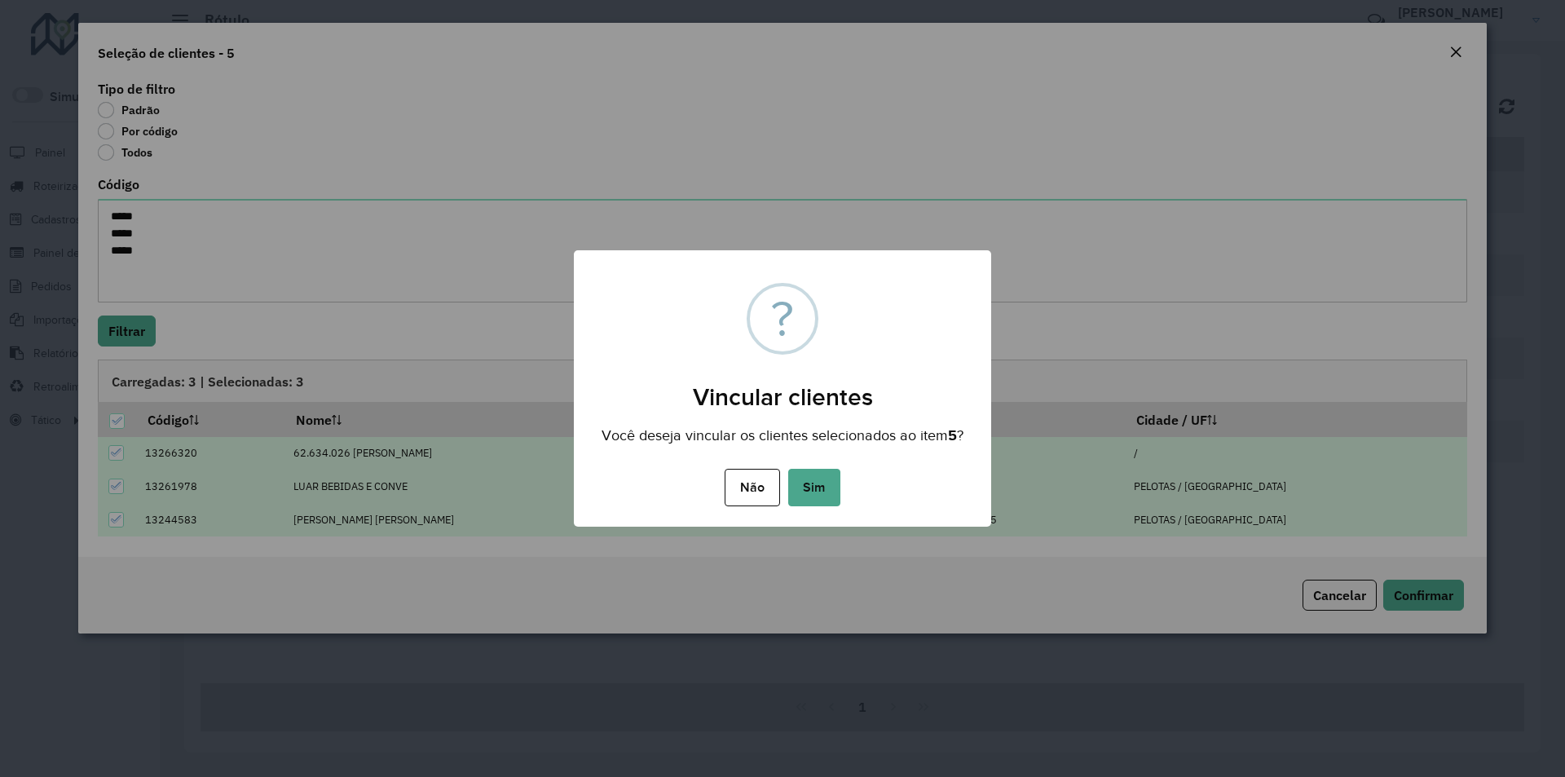
drag, startPoint x: 800, startPoint y: 489, endPoint x: 803, endPoint y: 480, distance: 9.5
click at [801, 489] on button "Sim" at bounding box center [814, 487] width 52 height 37
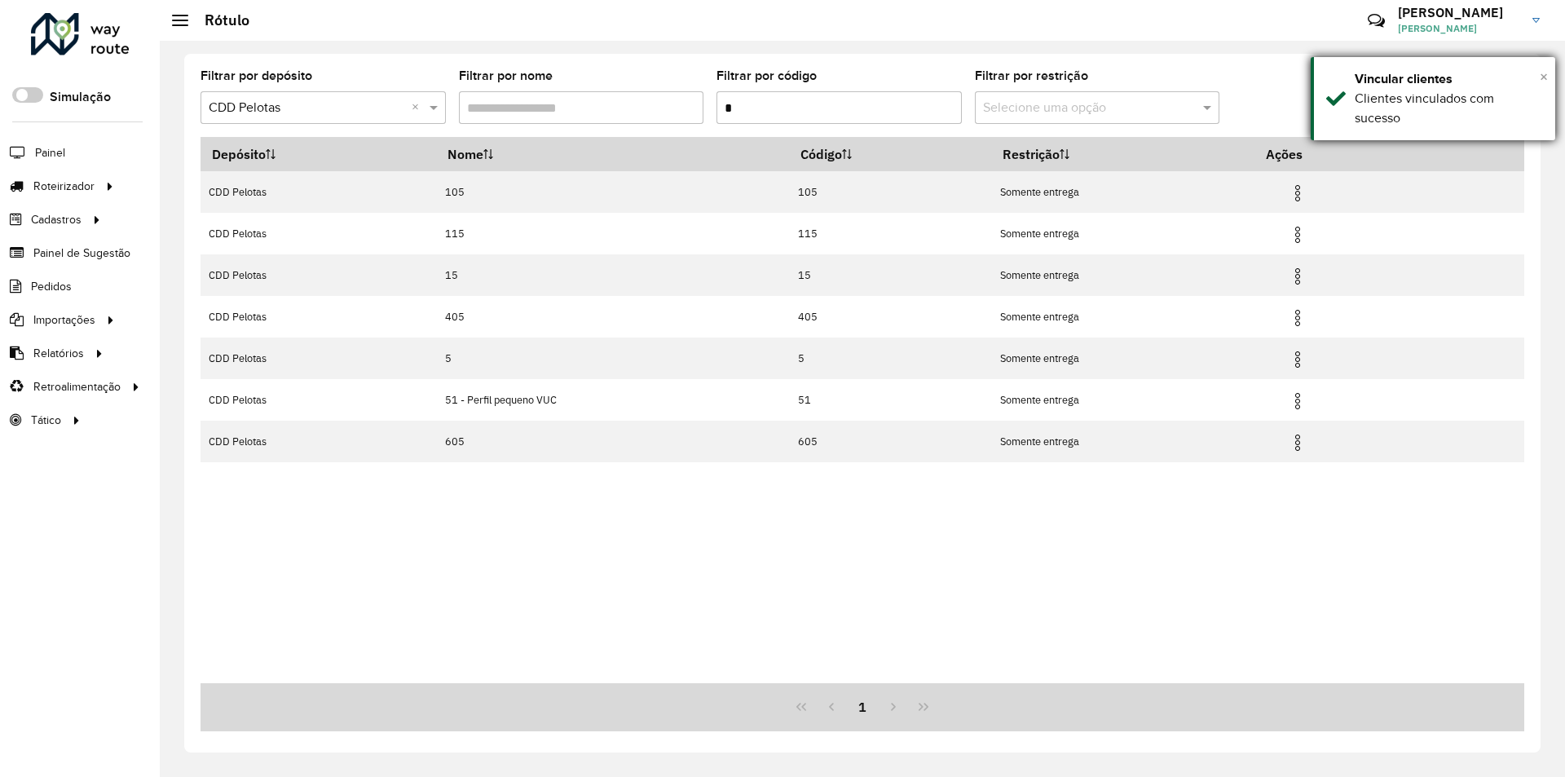
drag, startPoint x: 1542, startPoint y: 75, endPoint x: 1504, endPoint y: 57, distance: 42.3
click at [1541, 74] on span "×" at bounding box center [1544, 77] width 8 height 18
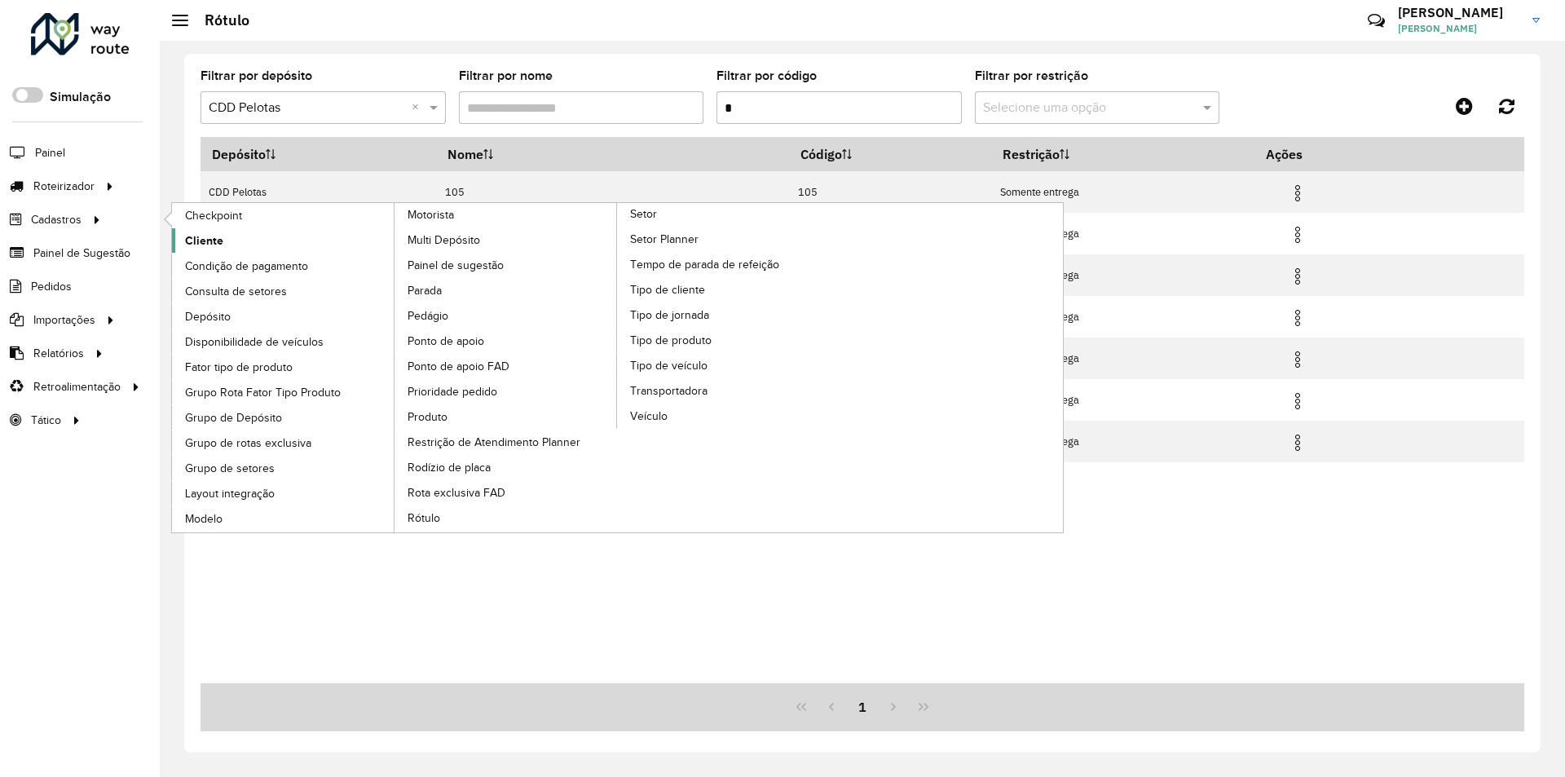
click at [215, 240] on span "Cliente" at bounding box center [204, 240] width 38 height 17
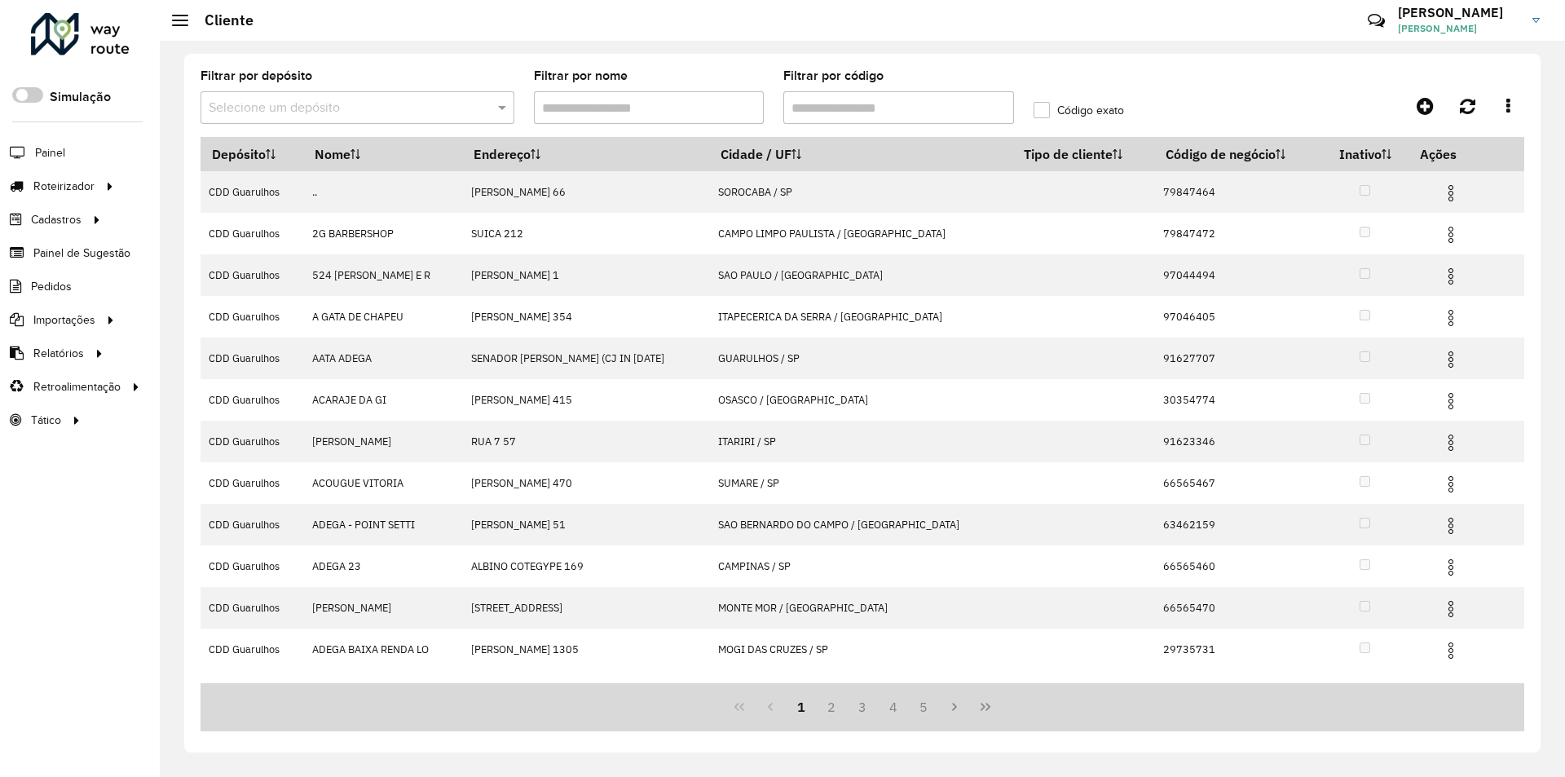
click at [403, 110] on input "text" at bounding box center [341, 109] width 265 height 20
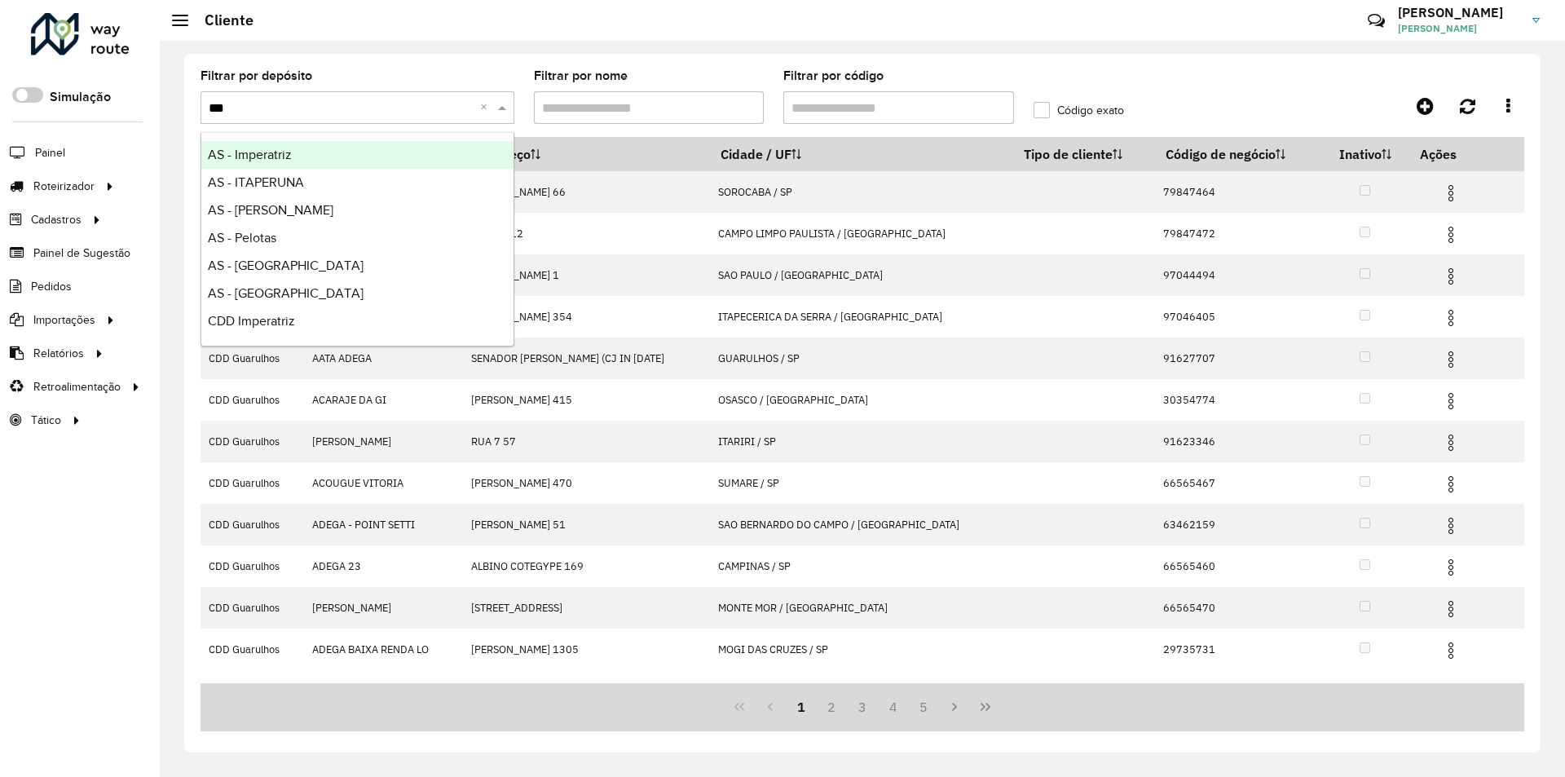
type input "****"
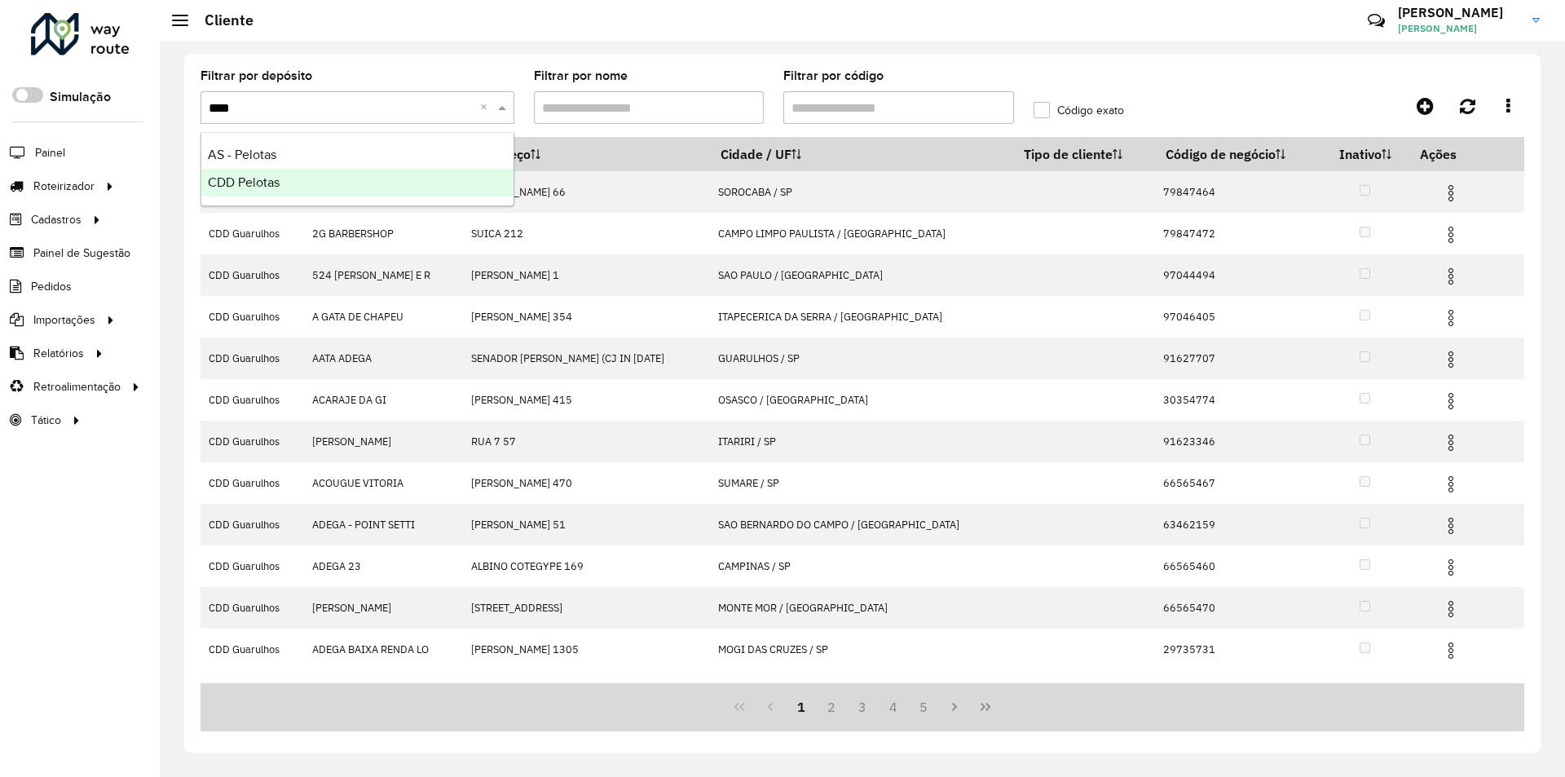
click at [281, 189] on div "CDD Pelotas" at bounding box center [357, 183] width 312 height 28
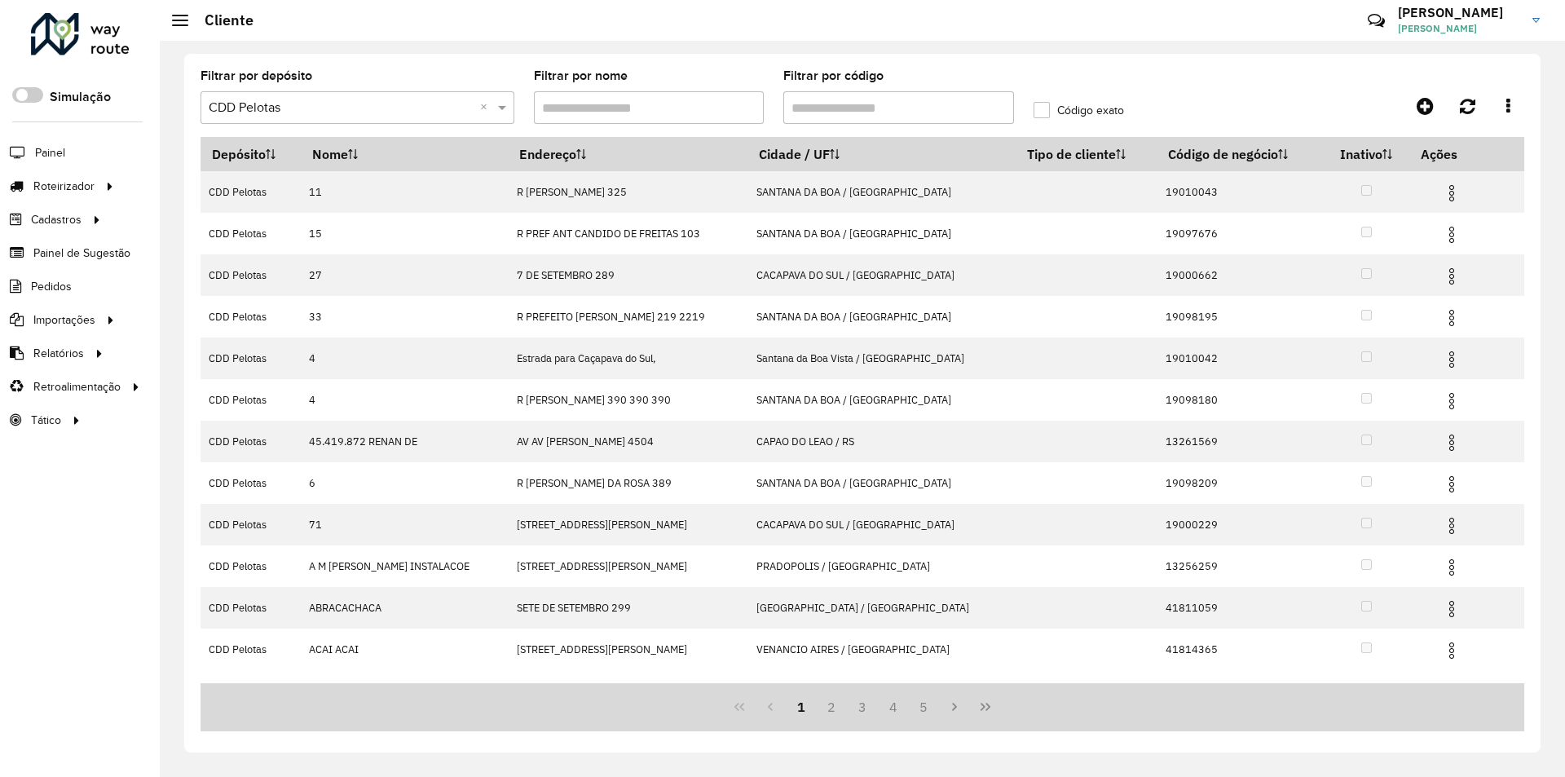
click at [814, 112] on input "Filtrar por código" at bounding box center [898, 107] width 231 height 33
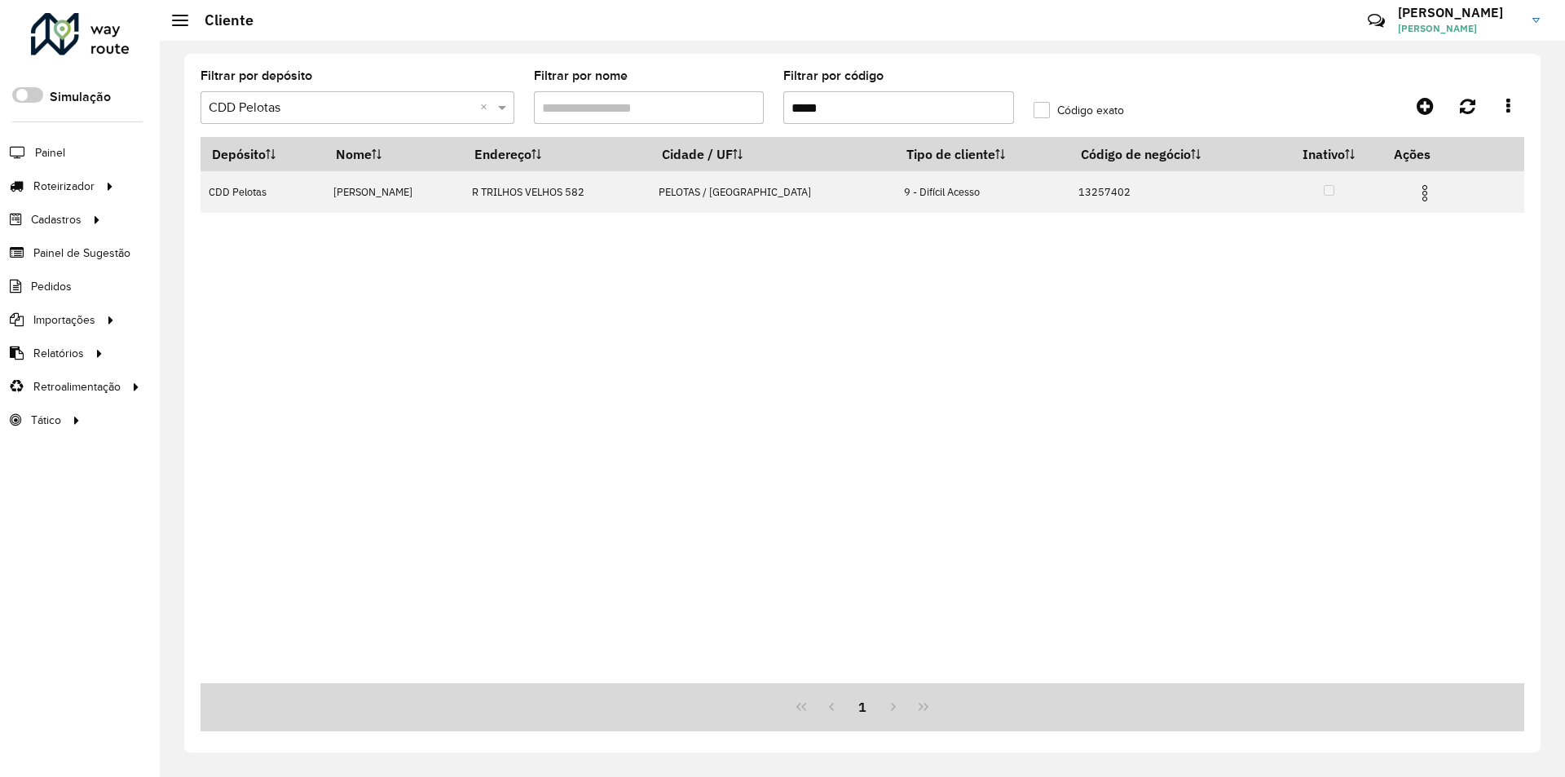
type input "*****"
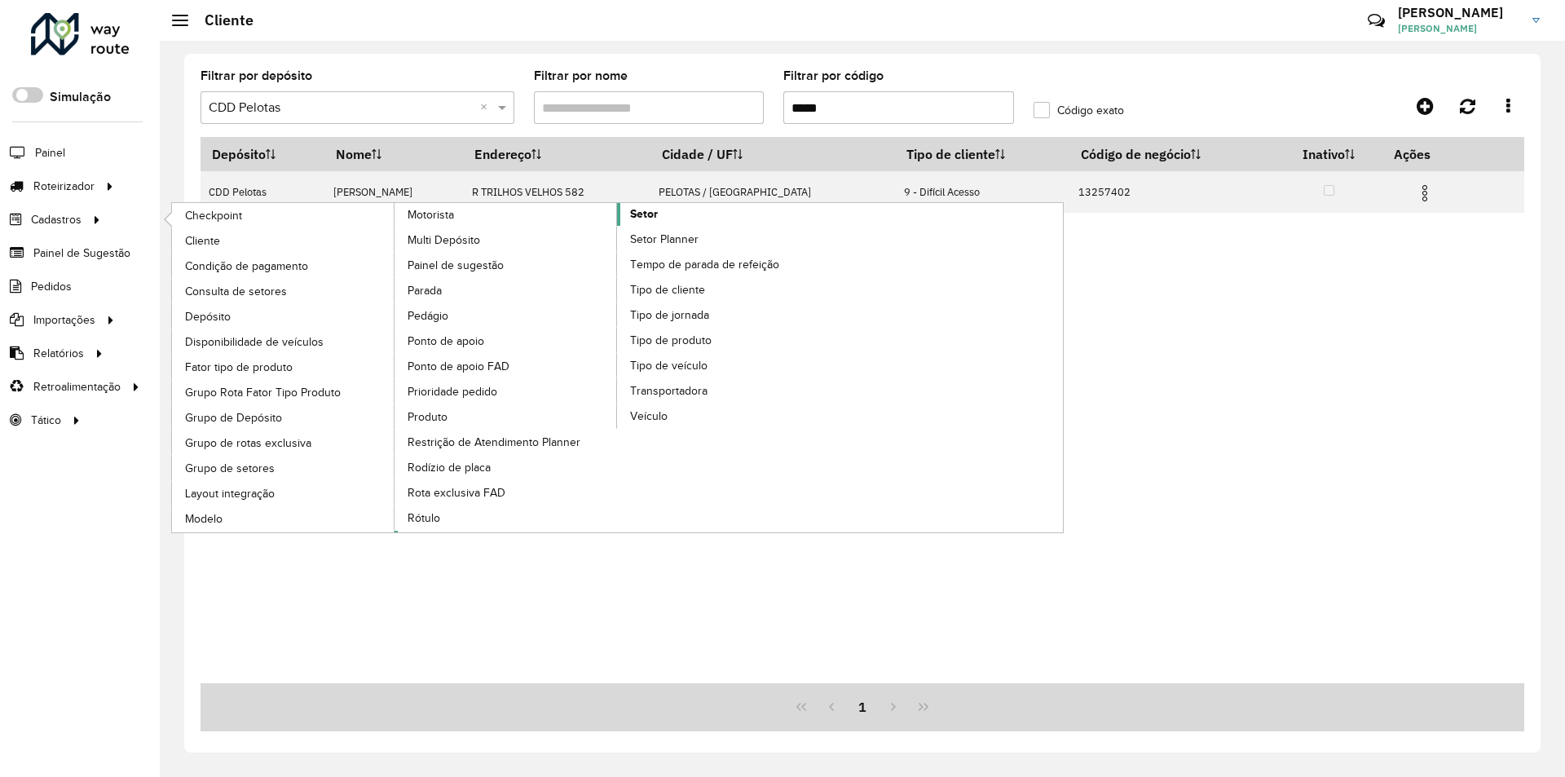
click at [652, 214] on span "Setor" at bounding box center [644, 213] width 28 height 17
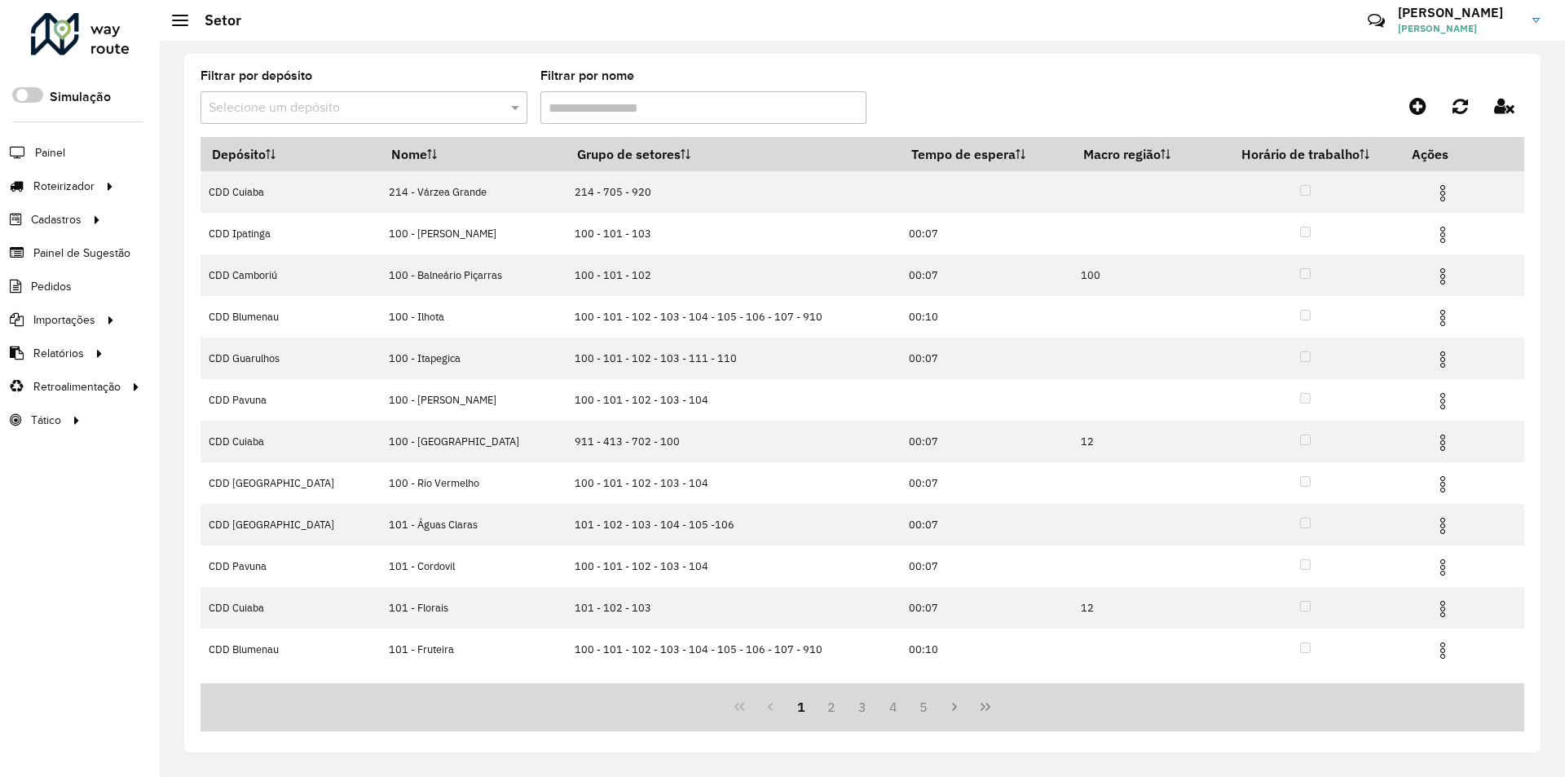
click at [266, 107] on input "text" at bounding box center [348, 109] width 278 height 20
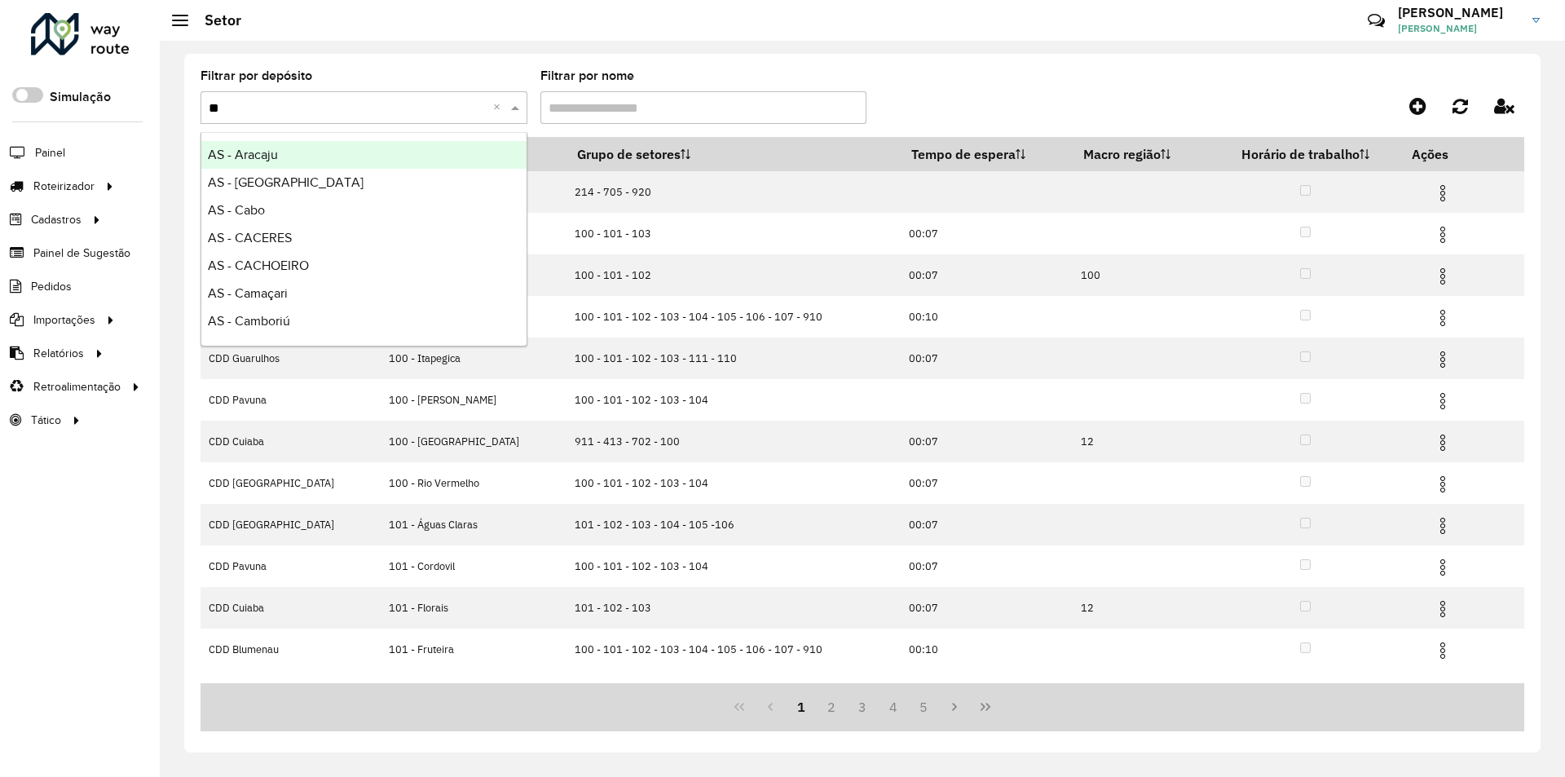
type input "***"
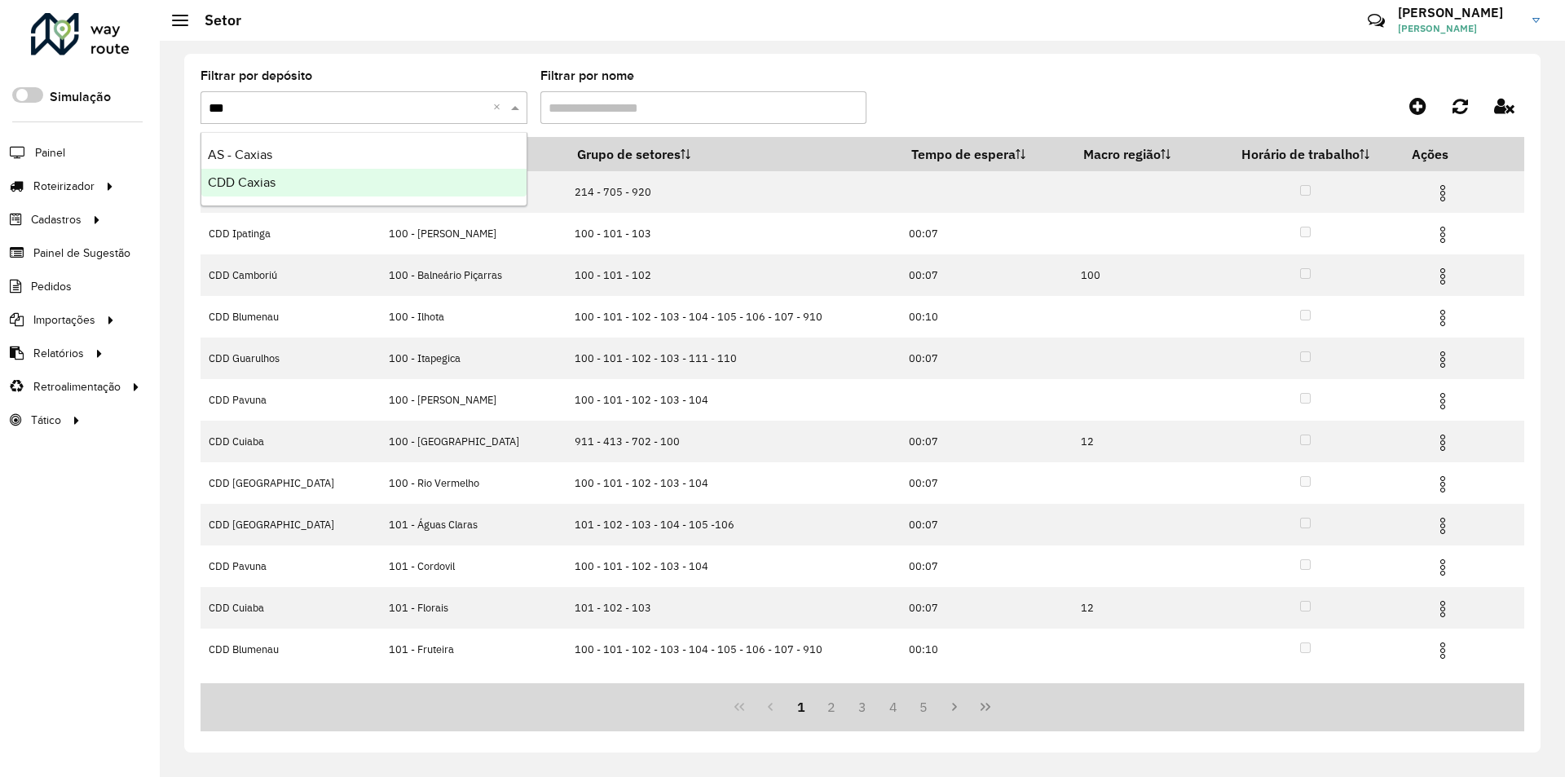
click at [237, 178] on span "CDD Caxias" at bounding box center [242, 182] width 68 height 14
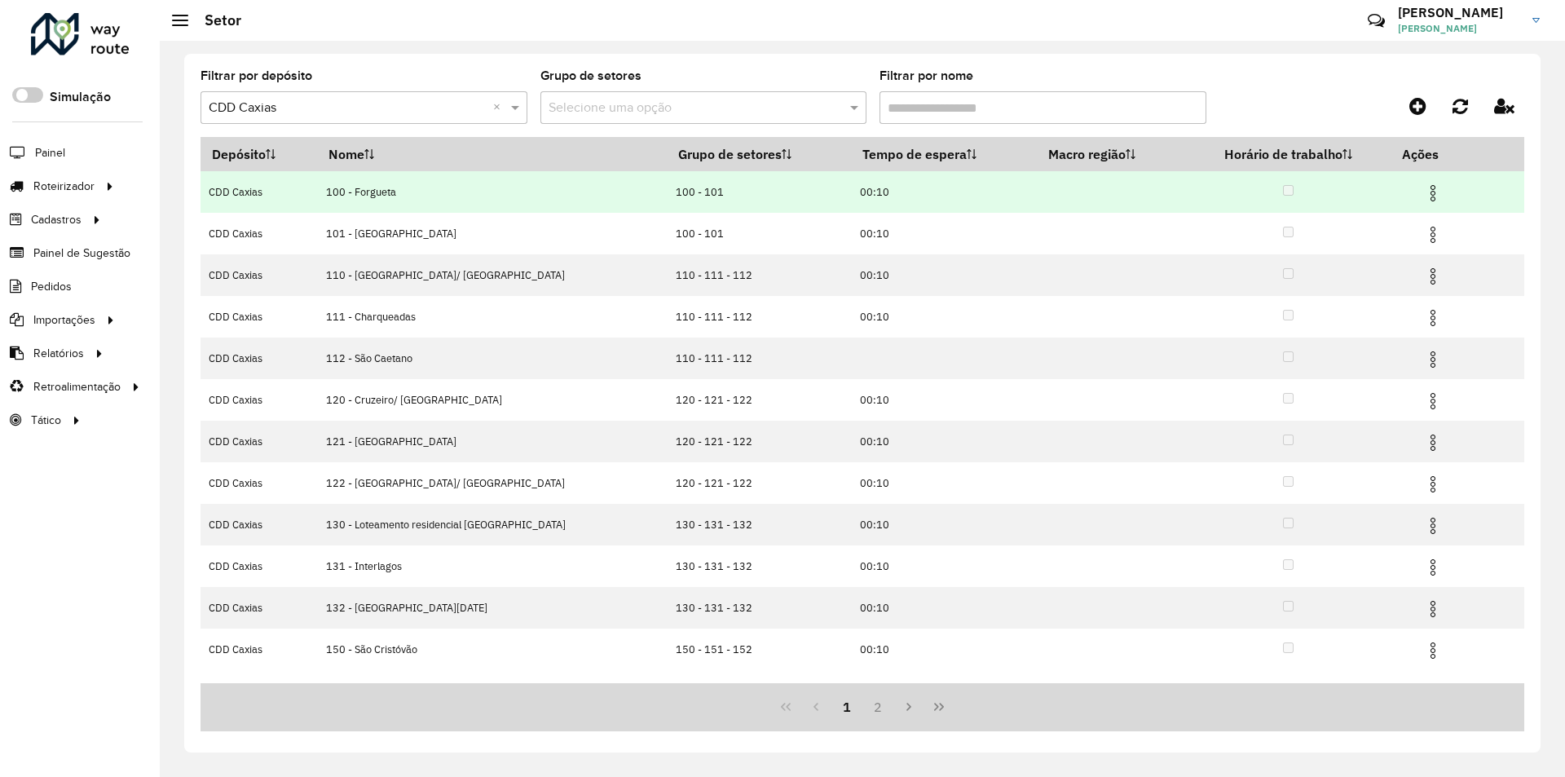
click at [1425, 188] on img at bounding box center [1433, 193] width 20 height 20
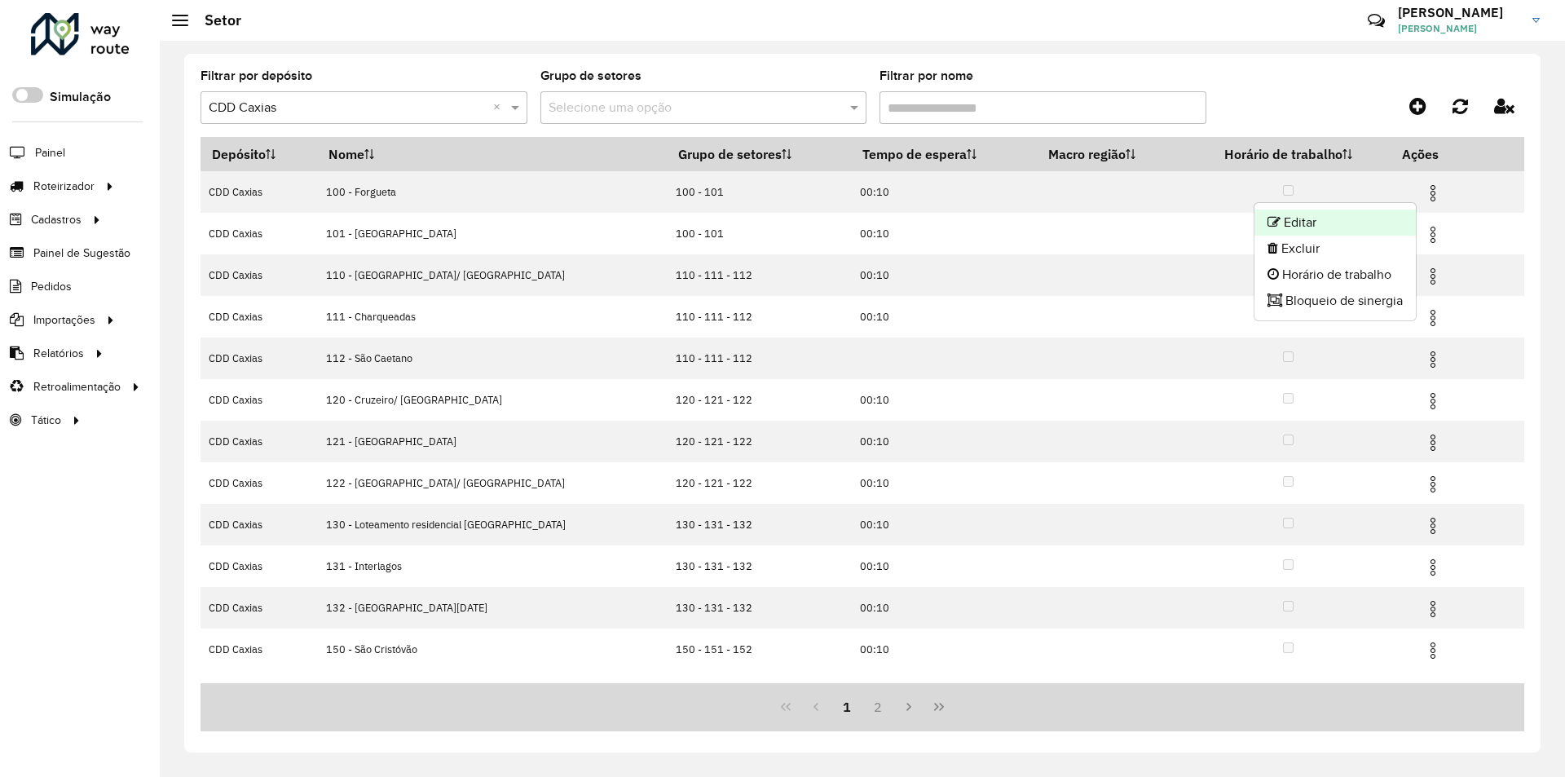
click at [1322, 219] on li "Editar" at bounding box center [1334, 222] width 161 height 26
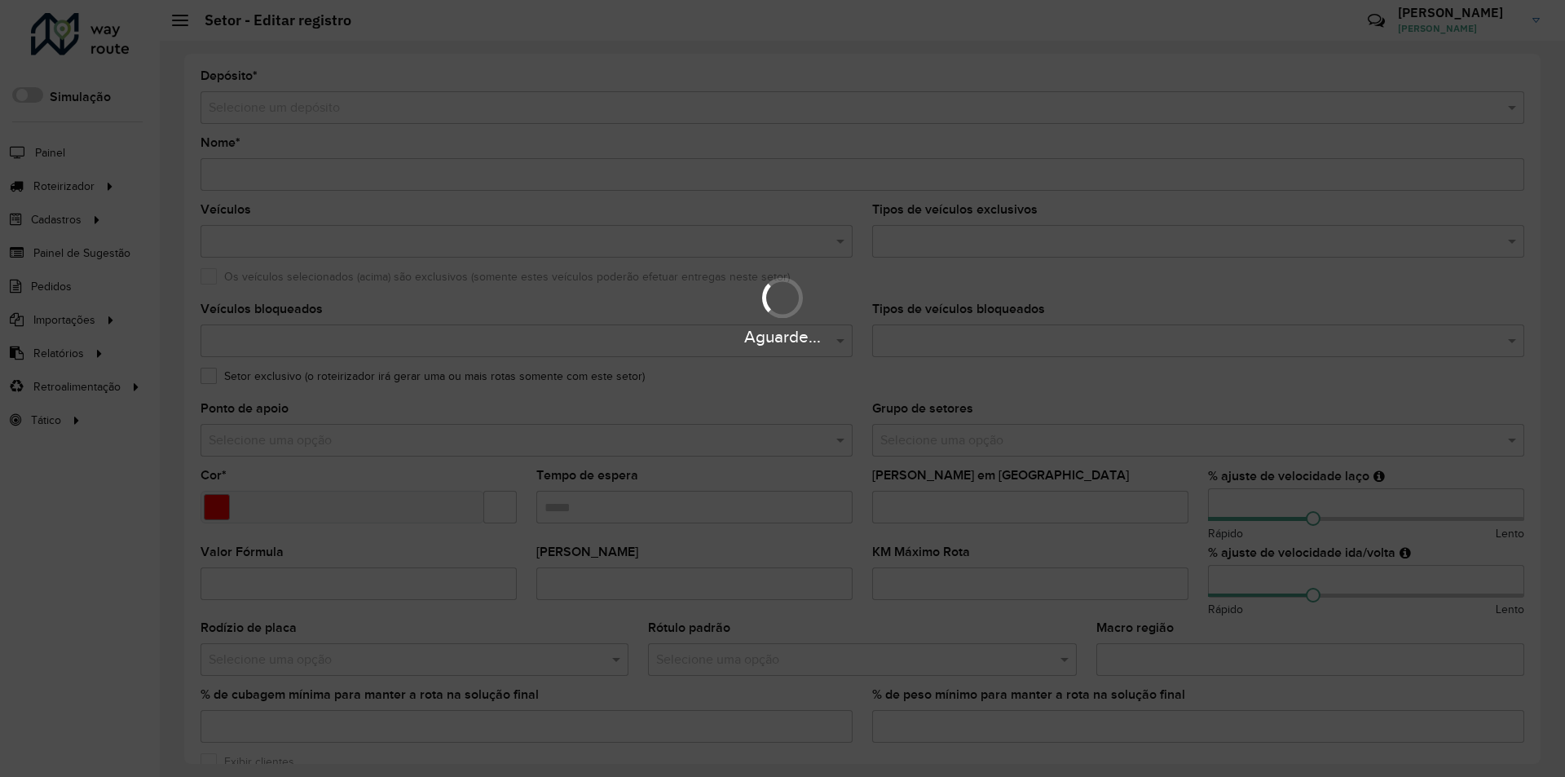
type input "**********"
type input "*******"
type input "*****"
type input "**"
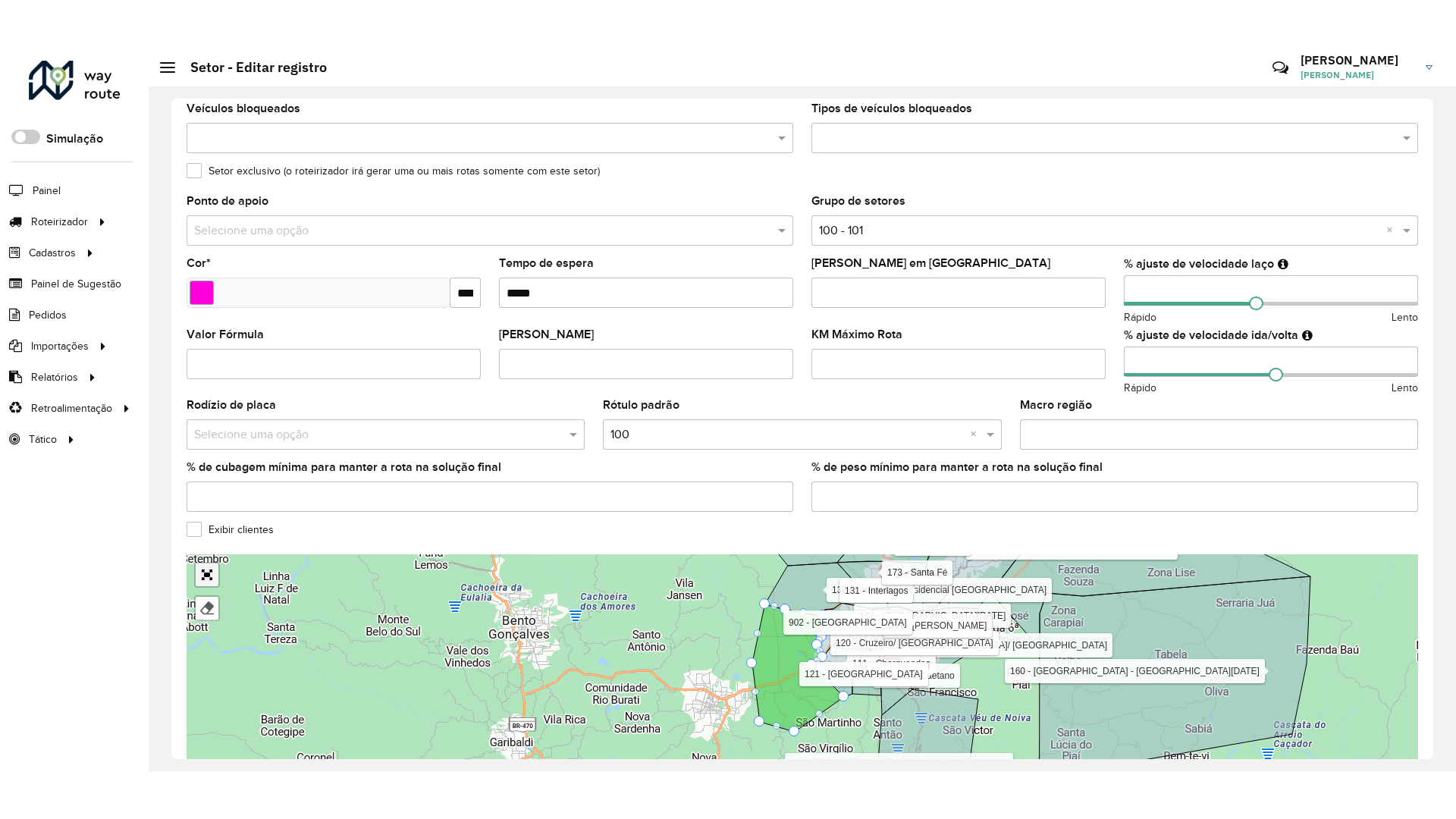
scroll to position [250, 0]
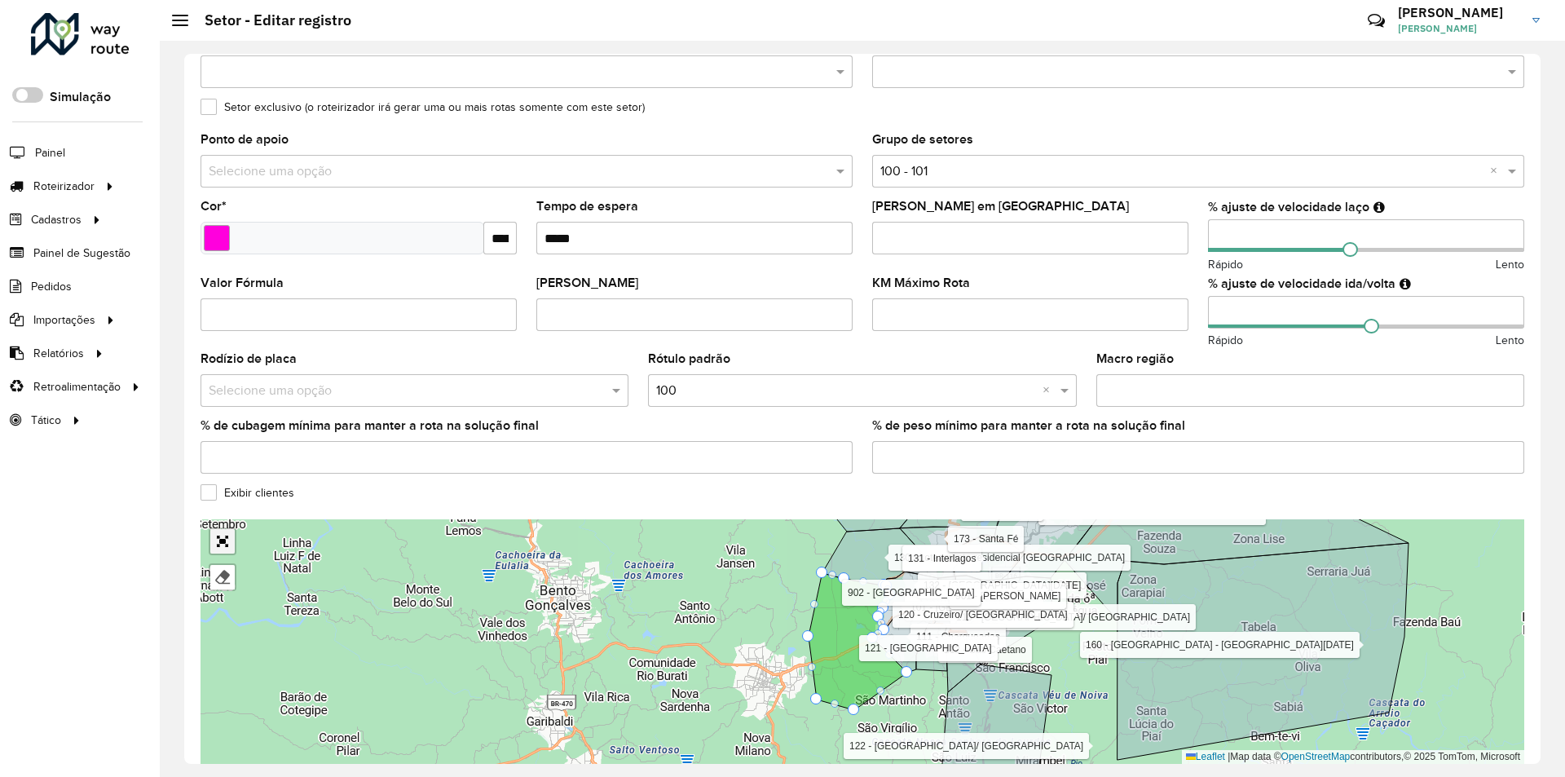
click at [225, 565] on div "Finalizar" at bounding box center [219, 555] width 36 height 72
click at [227, 542] on link "Abrir mapa em tela cheia" at bounding box center [222, 541] width 24 height 24
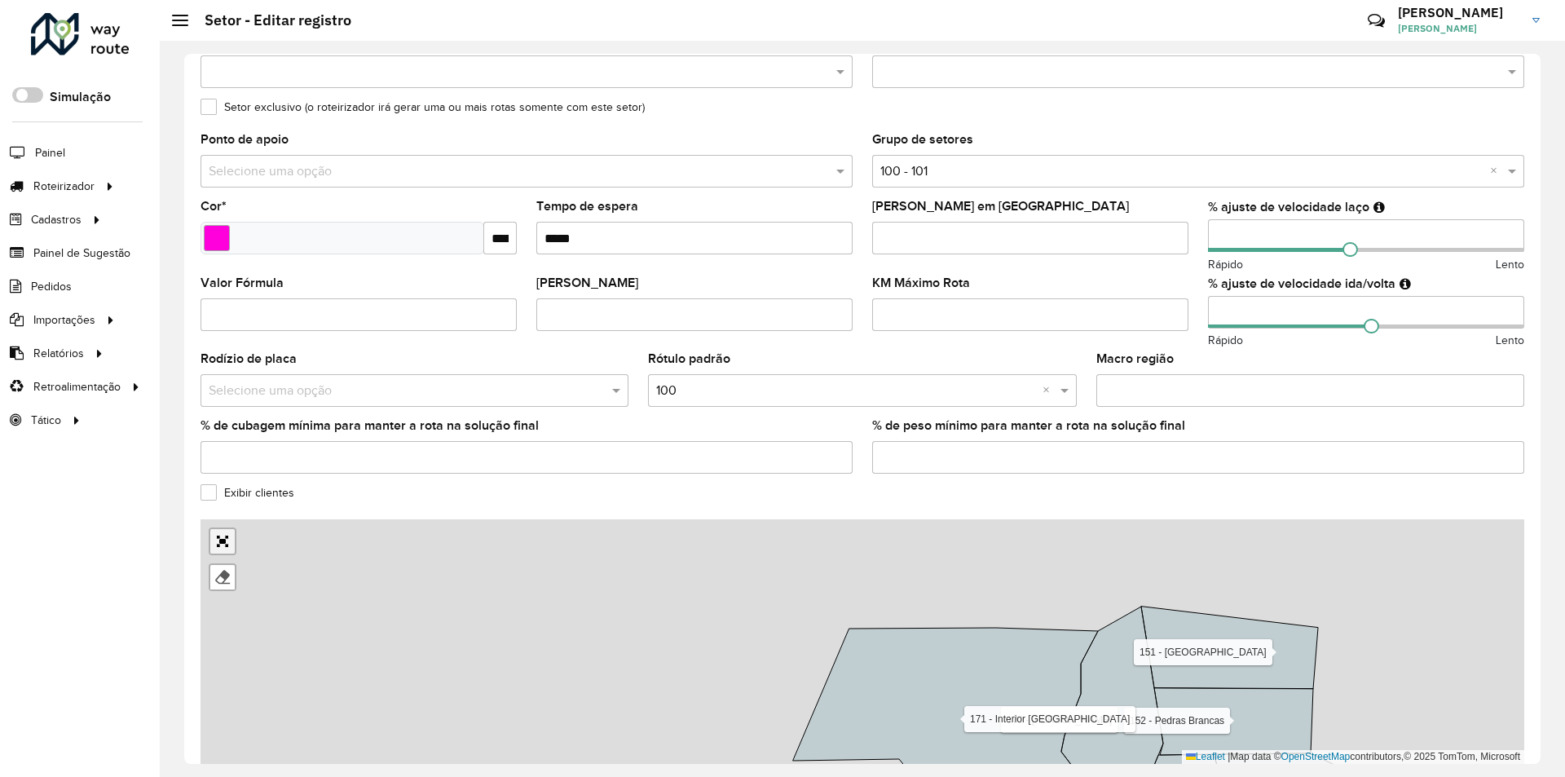
scroll to position [0, 0]
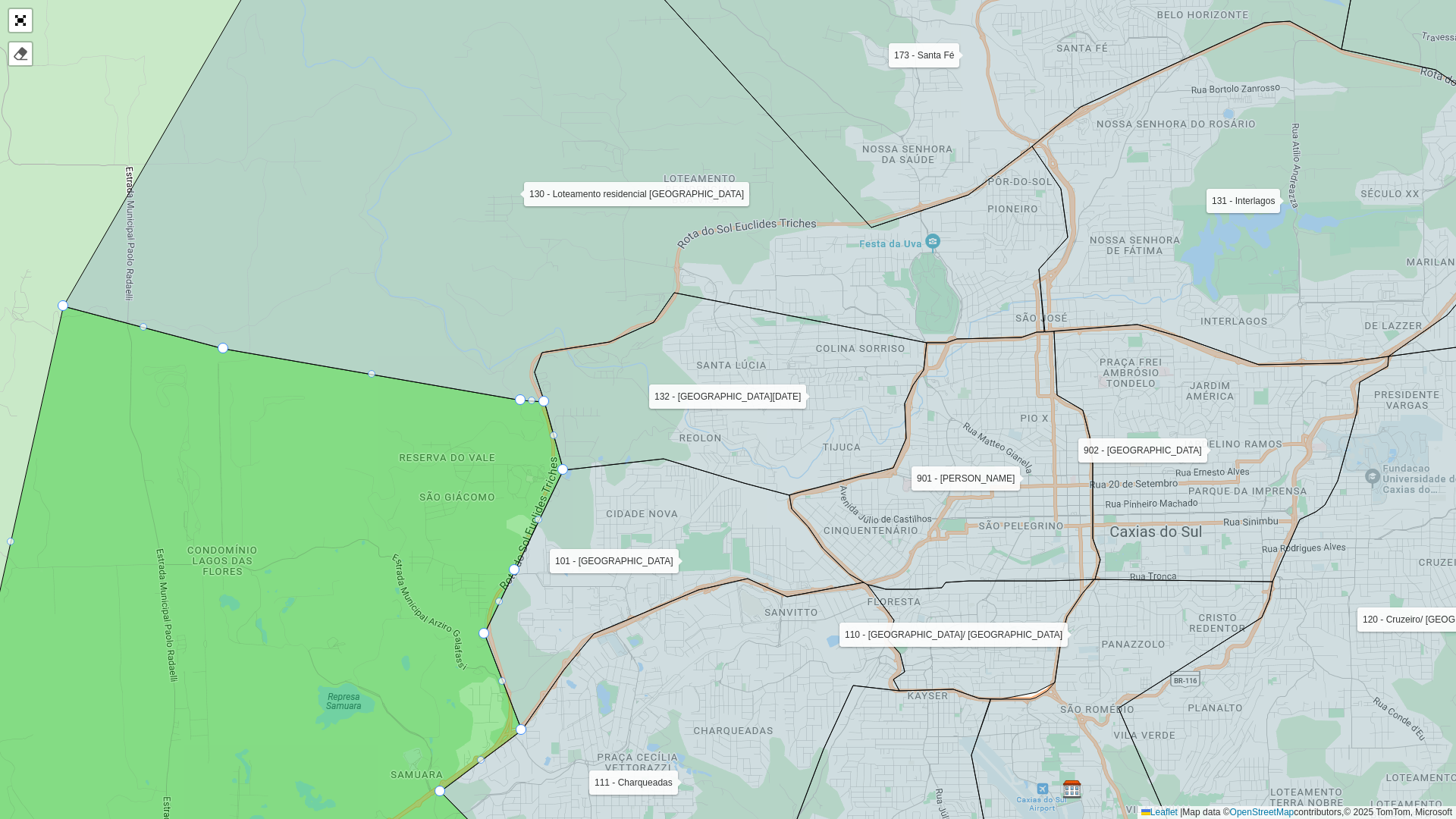
drag, startPoint x: 1212, startPoint y: 293, endPoint x: 799, endPoint y: 499, distance: 461.5
click at [1054, 499] on icon at bounding box center [1221, 453] width 334 height 257
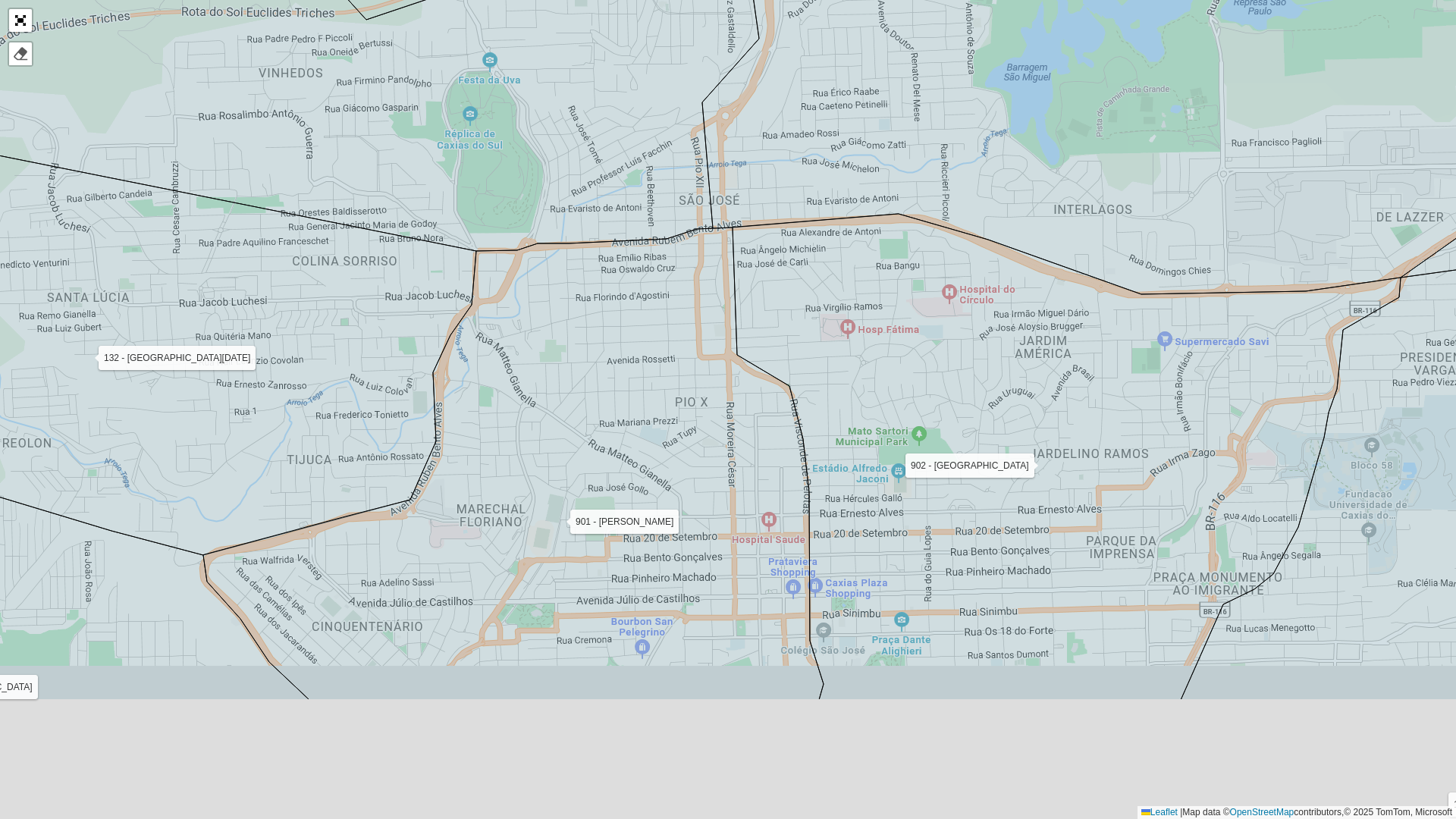
drag, startPoint x: 731, startPoint y: 505, endPoint x: 800, endPoint y: 298, distance: 218.2
click at [799, 299] on icon at bounding box center [1066, 457] width 668 height 486
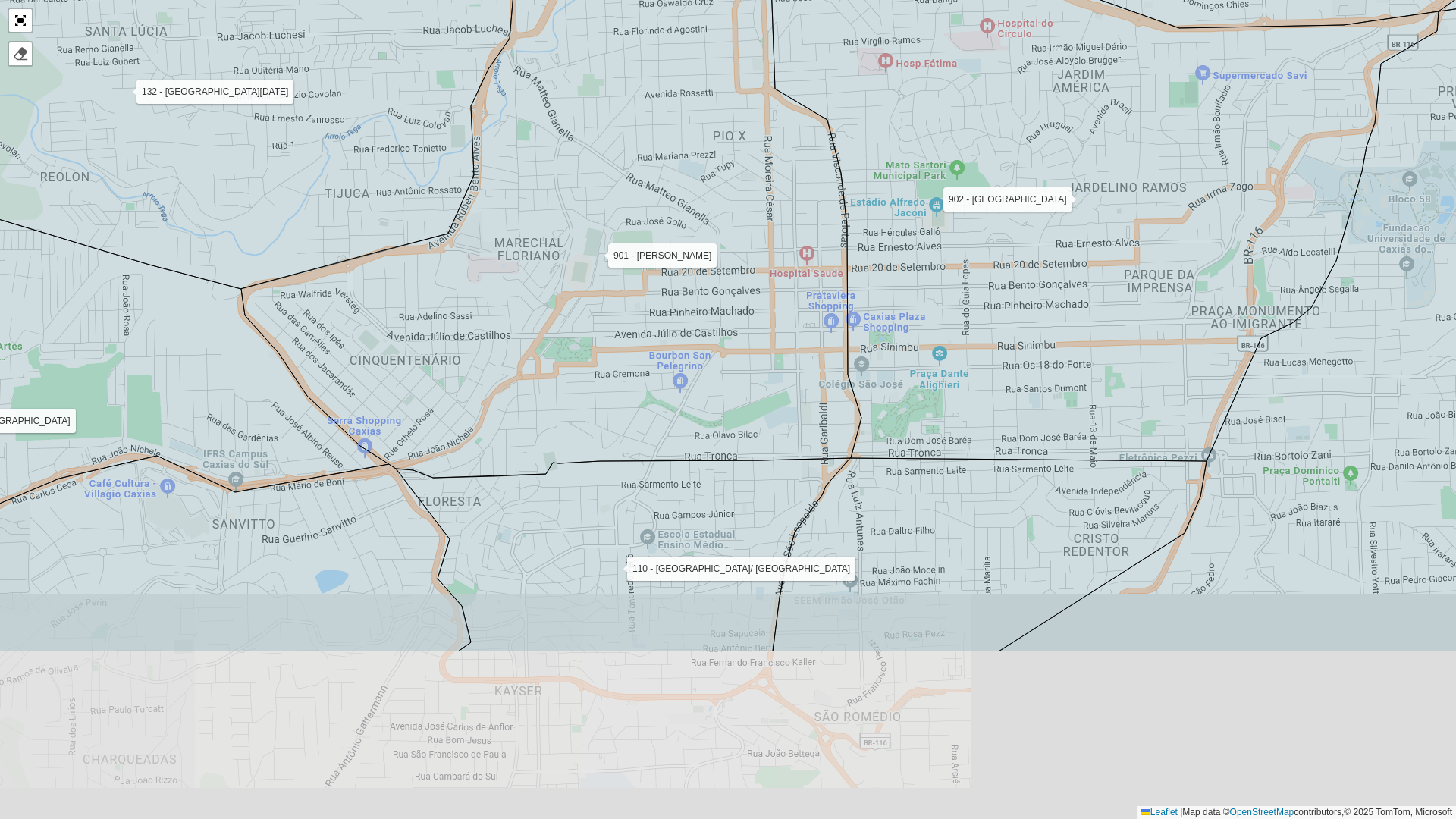
drag, startPoint x: 957, startPoint y: 498, endPoint x: 945, endPoint y: 257, distance: 241.3
click at [945, 257] on icon at bounding box center [1104, 205] width 668 height 514
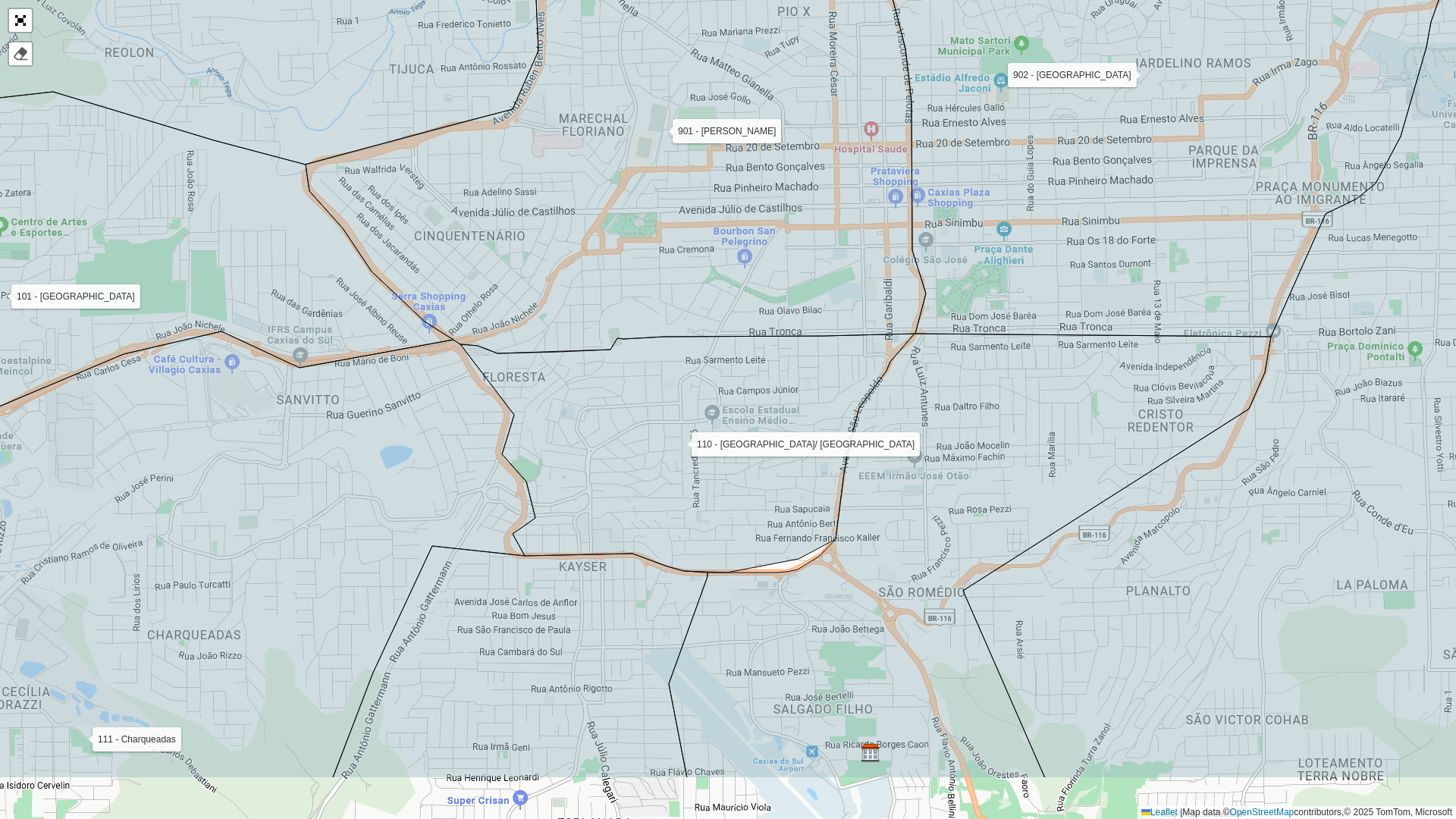
drag, startPoint x: 732, startPoint y: 645, endPoint x: 836, endPoint y: 389, distance: 276.3
click at [836, 389] on icon at bounding box center [688, 453] width 454 height 239
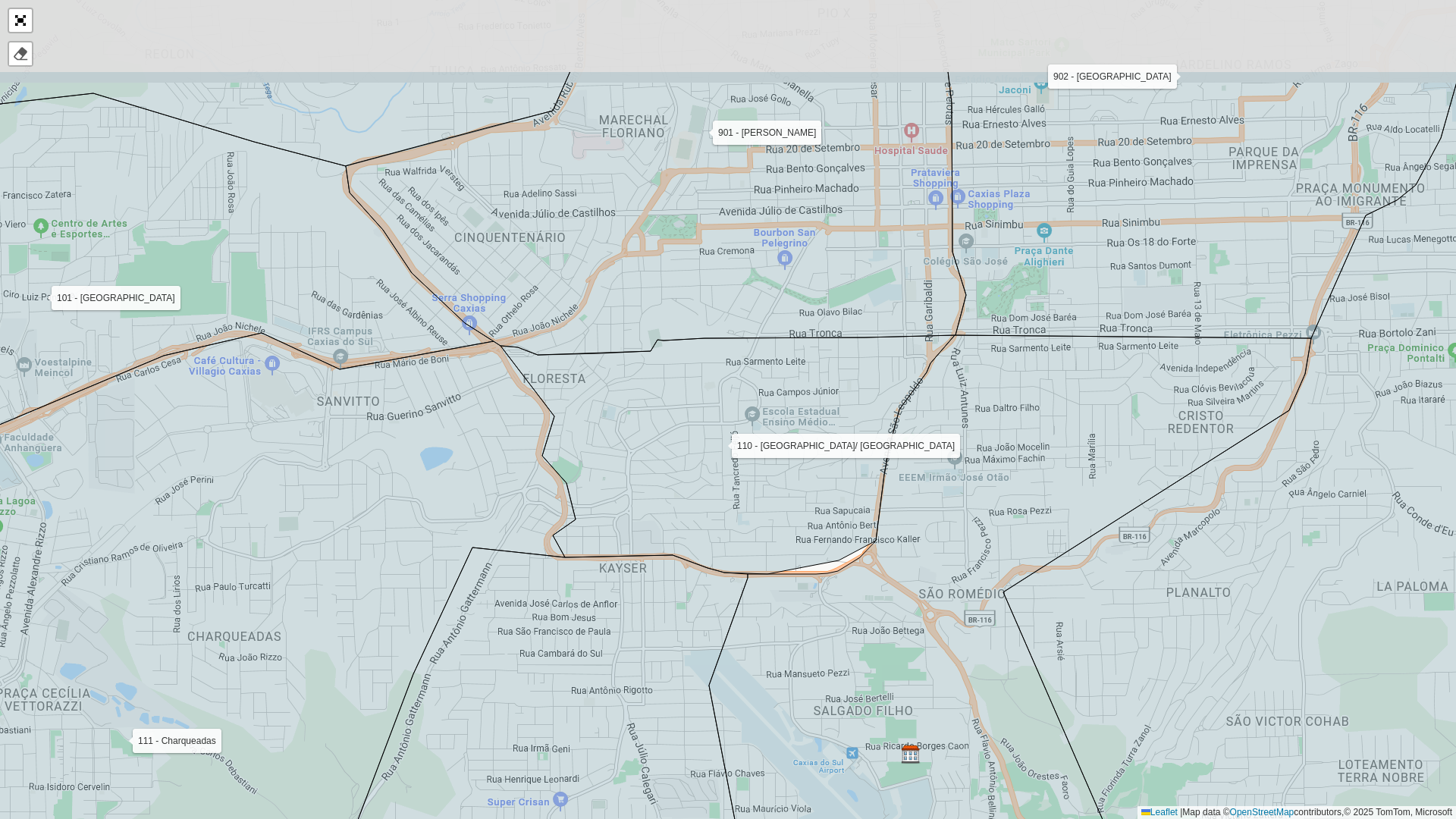
drag, startPoint x: 777, startPoint y: 372, endPoint x: 814, endPoint y: 643, distance: 273.5
click at [814, 574] on icon at bounding box center [728, 454] width 454 height 239
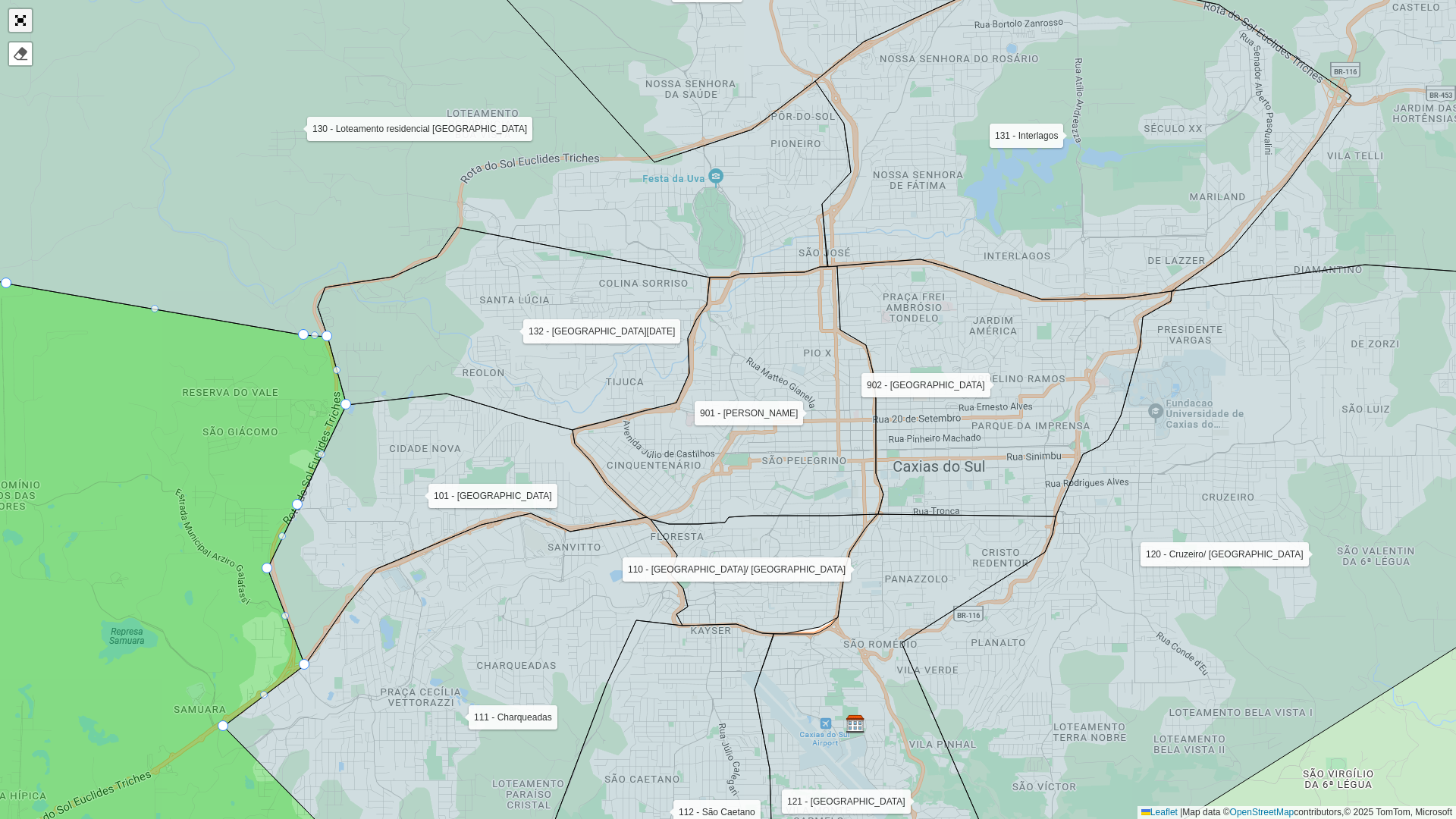
click at [19, 11] on link "Abrir mapa em tela cheia" at bounding box center [20, 20] width 22 height 22
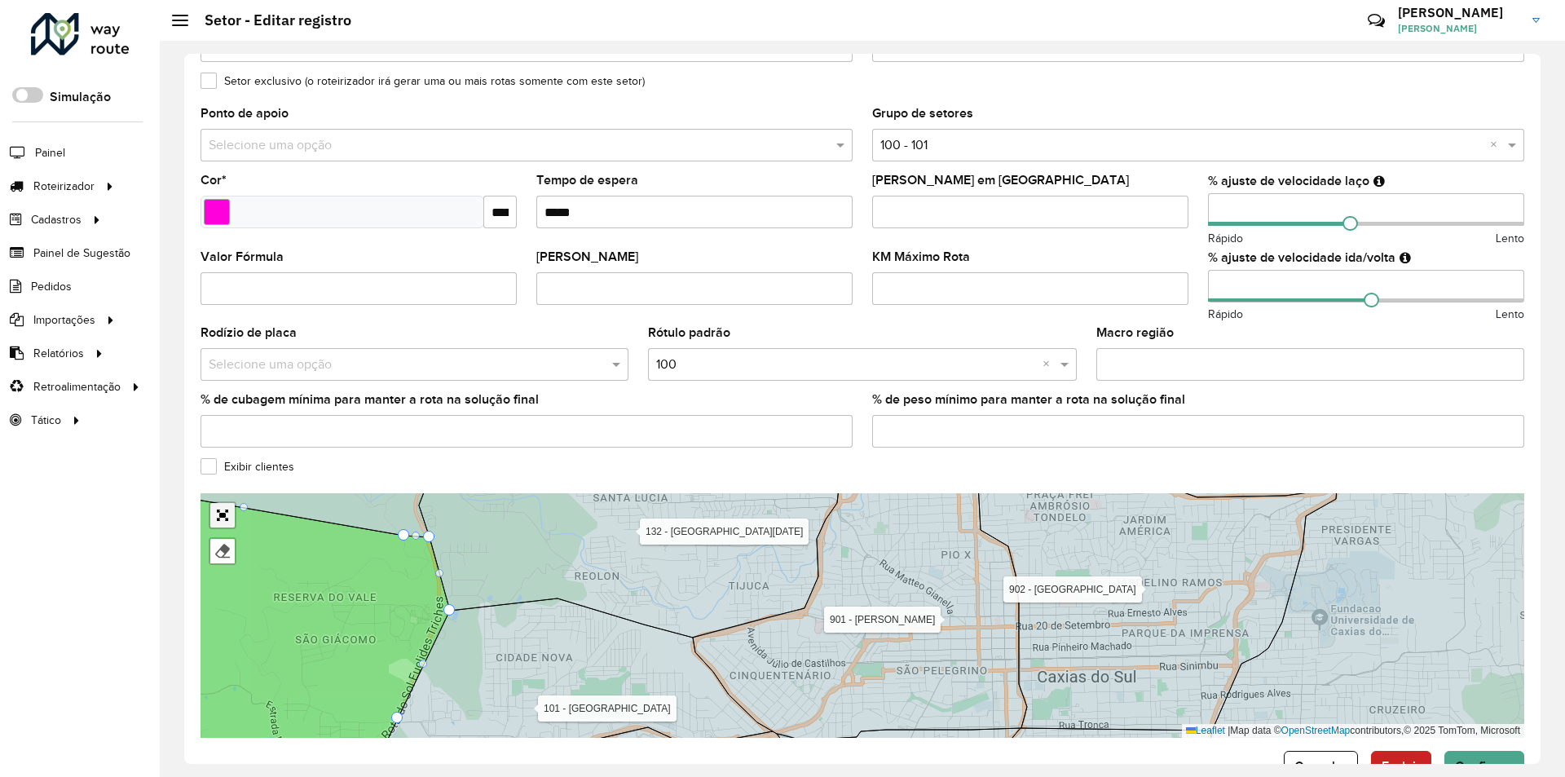
scroll to position [342, 0]
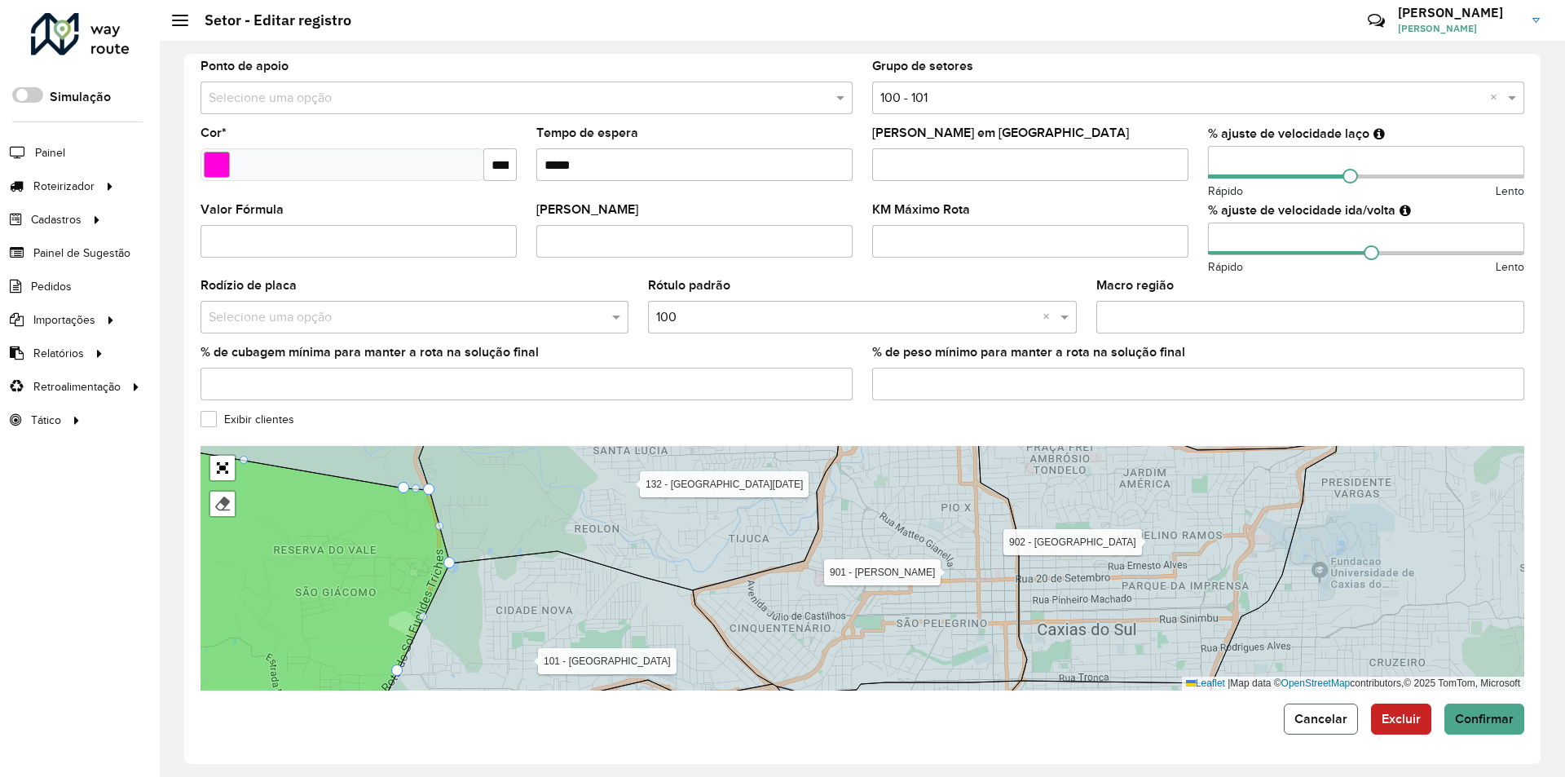
click at [1294, 715] on span "Cancelar" at bounding box center [1320, 719] width 53 height 14
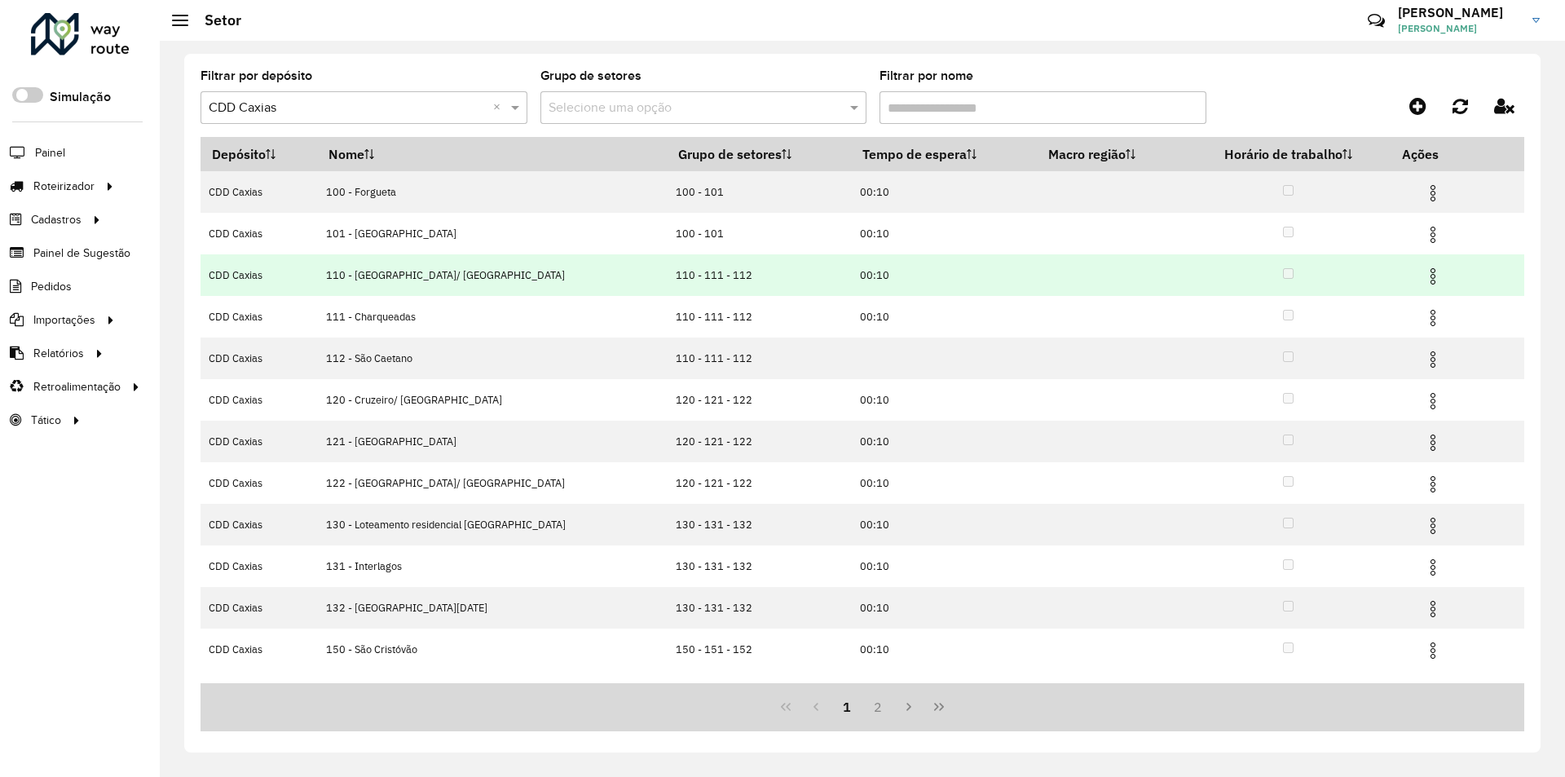
click at [1423, 271] on img at bounding box center [1433, 277] width 20 height 20
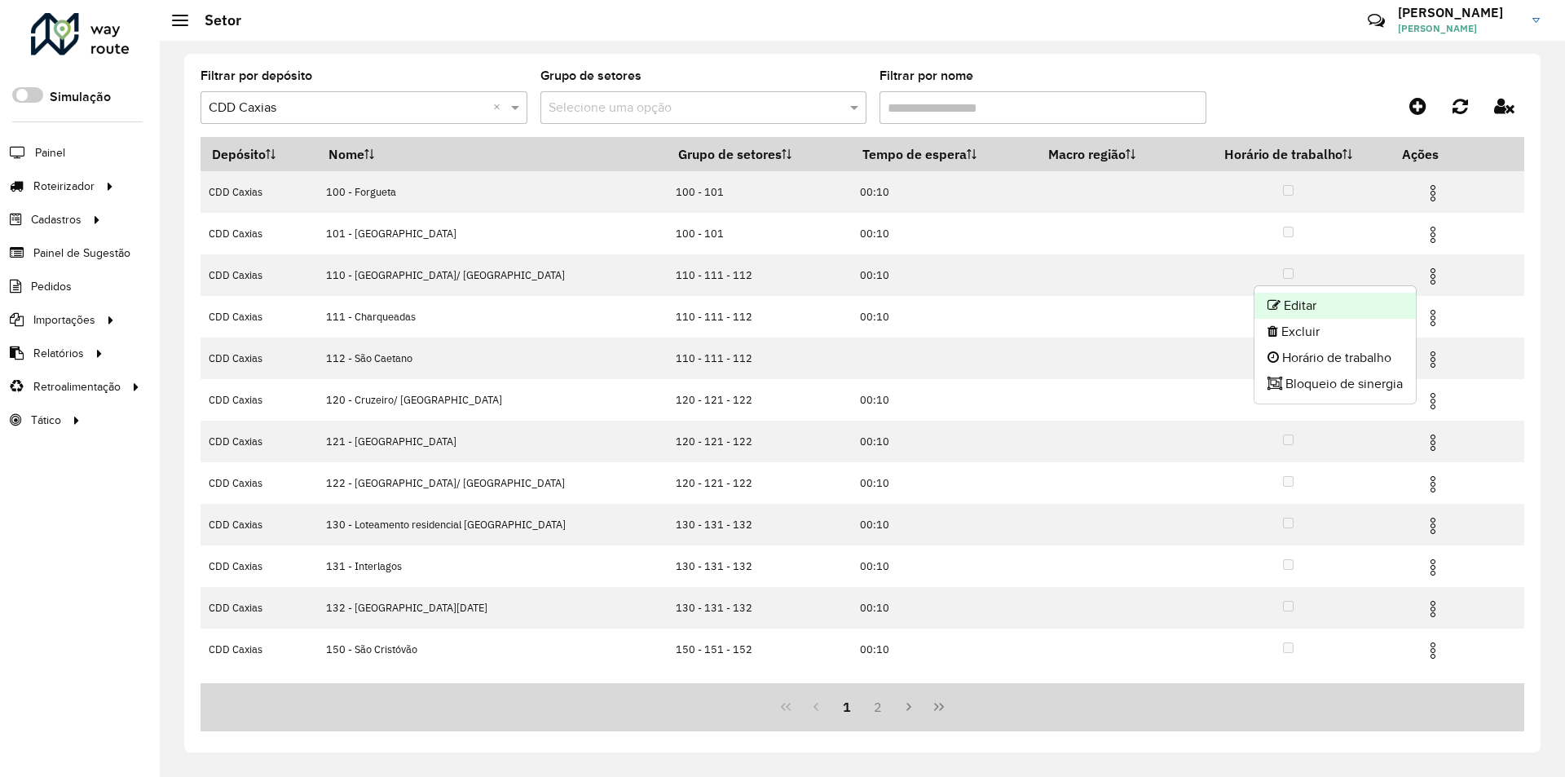
click at [1297, 305] on li "Editar" at bounding box center [1334, 306] width 161 height 26
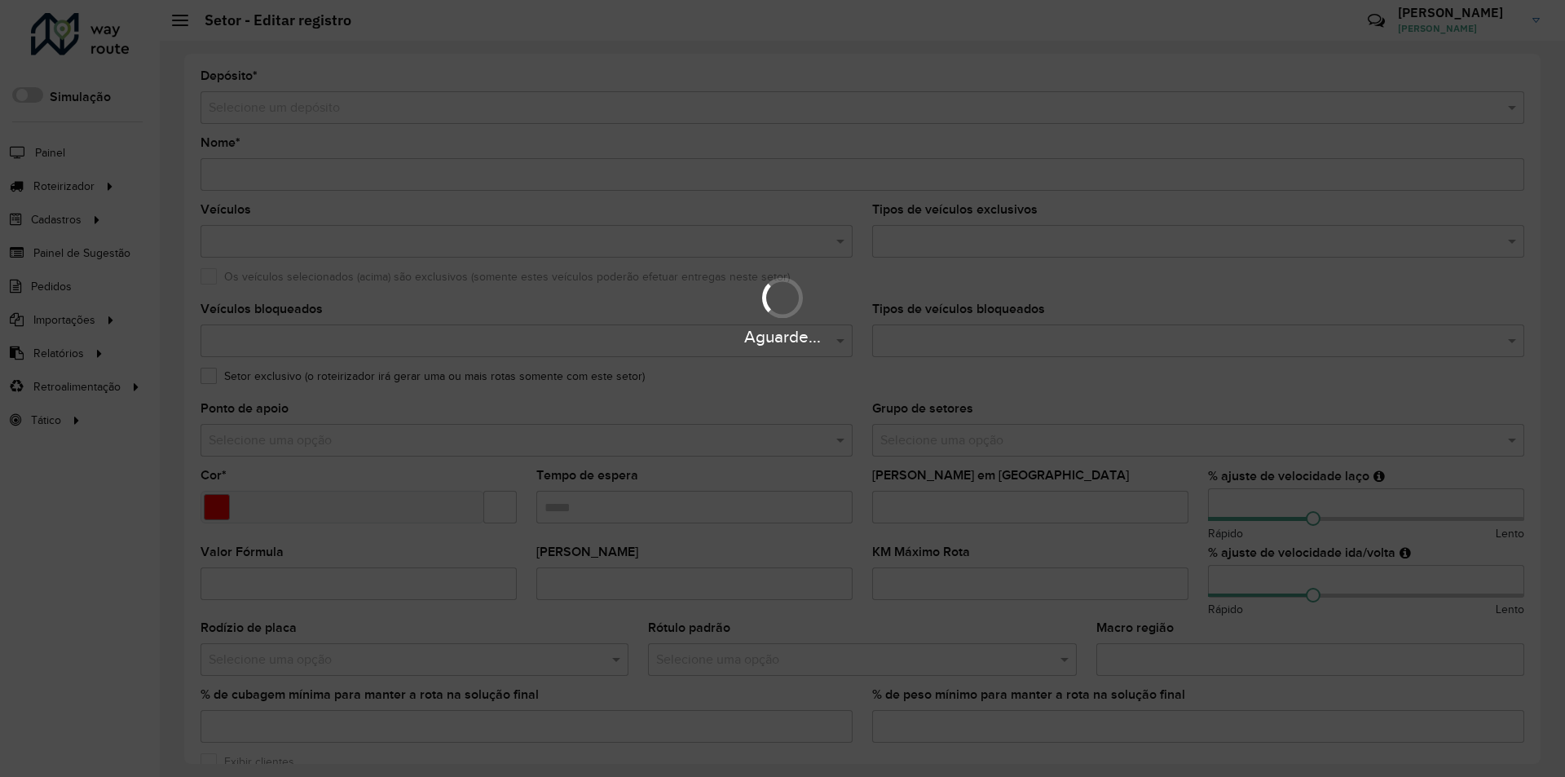
type input "**********"
type input "*******"
type input "*****"
type input "**"
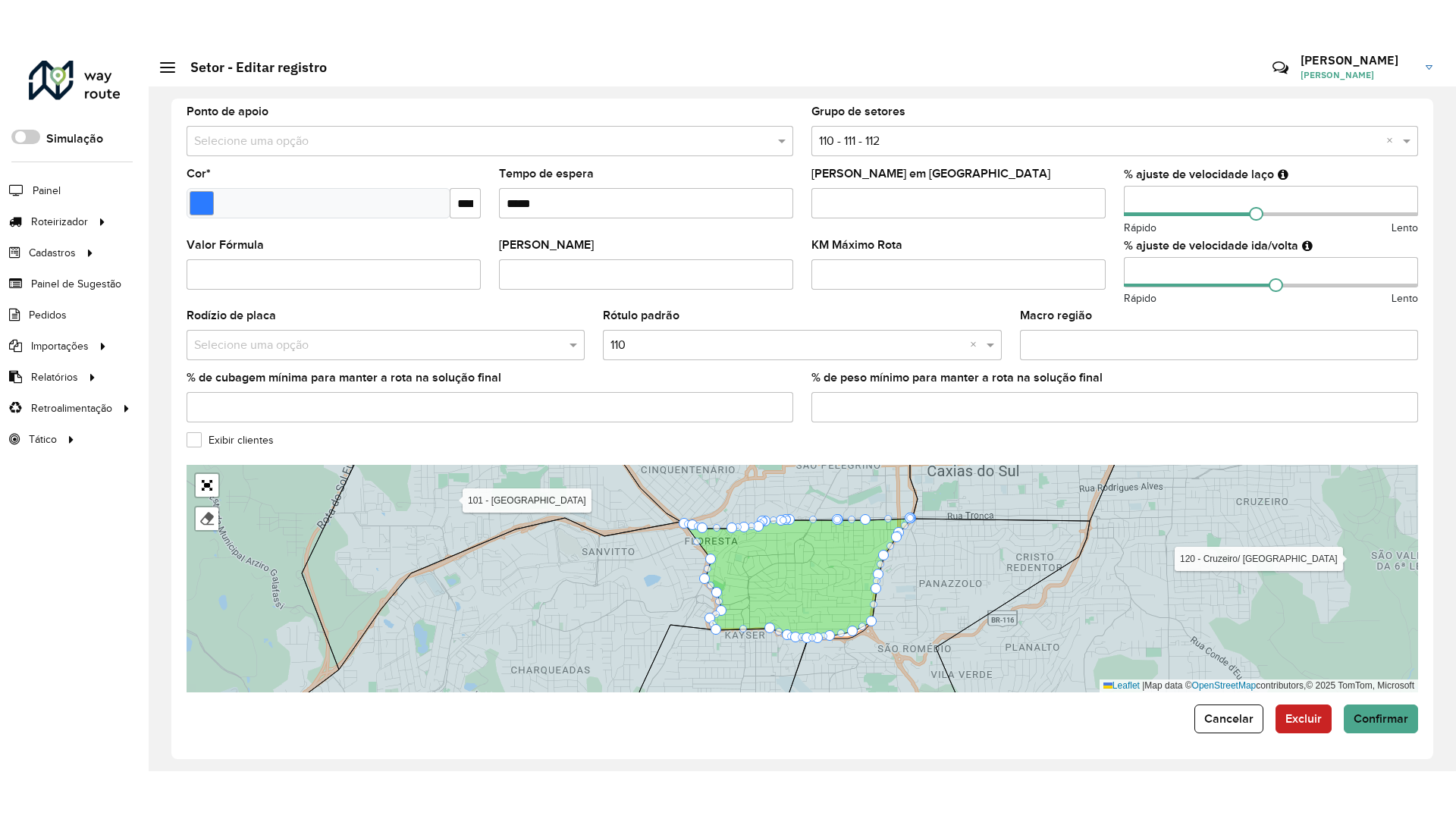
scroll to position [318, 0]
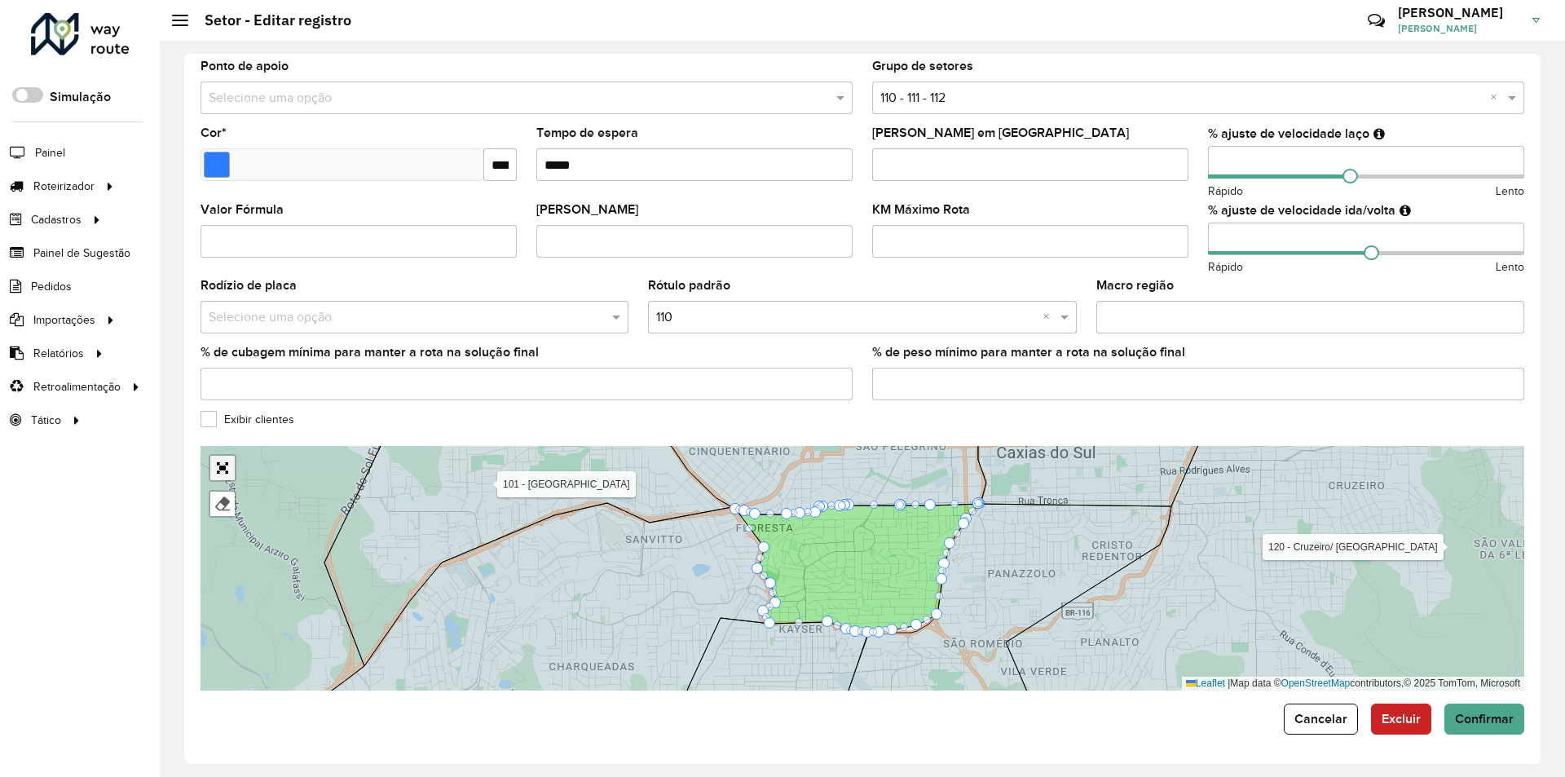
drag, startPoint x: 224, startPoint y: 463, endPoint x: 224, endPoint y: 533, distance: 70.1
click at [224, 462] on link "Abrir mapa em tela cheia" at bounding box center [222, 468] width 24 height 24
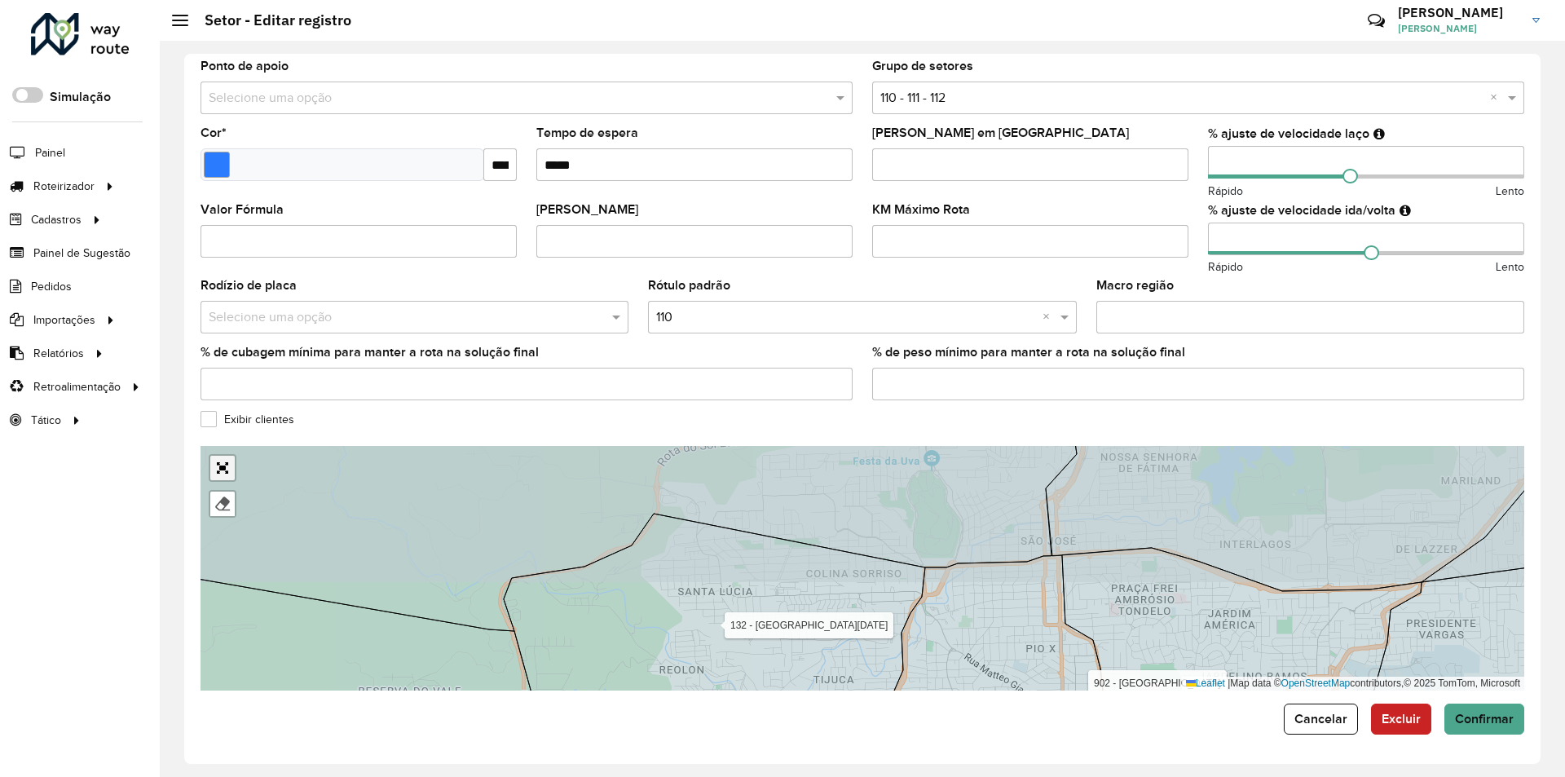
scroll to position [0, 0]
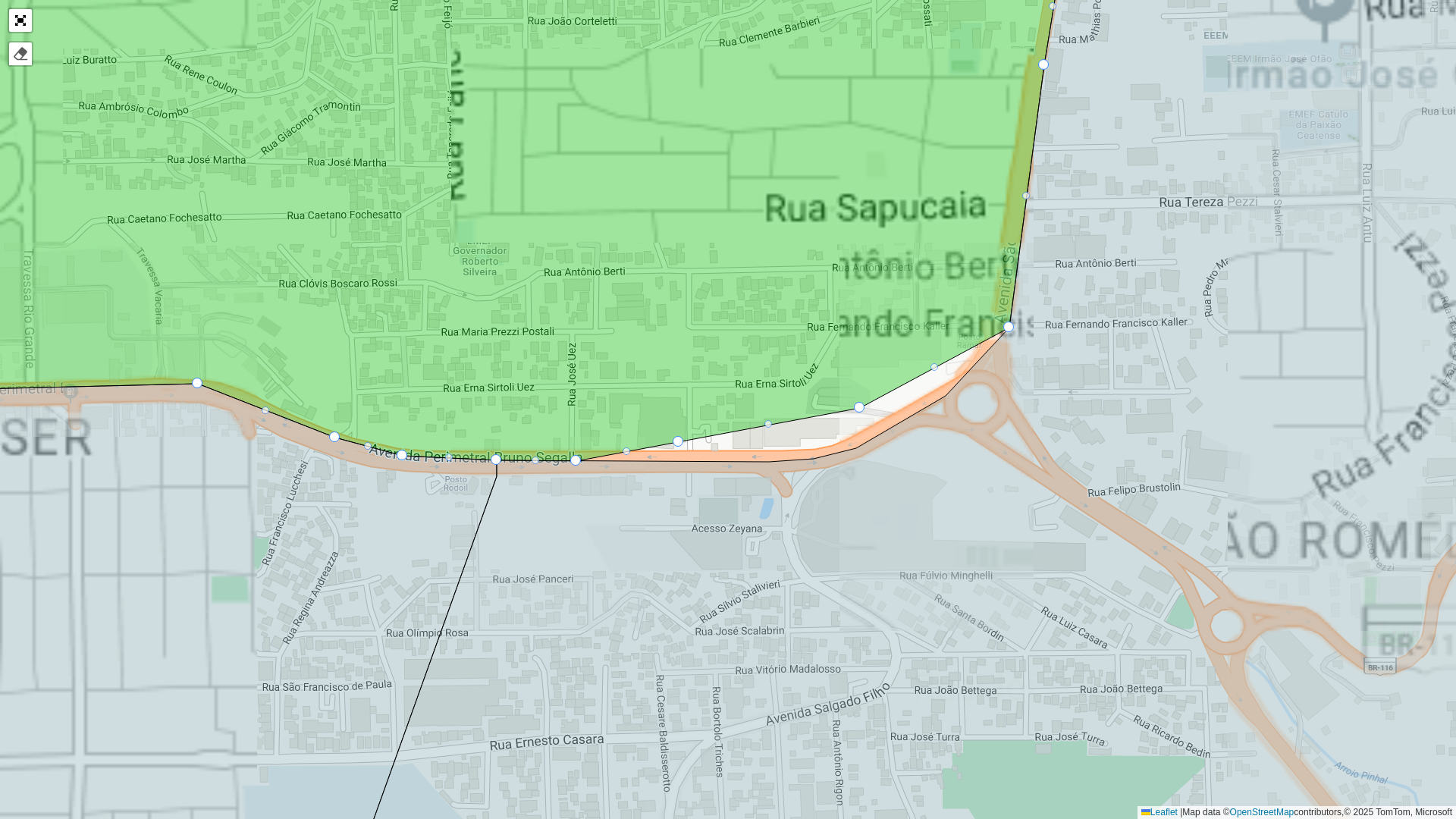
click at [872, 413] on div "100 - Forgueta 101 - Cidade Nova 111 - Charqueadas 112 - São Caetano 120 - Cruz…" at bounding box center [728, 410] width 1456 height 819
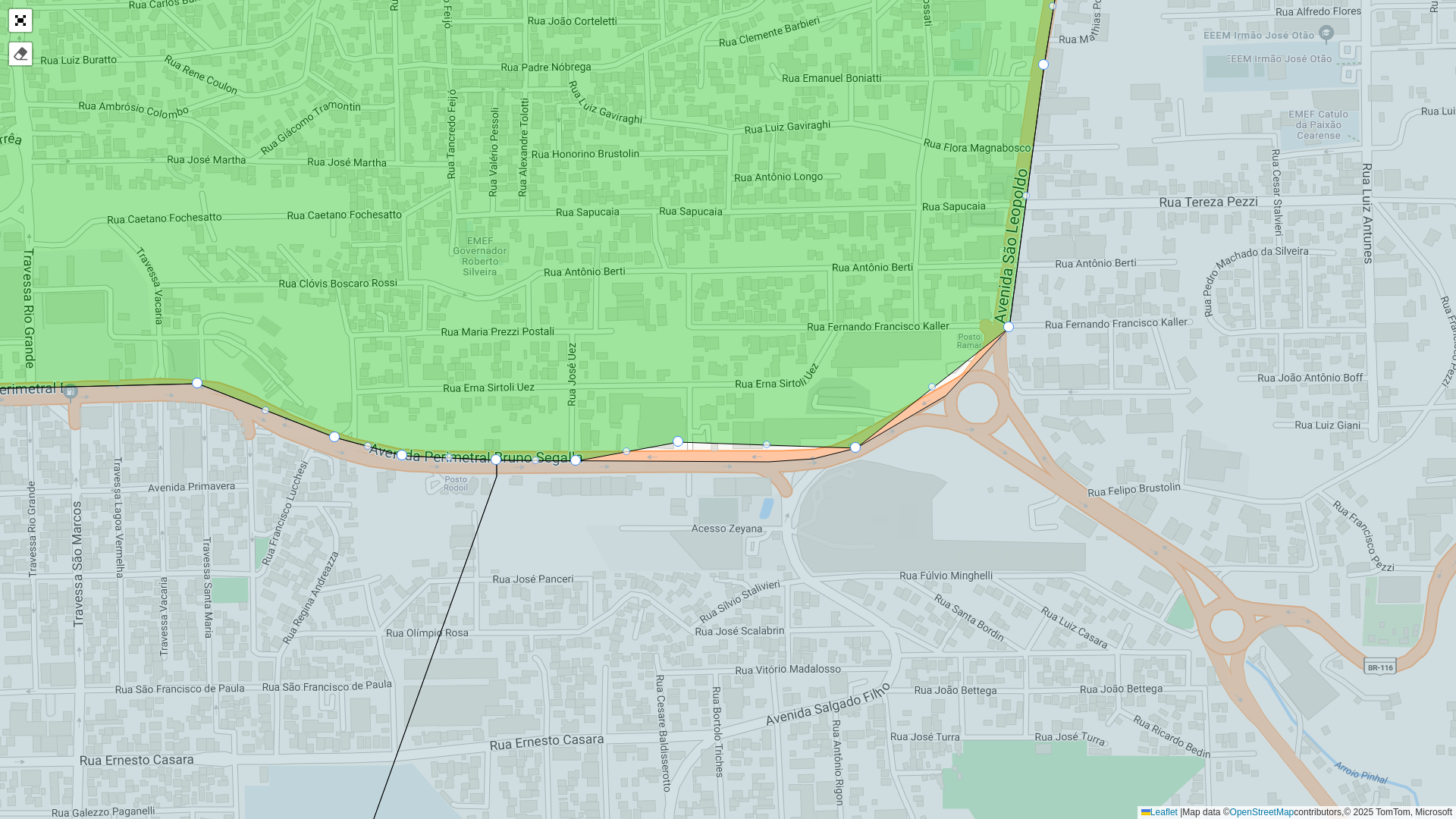
drag, startPoint x: 857, startPoint y: 404, endPoint x: 852, endPoint y: 453, distance: 49.3
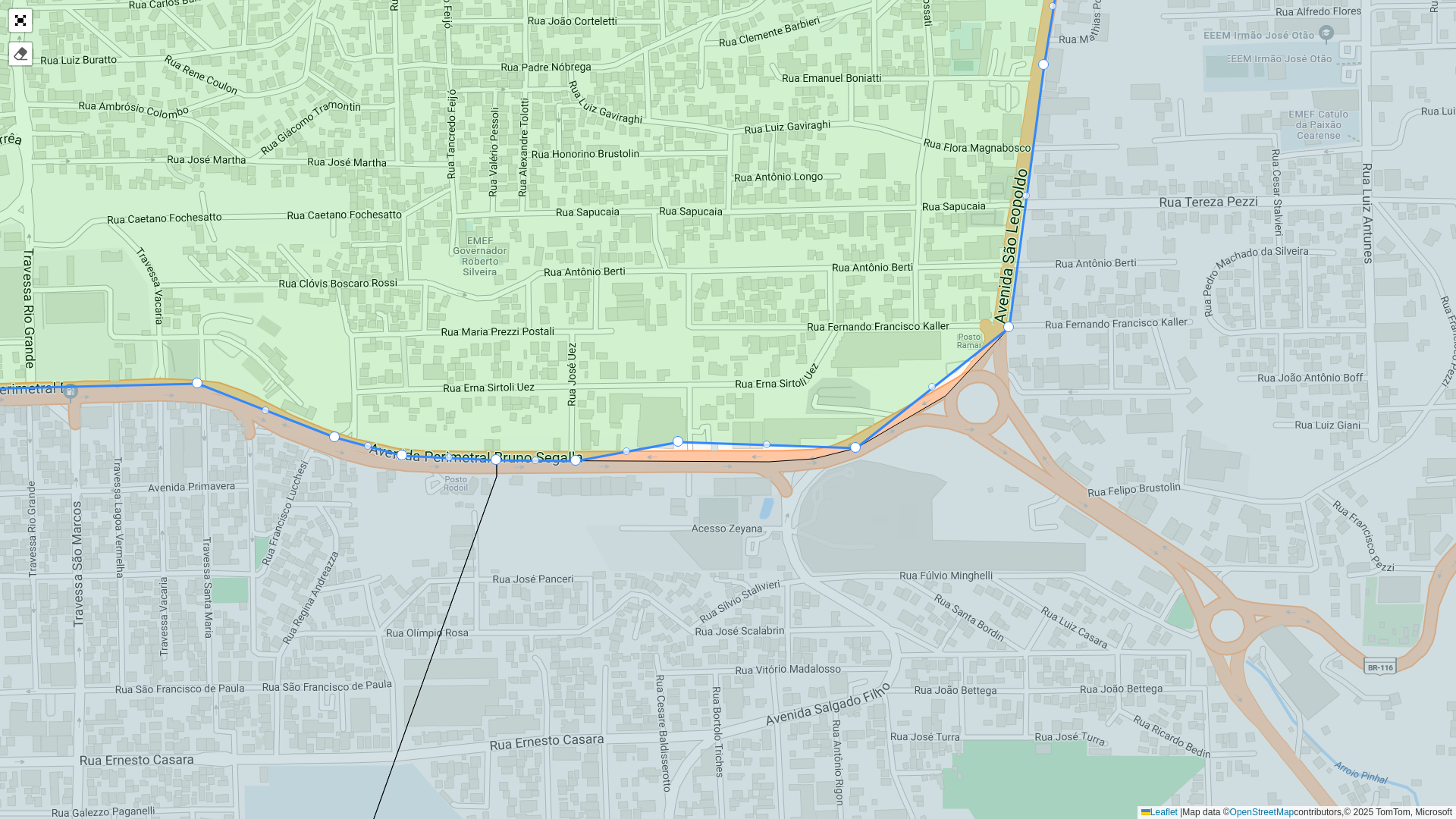
click at [117, 296] on div "100 - Forgueta 101 - Cidade Nova 111 - Charqueadas 112 - São Caetano 120 - Cruz…" at bounding box center [117, 296] width 0 height 0
click at [932, 388] on div at bounding box center [932, 387] width 7 height 7
drag, startPoint x: 933, startPoint y: 387, endPoint x: 942, endPoint y: 399, distance: 15.0
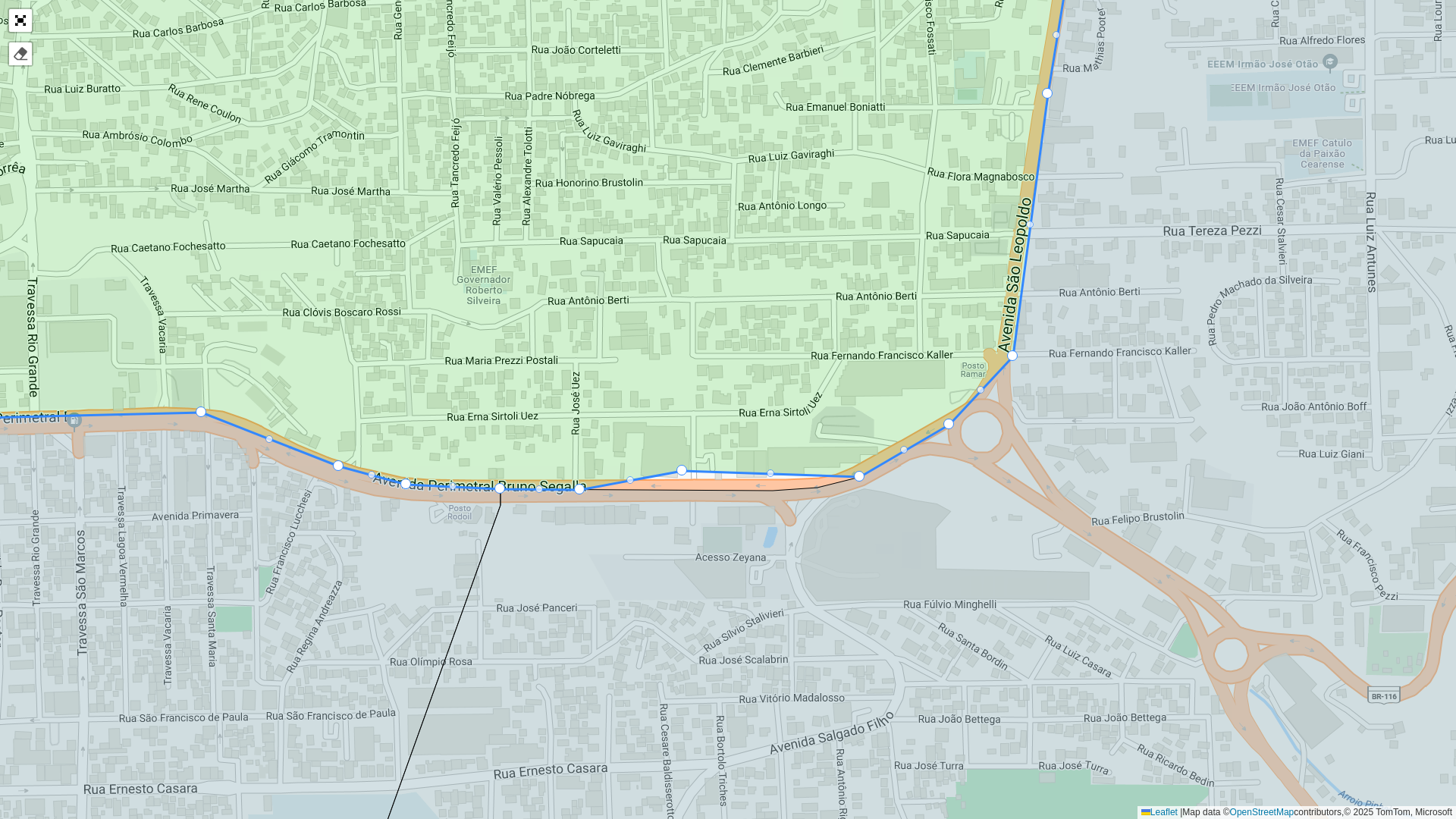
drag, startPoint x: 679, startPoint y: 435, endPoint x: 684, endPoint y: 461, distance: 26.5
click at [684, 465] on icon at bounding box center [465, 217] width 1220 height 545
click at [684, 467] on div at bounding box center [682, 471] width 10 height 10
drag, startPoint x: 683, startPoint y: 471, endPoint x: 756, endPoint y: 489, distance: 75.2
click at [794, 493] on icon at bounding box center [981, 410] width 1243 height 985
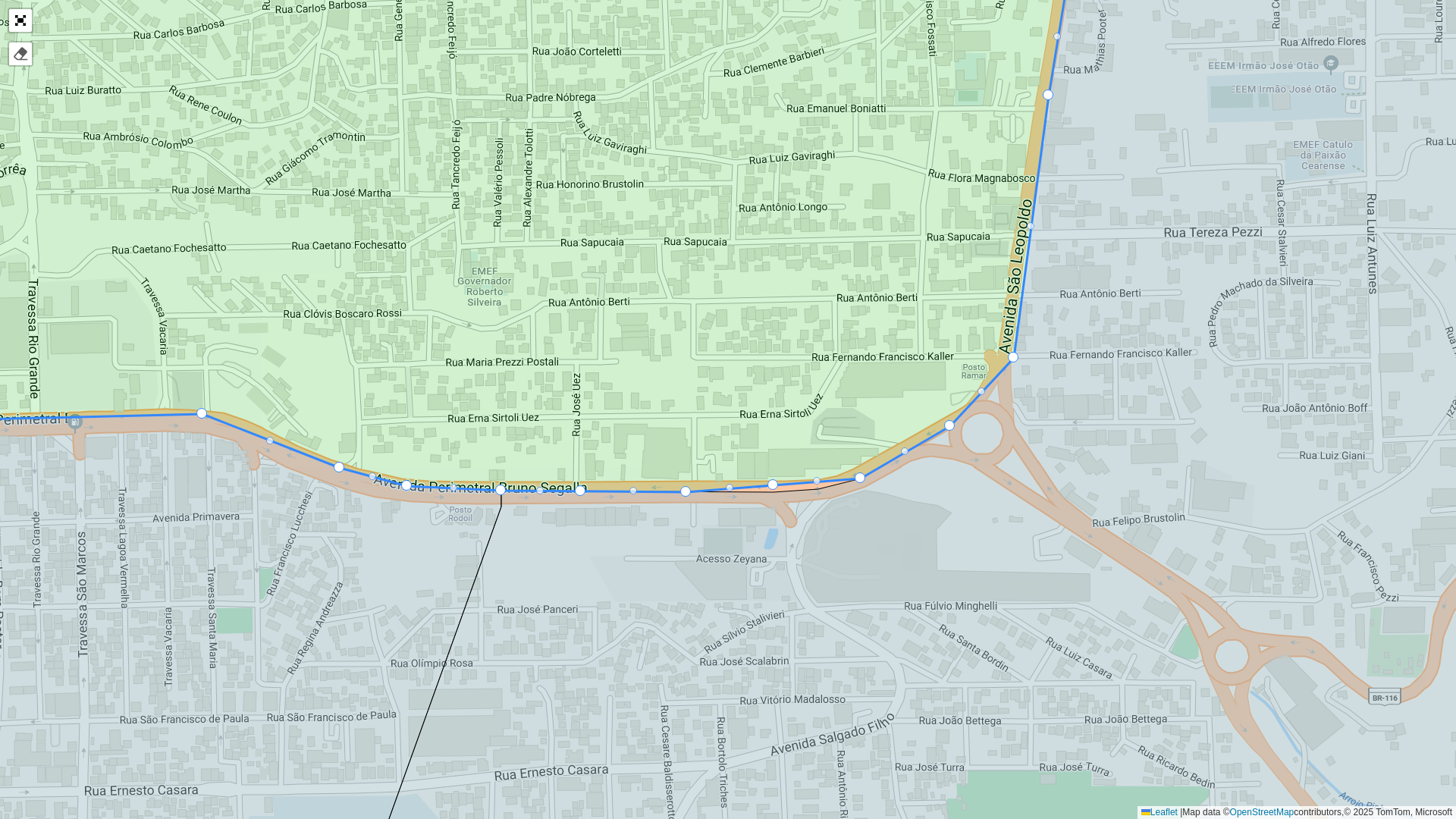
drag, startPoint x: 772, startPoint y: 483, endPoint x: 778, endPoint y: 490, distance: 9.2
click at [771, 482] on div at bounding box center [772, 484] width 10 height 10
drag, startPoint x: 773, startPoint y: 482, endPoint x: 777, endPoint y: 494, distance: 12.6
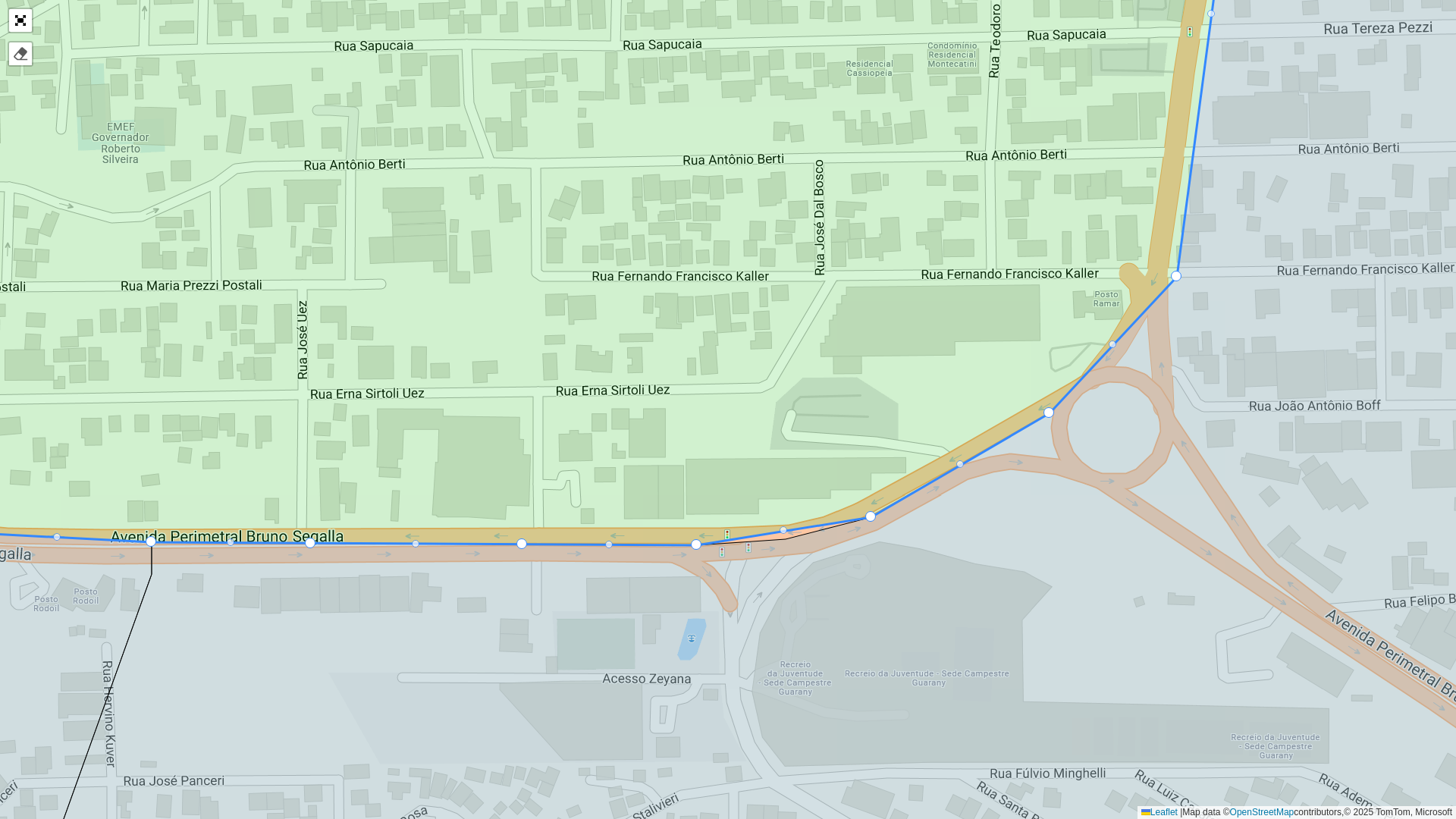
click at [788, 523] on icon at bounding box center [538, 231] width 1372 height 630
click at [785, 530] on div at bounding box center [783, 530] width 7 height 7
drag, startPoint x: 783, startPoint y: 529, endPoint x: 790, endPoint y: 540, distance: 13.0
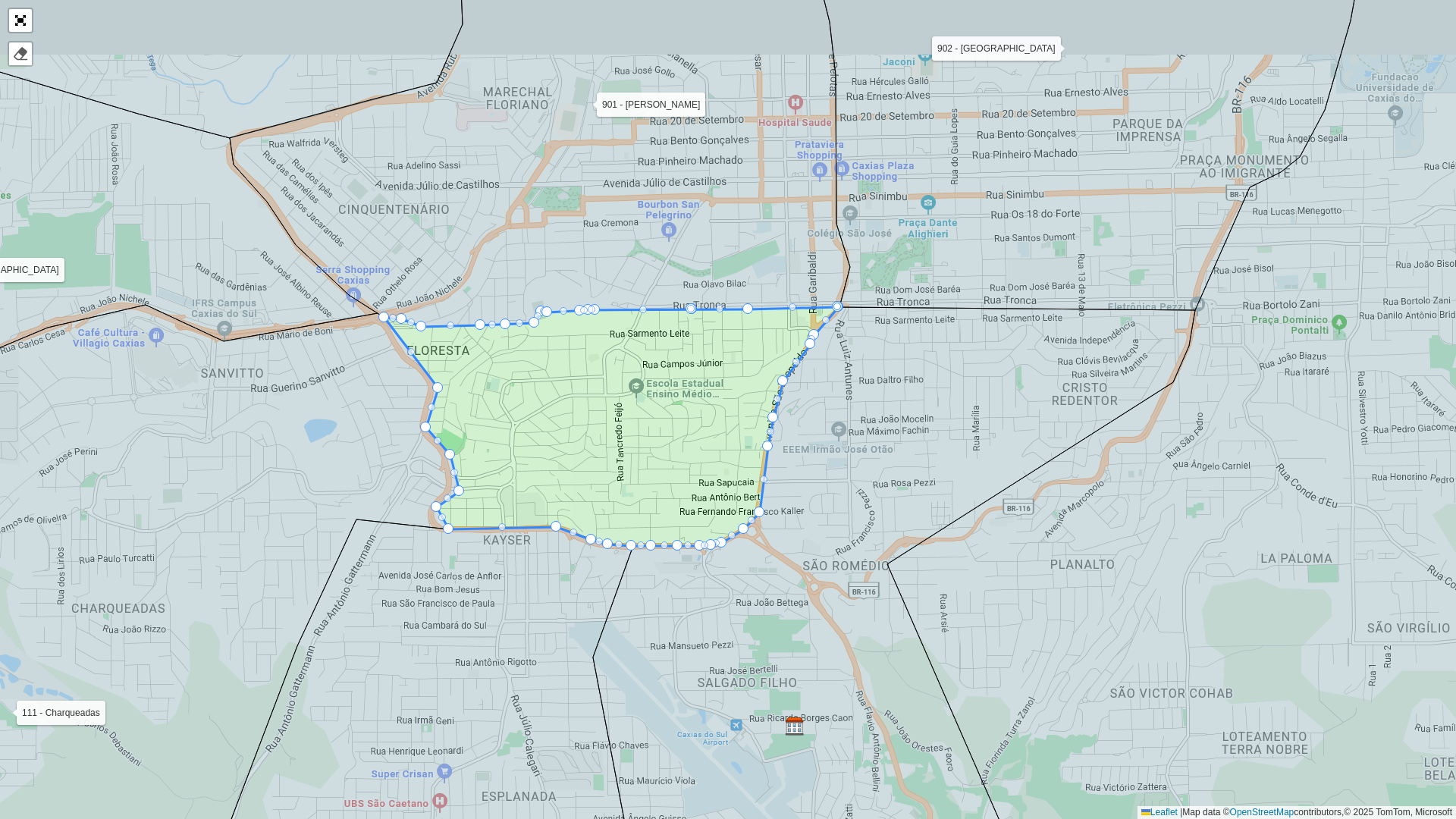
drag, startPoint x: 859, startPoint y: 382, endPoint x: 844, endPoint y: 508, distance: 126.9
click at [844, 508] on icon at bounding box center [893, 640] width 602 height 666
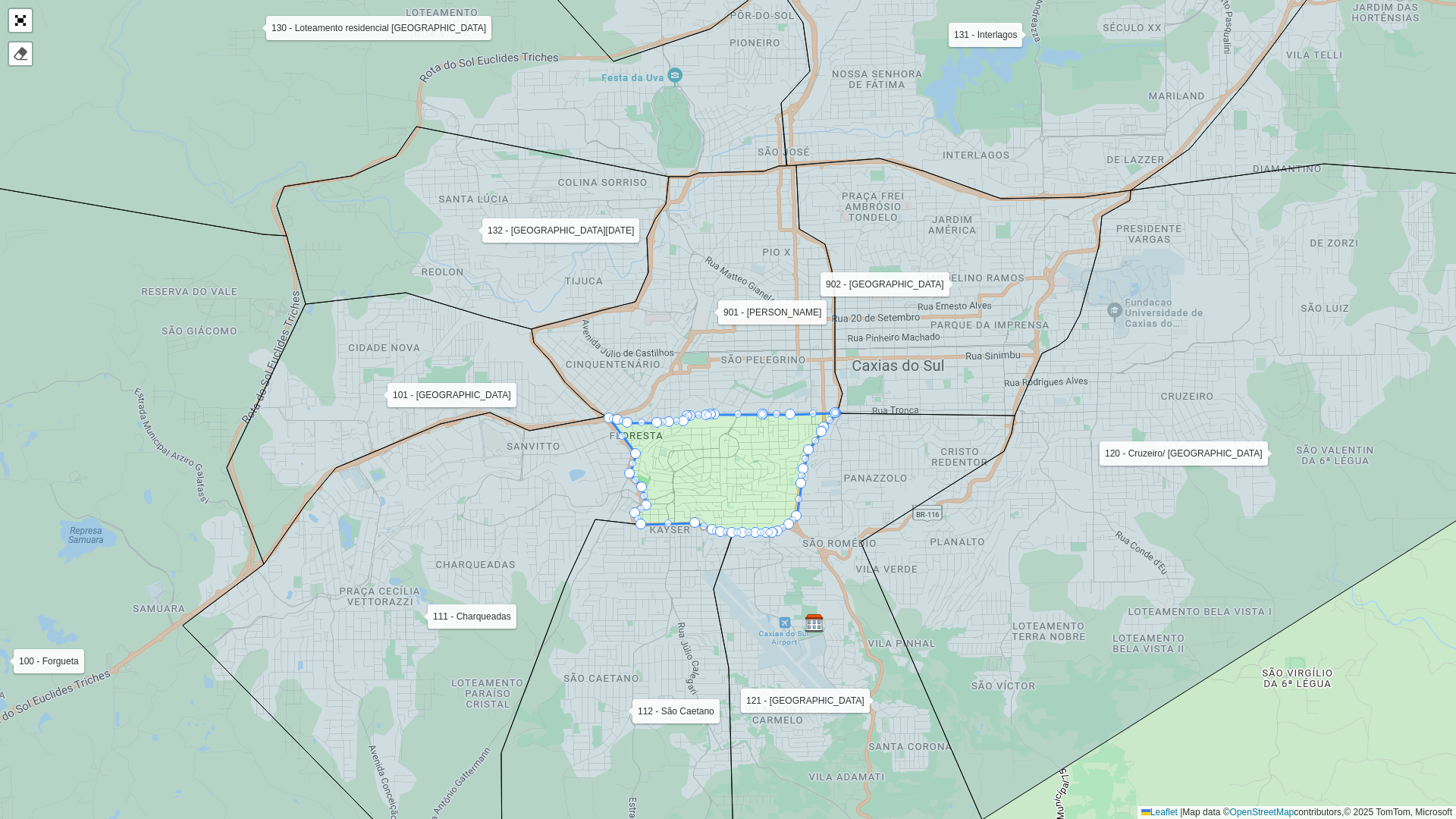
drag, startPoint x: 930, startPoint y: 359, endPoint x: 917, endPoint y: 405, distance: 47.8
click at [920, 404] on icon at bounding box center [963, 287] width 334 height 257
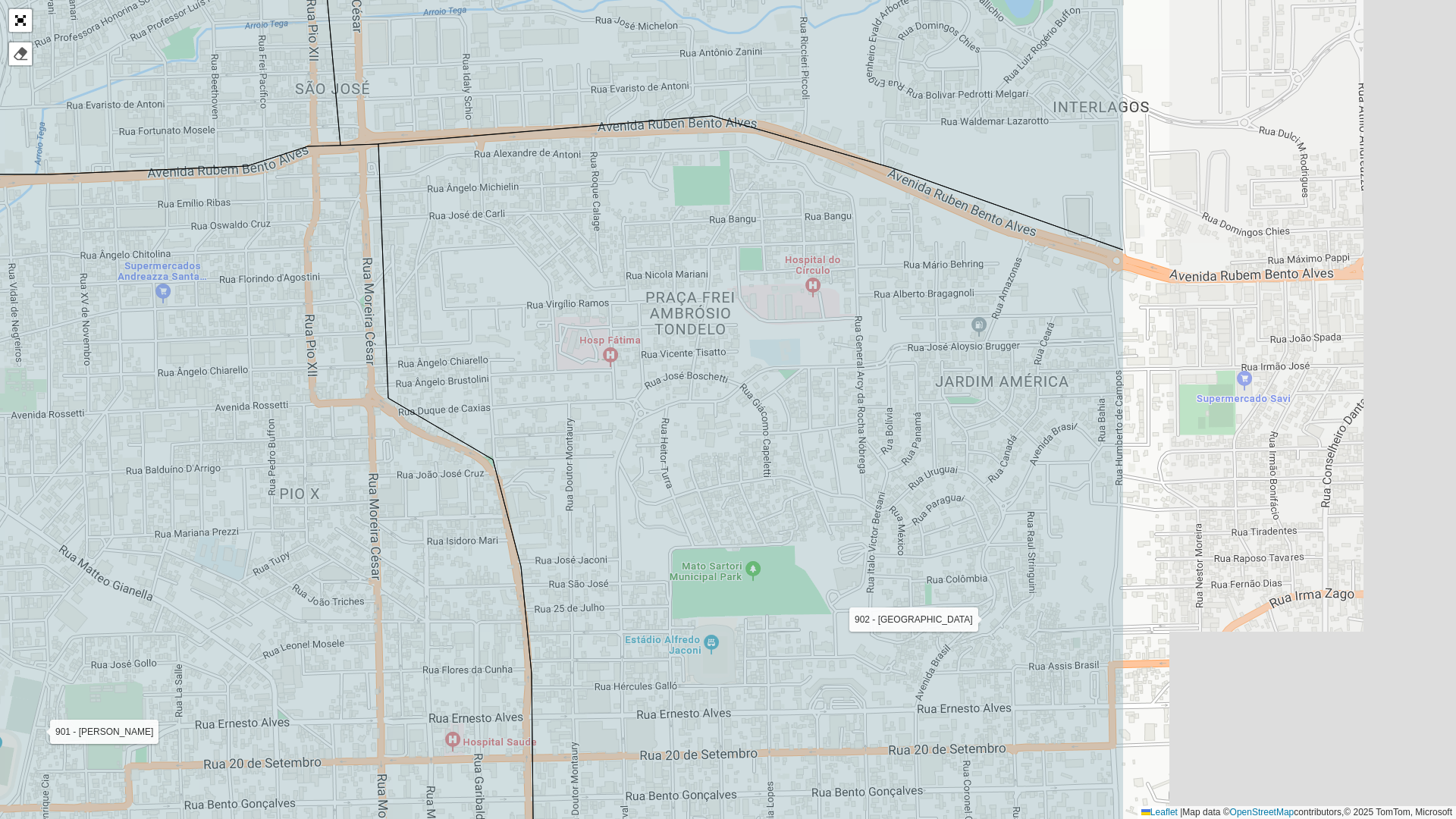
drag, startPoint x: 954, startPoint y: 419, endPoint x: 531, endPoint y: 409, distance: 423.1
click at [533, 409] on icon at bounding box center [751, 501] width 745 height 770
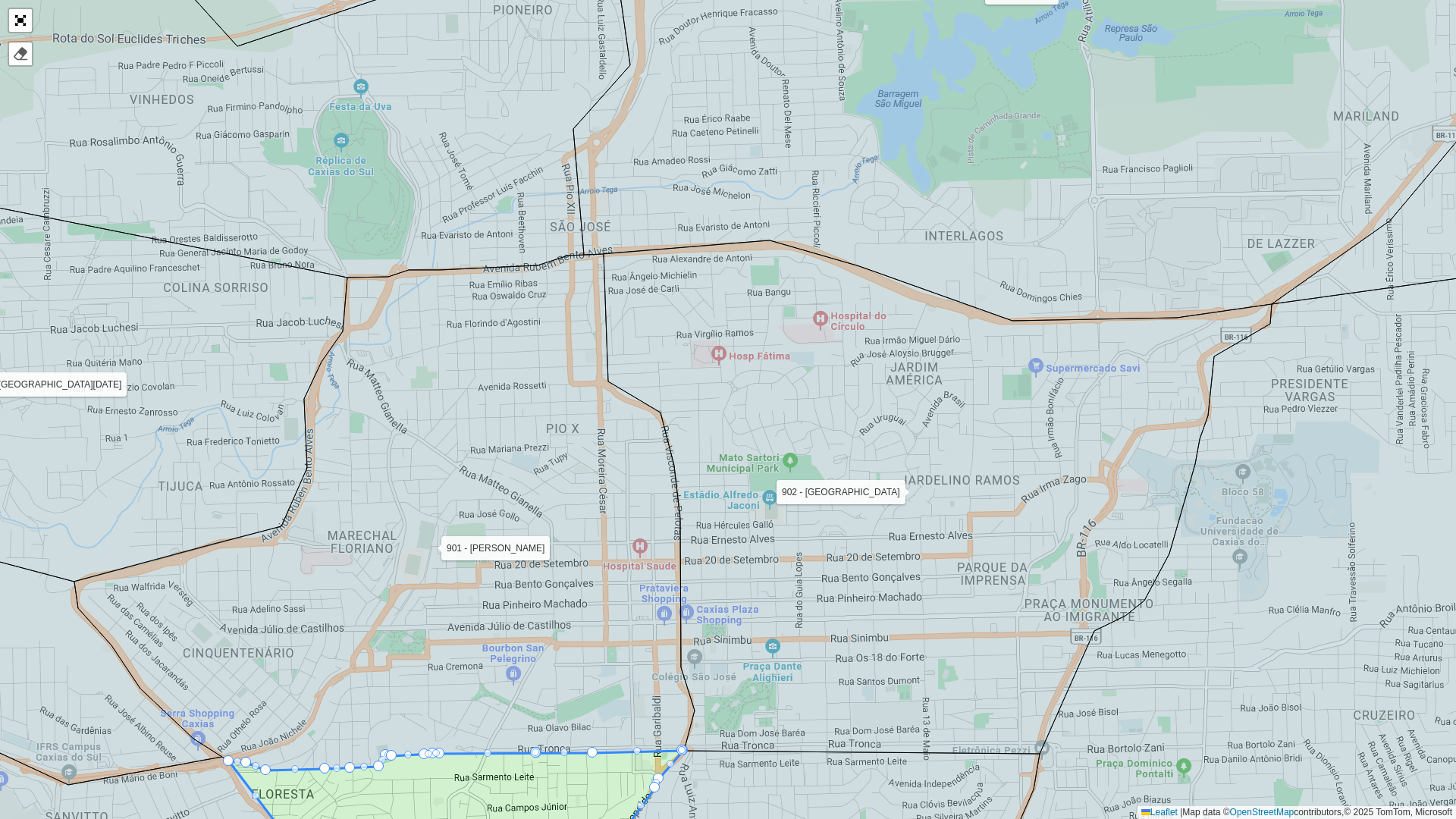
drag, startPoint x: 1076, startPoint y: 431, endPoint x: 976, endPoint y: 179, distance: 271.1
click at [977, 240] on icon at bounding box center [938, 497] width 668 height 514
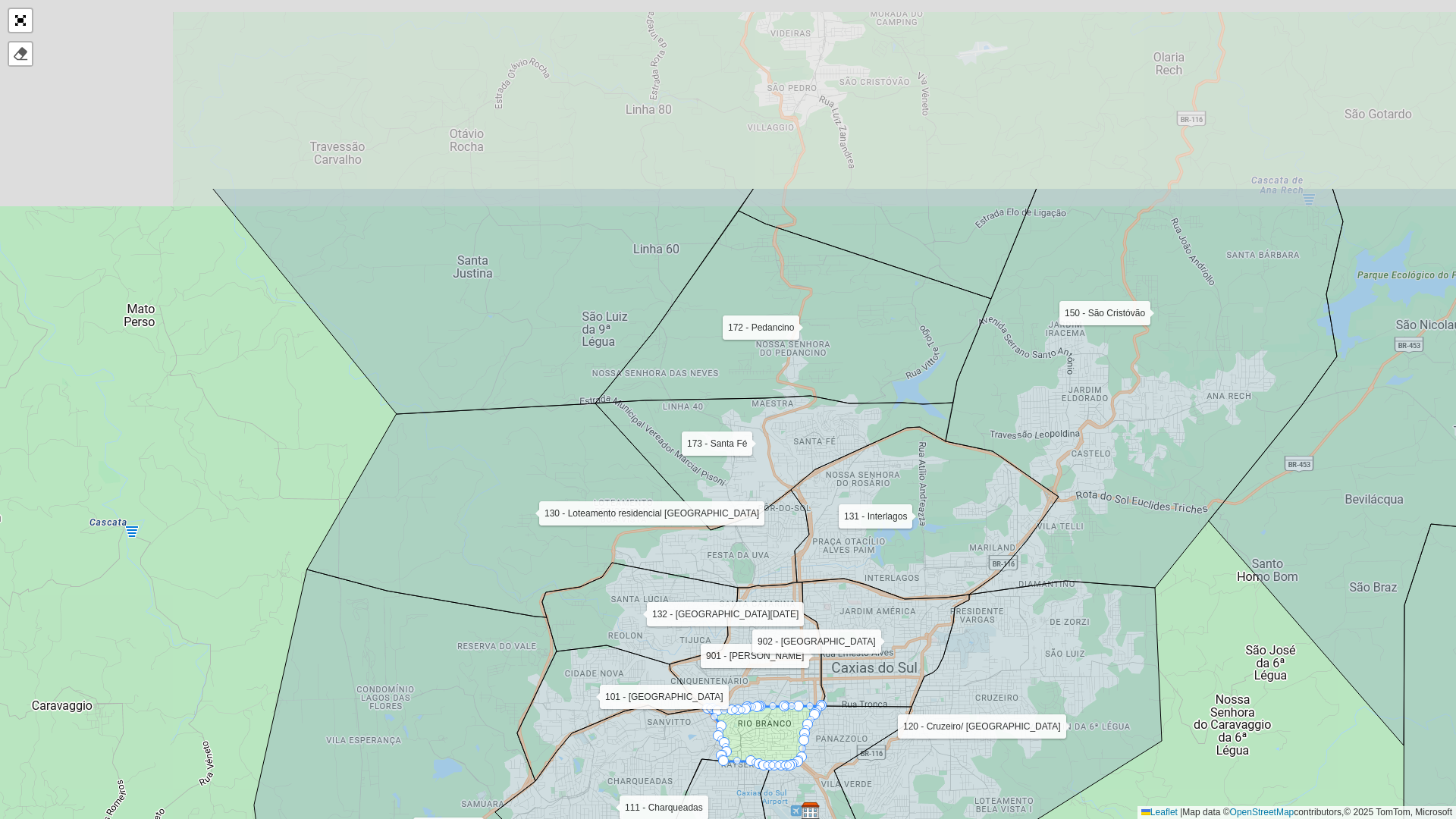
drag, startPoint x: 1007, startPoint y: 299, endPoint x: 981, endPoint y: 548, distance: 250.4
click at [983, 555] on icon at bounding box center [925, 513] width 268 height 172
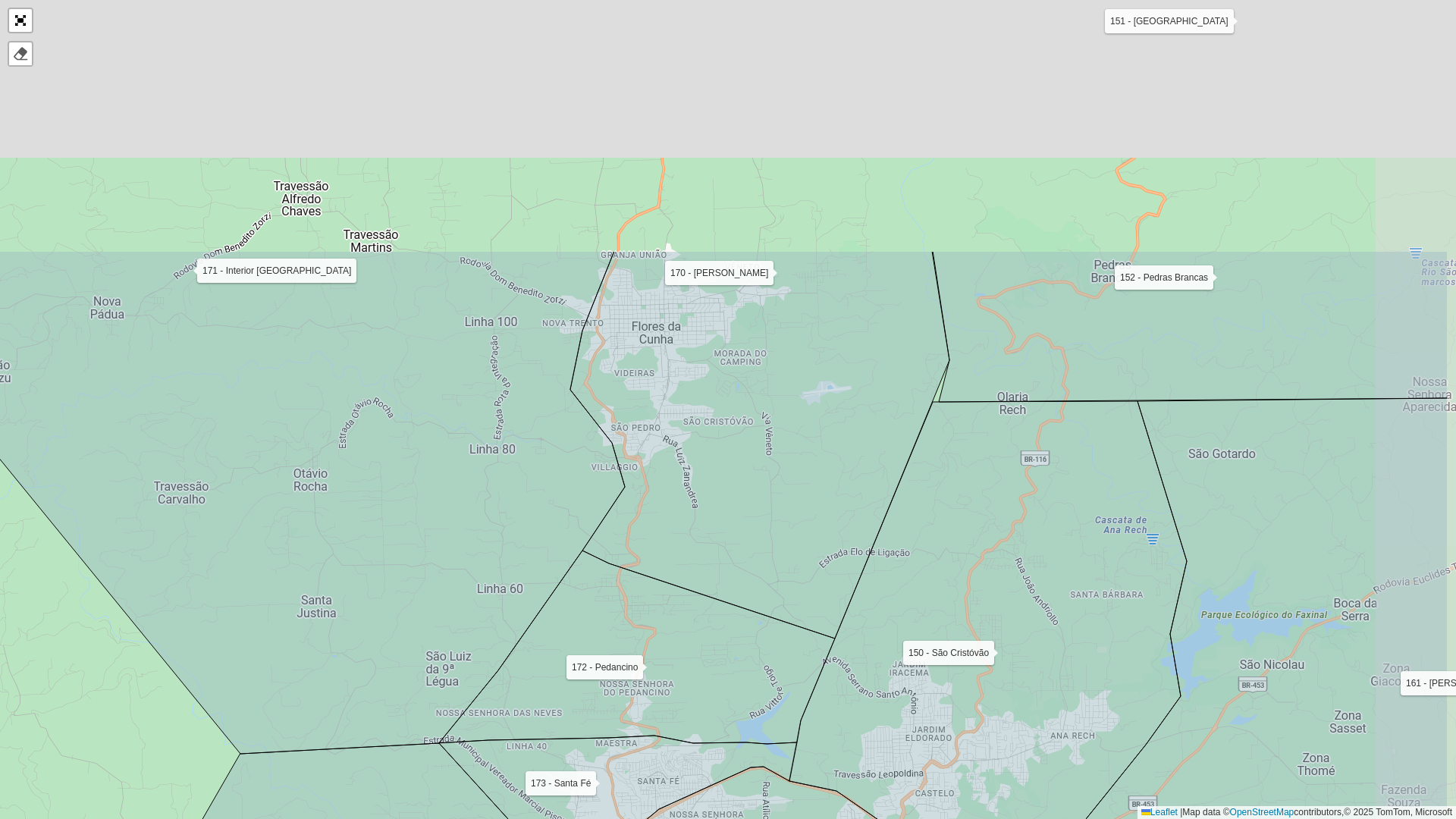
drag, startPoint x: 1074, startPoint y: 293, endPoint x: 940, endPoint y: 604, distance: 338.6
click at [940, 604] on icon at bounding box center [988, 667] width 397 height 533
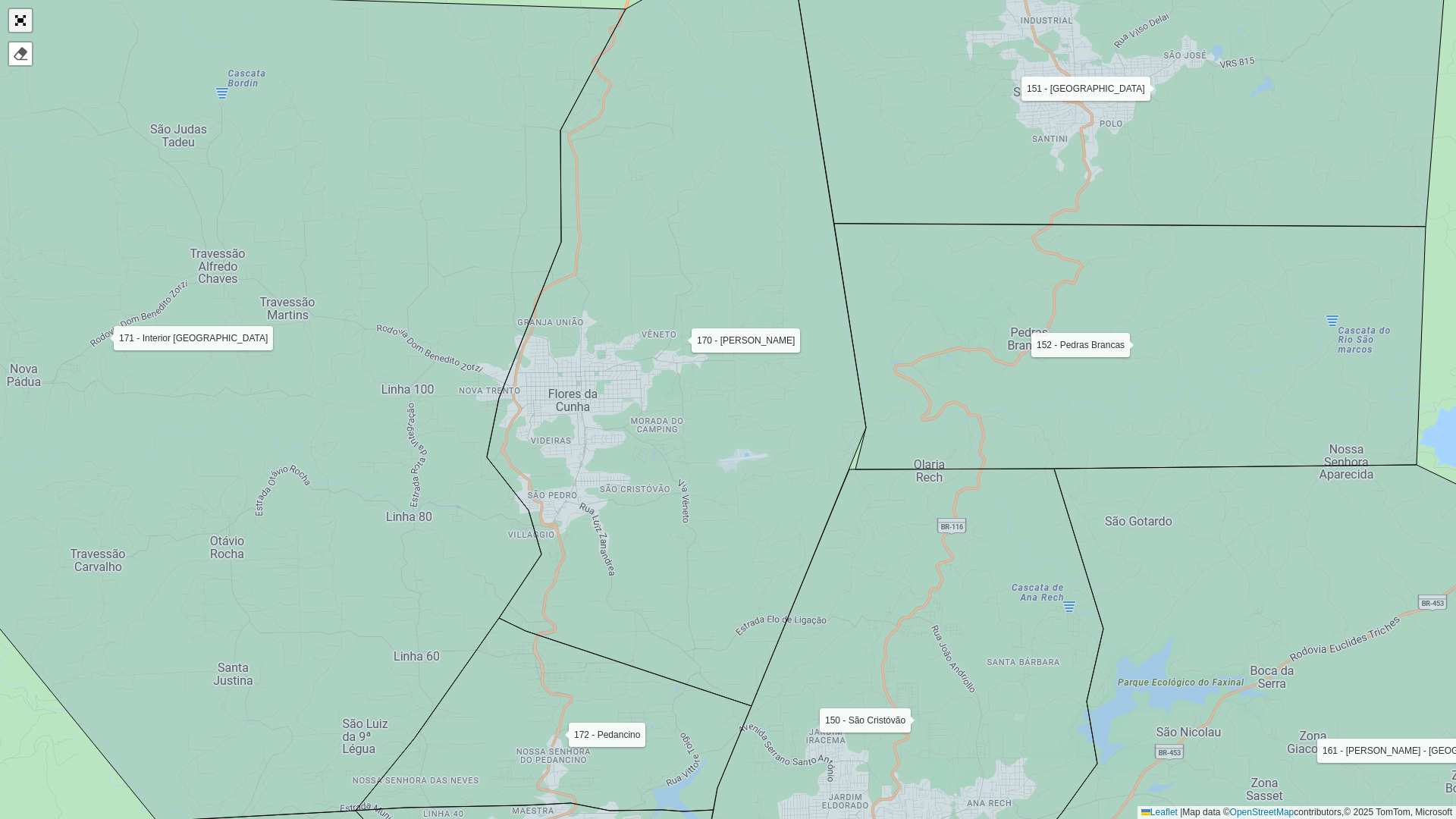
click at [14, 10] on link "Abrir mapa em tela cheia" at bounding box center [20, 20] width 22 height 22
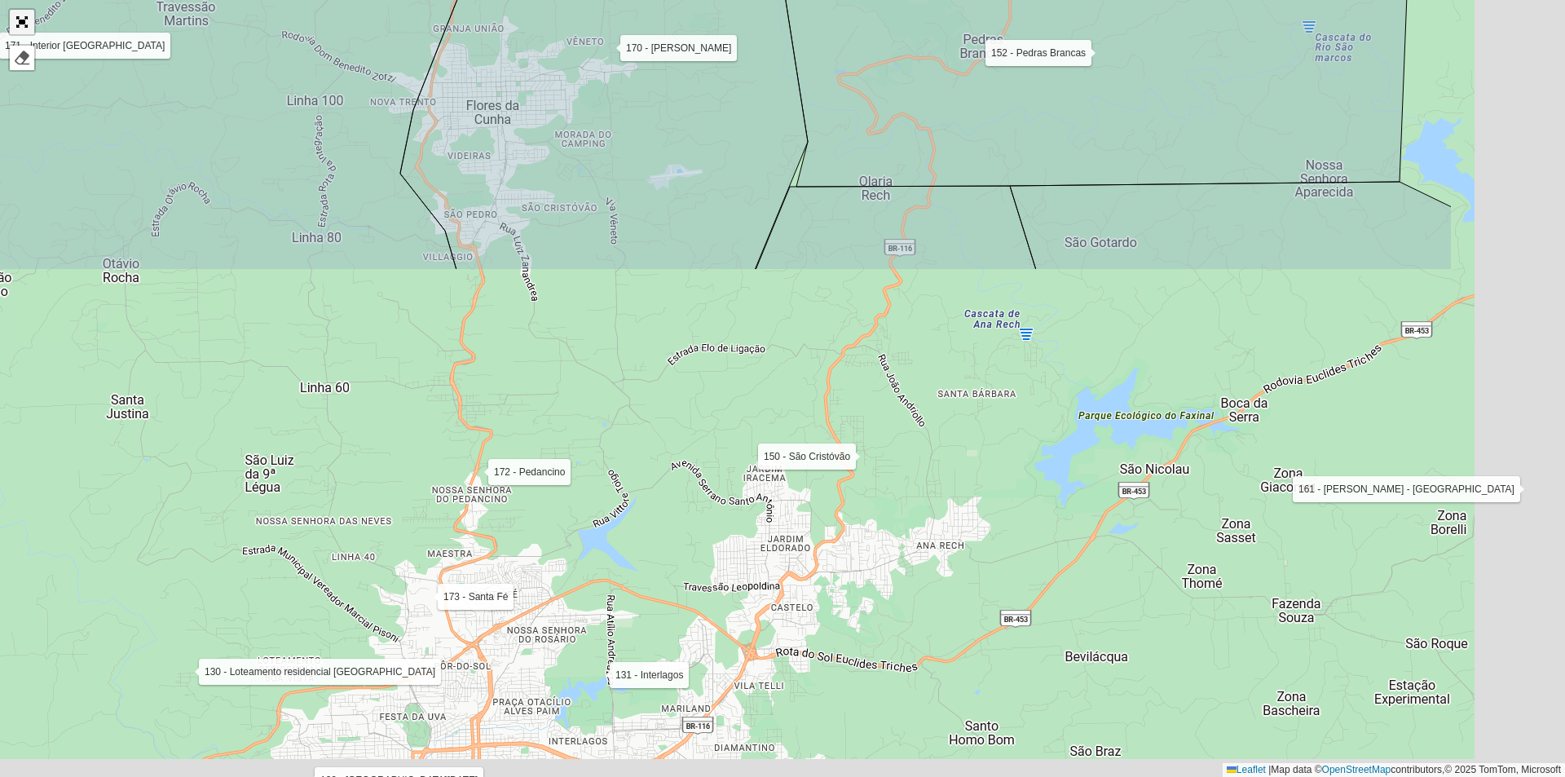
scroll to position [335, 0]
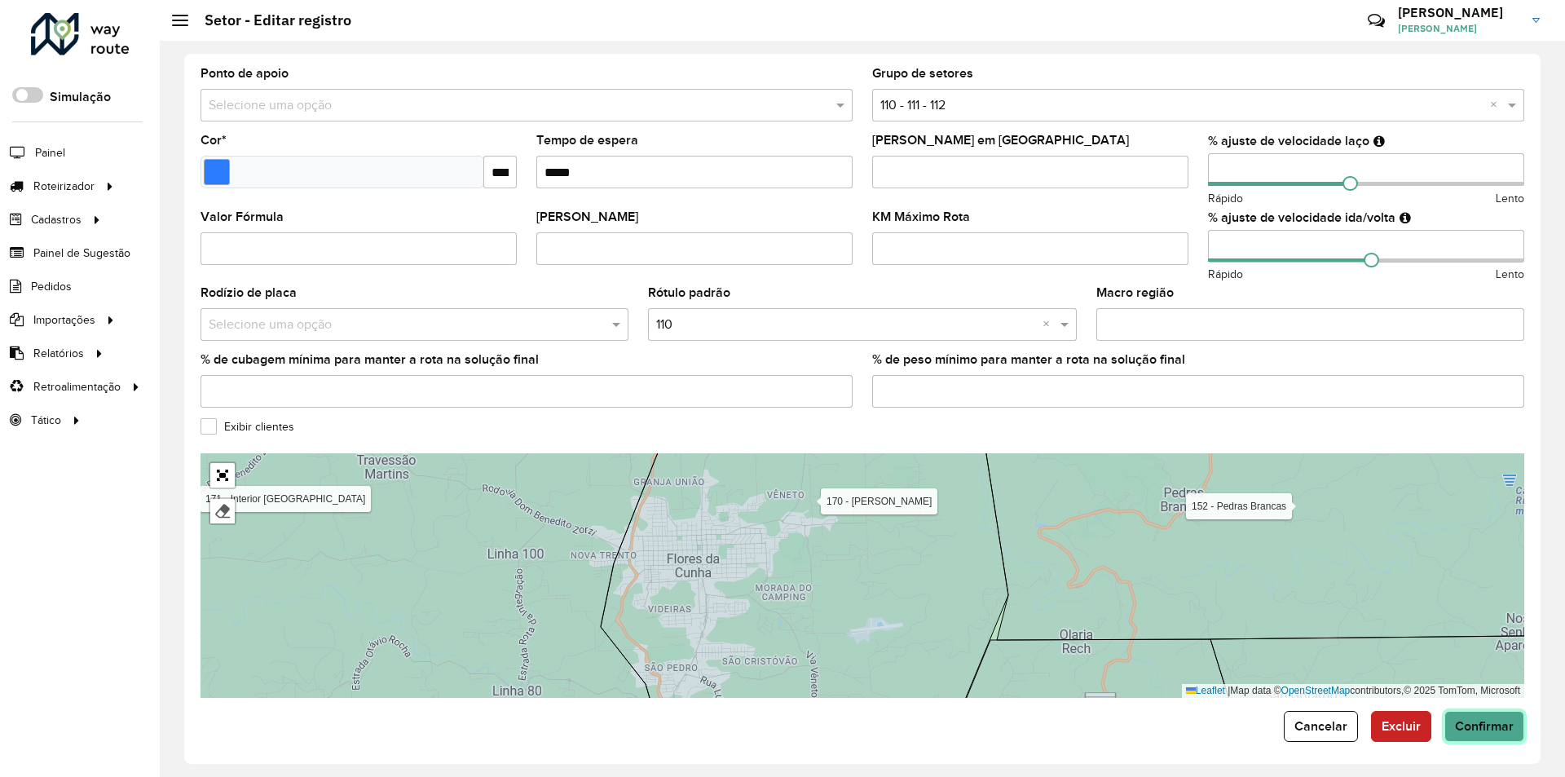
click at [1487, 727] on span "Confirmar" at bounding box center [1484, 726] width 59 height 14
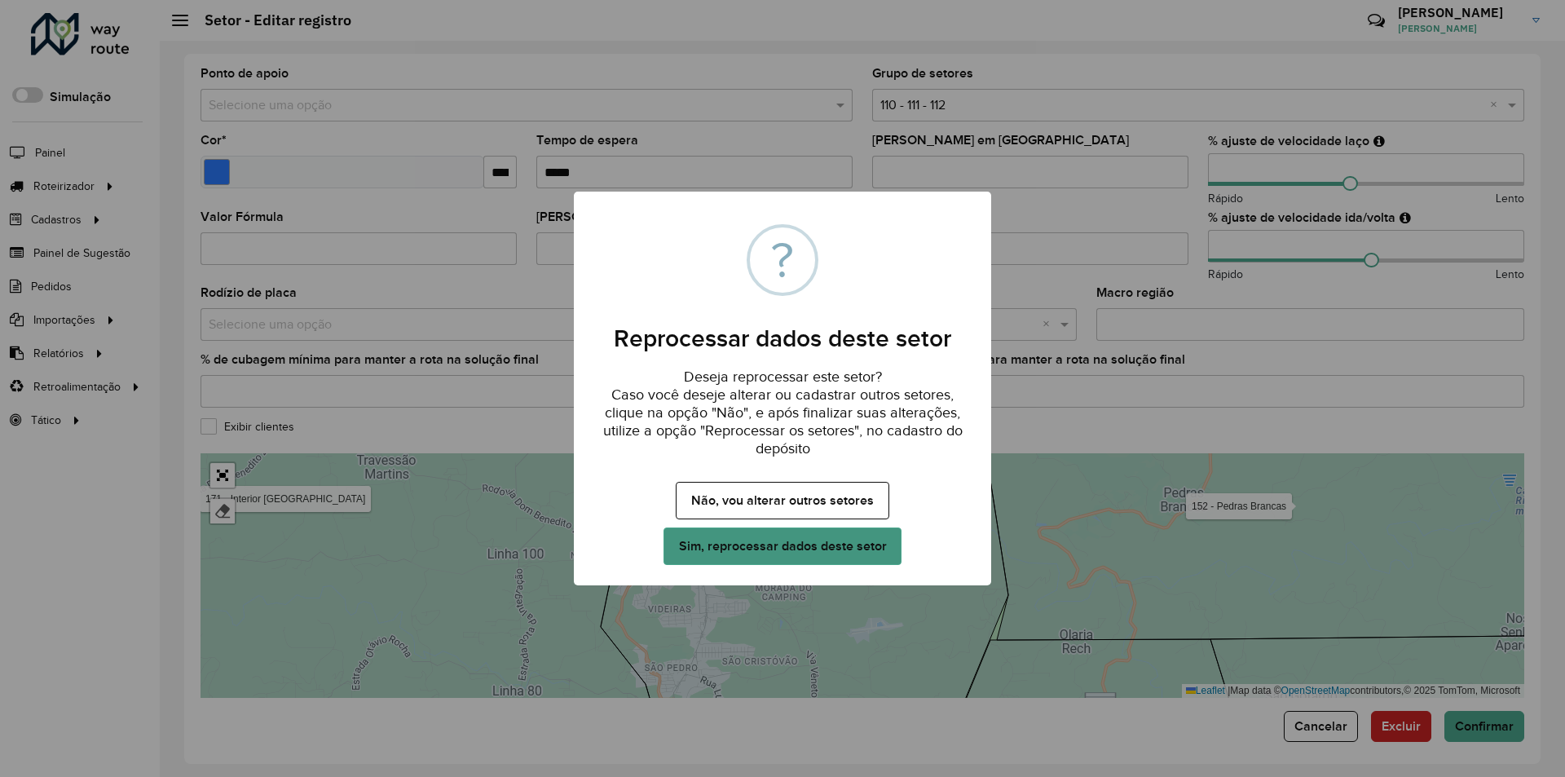
click at [797, 549] on button "Sim, reprocessar dados deste setor" at bounding box center [782, 545] width 238 height 37
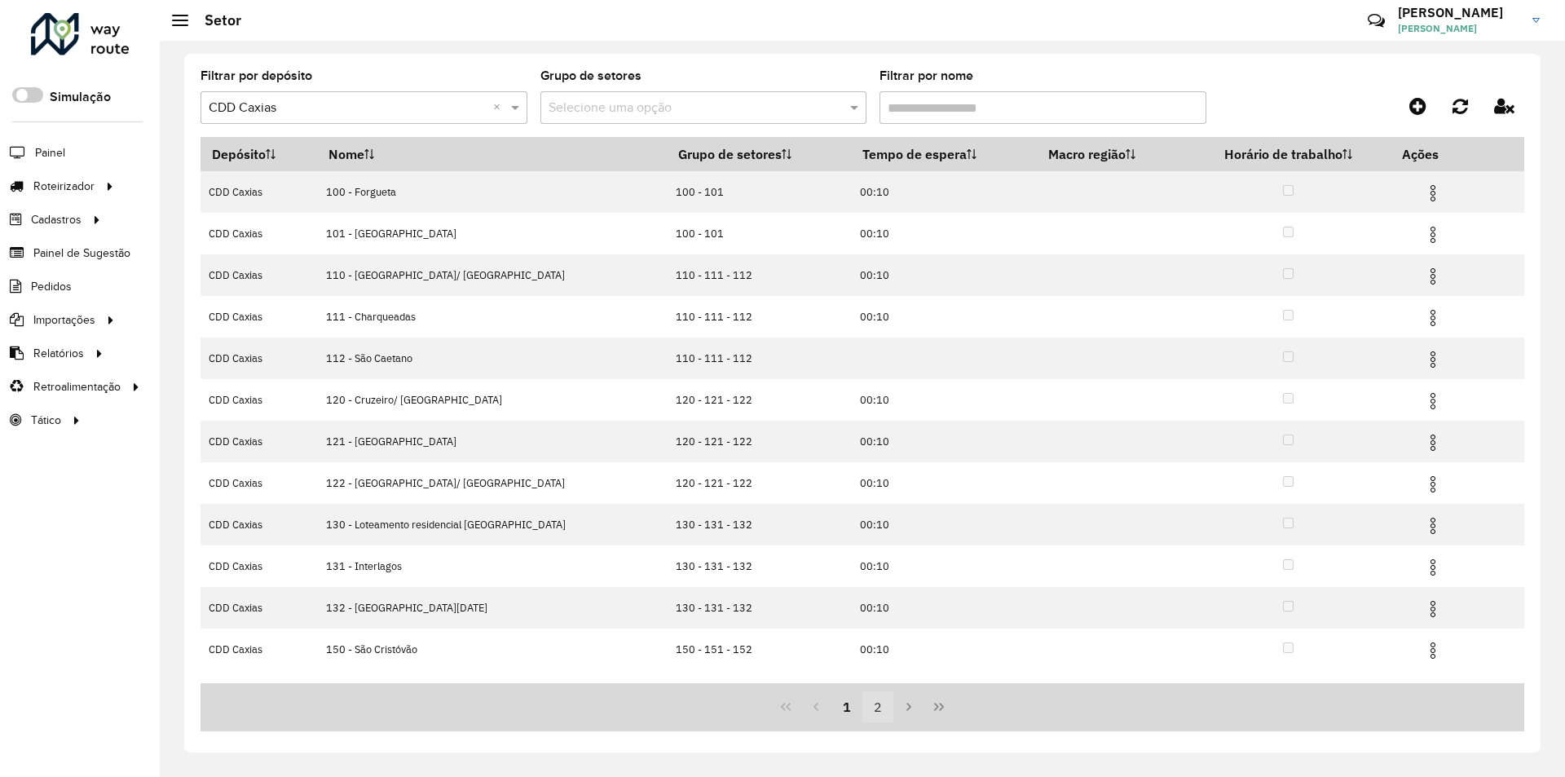
click at [883, 709] on button "2" at bounding box center [877, 706] width 31 height 31
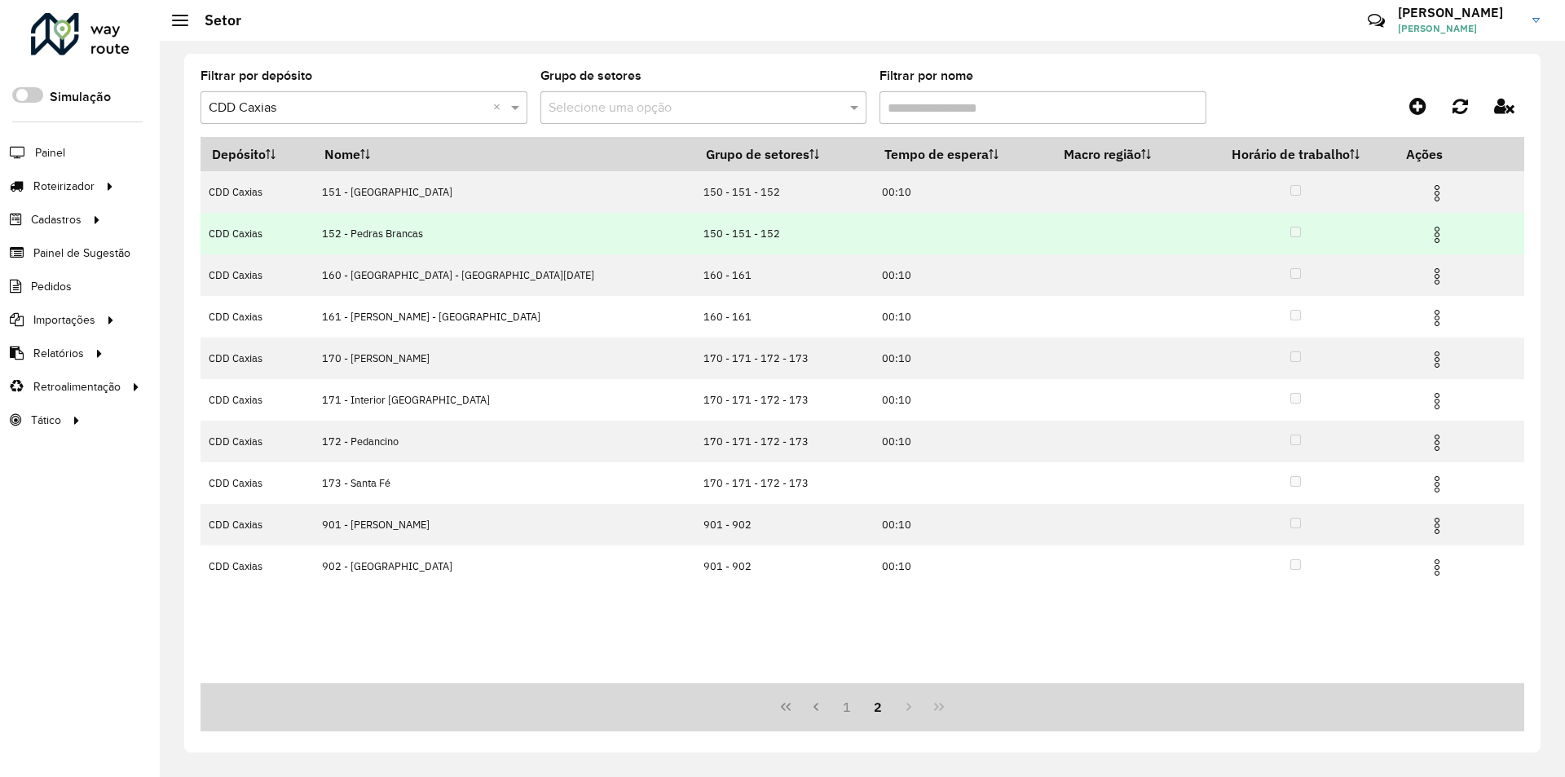
click at [1427, 229] on img at bounding box center [1437, 235] width 20 height 20
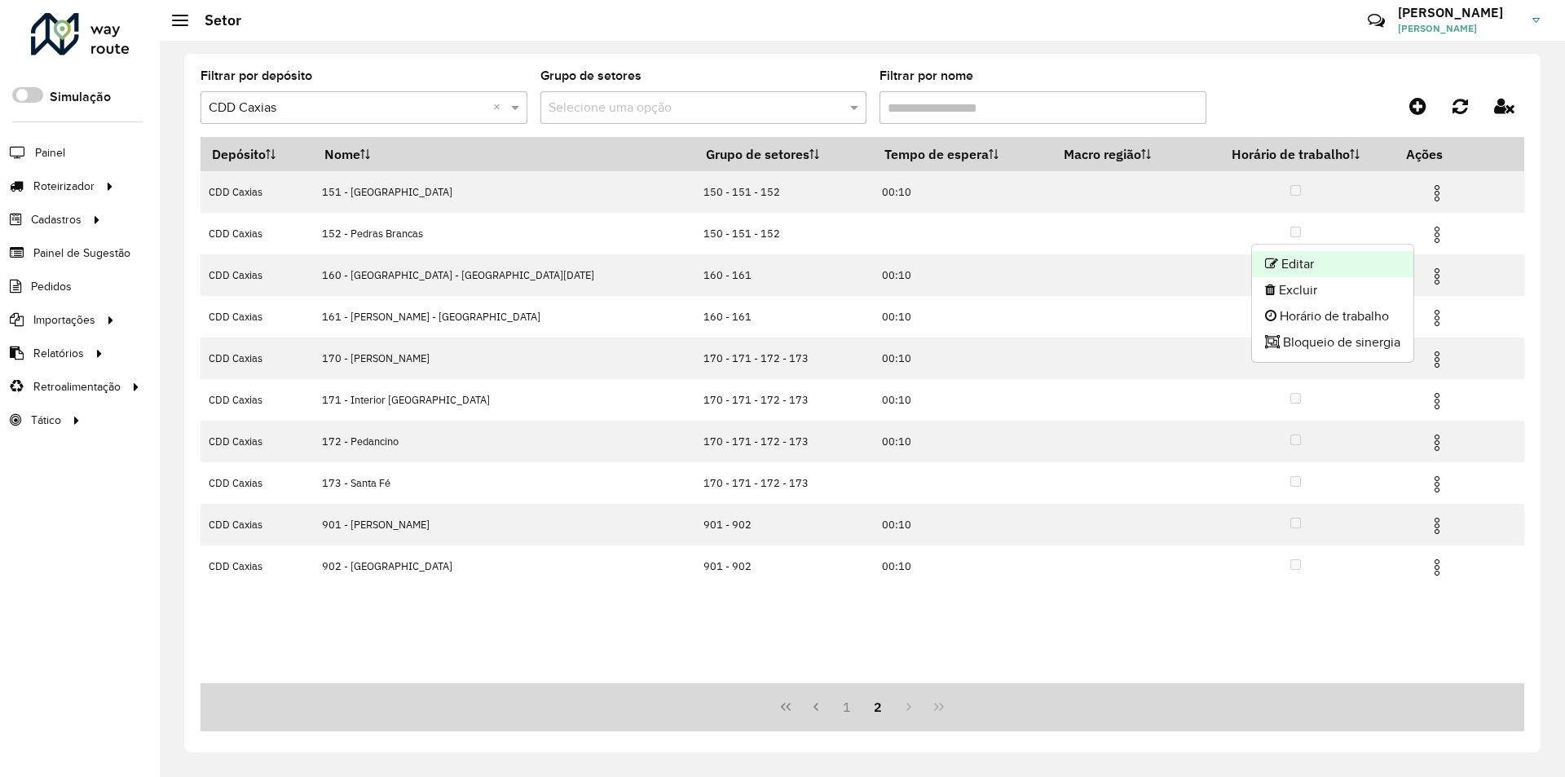
click at [1299, 266] on li "Editar" at bounding box center [1332, 264] width 161 height 26
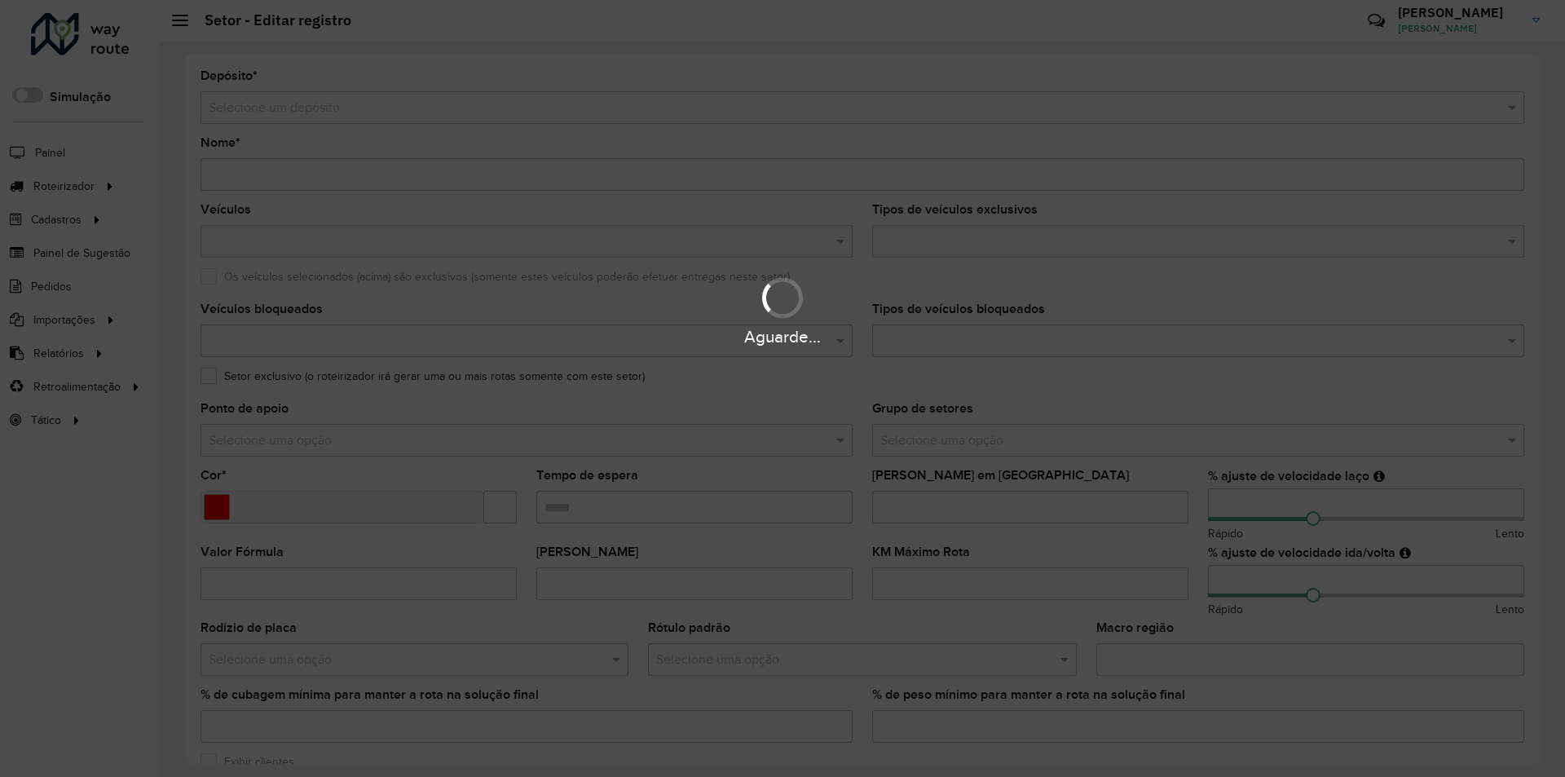
type input "**********"
type input "*******"
type input "**"
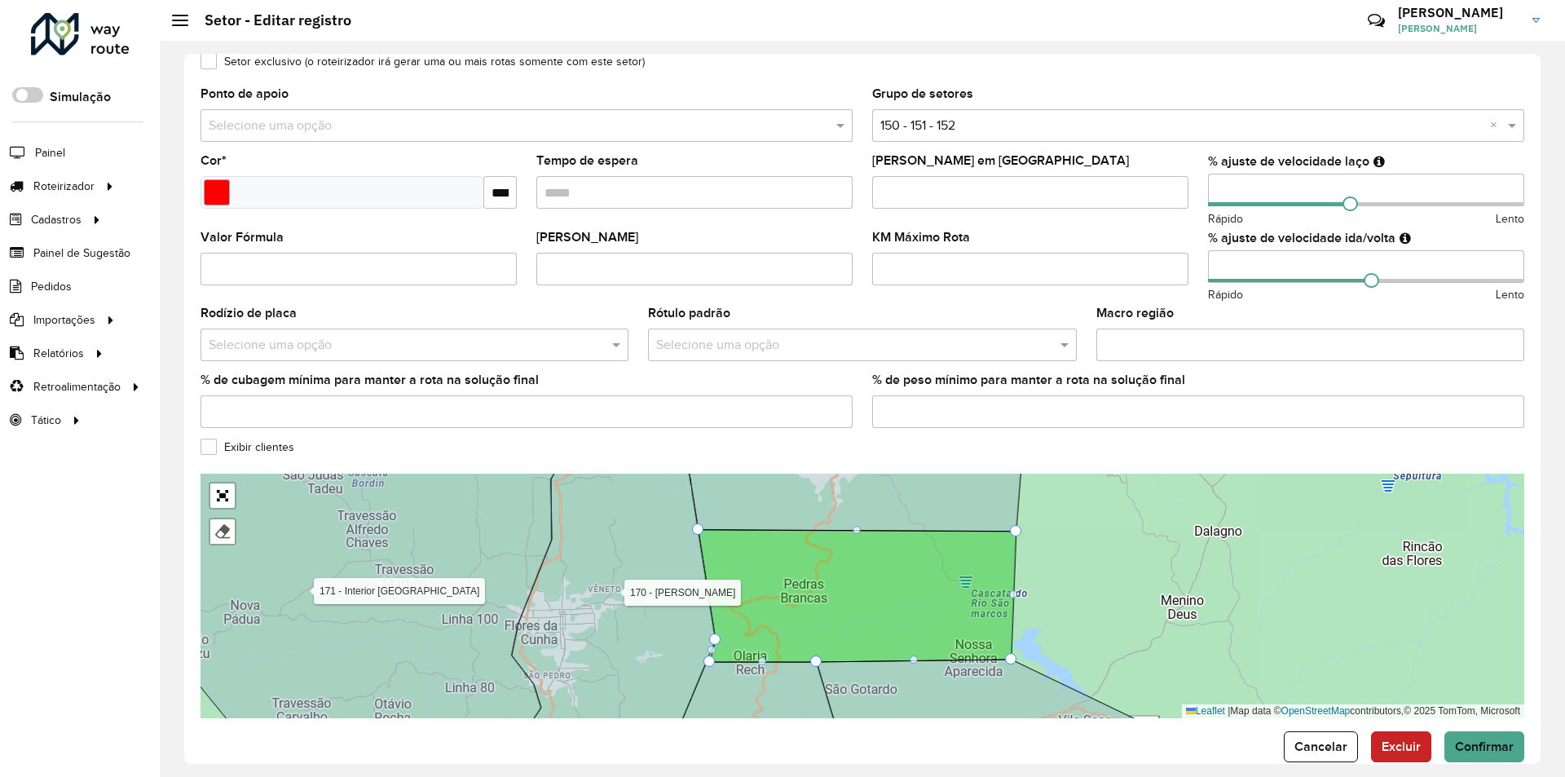
scroll to position [326, 0]
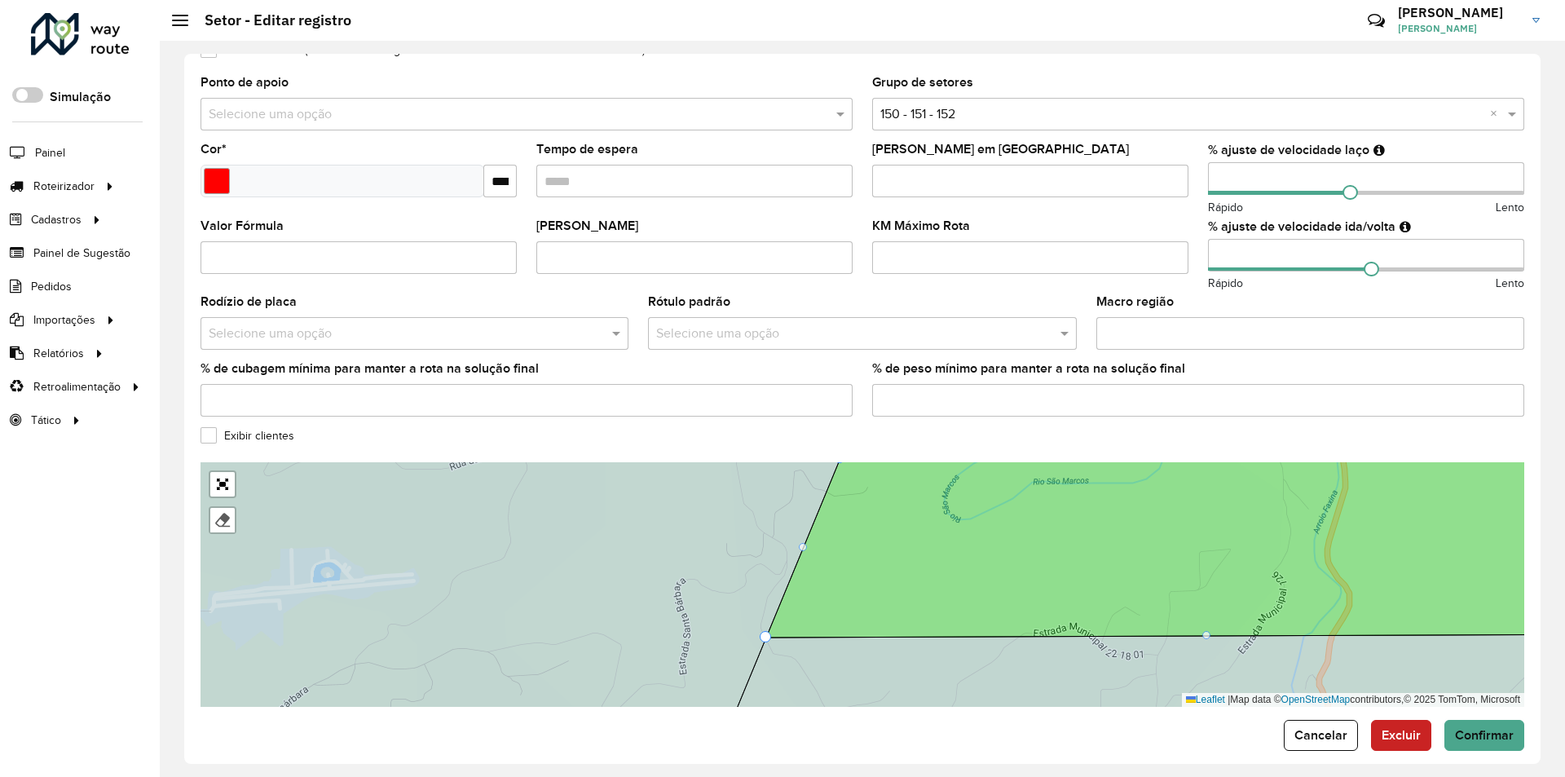
drag, startPoint x: 795, startPoint y: 634, endPoint x: 774, endPoint y: 635, distance: 20.4
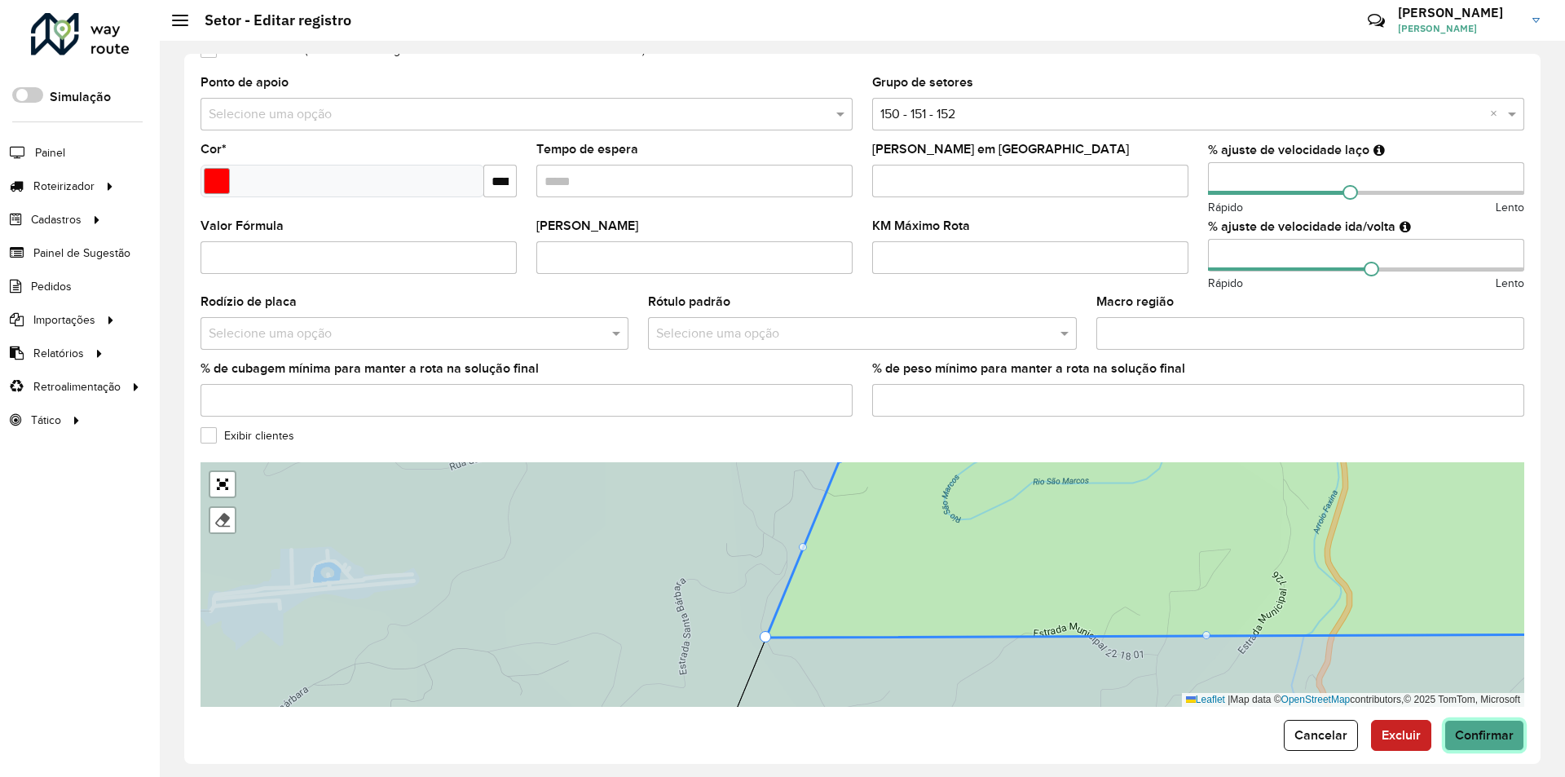
click at [1482, 729] on span "Confirmar" at bounding box center [1484, 735] width 59 height 14
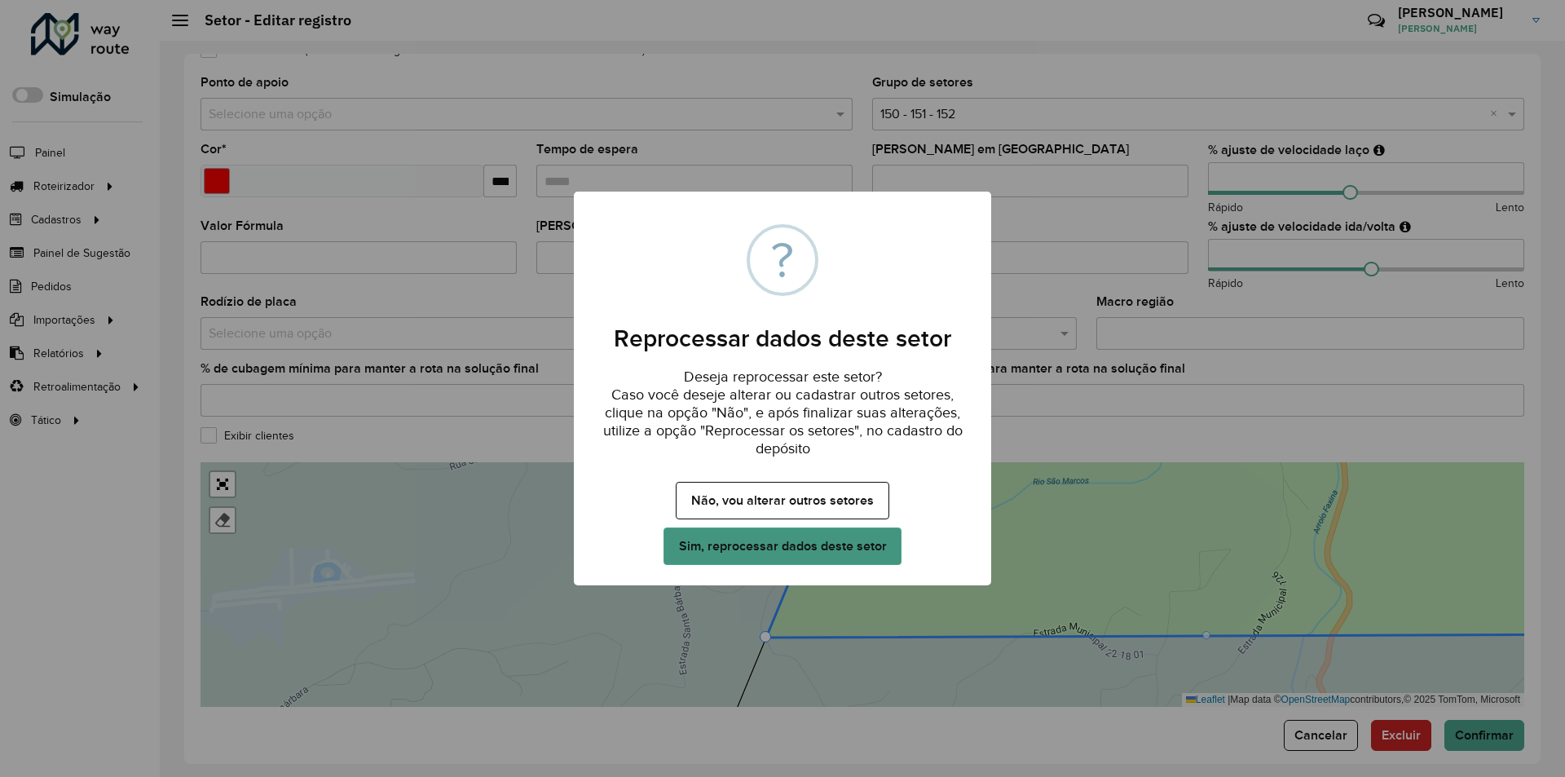
click at [818, 545] on button "Sim, reprocessar dados deste setor" at bounding box center [782, 545] width 238 height 37
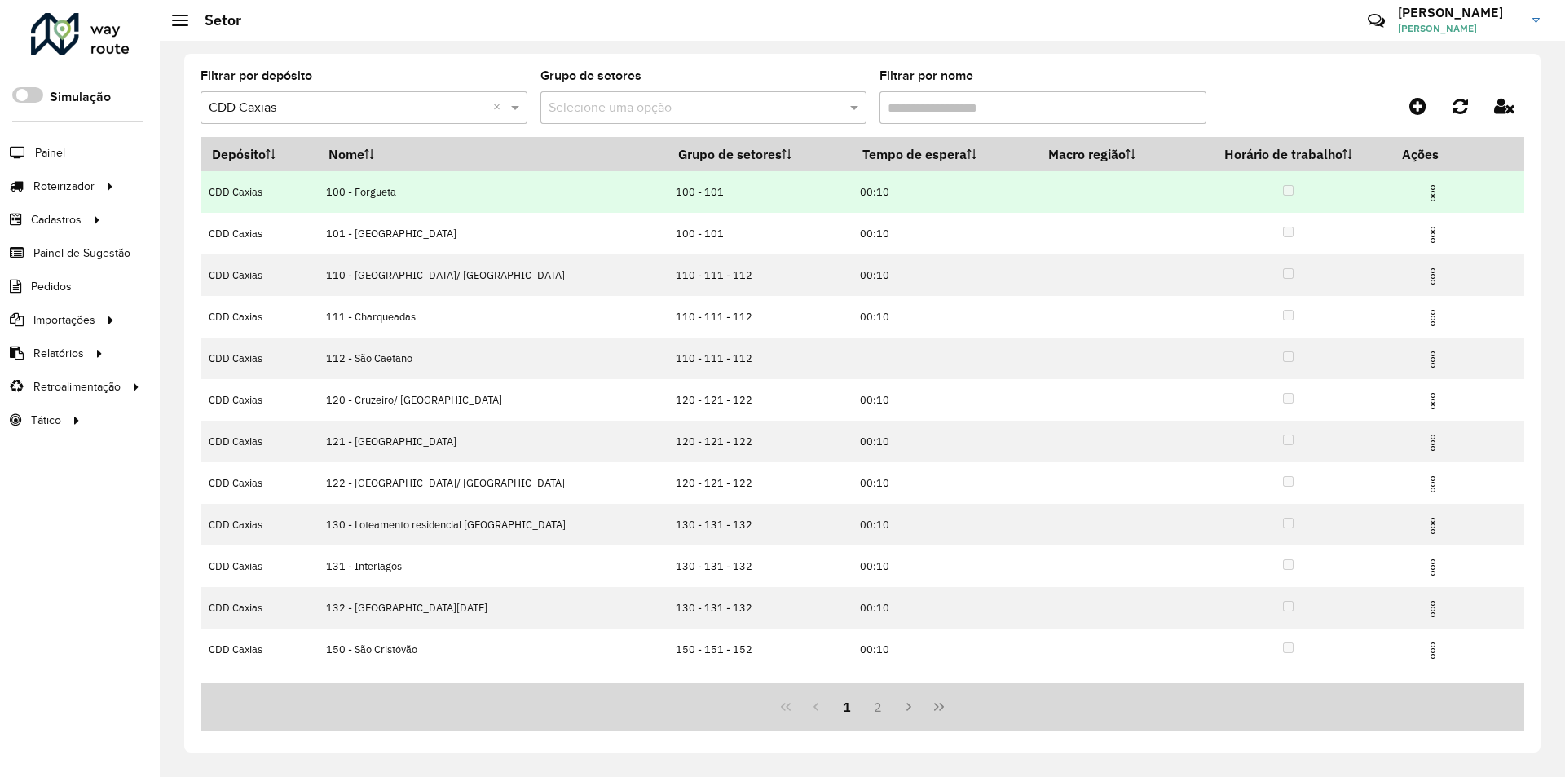
click at [355, 192] on td "100 - Forgueta" at bounding box center [492, 192] width 350 height 42
click at [667, 196] on td "100 - 101" at bounding box center [759, 192] width 184 height 42
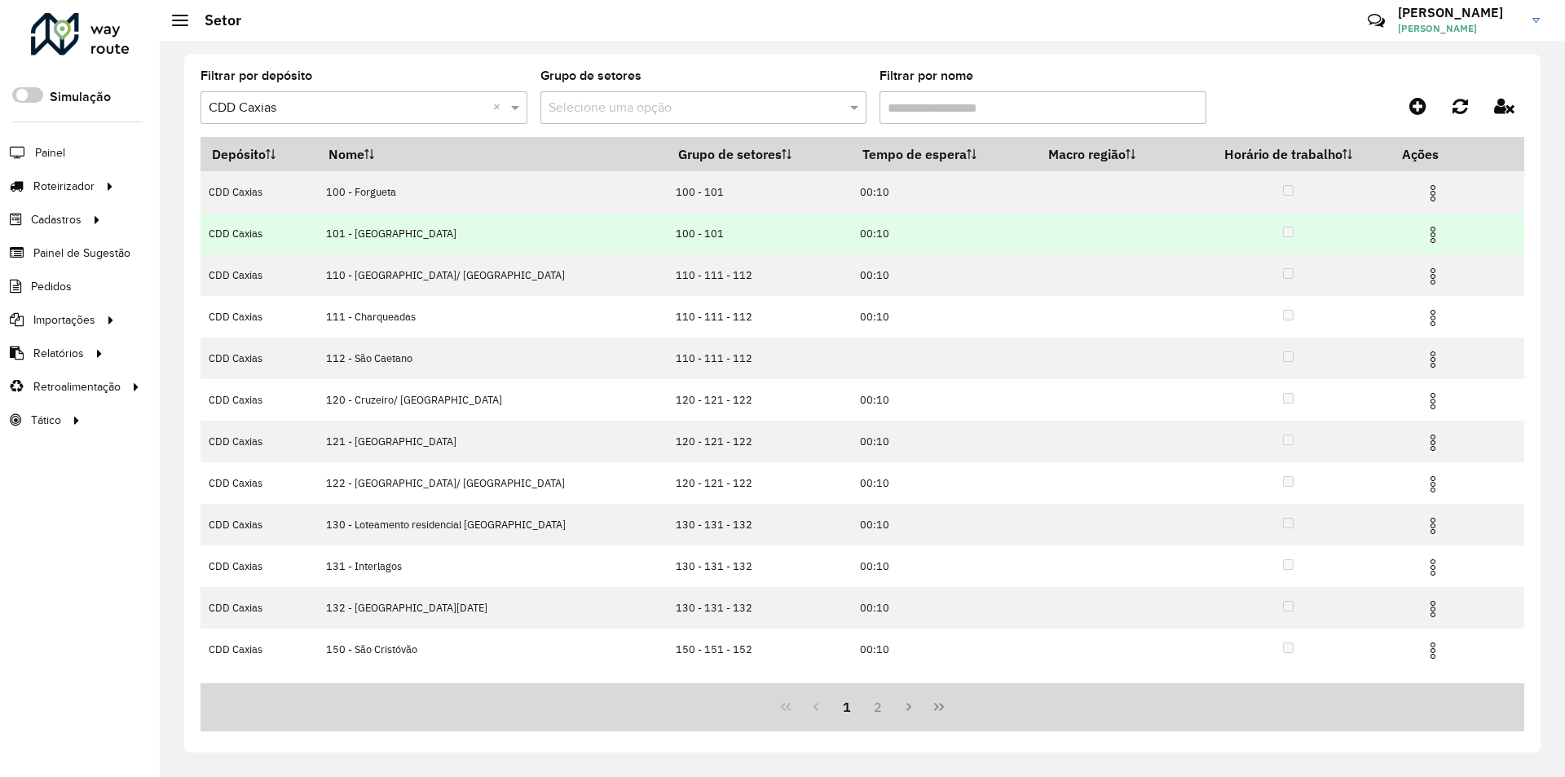
click at [1423, 235] on img at bounding box center [1433, 235] width 20 height 20
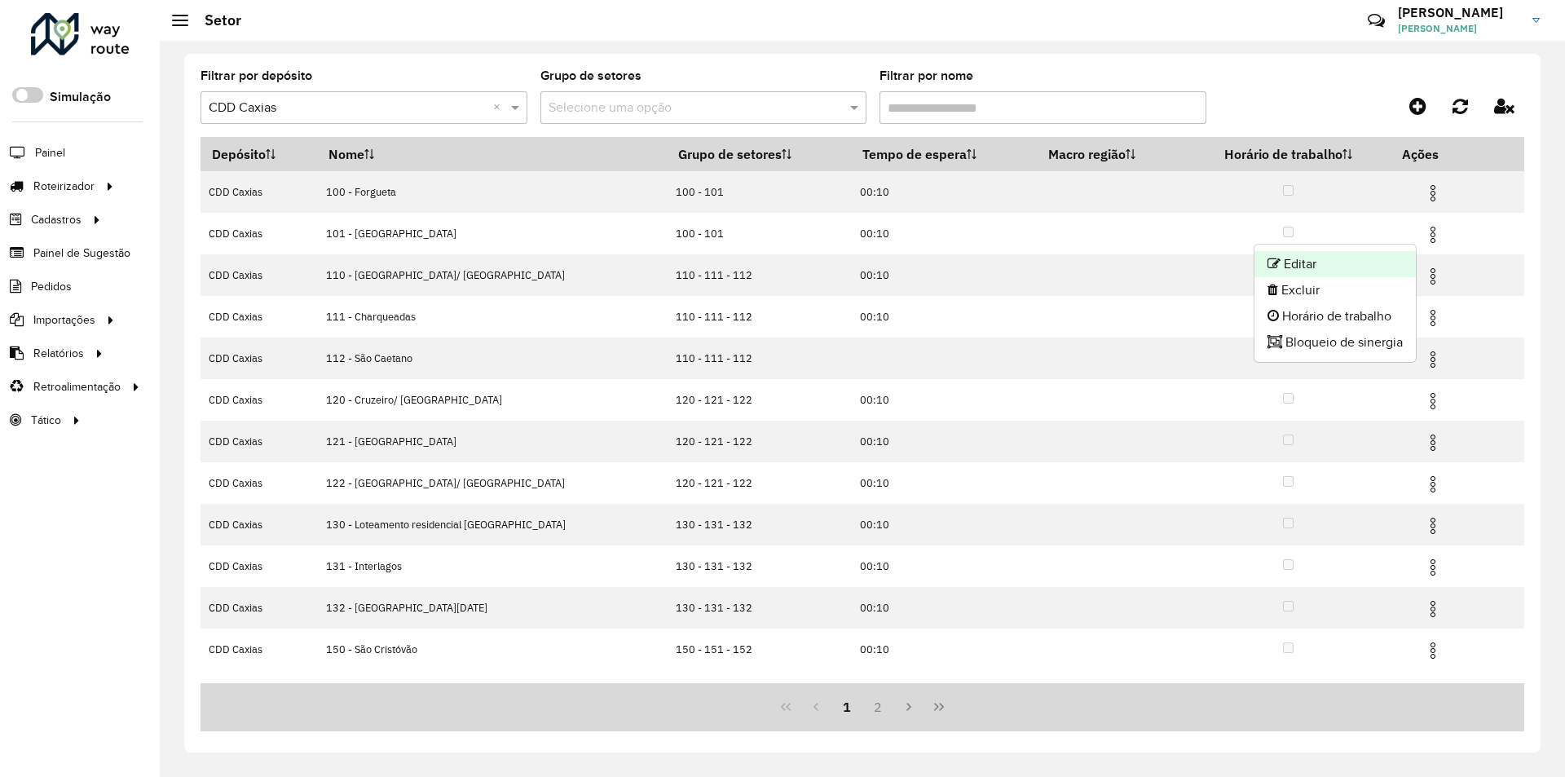
click at [1290, 267] on li "Editar" at bounding box center [1334, 264] width 161 height 26
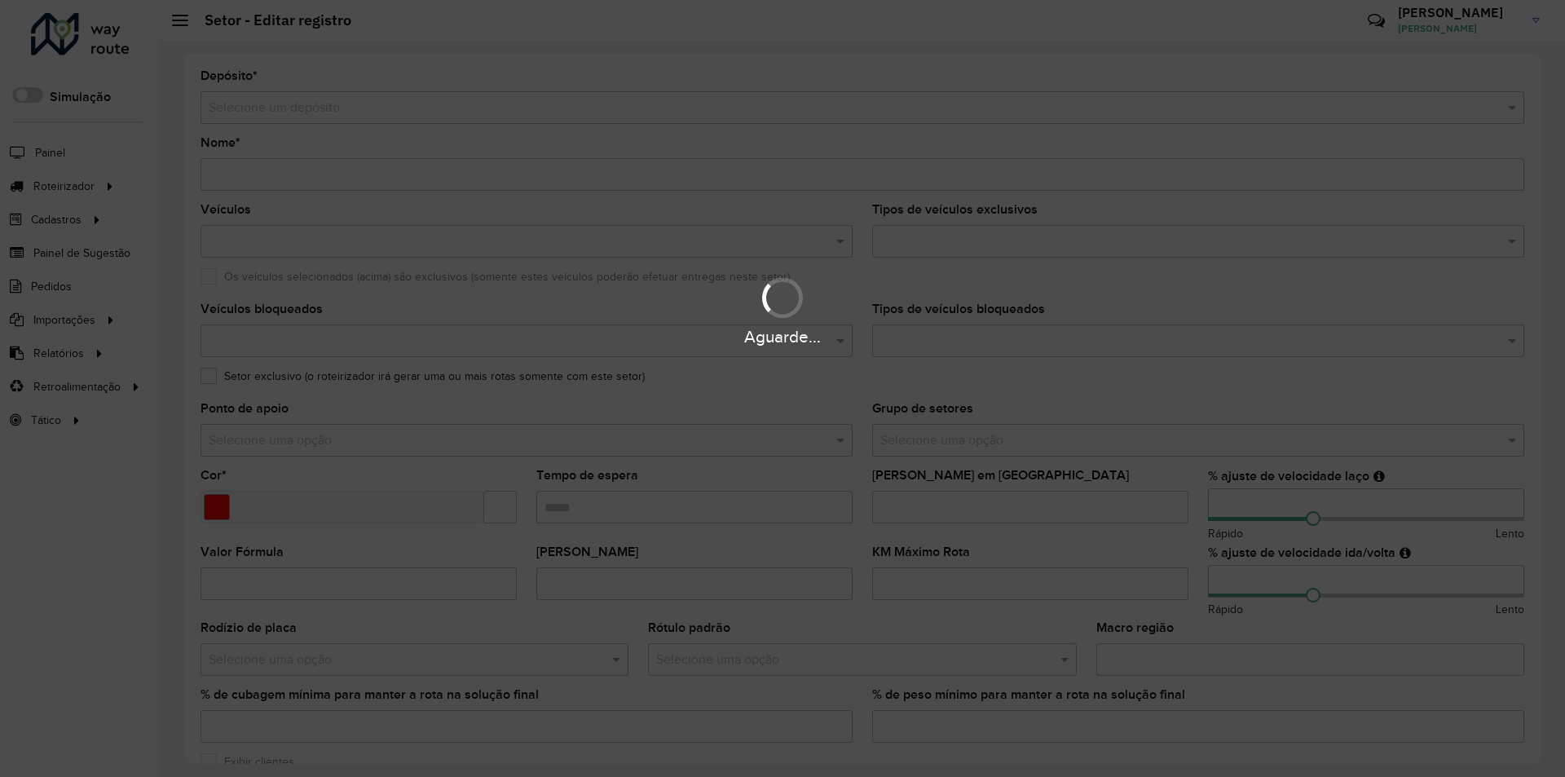
type input "**********"
type input "*******"
type input "*****"
type input "**"
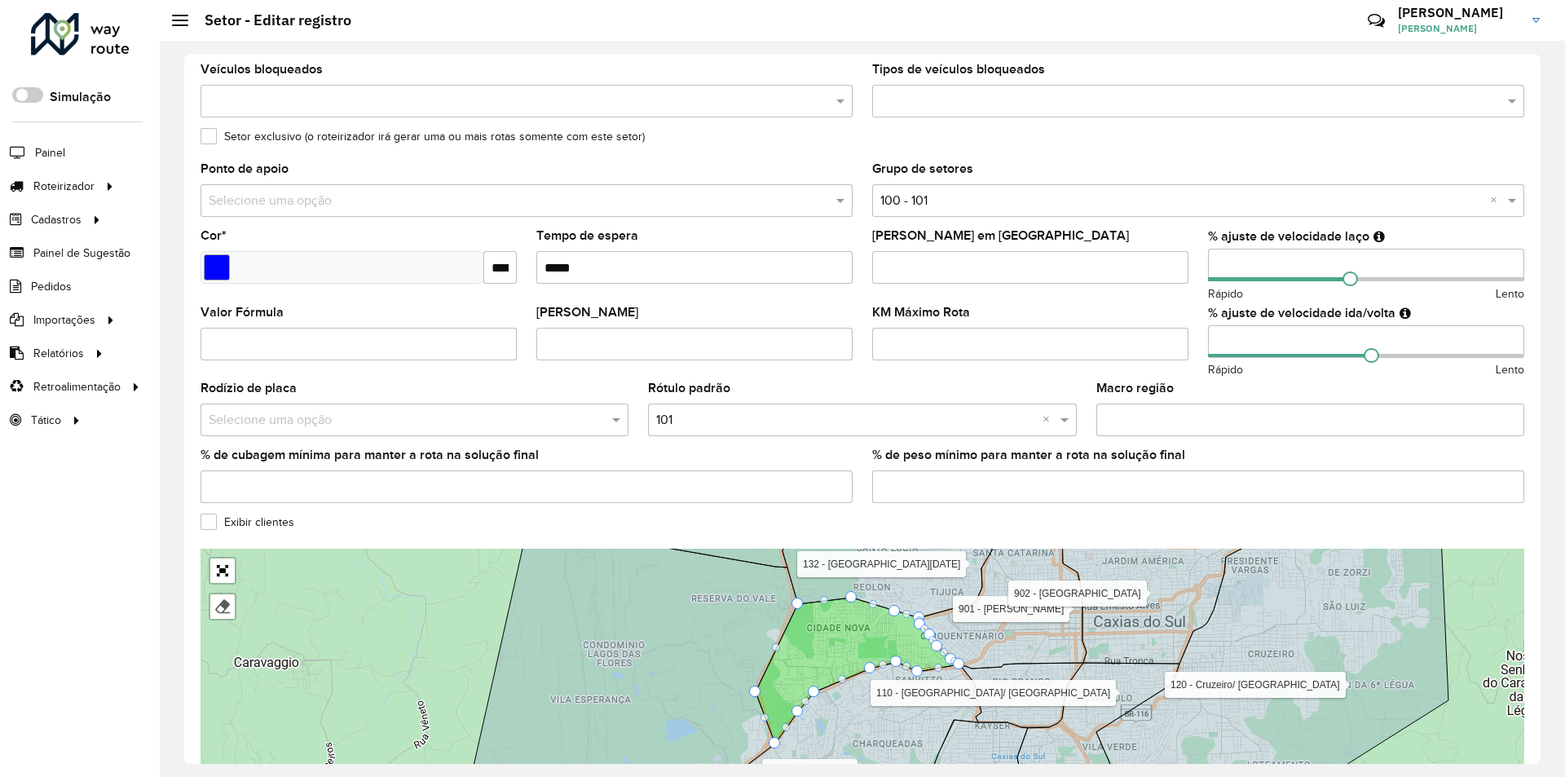
scroll to position [245, 0]
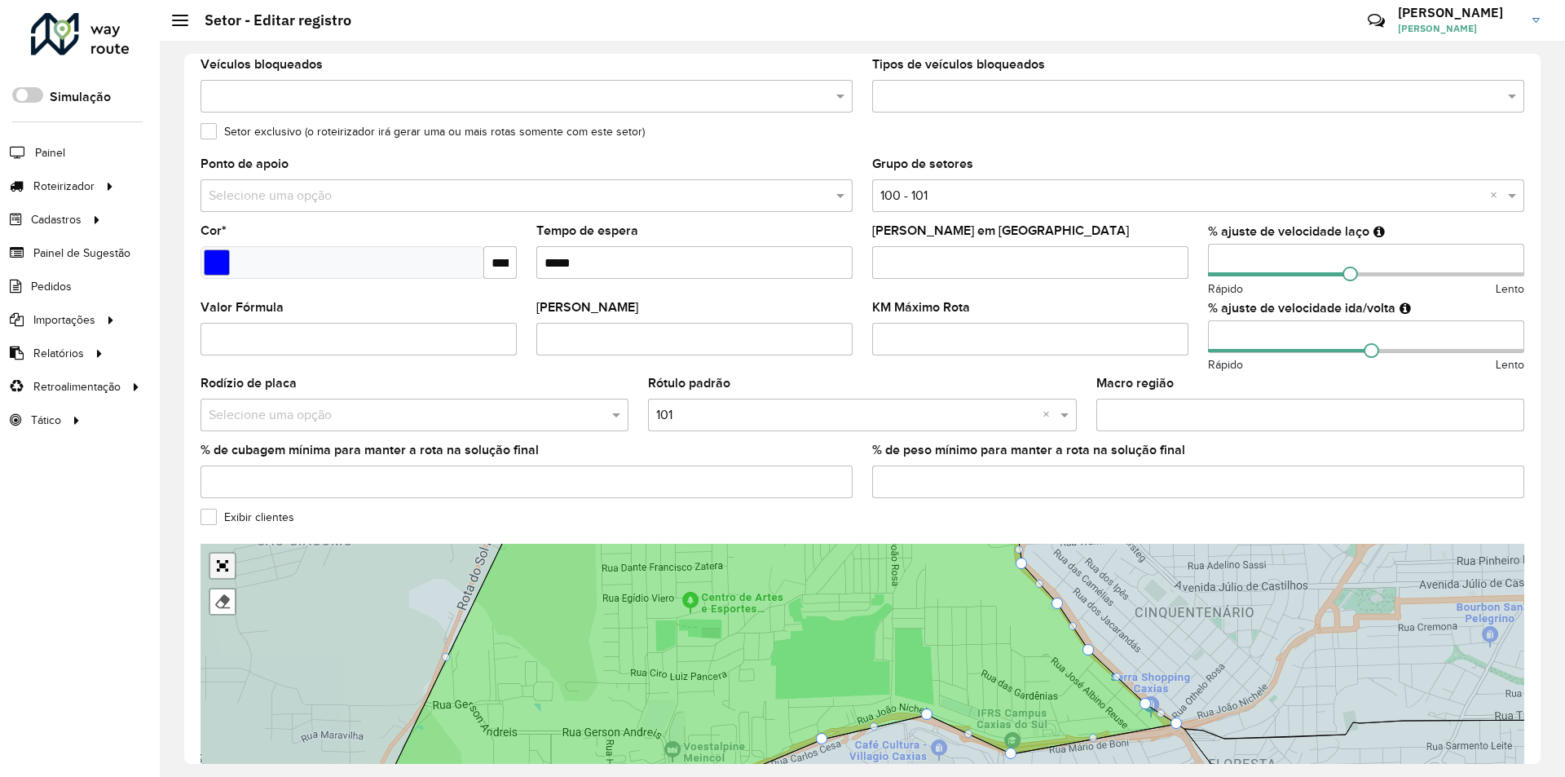
click at [221, 563] on div "Finalizar" at bounding box center [219, 580] width 36 height 72
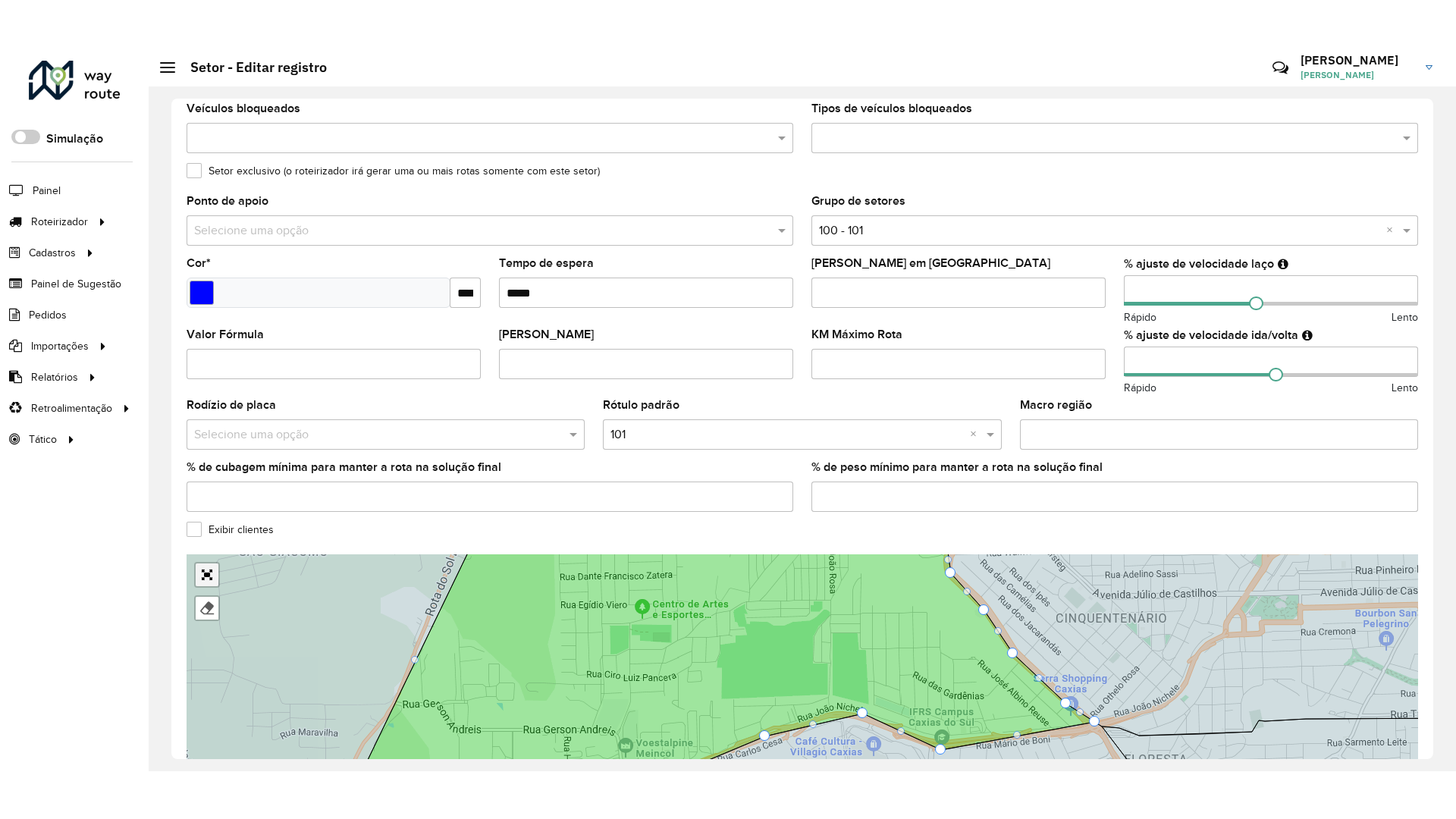
scroll to position [250, 0]
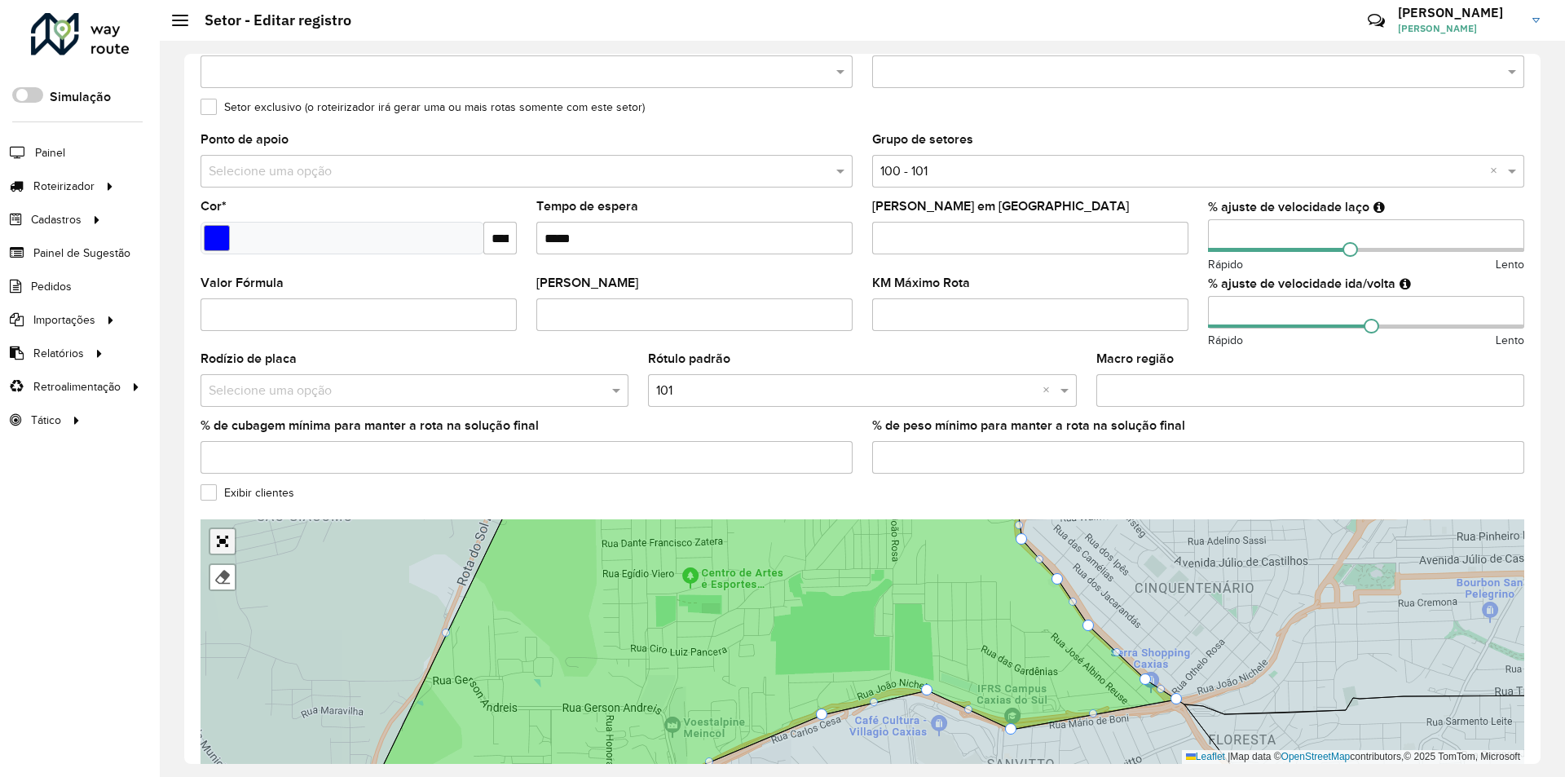
click at [219, 536] on link "Abrir mapa em tela cheia" at bounding box center [222, 541] width 24 height 24
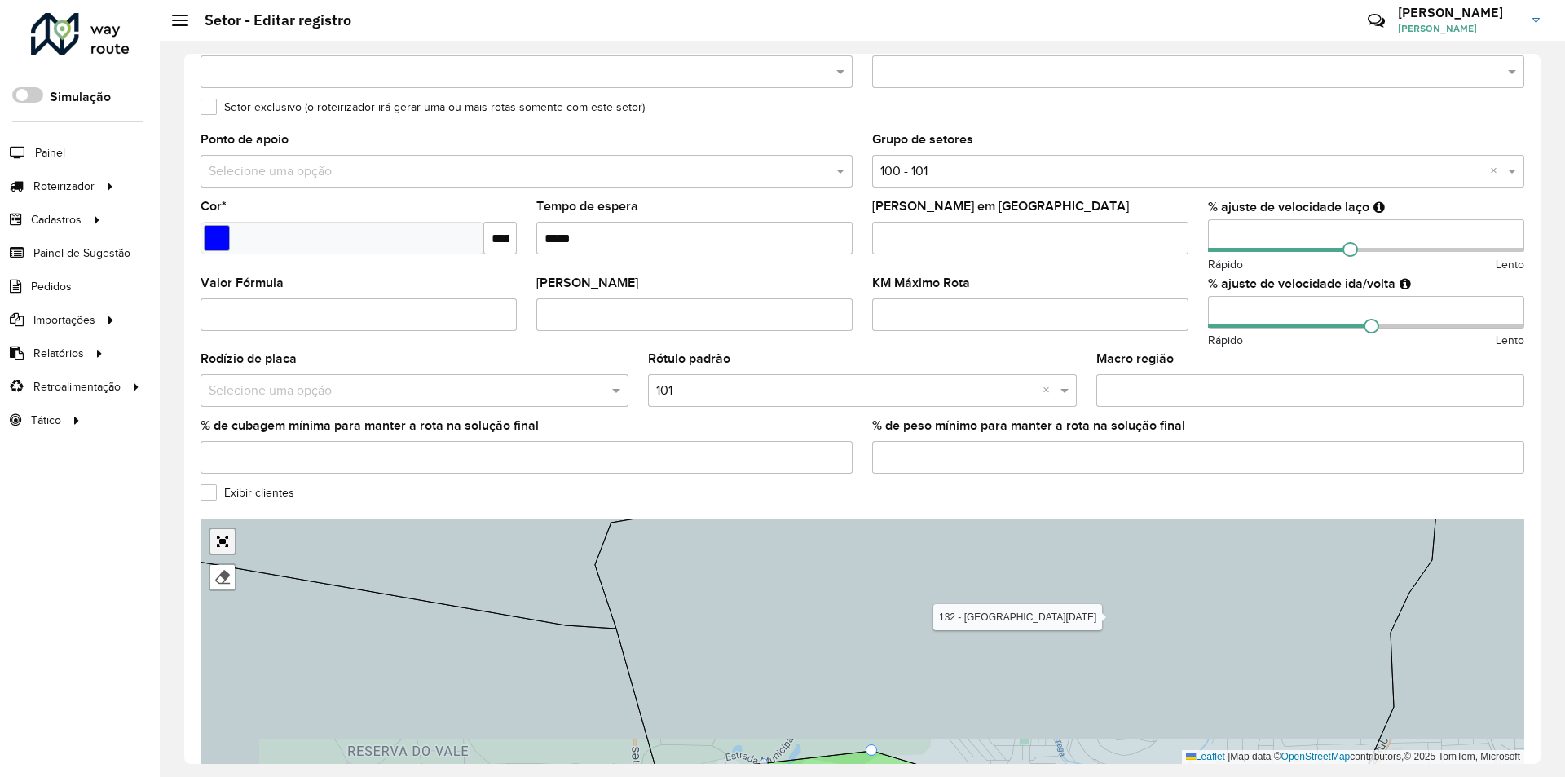
scroll to position [0, 0]
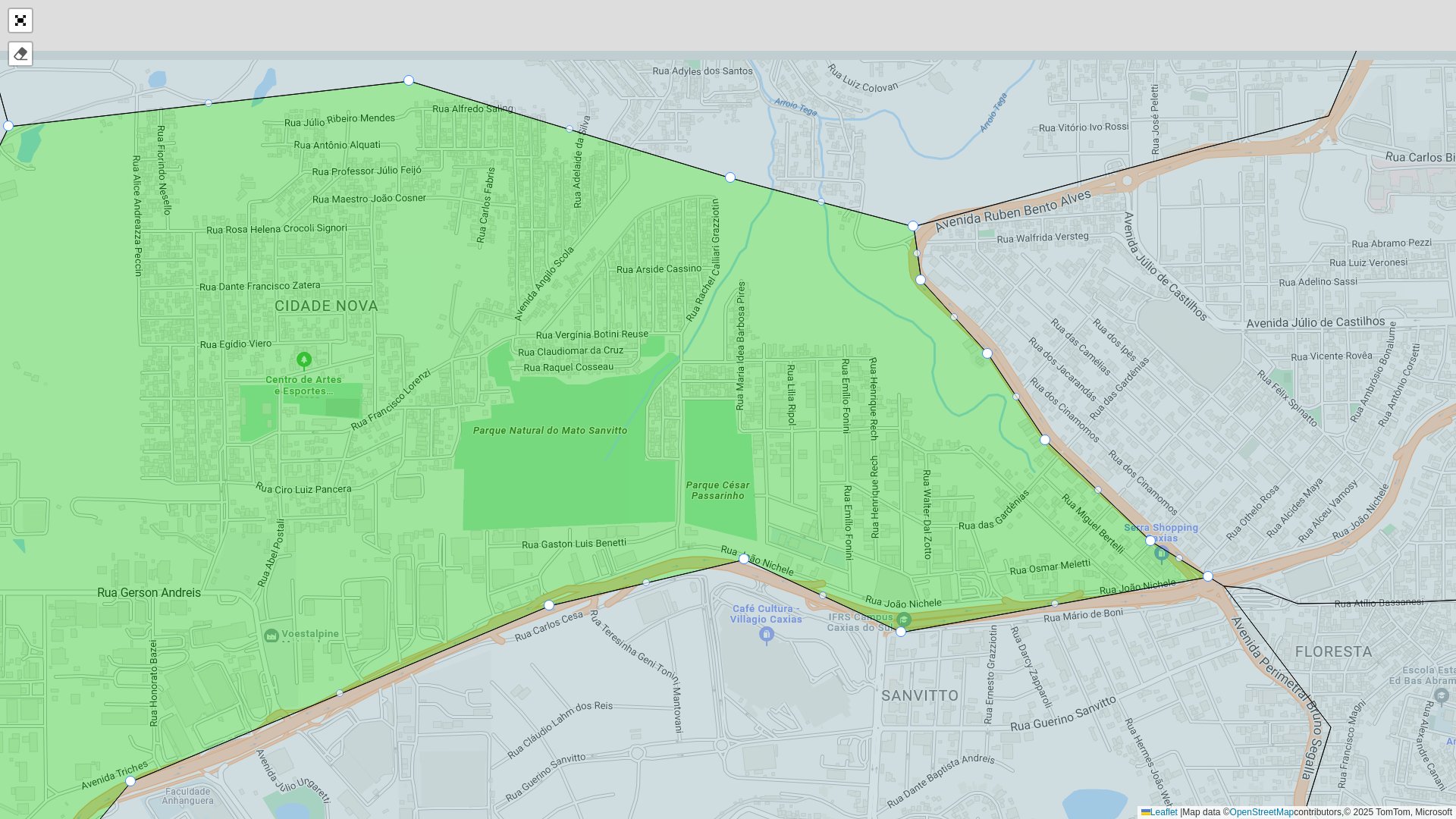
drag, startPoint x: 904, startPoint y: 452, endPoint x: 916, endPoint y: 597, distance: 145.5
click at [919, 597] on icon at bounding box center [541, 557] width 1333 height 954
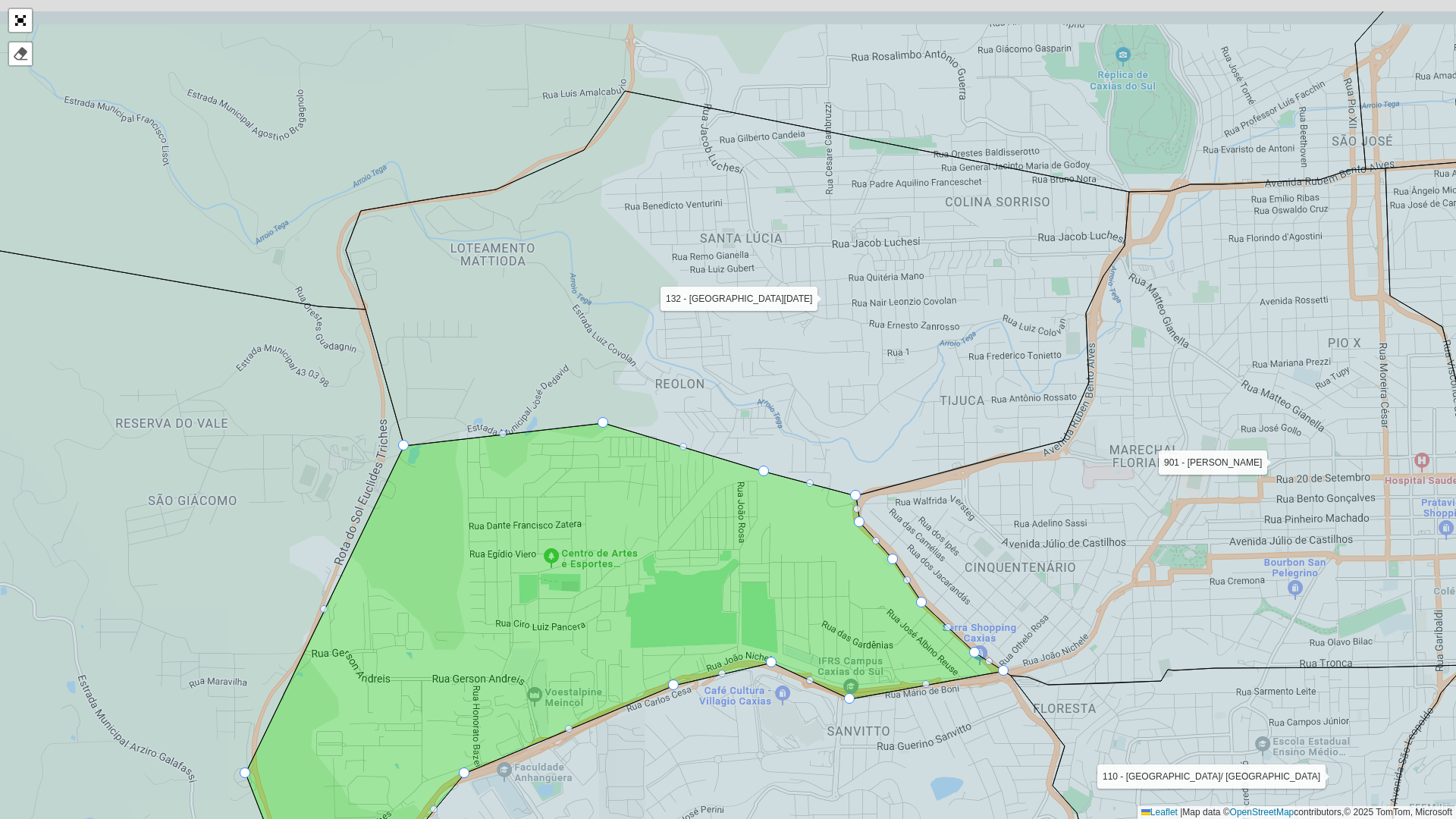
drag, startPoint x: 895, startPoint y: 325, endPoint x: 774, endPoint y: 490, distance: 204.6
click at [774, 490] on icon at bounding box center [738, 293] width 783 height 405
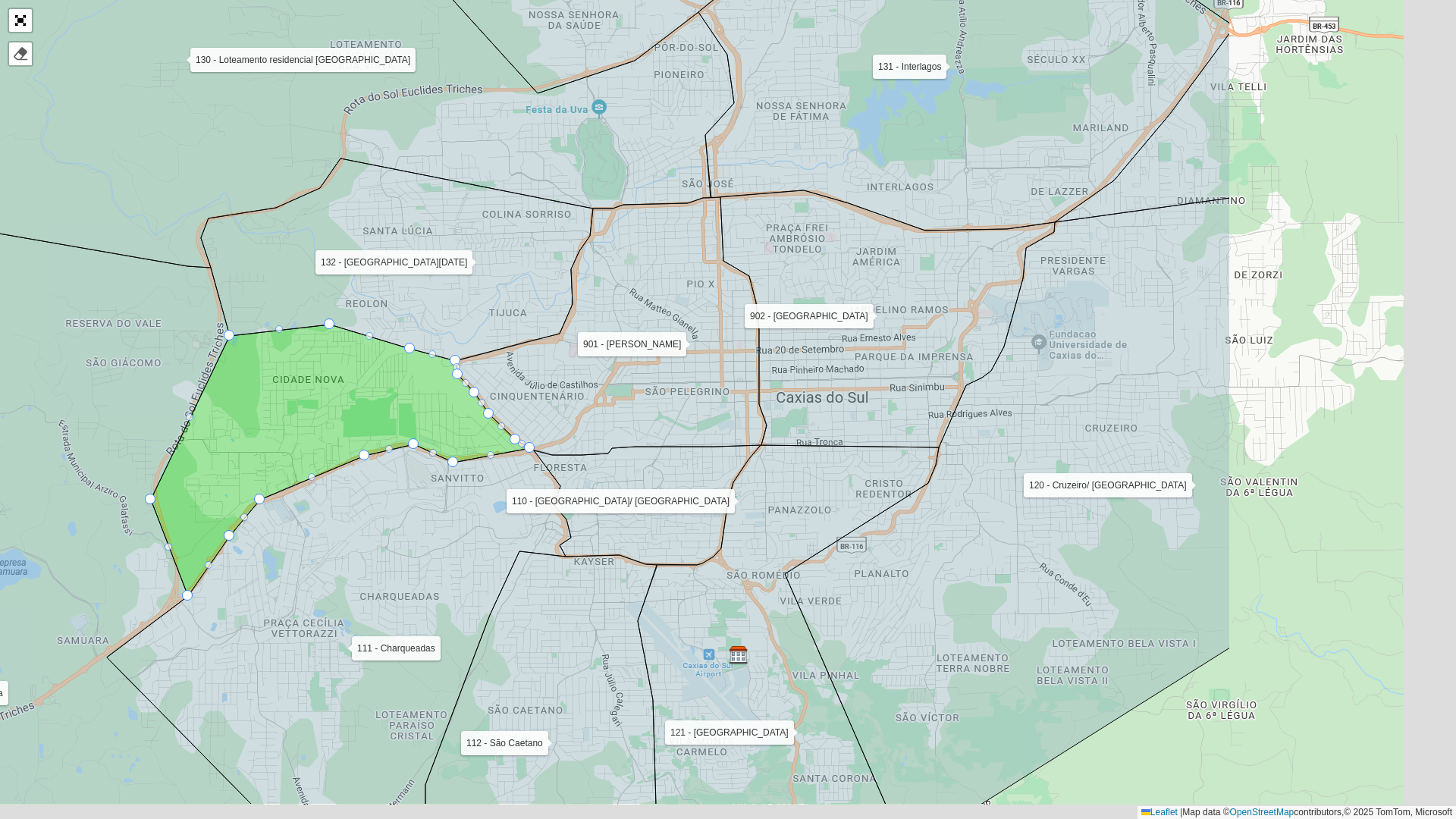
drag, startPoint x: 1022, startPoint y: 355, endPoint x: 687, endPoint y: 254, distance: 349.9
click at [687, 254] on icon at bounding box center [611, 326] width 311 height 258
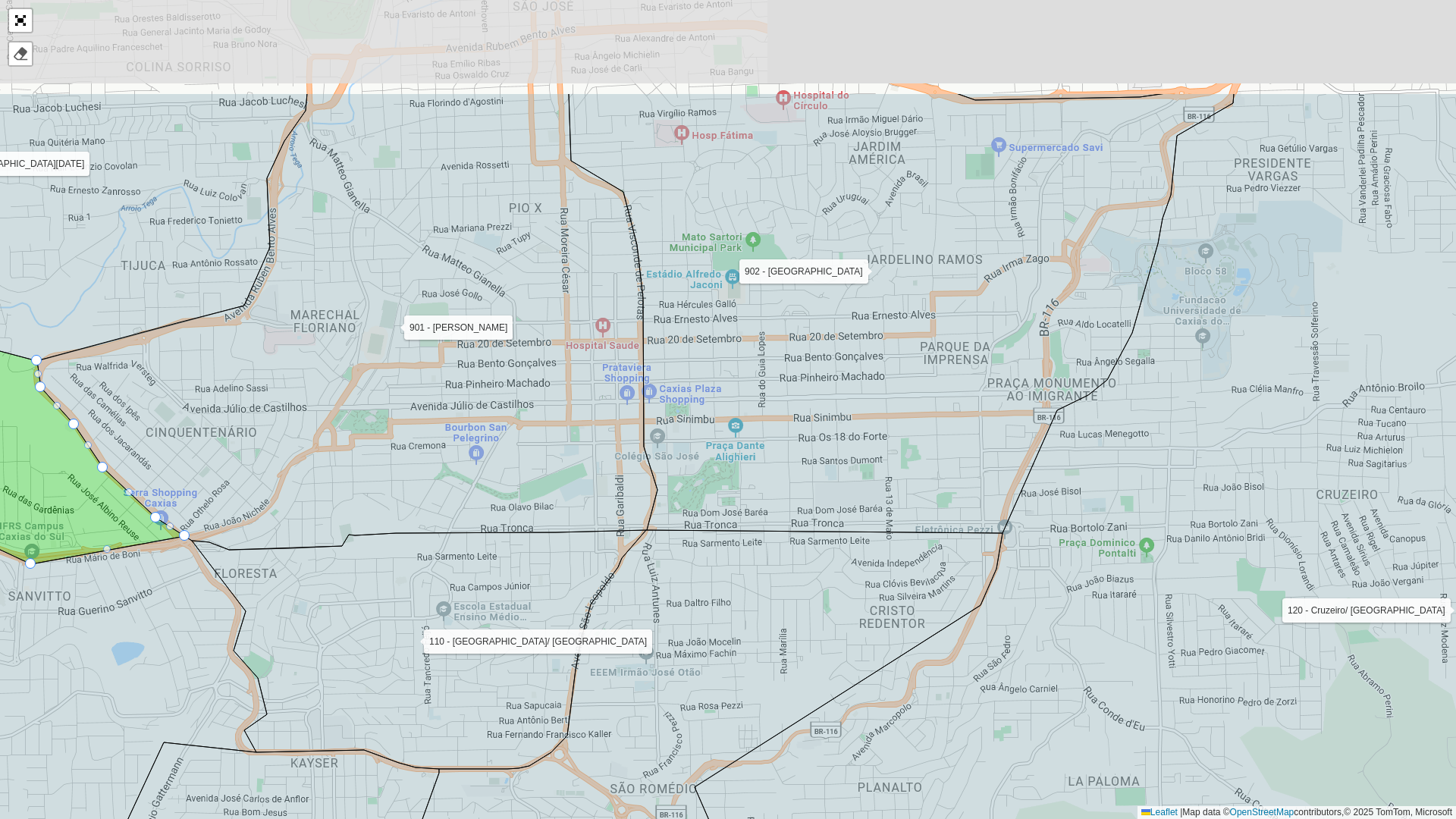
drag, startPoint x: 869, startPoint y: 378, endPoint x: 800, endPoint y: 680, distance: 309.8
click at [801, 679] on icon at bounding box center [701, 804] width 602 height 548
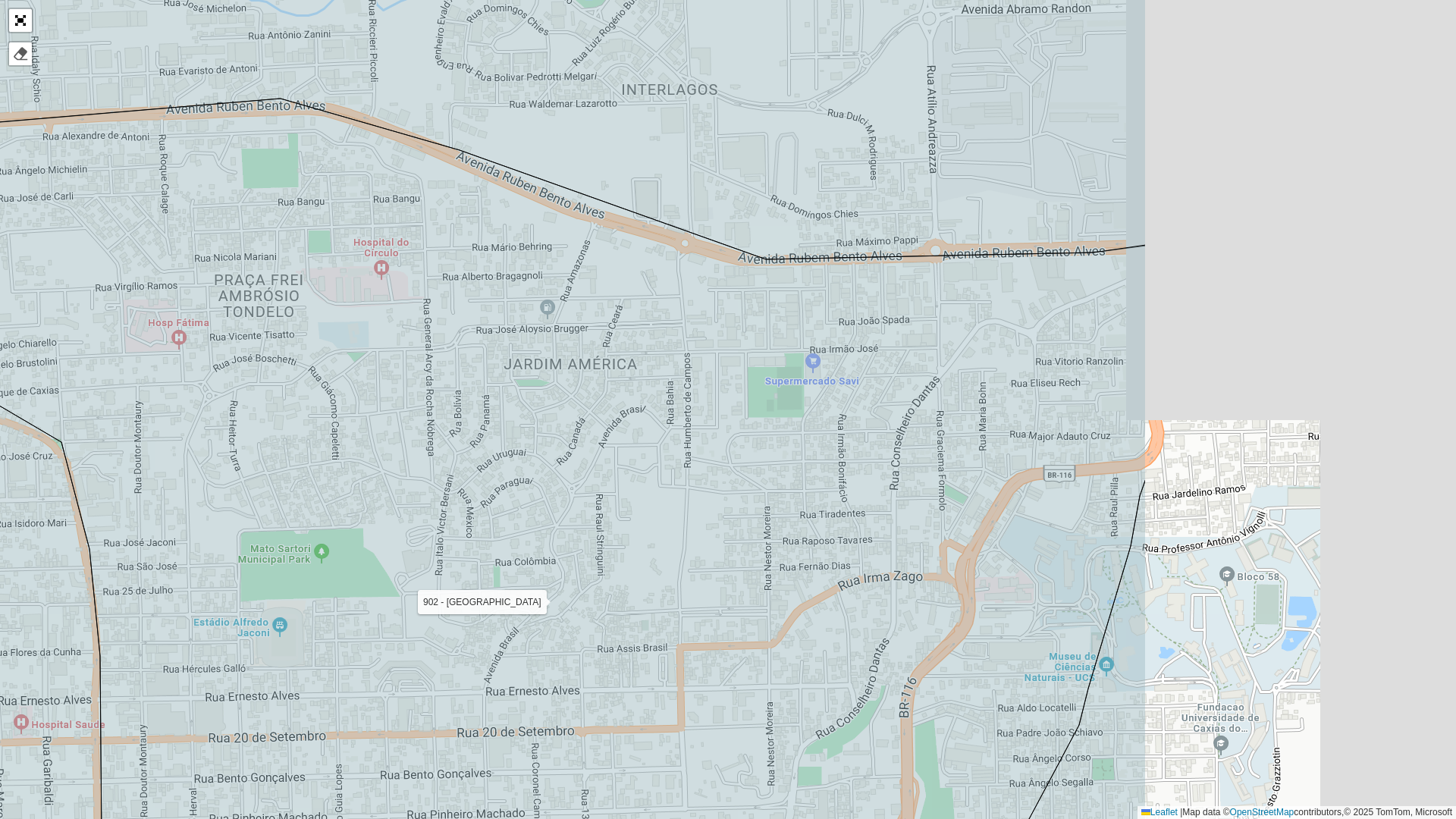
drag, startPoint x: 998, startPoint y: 305, endPoint x: 518, endPoint y: 324, distance: 480.4
click at [519, 325] on icon at bounding box center [546, 515] width 1199 height 832
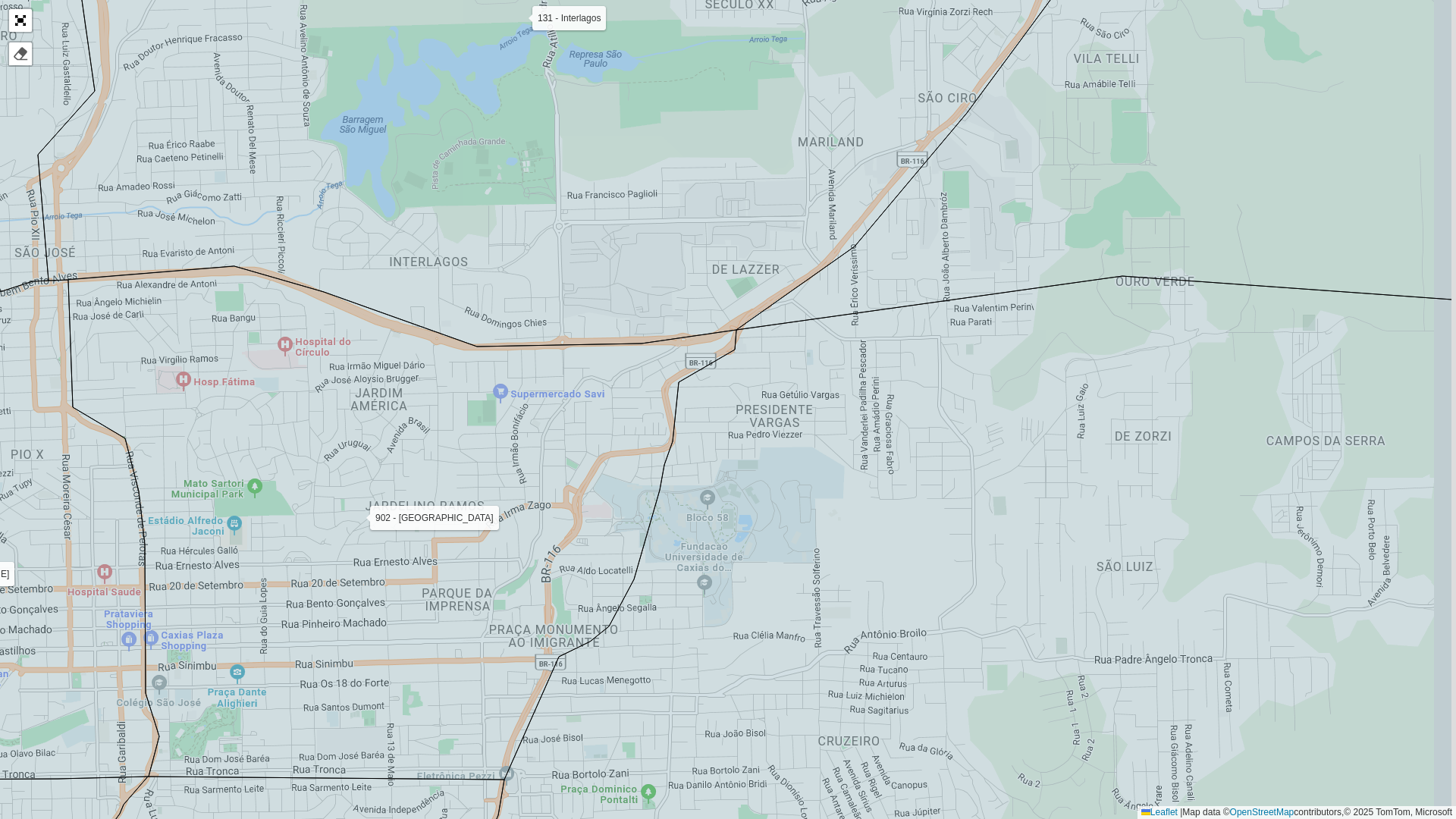
drag, startPoint x: 1003, startPoint y: 300, endPoint x: 666, endPoint y: 428, distance: 360.5
click at [666, 428] on icon at bounding box center [879, 620] width 1146 height 688
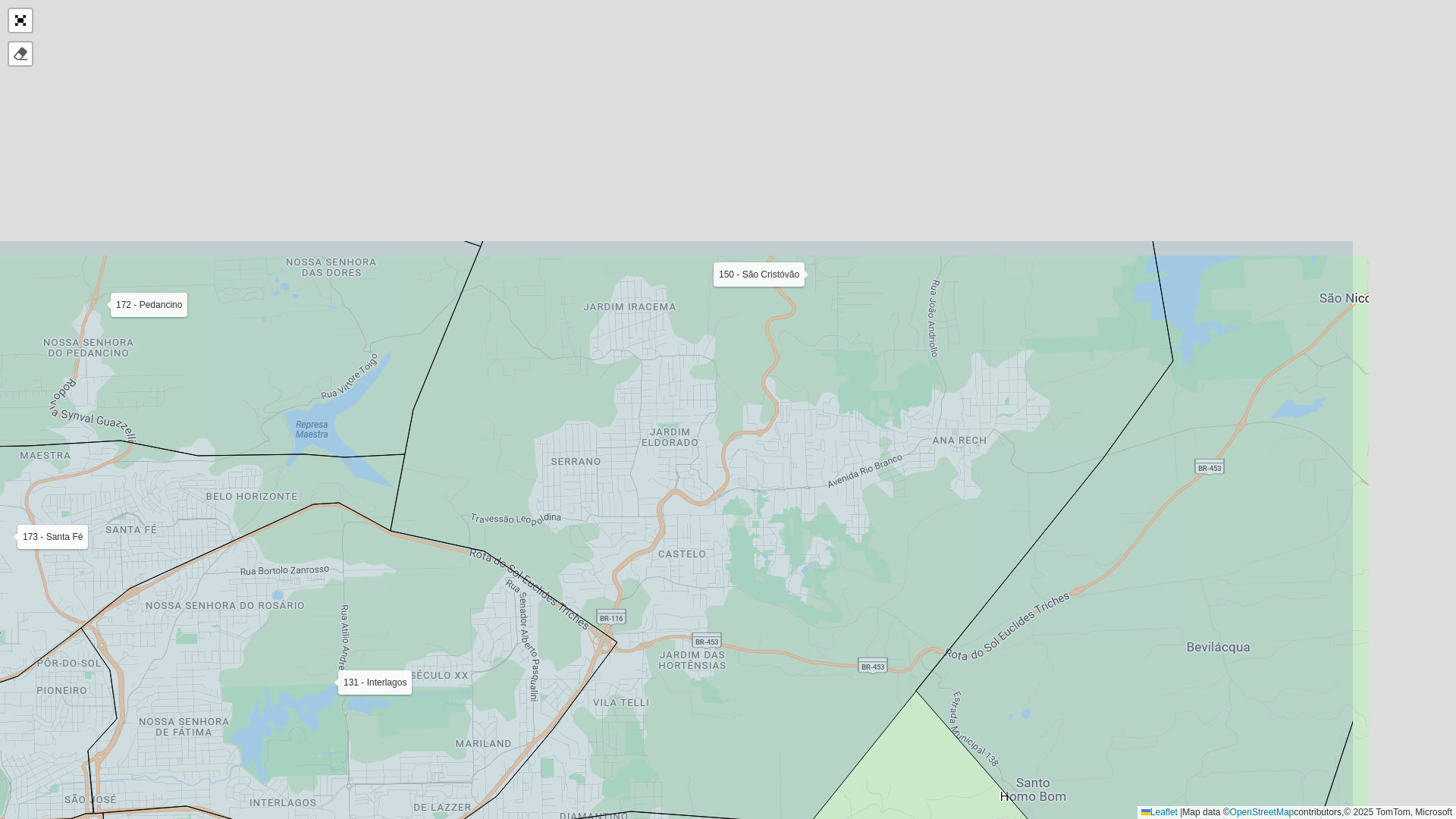
drag, startPoint x: 938, startPoint y: 284, endPoint x: 719, endPoint y: 578, distance: 366.6
click at [716, 576] on icon at bounding box center [781, 539] width 782 height 597
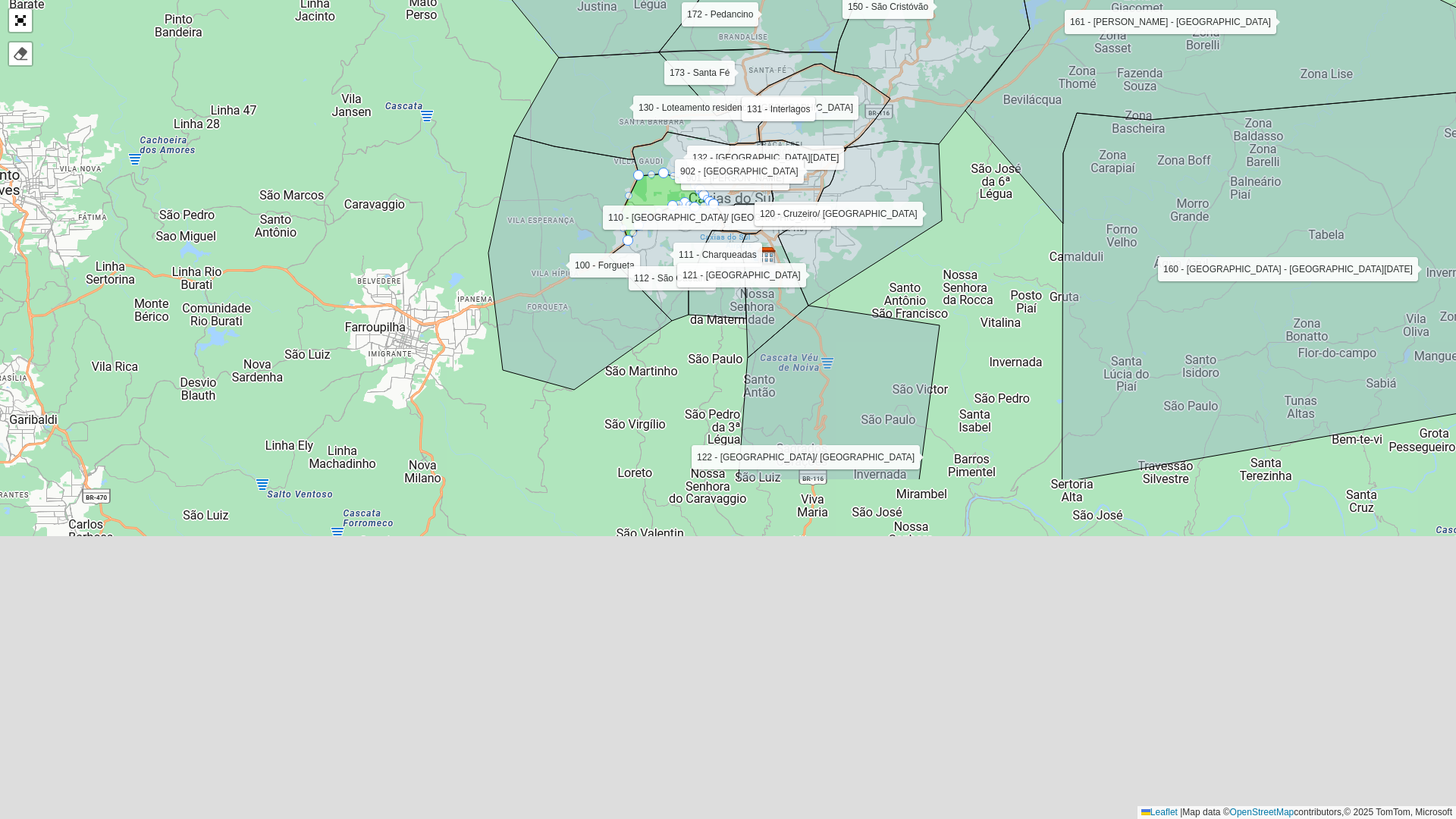
drag, startPoint x: 964, startPoint y: 556, endPoint x: 903, endPoint y: 182, distance: 378.9
click at [959, 141] on div "100 - Forgueta 110 - Rio Branco/ São Caetano 111 - Charqueadas 112 - São Caetan…" at bounding box center [728, 410] width 1456 height 819
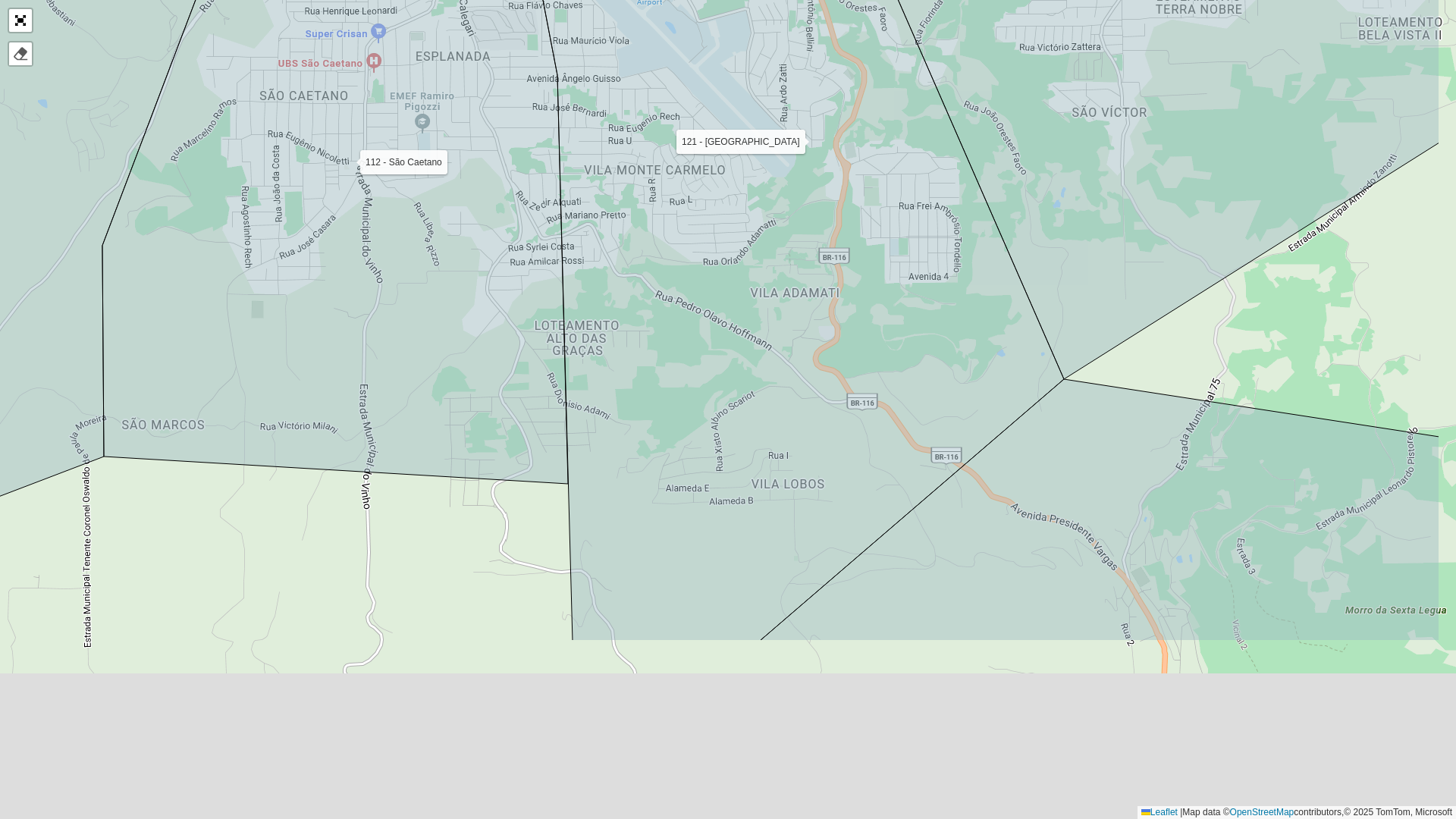
drag, startPoint x: 969, startPoint y: 318, endPoint x: 807, endPoint y: 41, distance: 320.9
click at [807, 41] on icon at bounding box center [805, 149] width 557 height 985
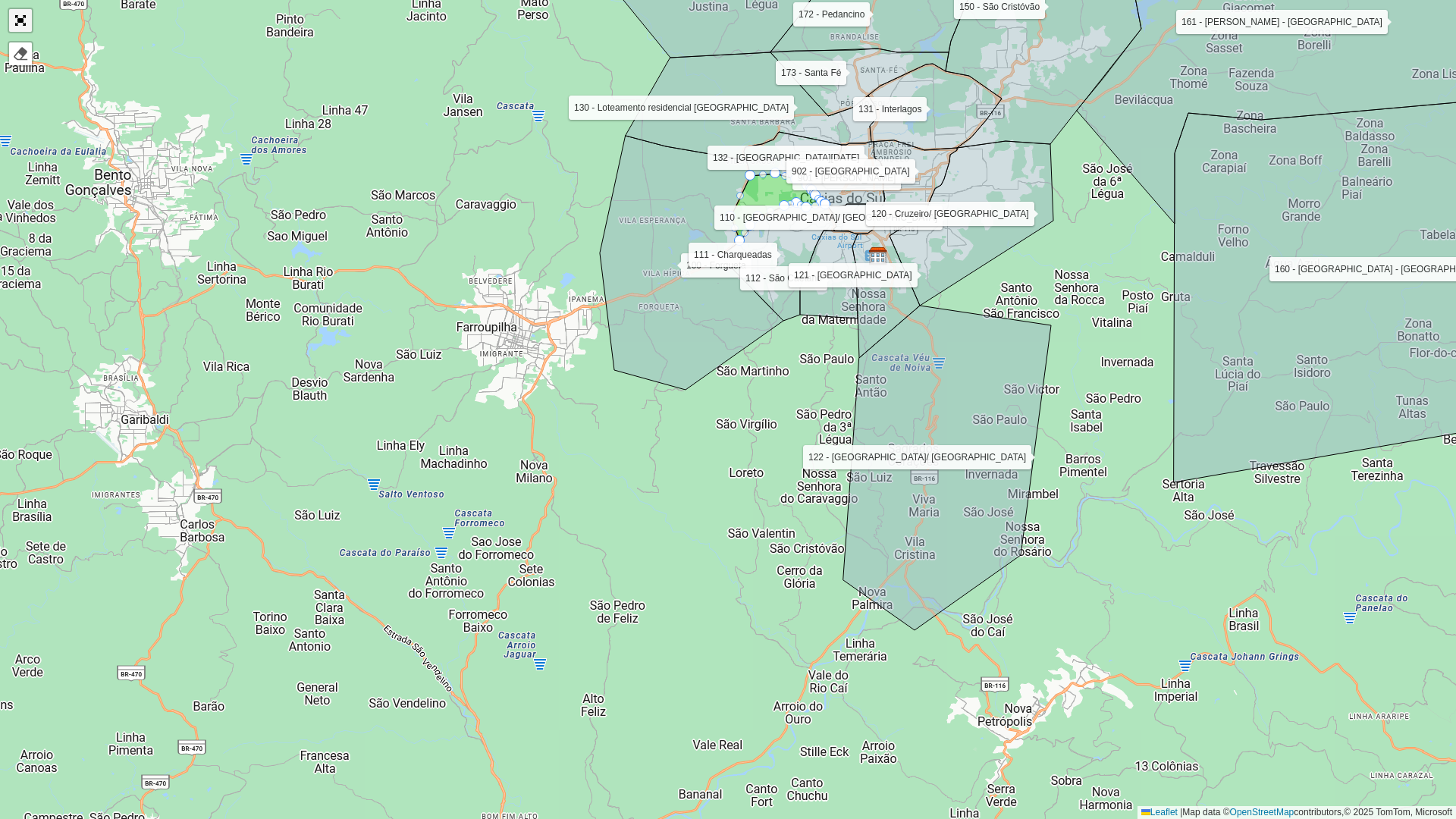
click at [31, 30] on link "Abrir mapa em tela cheia" at bounding box center [20, 20] width 22 height 22
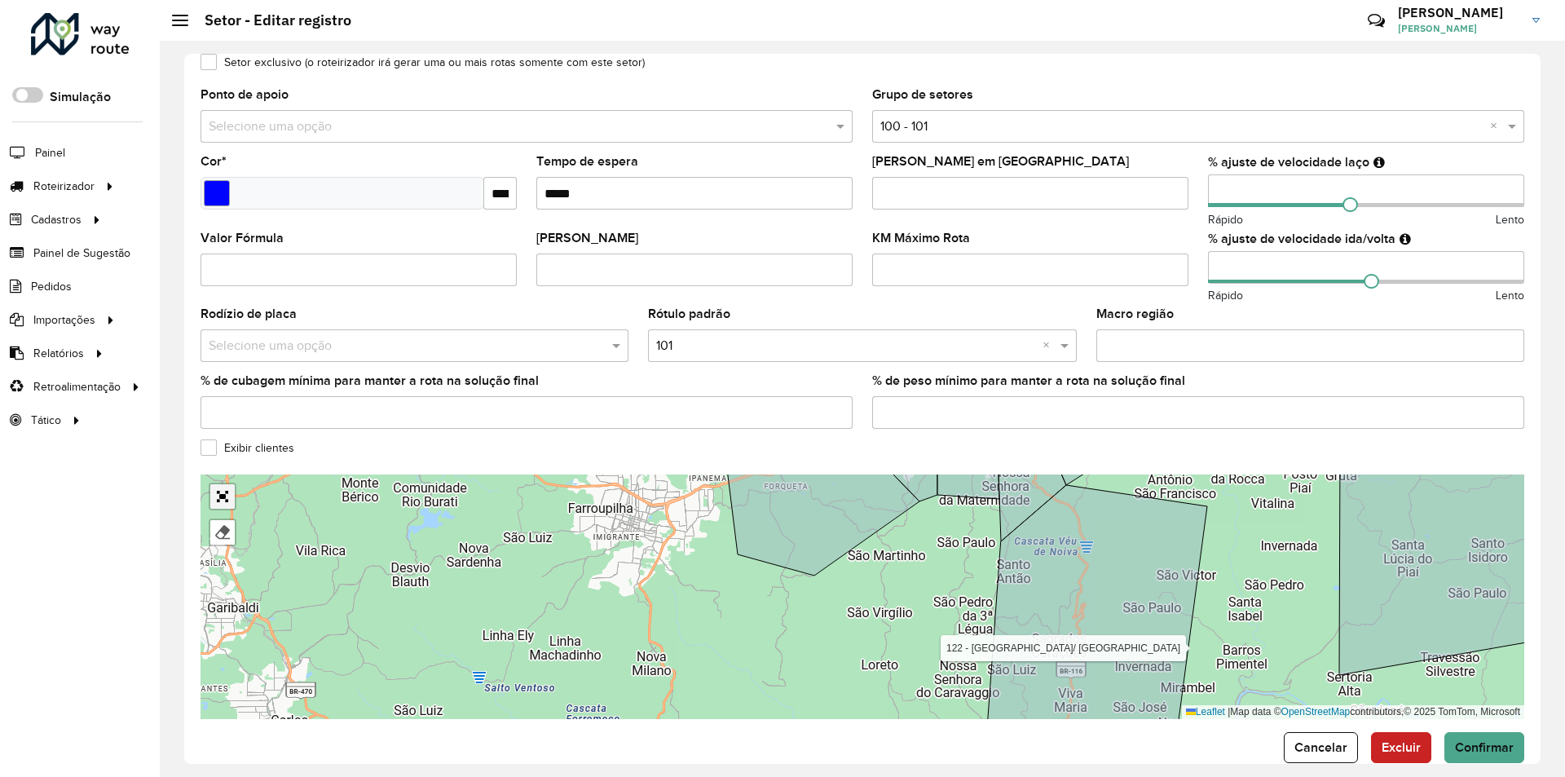
scroll to position [342, 0]
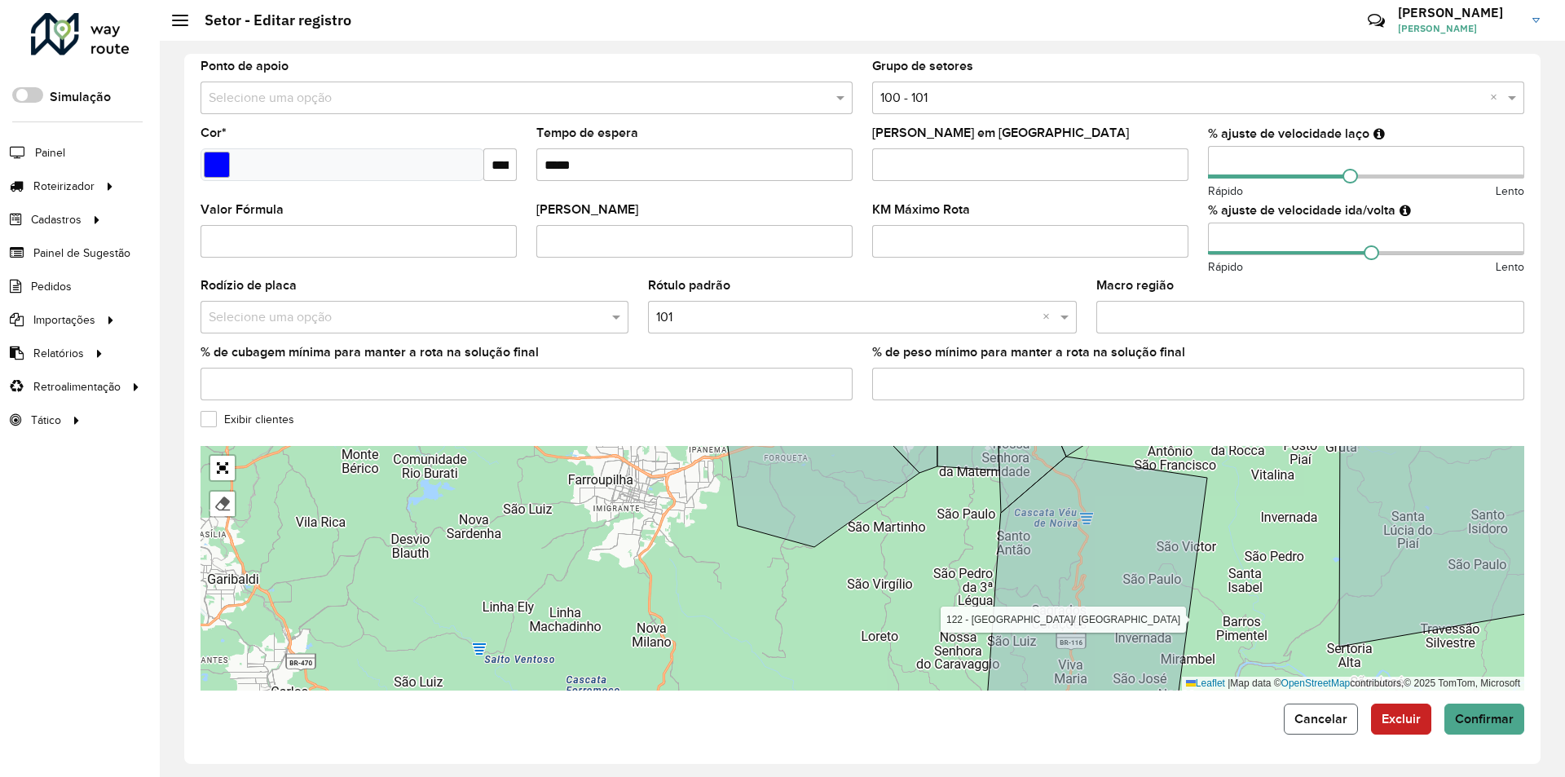
click at [1315, 707] on button "Cancelar" at bounding box center [1321, 718] width 74 height 31
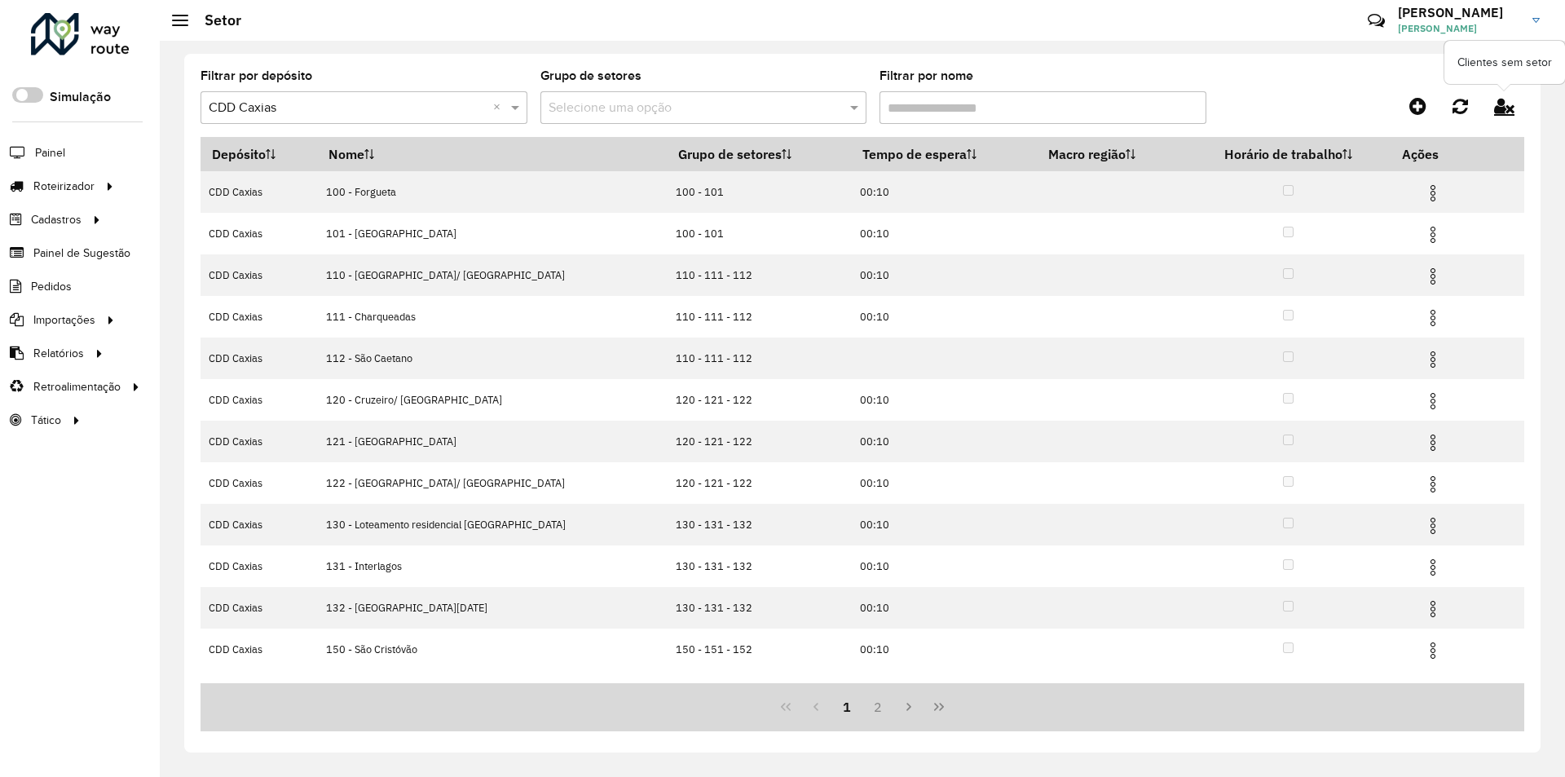
click at [1501, 104] on icon at bounding box center [1504, 106] width 20 height 18
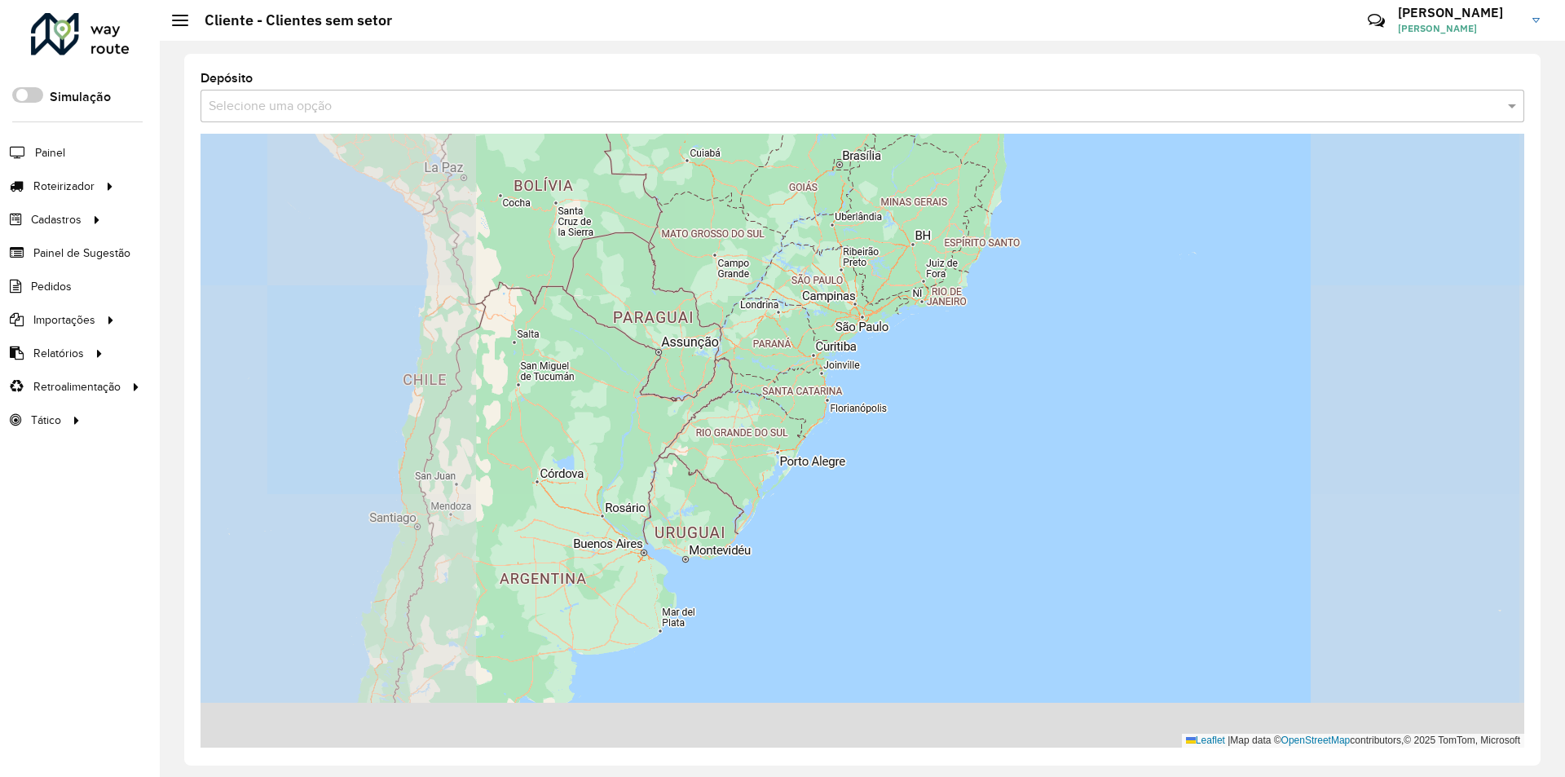
drag, startPoint x: 801, startPoint y: 468, endPoint x: 956, endPoint y: 269, distance: 252.1
click at [956, 269] on div "Leaflet | Map data © OpenStreetMap contributors,© 2025 TomTom, Microsoft" at bounding box center [863, 441] width 1324 height 614
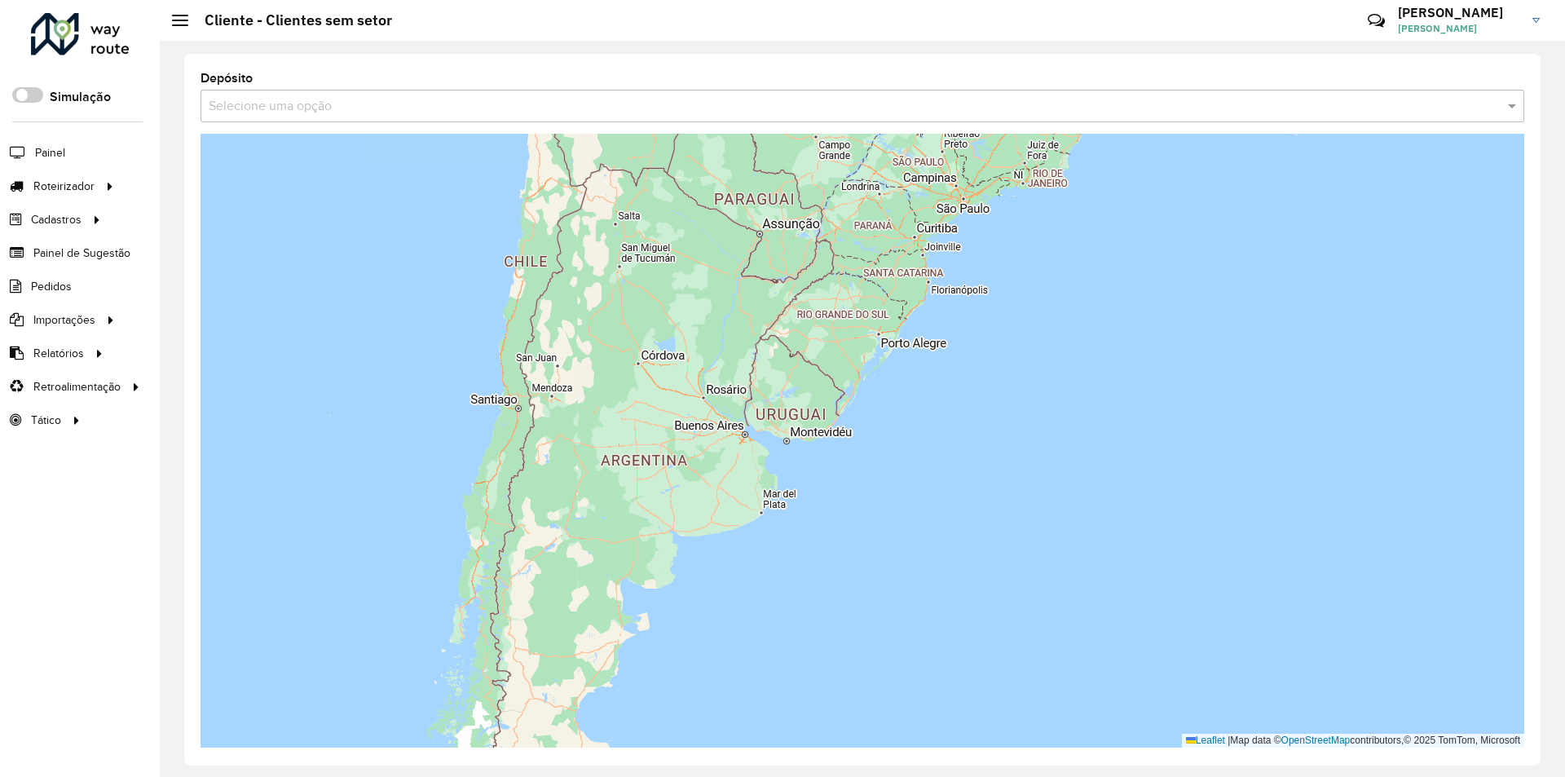
click at [271, 109] on input "text" at bounding box center [846, 107] width 1275 height 20
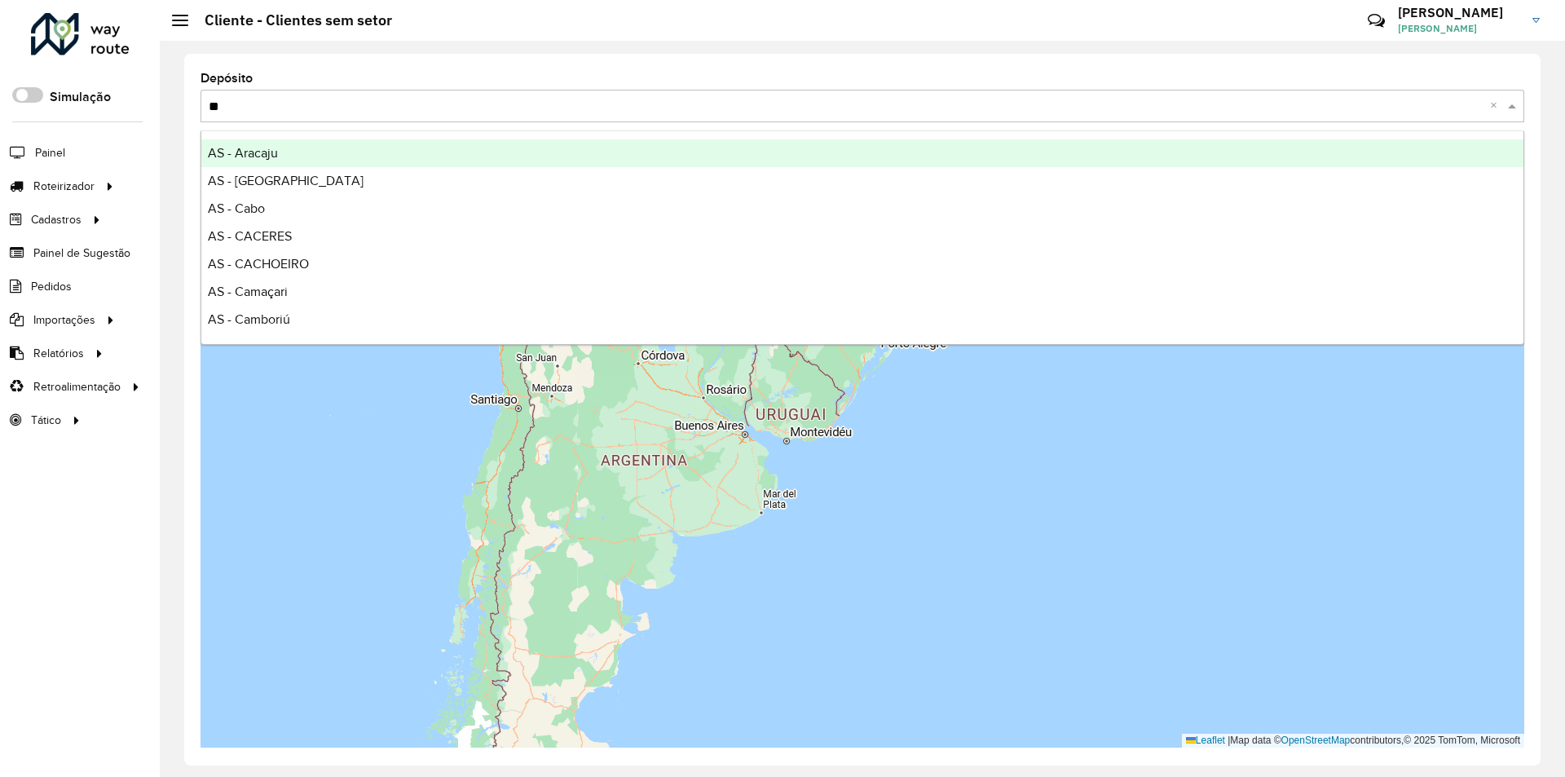
type input "***"
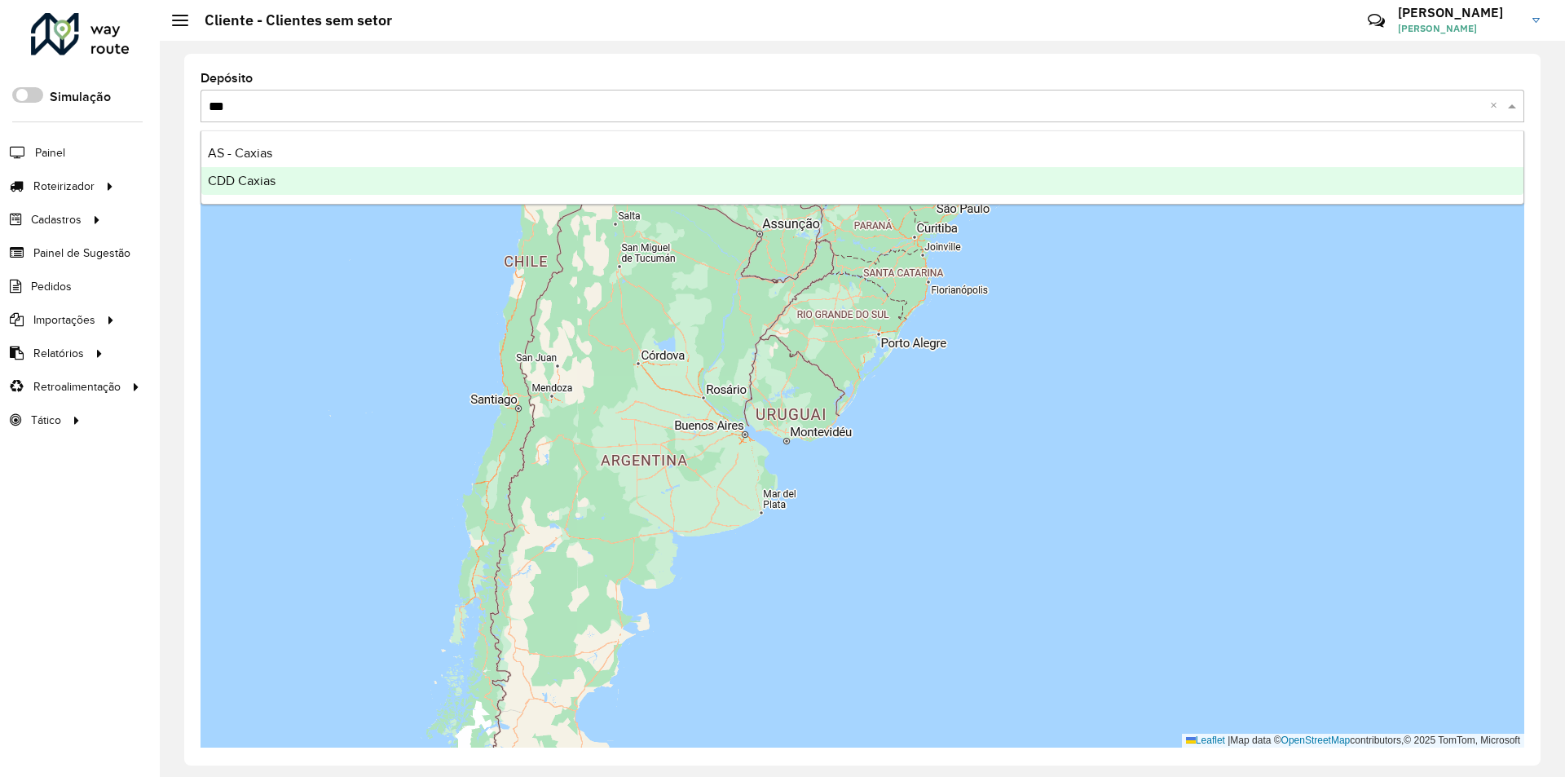
click at [231, 179] on span "CDD Caxias" at bounding box center [242, 181] width 68 height 14
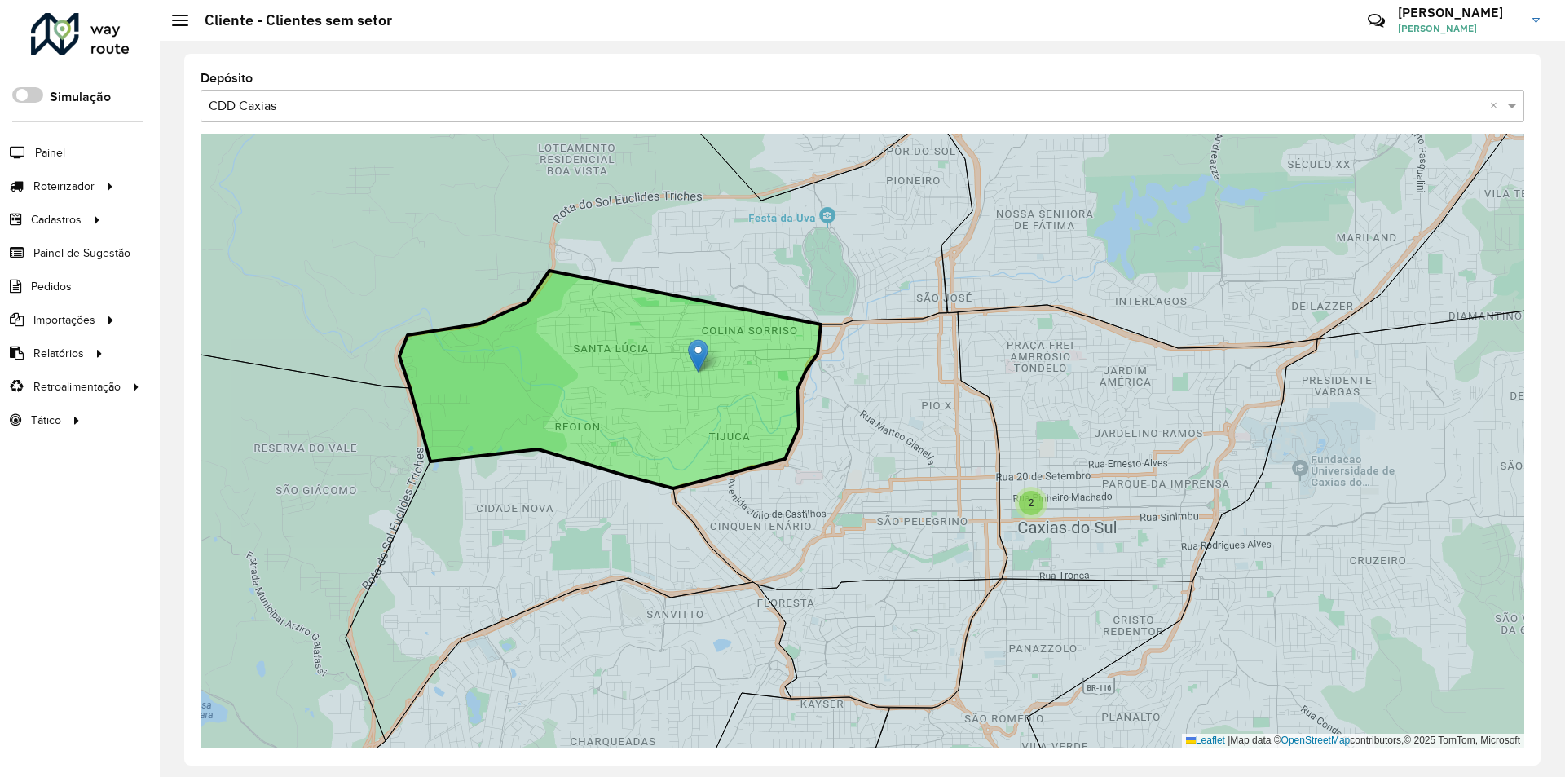
drag, startPoint x: 710, startPoint y: 350, endPoint x: 695, endPoint y: 354, distance: 15.2
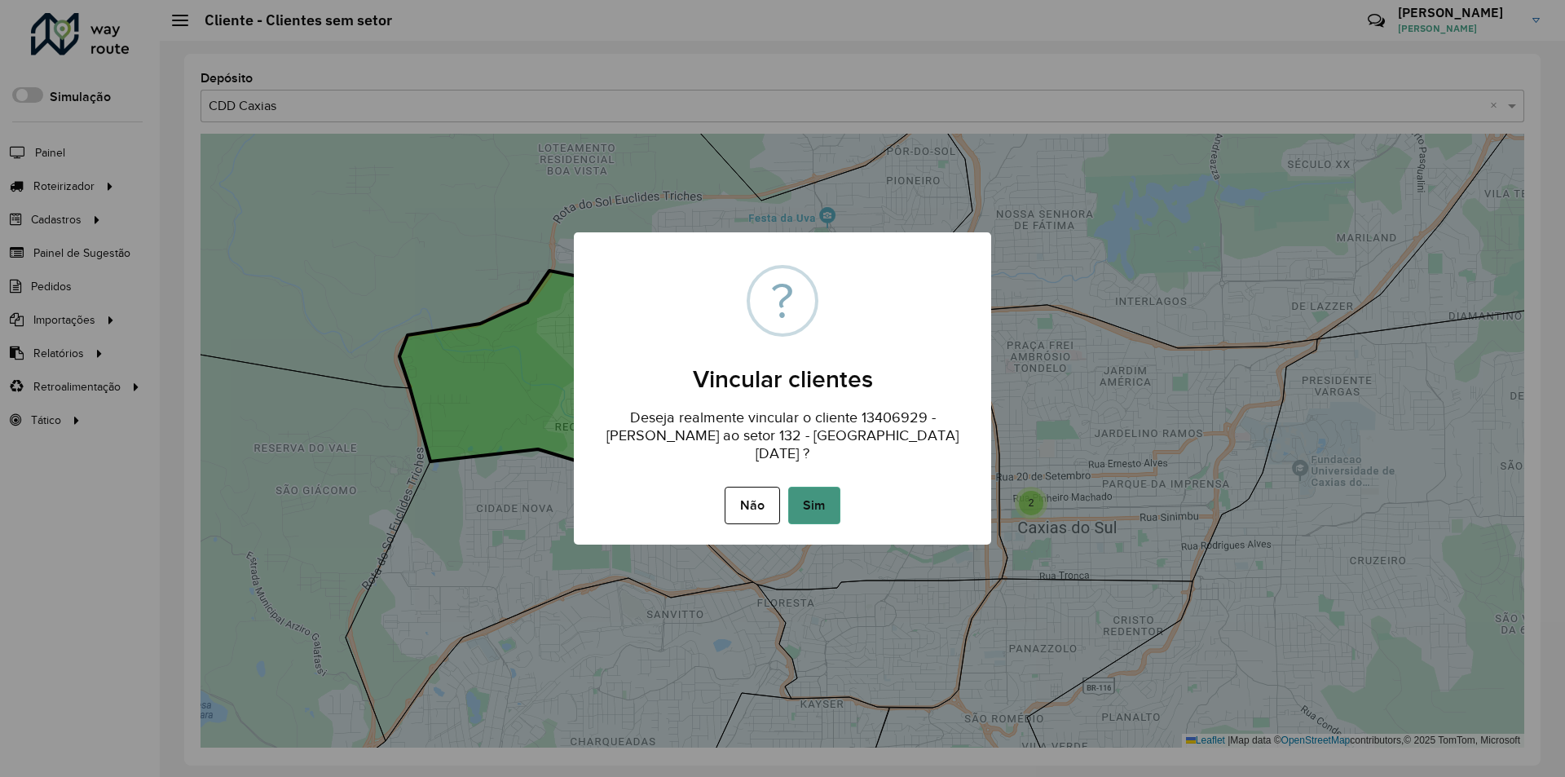
click at [801, 500] on button "Sim" at bounding box center [814, 505] width 52 height 37
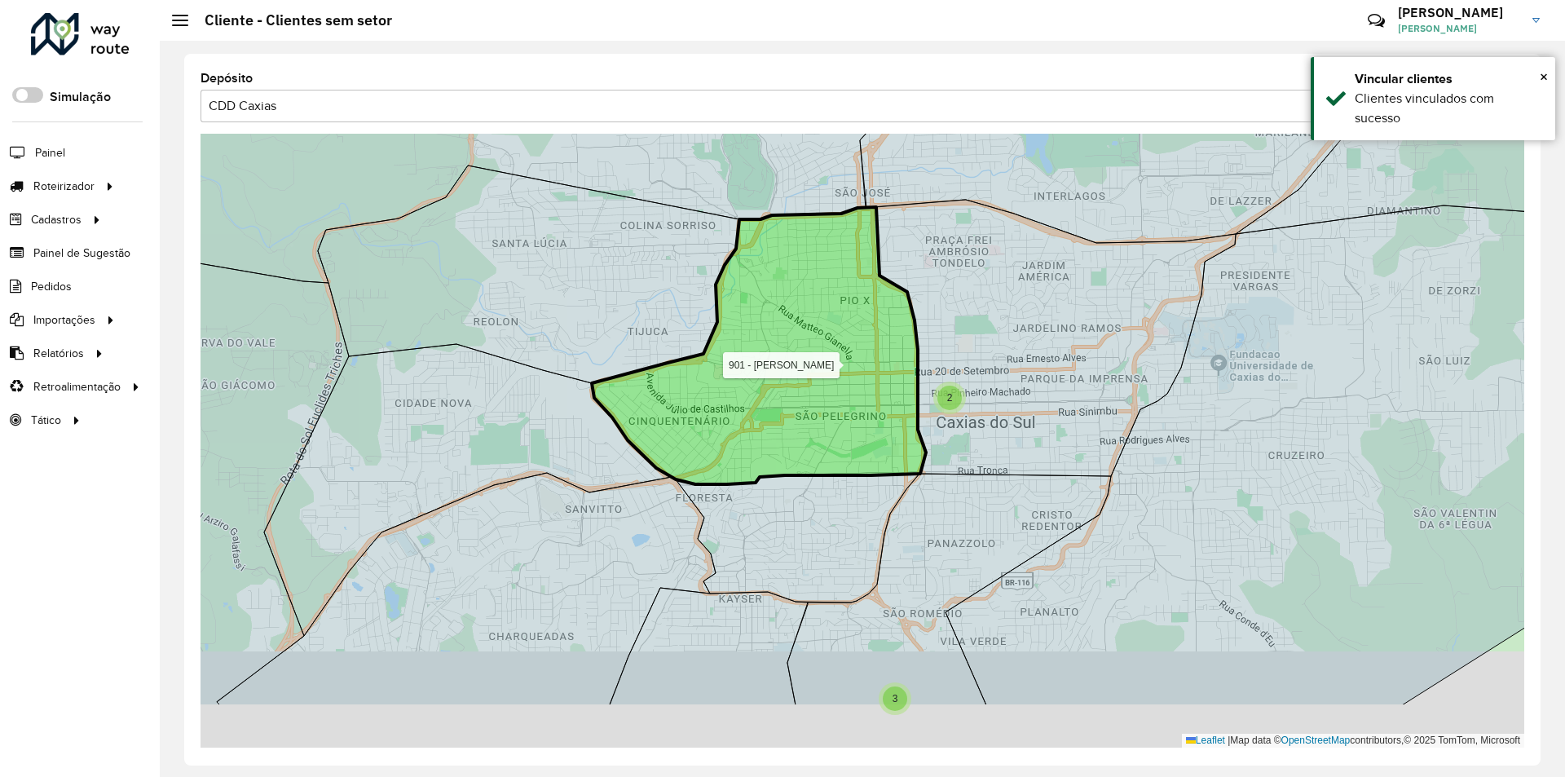
drag, startPoint x: 894, startPoint y: 370, endPoint x: 822, endPoint y: 250, distance: 139.6
click at [822, 250] on icon at bounding box center [759, 345] width 334 height 277
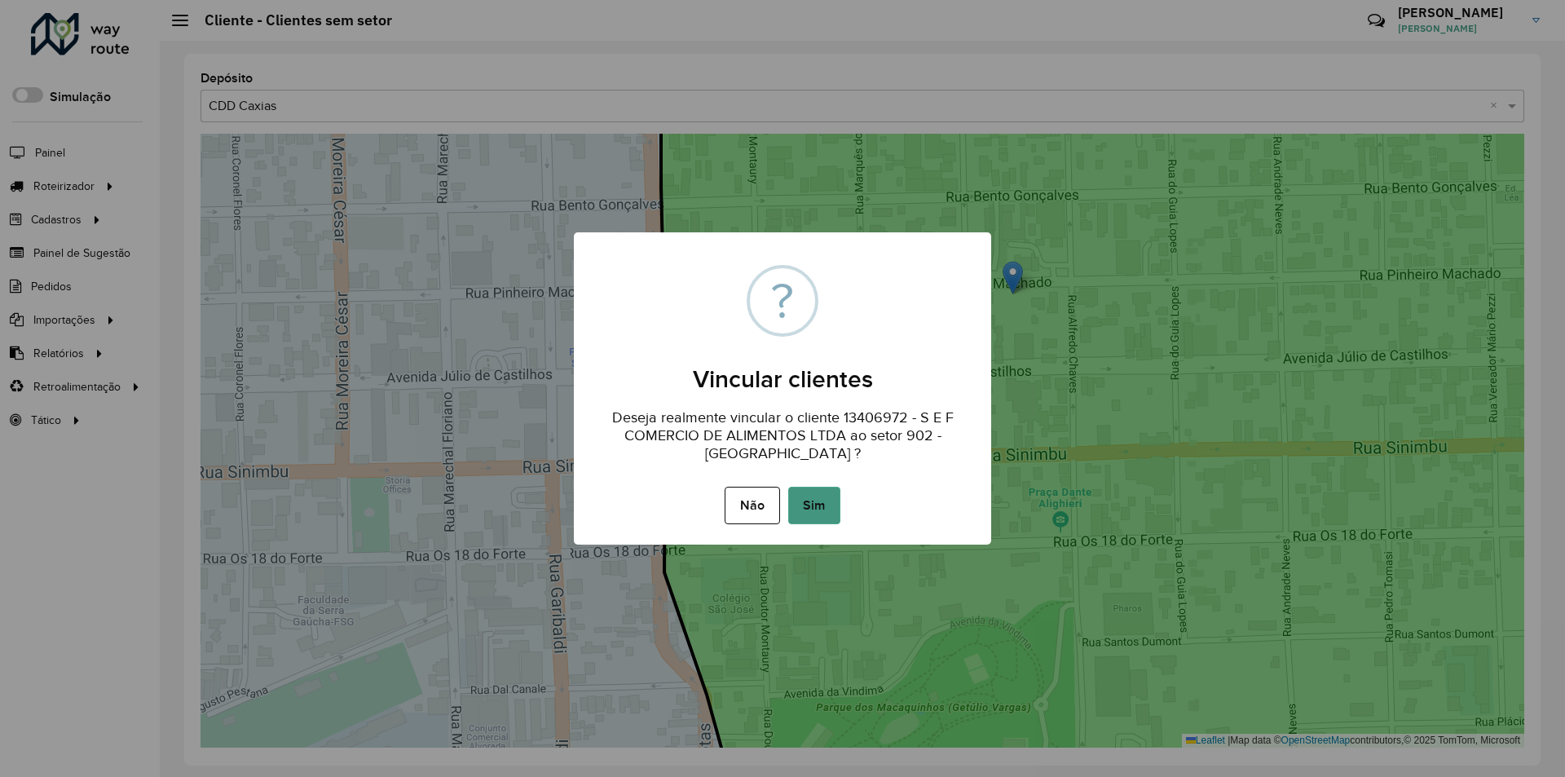
click at [811, 500] on button "Sim" at bounding box center [814, 505] width 52 height 37
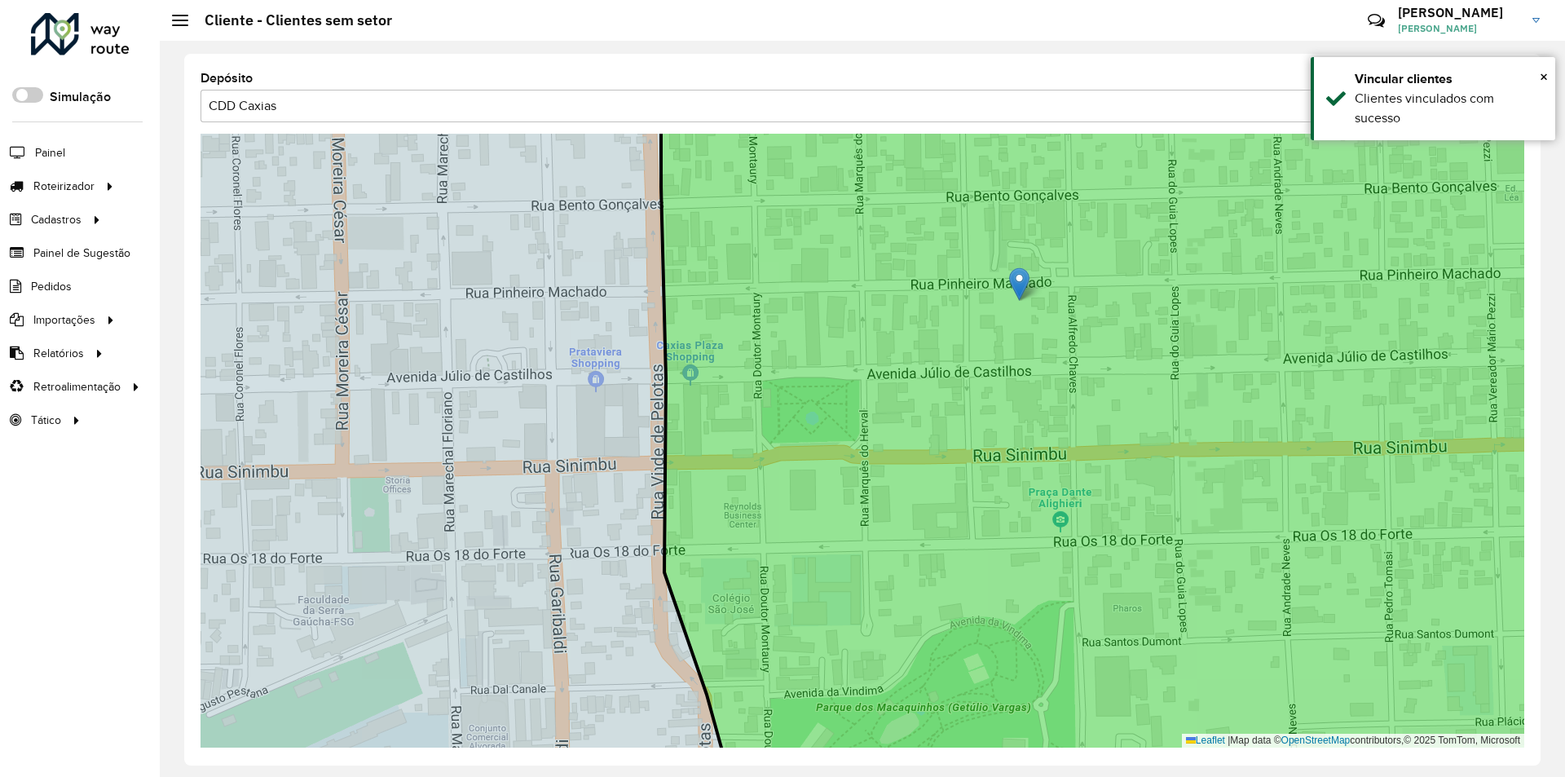
drag, startPoint x: 1016, startPoint y: 278, endPoint x: 1024, endPoint y: 282, distance: 8.4
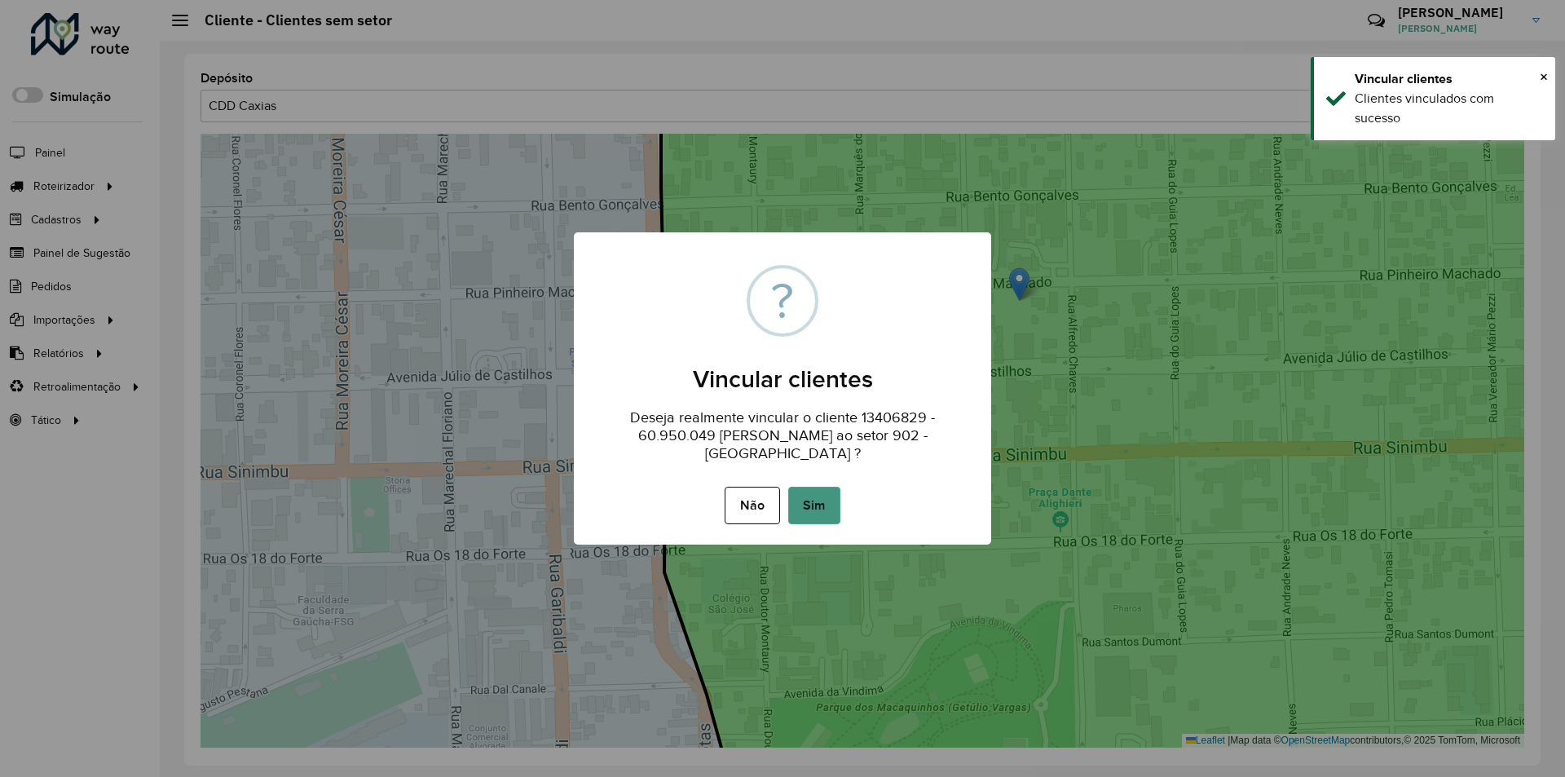
click at [818, 500] on button "Sim" at bounding box center [814, 505] width 52 height 37
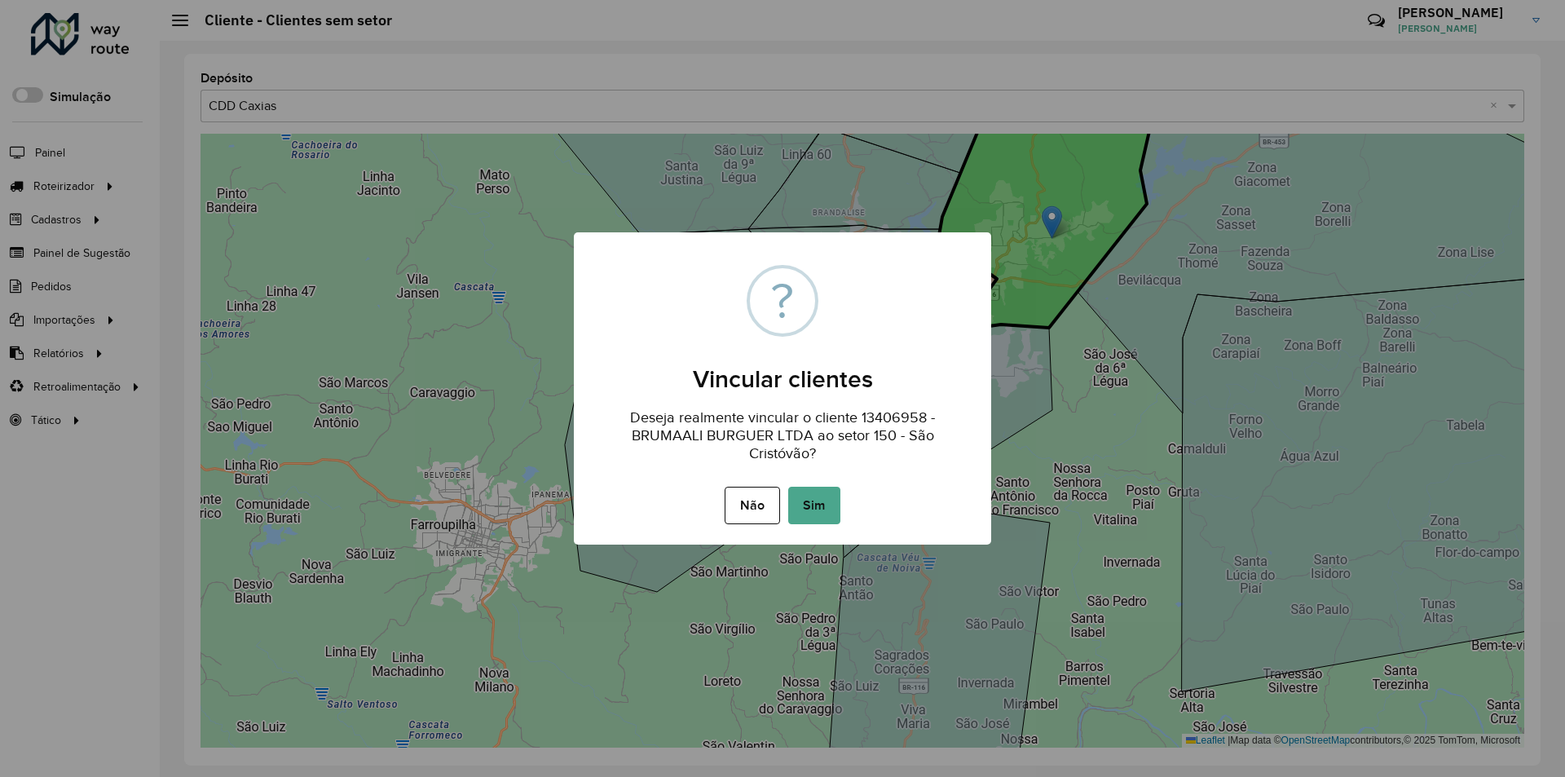
click at [815, 492] on button "Sim" at bounding box center [814, 505] width 52 height 37
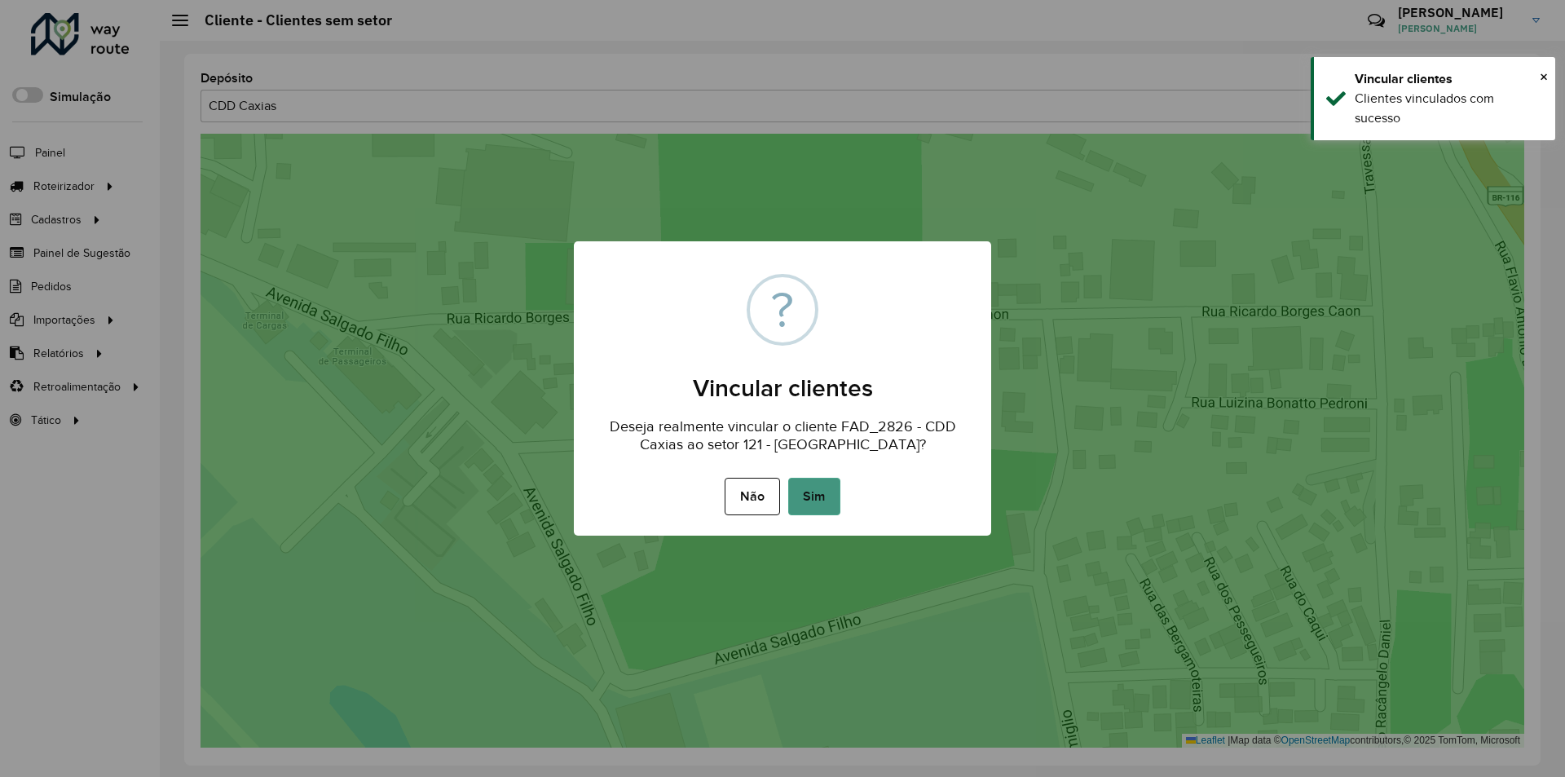
click at [817, 489] on button "Sim" at bounding box center [814, 496] width 52 height 37
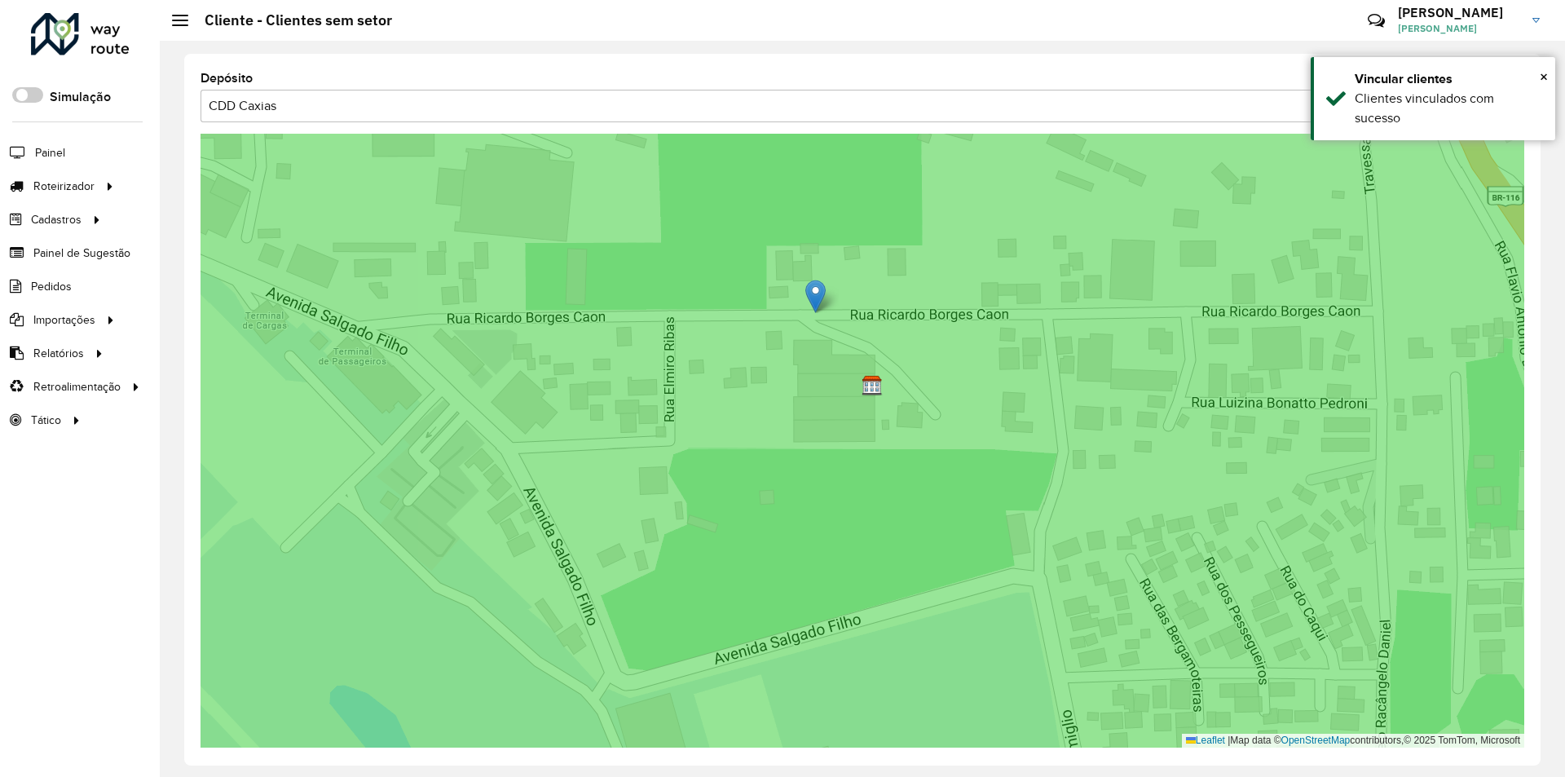
drag, startPoint x: 797, startPoint y: 299, endPoint x: 811, endPoint y: 299, distance: 13.9
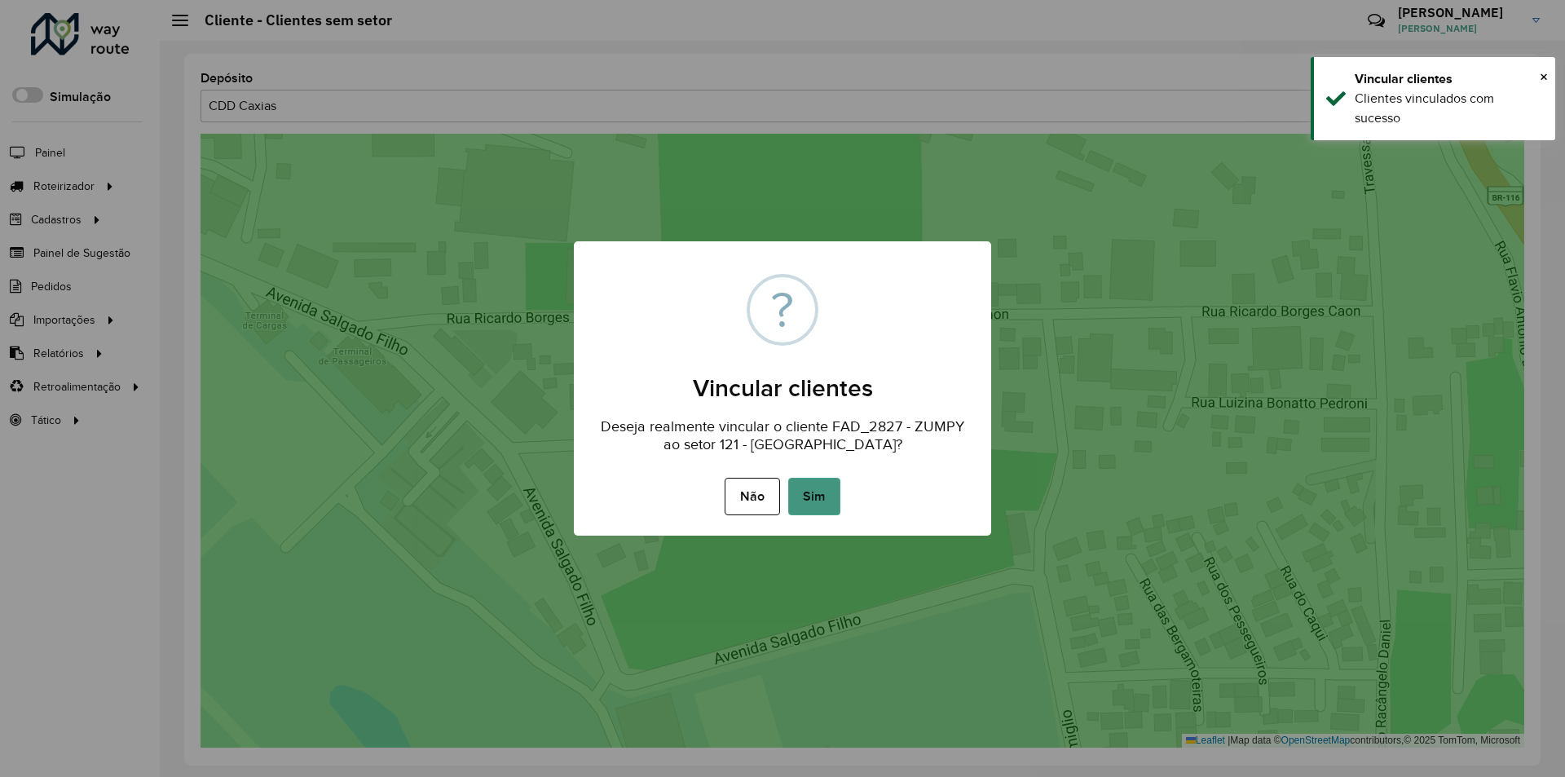
click at [812, 494] on button "Sim" at bounding box center [814, 496] width 52 height 37
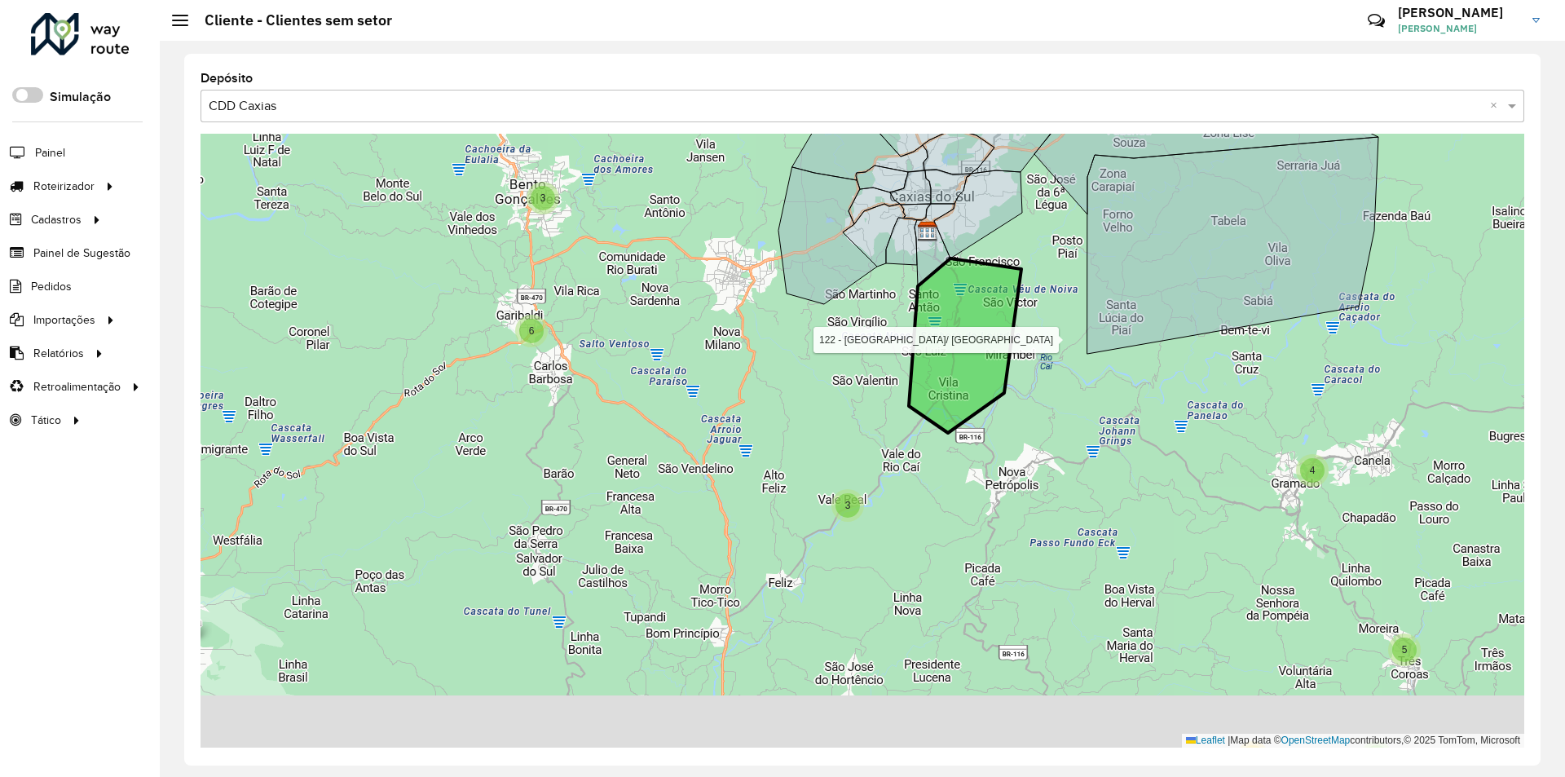
drag, startPoint x: 902, startPoint y: 563, endPoint x: 960, endPoint y: 369, distance: 202.4
click at [960, 369] on icon at bounding box center [965, 345] width 112 height 174
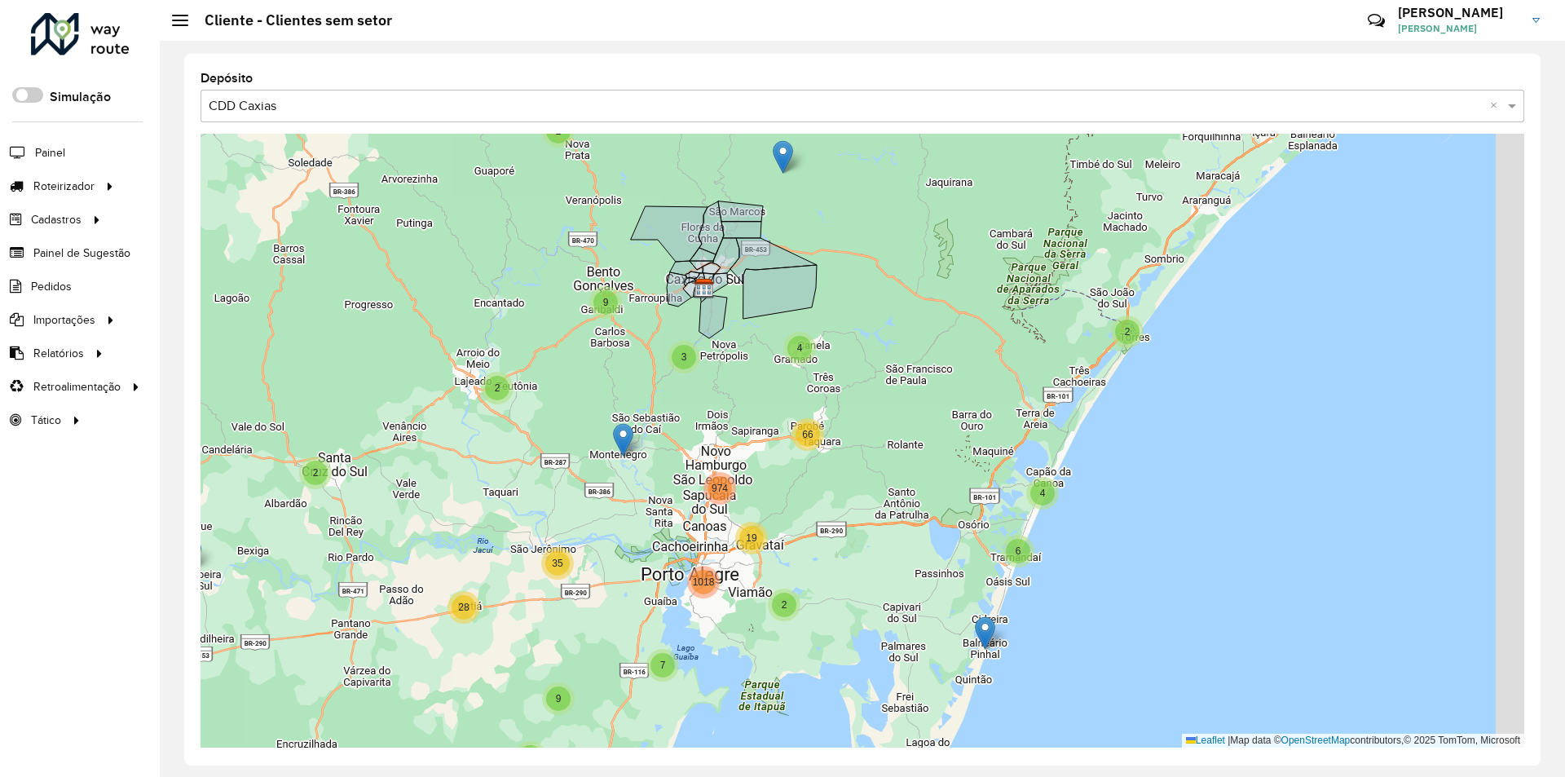
drag, startPoint x: 1065, startPoint y: 486, endPoint x: 861, endPoint y: 346, distance: 247.6
click at [861, 346] on div "4 4 28 2 2 4 6 9 18 4 35 28 2 19 7 1018 2 2 3 4 9 66 974 Leaflet | Map data © O…" at bounding box center [863, 441] width 1324 height 614
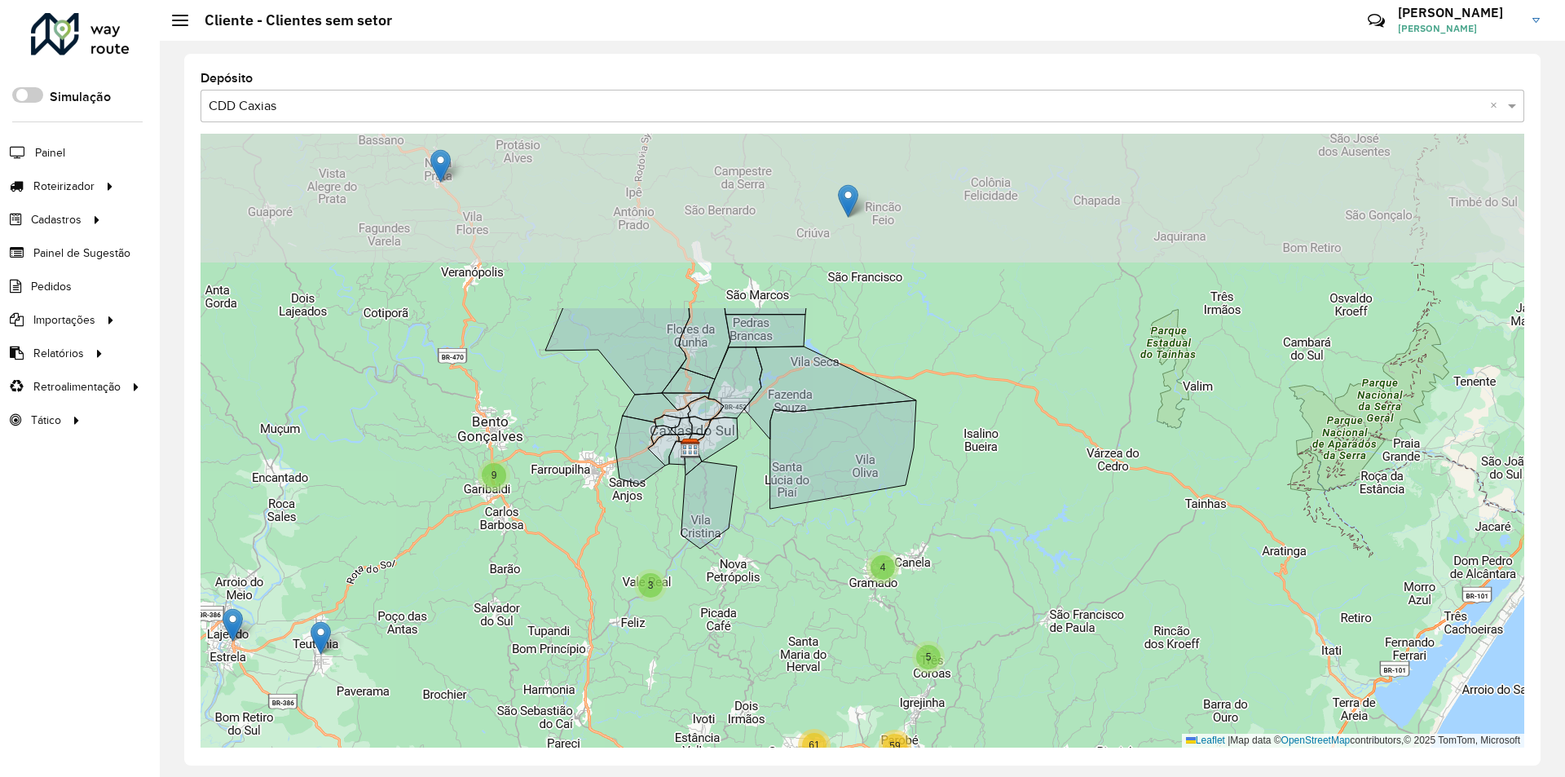
drag, startPoint x: 765, startPoint y: 340, endPoint x: 823, endPoint y: 617, distance: 283.1
click at [823, 617] on div "2 26 2 4 6 5 3 2 4 12 3 10 24 28 2 18 7 21 45 20 20 211 701 3 4 9 2 5 59 3 61 4…" at bounding box center [863, 441] width 1324 height 614
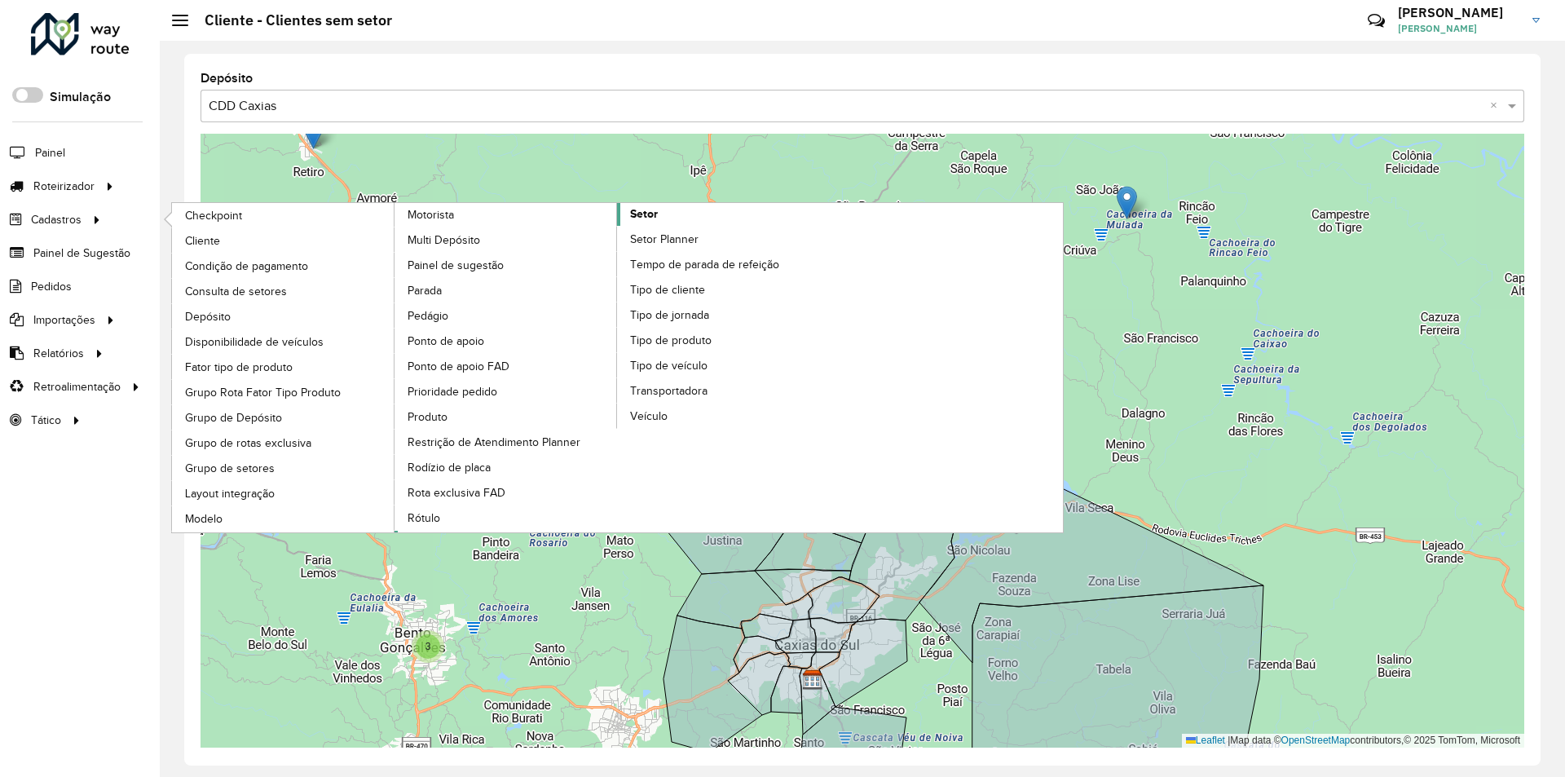
click at [660, 217] on link "Setor" at bounding box center [618, 367] width 446 height 329
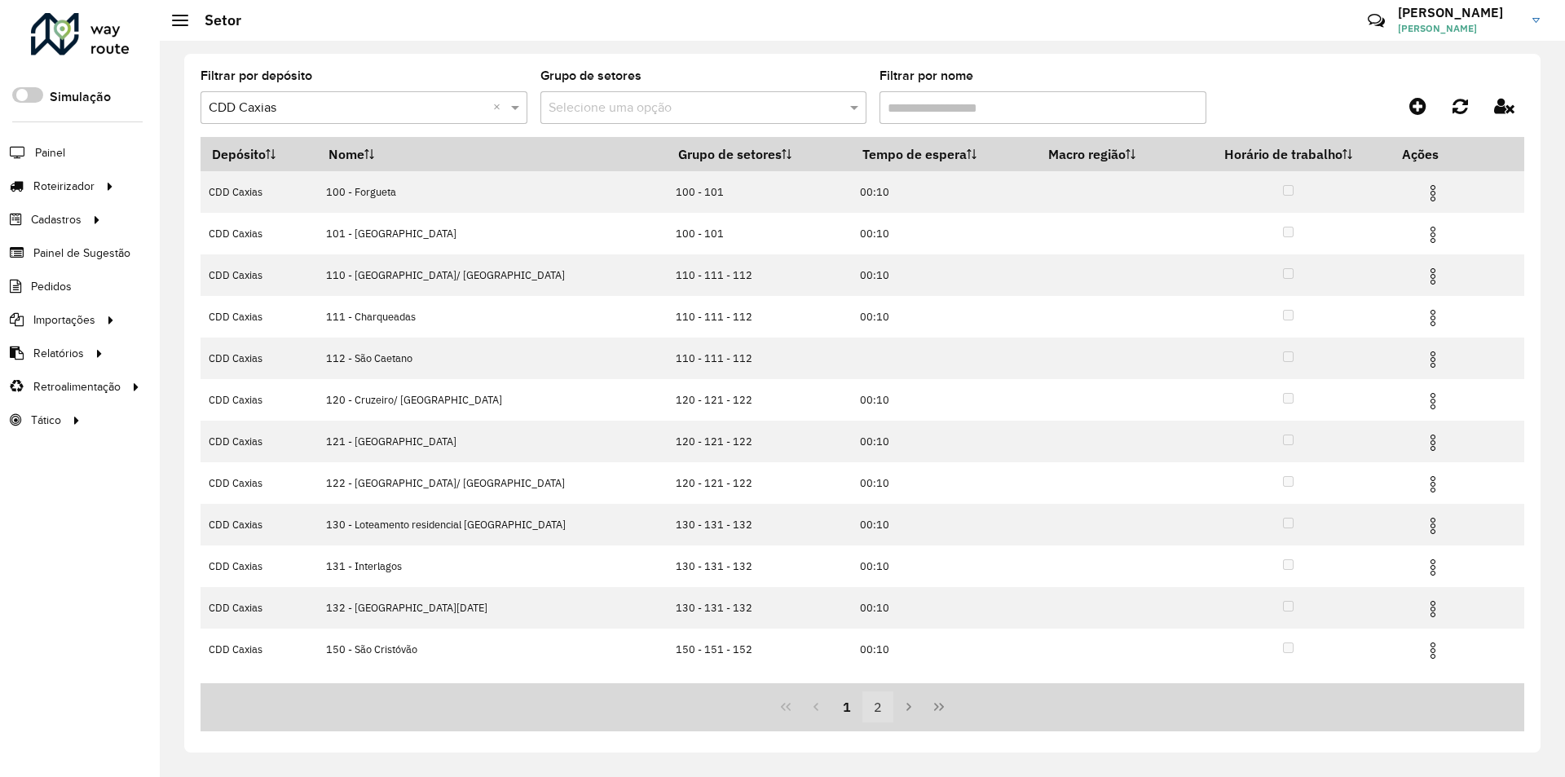
click at [873, 703] on button "2" at bounding box center [877, 706] width 31 height 31
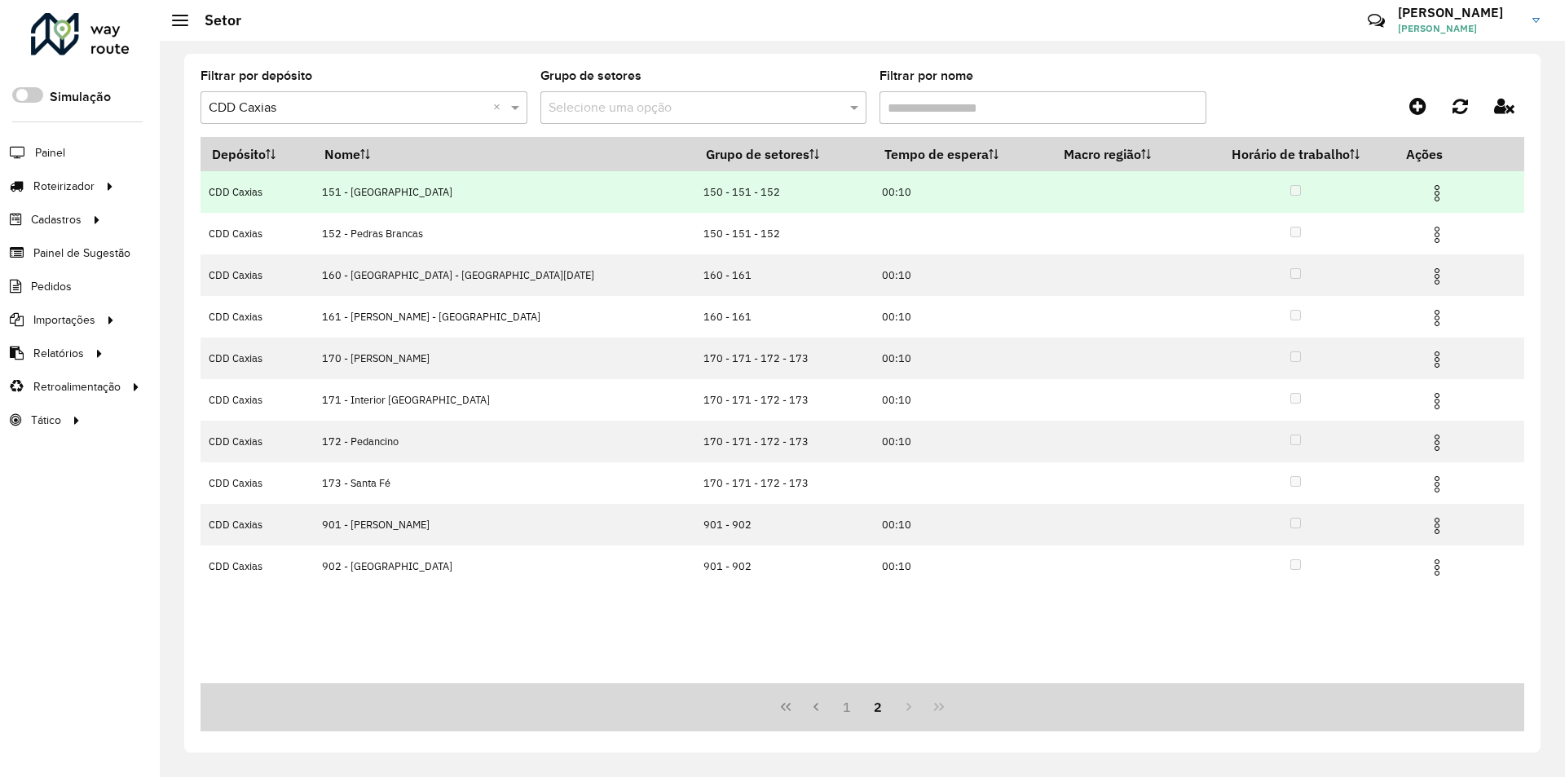
click at [1427, 188] on img at bounding box center [1437, 193] width 20 height 20
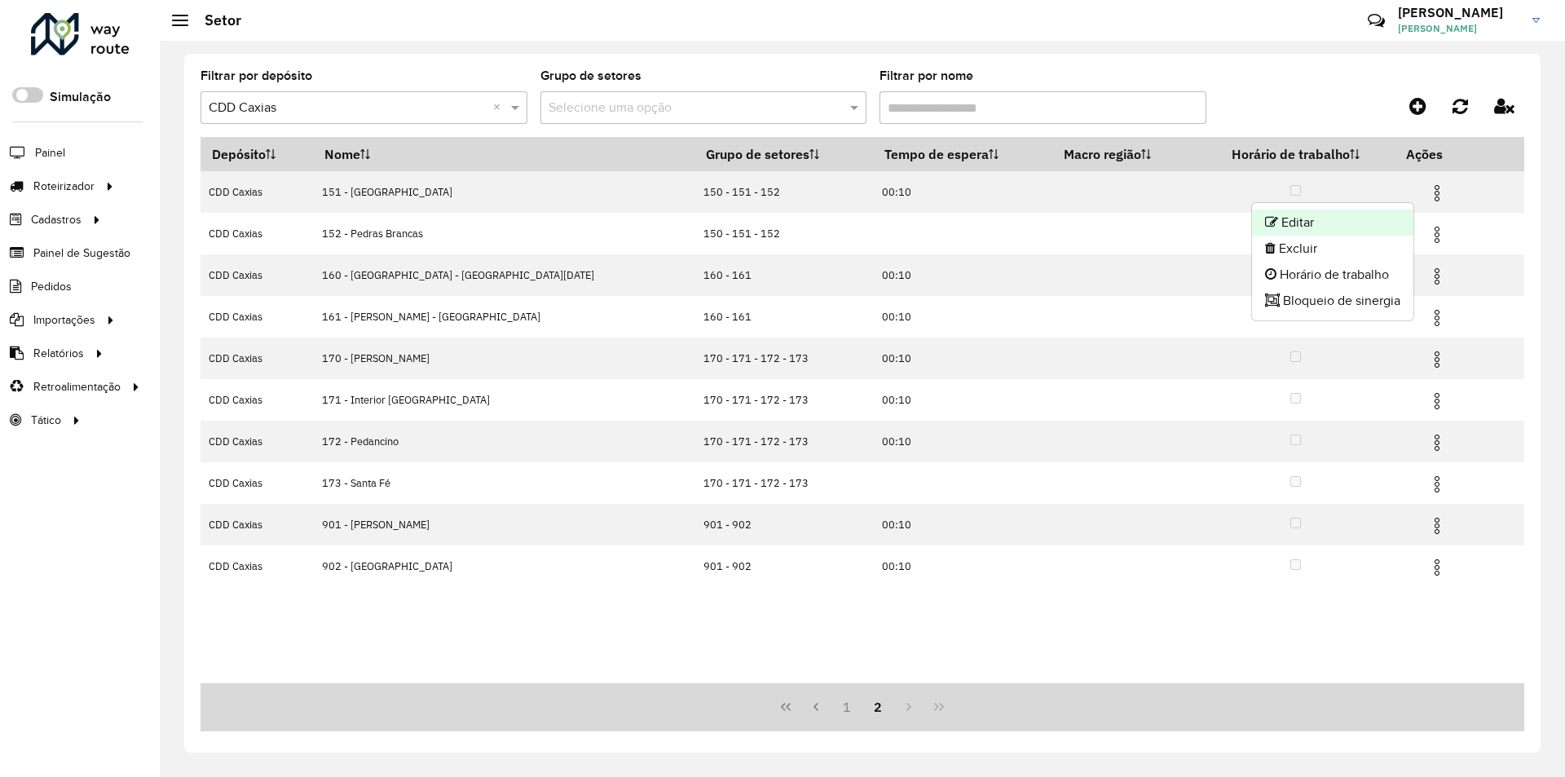
click at [1314, 219] on li "Editar" at bounding box center [1332, 222] width 161 height 26
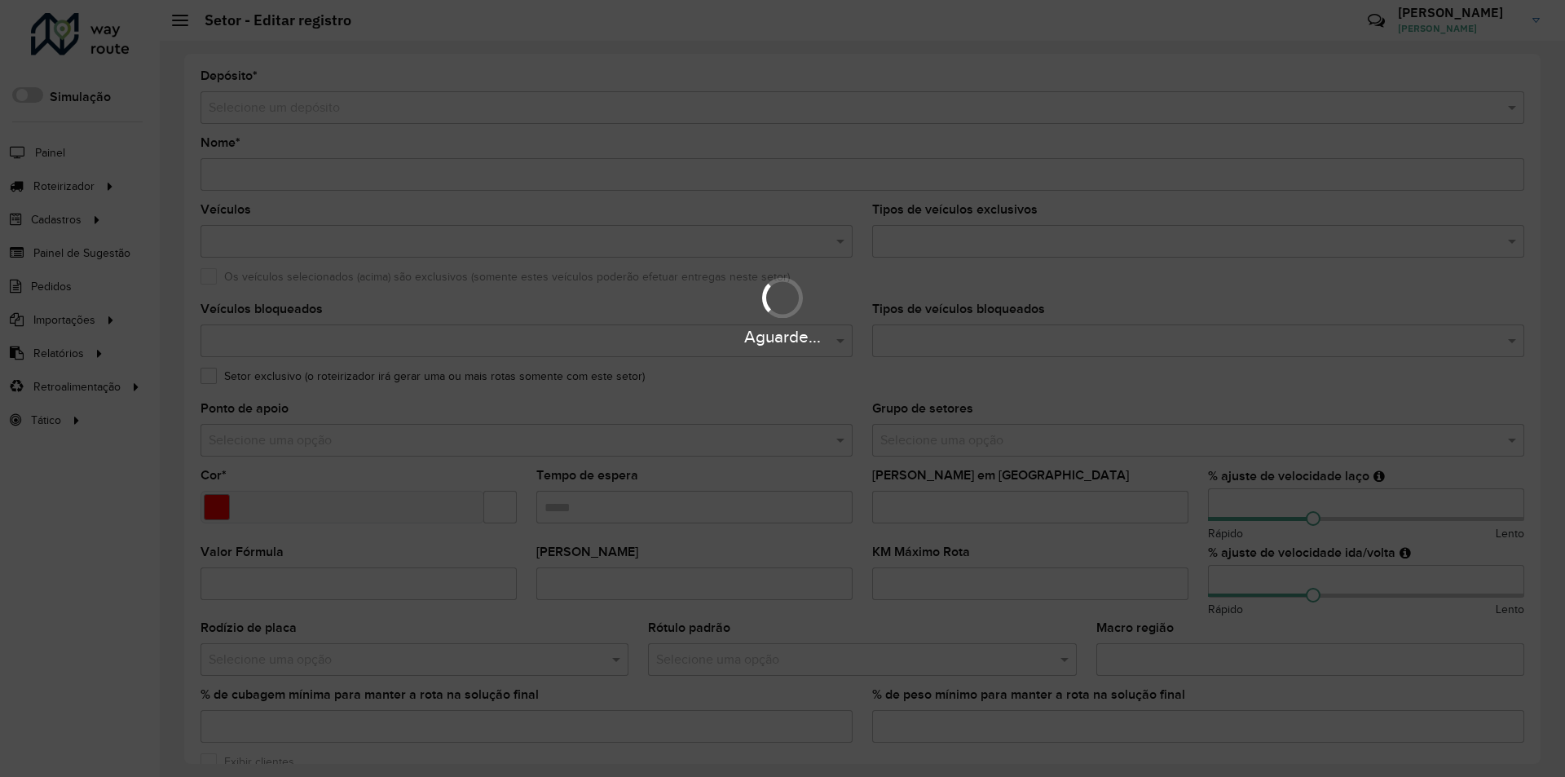
type input "**********"
type input "*******"
type input "*****"
type input "**"
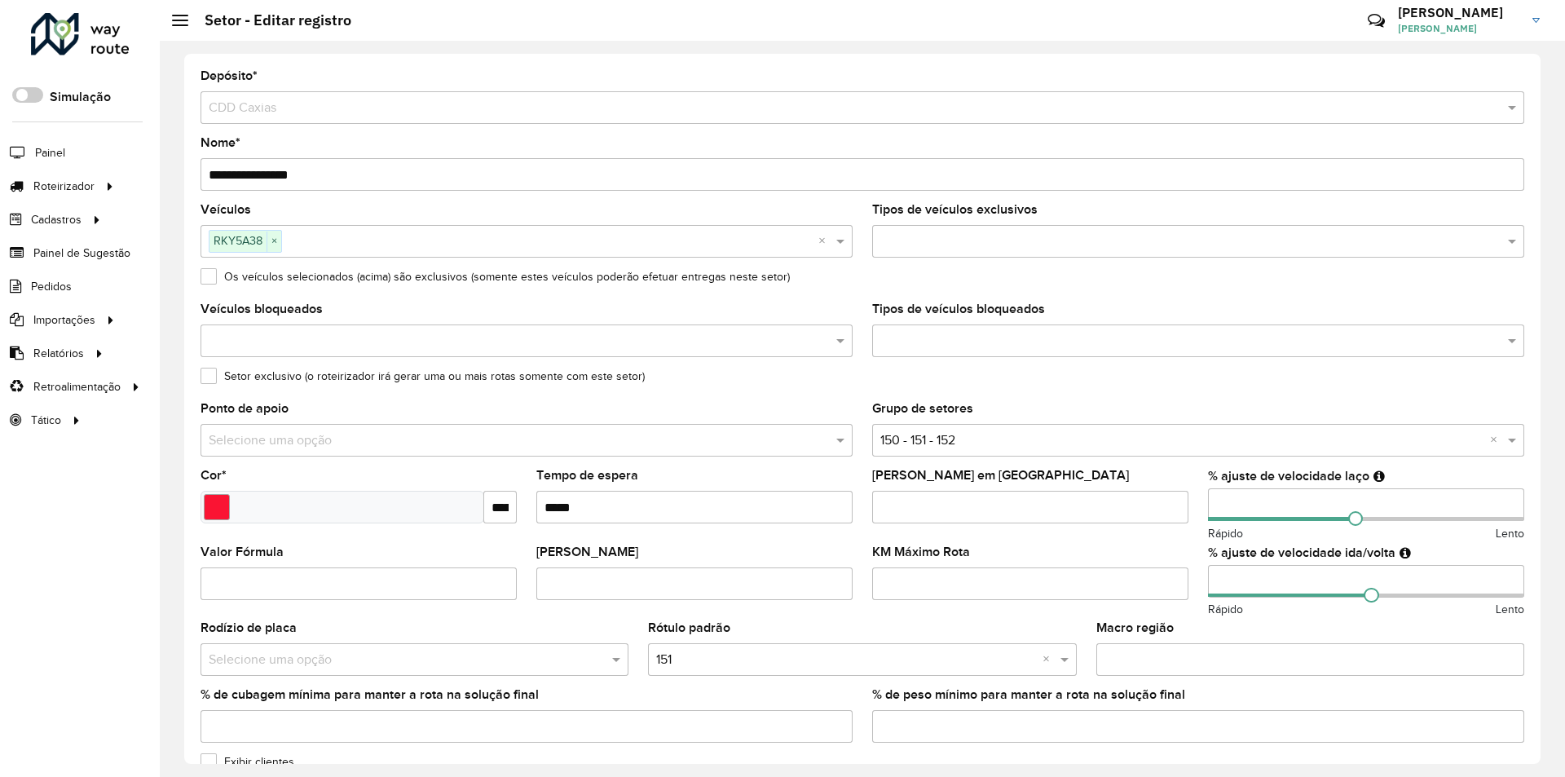
scroll to position [245, 0]
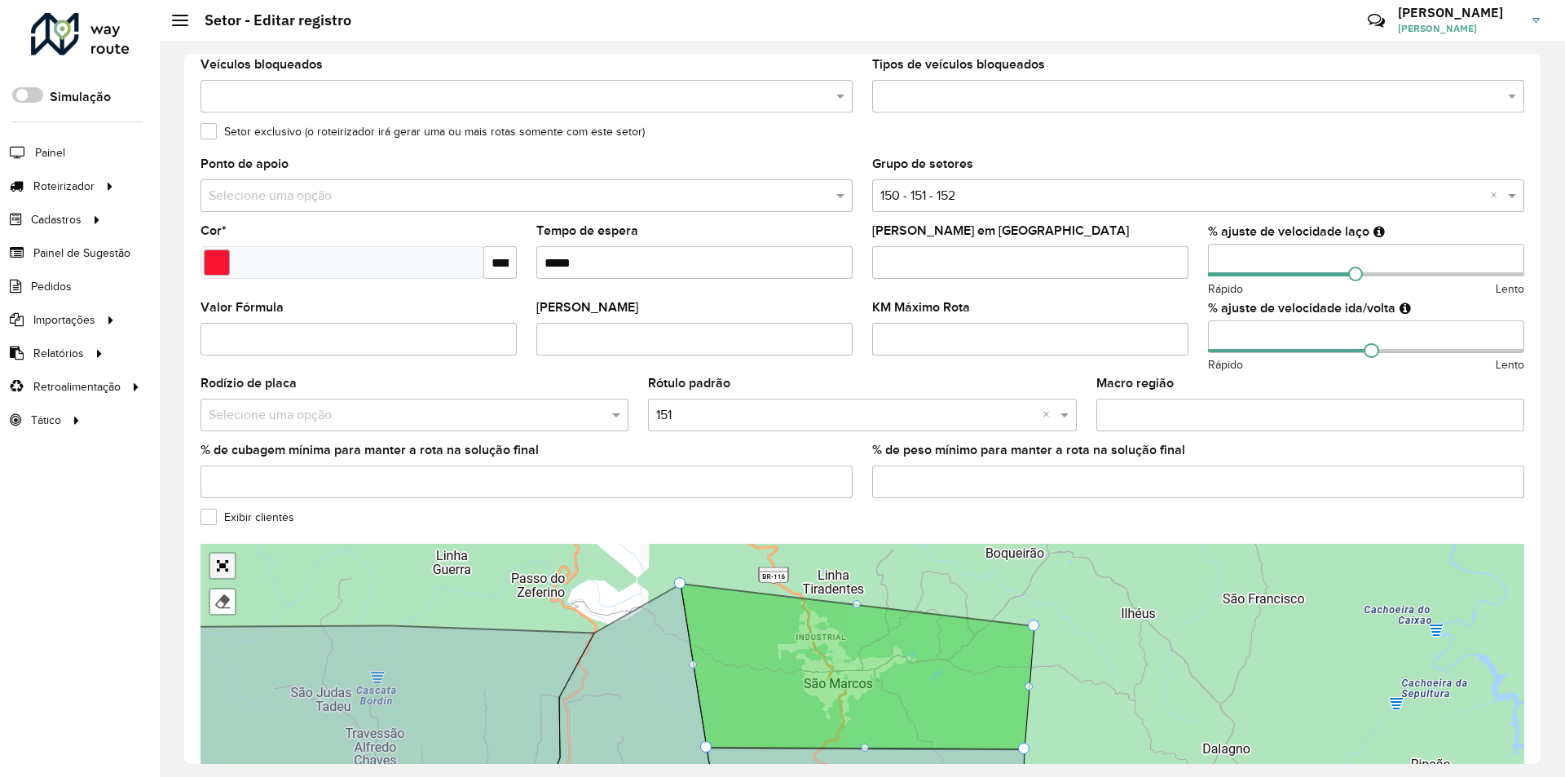
click at [218, 560] on div "100 - Forgueta 101 - Cidade Nova 110 - Rio Branco/ São Caetano 111 - Charqueada…" at bounding box center [863, 666] width 1324 height 245
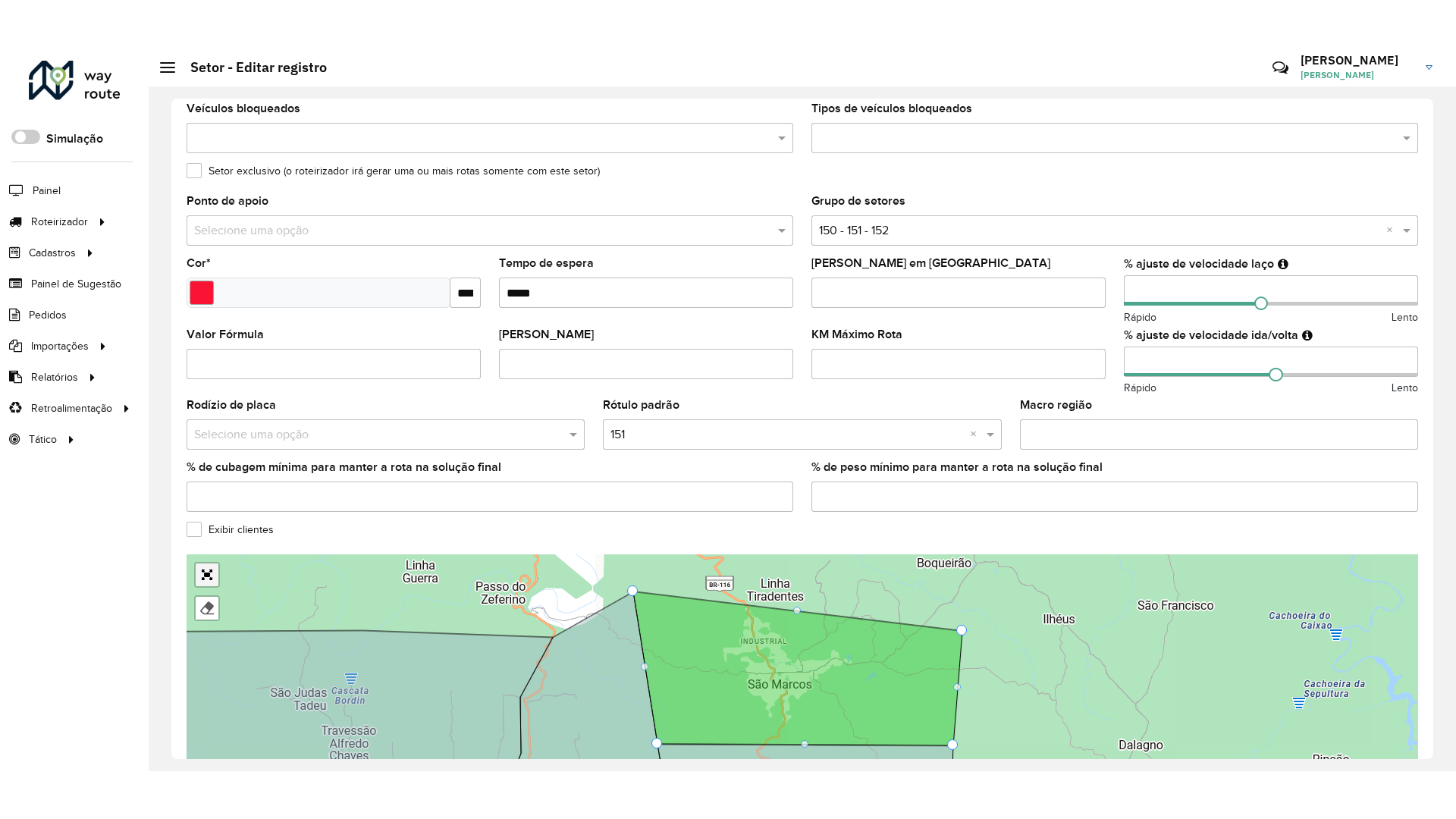
scroll to position [250, 0]
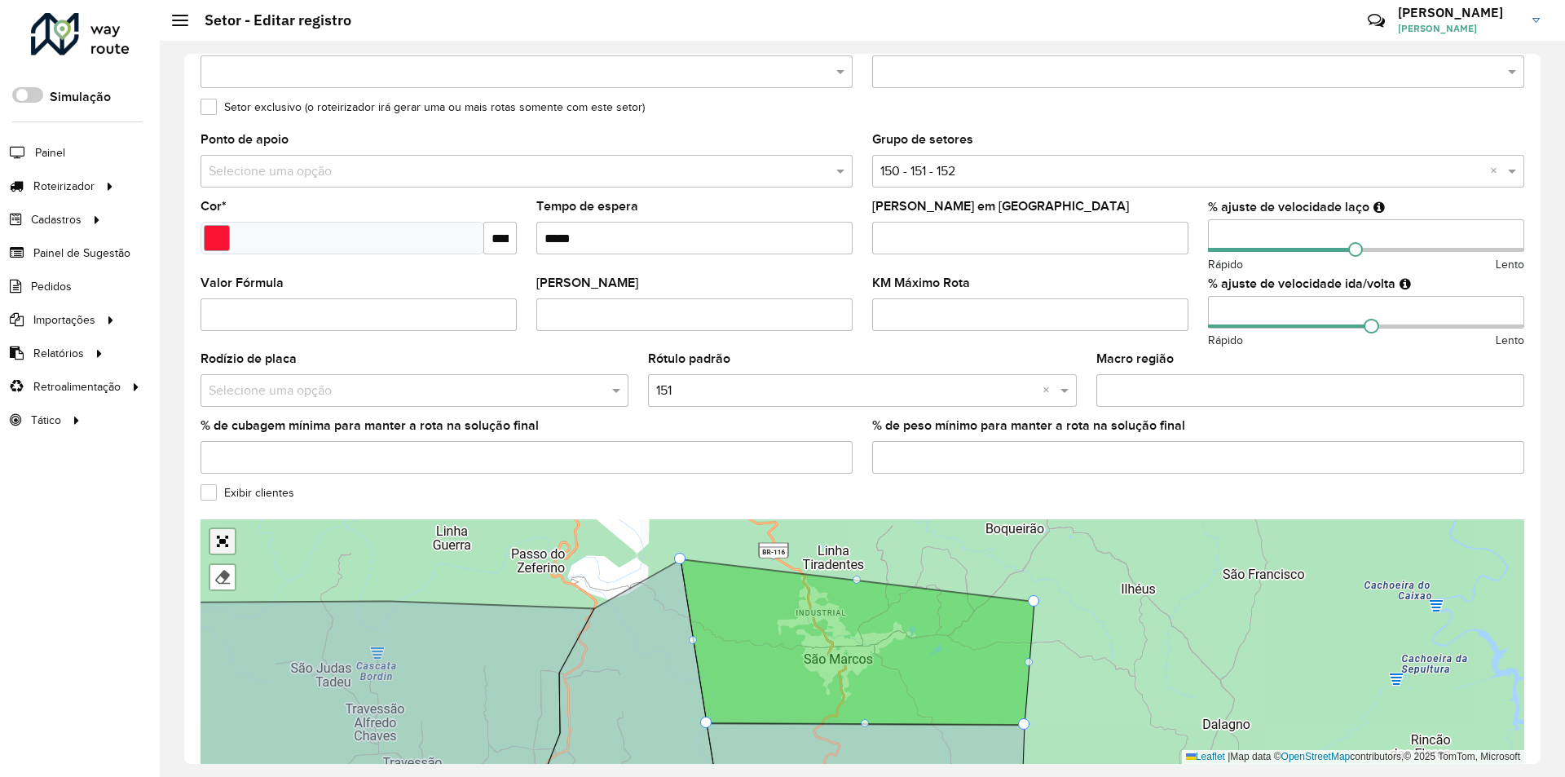
drag, startPoint x: 227, startPoint y: 537, endPoint x: 293, endPoint y: 610, distance: 97.5
click at [227, 538] on link "Abrir mapa em tela cheia" at bounding box center [222, 541] width 24 height 24
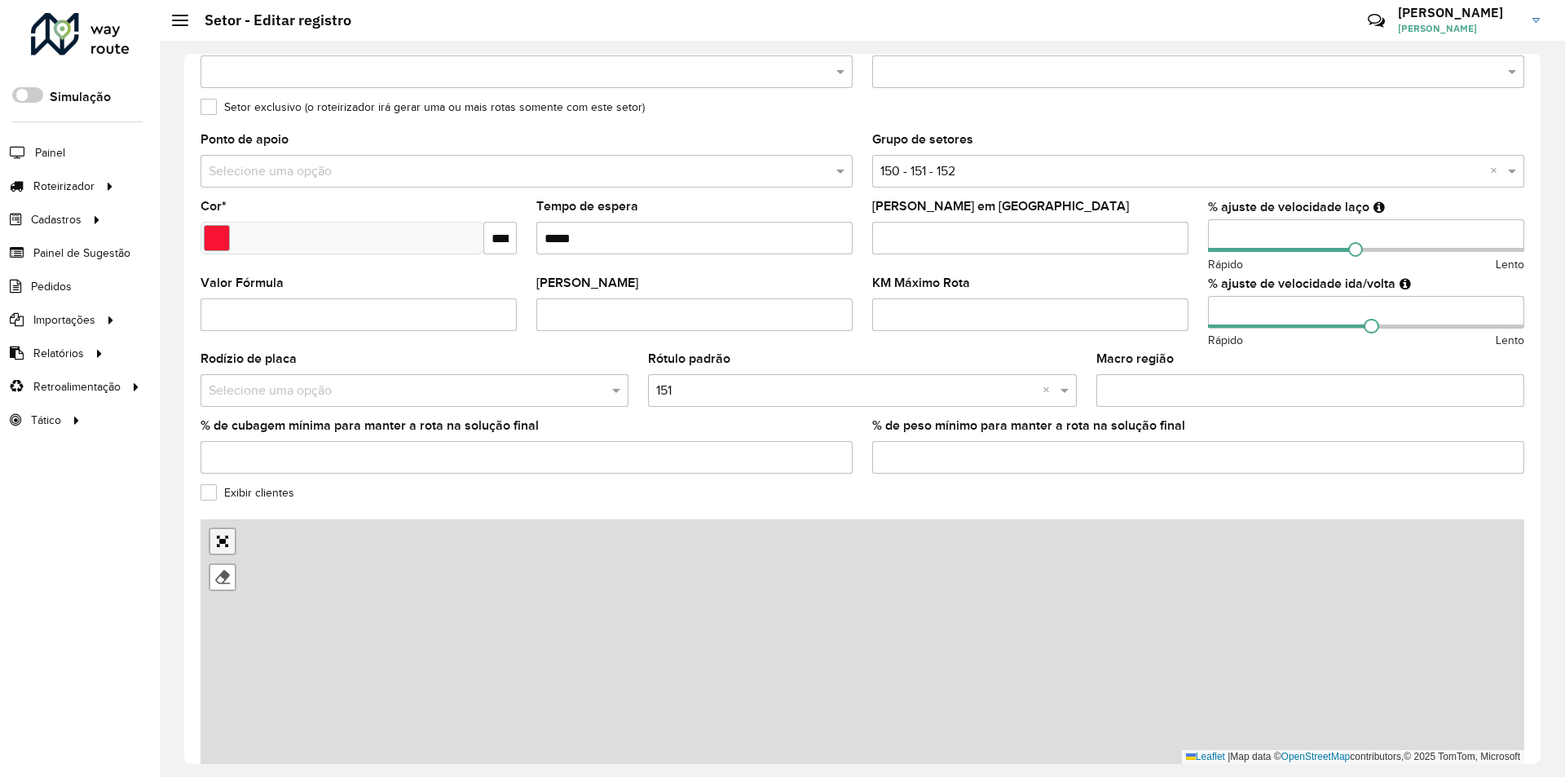
scroll to position [0, 0]
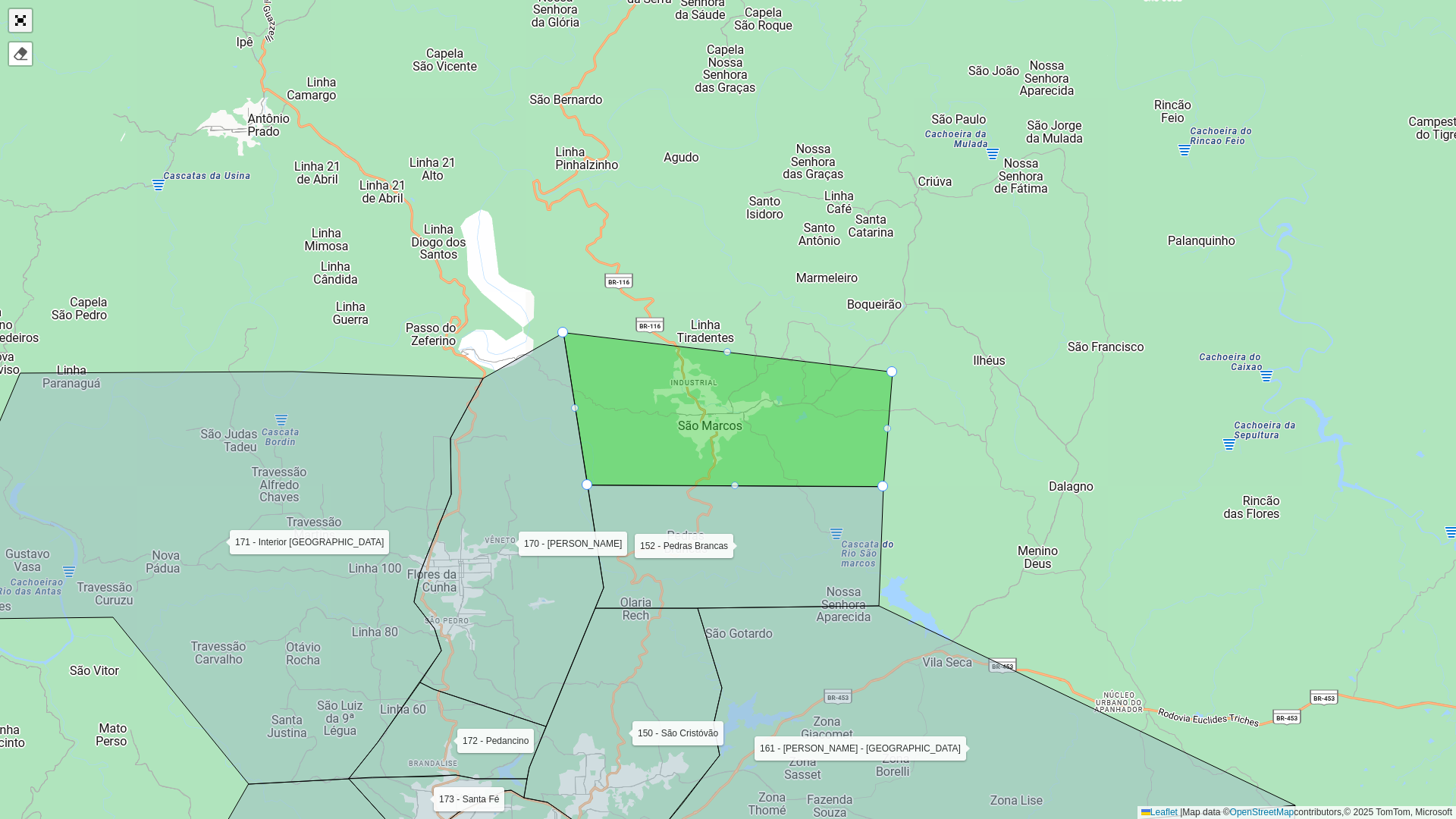
click at [19, 24] on link "Abrir mapa em tela cheia" at bounding box center [20, 20] width 22 height 22
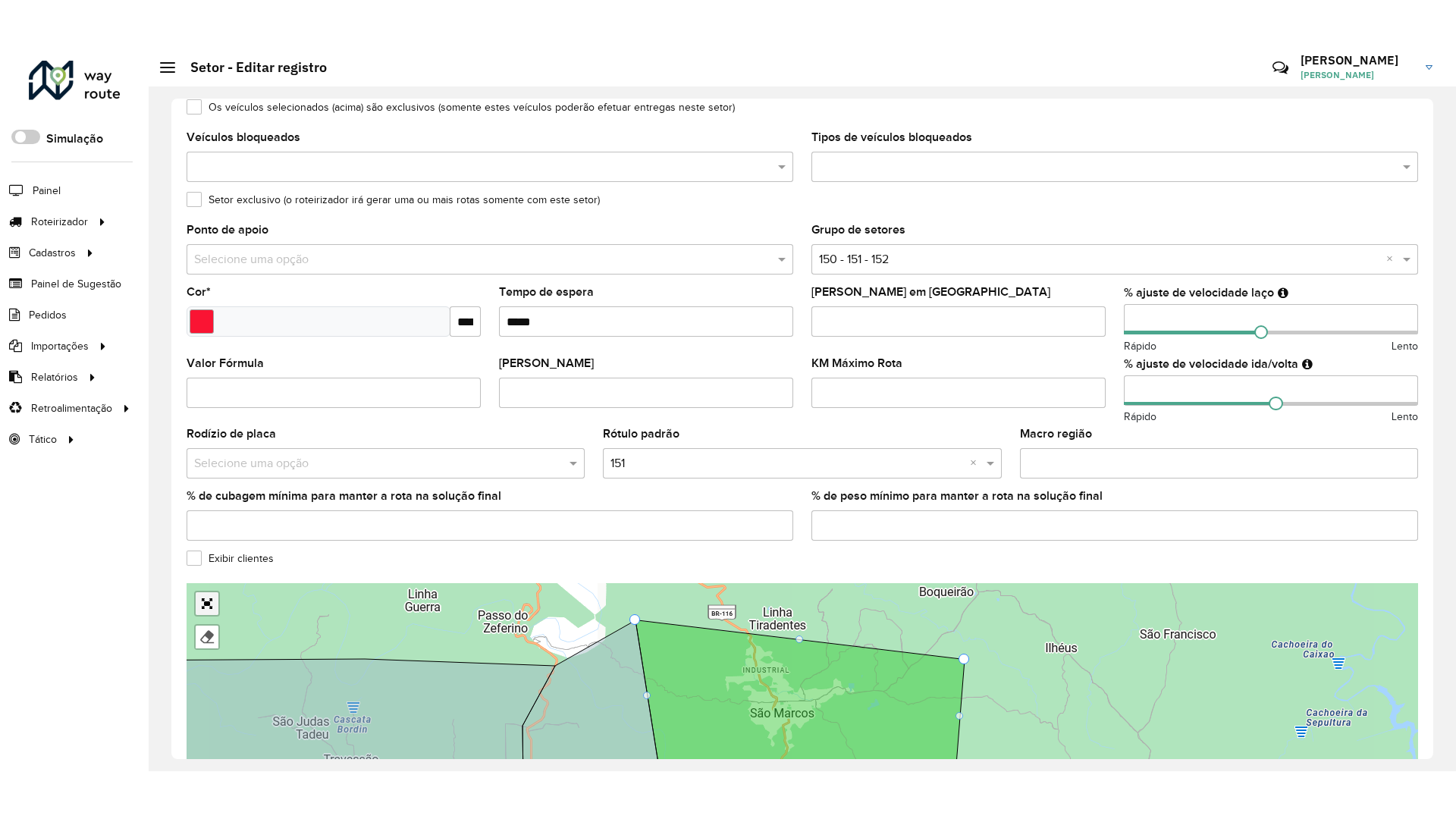
scroll to position [318, 0]
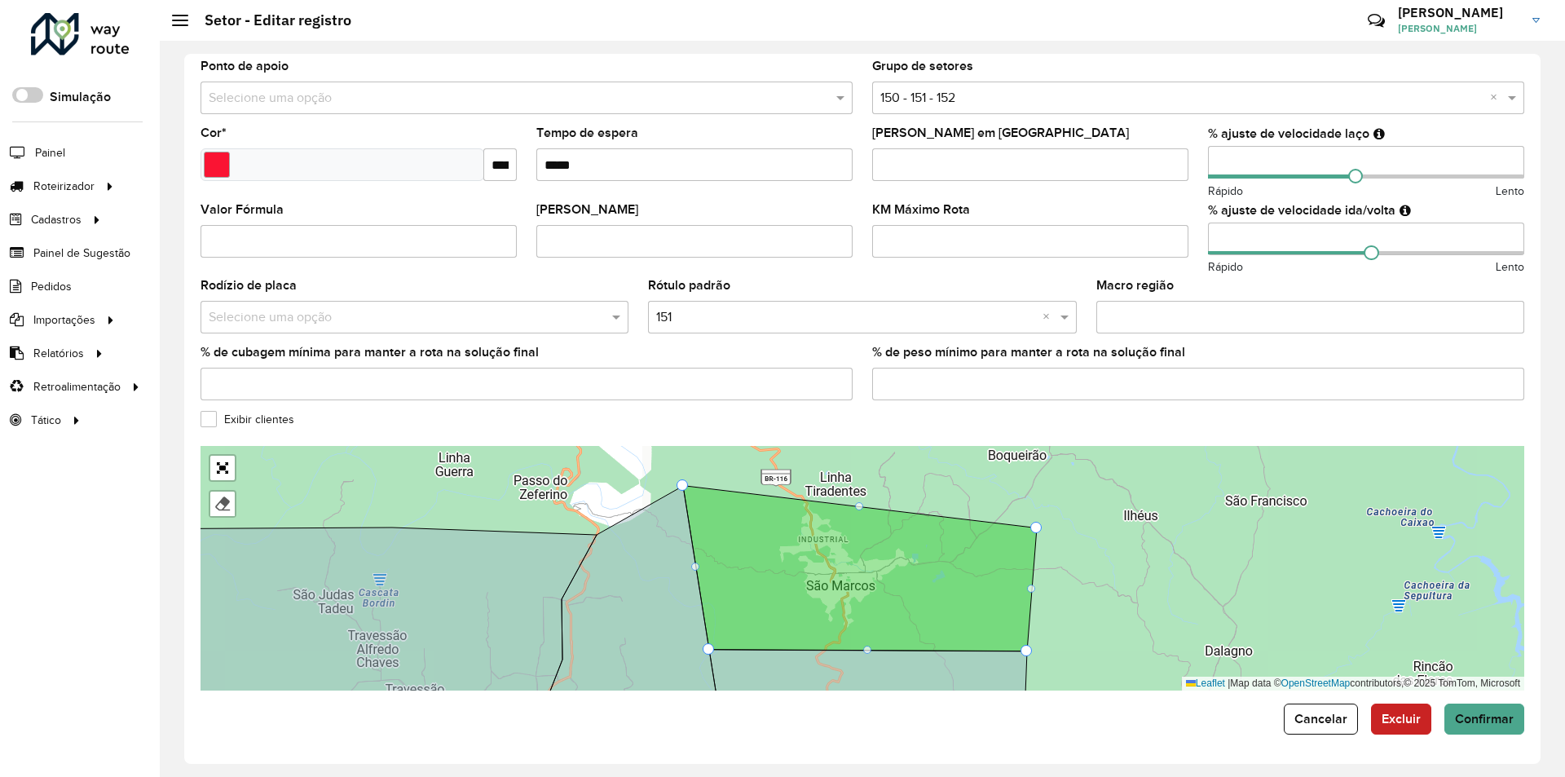
click at [209, 421] on label "Exibir clientes" at bounding box center [248, 419] width 94 height 17
click at [222, 462] on link "Abrir mapa em tela cheia" at bounding box center [222, 468] width 24 height 24
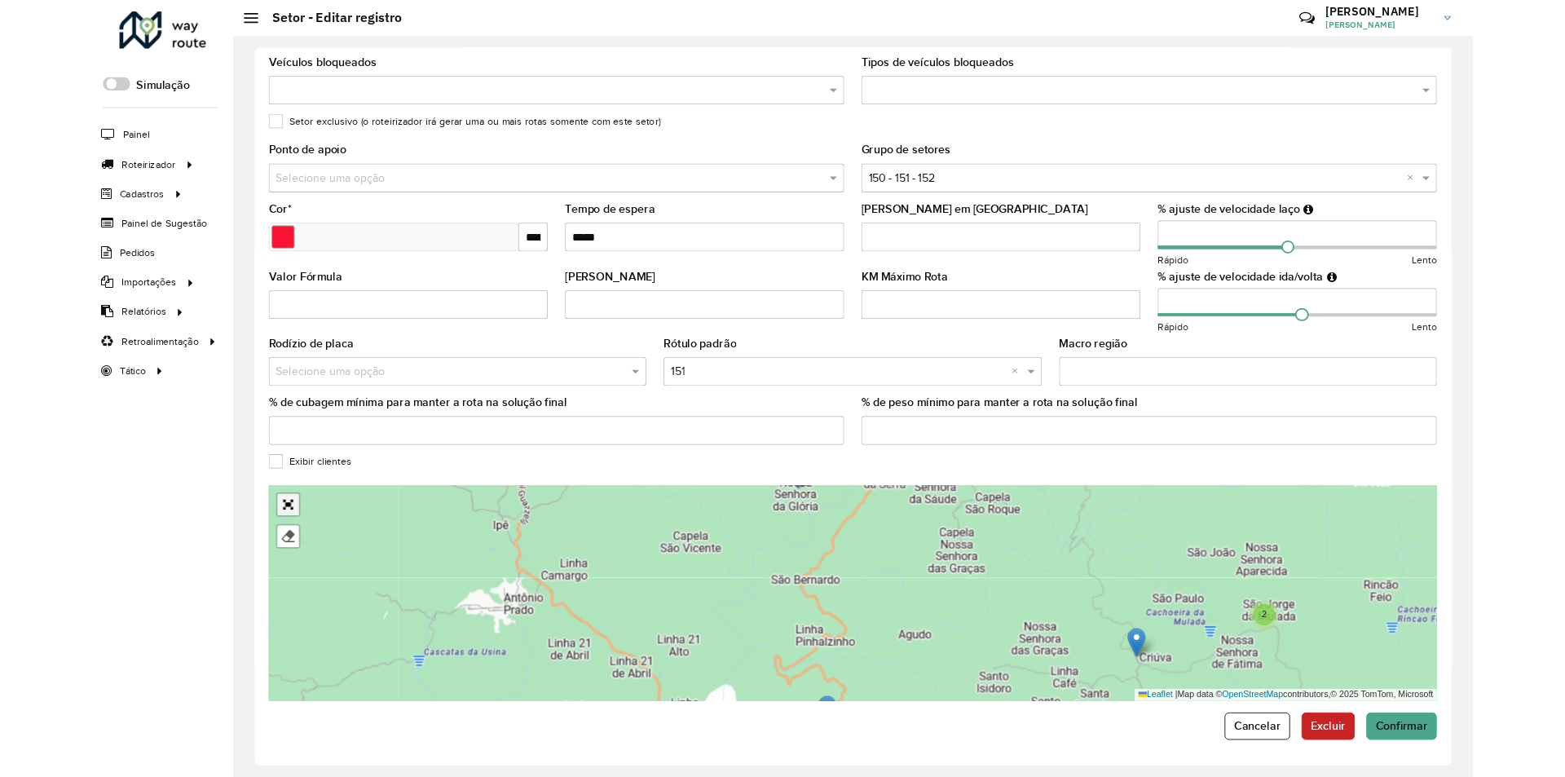
scroll to position [0, 0]
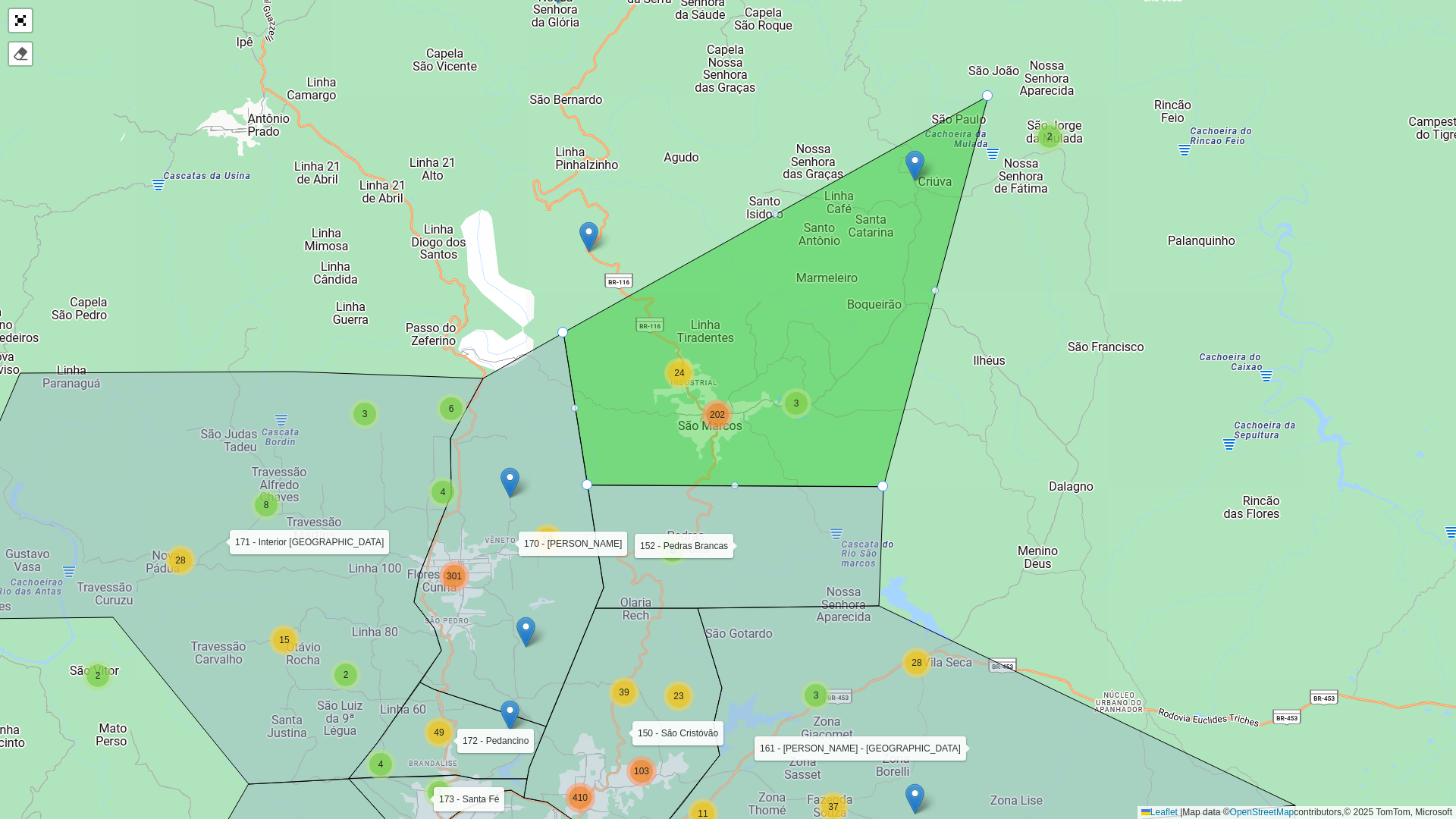
drag, startPoint x: 891, startPoint y: 372, endPoint x: 999, endPoint y: 90, distance: 302.0
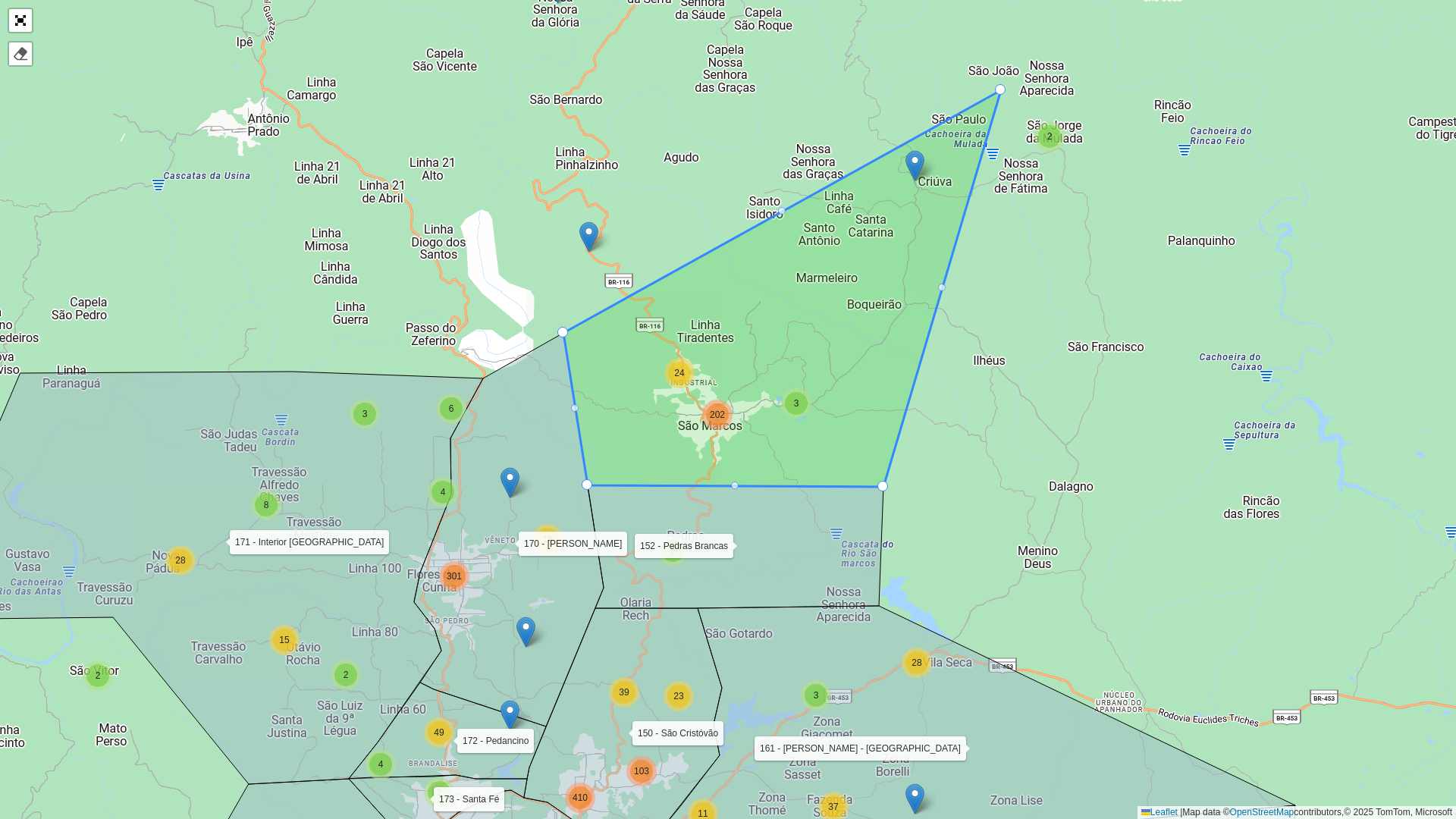
click at [781, 211] on div at bounding box center [781, 211] width 7 height 7
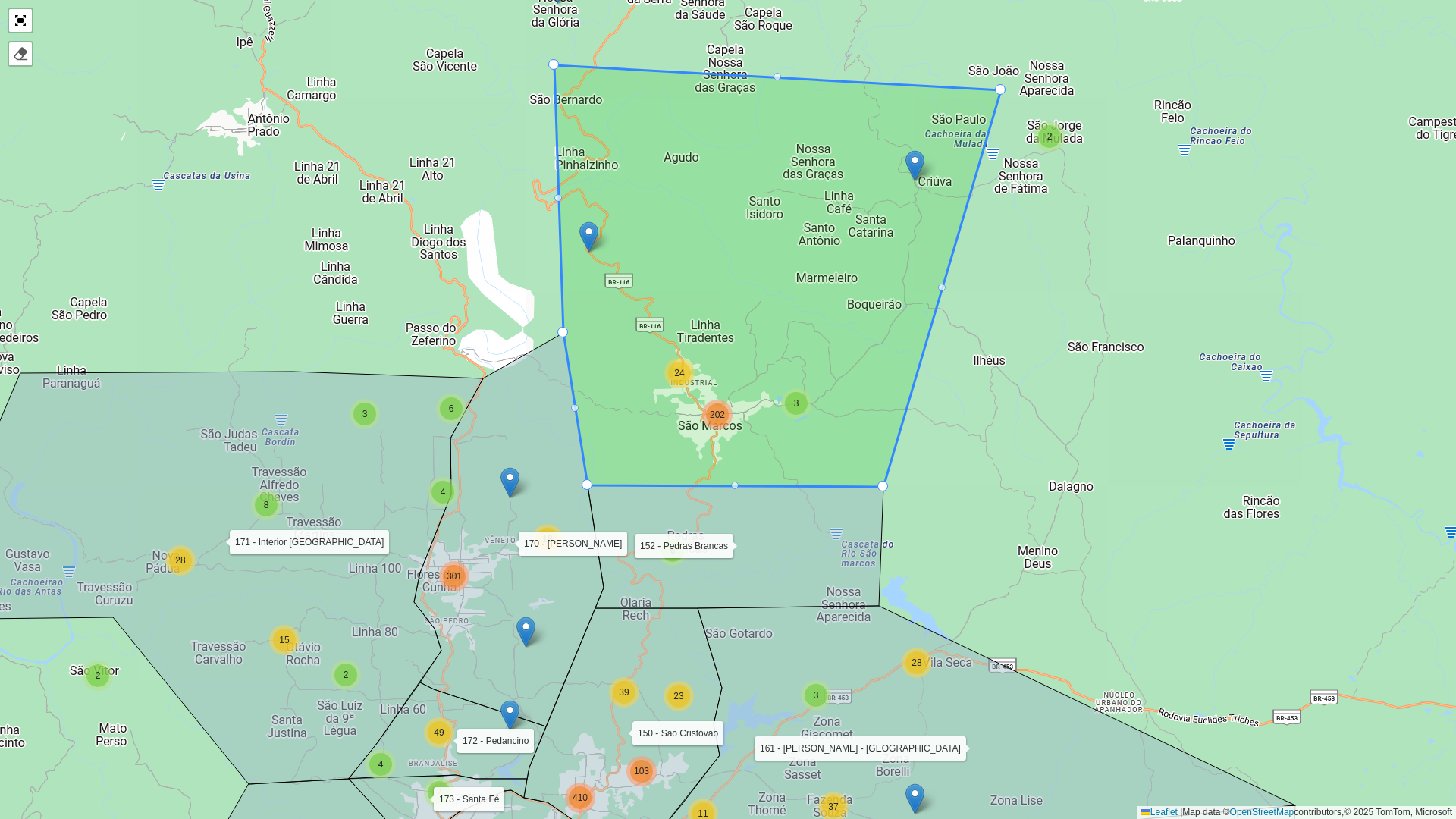
drag, startPoint x: 781, startPoint y: 211, endPoint x: 553, endPoint y: 68, distance: 269.1
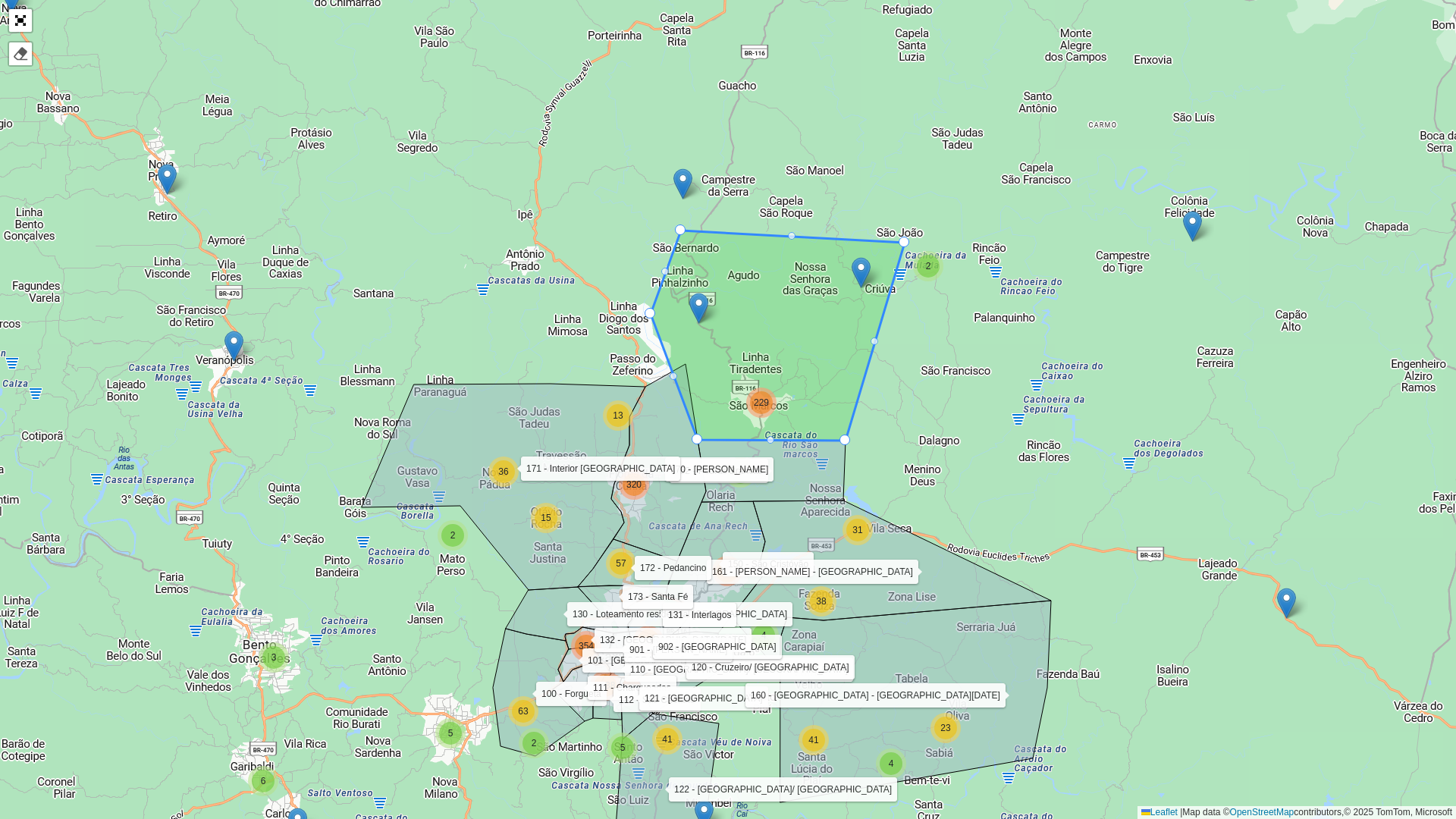
drag, startPoint x: 686, startPoint y: 362, endPoint x: 649, endPoint y: 307, distance: 66.3
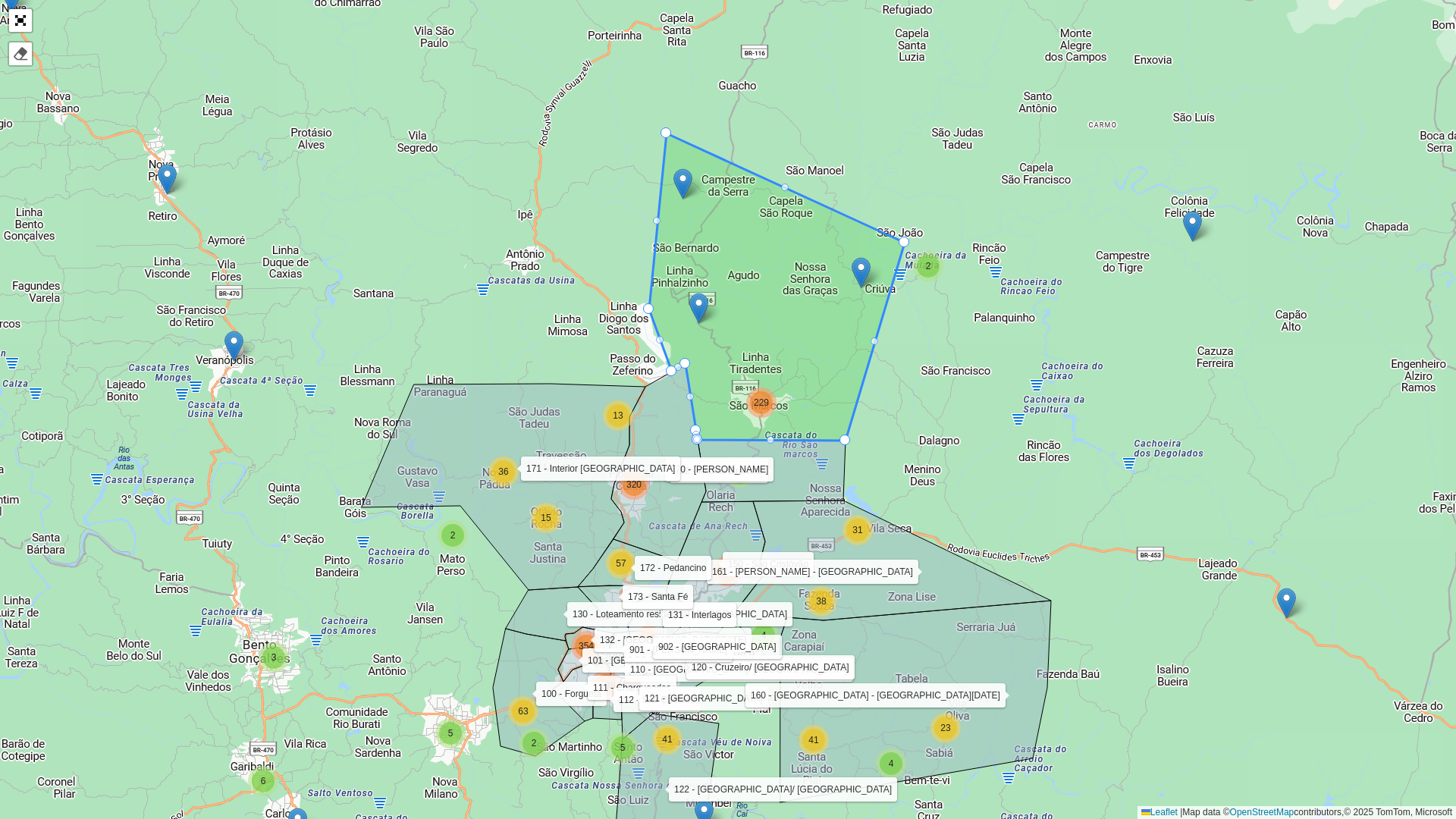
drag, startPoint x: 676, startPoint y: 229, endPoint x: 662, endPoint y: 132, distance: 98.0
drag, startPoint x: 902, startPoint y: 241, endPoint x: 971, endPoint y: 211, distance: 75.2
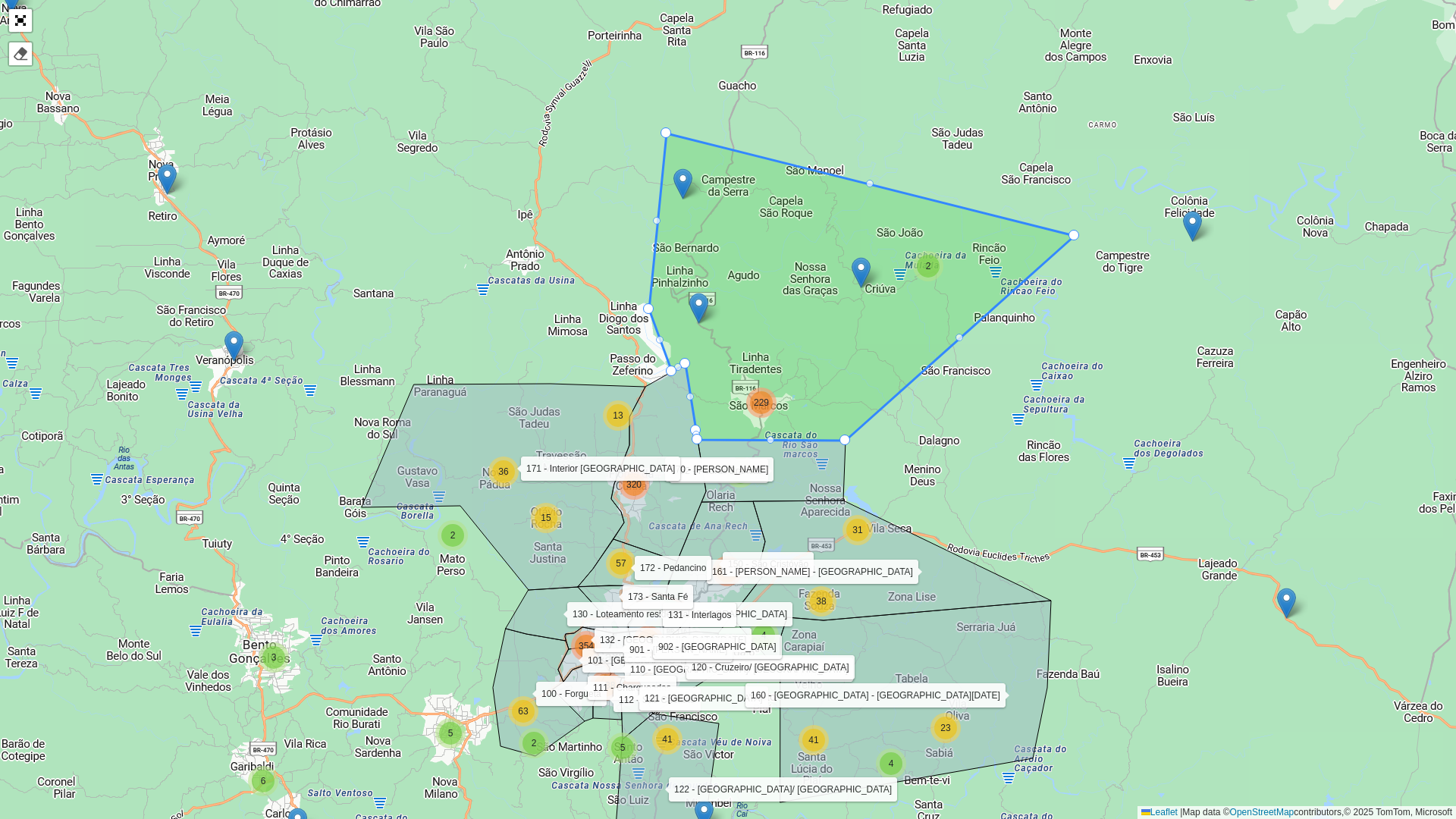
drag, startPoint x: 972, startPoint y: 212, endPoint x: 1076, endPoint y: 232, distance: 105.9
click at [873, 179] on div at bounding box center [871, 182] width 7 height 7
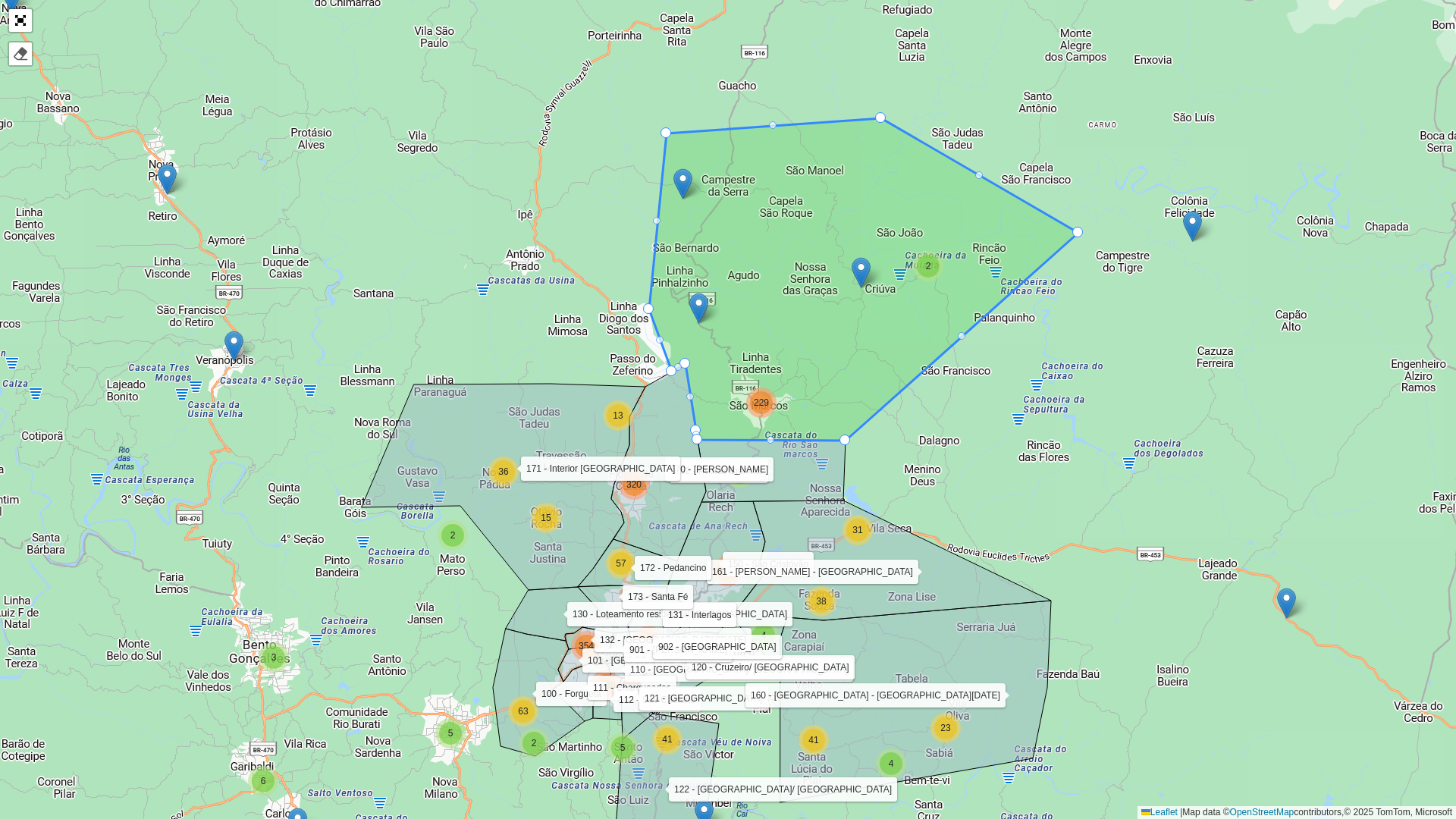
drag, startPoint x: 873, startPoint y: 179, endPoint x: 880, endPoint y: 110, distance: 69.4
drag, startPoint x: 666, startPoint y: 132, endPoint x: 617, endPoint y: 100, distance: 58.5
click at [19, 25] on link "Abrir mapa em tela cheia" at bounding box center [20, 20] width 22 height 22
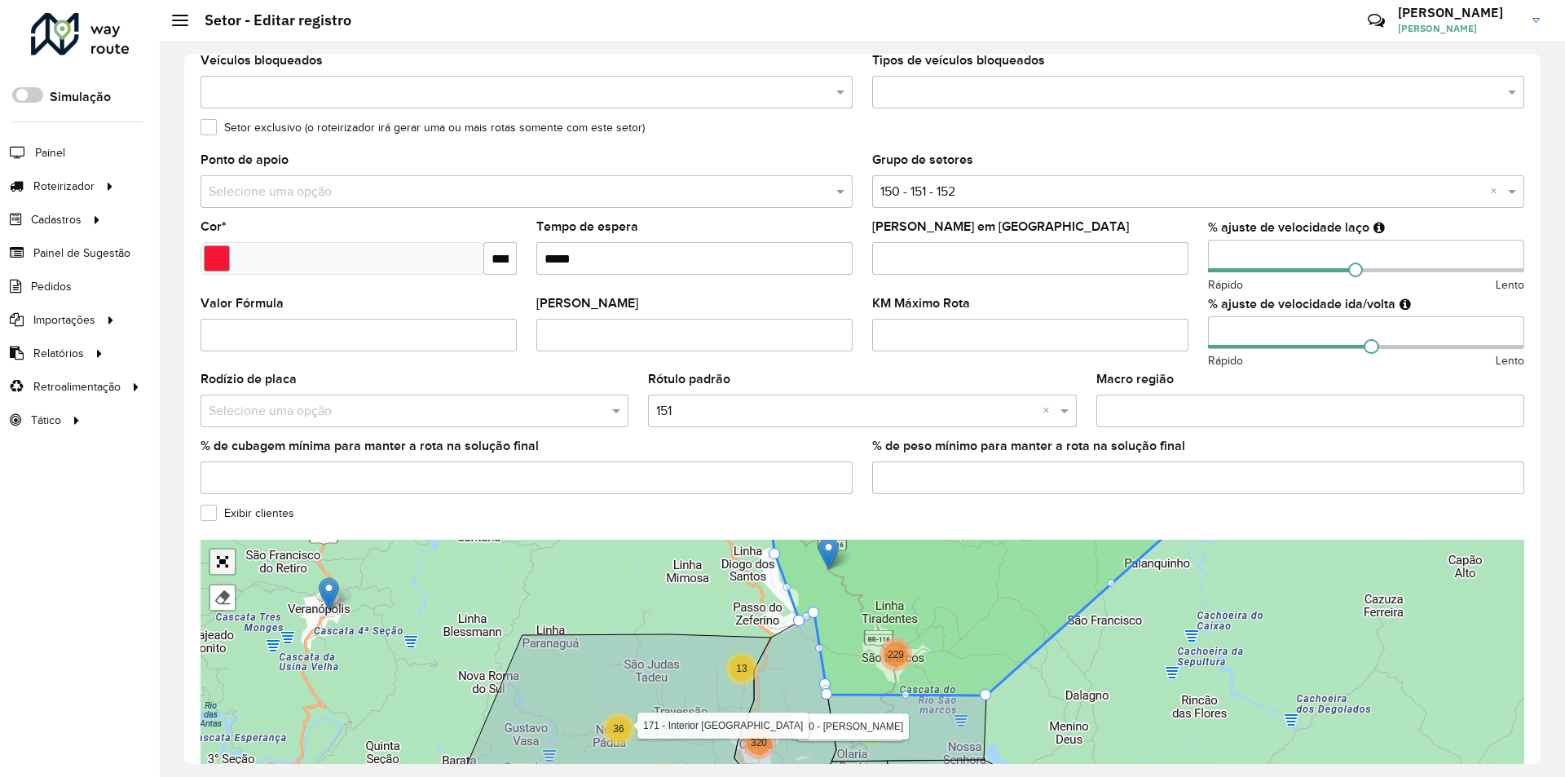
scroll to position [342, 0]
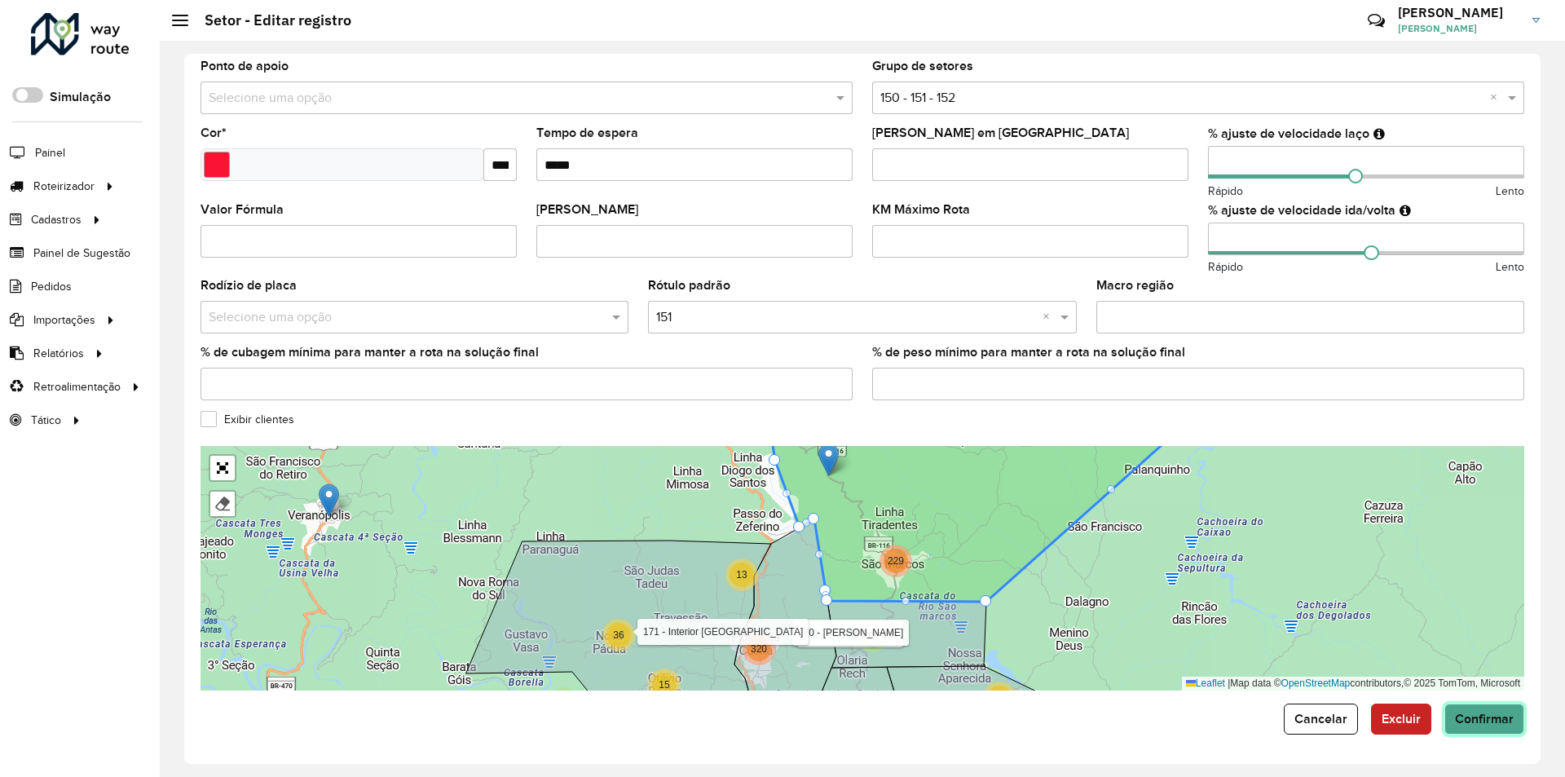
click at [1479, 724] on span "Confirmar" at bounding box center [1484, 719] width 59 height 14
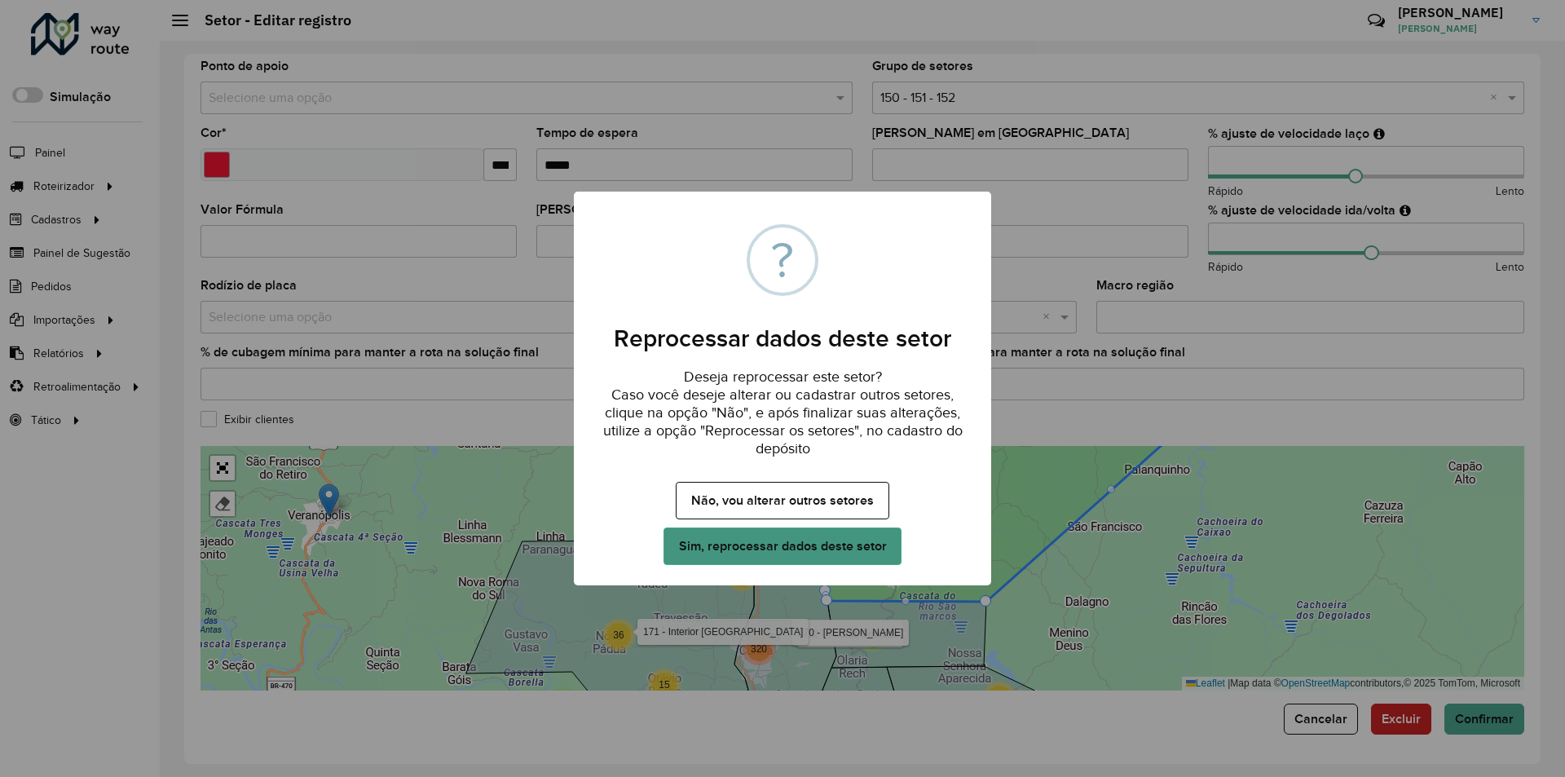
click at [804, 549] on button "Sim, reprocessar dados deste setor" at bounding box center [782, 545] width 238 height 37
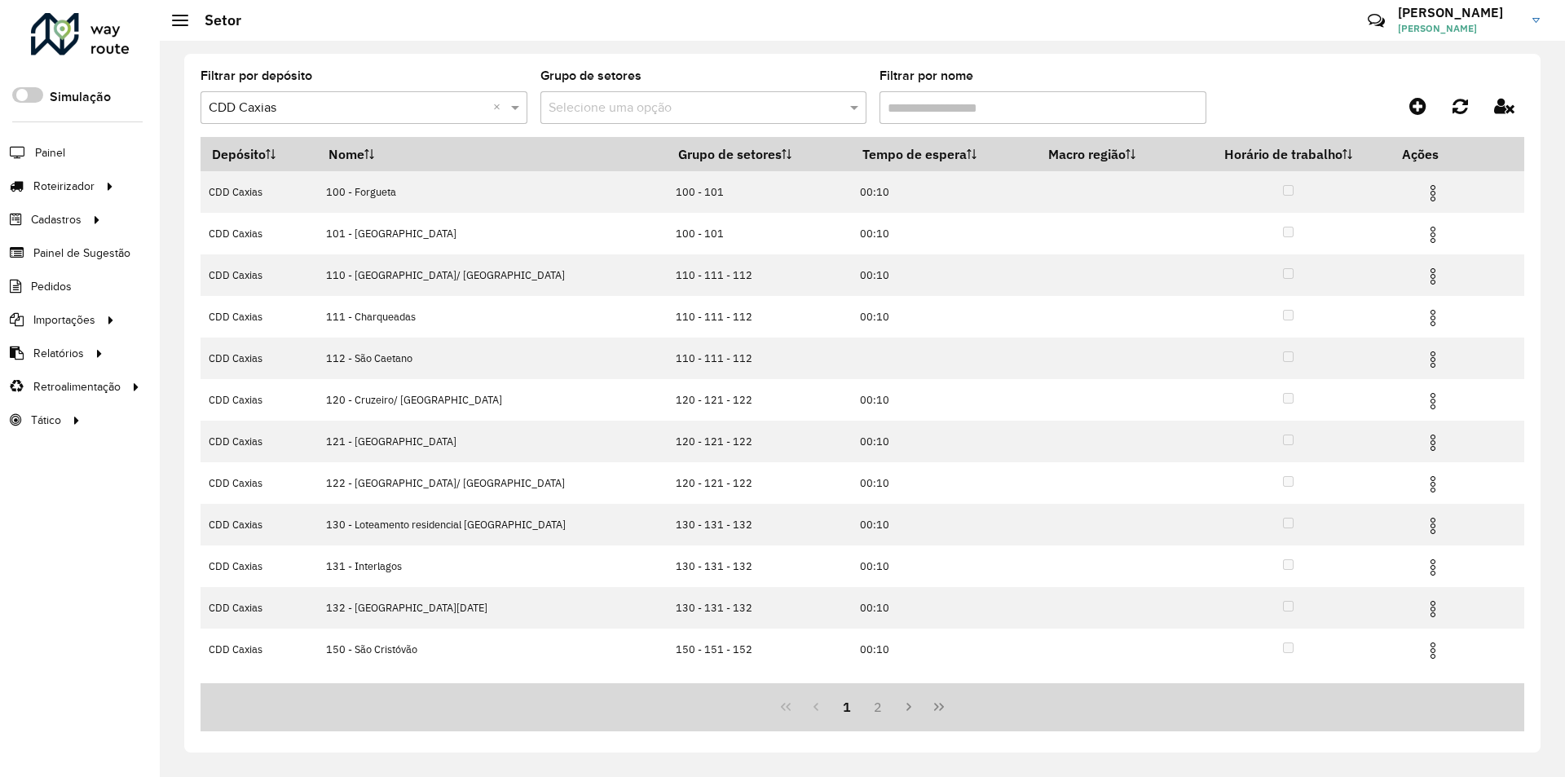
click at [110, 28] on div at bounding box center [80, 34] width 99 height 42
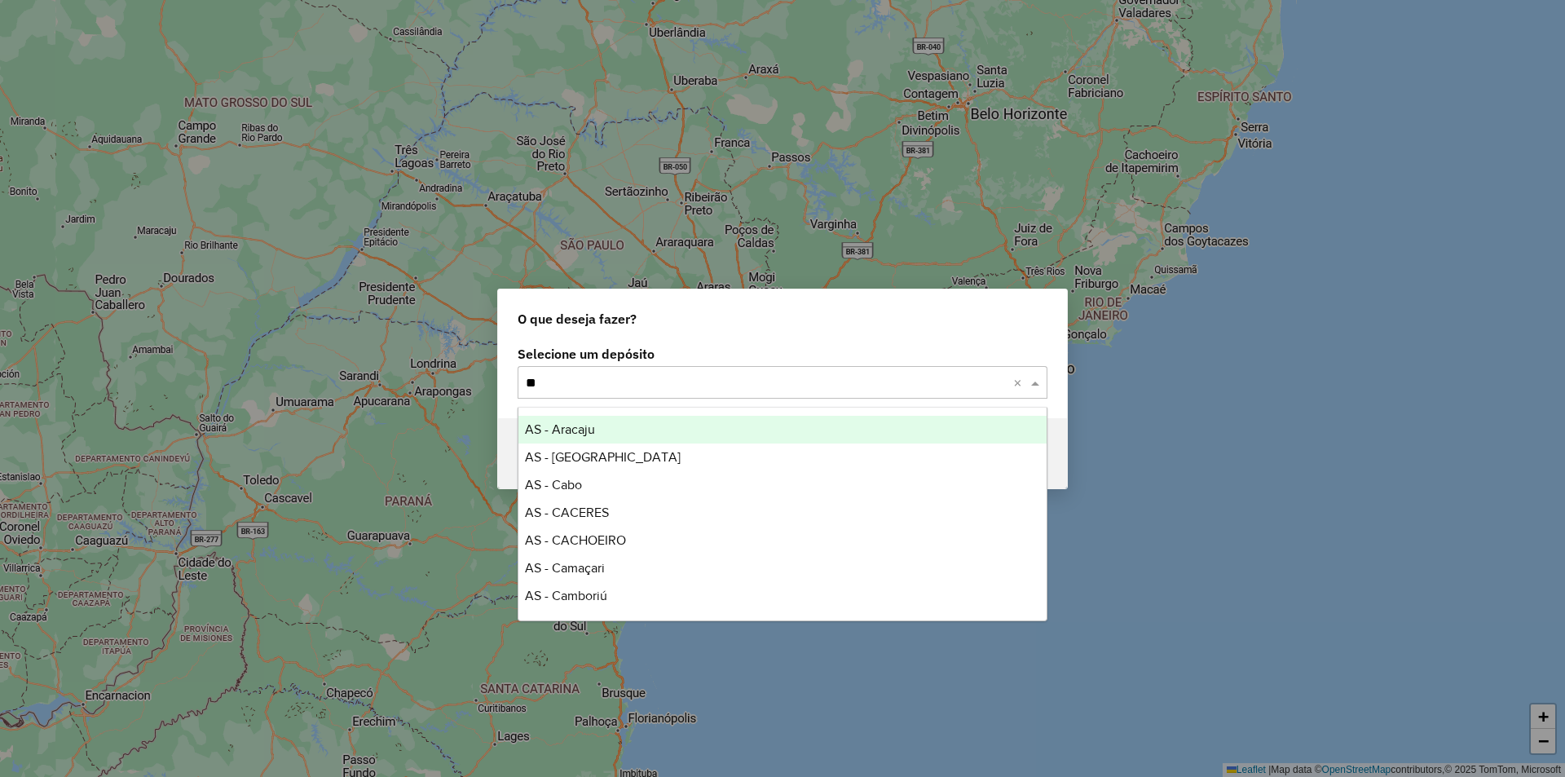
type input "***"
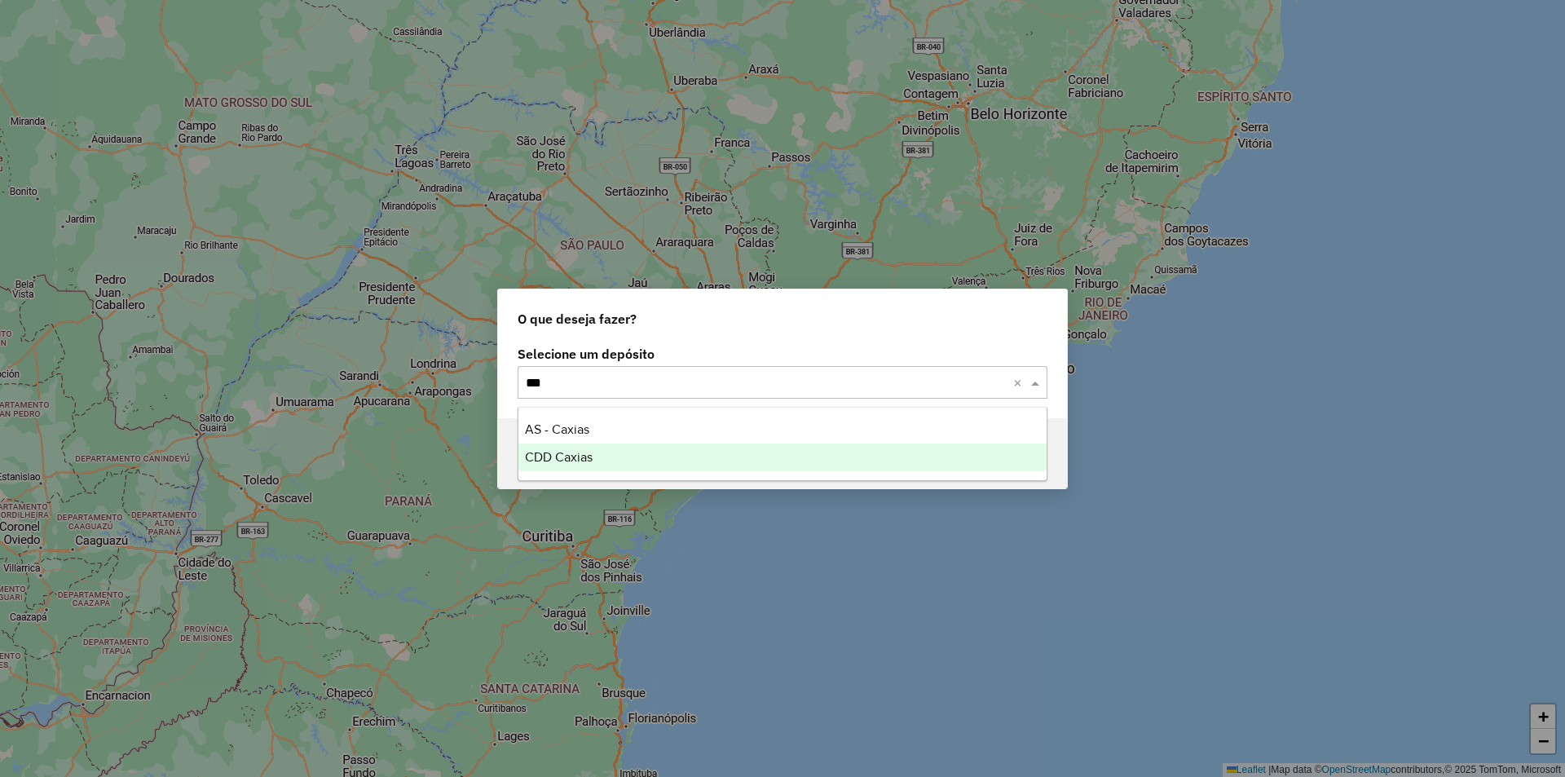
click at [571, 454] on span "CDD Caxias" at bounding box center [559, 457] width 68 height 14
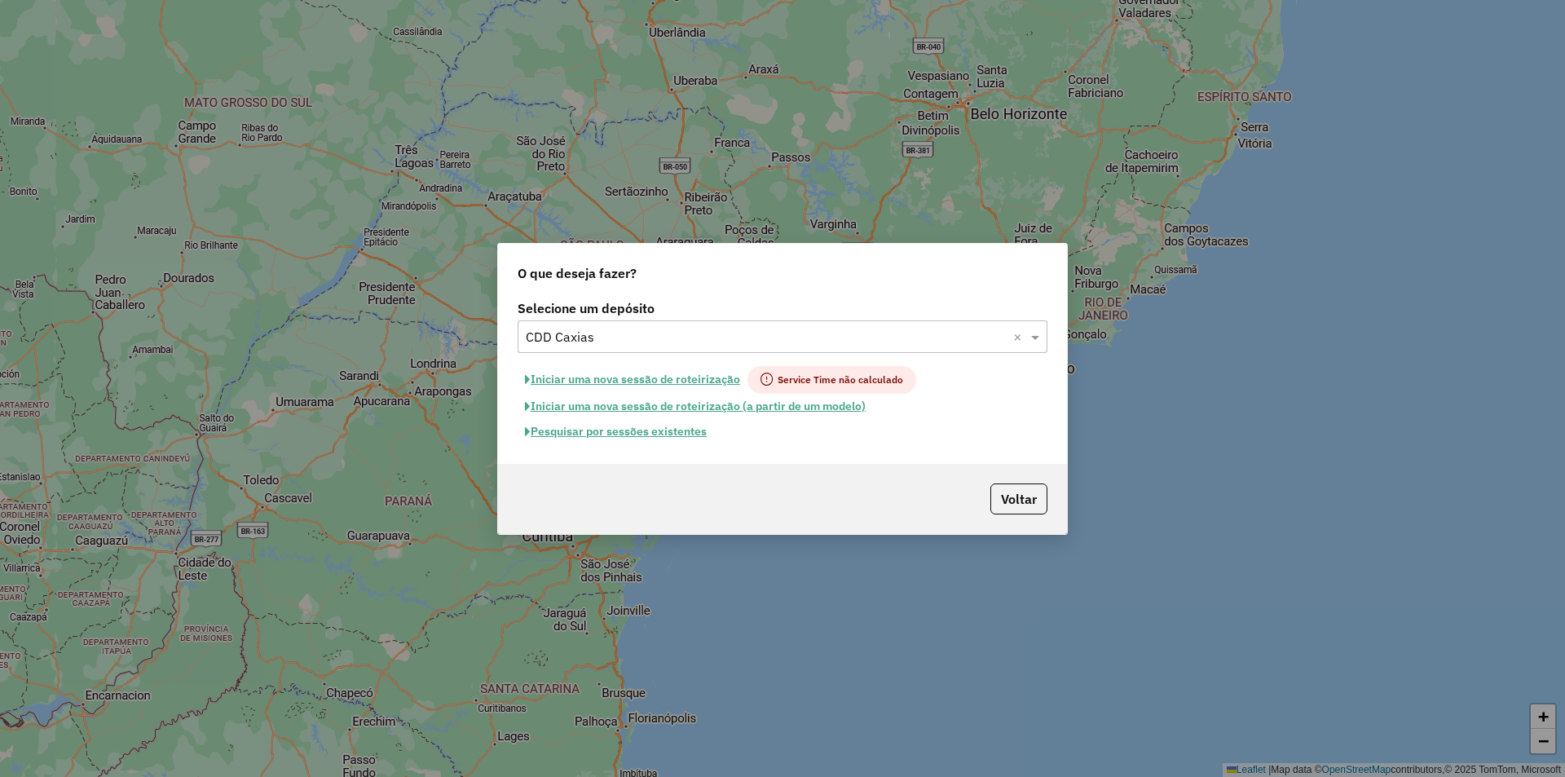
click at [684, 431] on button "Pesquisar por sessões existentes" at bounding box center [616, 431] width 196 height 25
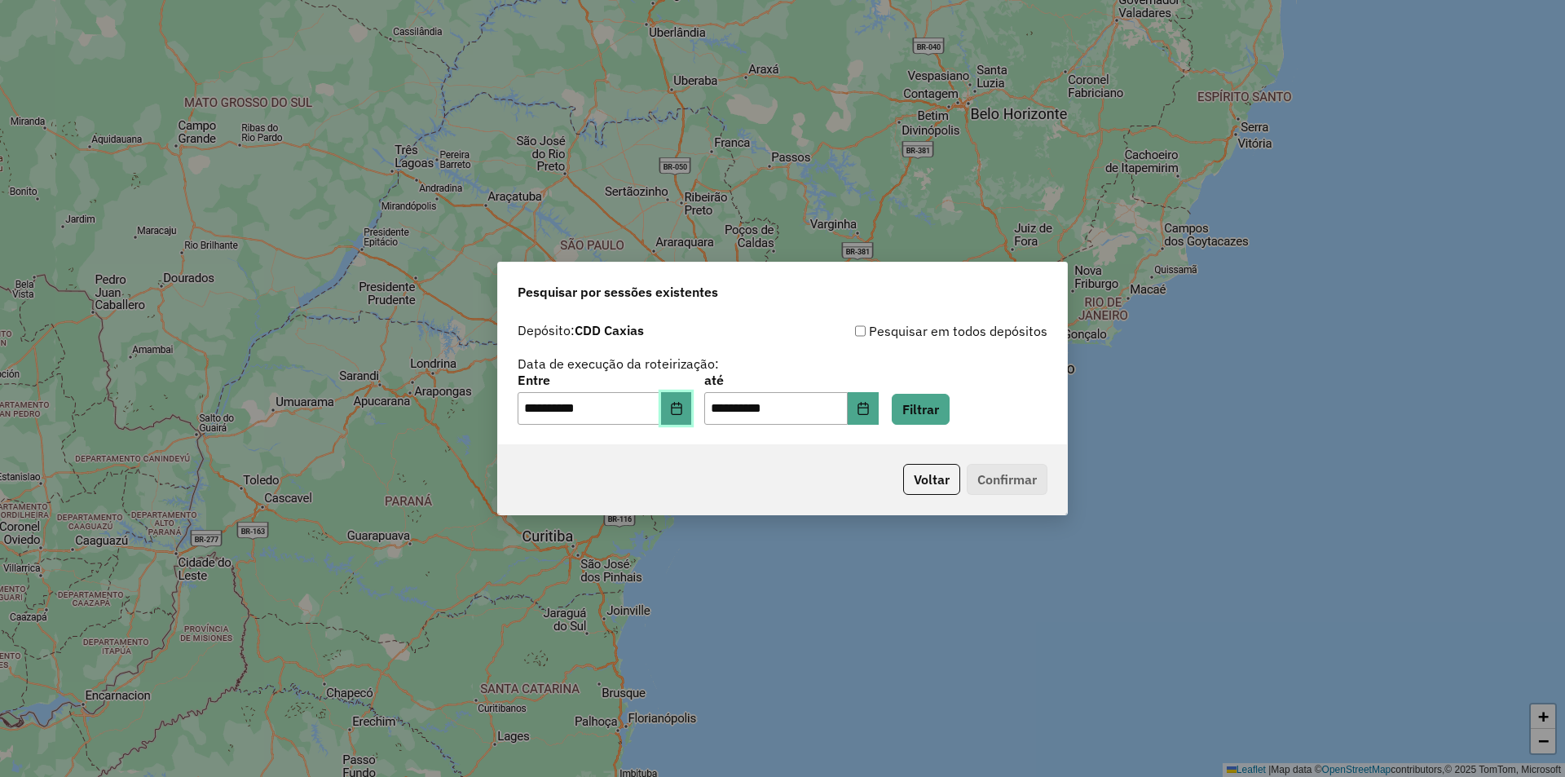
click at [683, 412] on icon "Choose Date" at bounding box center [676, 408] width 13 height 13
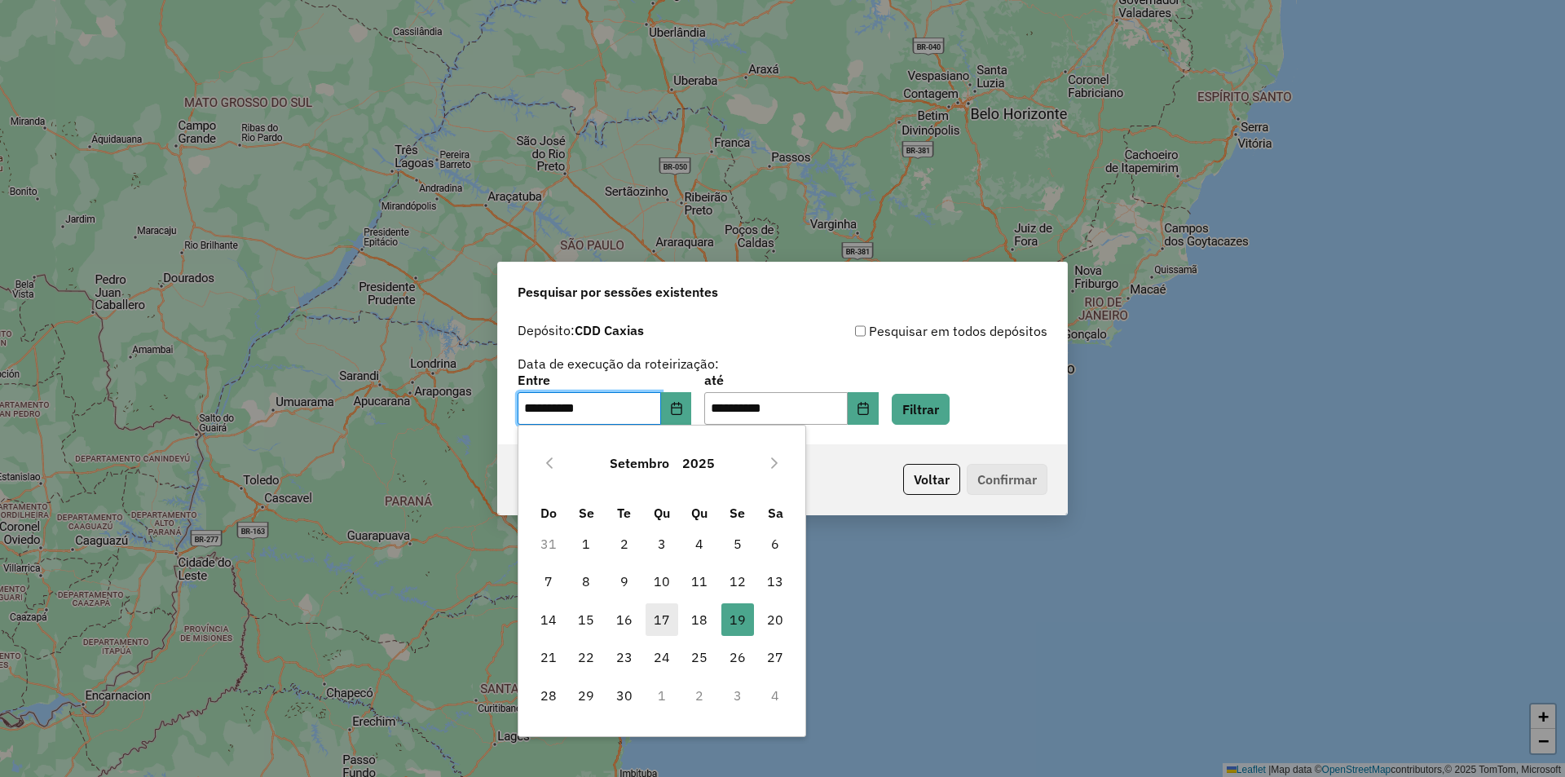
click at [650, 615] on span "17" at bounding box center [662, 619] width 33 height 33
type input "**********"
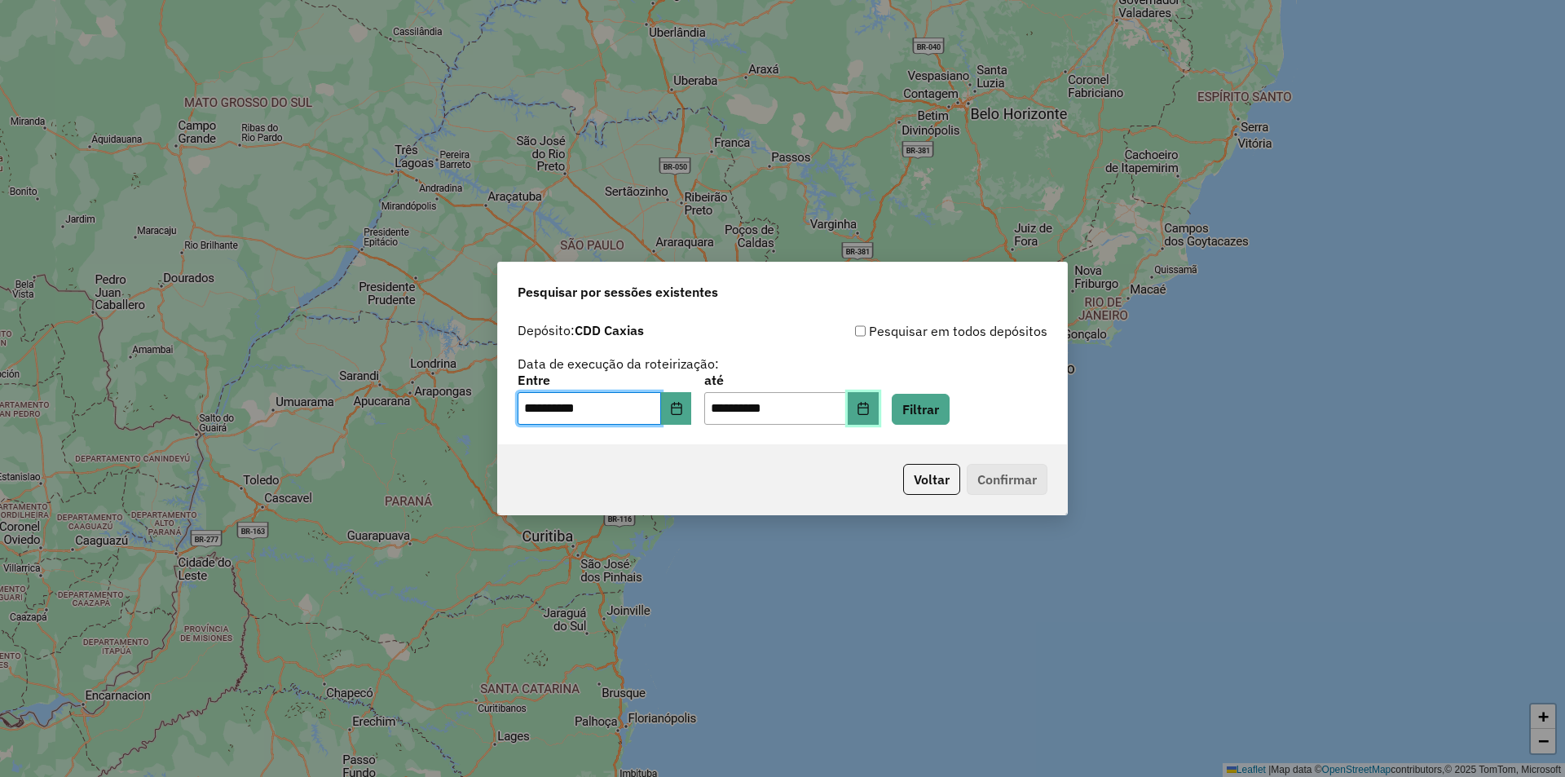
click at [870, 406] on icon "Choose Date" at bounding box center [863, 408] width 13 height 13
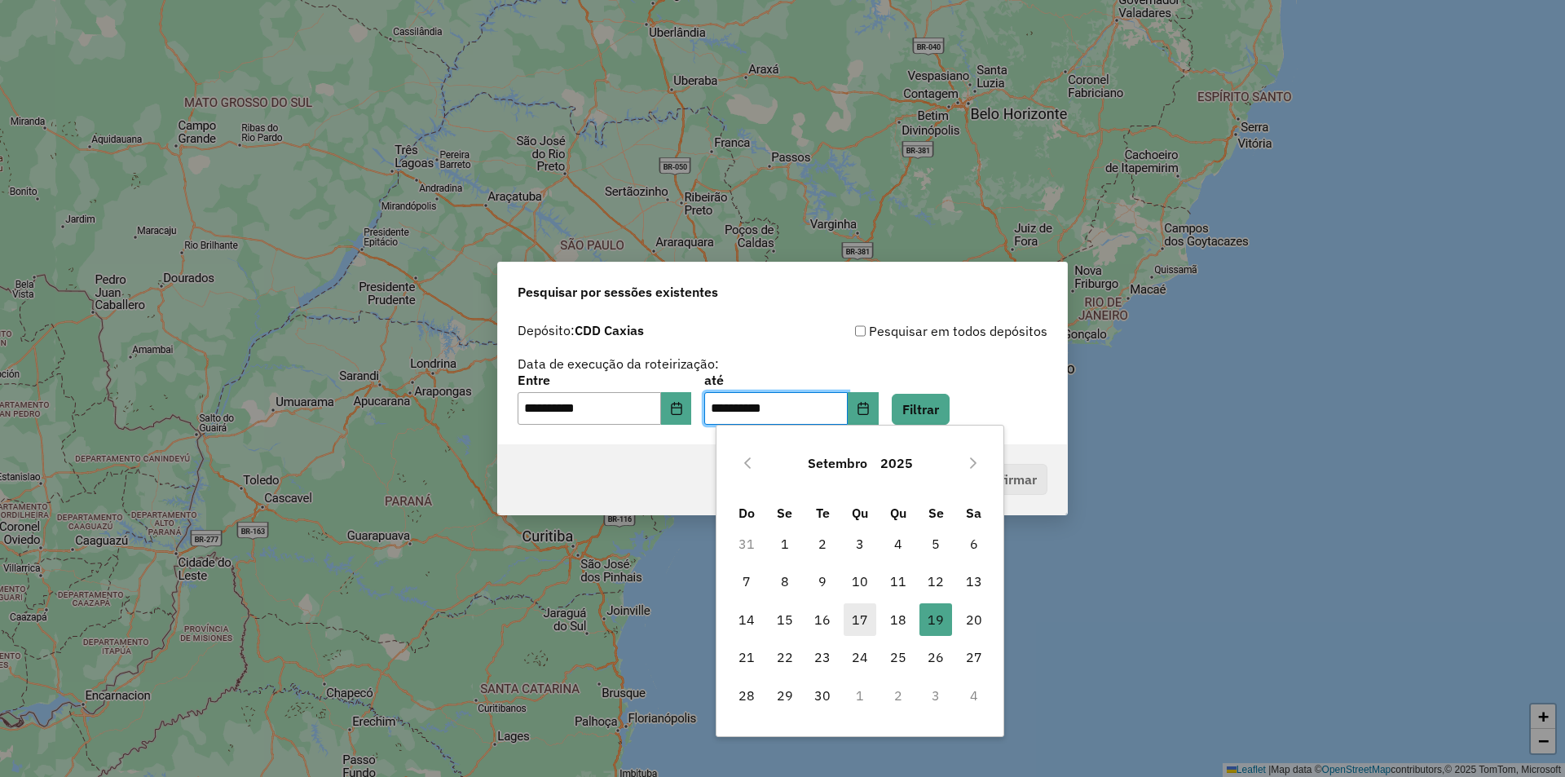
click at [864, 611] on span "17" at bounding box center [860, 619] width 33 height 33
type input "**********"
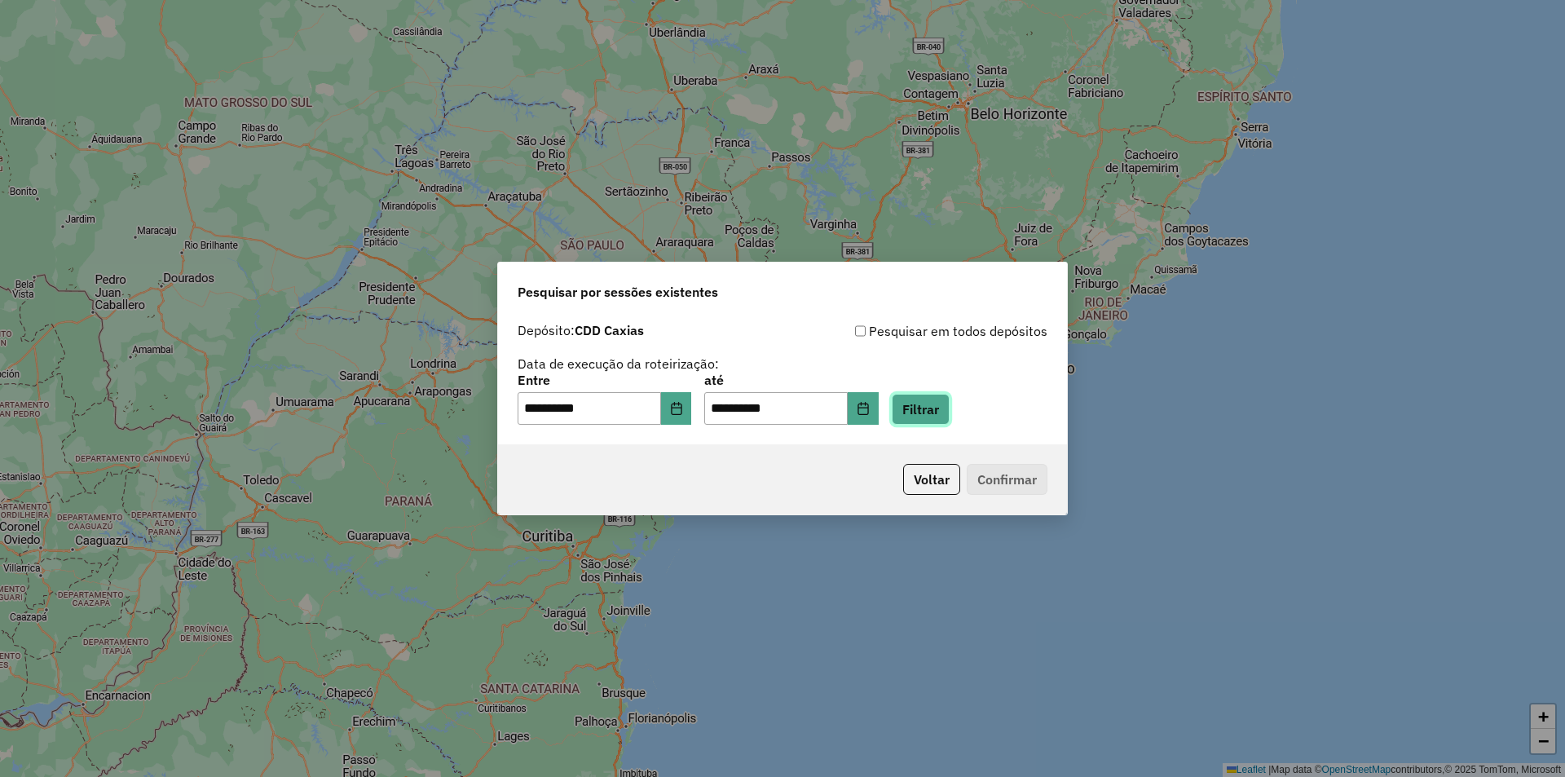
click at [942, 413] on button "Filtrar" at bounding box center [921, 409] width 58 height 31
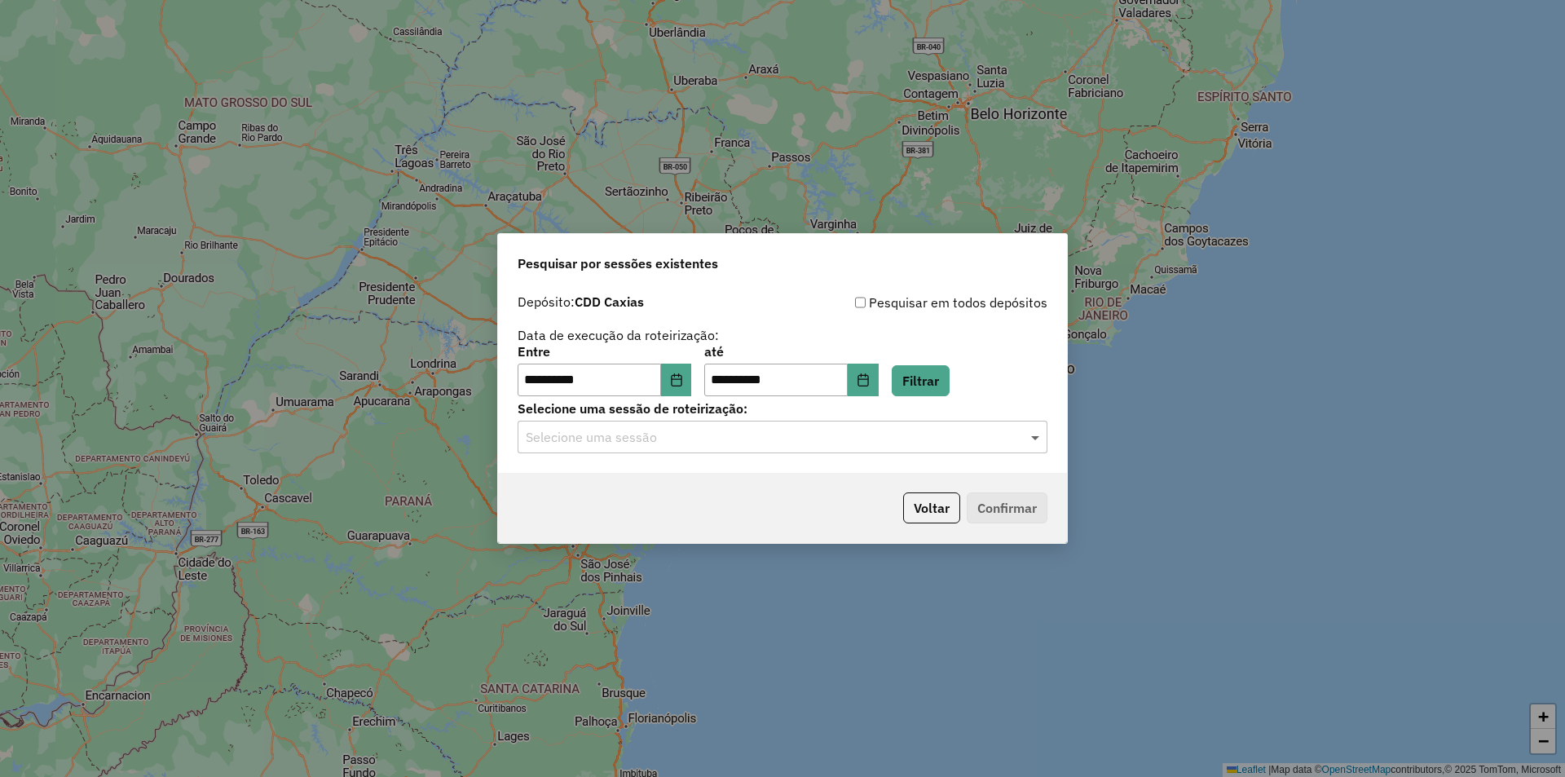
click at [1035, 435] on span at bounding box center [1037, 437] width 20 height 20
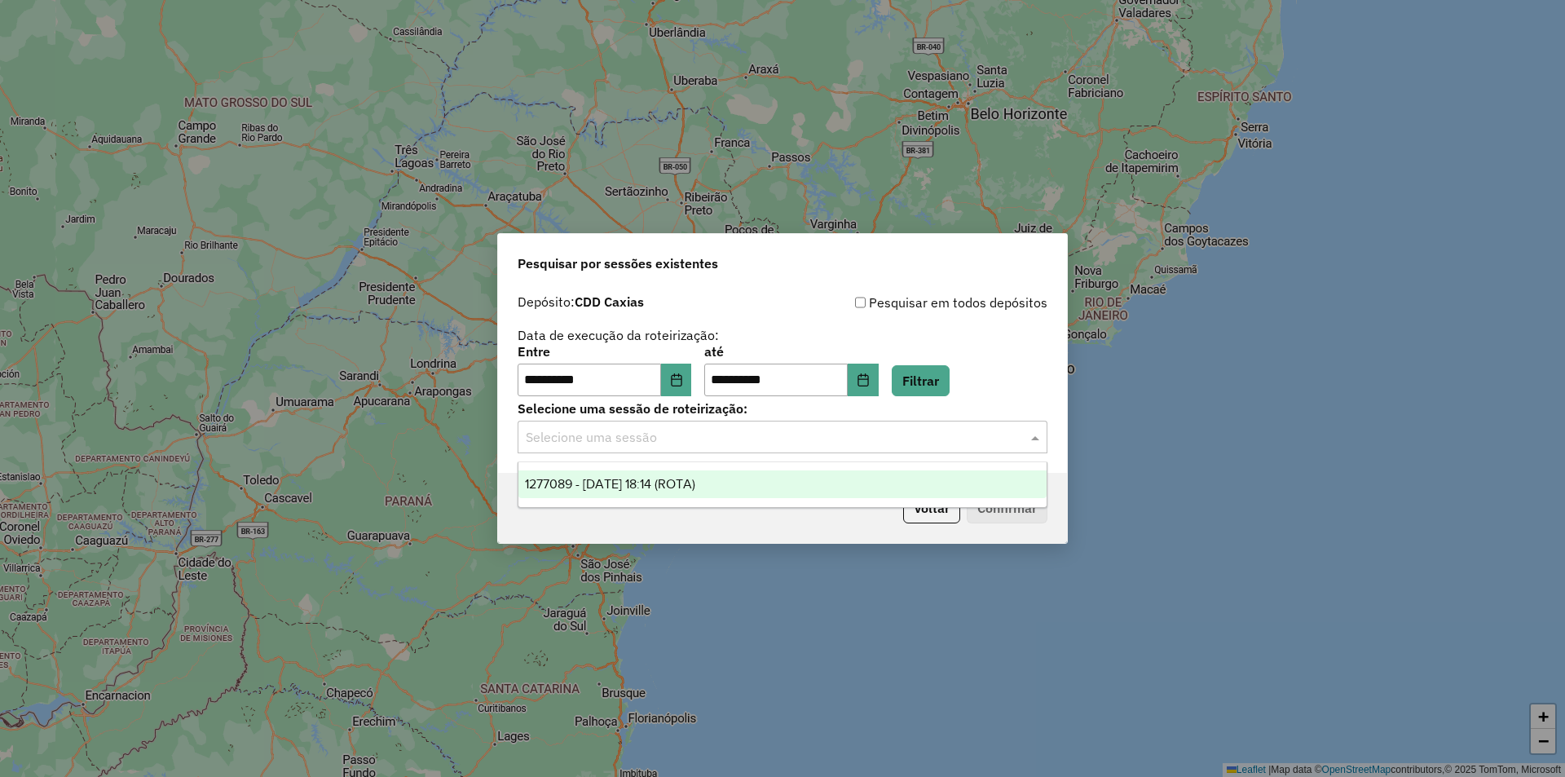
click at [640, 481] on span "1277089 - 17/09/2025 18:14 (ROTA)" at bounding box center [610, 484] width 170 height 14
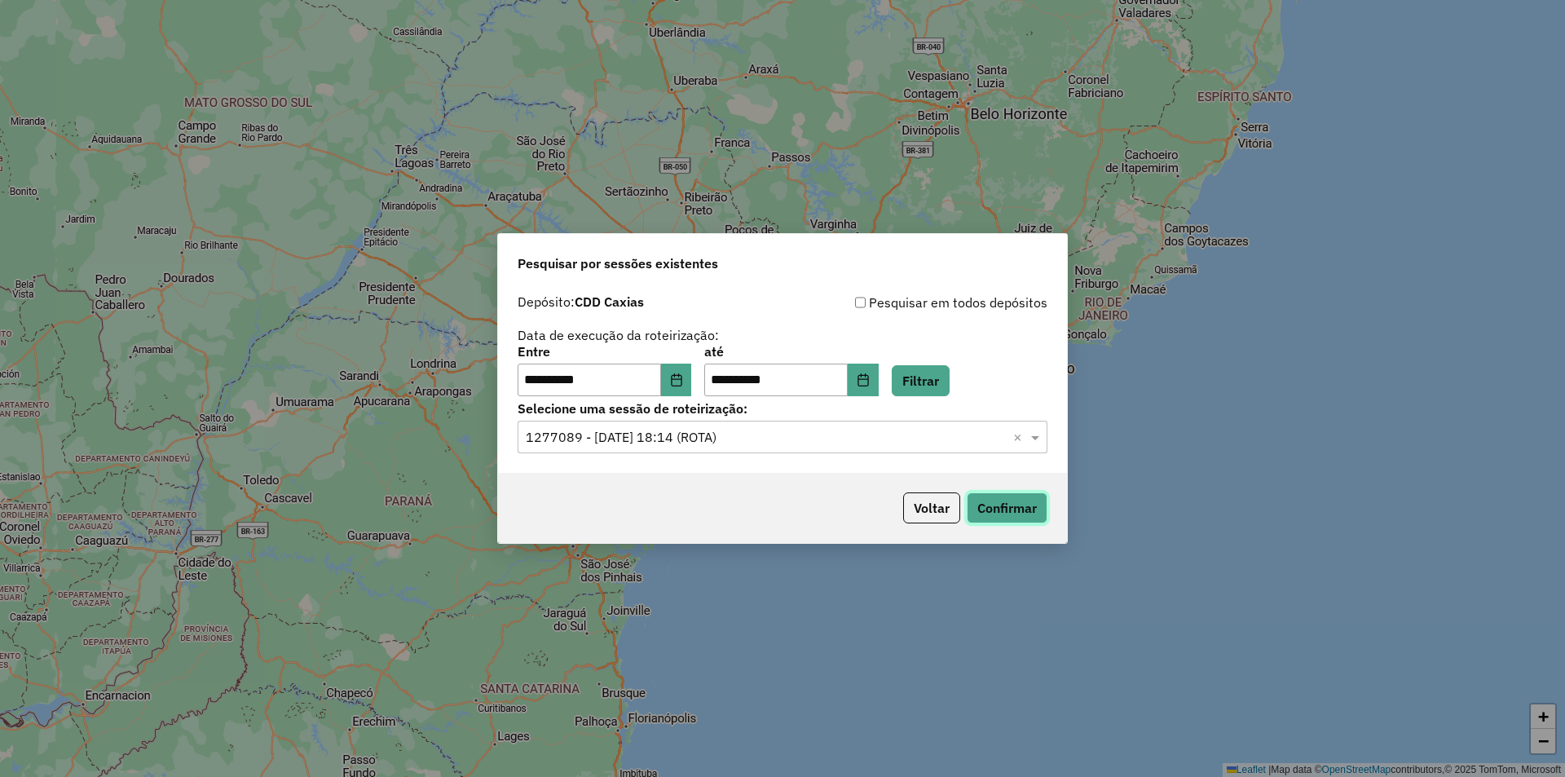
click at [1005, 505] on button "Confirmar" at bounding box center [1007, 507] width 81 height 31
click at [683, 383] on icon "Choose Date" at bounding box center [676, 379] width 13 height 13
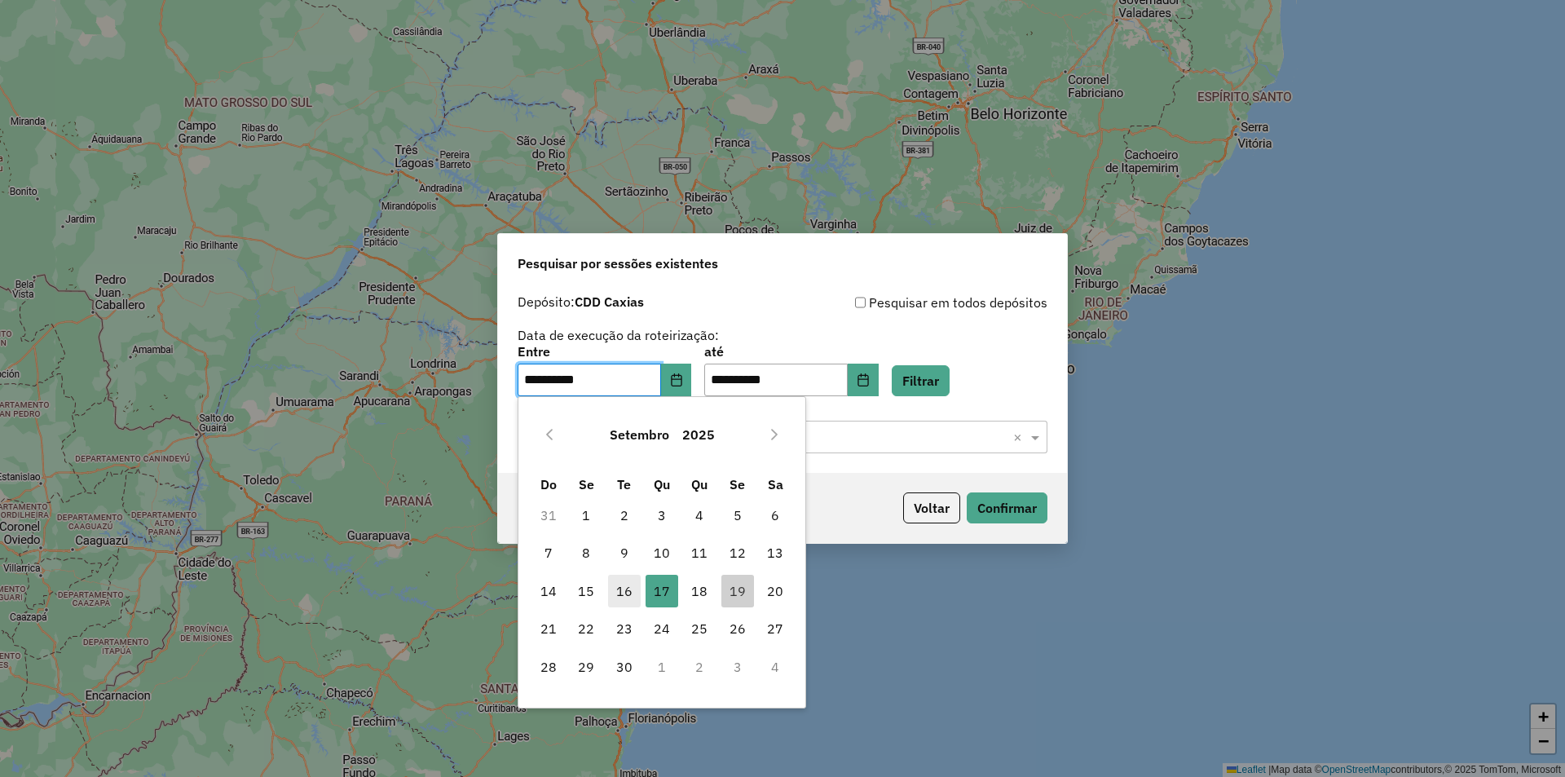
click at [624, 592] on span "16" at bounding box center [624, 591] width 33 height 33
type input "**********"
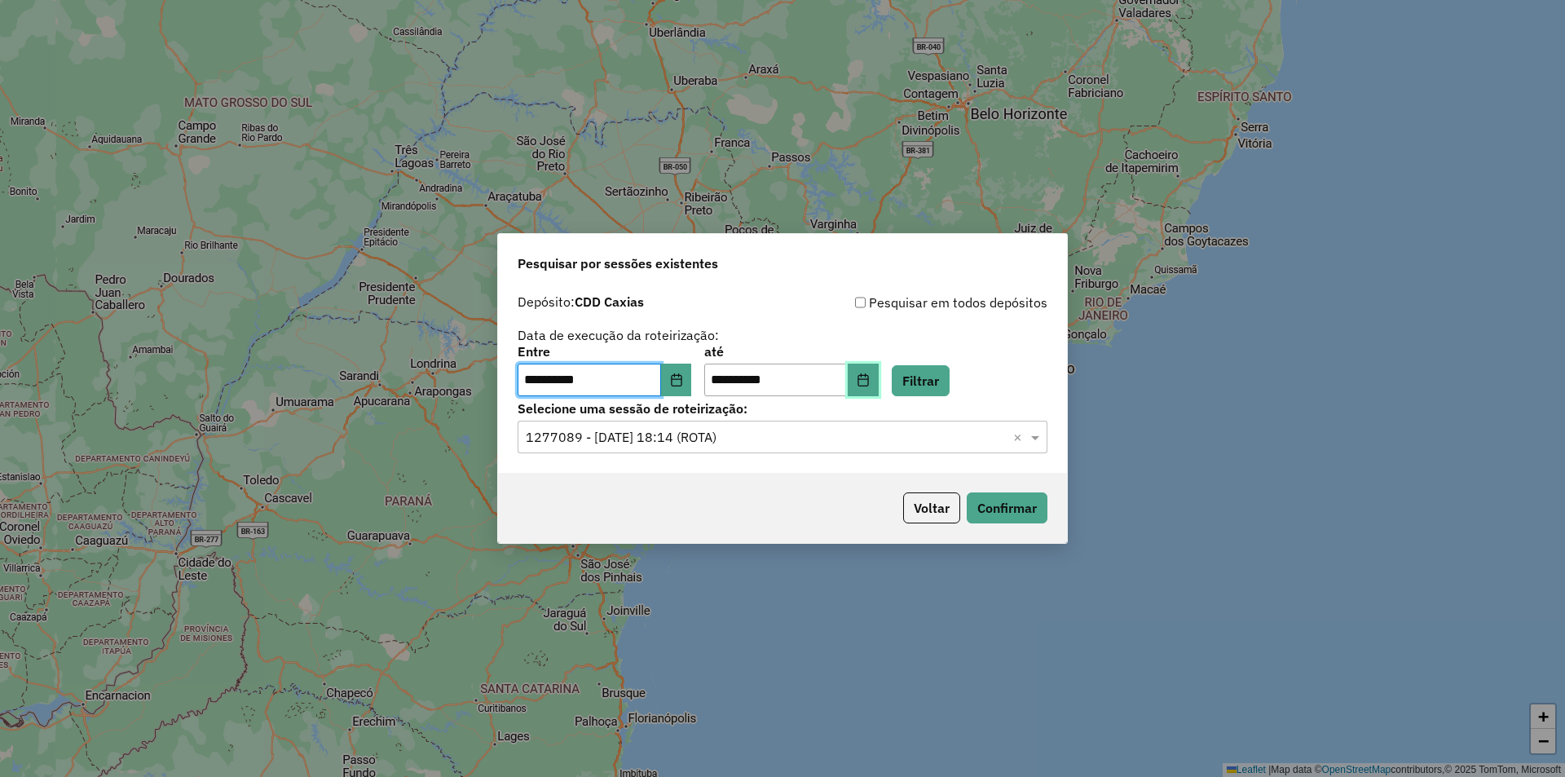
click at [870, 380] on icon "Choose Date" at bounding box center [863, 379] width 13 height 13
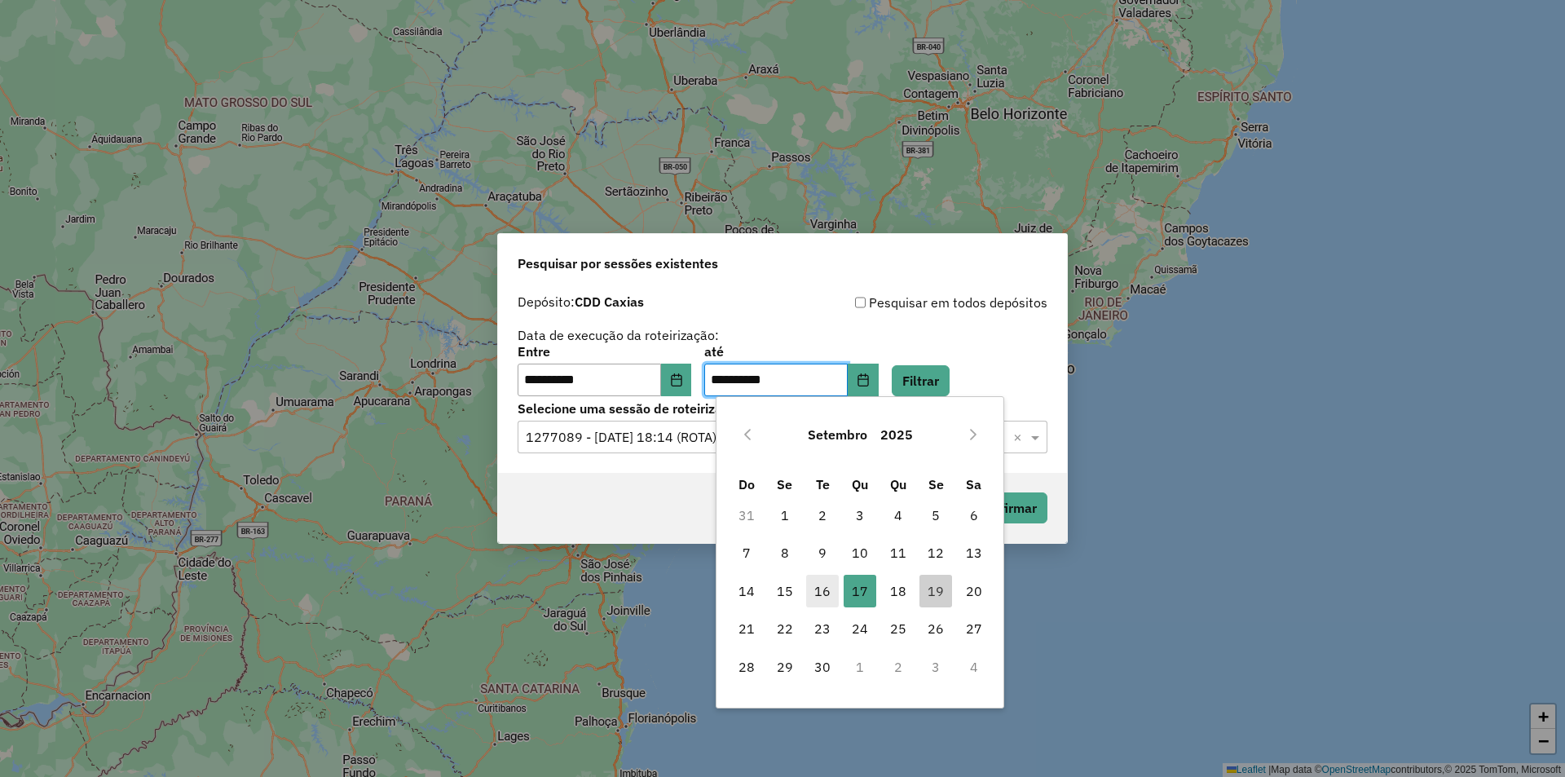
click at [821, 588] on span "16" at bounding box center [822, 591] width 33 height 33
type input "**********"
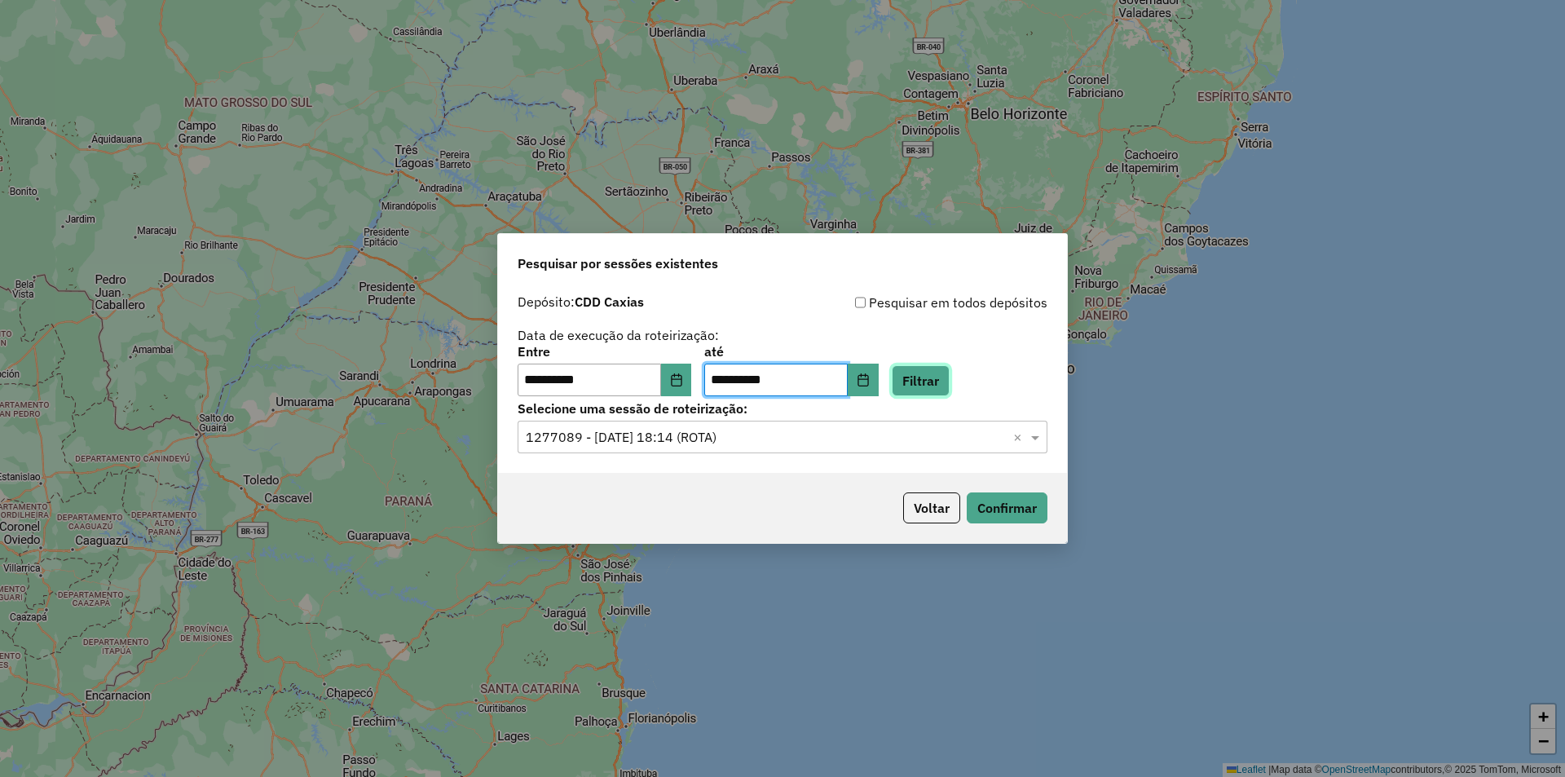
click at [950, 381] on button "Filtrar" at bounding box center [921, 380] width 58 height 31
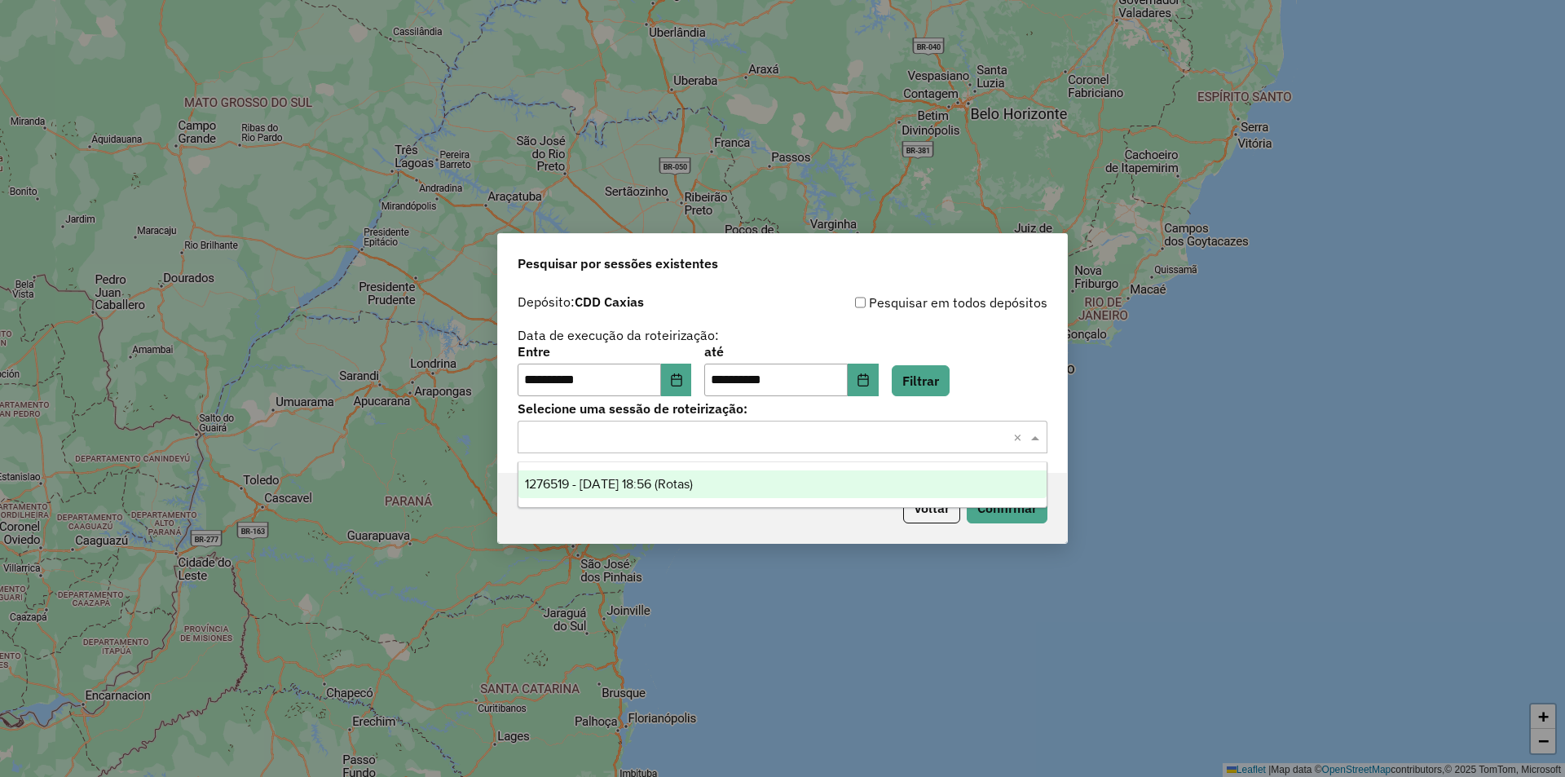
click at [1038, 439] on span at bounding box center [1037, 437] width 20 height 20
click at [693, 484] on span "1276519 - 16/09/2025 18:56 (Rotas)" at bounding box center [609, 484] width 168 height 14
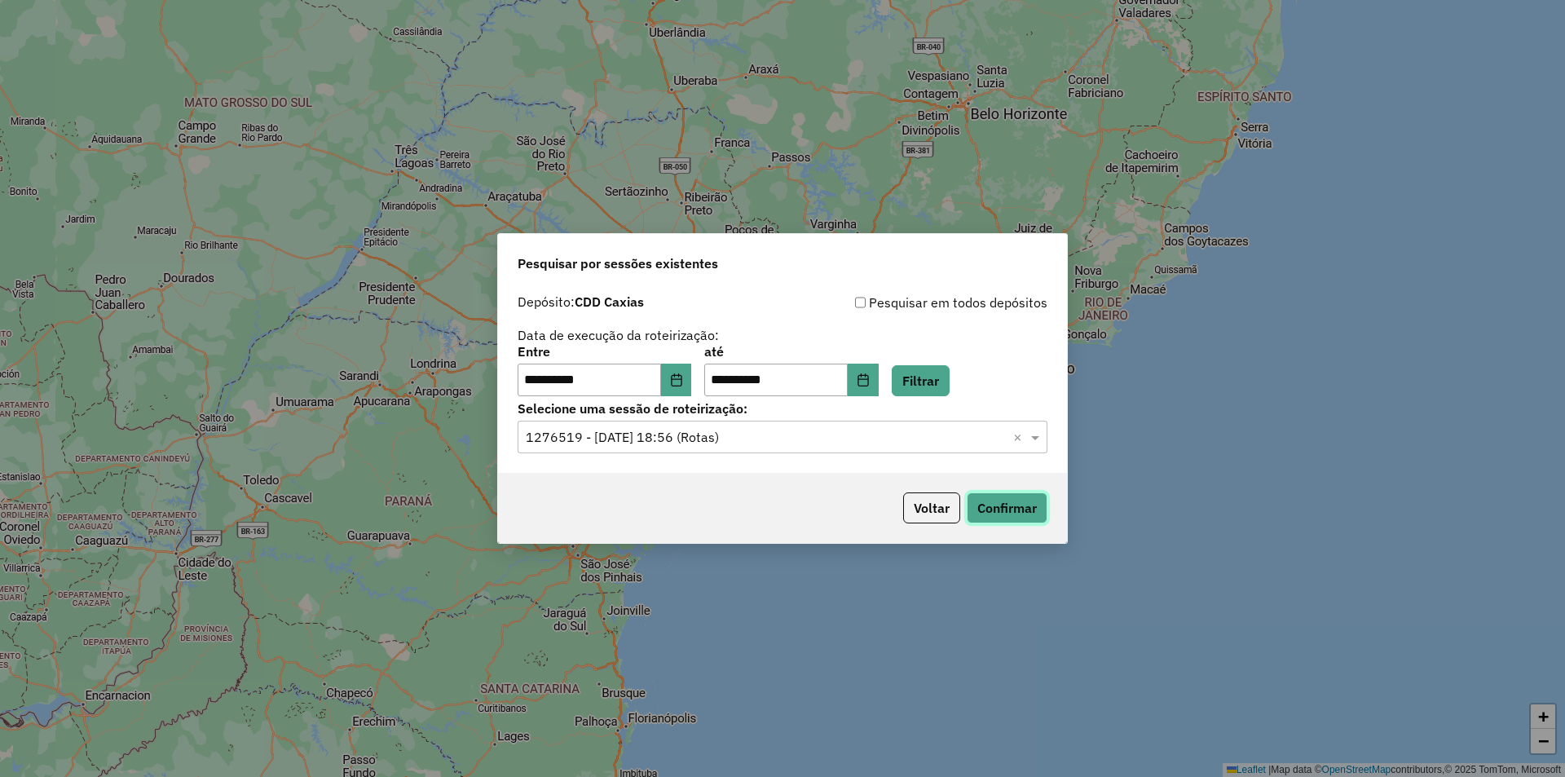
click at [991, 508] on button "Confirmar" at bounding box center [1007, 507] width 81 height 31
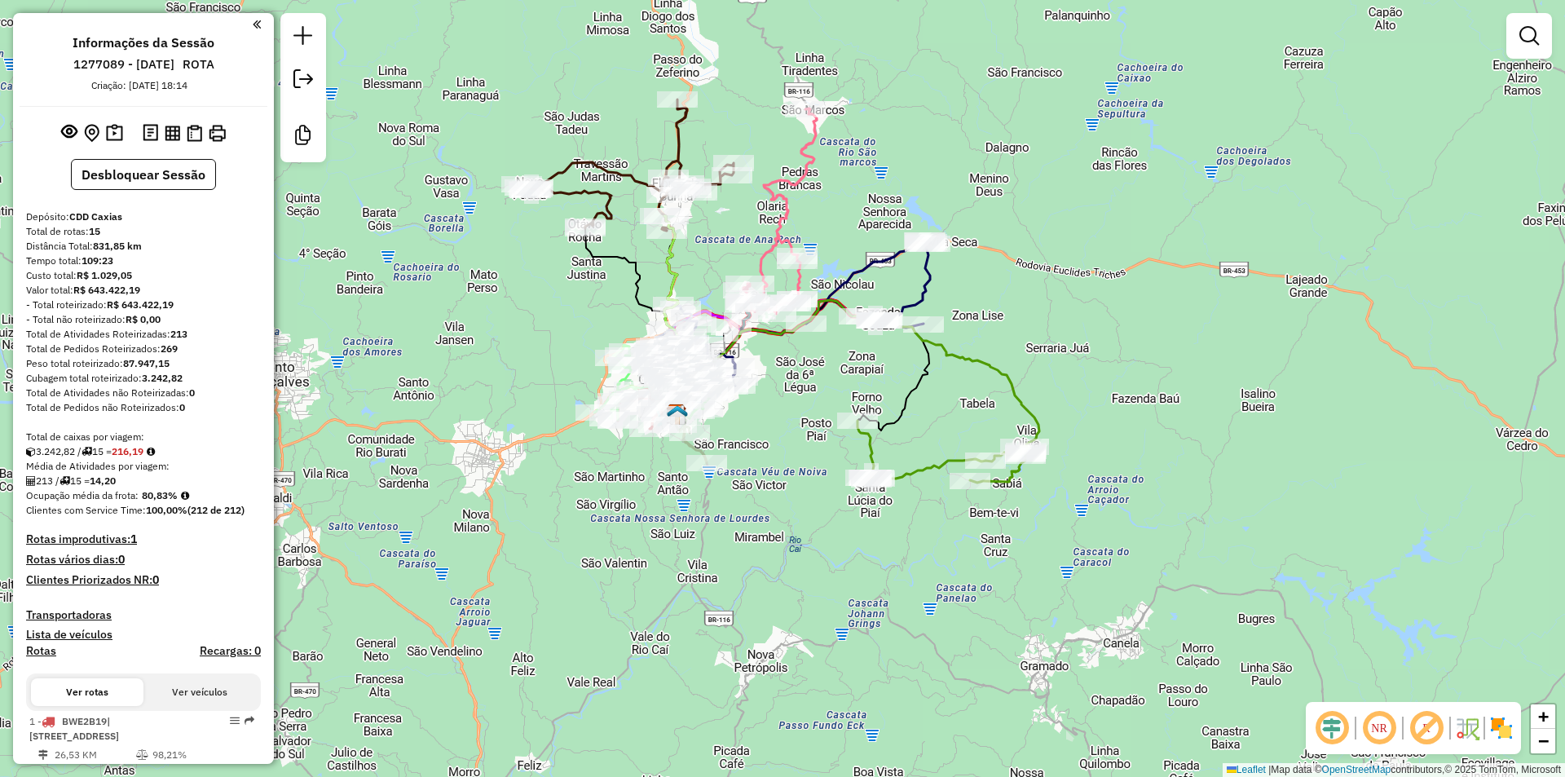
click at [778, 213] on icon at bounding box center [773, 217] width 88 height 219
select select "**********"
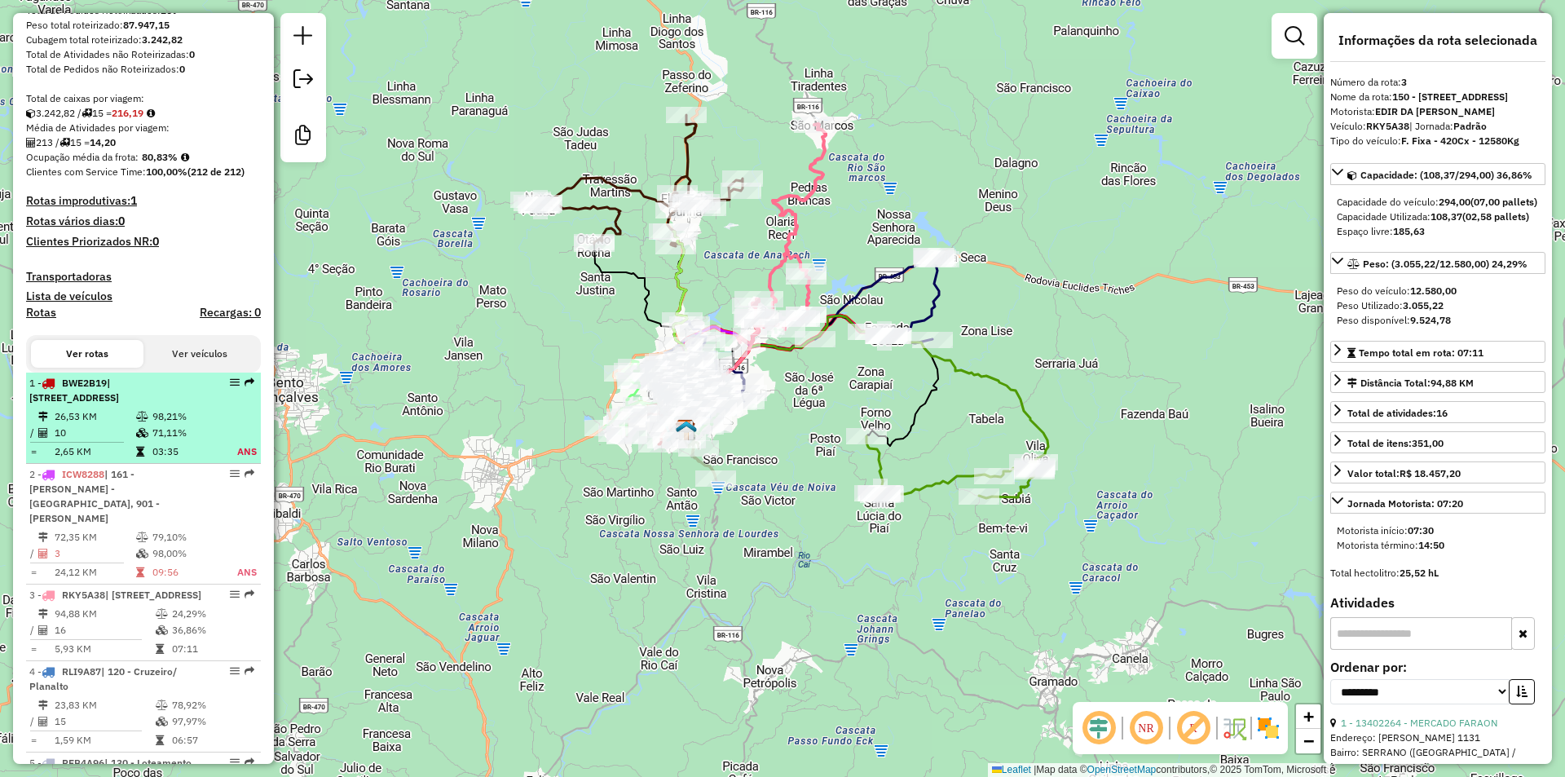
scroll to position [310, 0]
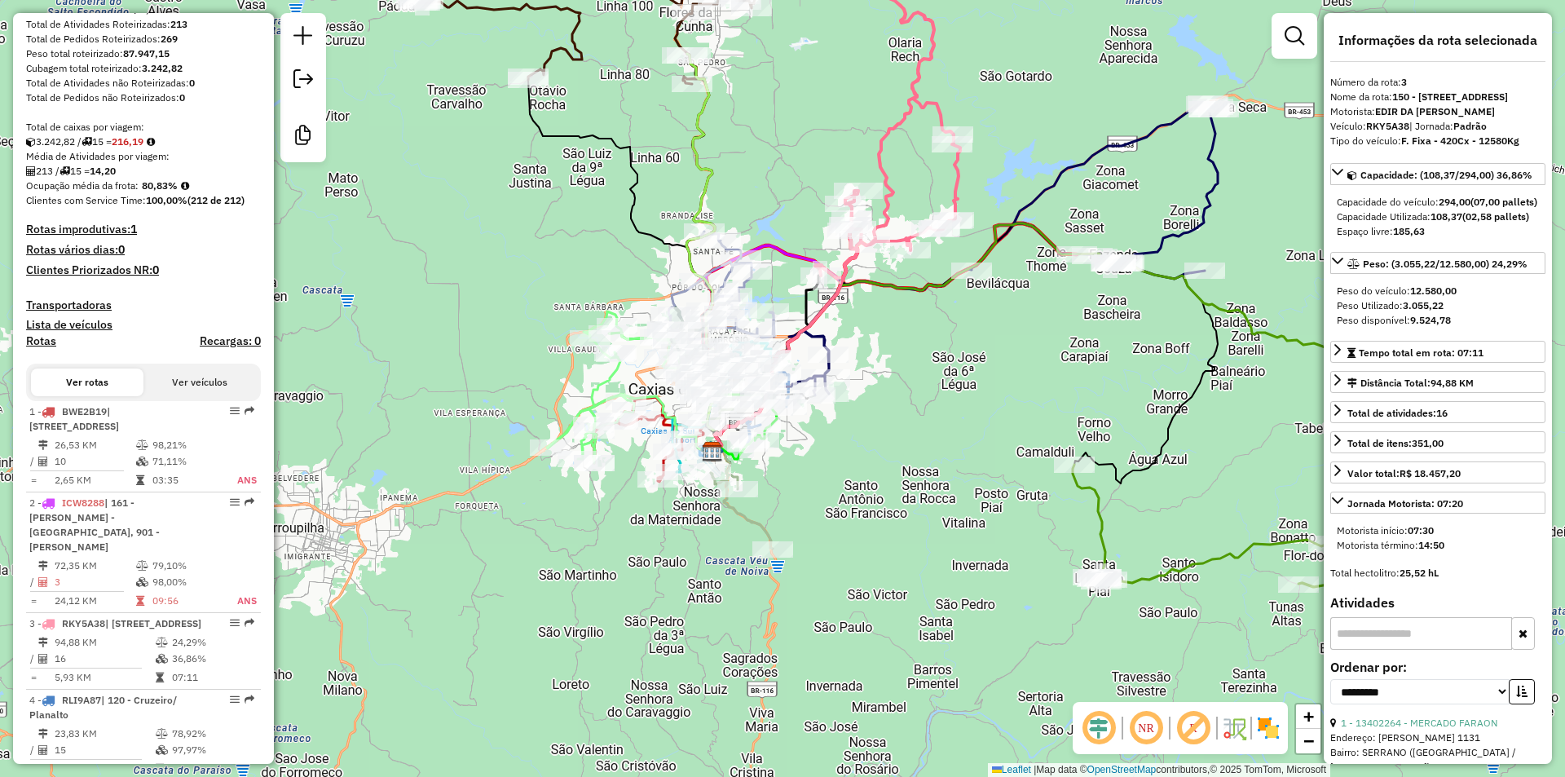
click at [752, 522] on icon at bounding box center [723, 449] width 99 height 199
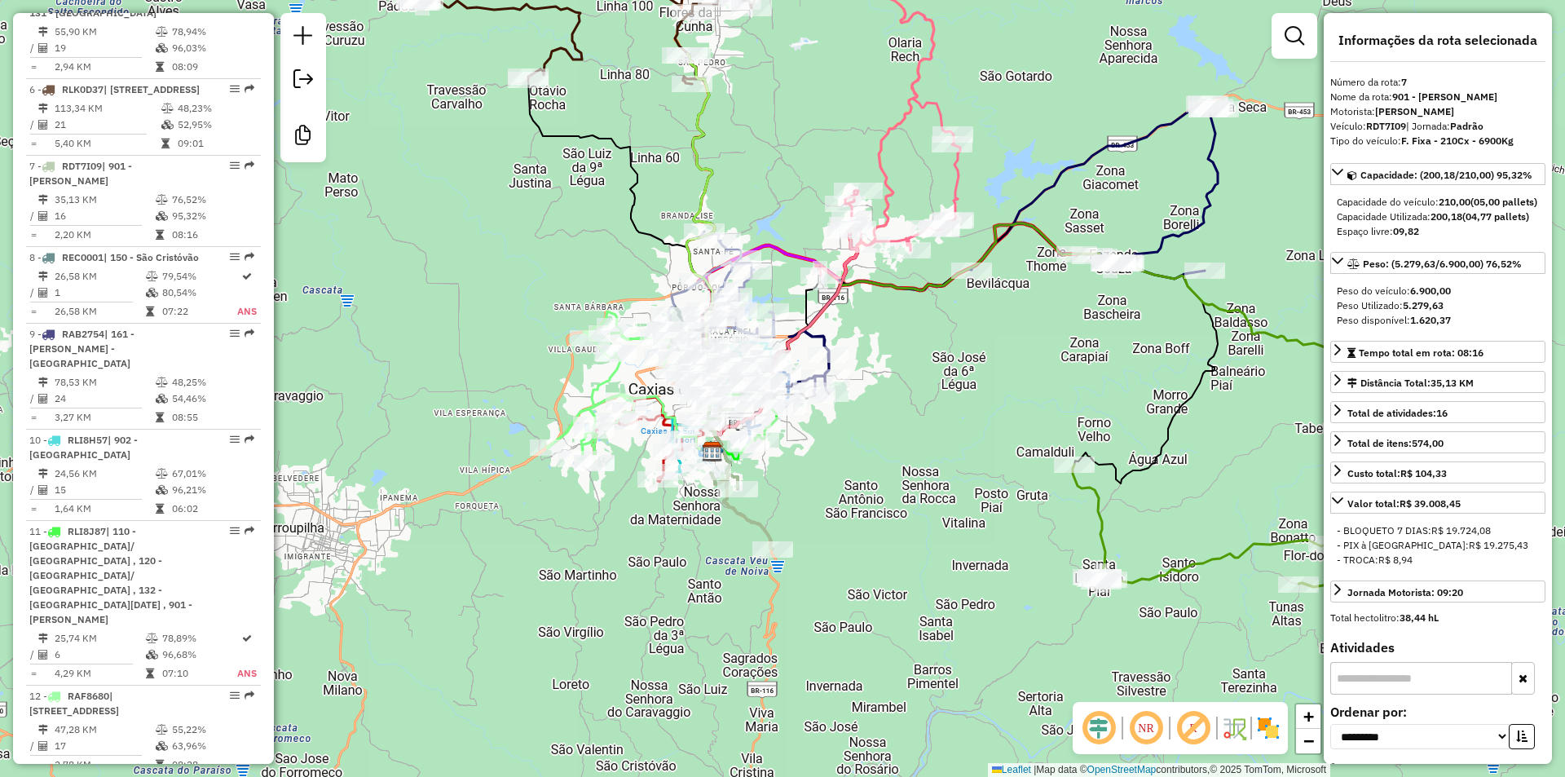
scroll to position [1260, 0]
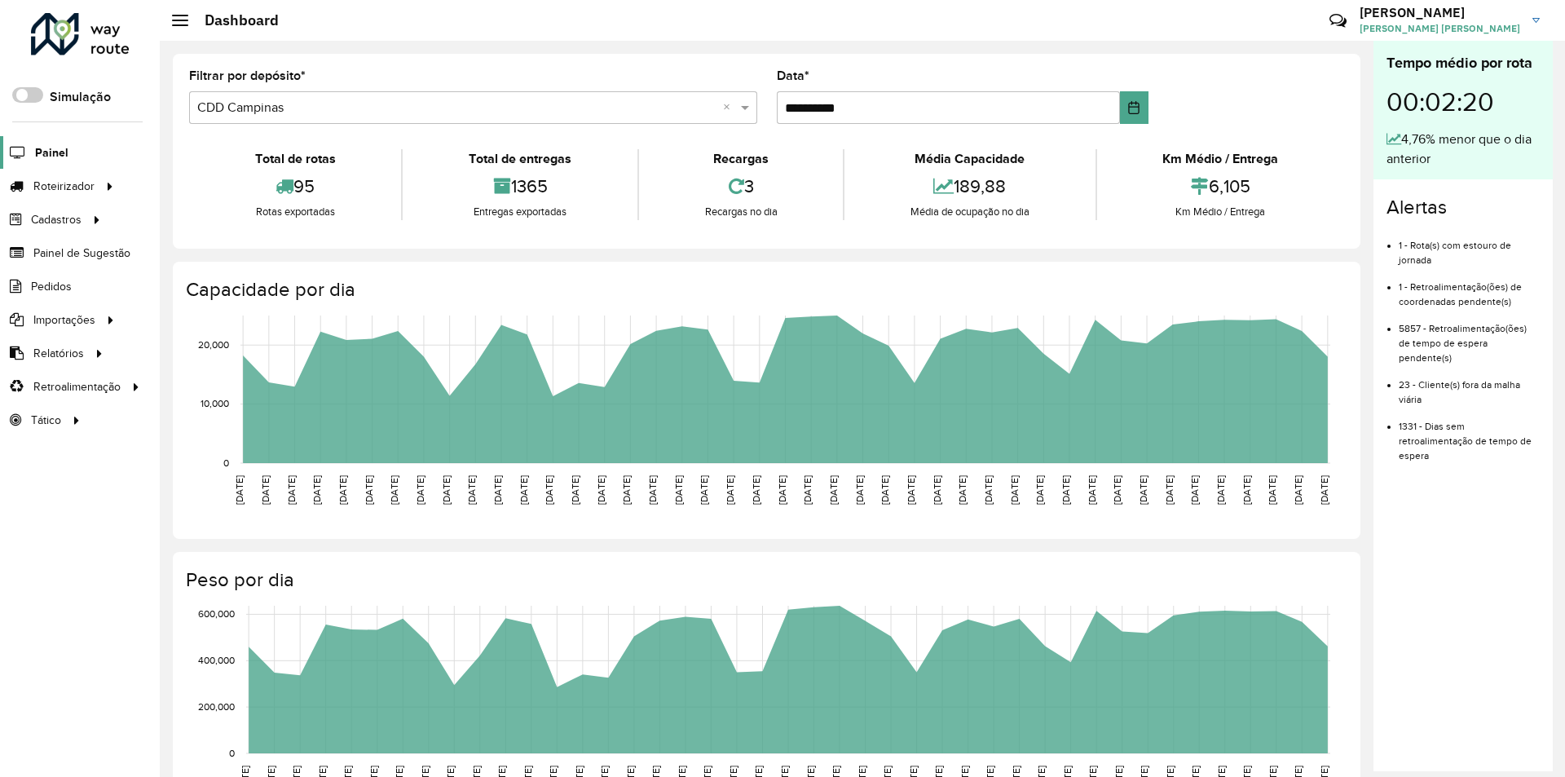
click at [57, 150] on span "Painel" at bounding box center [51, 152] width 33 height 17
click at [198, 183] on span "Entregas" at bounding box center [208, 186] width 46 height 17
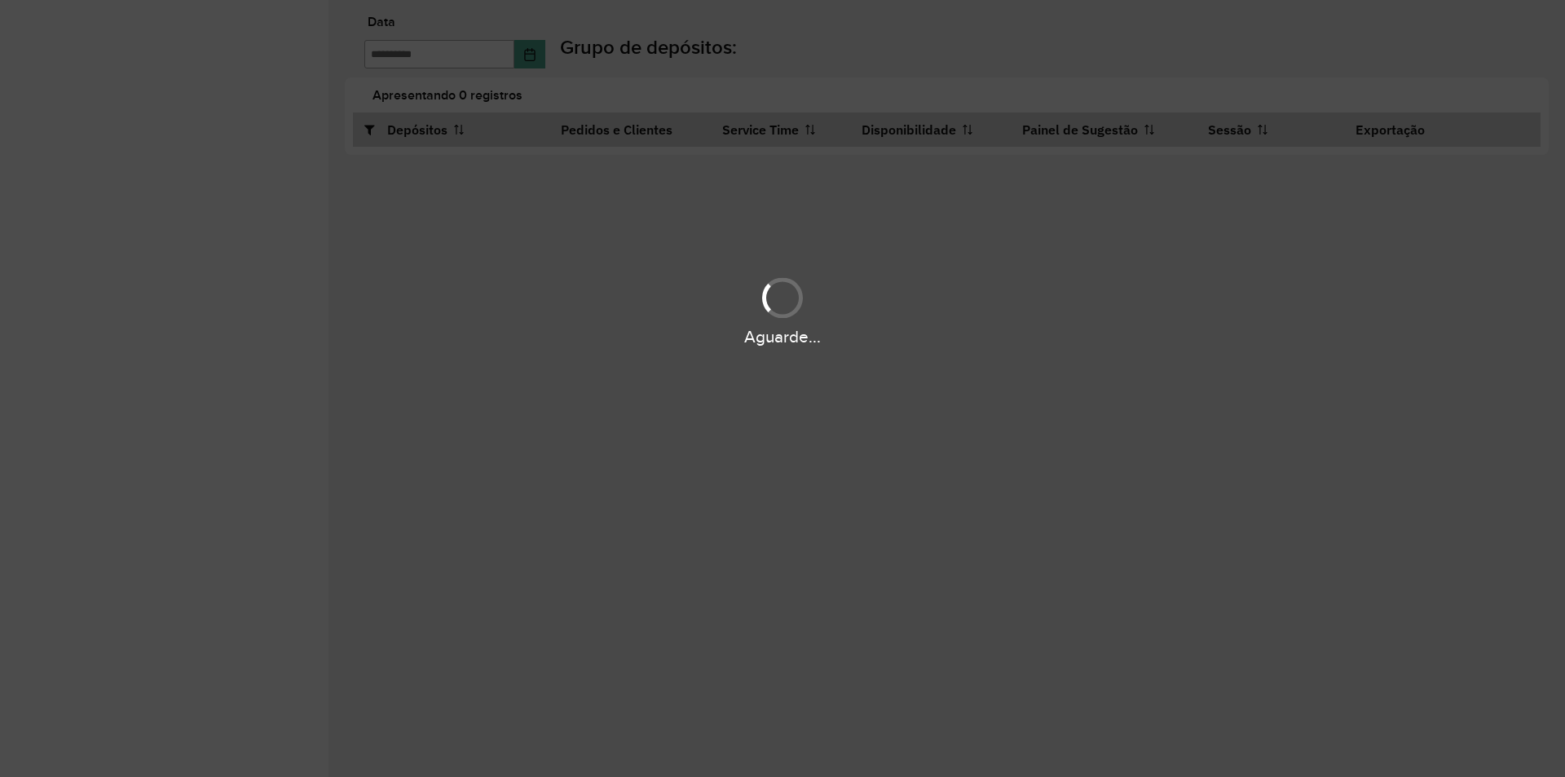
type input "**********"
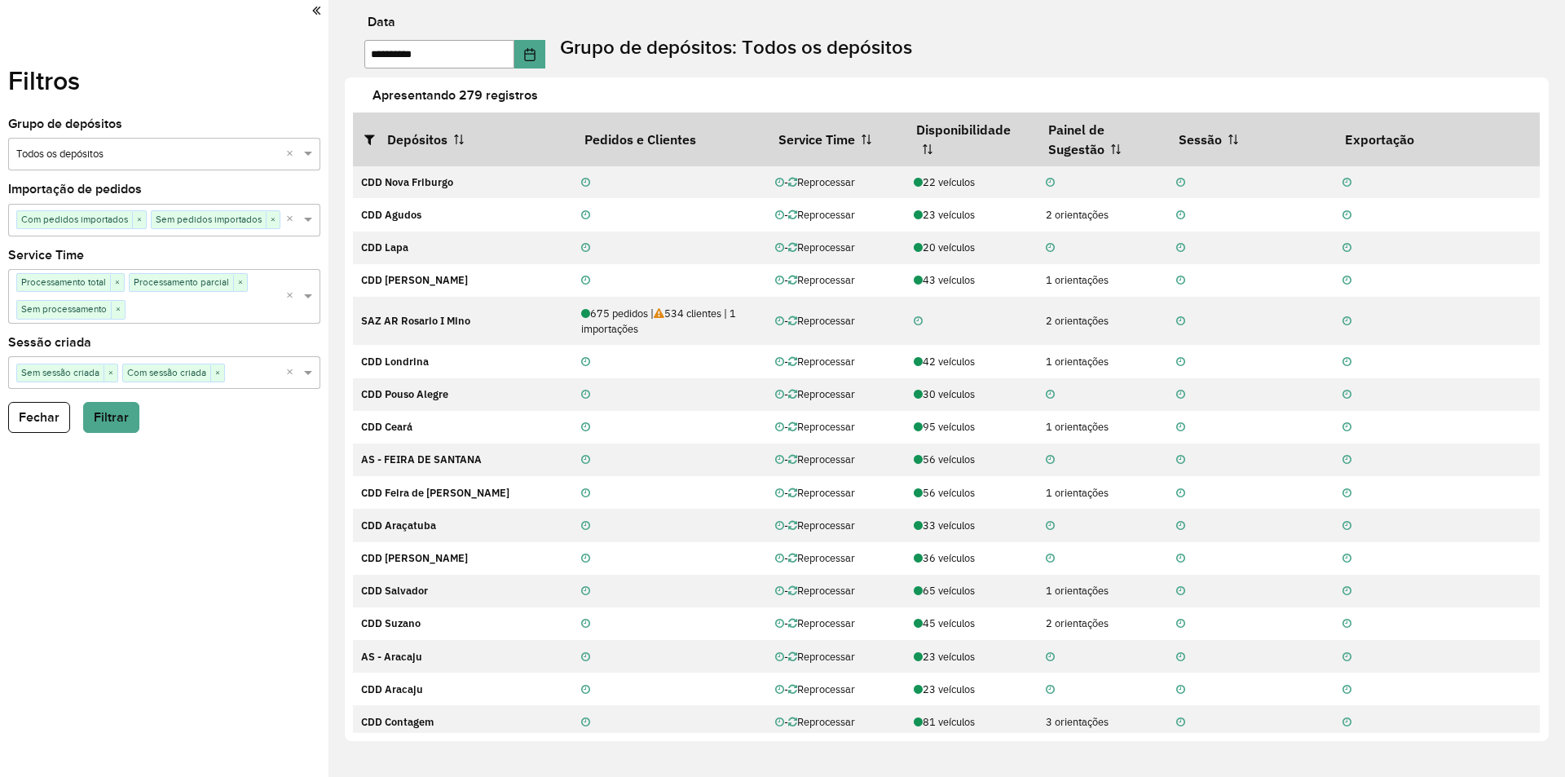
click at [107, 148] on input "text" at bounding box center [147, 155] width 263 height 16
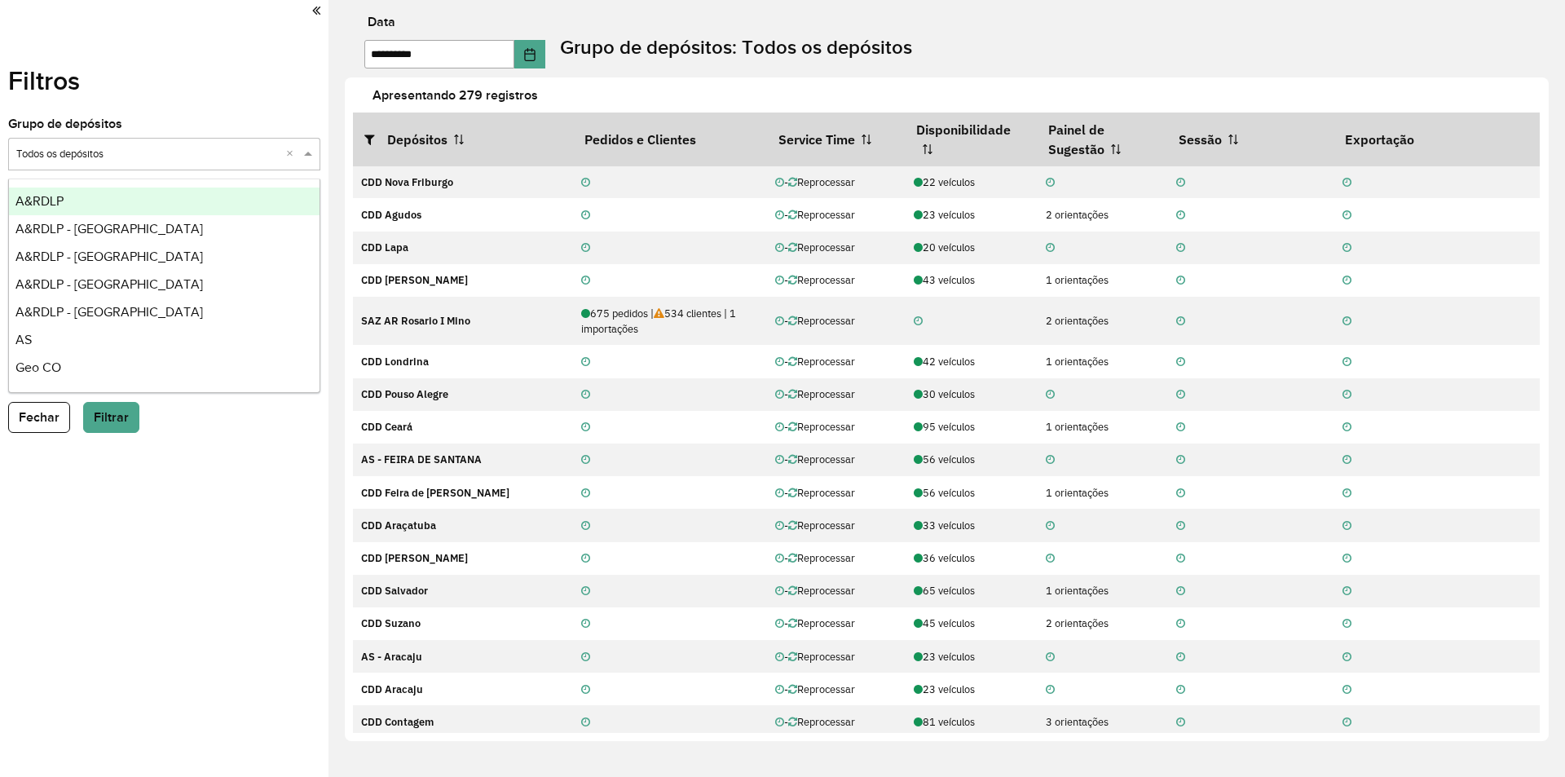
click at [629, 95] on label "Apresentando 279 registros" at bounding box center [966, 96] width 1207 height 20
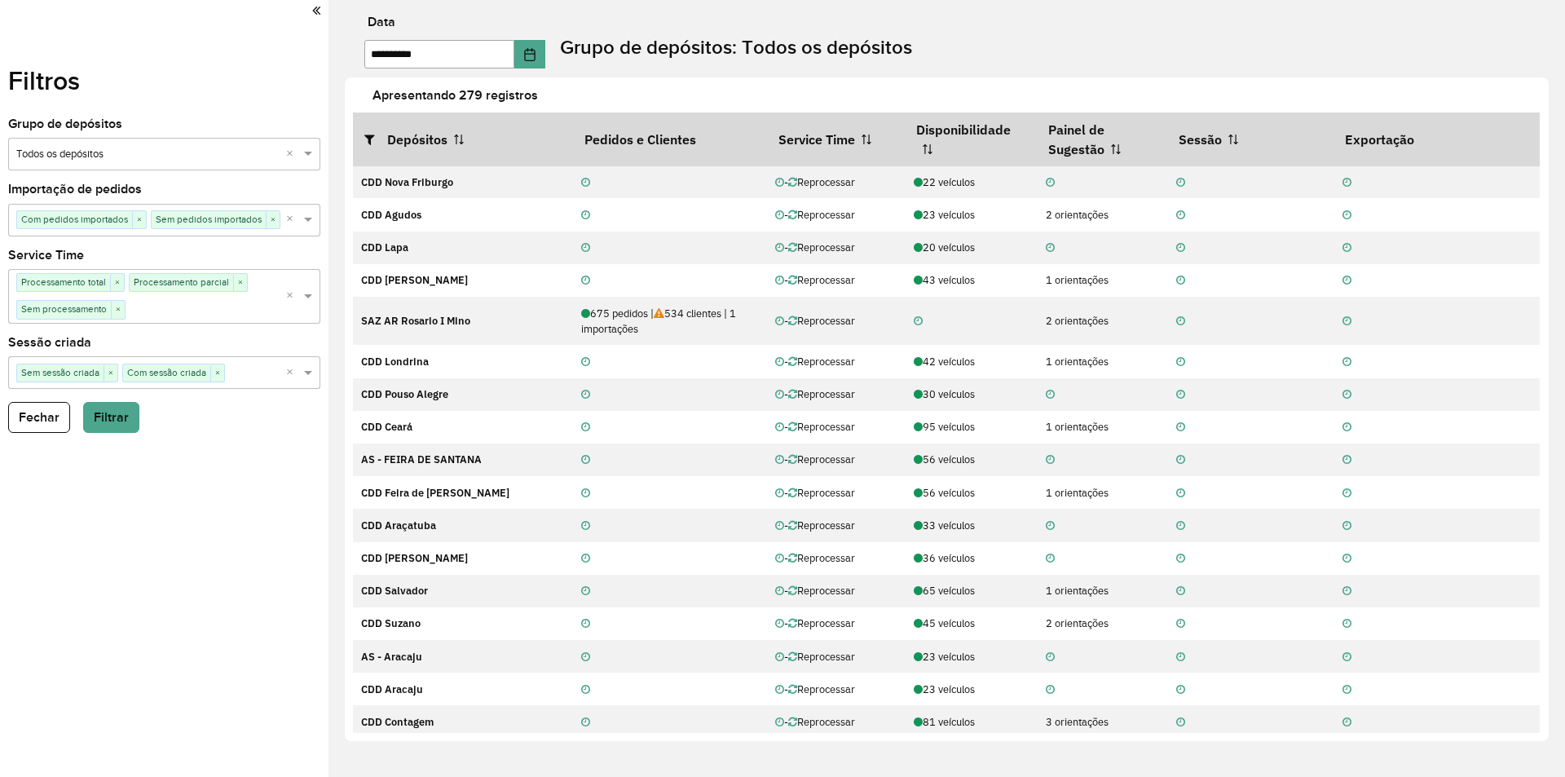
click at [135, 151] on input "text" at bounding box center [147, 155] width 263 height 16
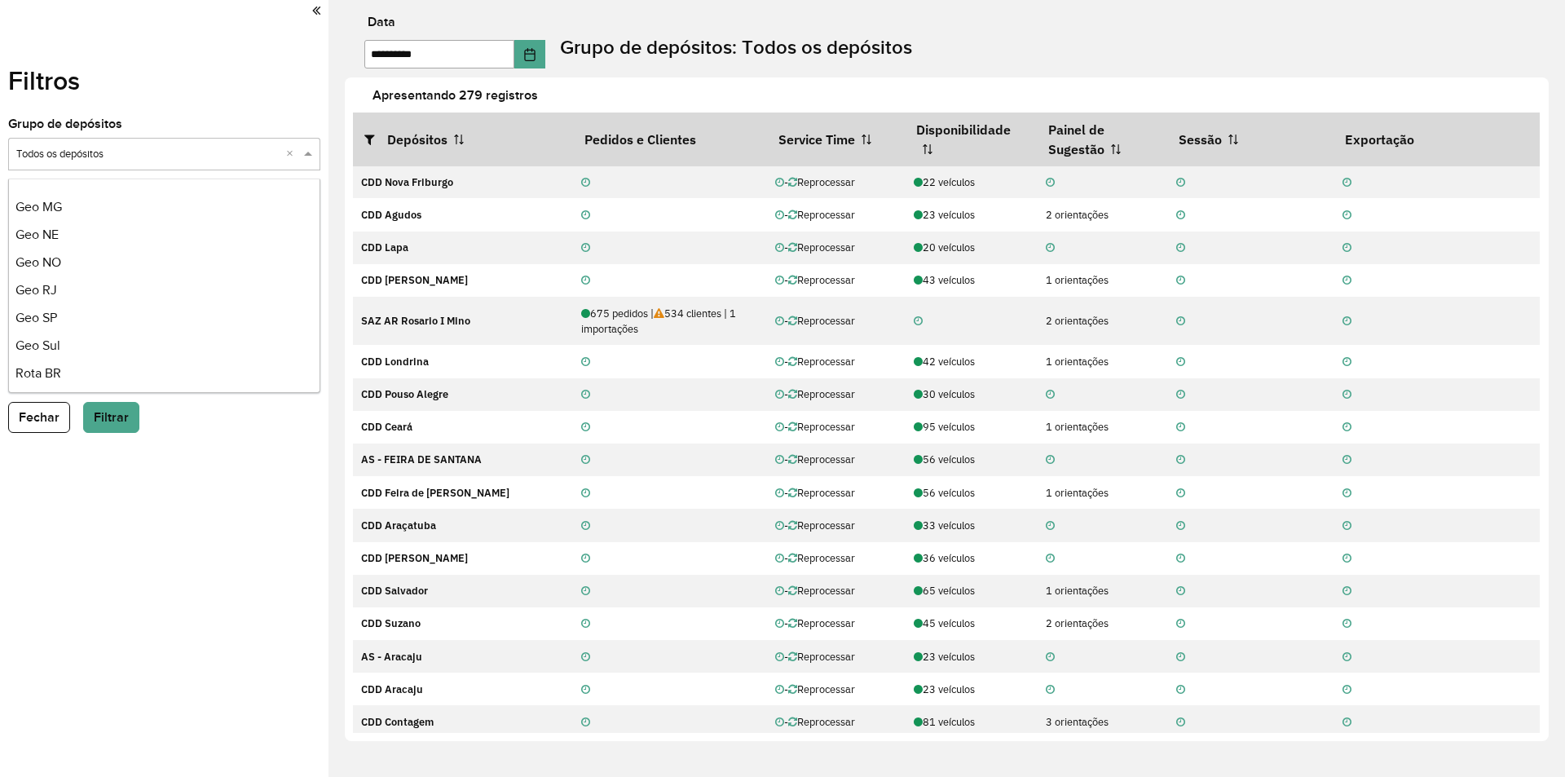
scroll to position [192, 0]
click at [41, 343] on span "Geo Sul" at bounding box center [37, 341] width 45 height 14
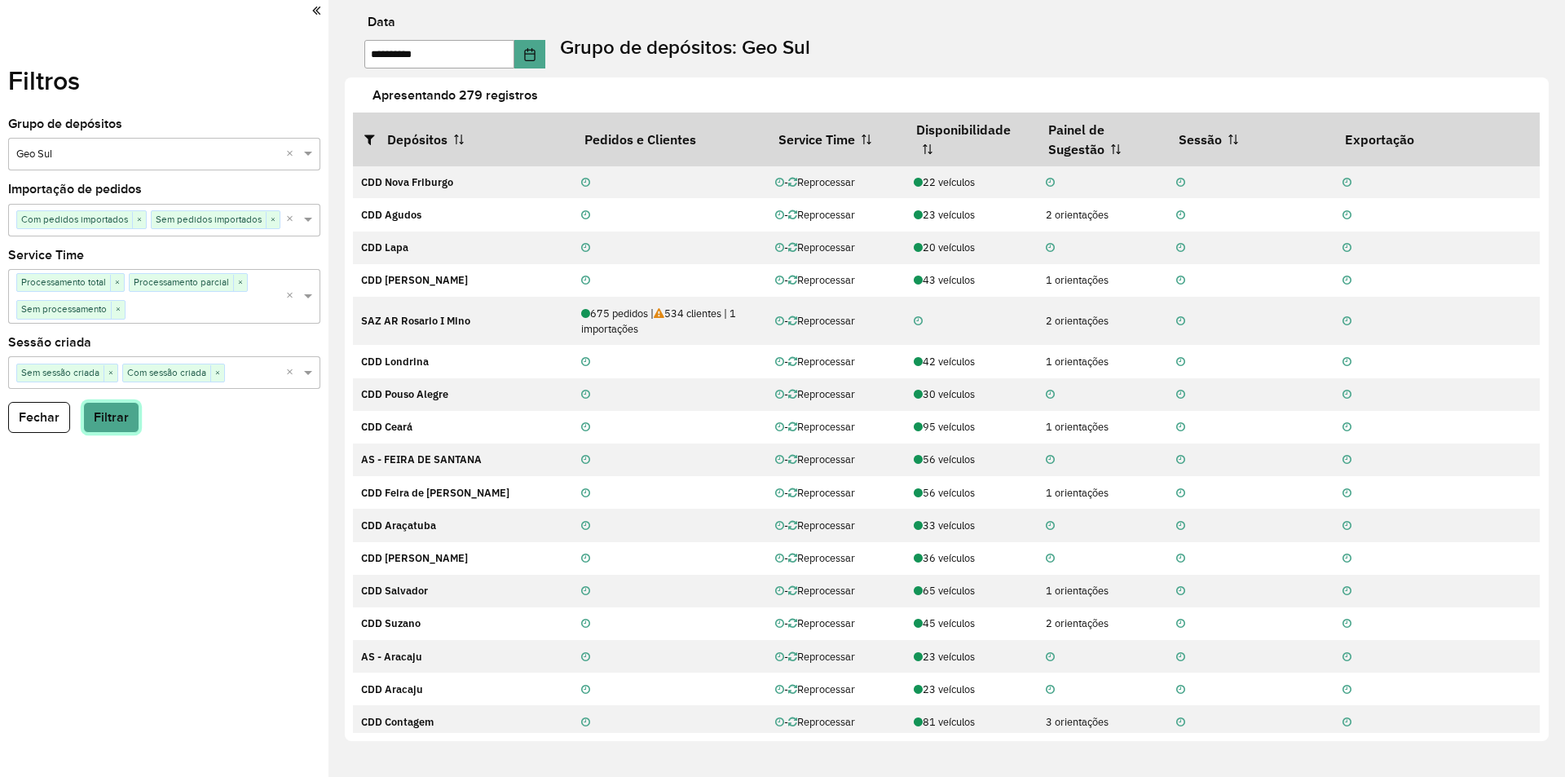
click at [109, 421] on button "Filtrar" at bounding box center [111, 417] width 56 height 31
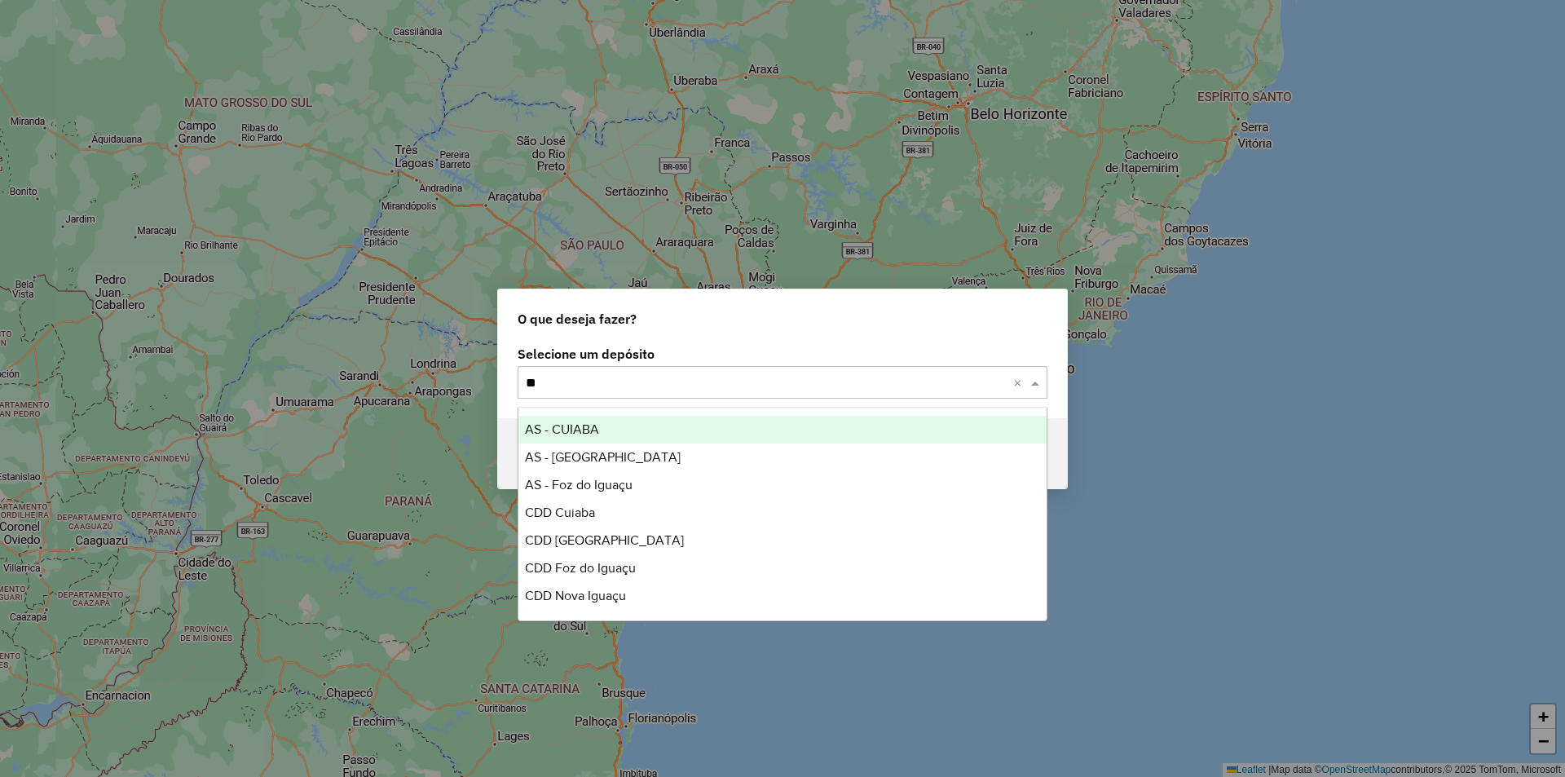
type input "***"
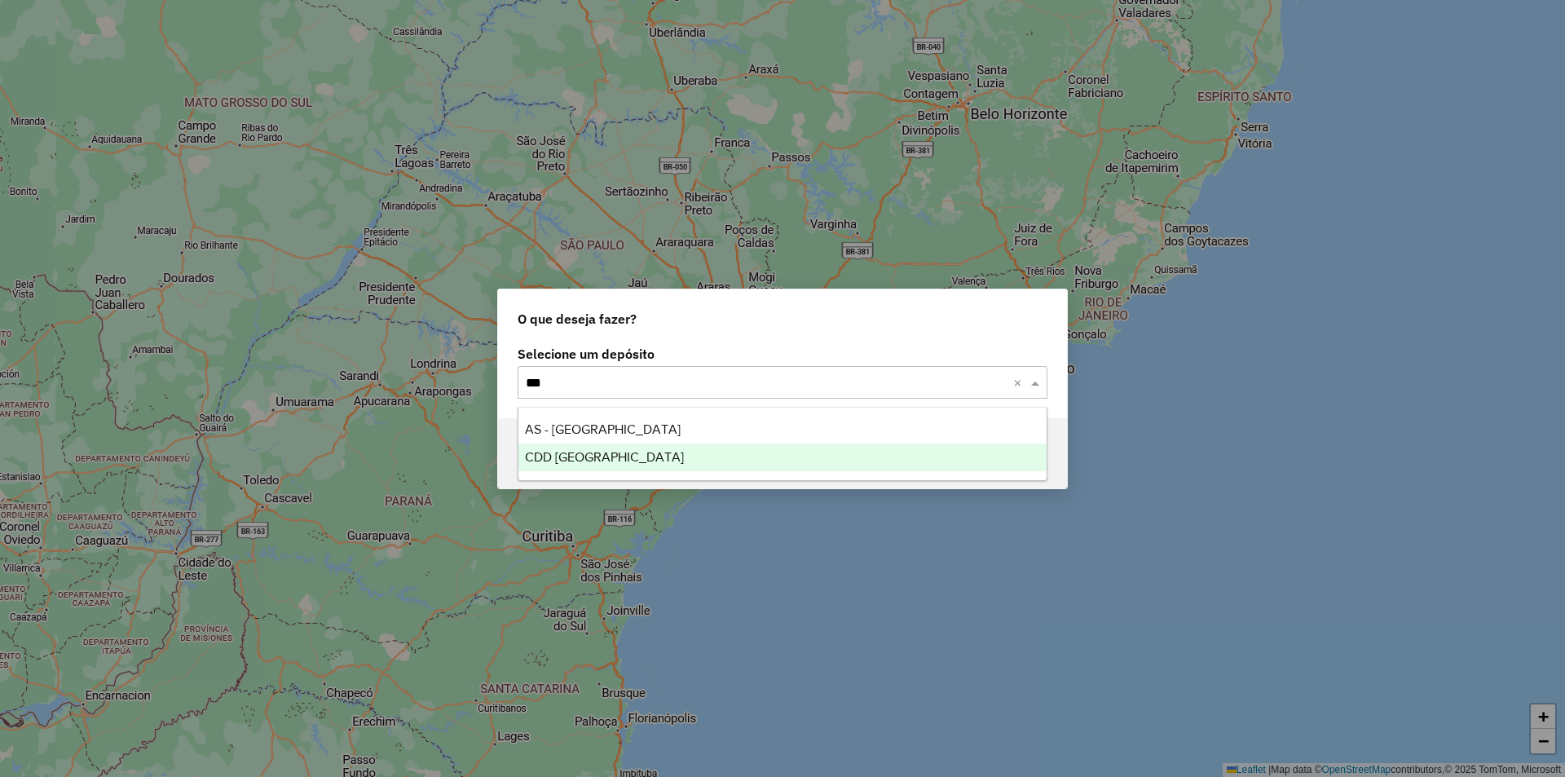
click at [584, 461] on span "CDD [GEOGRAPHIC_DATA]" at bounding box center [604, 457] width 159 height 14
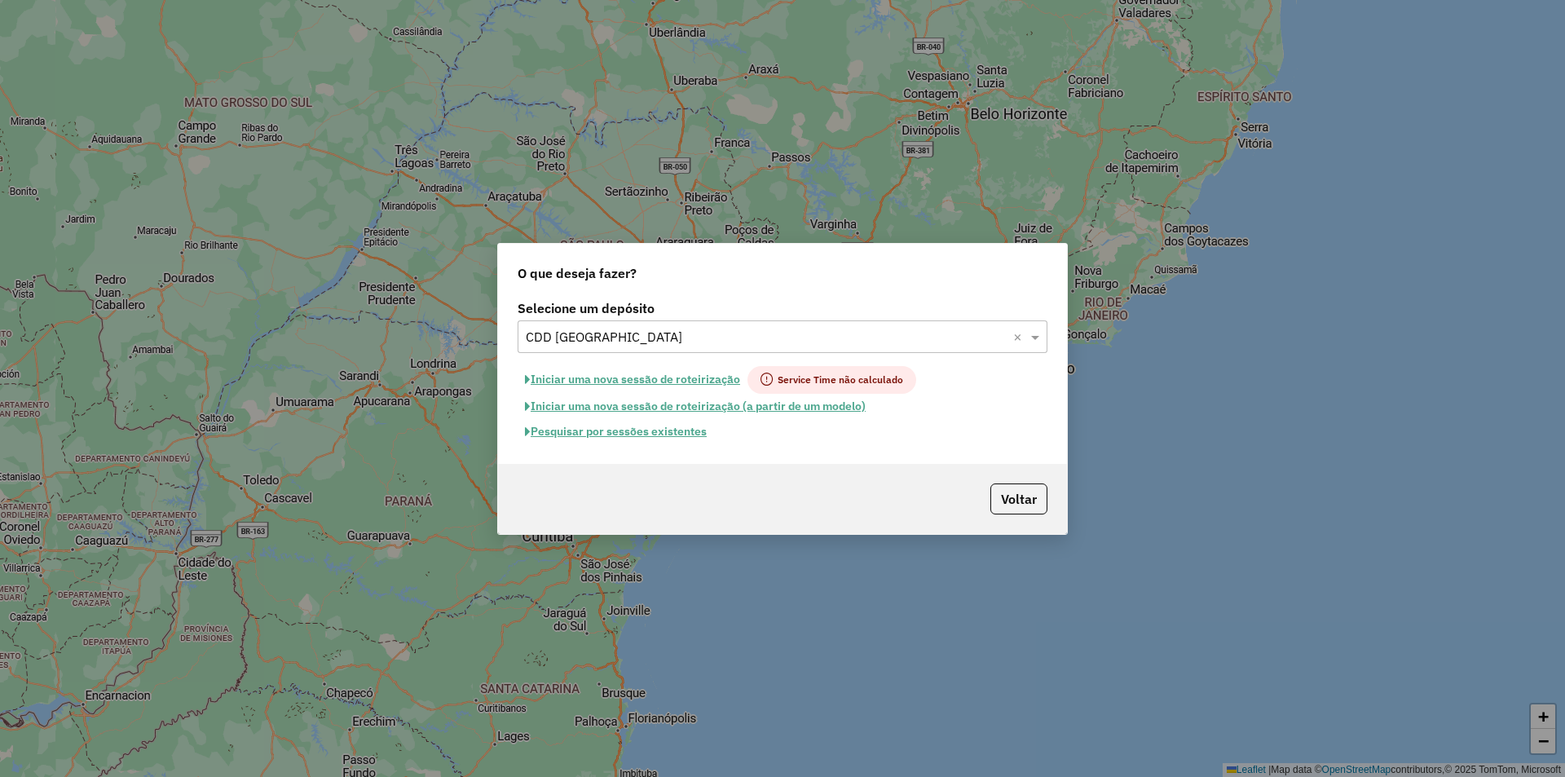
click at [646, 434] on button "Pesquisar por sessões existentes" at bounding box center [616, 431] width 196 height 25
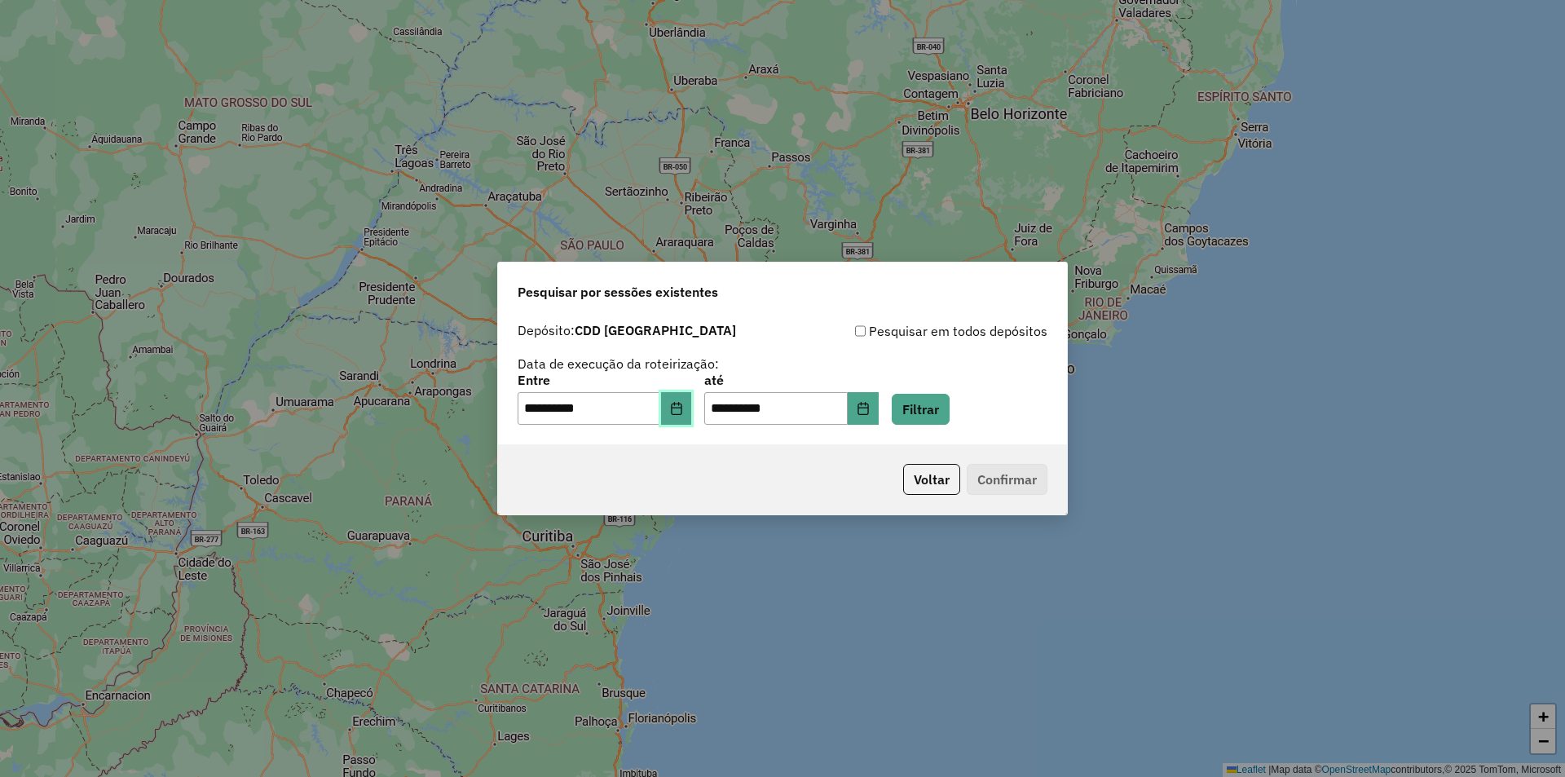
drag, startPoint x: 685, startPoint y: 412, endPoint x: 675, endPoint y: 409, distance: 10.3
click at [683, 412] on icon "Choose Date" at bounding box center [676, 408] width 13 height 13
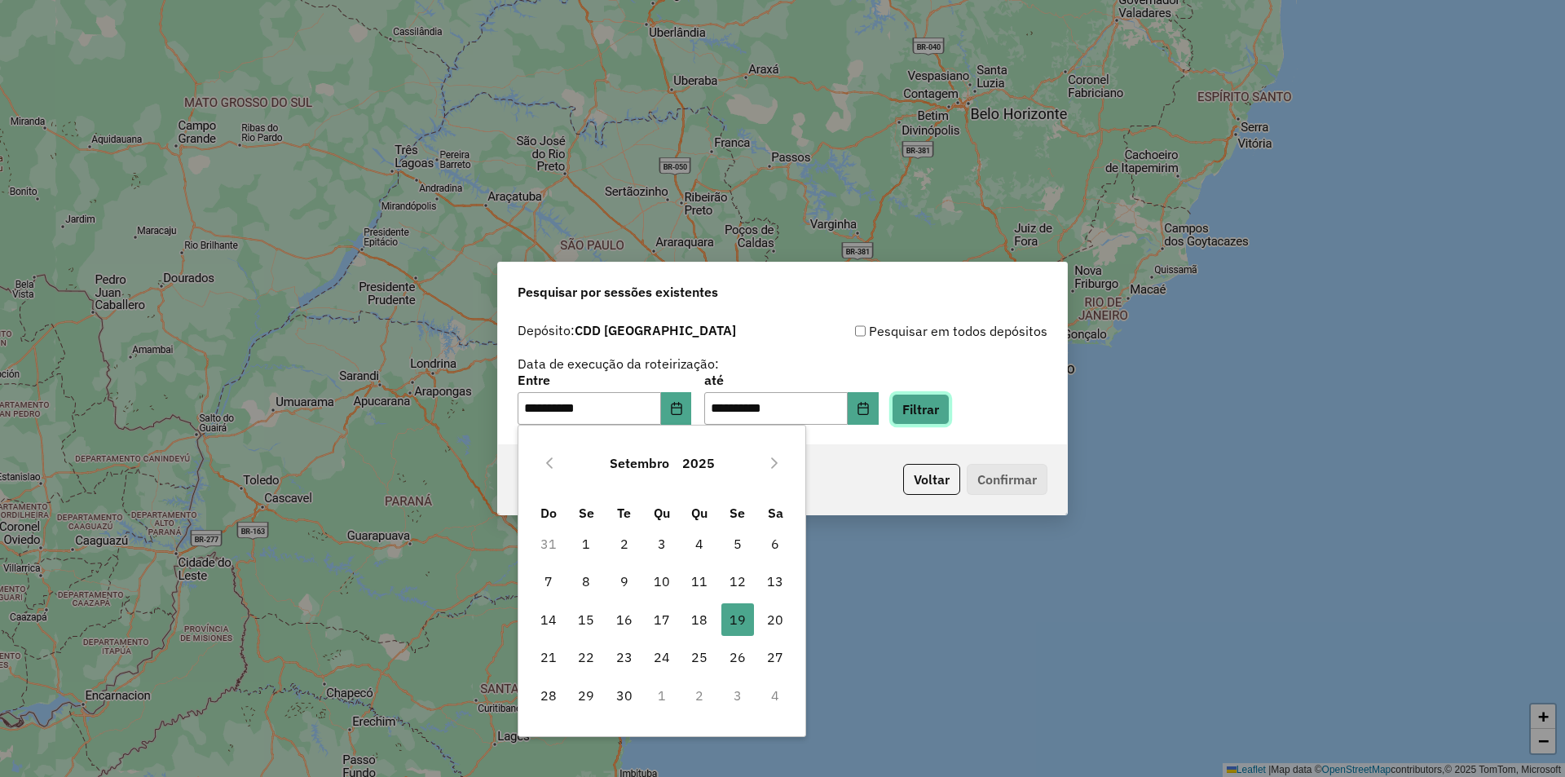
click at [937, 417] on button "Filtrar" at bounding box center [921, 409] width 58 height 31
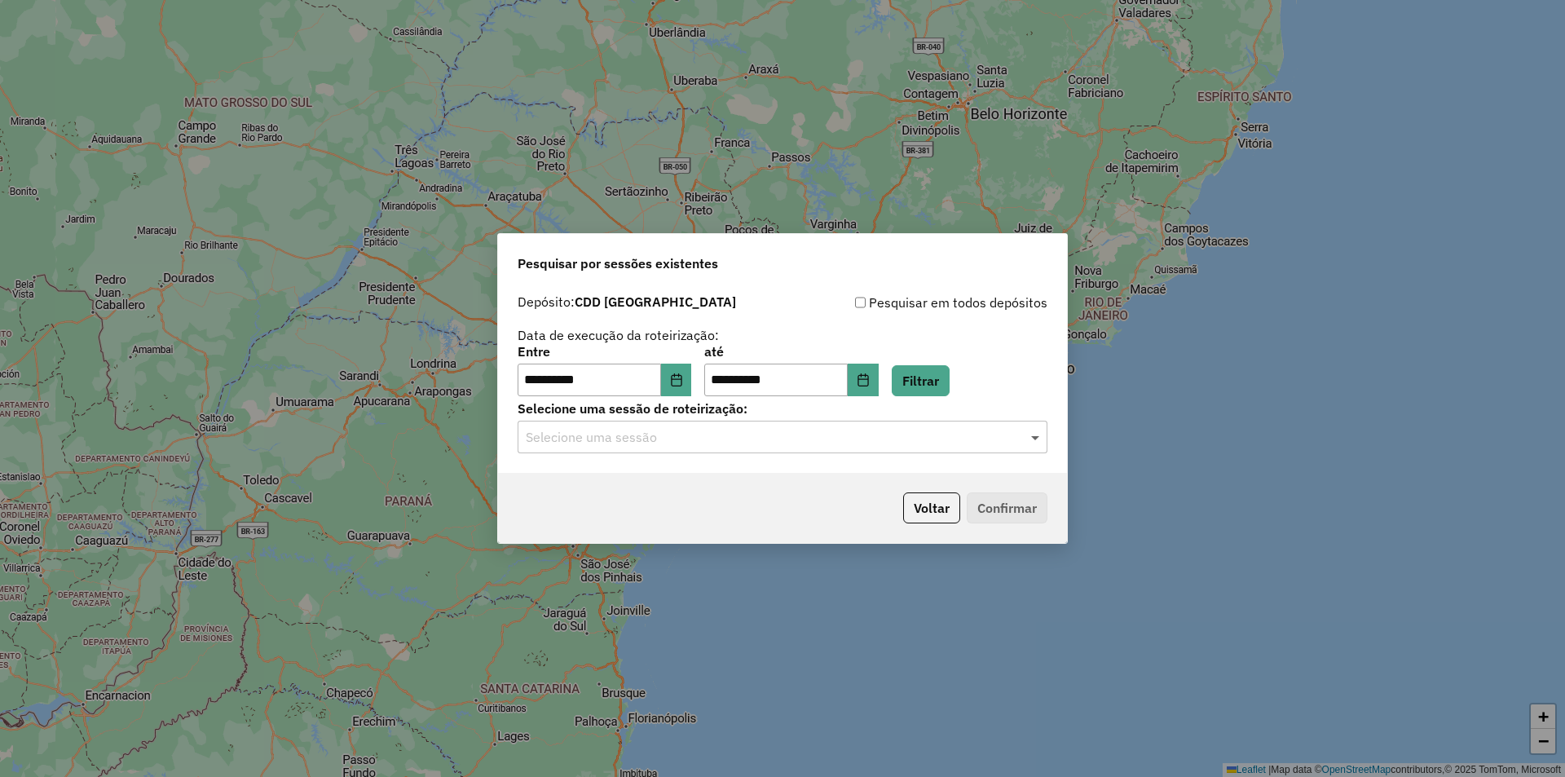
click at [1043, 435] on span at bounding box center [1037, 437] width 20 height 20
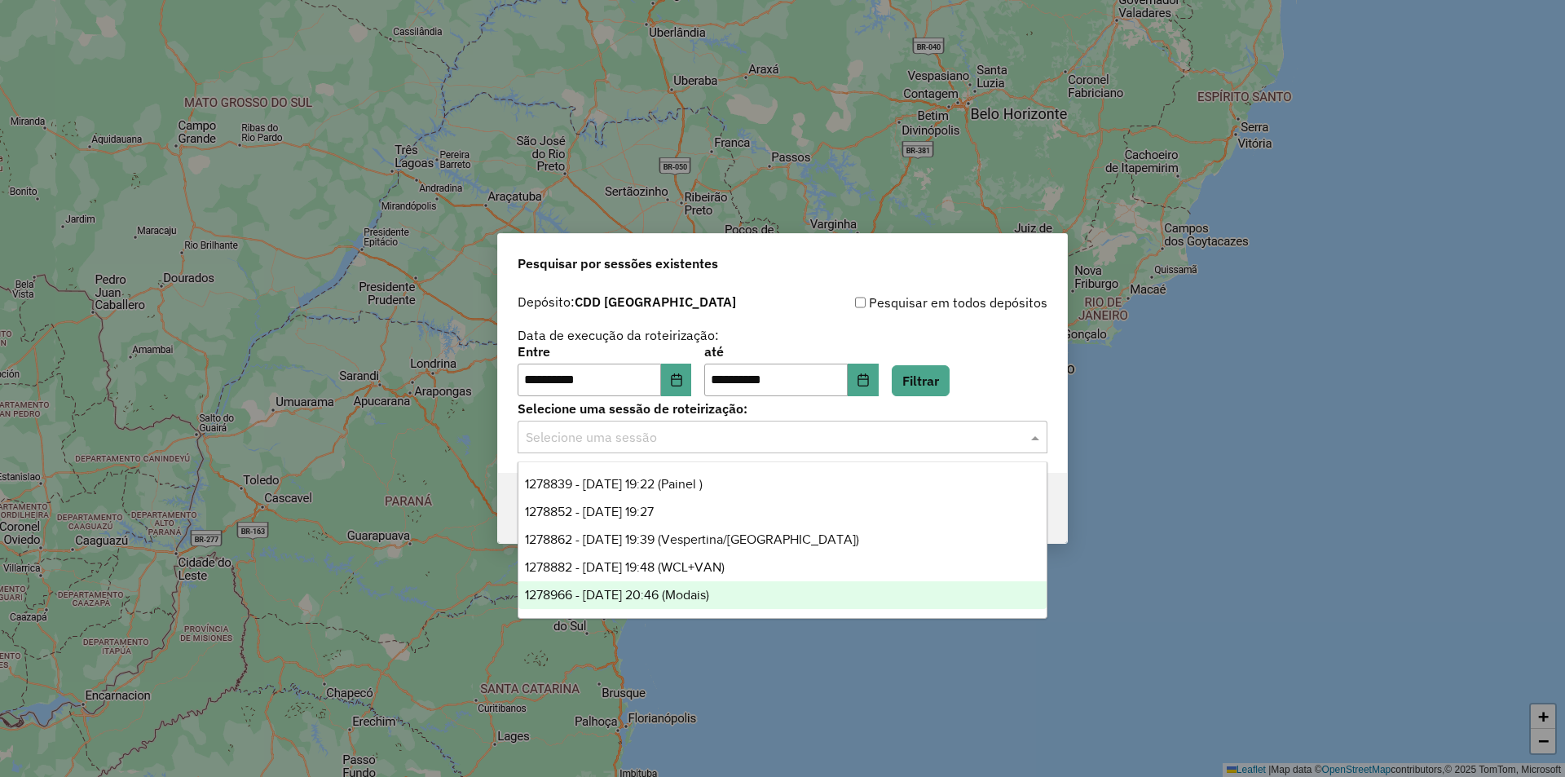
click at [694, 591] on span "1278966 - [DATE] 20:46 (Modais)" at bounding box center [617, 595] width 184 height 14
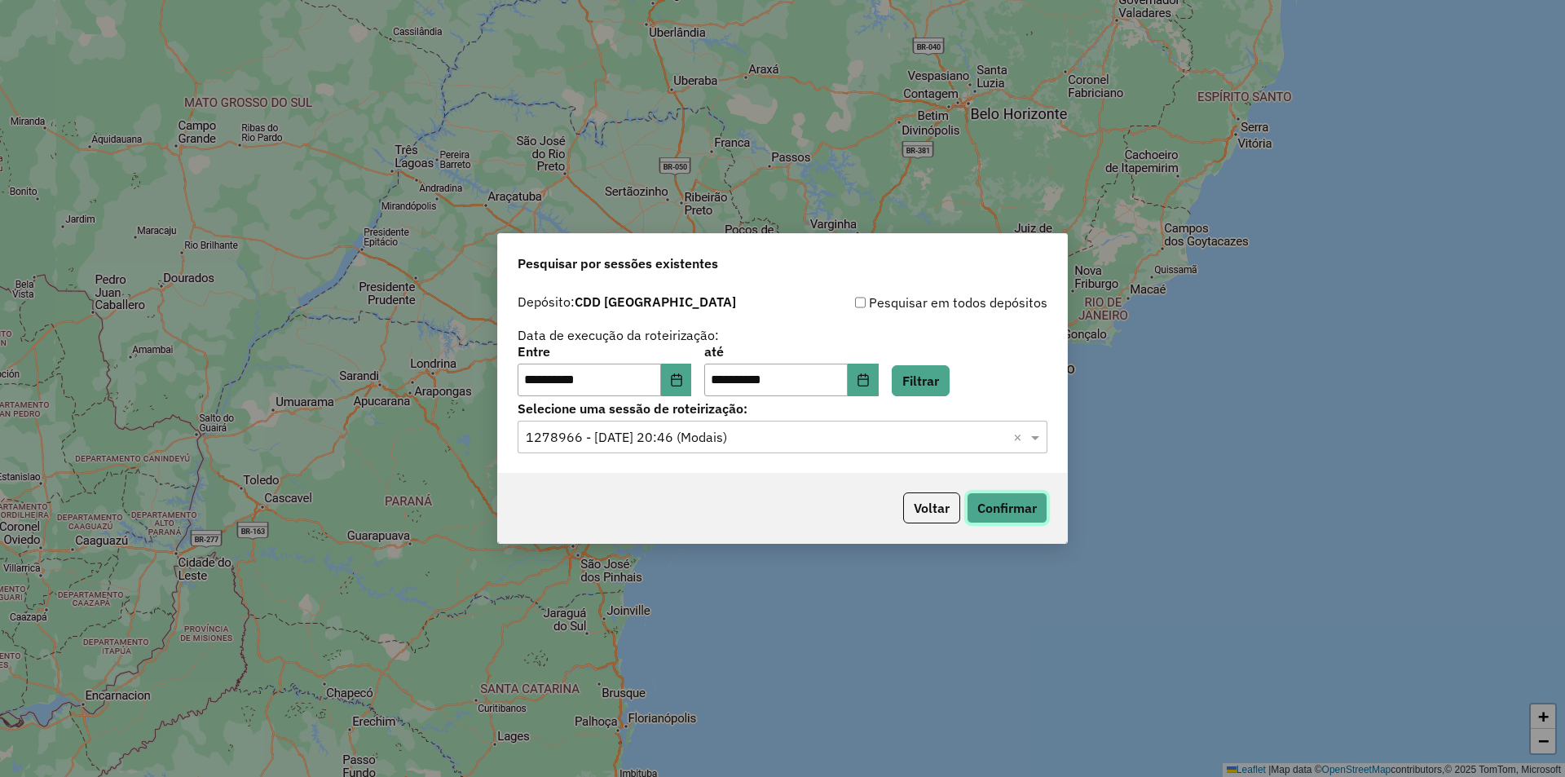
click at [993, 506] on button "Confirmar" at bounding box center [1007, 507] width 81 height 31
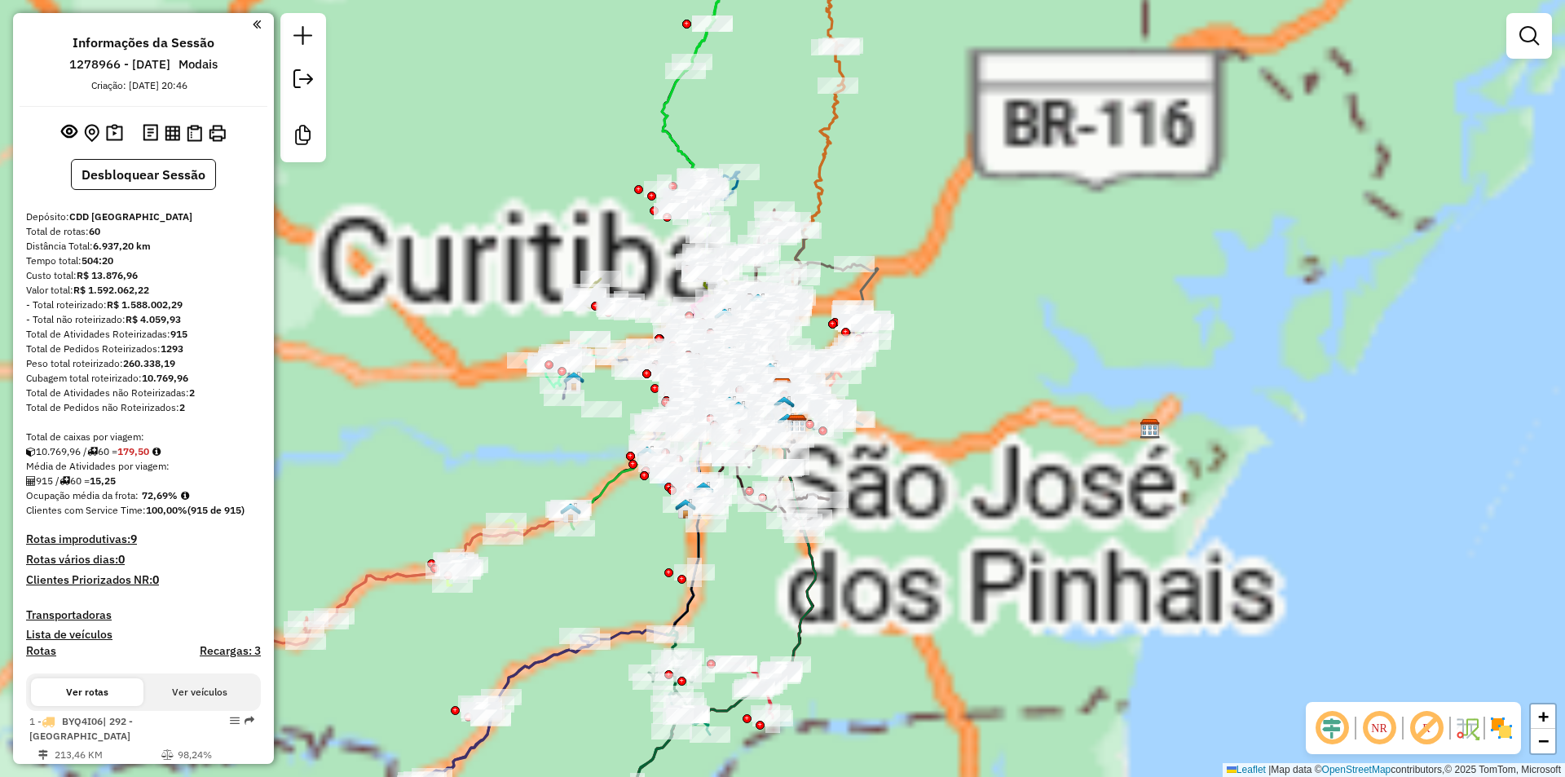
click at [0, 0] on div "Aguarde..." at bounding box center [0, 0] width 0 height 0
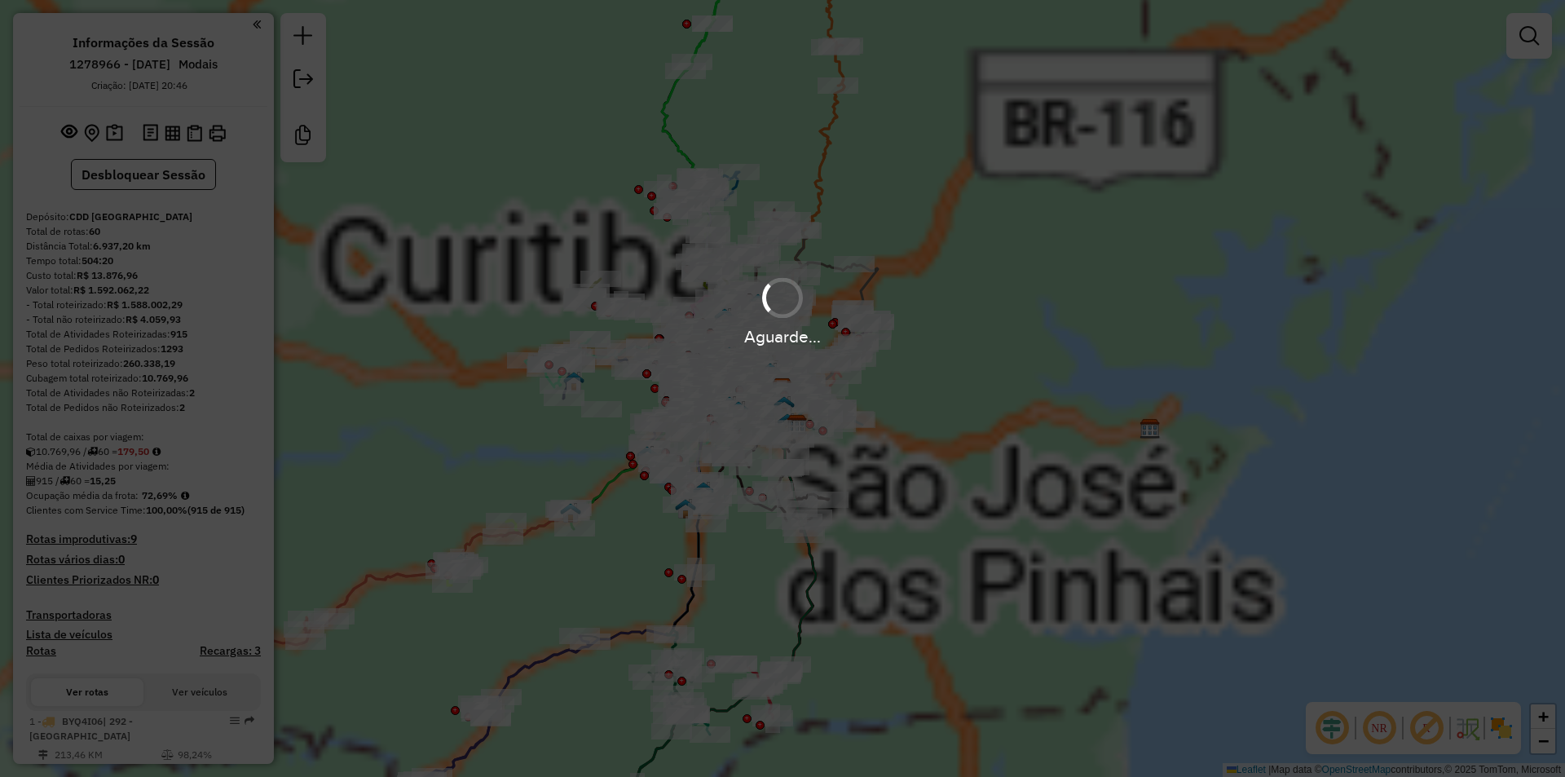
click at [1426, 721] on em at bounding box center [1426, 727] width 39 height 39
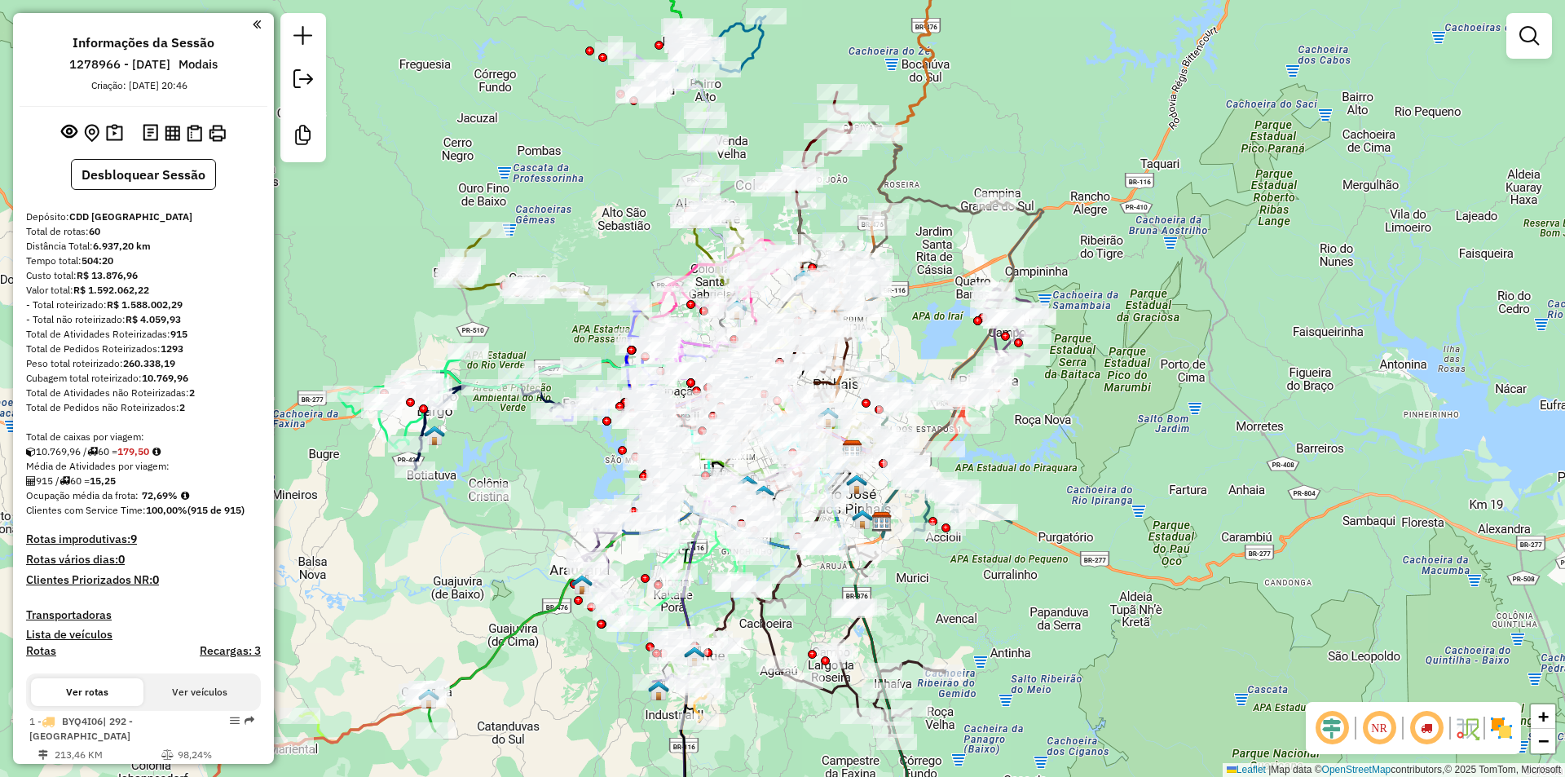
click at [1330, 723] on em at bounding box center [1331, 727] width 39 height 39
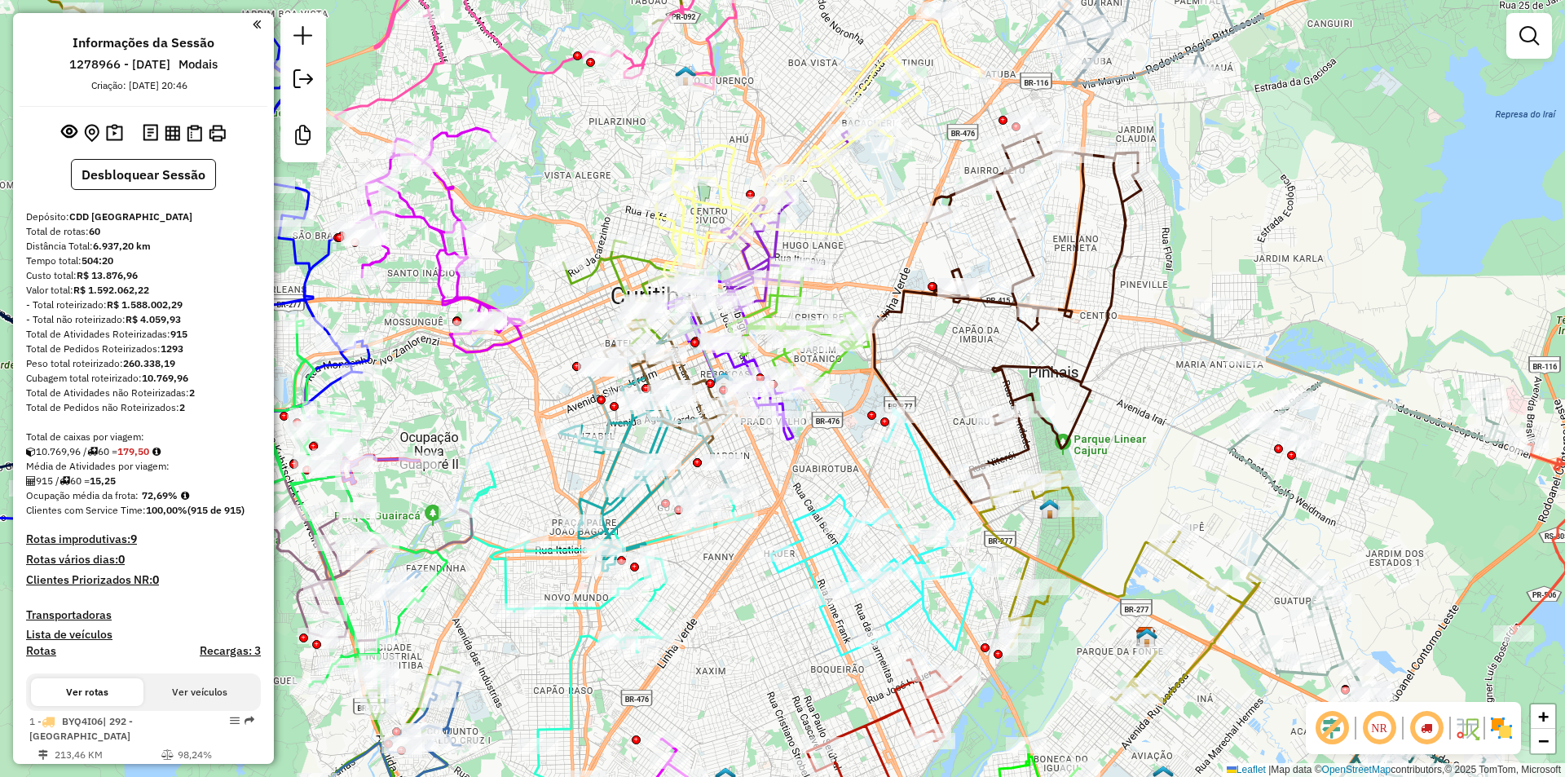
click at [1430, 727] on em at bounding box center [1426, 727] width 39 height 39
drag, startPoint x: 1428, startPoint y: 729, endPoint x: 930, endPoint y: 452, distance: 569.5
click at [1428, 729] on em at bounding box center [1426, 727] width 39 height 39
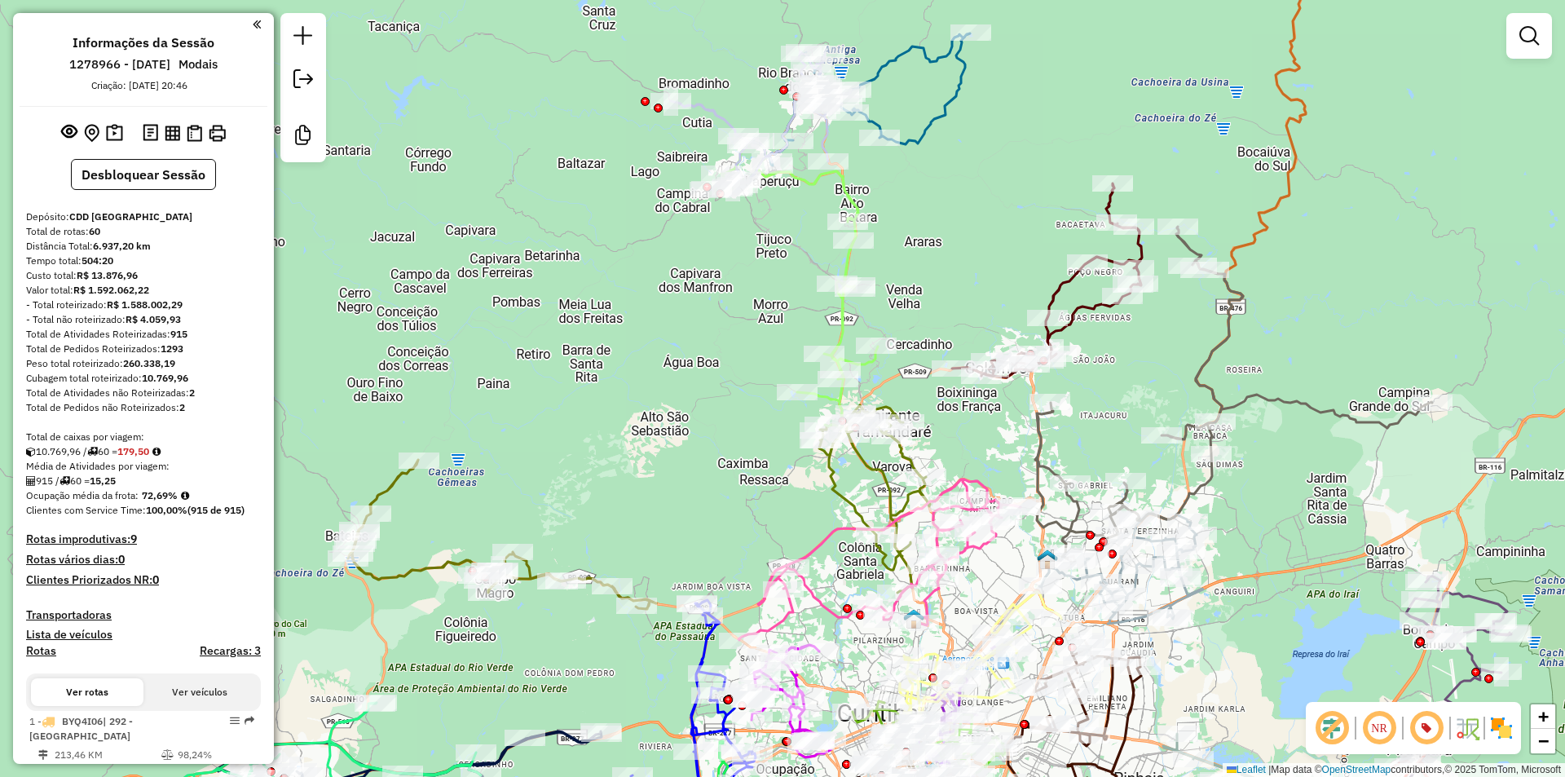
click at [881, 75] on icon at bounding box center [859, 99] width 221 height 132
select select "**********"
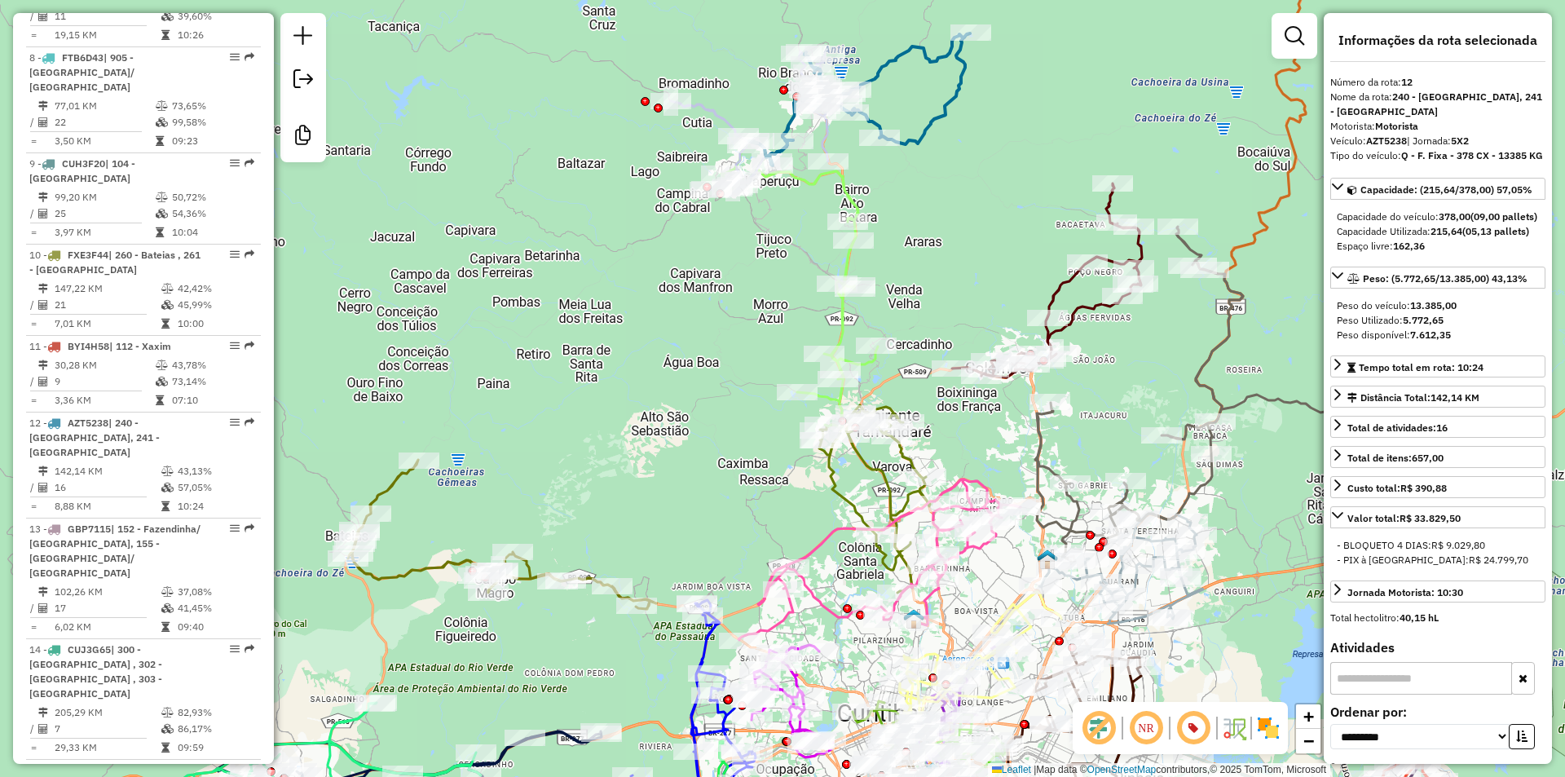
scroll to position [1702, 0]
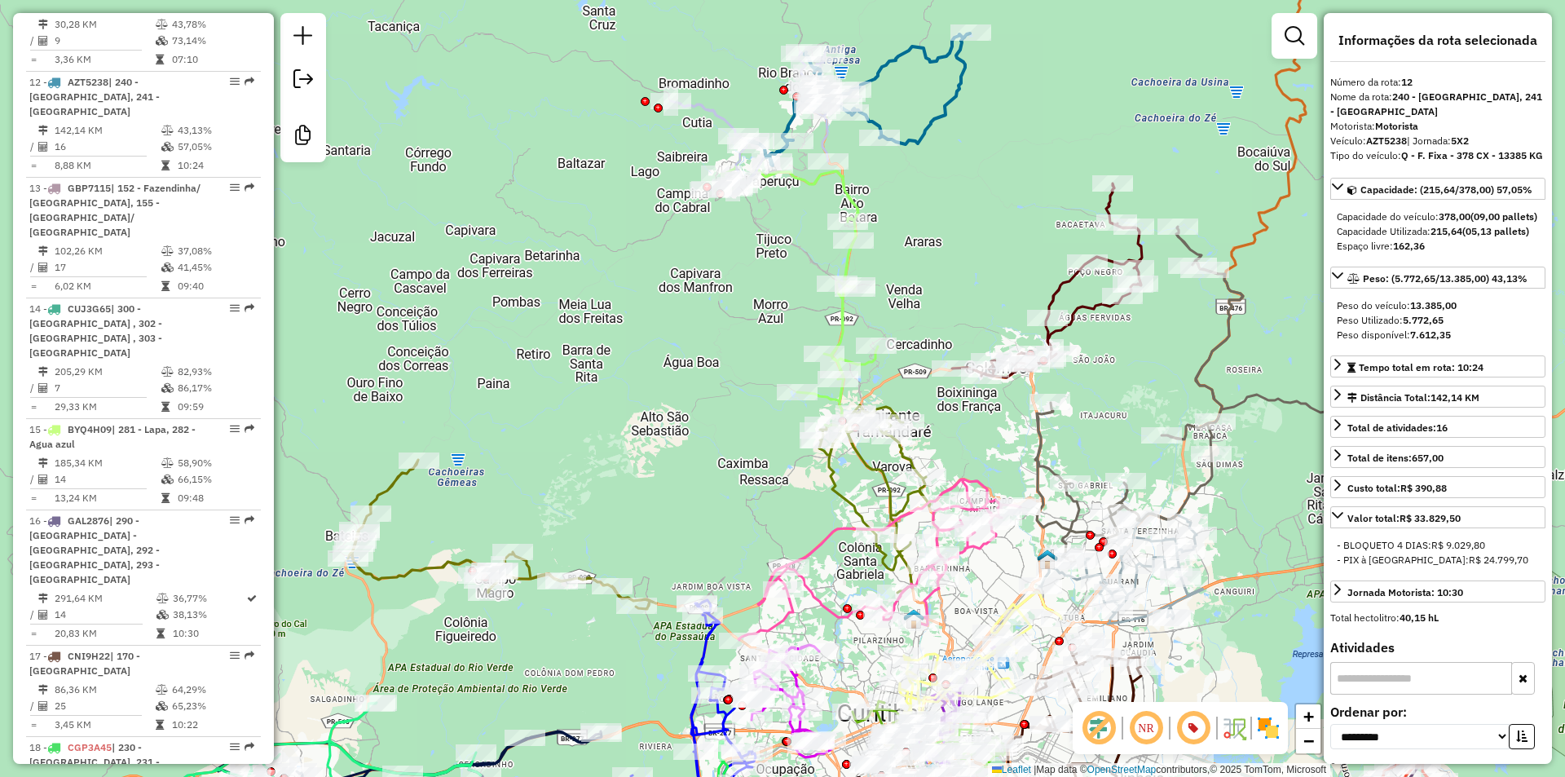
click at [822, 131] on icon at bounding box center [761, 120] width 180 height 139
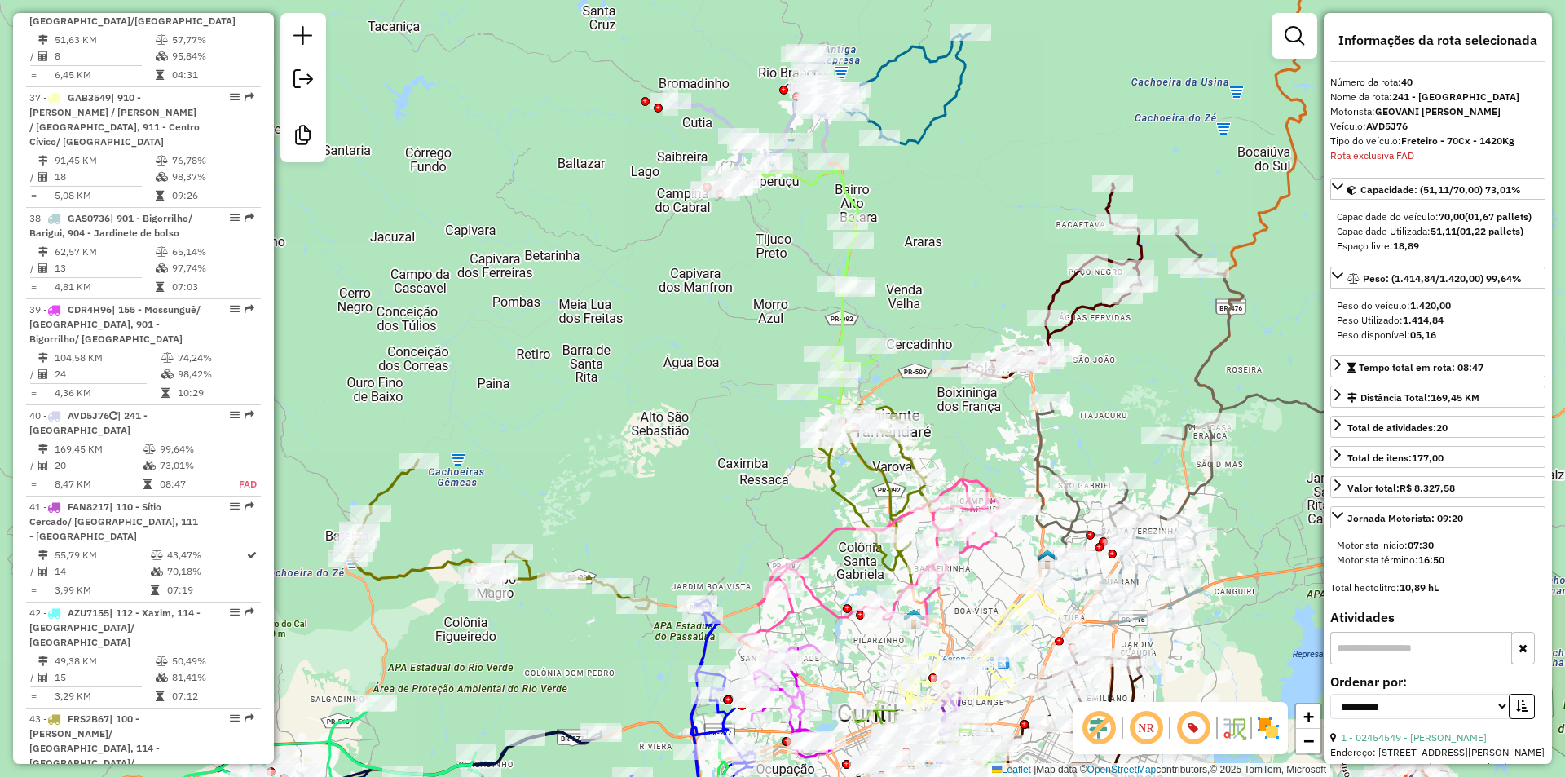
scroll to position [4449, 0]
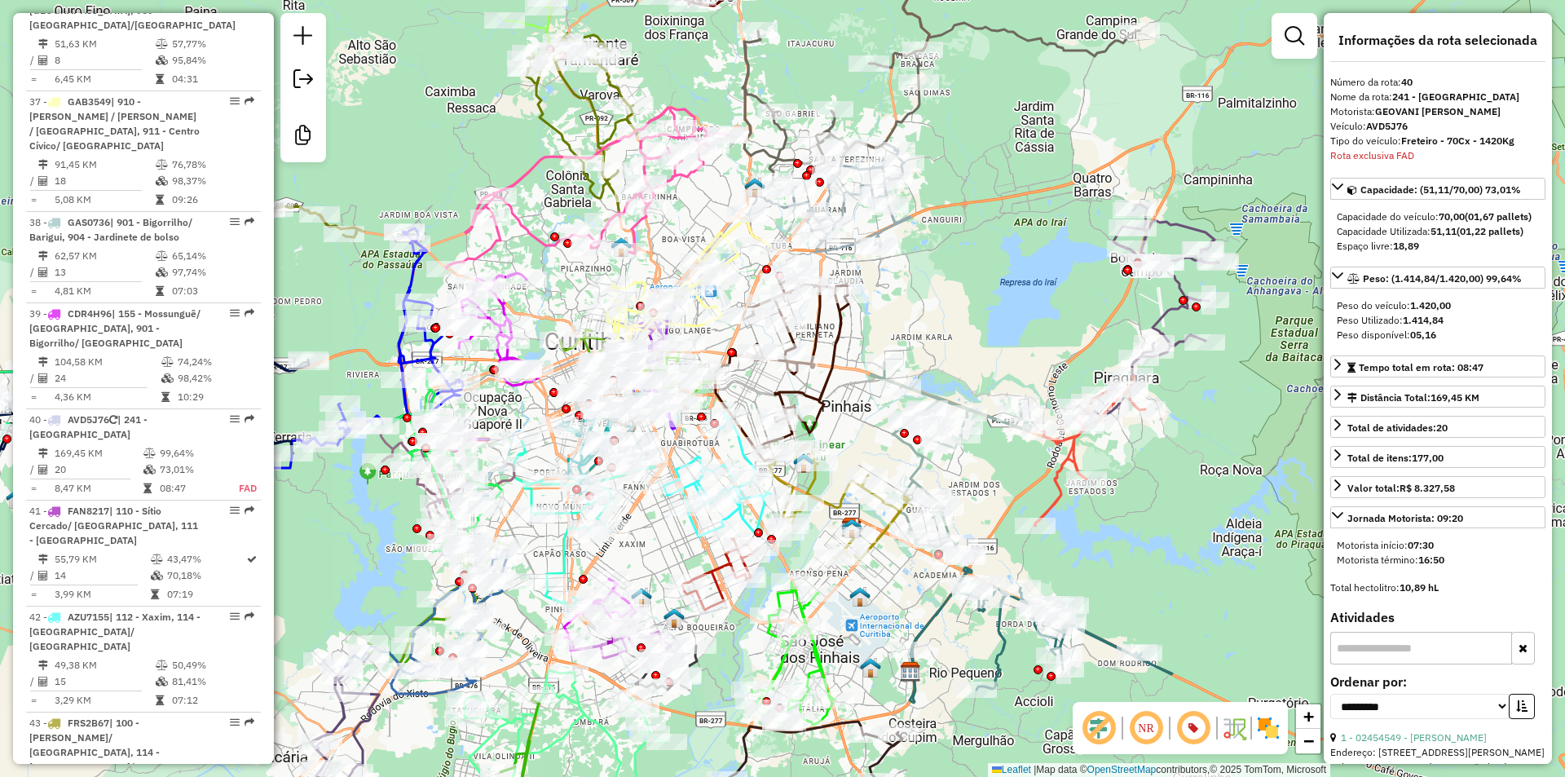
click at [1076, 460] on icon at bounding box center [1090, 451] width 110 height 150
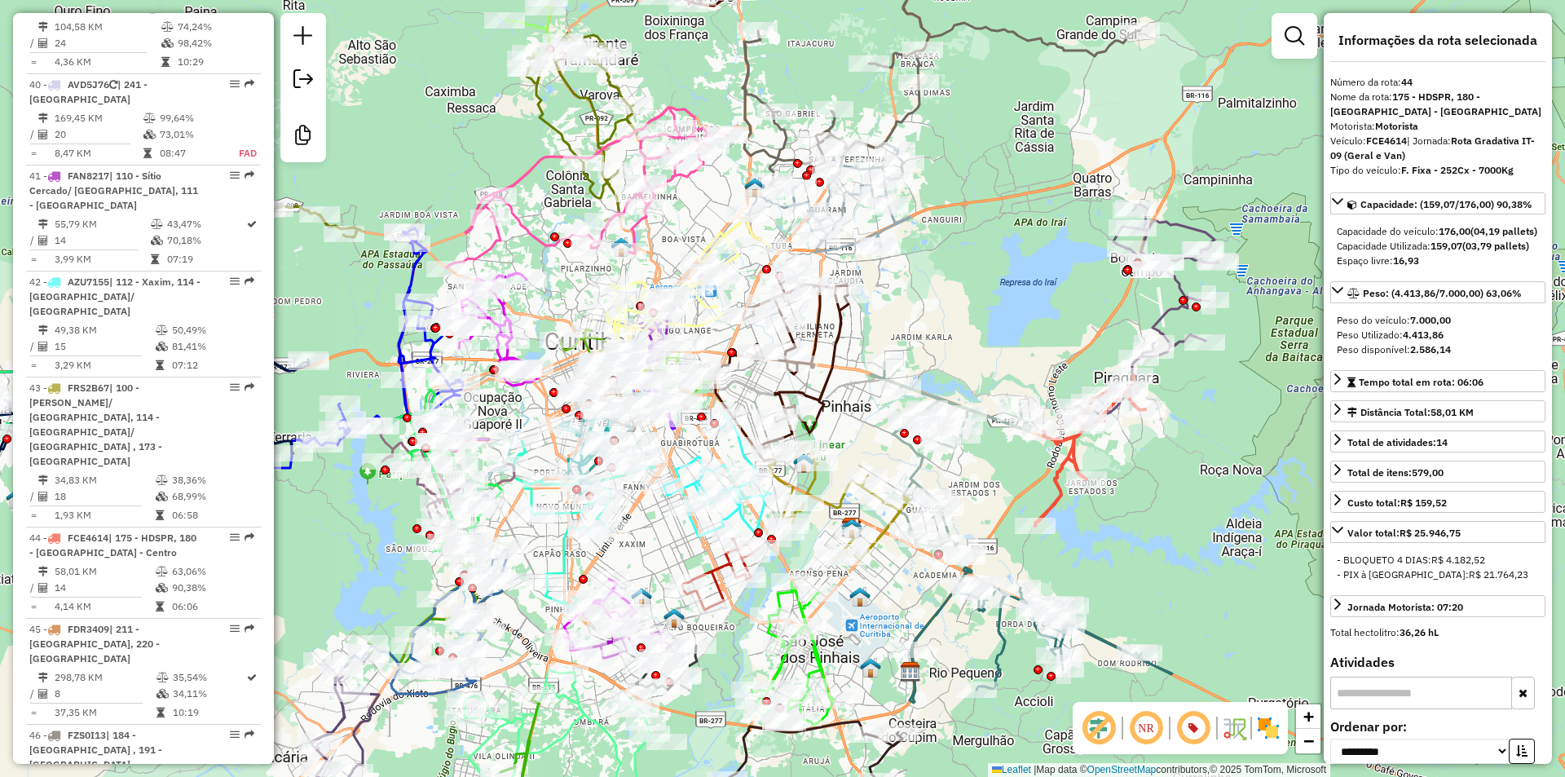
scroll to position [4843, 0]
